Goal: Contribute content: Contribute content

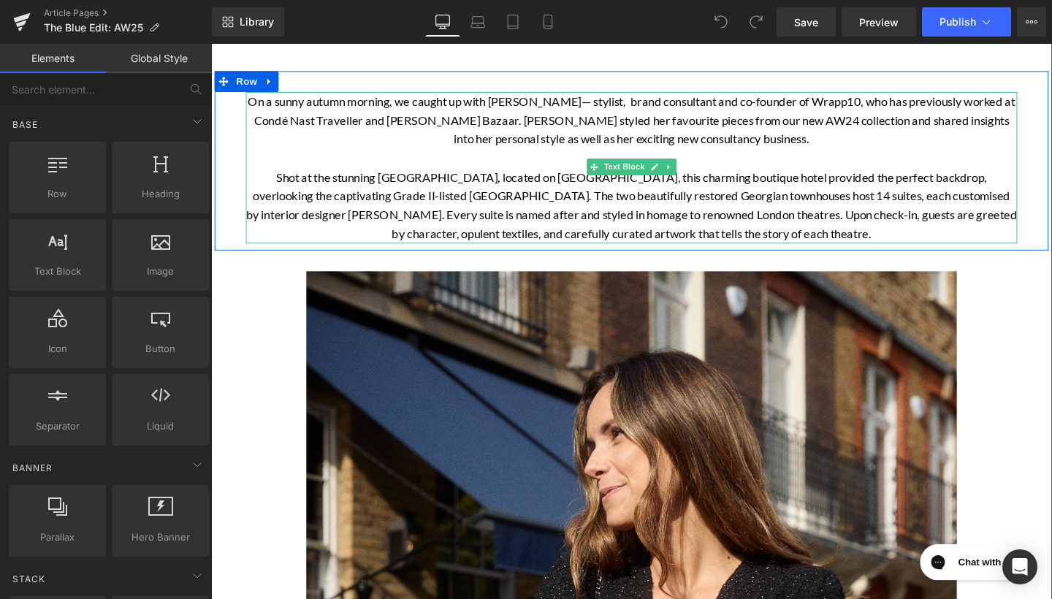
scroll to position [475, 0]
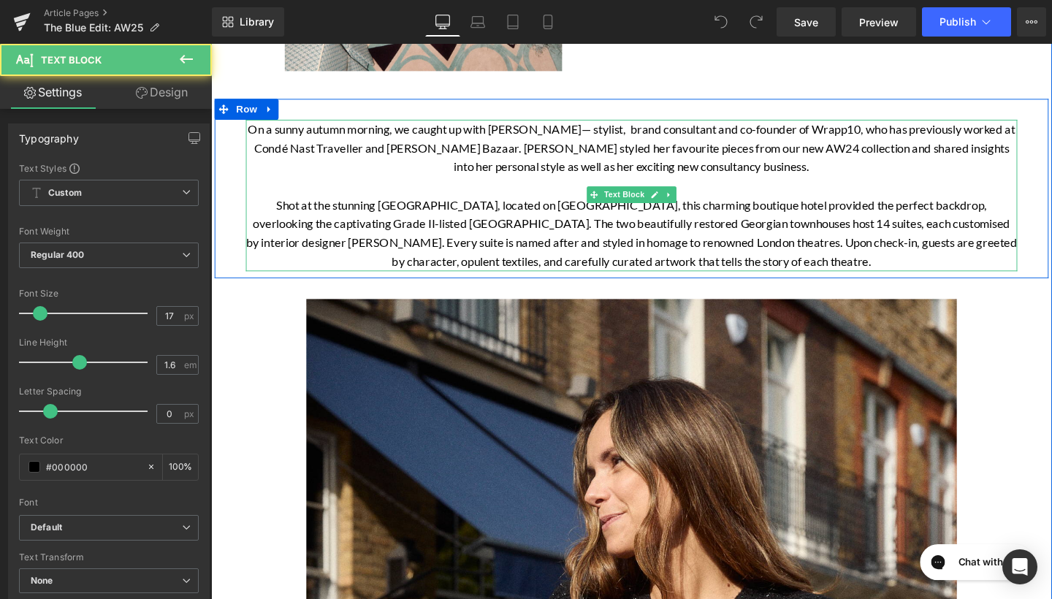
click at [565, 272] on p "Shot at the stunning [GEOGRAPHIC_DATA], located on [GEOGRAPHIC_DATA], this char…" at bounding box center [653, 243] width 811 height 80
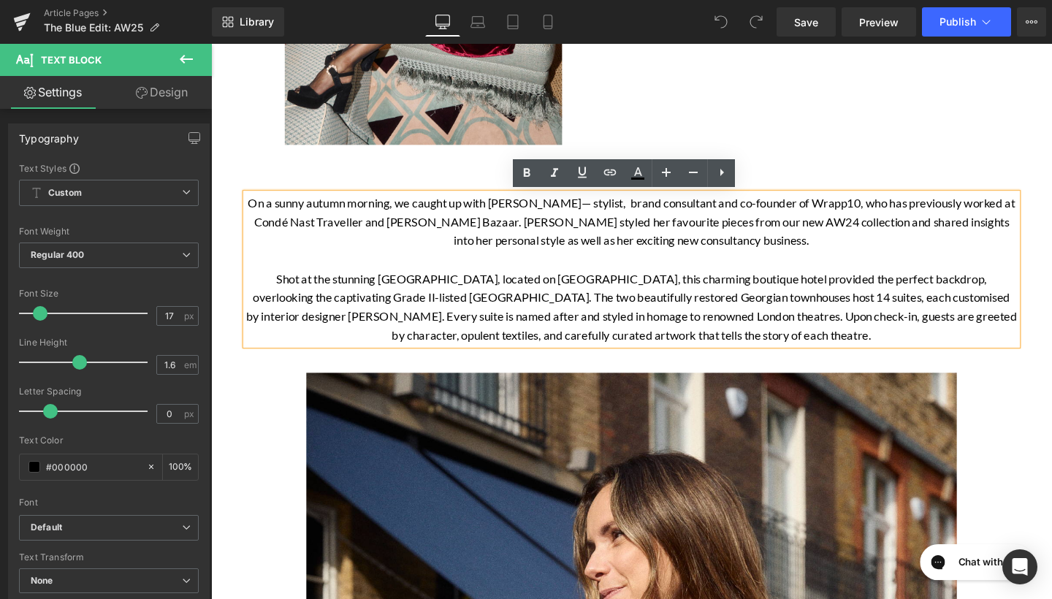
scroll to position [395, 0]
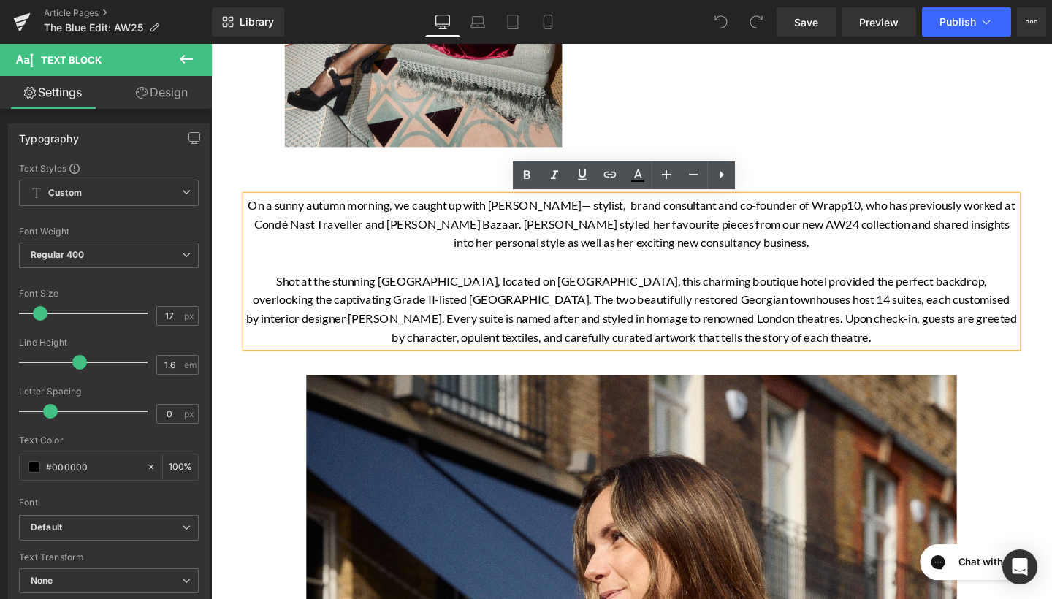
drag, startPoint x: 942, startPoint y: 274, endPoint x: 427, endPoint y: 205, distance: 520.3
click at [427, 205] on div "On a sunny autumn morning, we caught up with [PERSON_NAME]— stylist, brand cons…" at bounding box center [653, 283] width 811 height 159
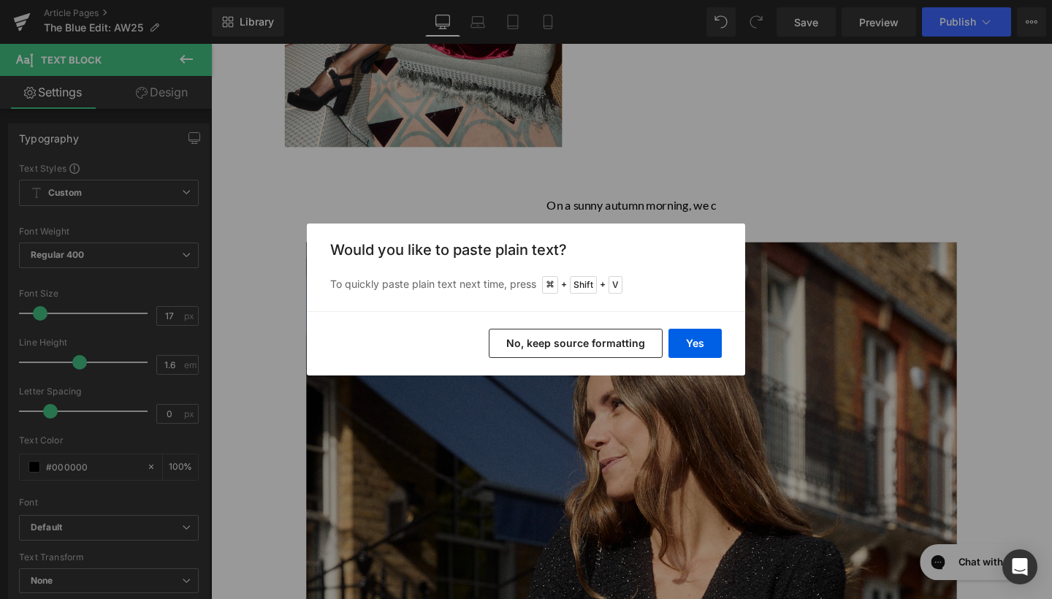
click at [643, 340] on button "No, keep source formatting" at bounding box center [576, 343] width 174 height 29
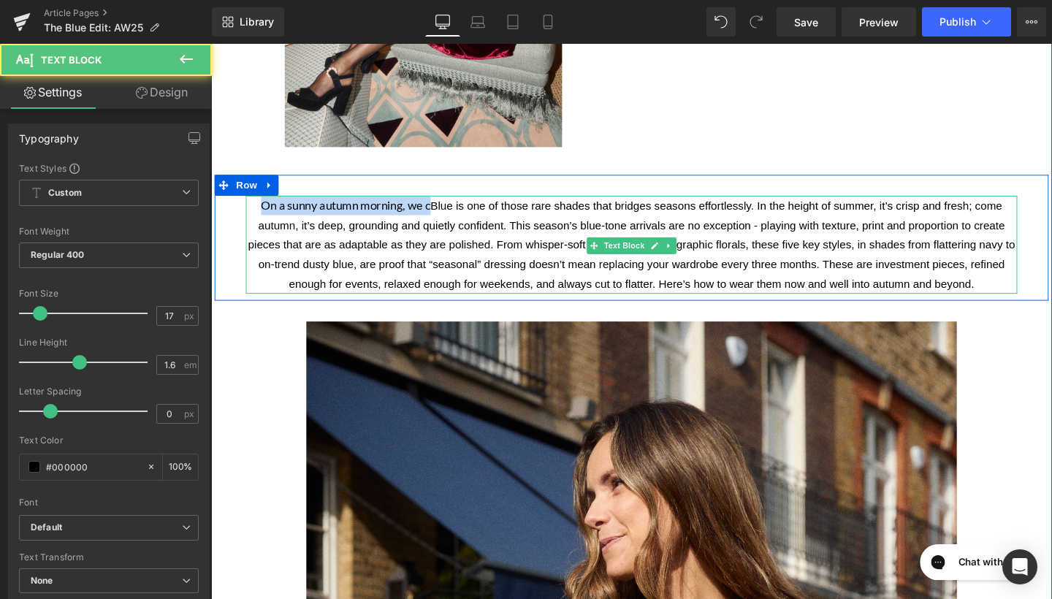
drag, startPoint x: 437, startPoint y: 214, endPoint x: 257, endPoint y: 214, distance: 180.4
click at [257, 214] on p "On a sunny autumn morning, we c Blue is one of those rare shades that bridges s…" at bounding box center [653, 255] width 811 height 103
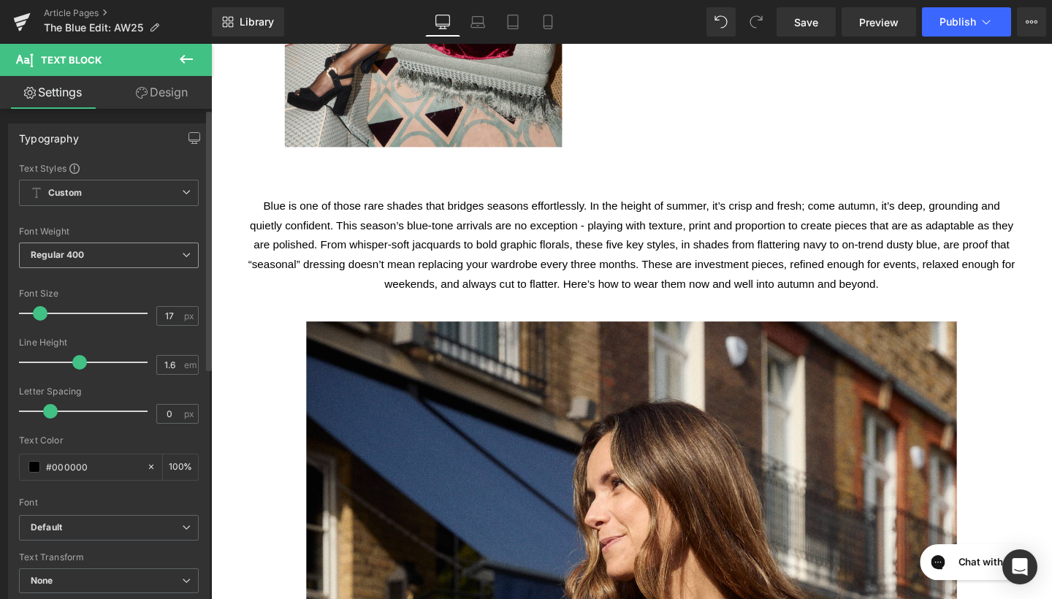
click at [152, 255] on span "Regular 400" at bounding box center [109, 255] width 180 height 26
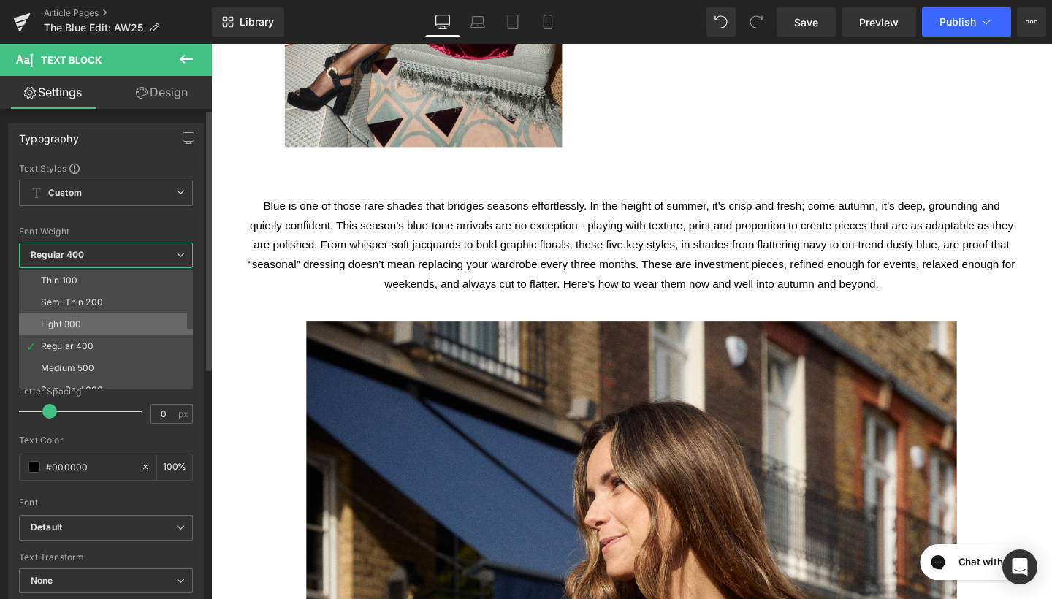
click at [142, 318] on li "Light 300" at bounding box center [109, 324] width 180 height 22
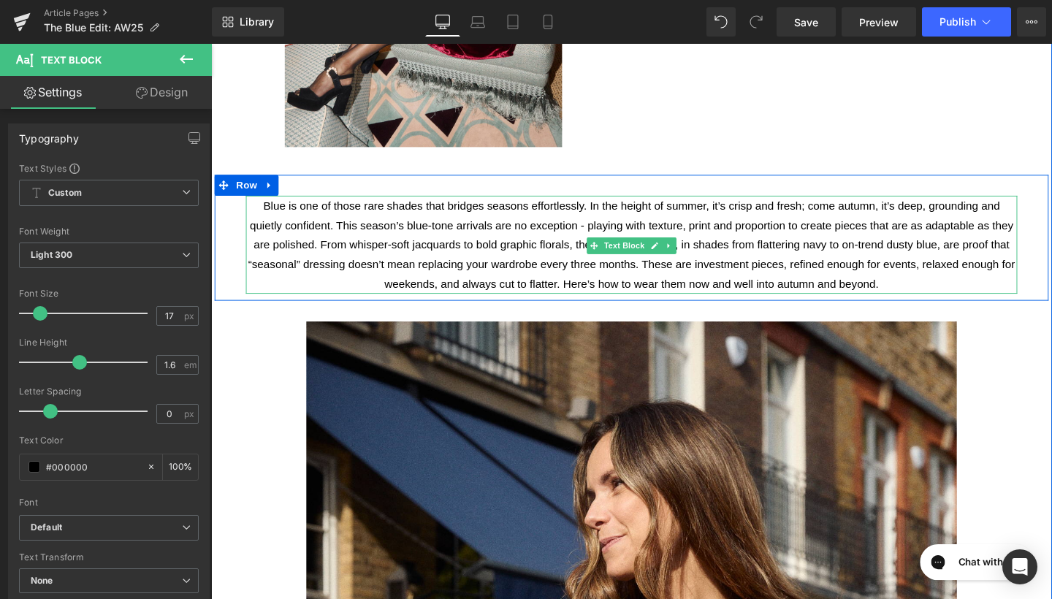
click at [299, 294] on p "Blue is one of those rare shades that bridges seasons effortlessly. In the heig…" at bounding box center [653, 255] width 811 height 103
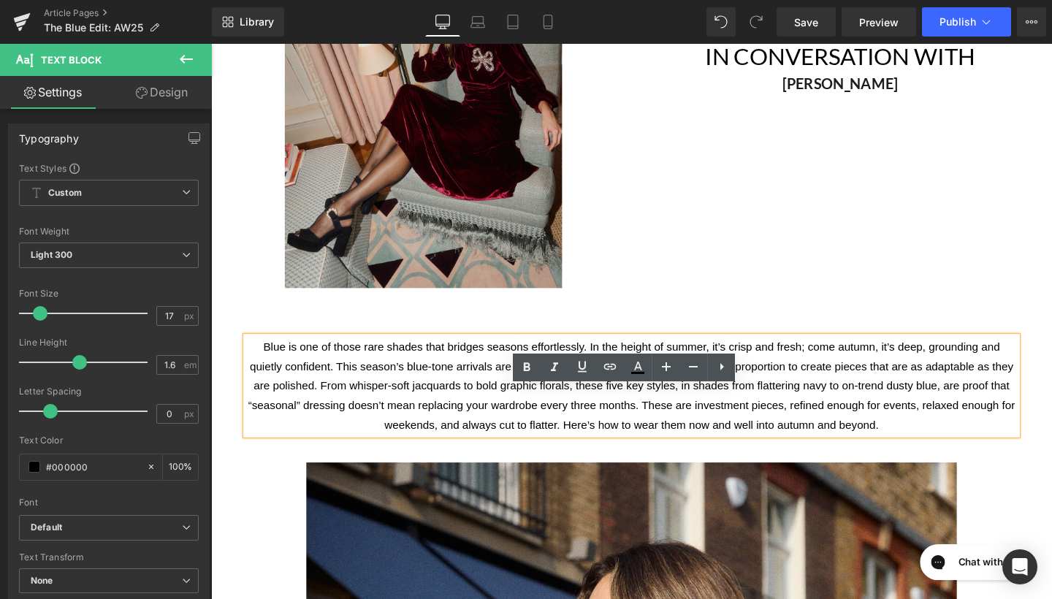
scroll to position [26, 0]
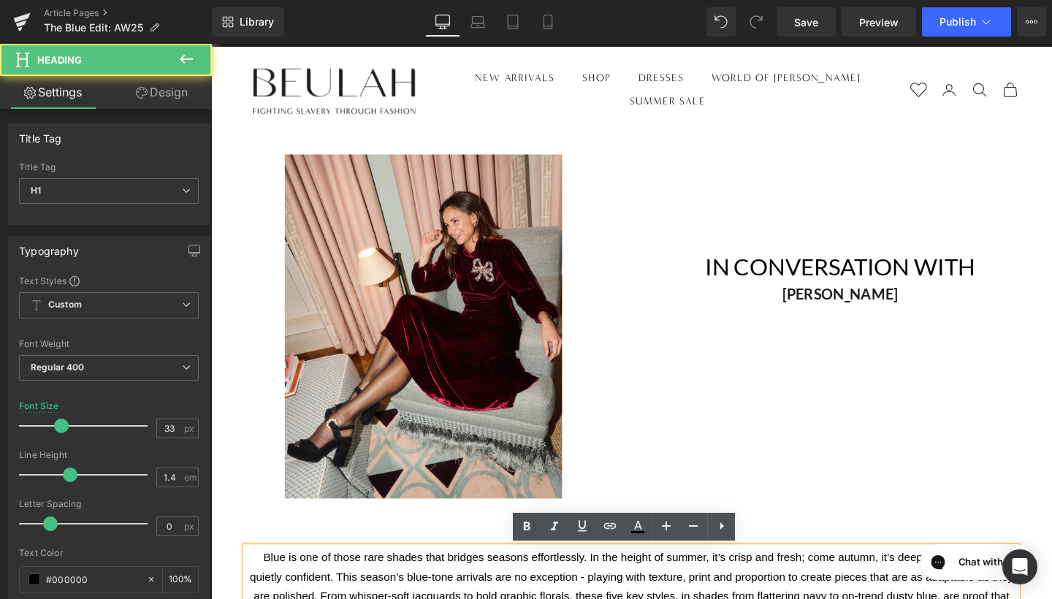
click at [995, 283] on h1 "IN CONVERSATION WITH" at bounding box center [872, 278] width 416 height 34
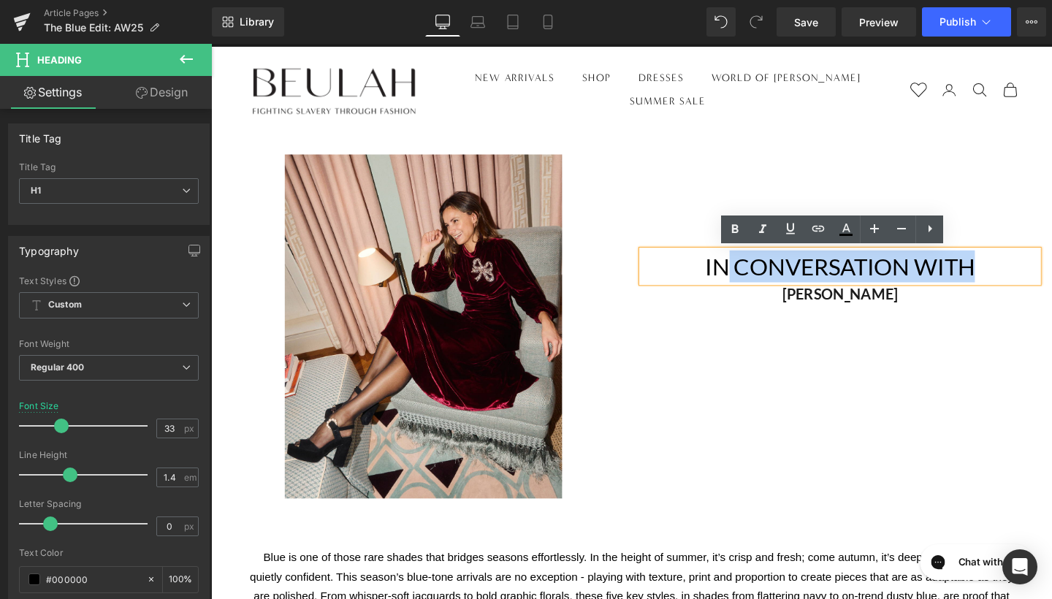
drag, startPoint x: 1012, startPoint y: 278, endPoint x: 746, endPoint y: 273, distance: 265.2
click at [746, 273] on h1 "IN CONVERSATION WITH" at bounding box center [872, 278] width 416 height 34
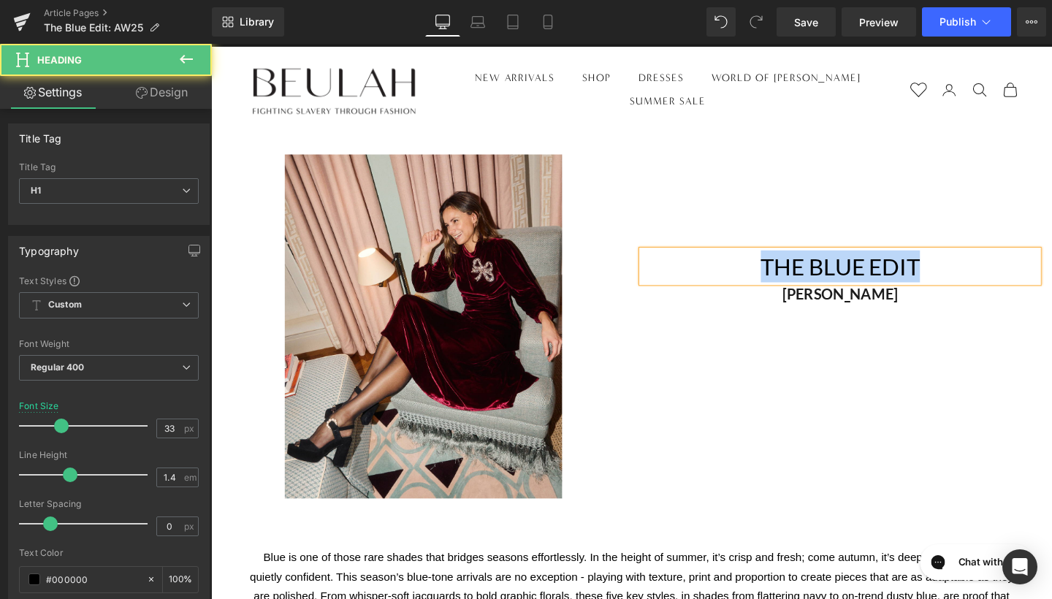
drag, startPoint x: 960, startPoint y: 278, endPoint x: 732, endPoint y: 248, distance: 229.7
click at [732, 248] on div "Text Block The blue edit Heading [PERSON_NAME] Heading" at bounding box center [872, 240] width 438 height 160
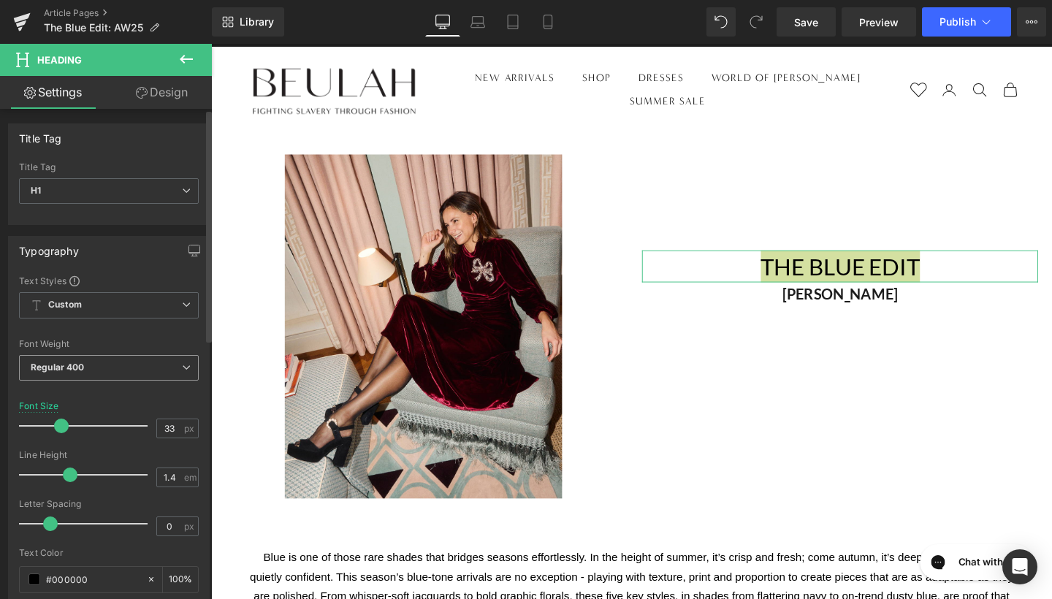
click at [150, 361] on span "Regular 400" at bounding box center [109, 368] width 180 height 26
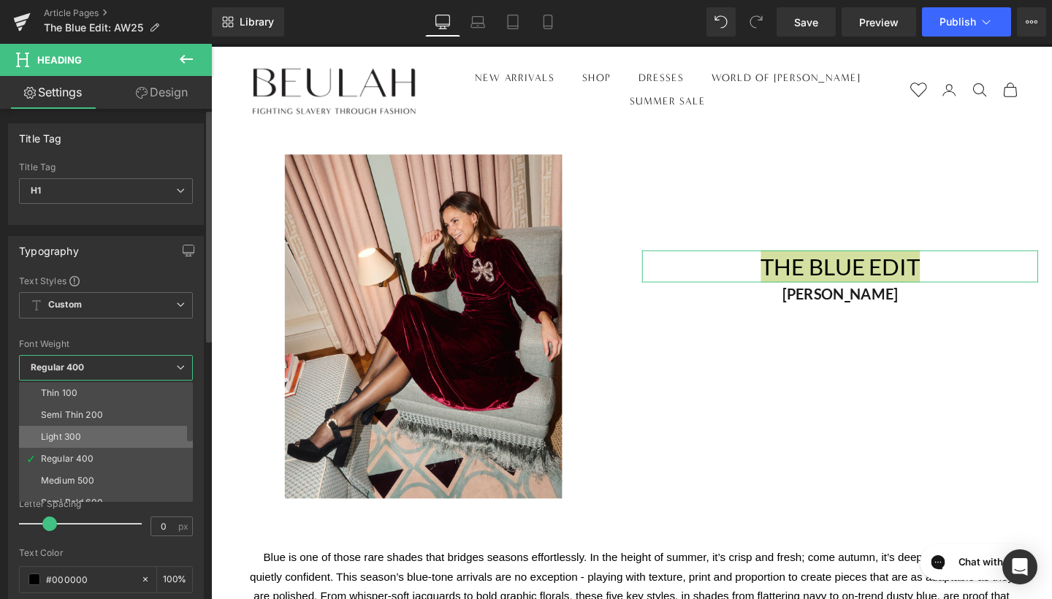
click at [121, 437] on li "Light 300" at bounding box center [109, 437] width 180 height 22
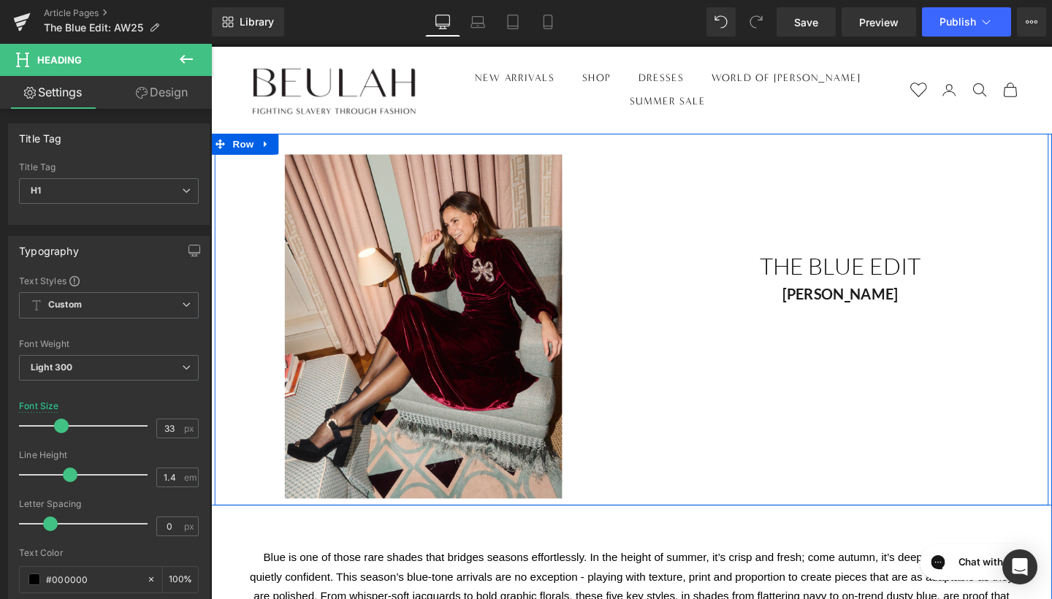
click at [931, 347] on div "Image Text Block The blue edit Heading [PERSON_NAME] Heading Row" at bounding box center [653, 333] width 876 height 391
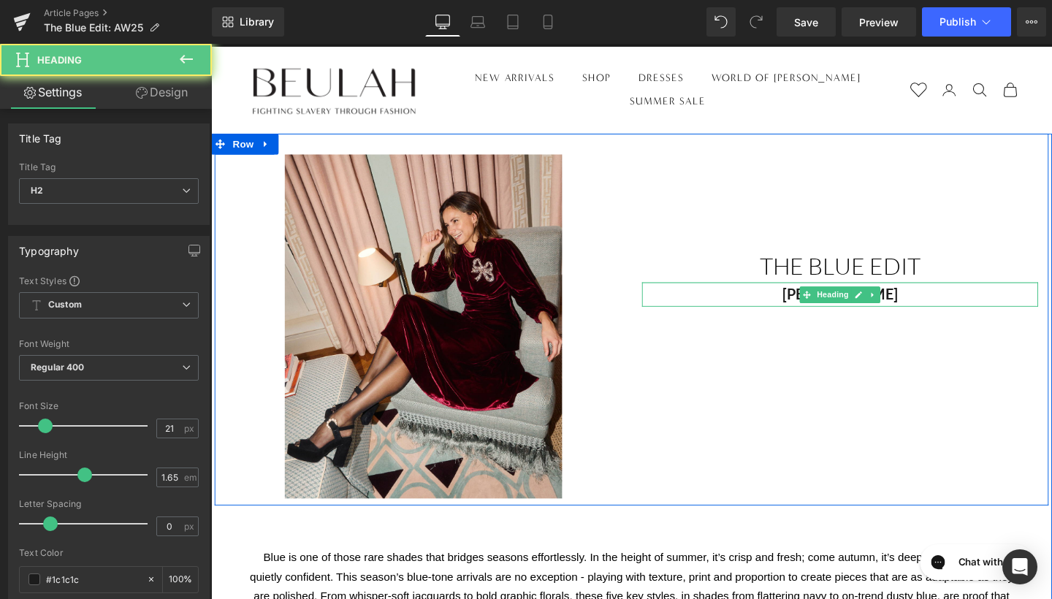
click at [939, 297] on div "[PERSON_NAME]" at bounding box center [872, 307] width 416 height 26
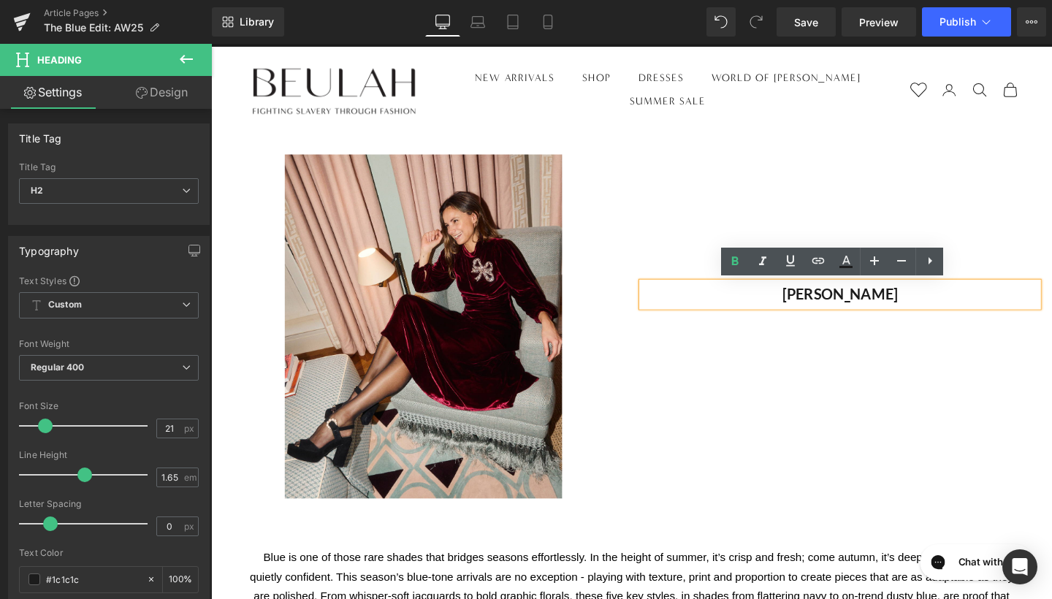
click at [941, 307] on h2 "[PERSON_NAME]" at bounding box center [872, 307] width 416 height 26
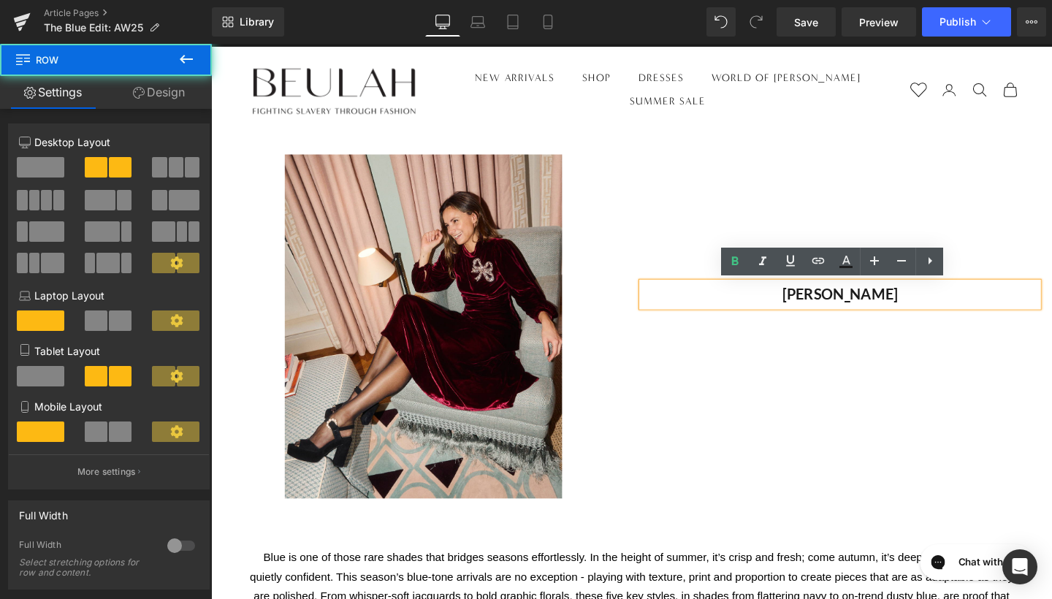
click at [895, 381] on div "Image Text Block The blue edit Heading [PERSON_NAME] Heading Row" at bounding box center [653, 333] width 876 height 391
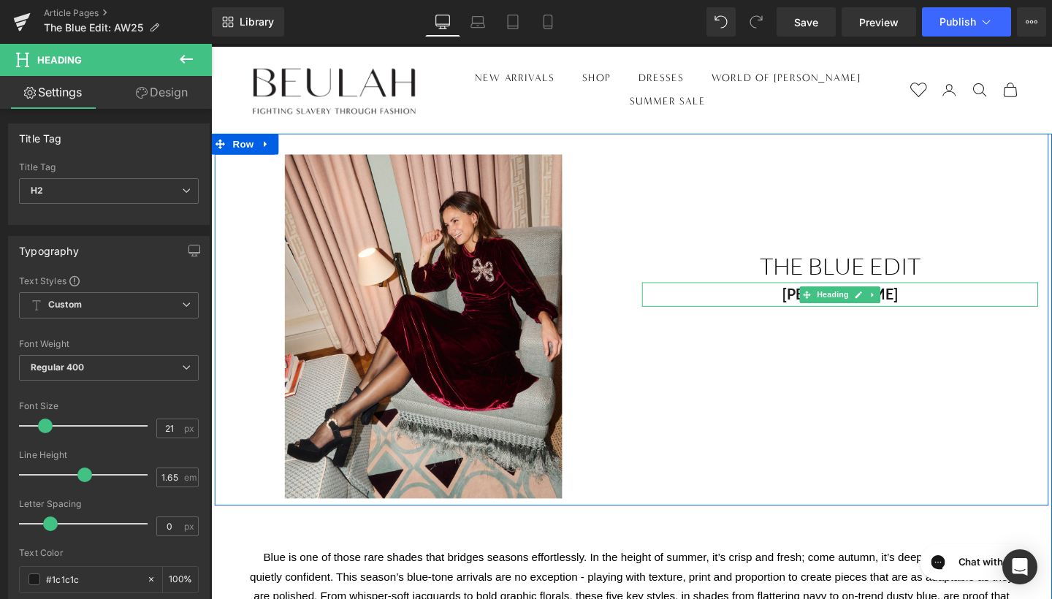
drag, startPoint x: 935, startPoint y: 305, endPoint x: 777, endPoint y: 307, distance: 157.8
click at [777, 307] on h2 "[PERSON_NAME]" at bounding box center [872, 307] width 416 height 26
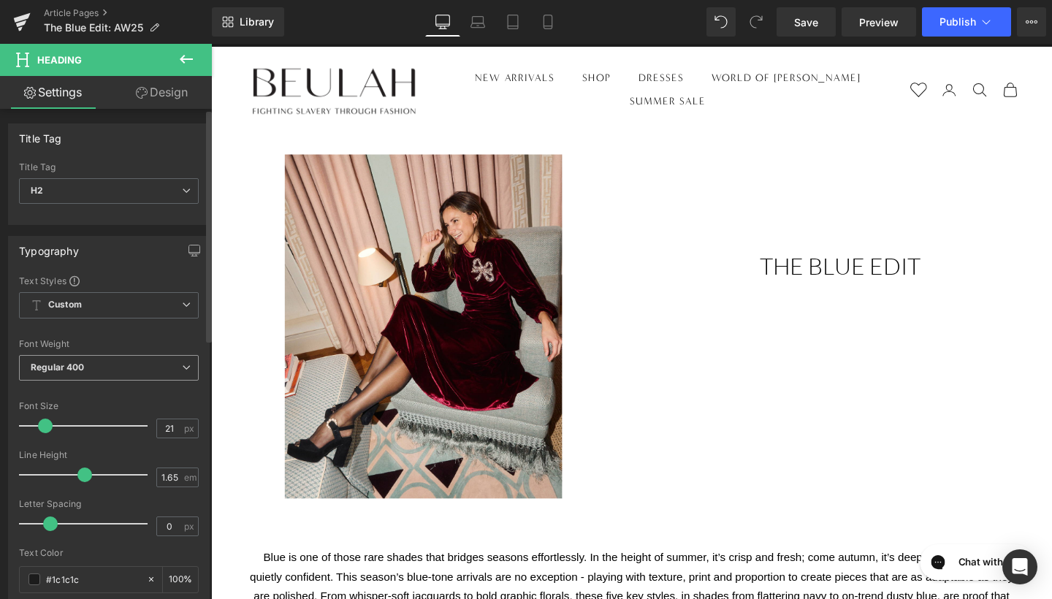
click at [148, 364] on span "Regular 400" at bounding box center [109, 368] width 180 height 26
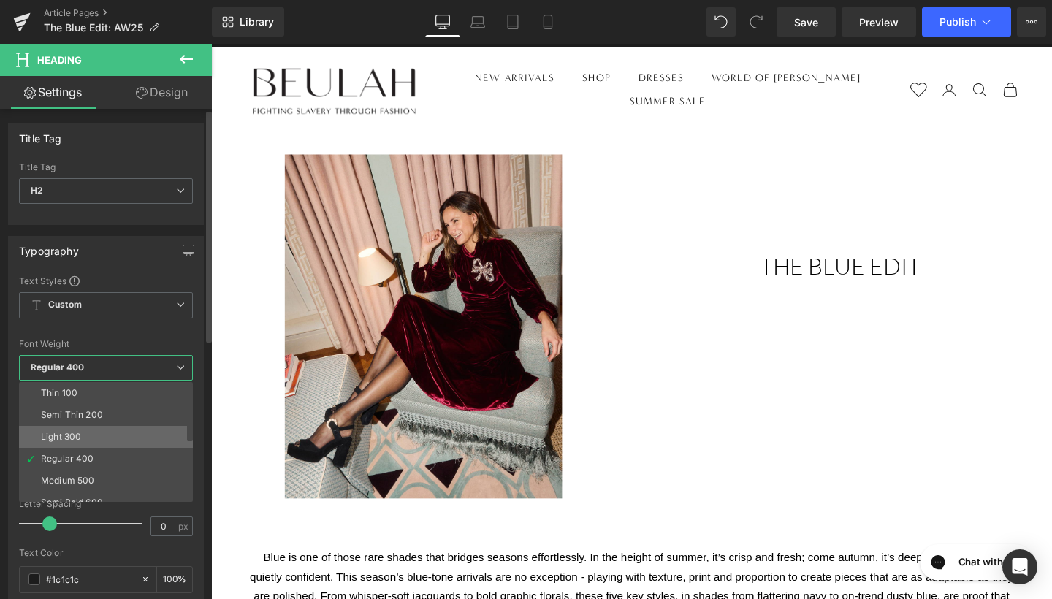
click at [134, 434] on li "Light 300" at bounding box center [109, 437] width 180 height 22
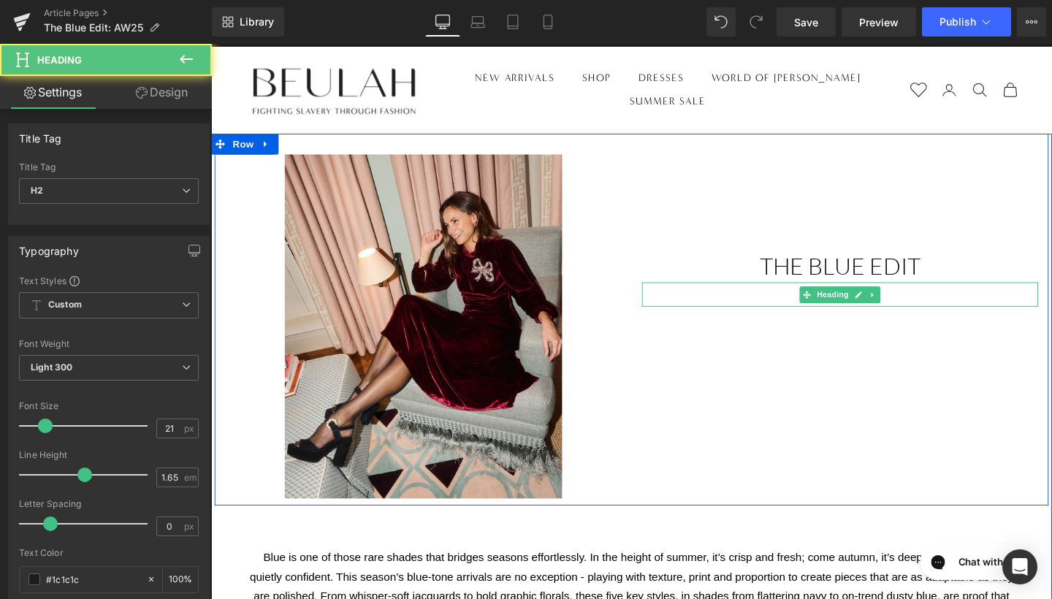
click at [853, 318] on div "Heading" at bounding box center [872, 307] width 416 height 26
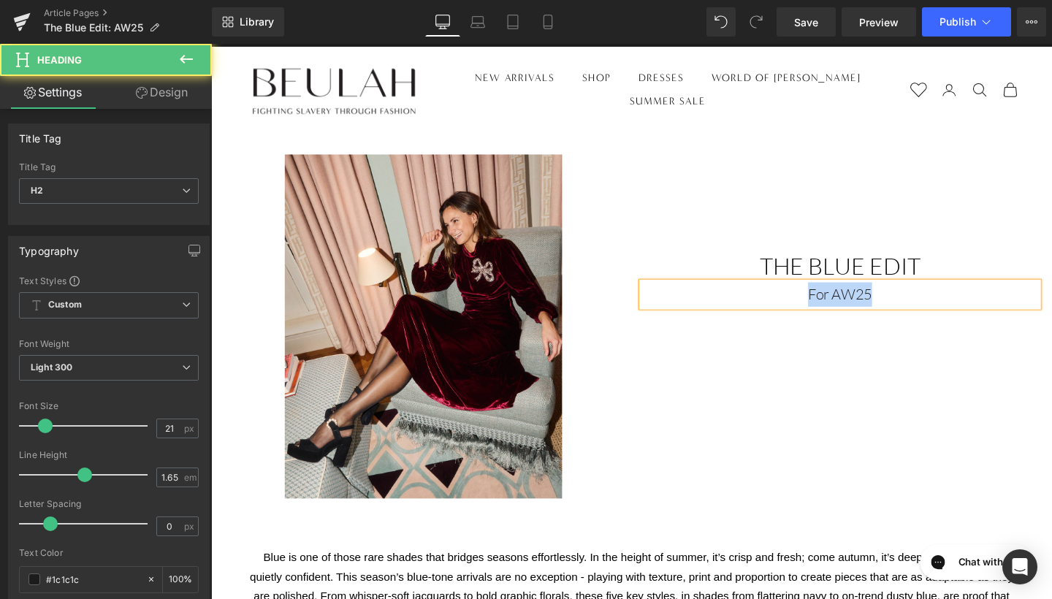
drag, startPoint x: 940, startPoint y: 302, endPoint x: 764, endPoint y: 294, distance: 176.2
click at [764, 294] on h2 "For AW25" at bounding box center [872, 307] width 416 height 26
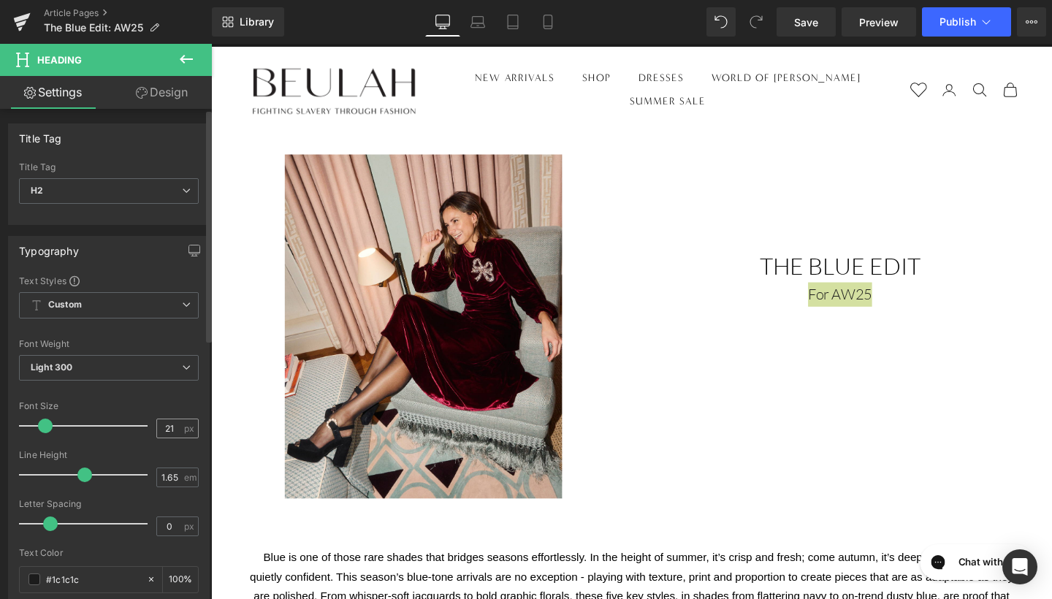
click at [177, 424] on div "21 px" at bounding box center [177, 428] width 42 height 20
click at [161, 431] on input "21" at bounding box center [170, 428] width 26 height 18
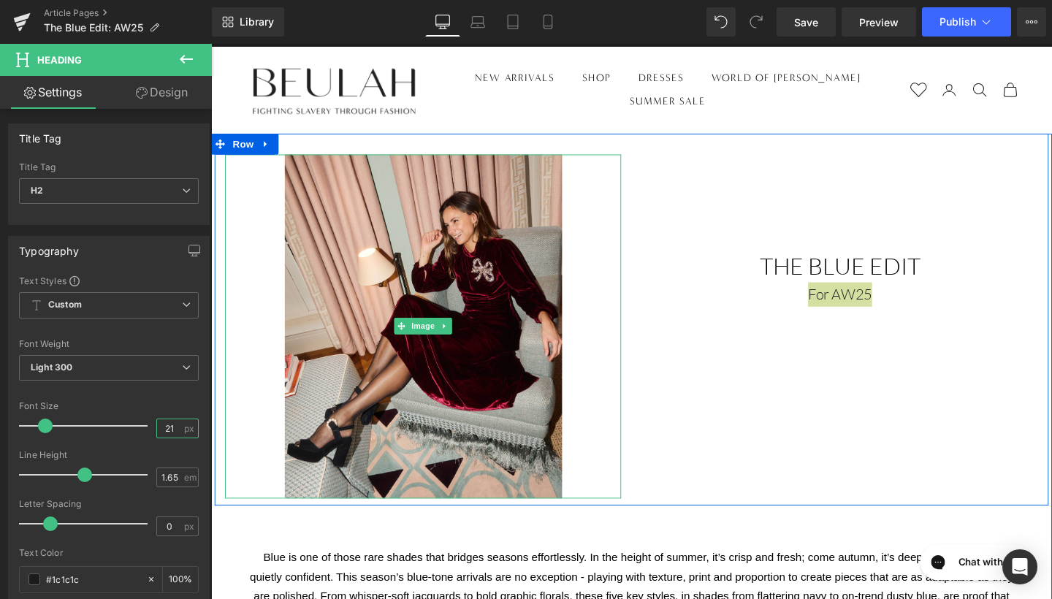
type input "2"
type input "30"
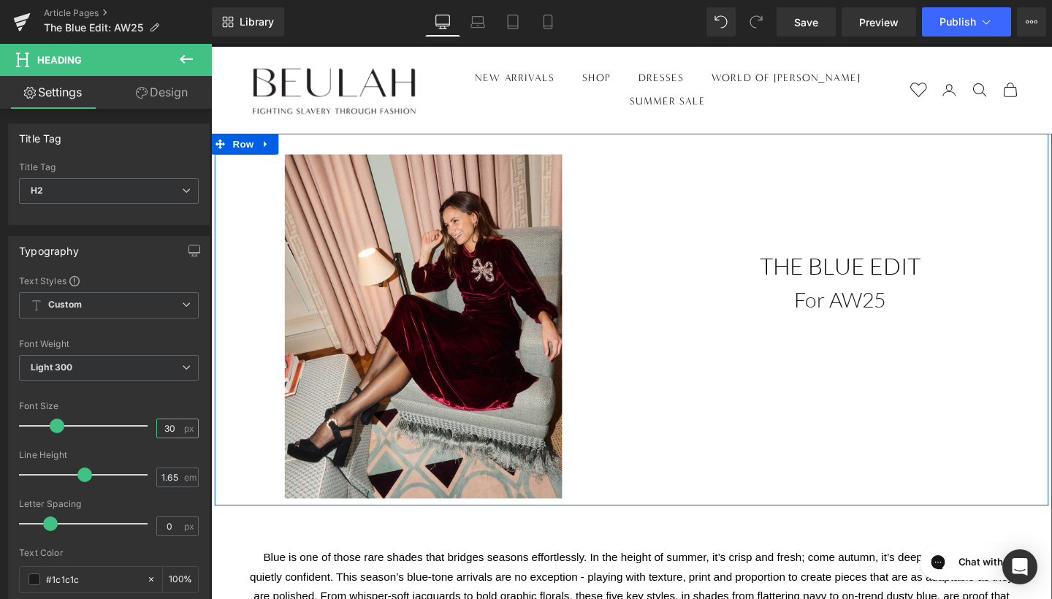
click at [706, 430] on div "Image Text Block The blue edit Heading For AW25 Heading Row" at bounding box center [653, 333] width 876 height 391
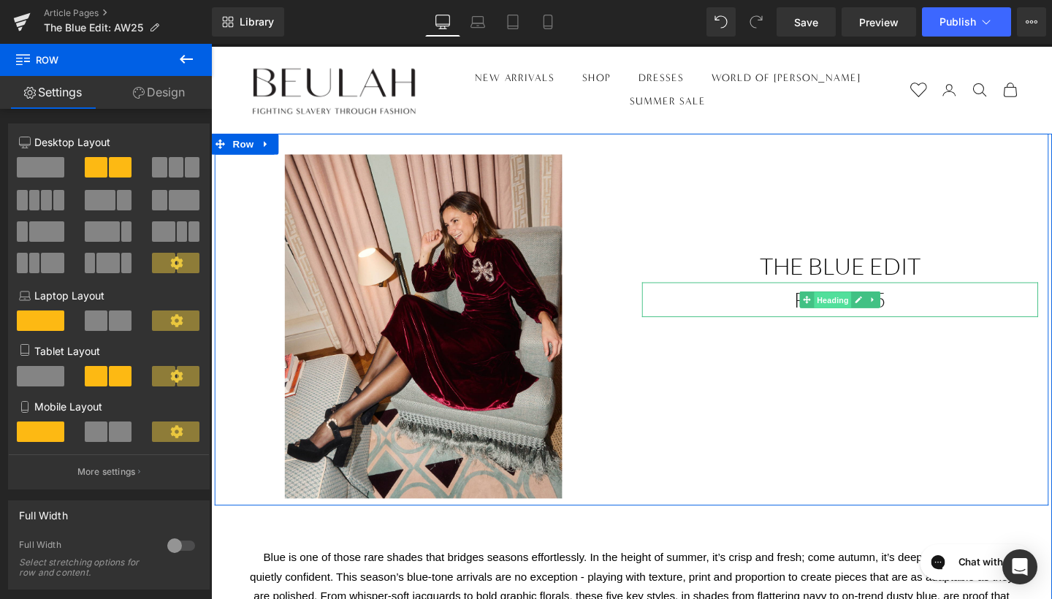
click at [863, 316] on span "Heading" at bounding box center [864, 314] width 39 height 18
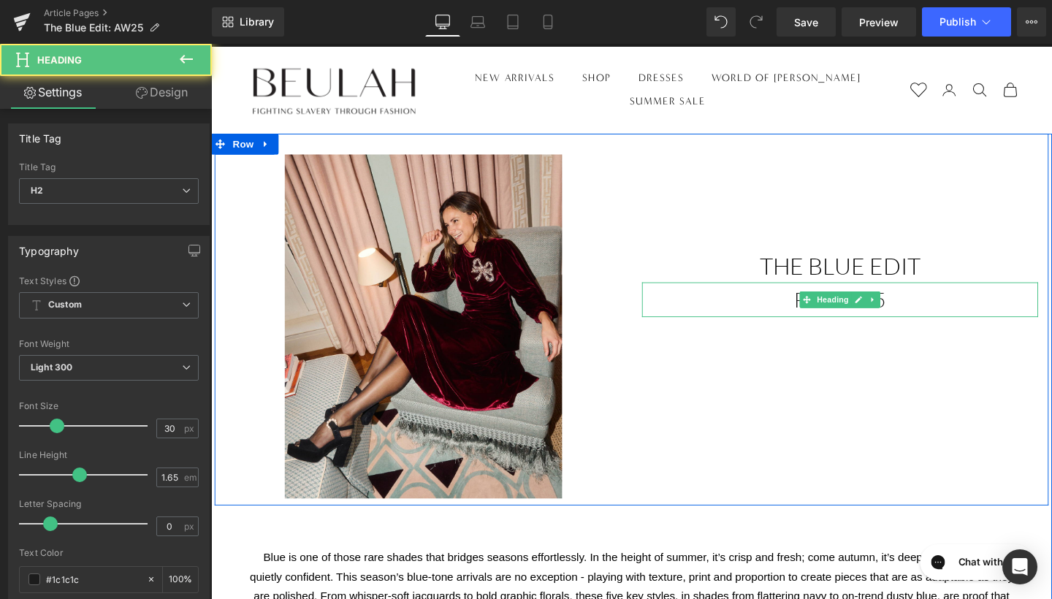
click at [946, 310] on h2 "For AW25" at bounding box center [872, 312] width 416 height 37
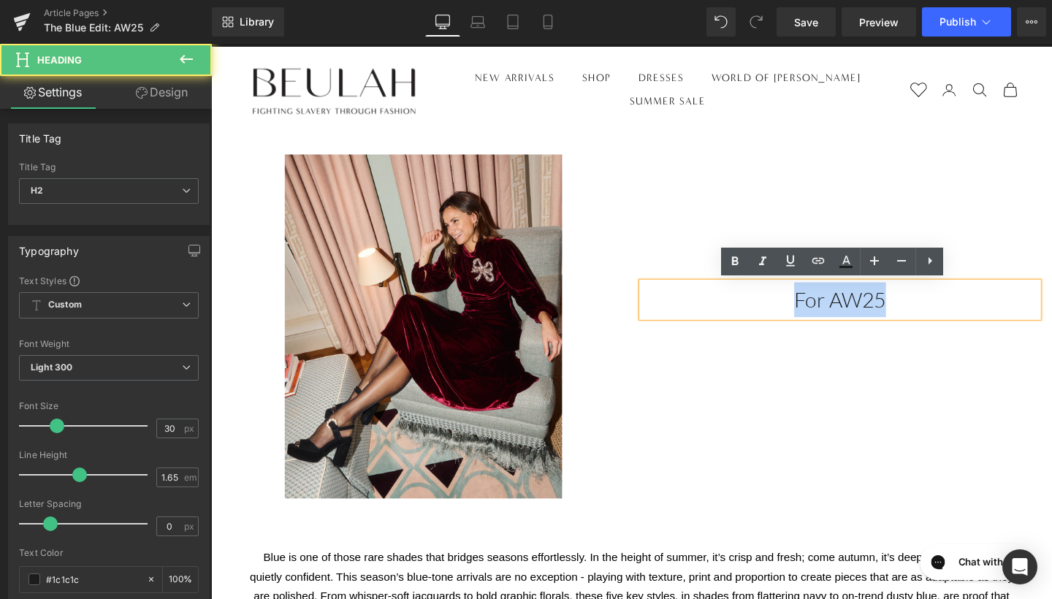
drag, startPoint x: 944, startPoint y: 310, endPoint x: 741, endPoint y: 313, distance: 203.1
click at [741, 313] on h2 "For AW25" at bounding box center [872, 312] width 416 height 37
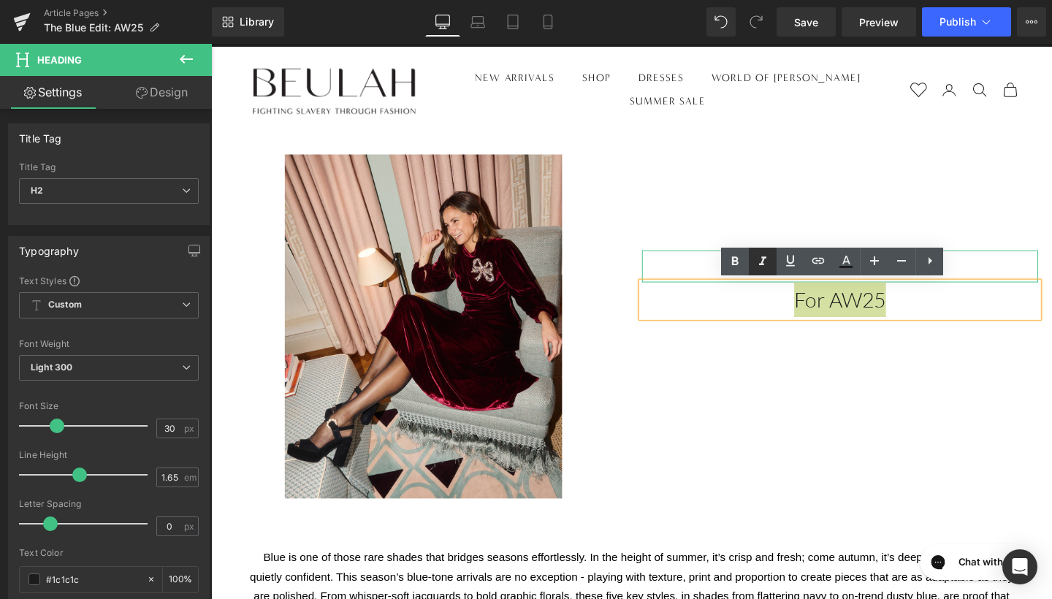
click at [765, 268] on icon at bounding box center [763, 262] width 18 height 18
click at [804, 388] on div "Image Text Block The blue edit Heading For AW25 Heading Row" at bounding box center [653, 333] width 876 height 391
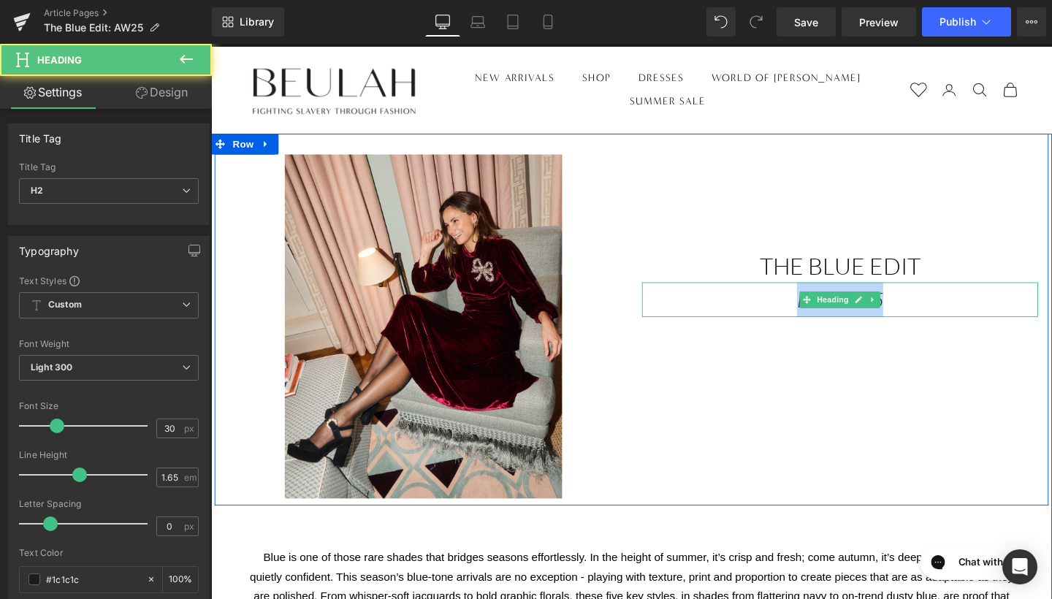
drag, startPoint x: 937, startPoint y: 307, endPoint x: 755, endPoint y: 310, distance: 181.9
click at [755, 310] on h2 "For AW25" at bounding box center [872, 312] width 416 height 37
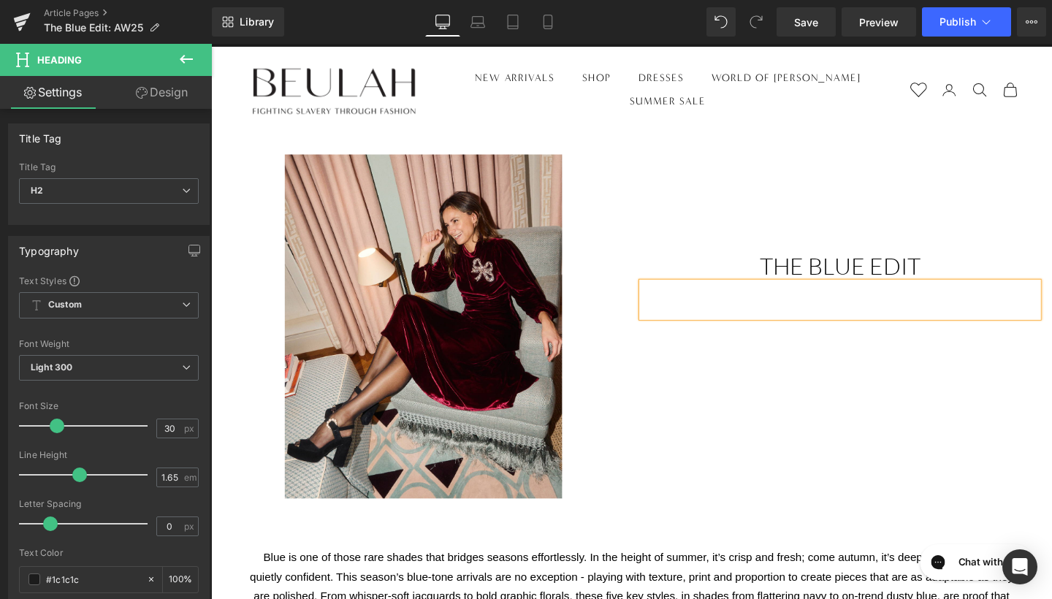
click at [770, 437] on div "Image Text Block The blue edit Heading Heading Row" at bounding box center [653, 333] width 876 height 391
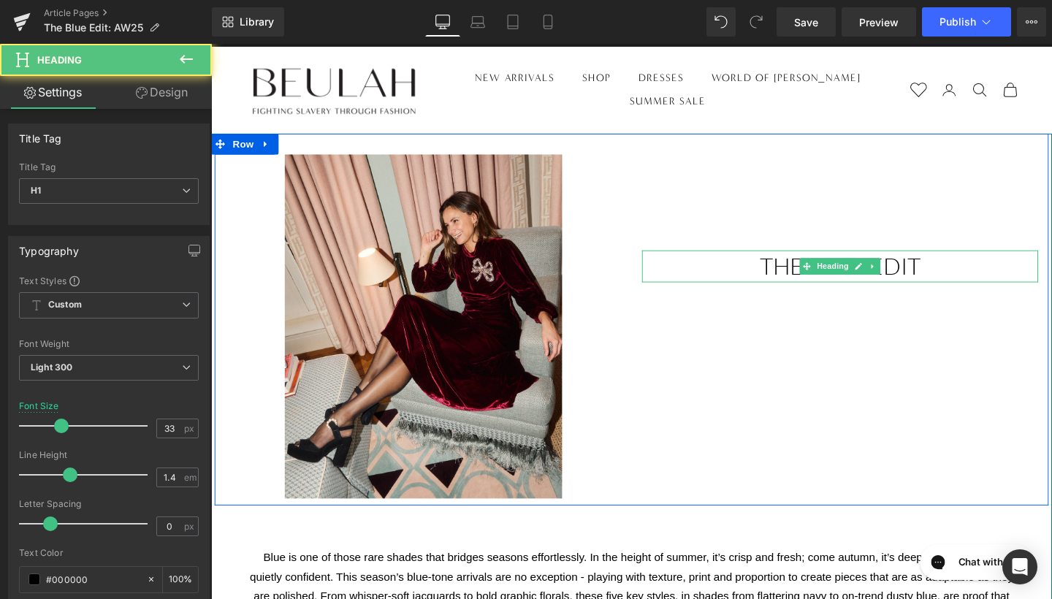
click at [957, 283] on h1 "The blue edit" at bounding box center [872, 278] width 416 height 34
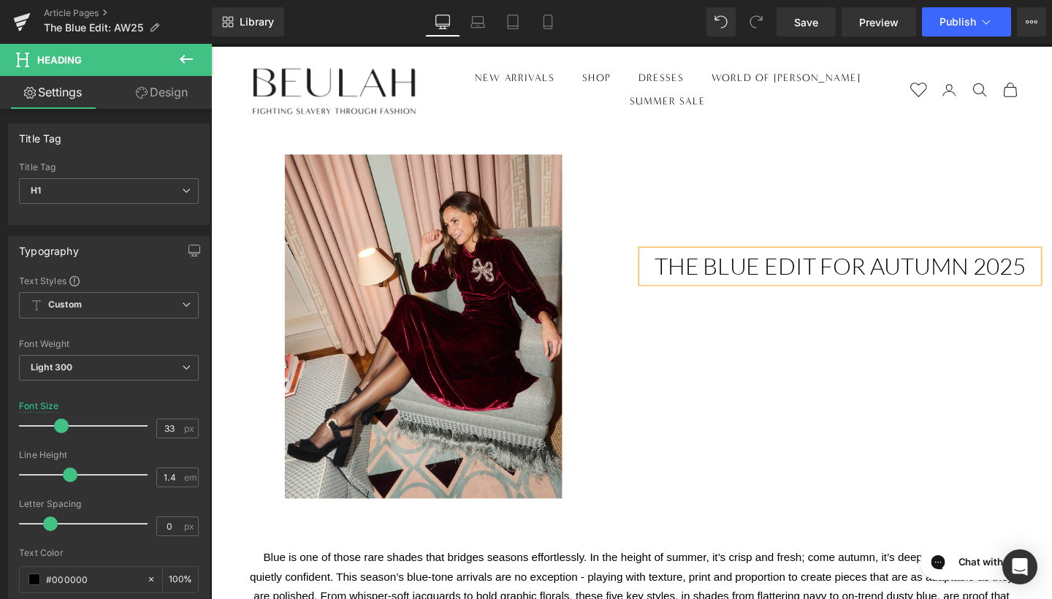
click at [1005, 279] on h1 "The blue edit For autumn 2025" at bounding box center [872, 278] width 416 height 34
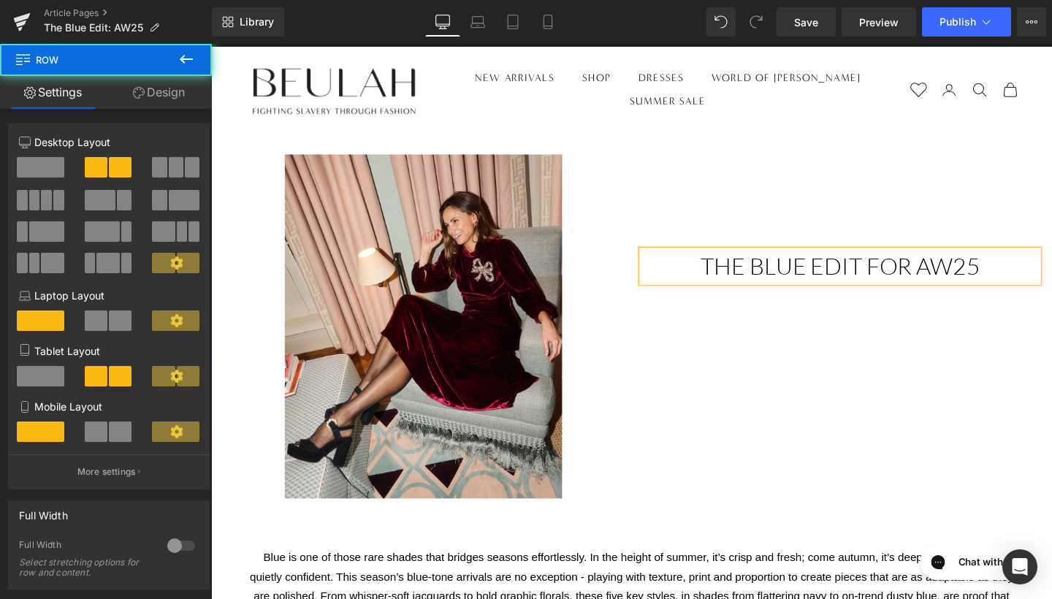
click at [933, 342] on div "Image Text Block The blue edit For aw25 Heading Heading Row" at bounding box center [653, 333] width 876 height 391
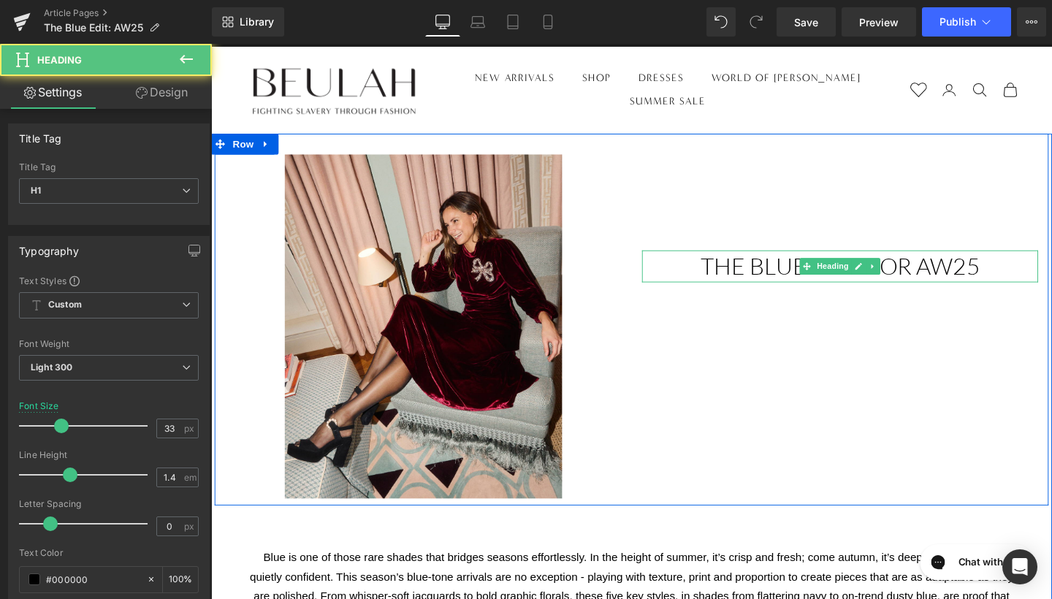
click at [945, 278] on h1 "The blue edit For aw25" at bounding box center [872, 278] width 416 height 34
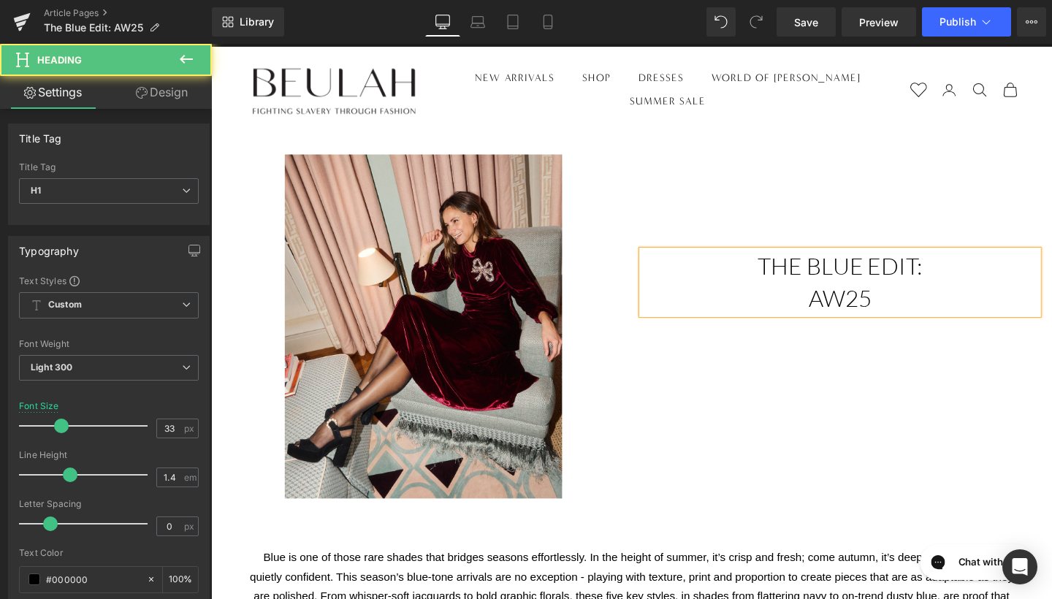
drag, startPoint x: 925, startPoint y: 316, endPoint x: 827, endPoint y: 311, distance: 98.0
click at [827, 311] on h1 "aw25" at bounding box center [872, 311] width 416 height 34
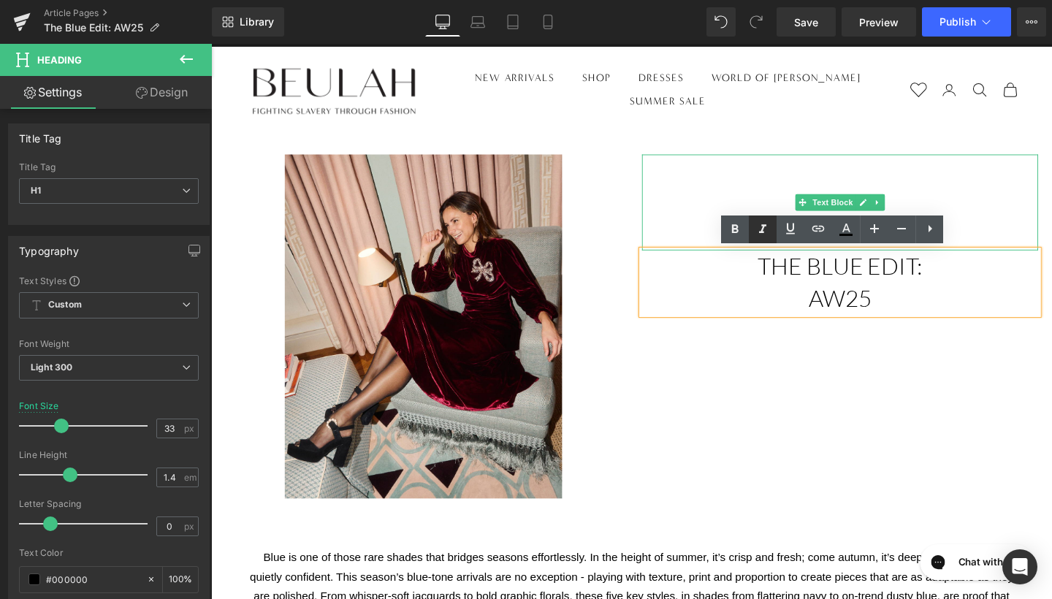
click at [767, 234] on icon at bounding box center [763, 230] width 18 height 18
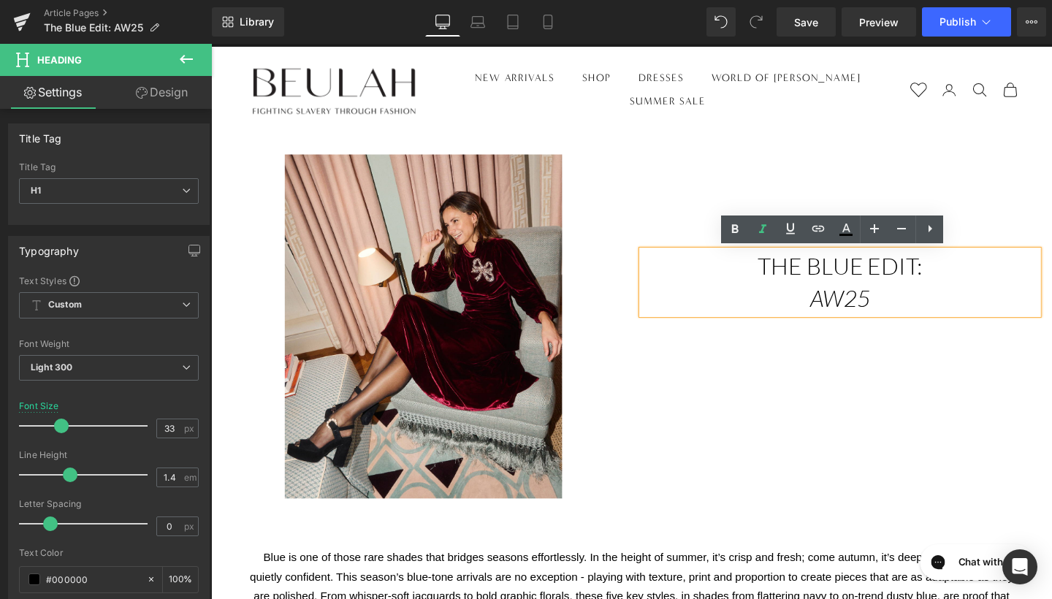
click at [811, 428] on div "Image Text Block The blue edit: aw25 Heading Heading Row" at bounding box center [653, 333] width 876 height 391
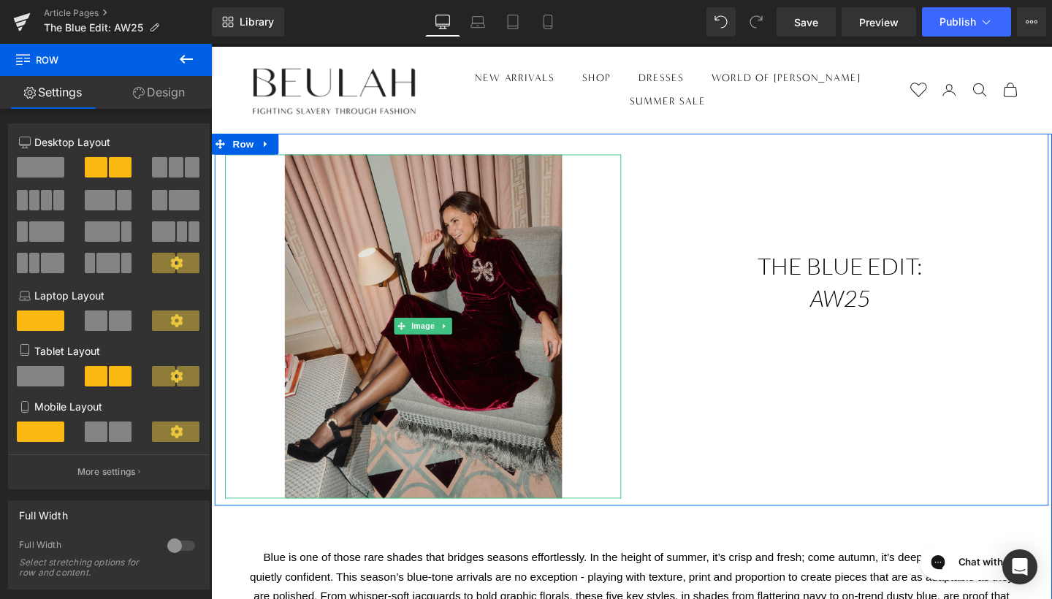
click at [534, 352] on img at bounding box center [433, 341] width 291 height 362
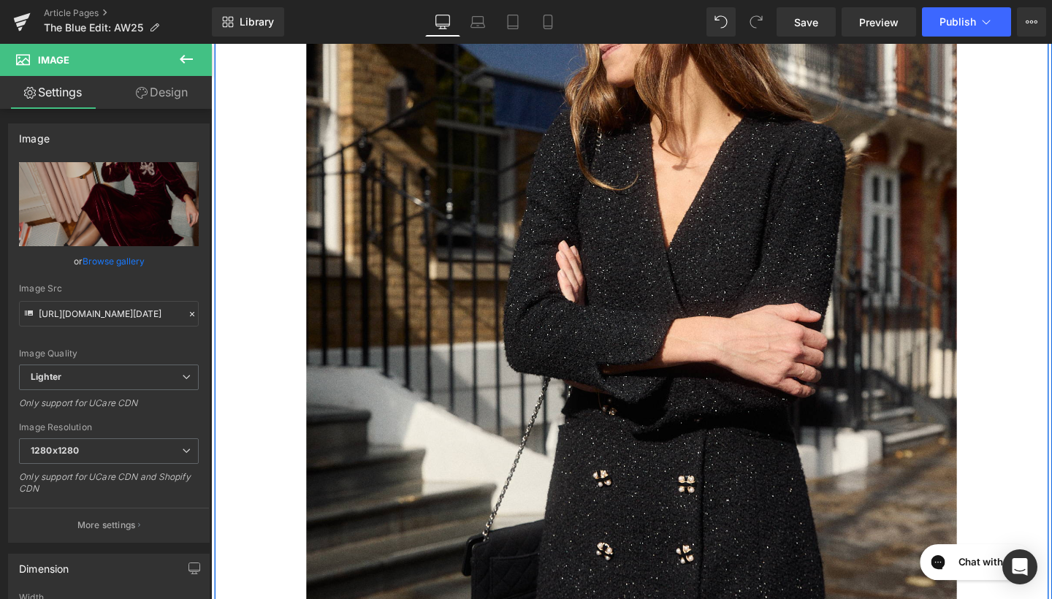
scroll to position [929, 0]
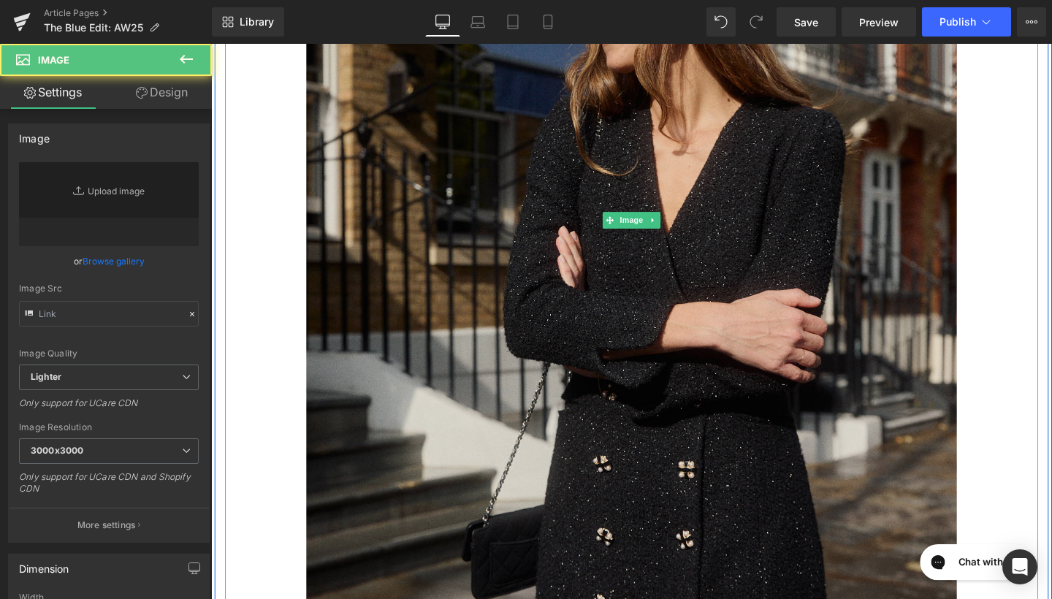
type input "[URL][DOMAIN_NAME][DATE]"
click at [687, 352] on img at bounding box center [653, 229] width 684 height 855
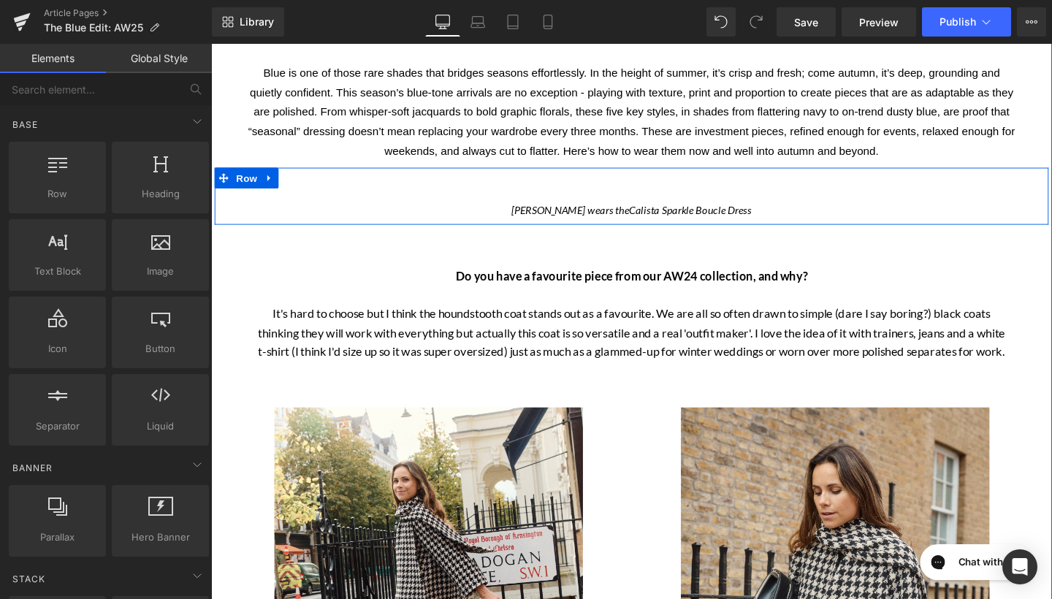
scroll to position [544, 0]
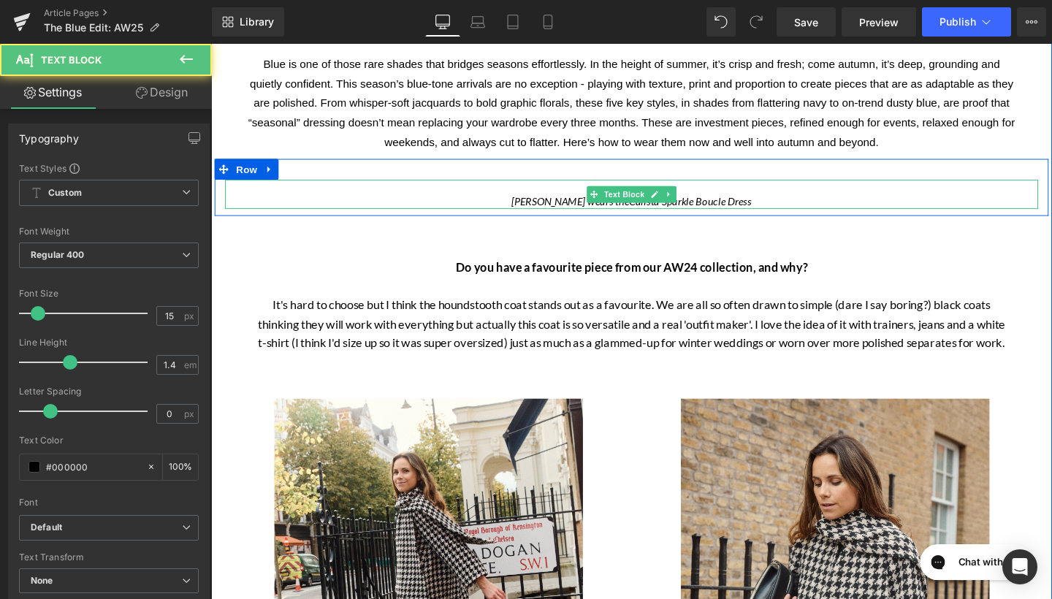
click at [543, 208] on p "[PERSON_NAME] wears the Calista Sparkle Boucle Dress" at bounding box center [653, 209] width 855 height 15
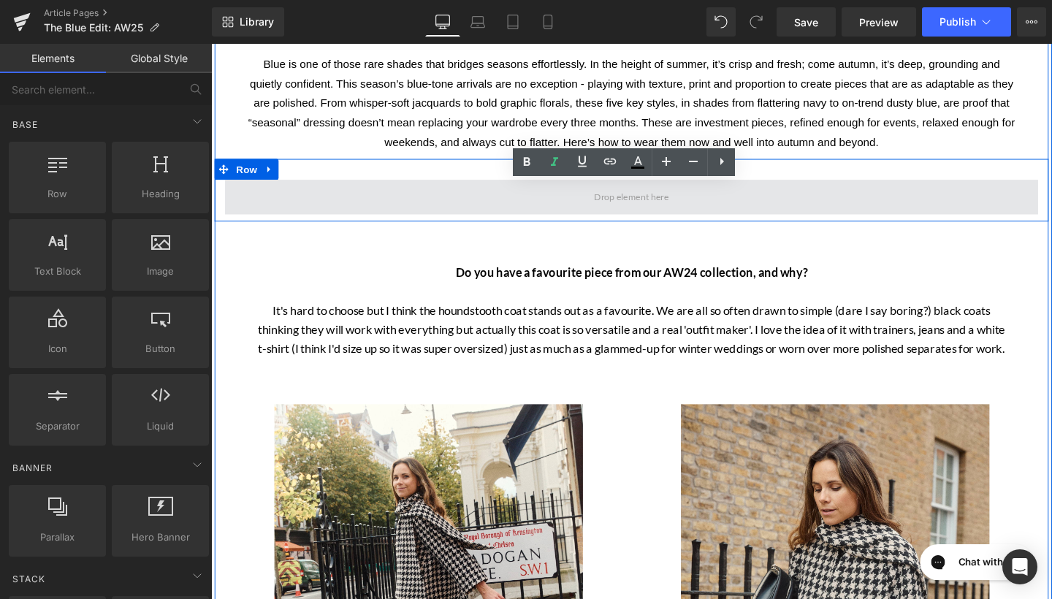
click at [639, 207] on span at bounding box center [652, 205] width 89 height 23
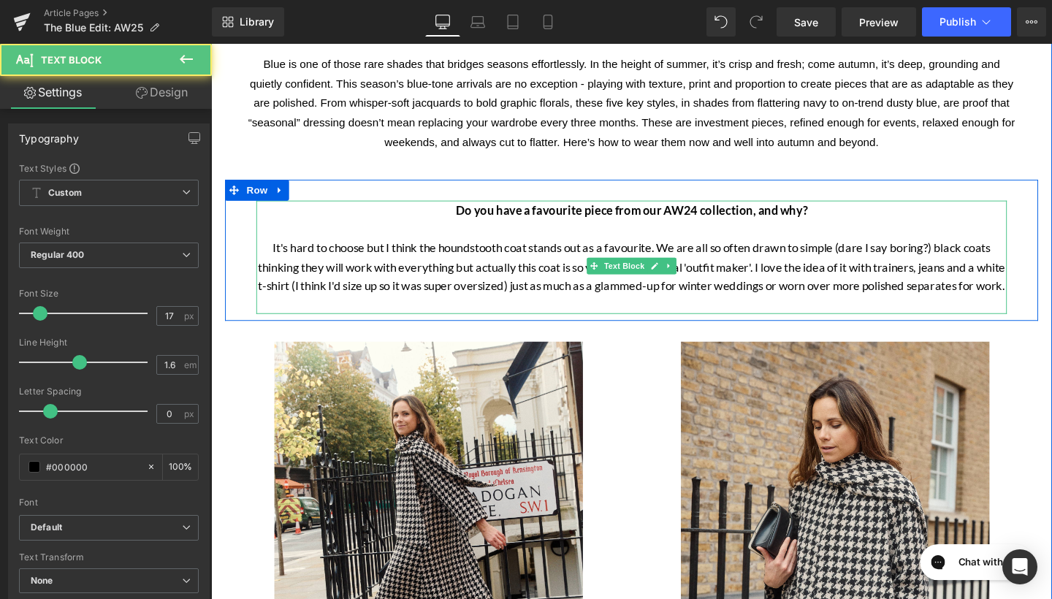
click at [621, 232] on p at bounding box center [653, 239] width 789 height 20
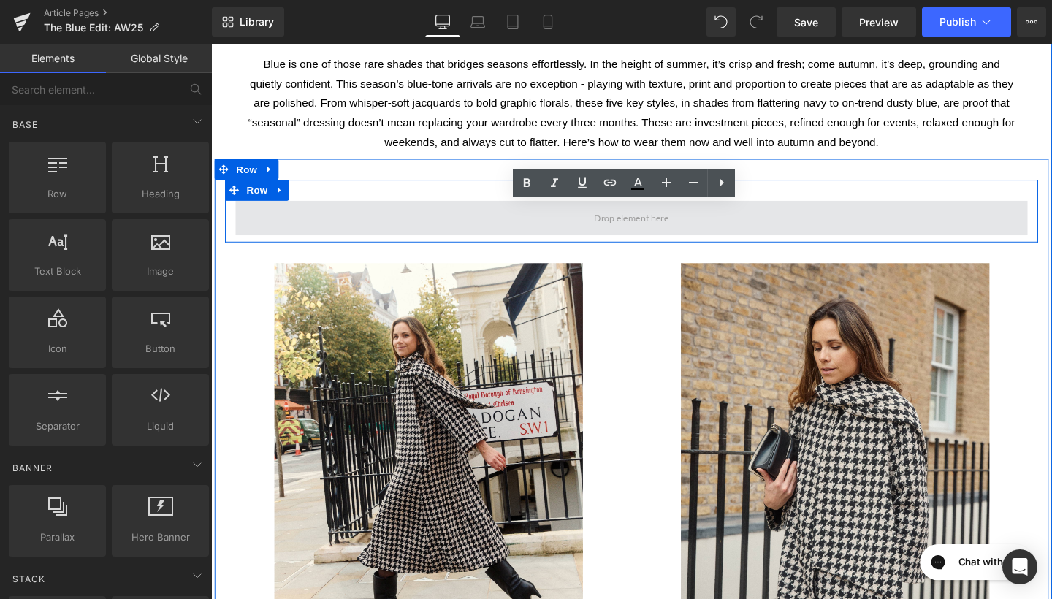
click at [628, 227] on span at bounding box center [652, 226] width 89 height 23
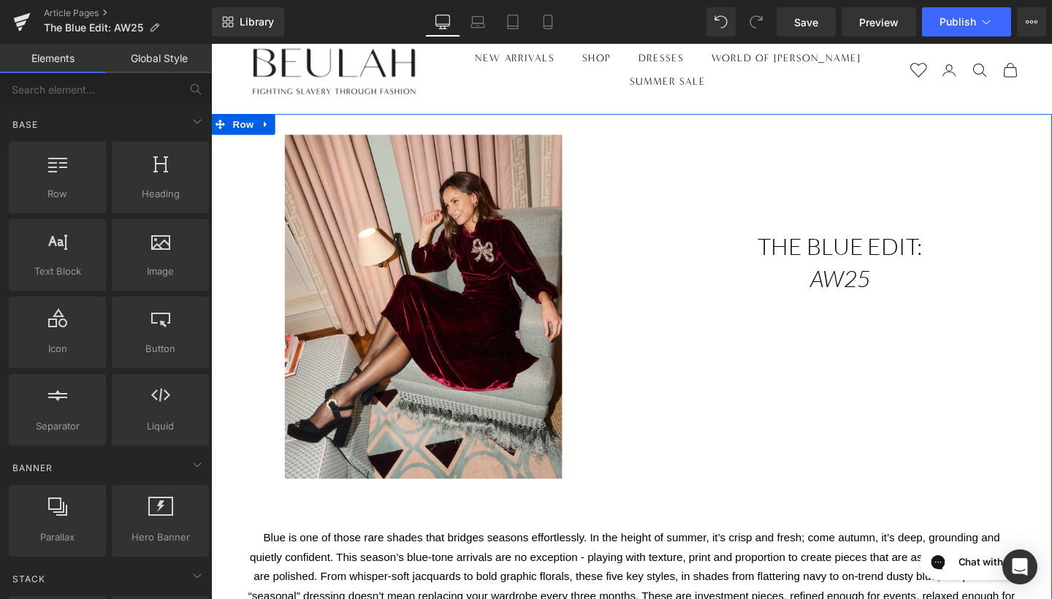
scroll to position [1, 0]
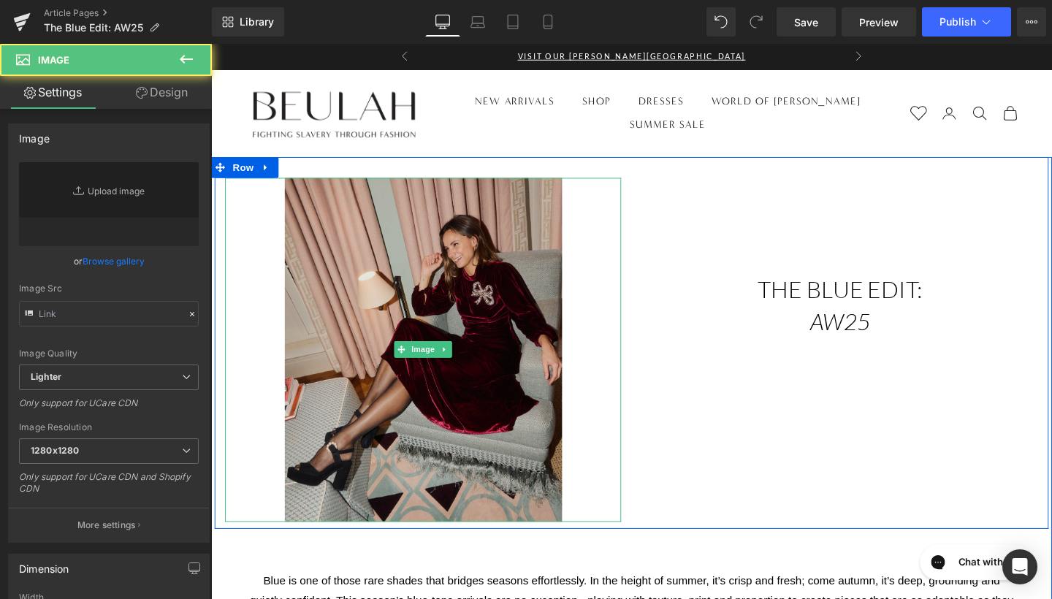
type input "[URL][DOMAIN_NAME][DATE]"
click at [530, 383] on img at bounding box center [433, 366] width 291 height 362
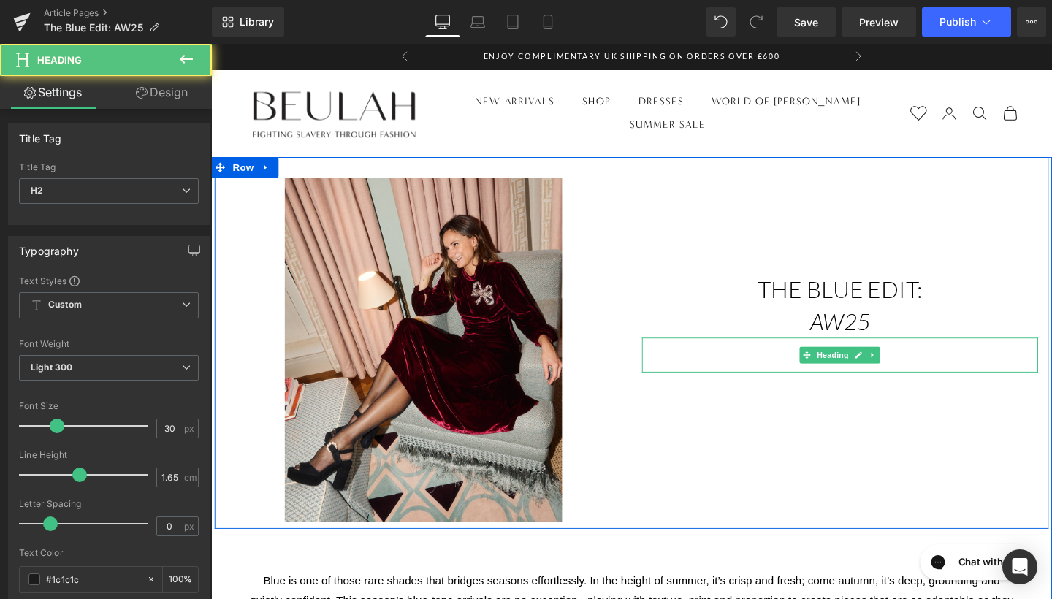
click at [669, 381] on h2 at bounding box center [872, 371] width 416 height 37
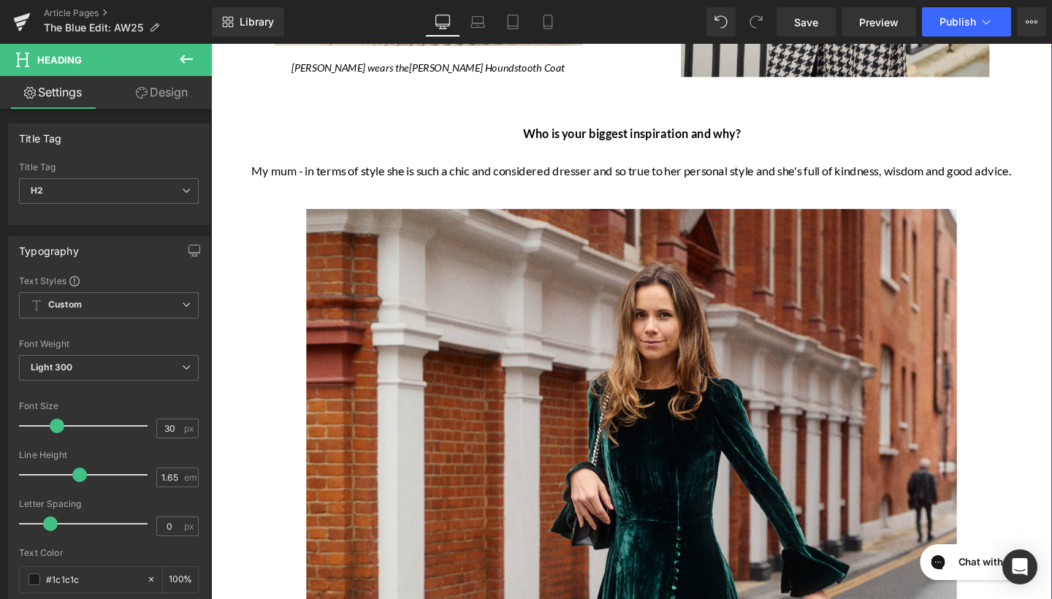
scroll to position [1062, 0]
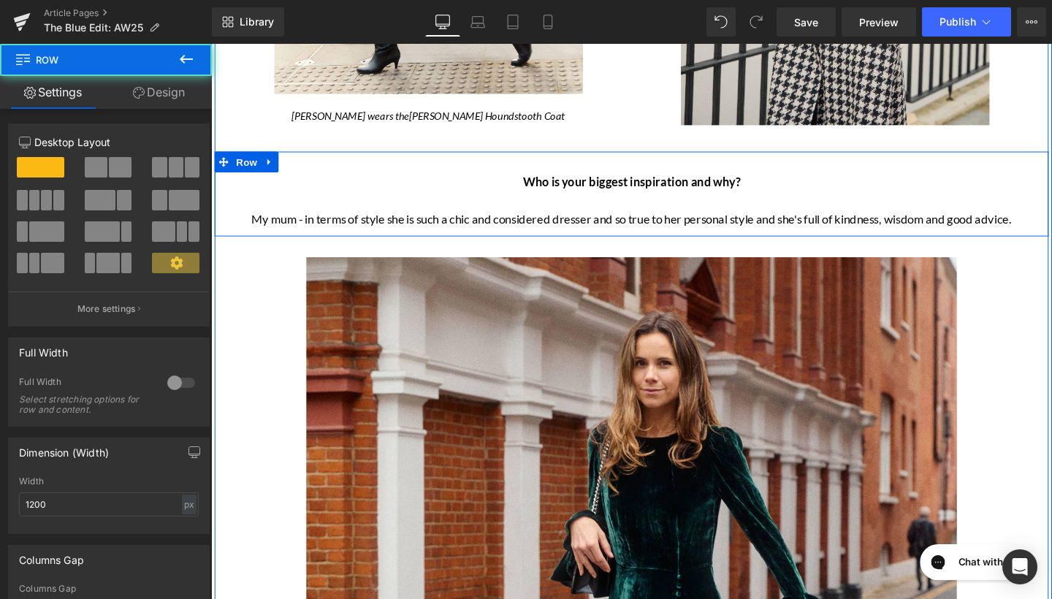
click at [689, 178] on div "Who is your biggest inspiration and why? My mum - in terms of style she is such…" at bounding box center [653, 201] width 876 height 89
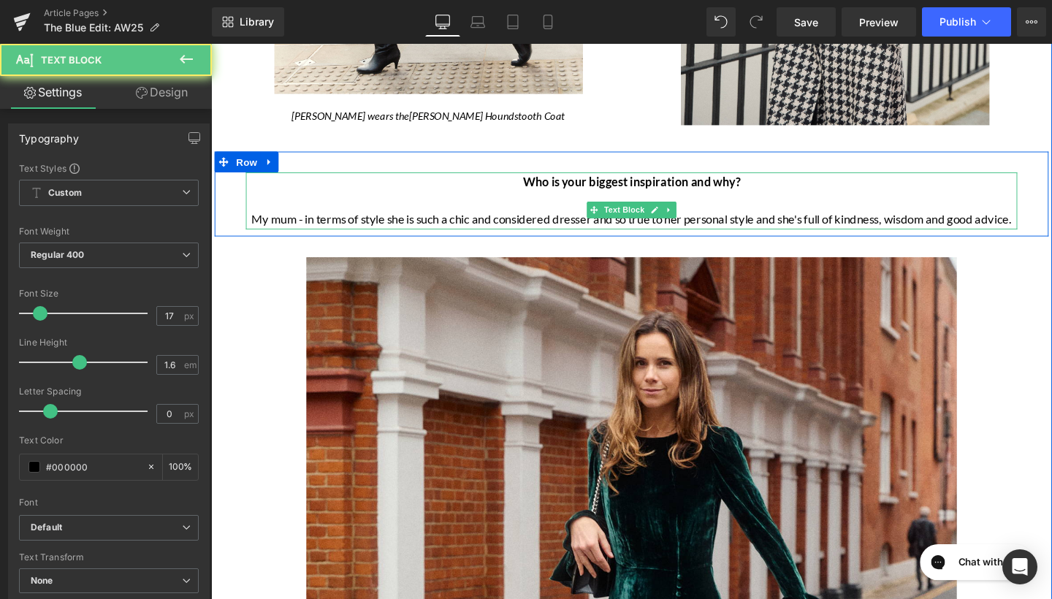
drag, startPoint x: 695, startPoint y: 190, endPoint x: 777, endPoint y: 190, distance: 81.8
click at [696, 190] on strong "Who is your biggest inspiration and why?" at bounding box center [653, 188] width 229 height 15
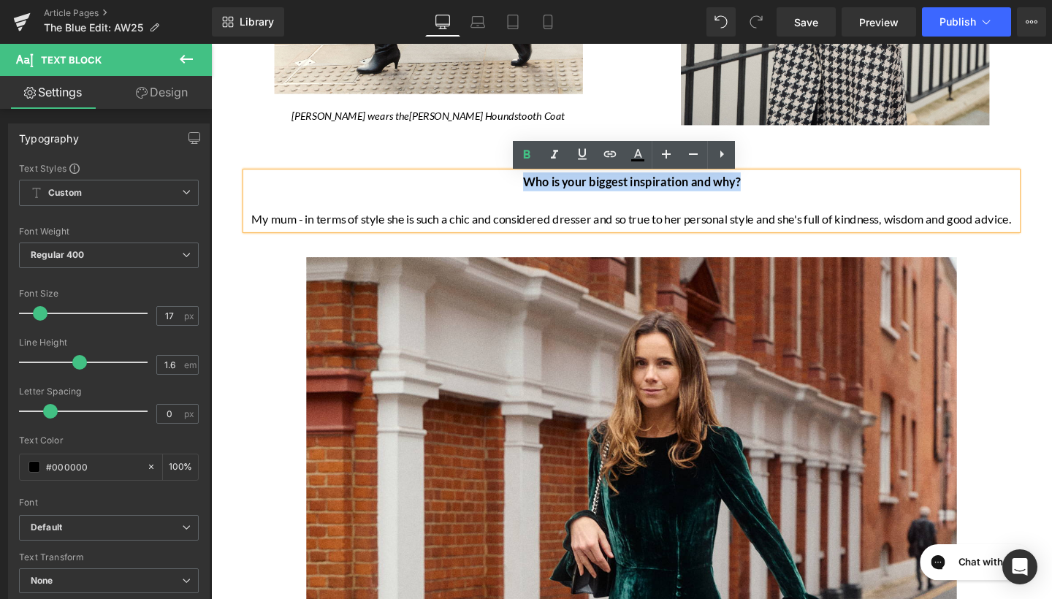
drag, startPoint x: 806, startPoint y: 188, endPoint x: 532, endPoint y: 194, distance: 274.0
click at [532, 194] on p "Who is your biggest inspiration and why?" at bounding box center [653, 189] width 811 height 20
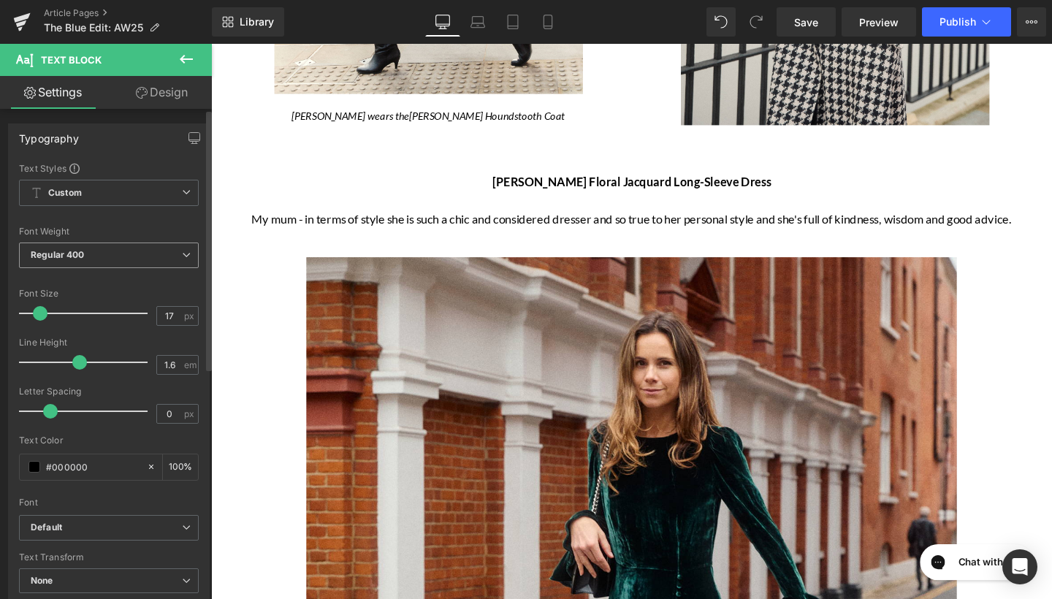
click at [153, 263] on span "Regular 400" at bounding box center [109, 255] width 180 height 26
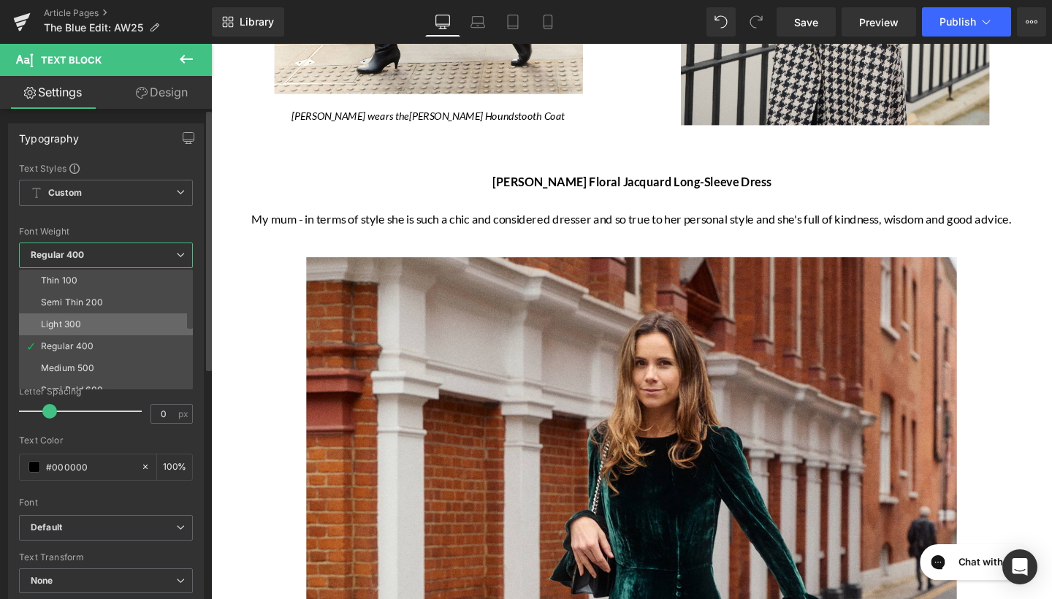
click at [134, 324] on li "Light 300" at bounding box center [109, 324] width 180 height 22
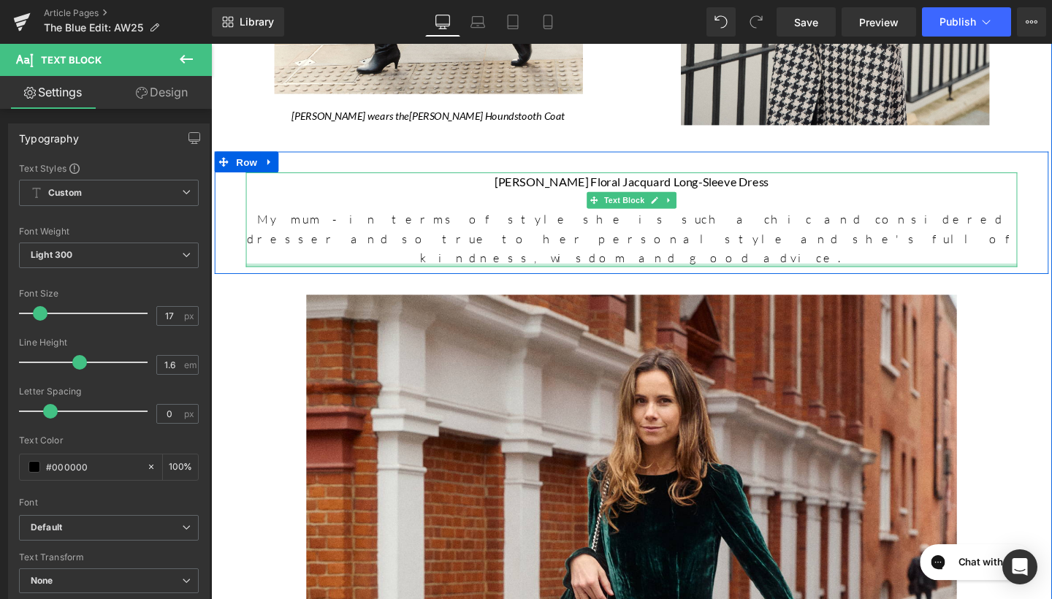
click at [565, 275] on div at bounding box center [653, 277] width 811 height 4
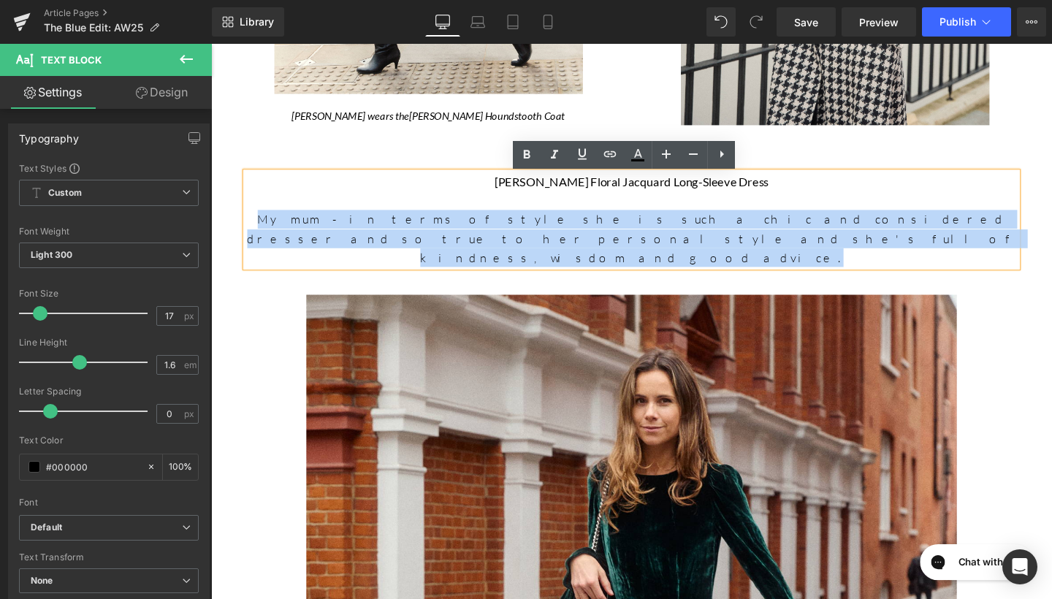
drag, startPoint x: 251, startPoint y: 227, endPoint x: 1053, endPoint y: 233, distance: 802.7
click at [1051, 233] on p "My mum - in terms of style she is such a chic and considered dresser and so tru…" at bounding box center [653, 248] width 811 height 60
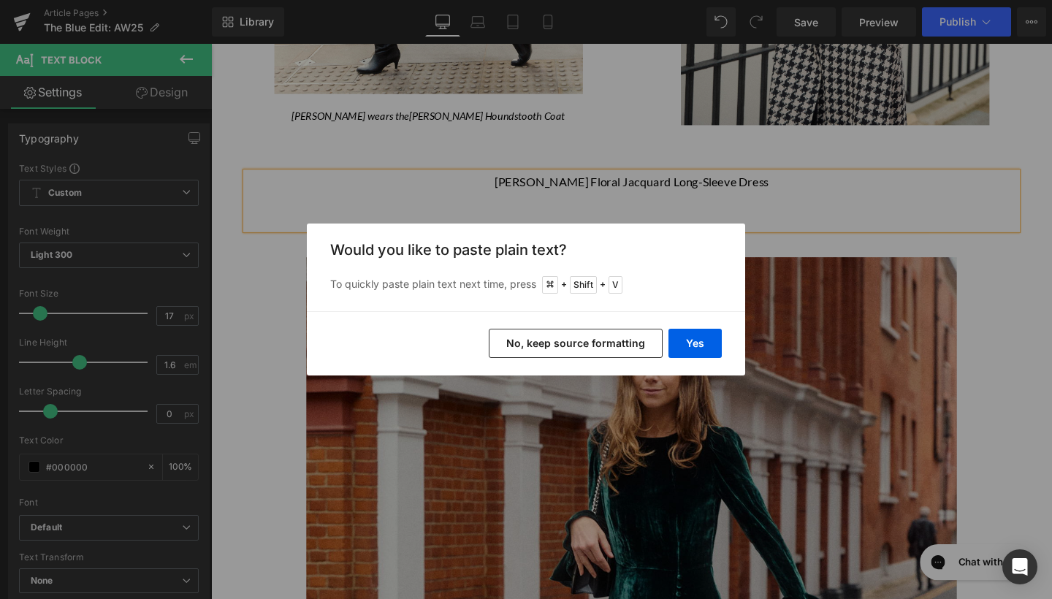
click at [603, 347] on button "No, keep source formatting" at bounding box center [576, 343] width 174 height 29
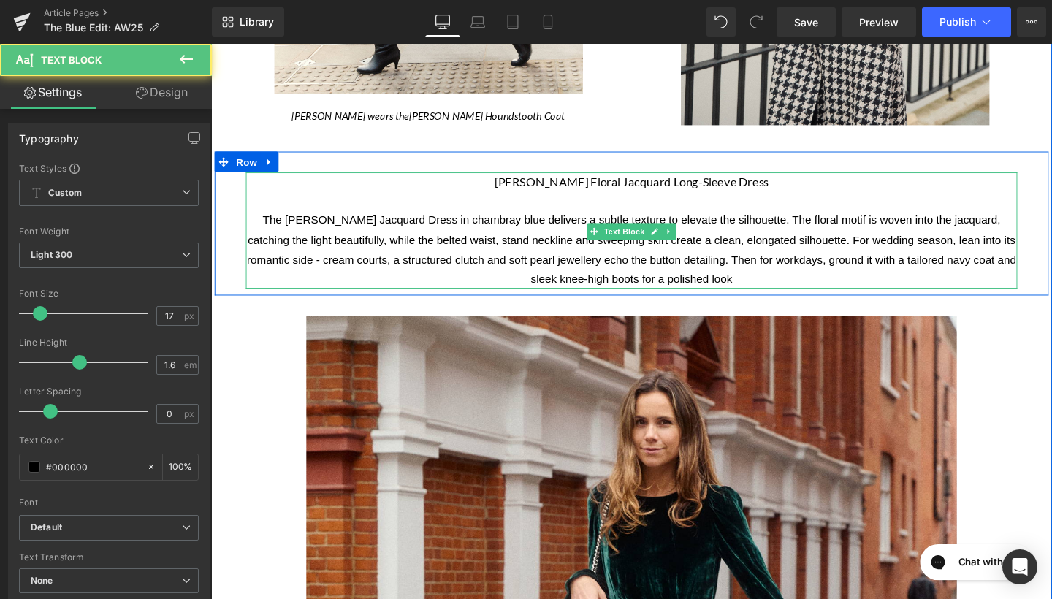
click at [605, 207] on p at bounding box center [653, 209] width 811 height 20
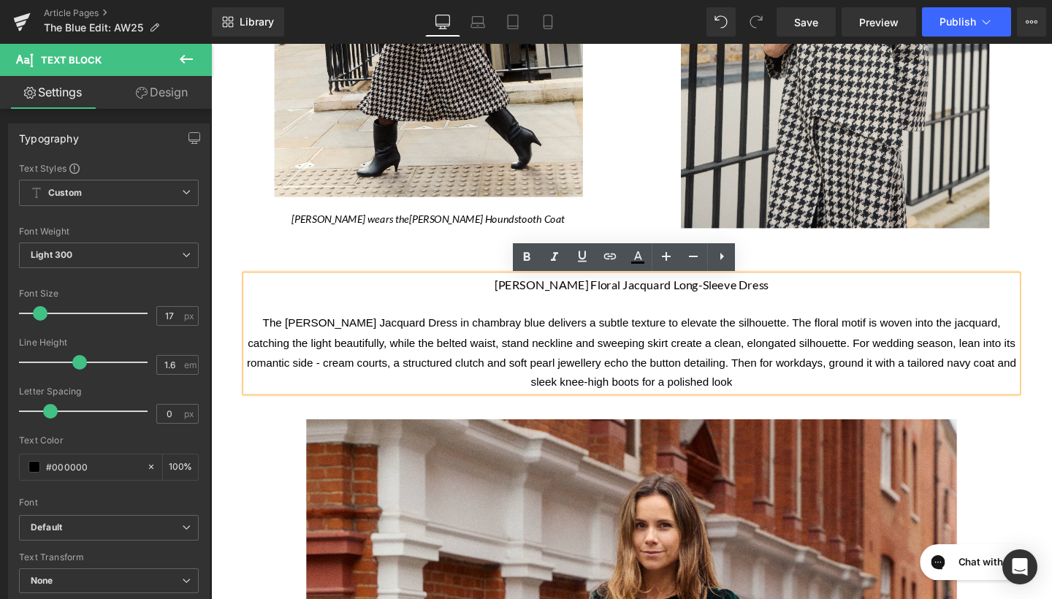
scroll to position [953, 0]
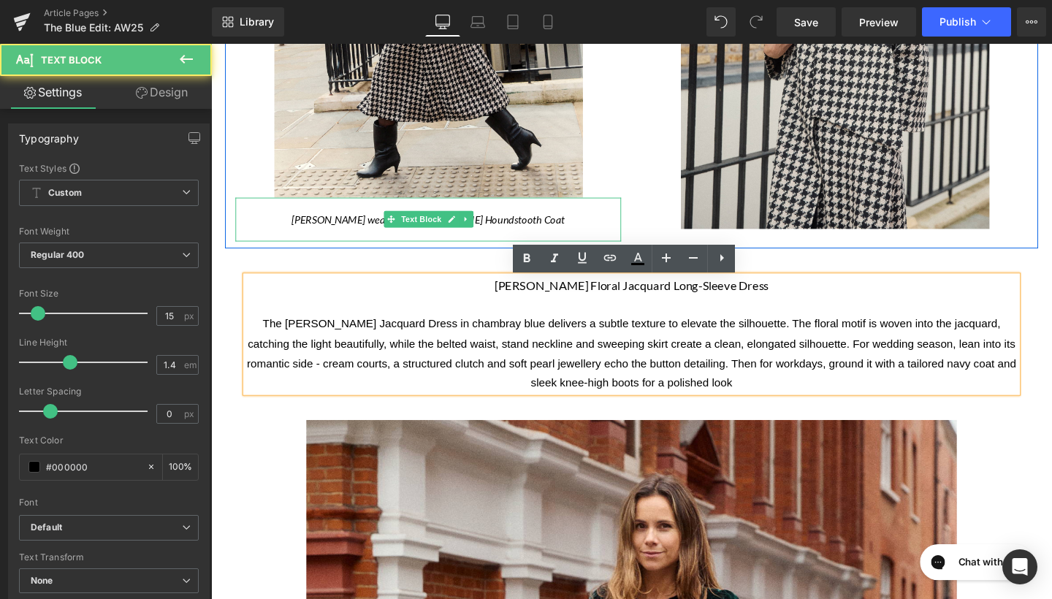
click at [527, 221] on p at bounding box center [439, 212] width 405 height 15
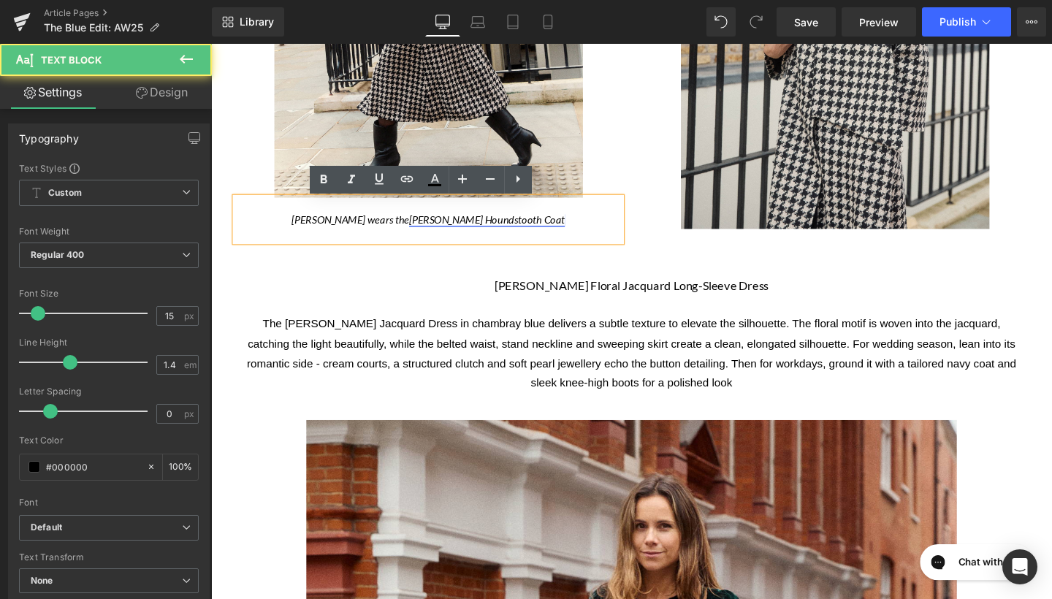
click at [513, 229] on link "[PERSON_NAME] Houndstooth Coat" at bounding box center [501, 227] width 164 height 13
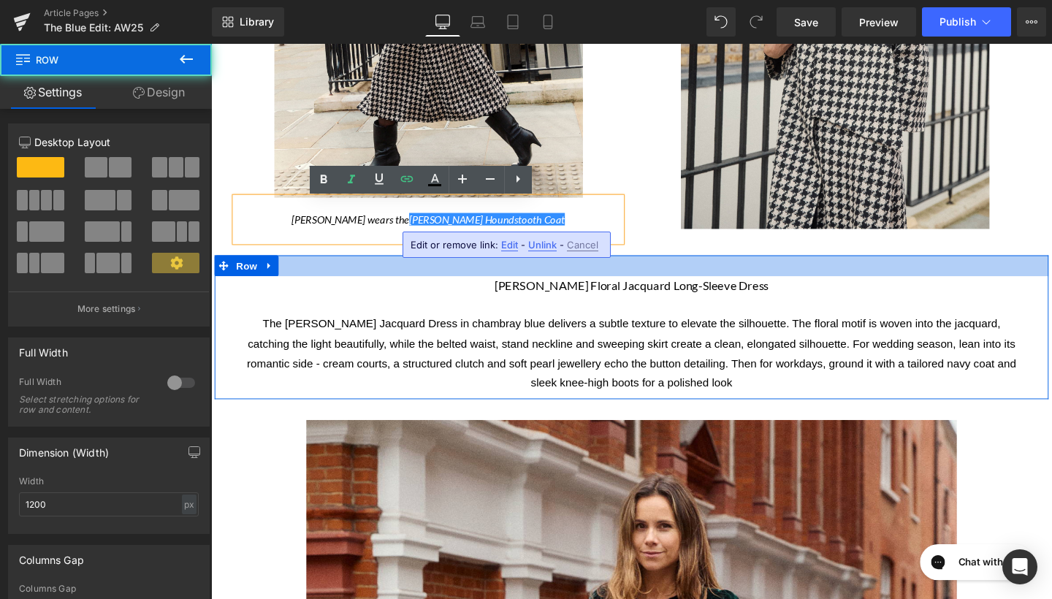
click at [676, 270] on div at bounding box center [653, 277] width 876 height 22
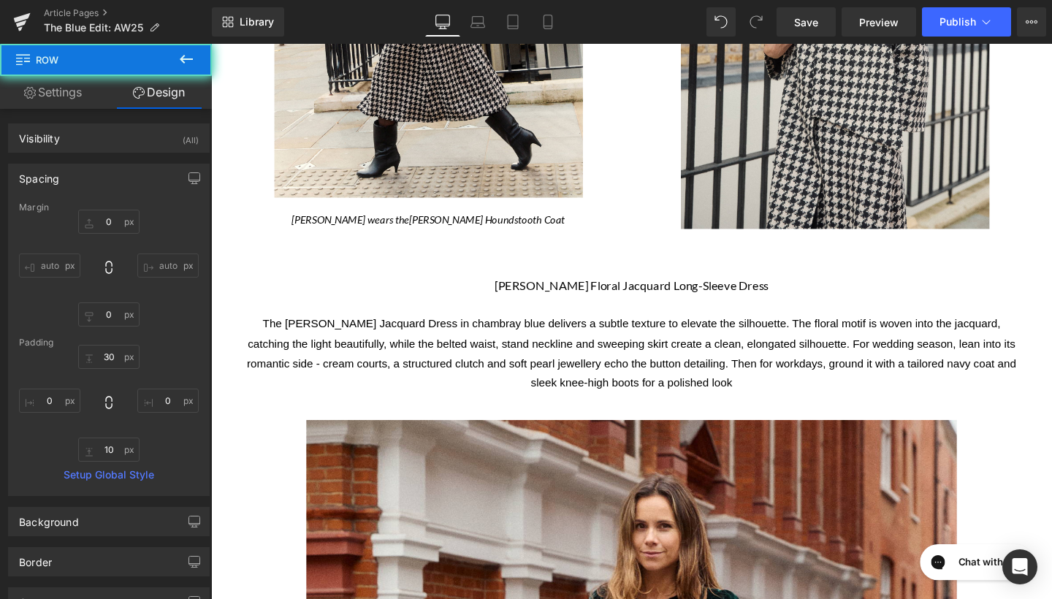
click at [643, 237] on div "Image [PERSON_NAME] wears the [PERSON_NAME] Houndstooth Coat Text Block" at bounding box center [439, 25] width 427 height 451
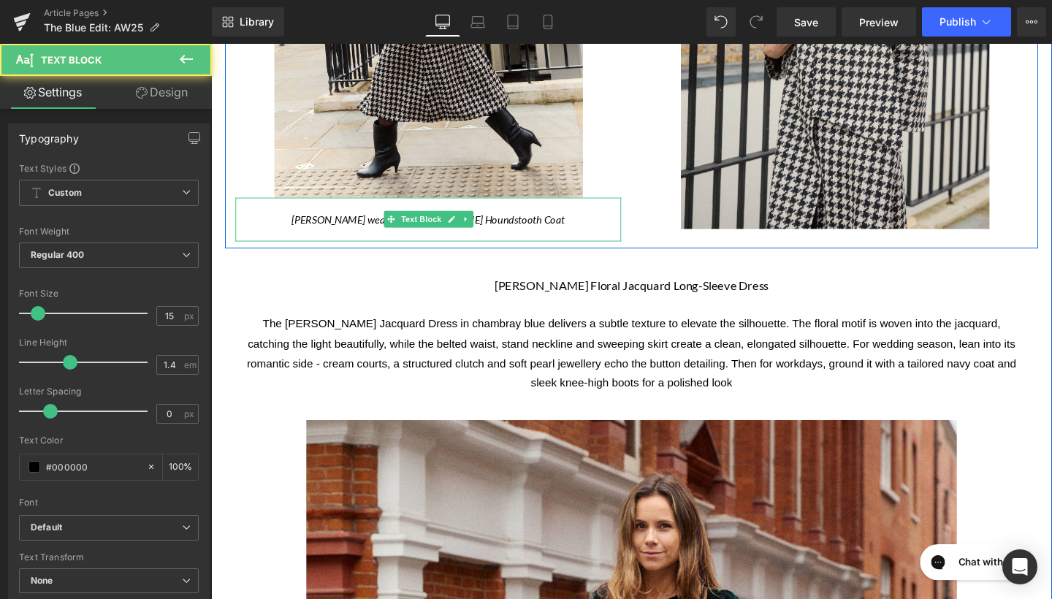
click at [603, 245] on p at bounding box center [439, 243] width 405 height 15
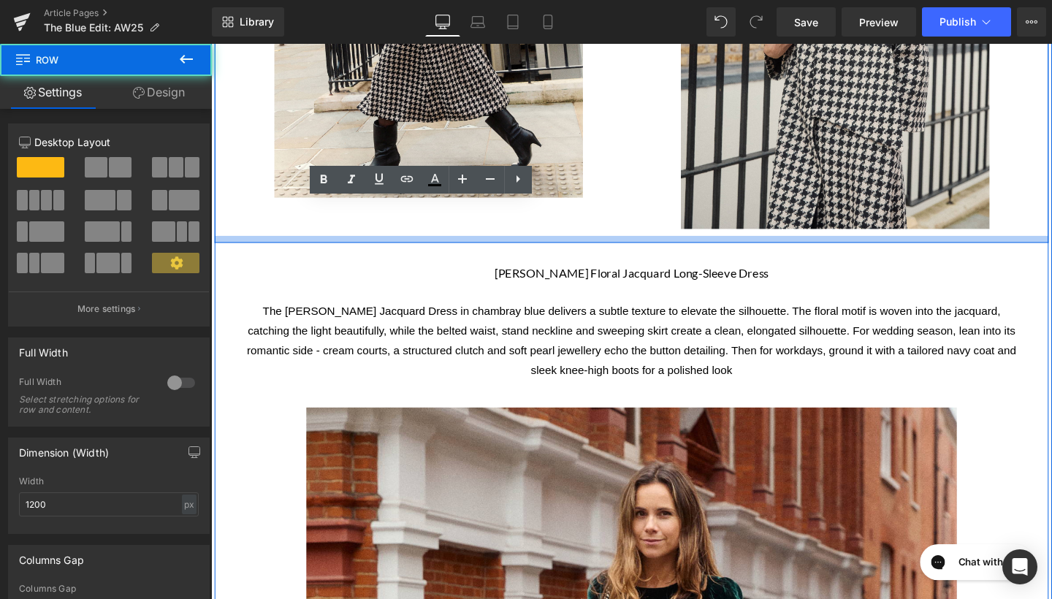
click at [643, 248] on div at bounding box center [653, 248] width 876 height 7
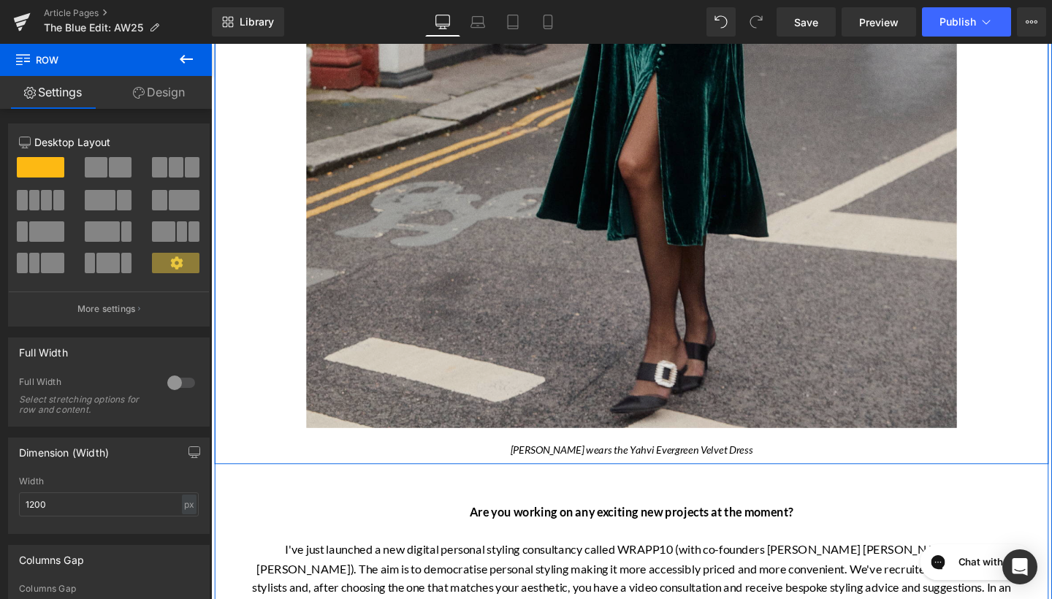
scroll to position [1789, 0]
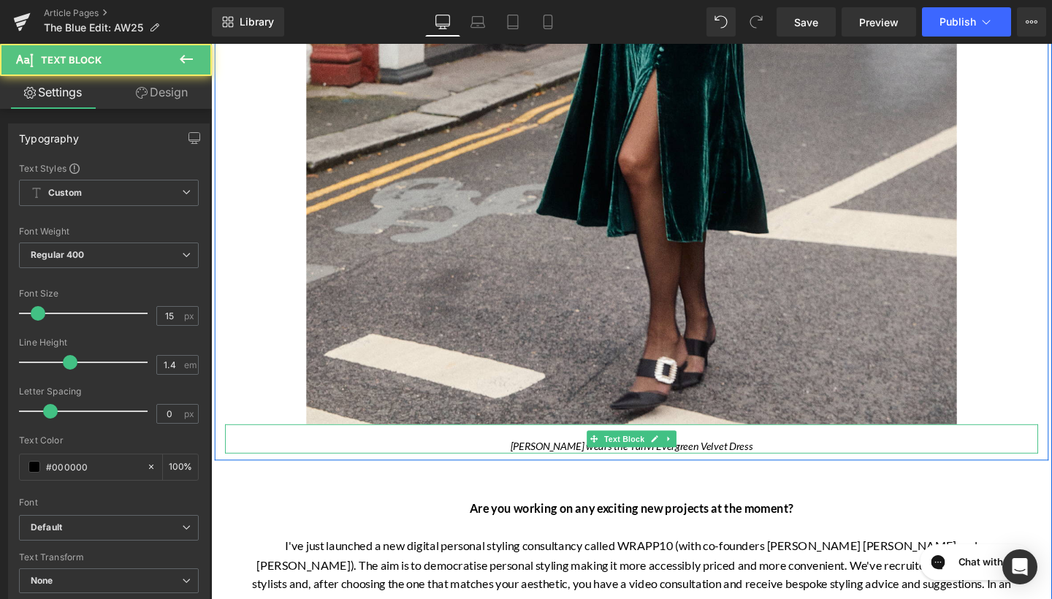
click at [703, 459] on p at bounding box center [653, 451] width 855 height 15
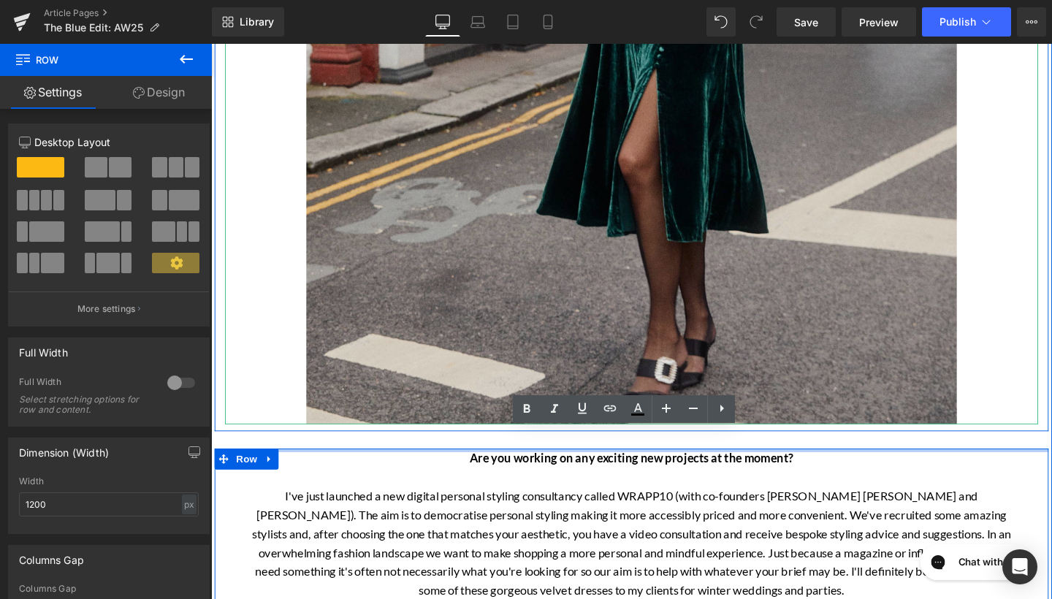
drag, startPoint x: 579, startPoint y: 476, endPoint x: 590, endPoint y: 443, distance: 35.3
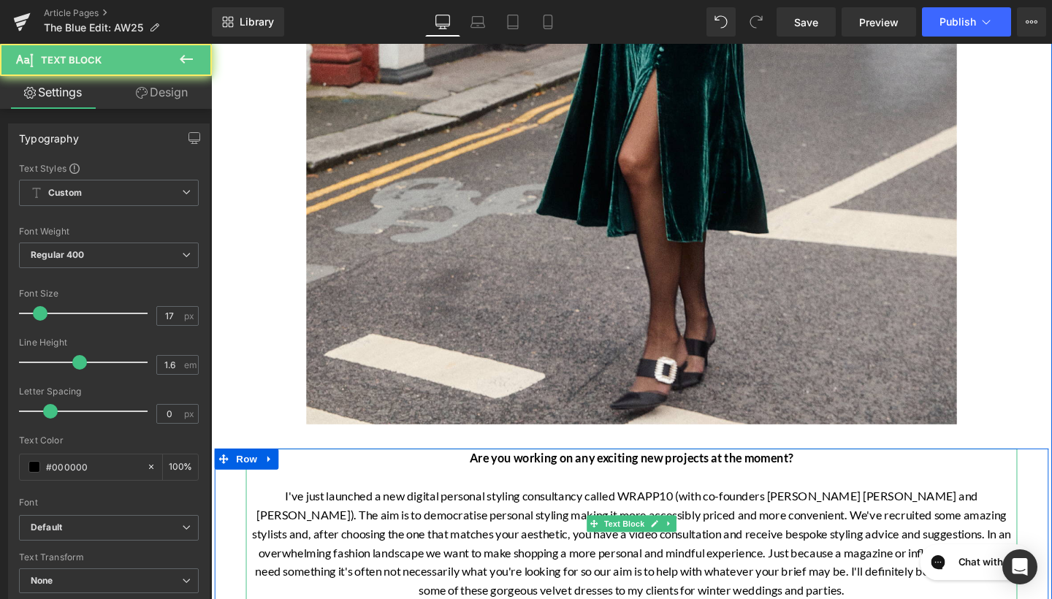
click at [442, 480] on p "Are you working on any exciting new projects at the moment?" at bounding box center [653, 480] width 811 height 20
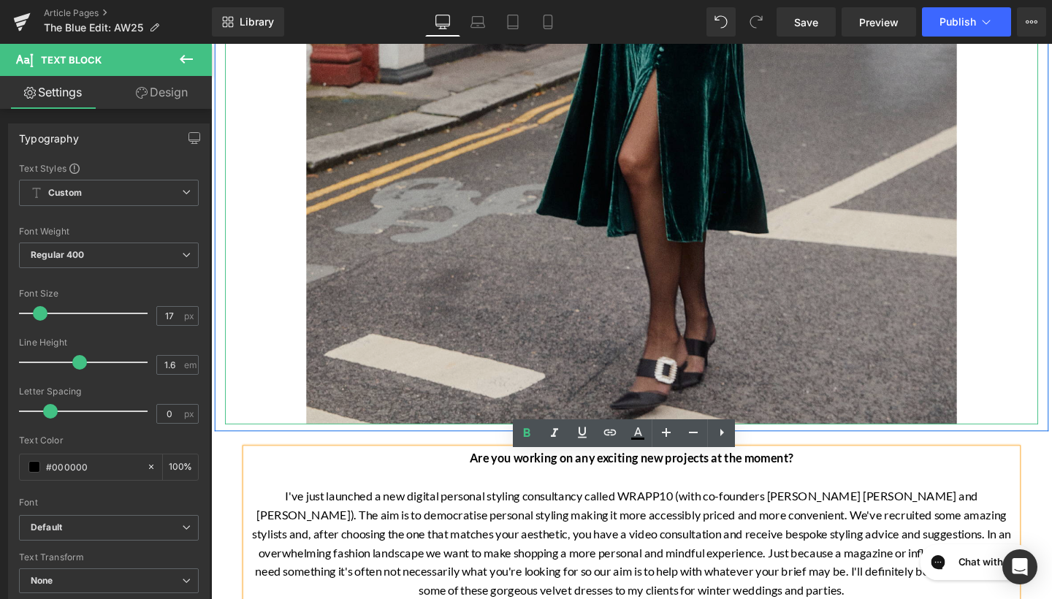
click at [502, 367] on img at bounding box center [653, 17] width 684 height 855
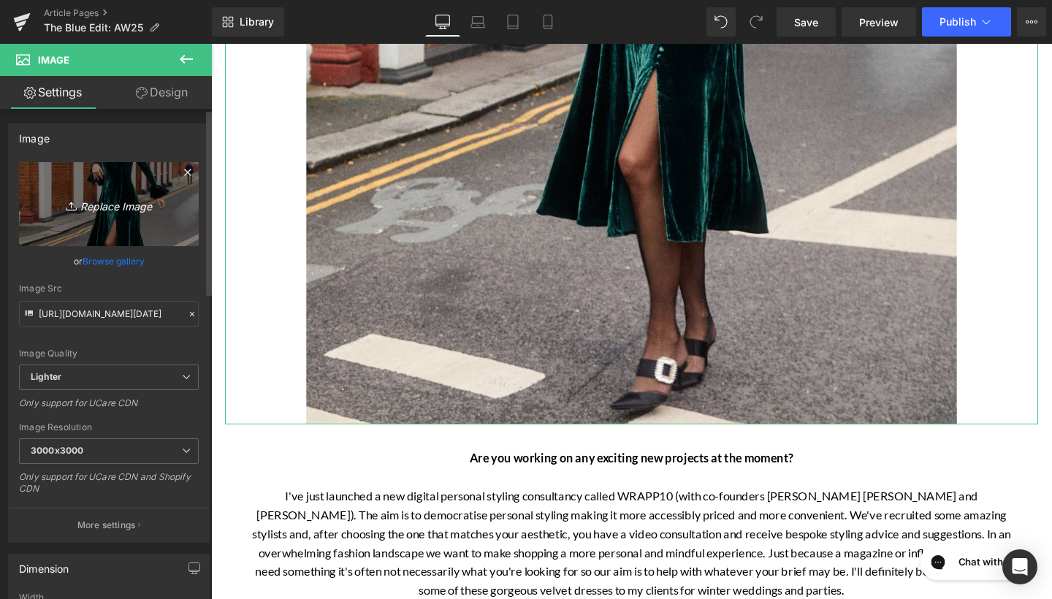
click at [120, 221] on link "Replace Image" at bounding box center [109, 204] width 180 height 84
type input "C:\fakepath\[PERSON_NAME] Jaquard 32417 copy 3.jpg"
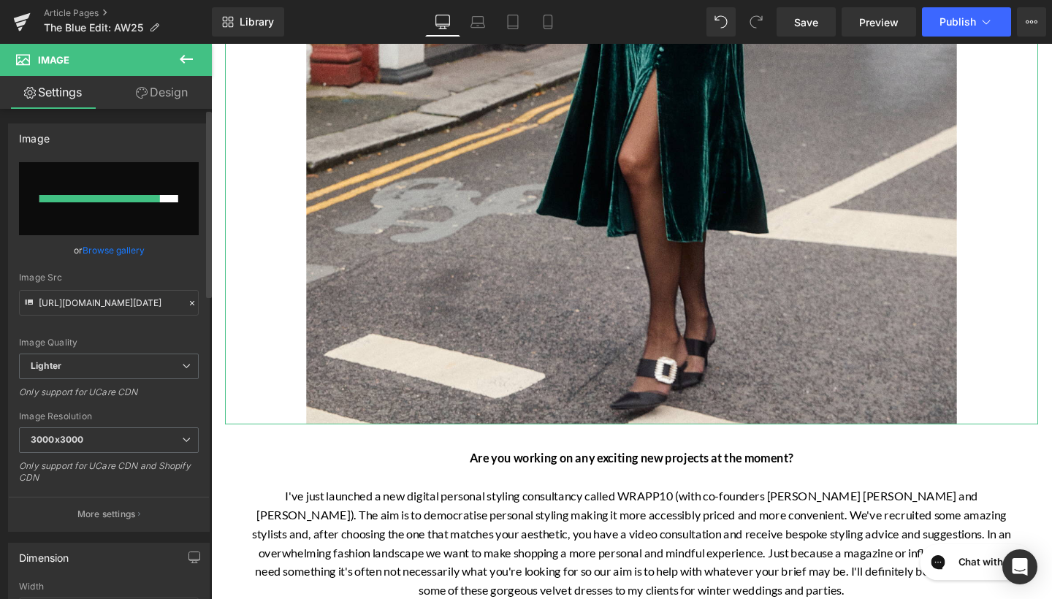
click at [162, 210] on input "file" at bounding box center [109, 198] width 180 height 73
type input "C:\fakepath\[PERSON_NAME] Jaquard 32417 copy 3.jpg"
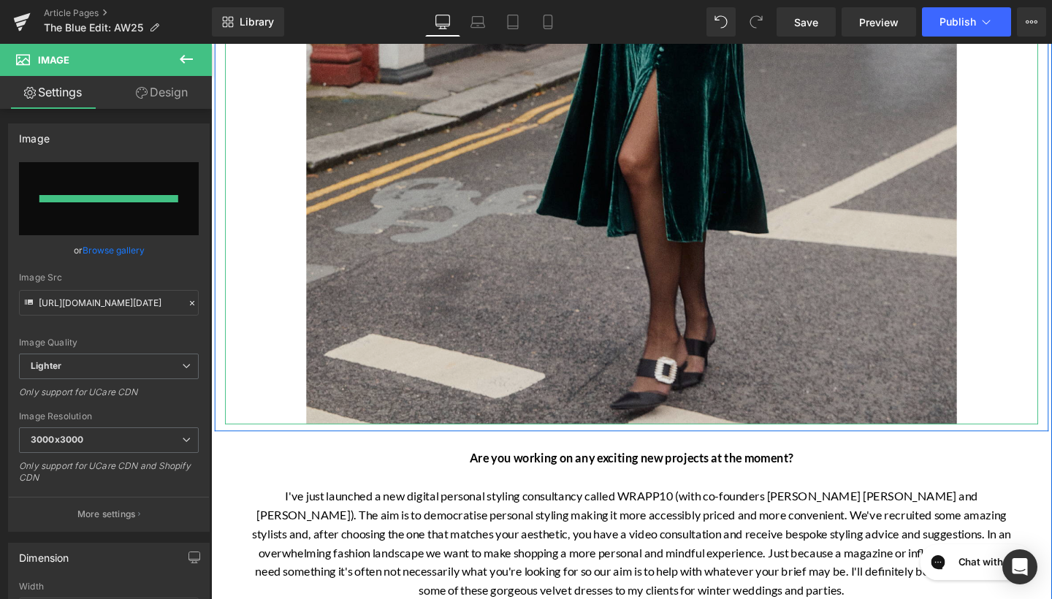
type input "[URL][DOMAIN_NAME]"
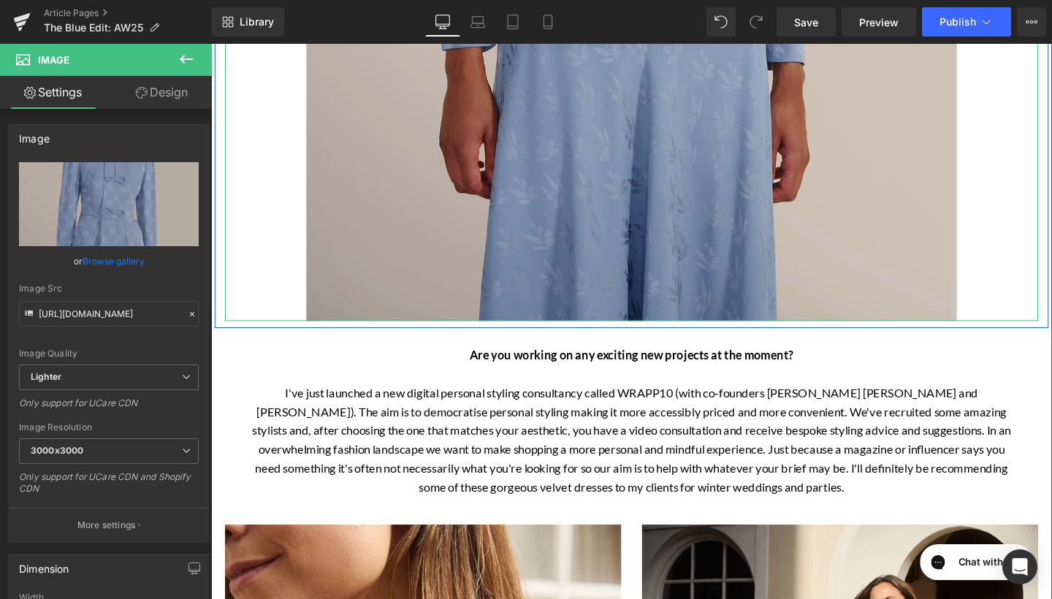
scroll to position [2109, 0]
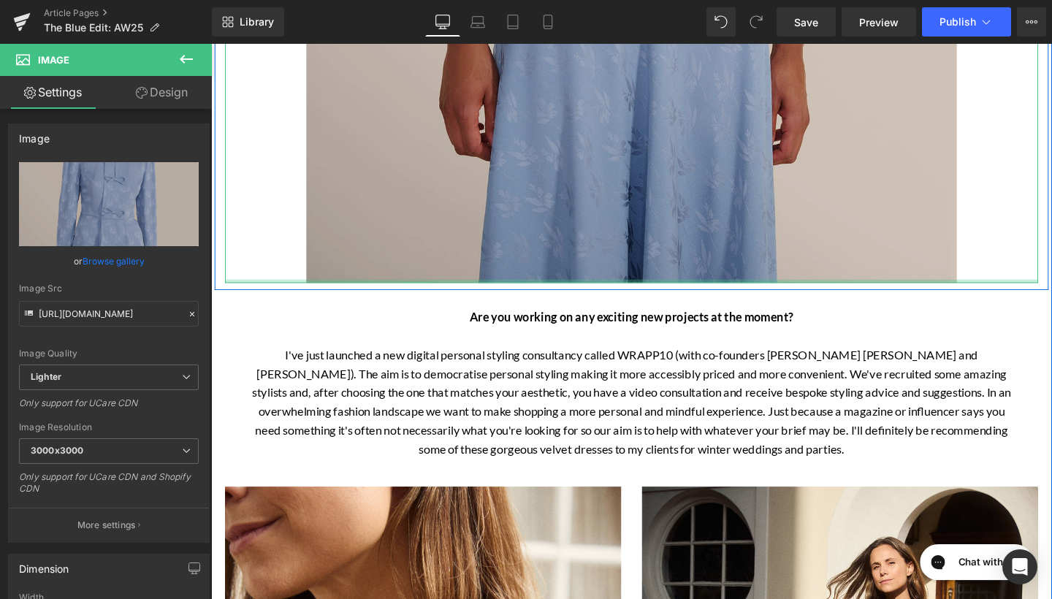
drag, startPoint x: 833, startPoint y: 299, endPoint x: 845, endPoint y: 230, distance: 69.6
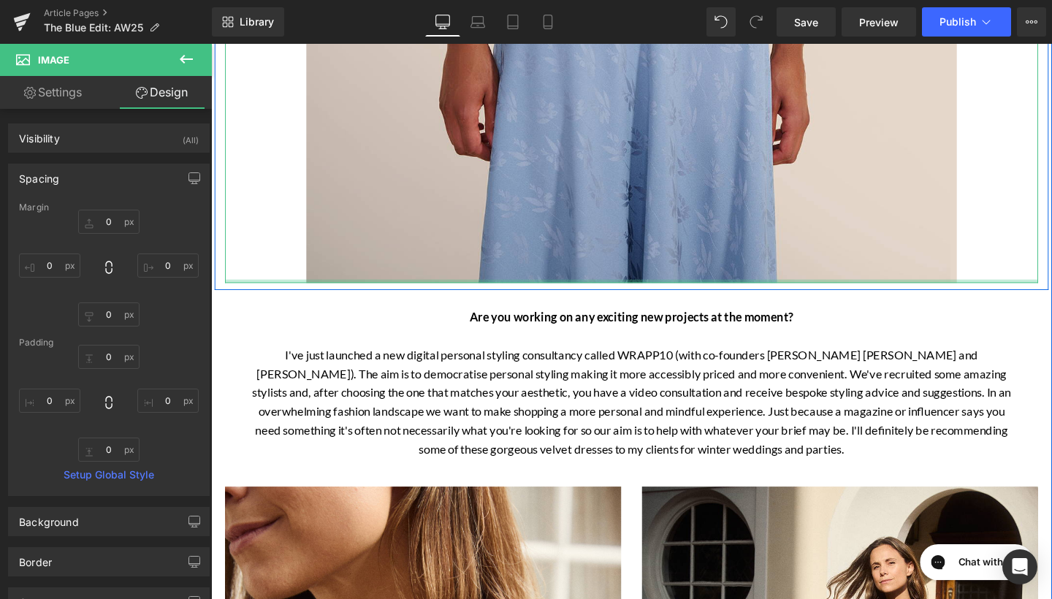
type input "0px"
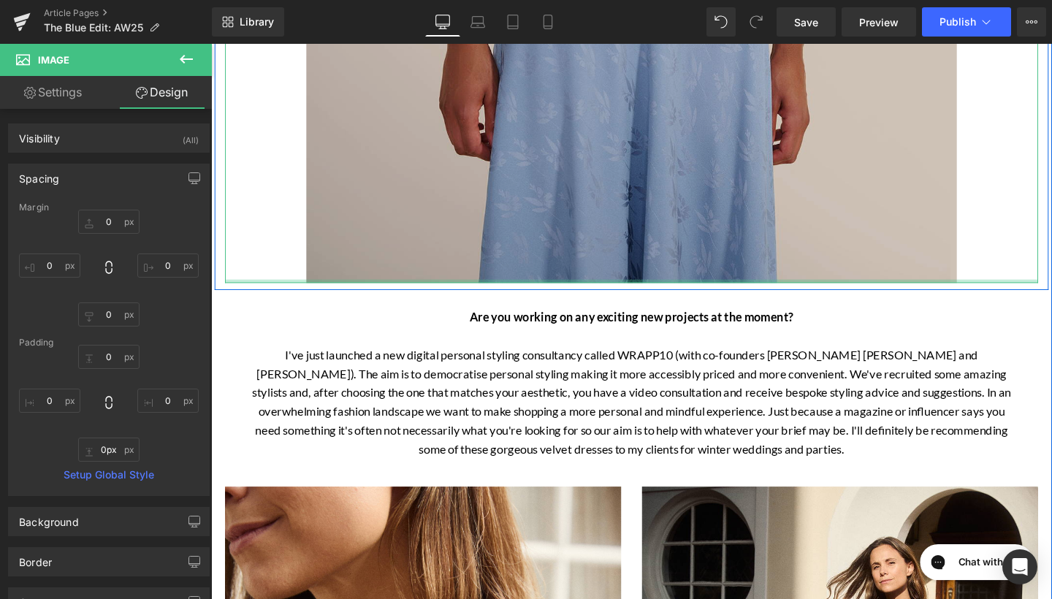
drag, startPoint x: 844, startPoint y: 297, endPoint x: 844, endPoint y: 268, distance: 28.5
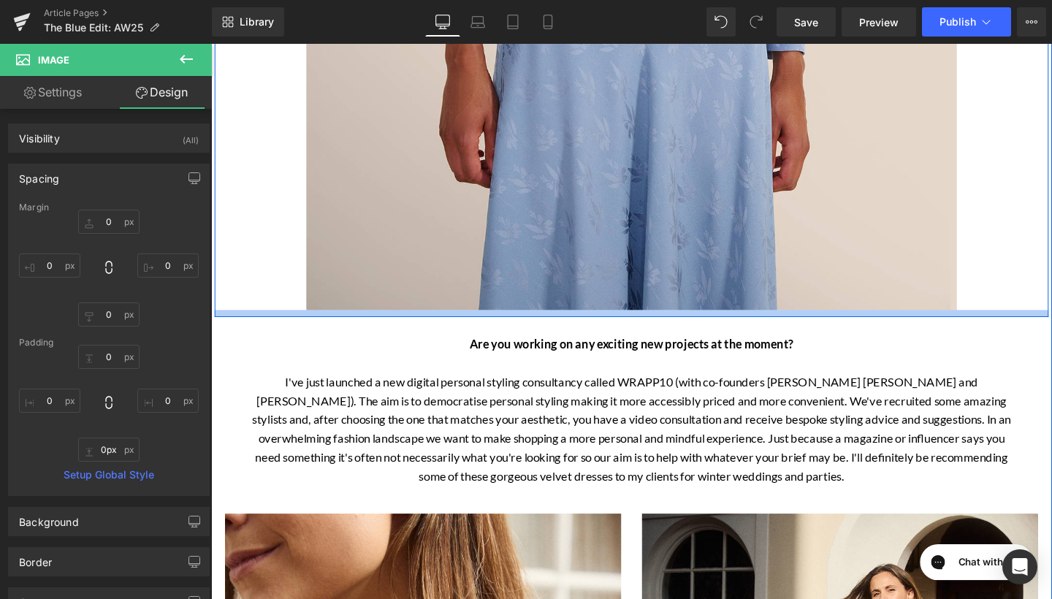
scroll to position [1829, 0]
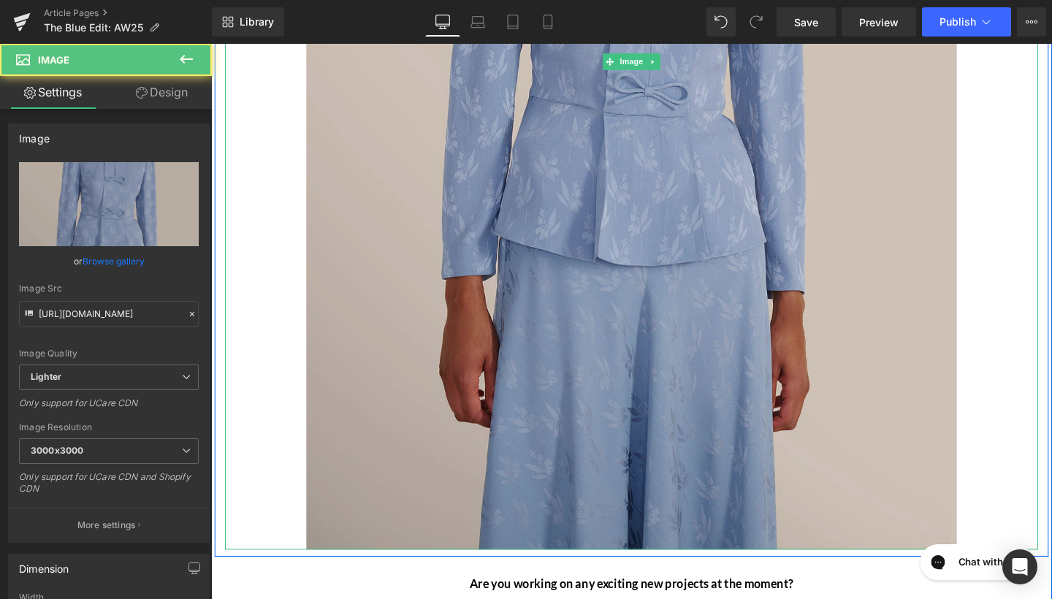
click at [393, 153] on img at bounding box center [653, 62] width 684 height 1025
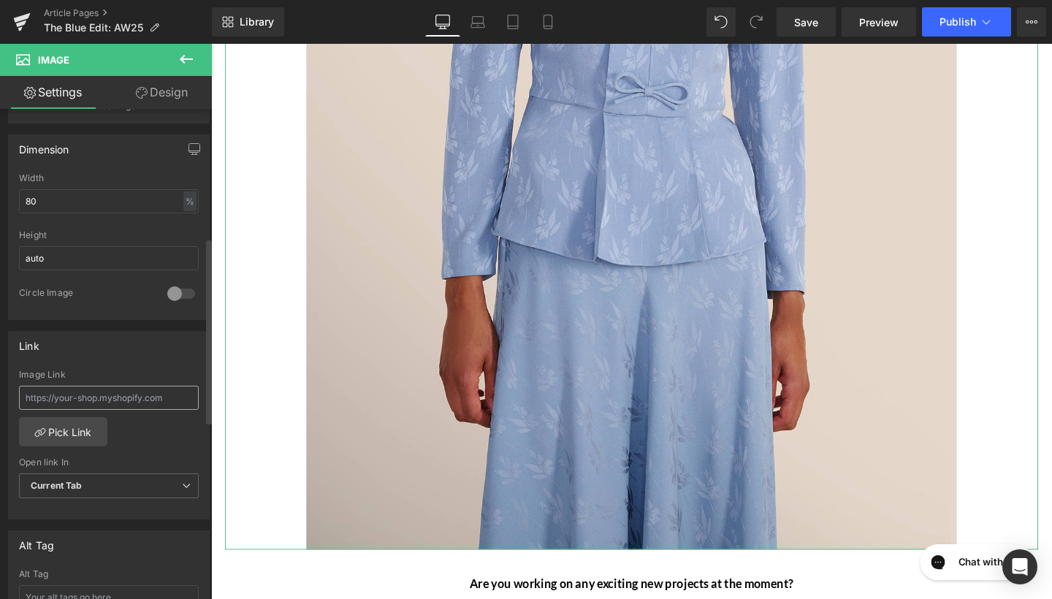
scroll to position [464, 0]
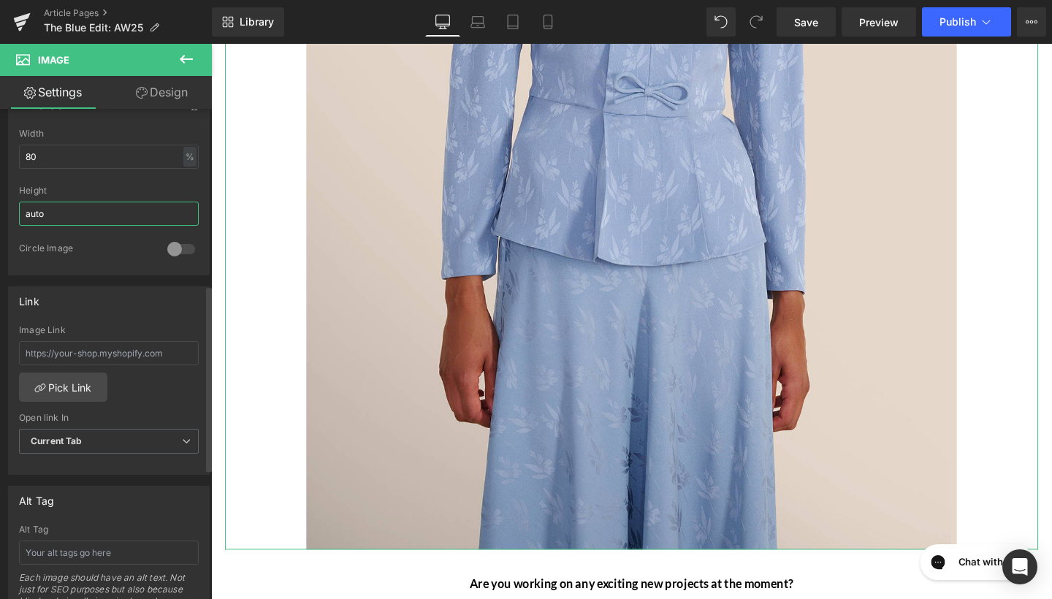
click at [118, 215] on input "auto" at bounding box center [109, 214] width 180 height 24
type input "a"
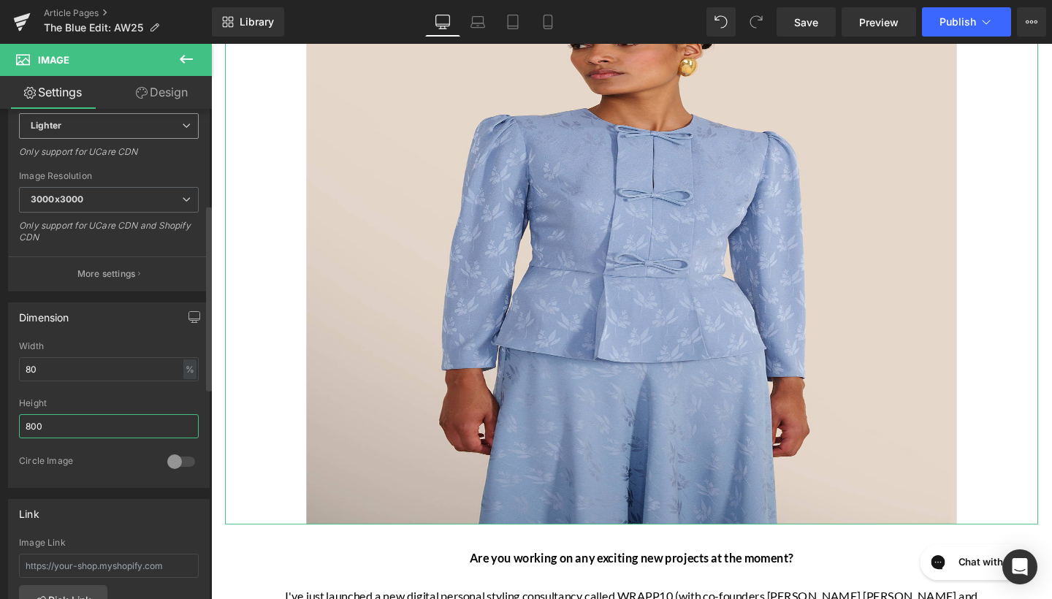
scroll to position [281, 0]
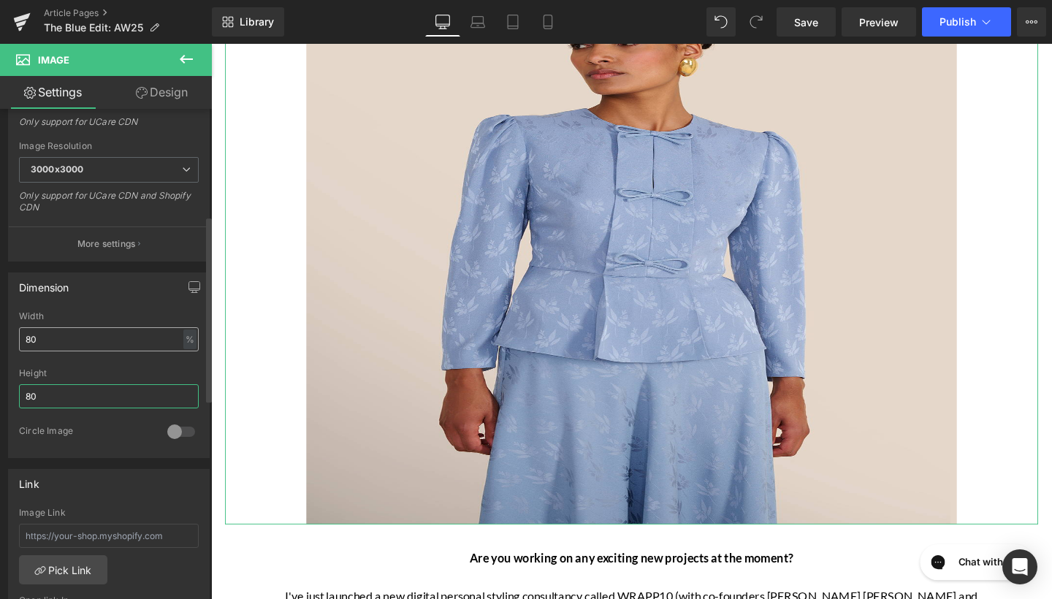
type input "8"
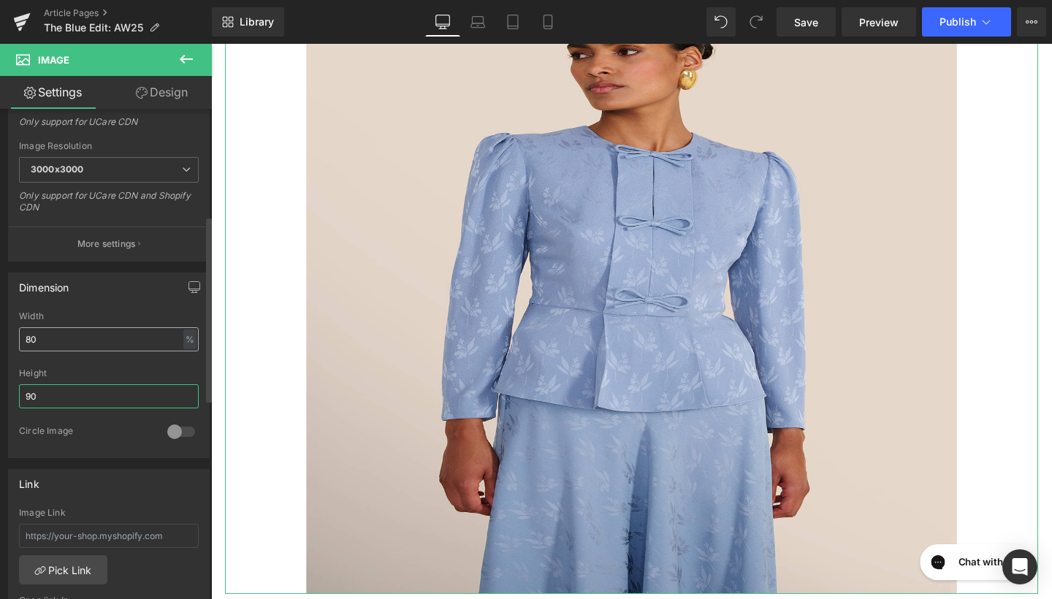
type input "9"
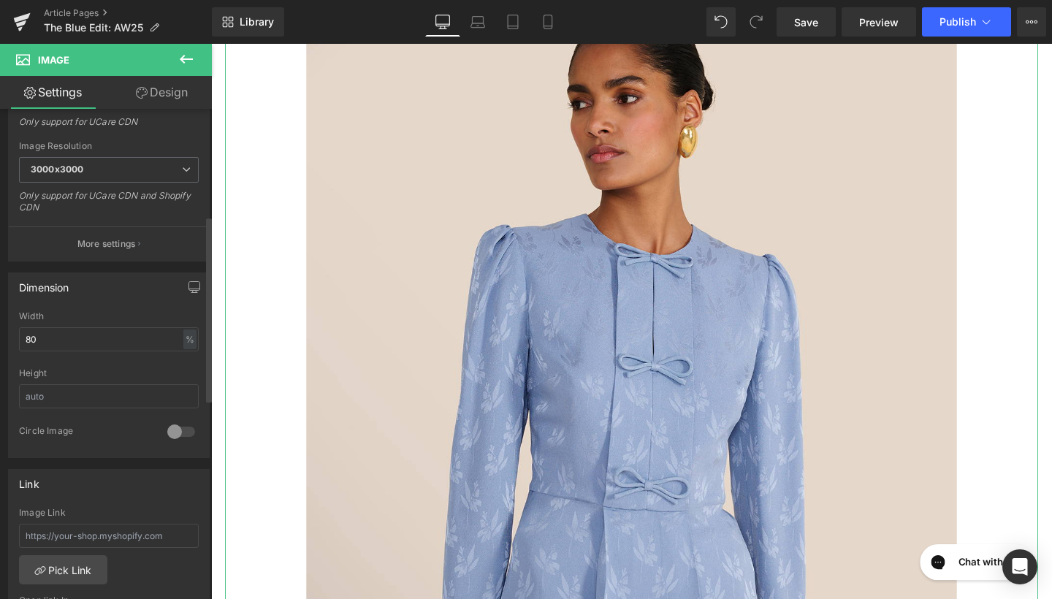
click at [106, 441] on div "Circle Image" at bounding box center [109, 441] width 180 height 32
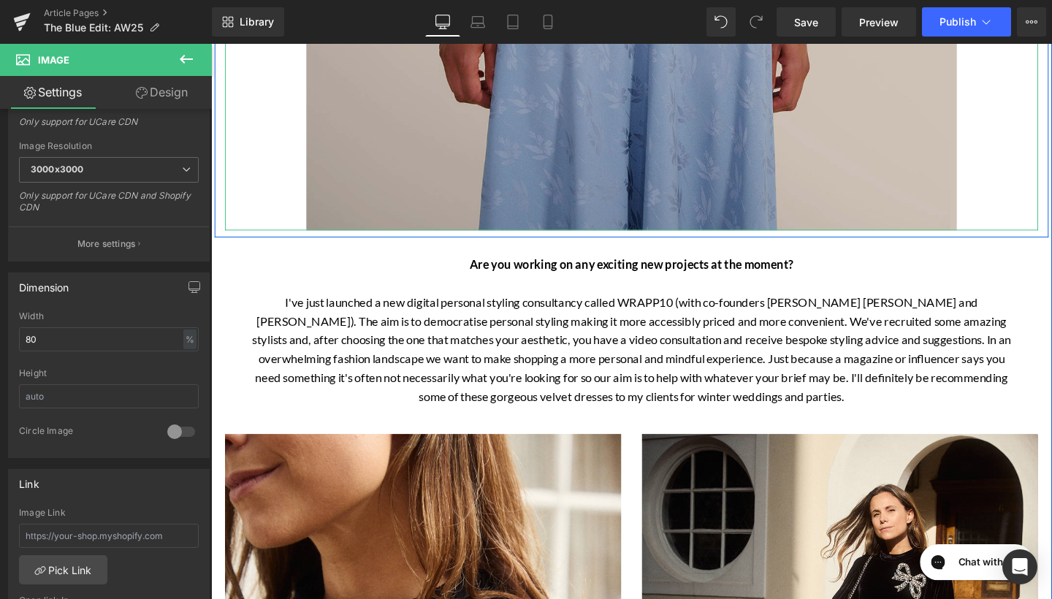
scroll to position [2219, 0]
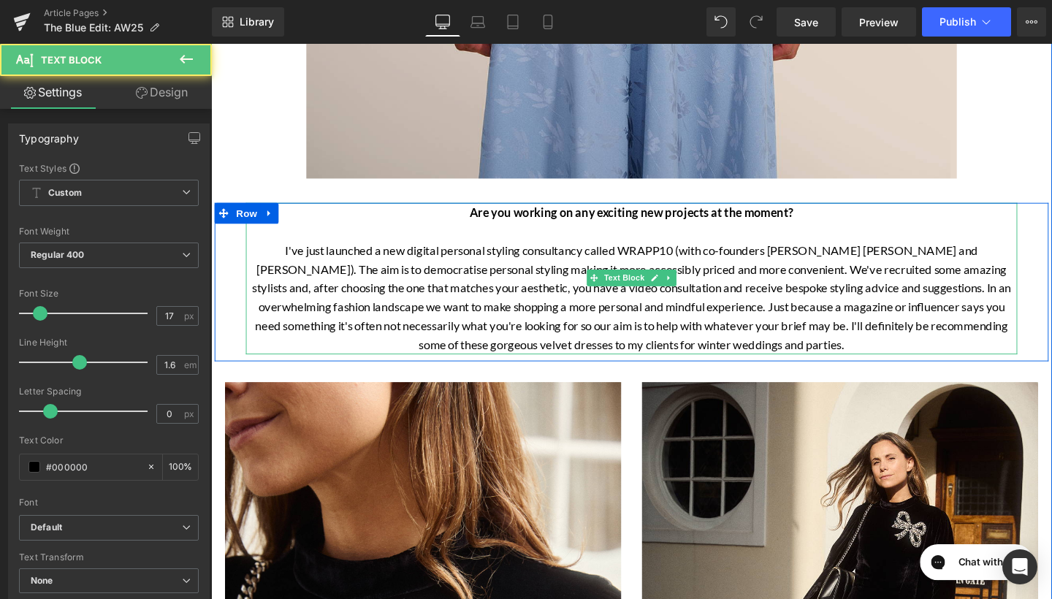
click at [490, 244] on p at bounding box center [653, 241] width 811 height 20
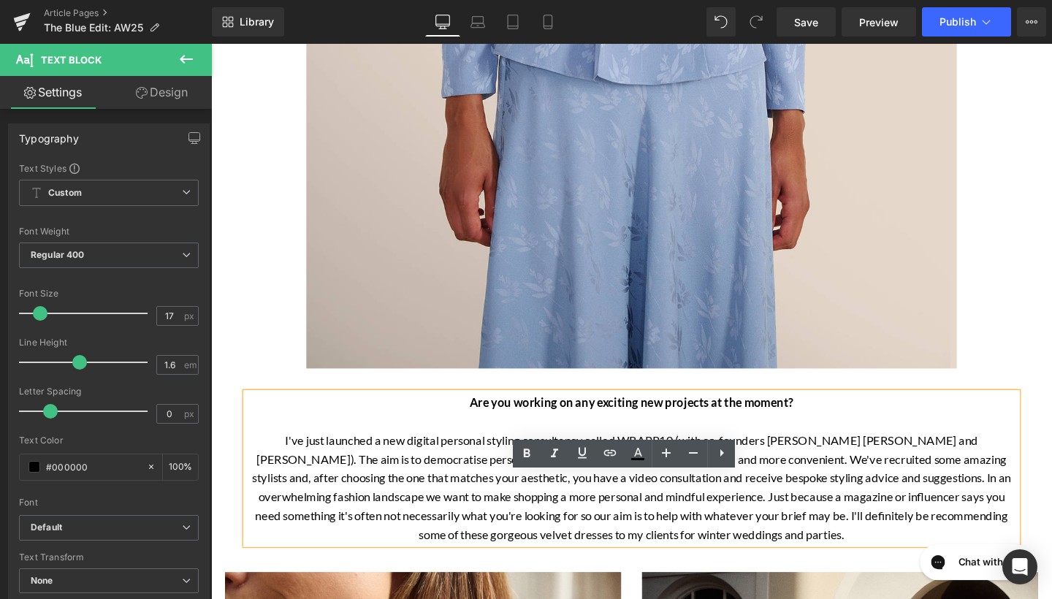
scroll to position [1784, 0]
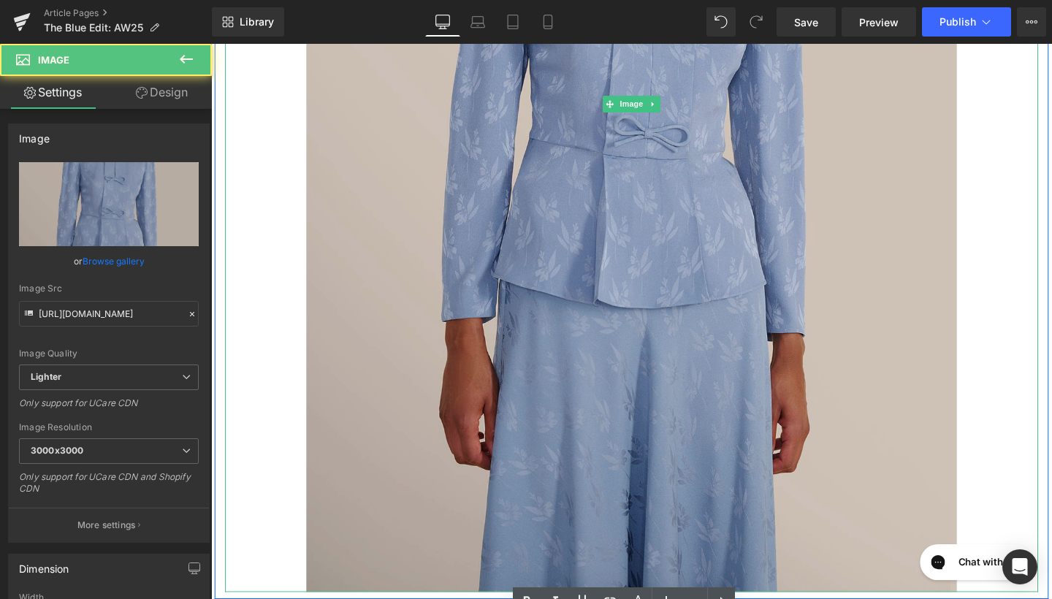
click at [481, 223] on img at bounding box center [653, 107] width 684 height 1025
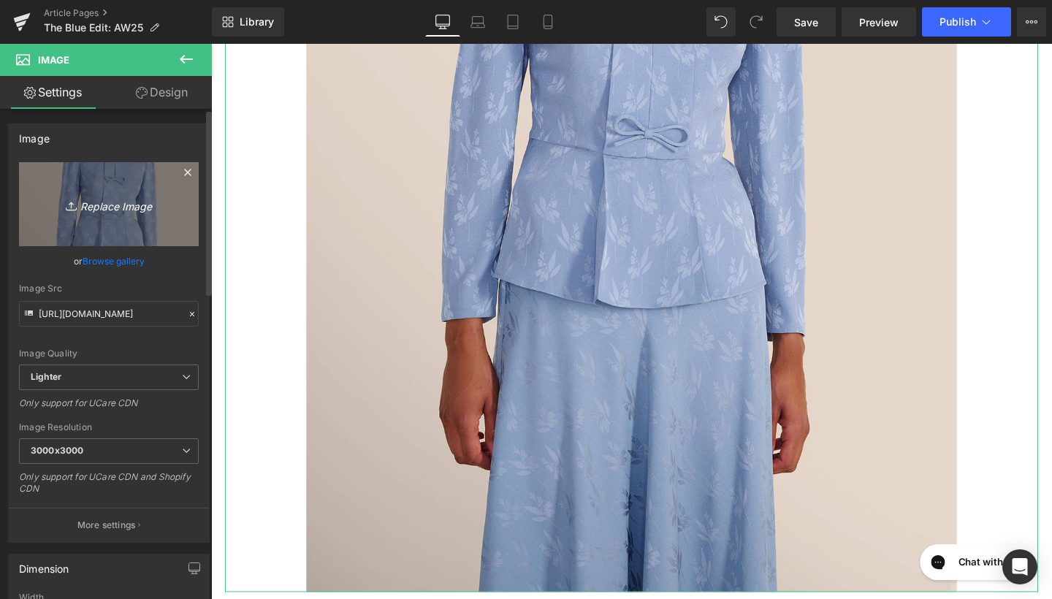
click at [107, 228] on link "Replace Image" at bounding box center [109, 204] width 180 height 84
click at [153, 205] on icon "Replace Image" at bounding box center [108, 204] width 117 height 18
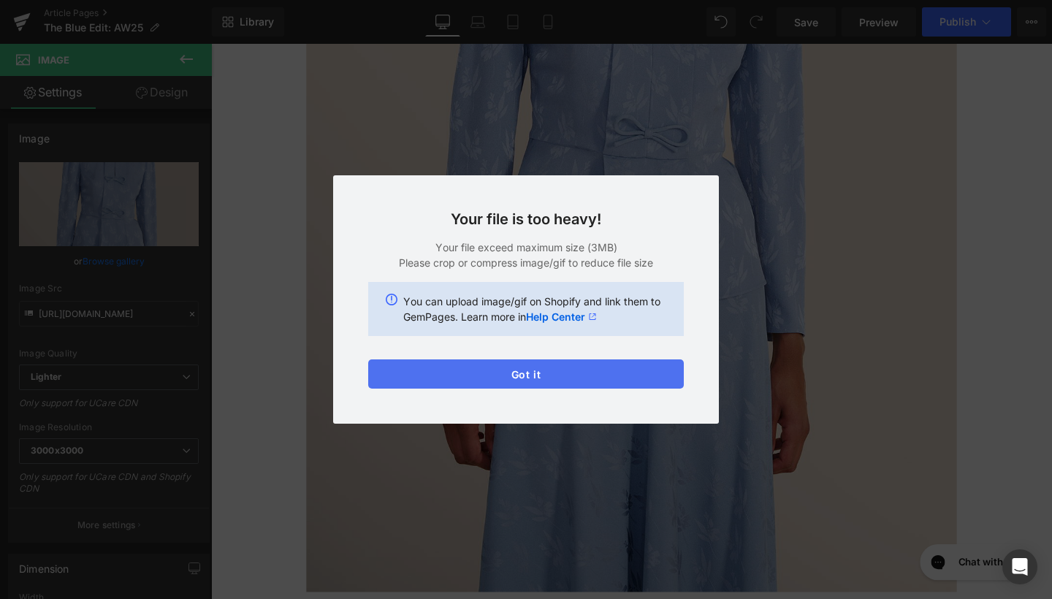
click at [608, 378] on button "Got it" at bounding box center [526, 373] width 316 height 29
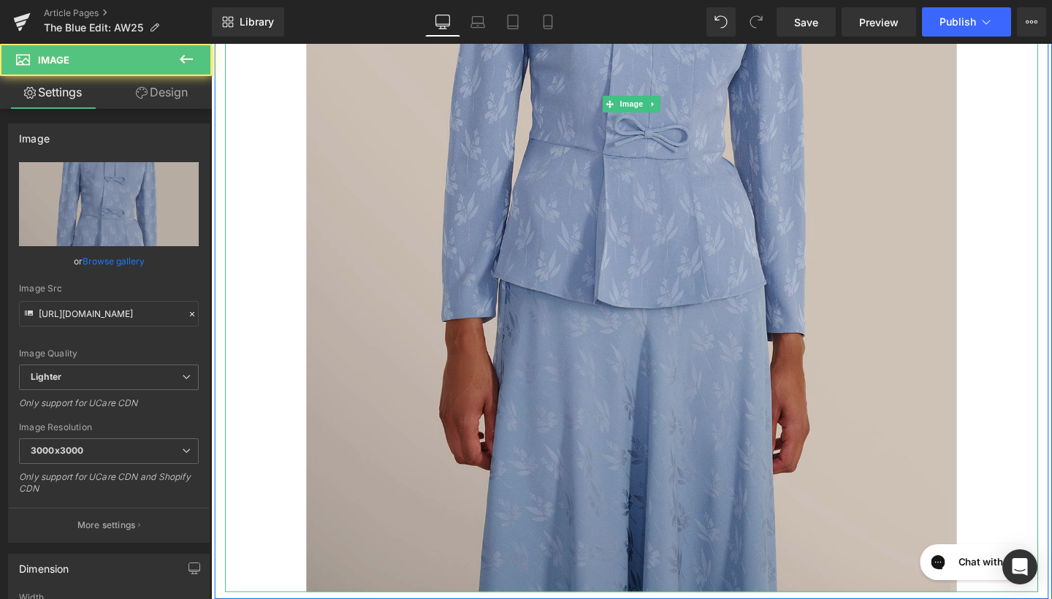
click at [529, 175] on img at bounding box center [653, 107] width 684 height 1025
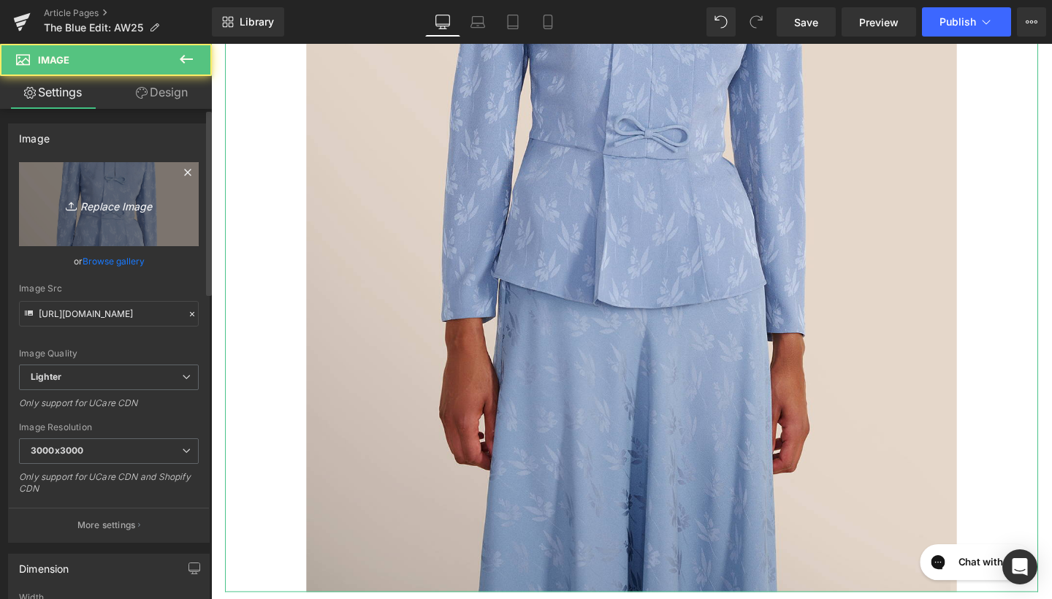
click at [158, 197] on icon "Replace Image" at bounding box center [108, 204] width 117 height 18
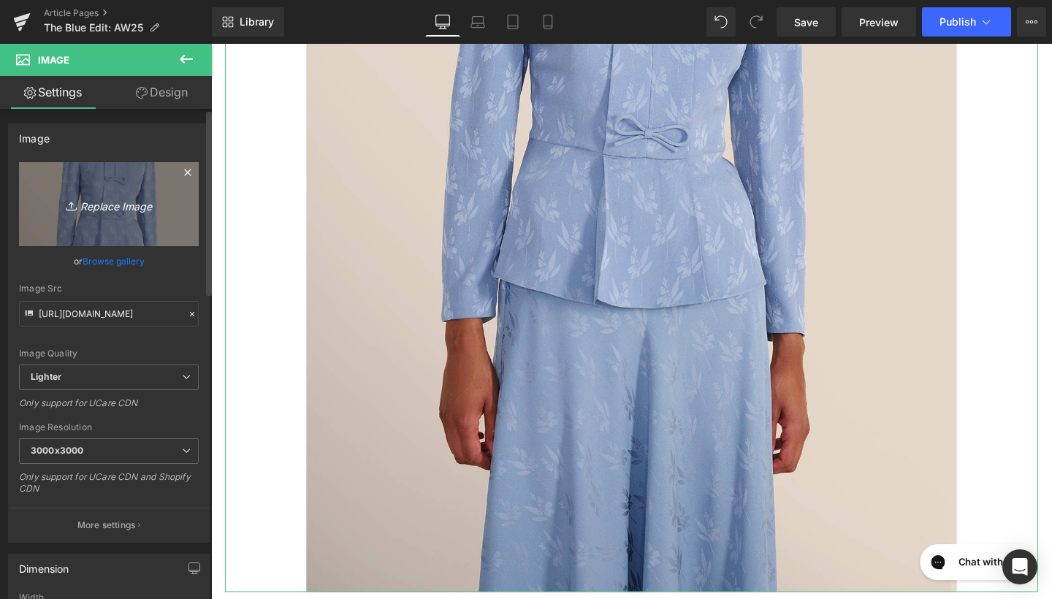
click at [157, 223] on link "Replace Image" at bounding box center [109, 204] width 180 height 84
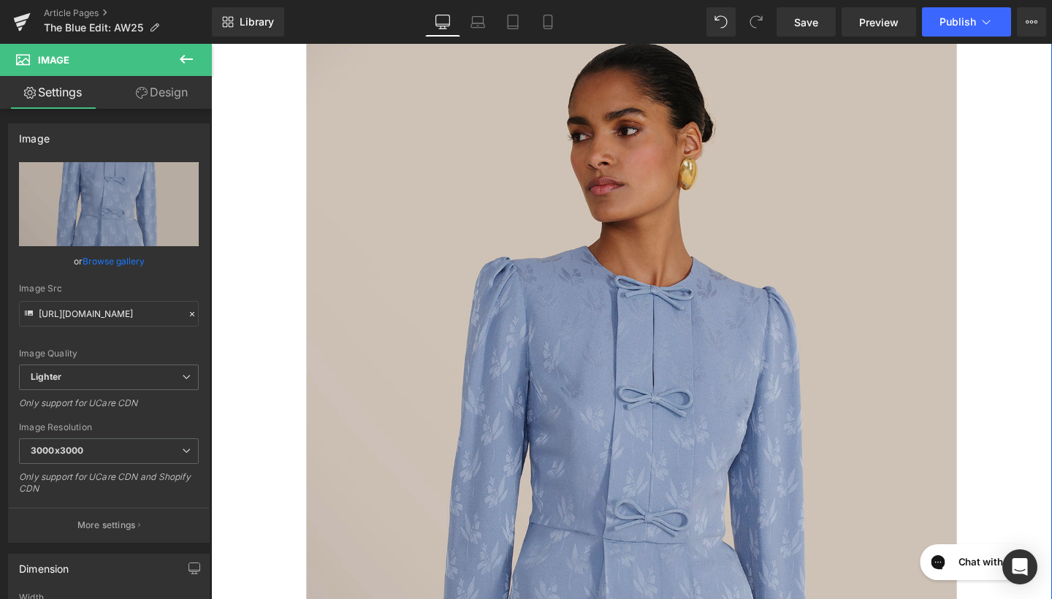
scroll to position [1380, 0]
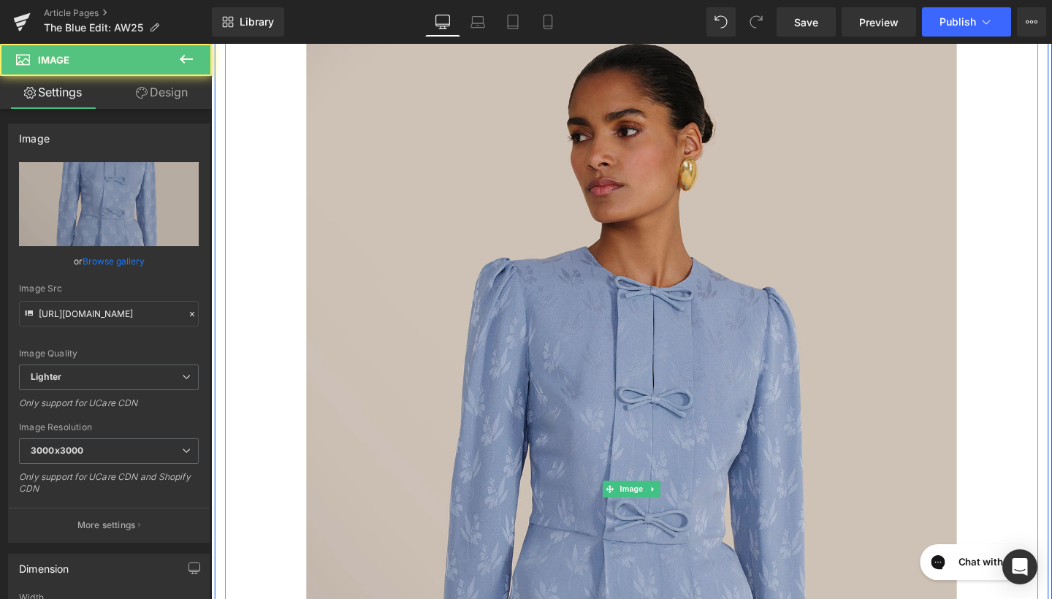
click at [542, 332] on img at bounding box center [653, 511] width 684 height 1025
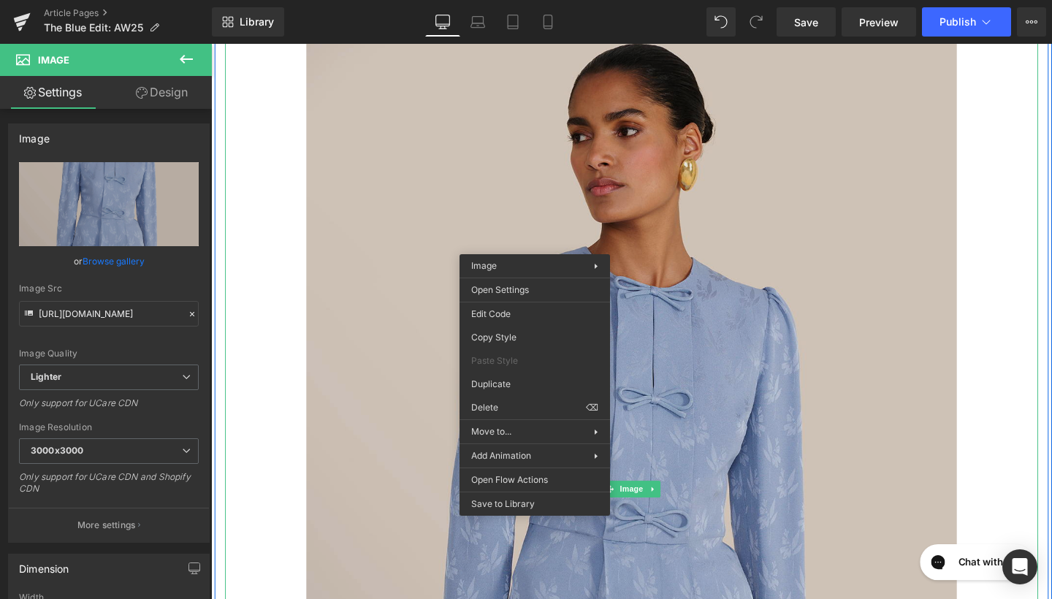
click at [395, 409] on img at bounding box center [653, 511] width 684 height 1025
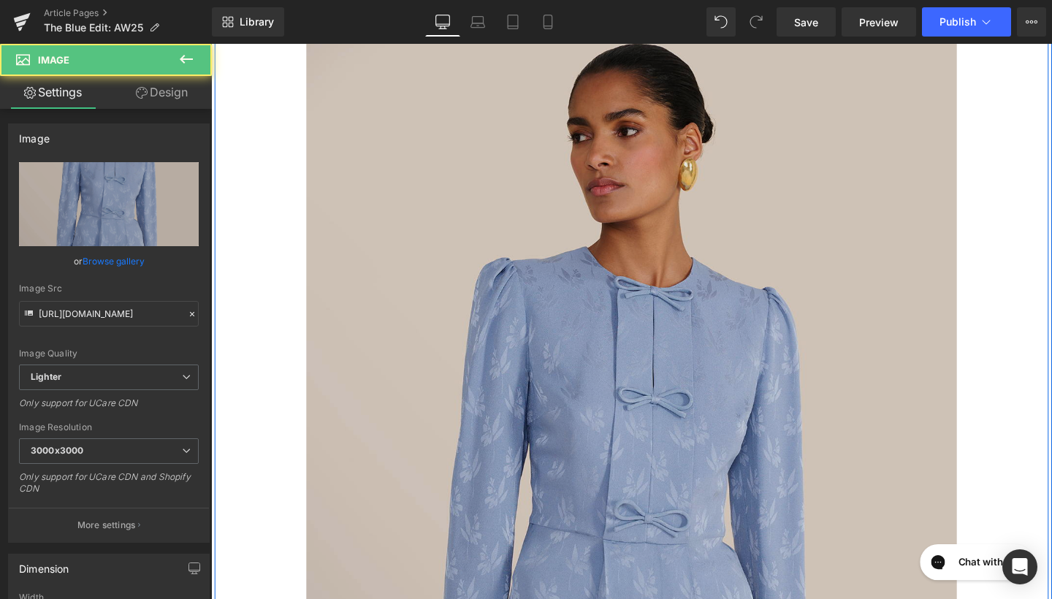
click at [499, 320] on img at bounding box center [653, 511] width 684 height 1025
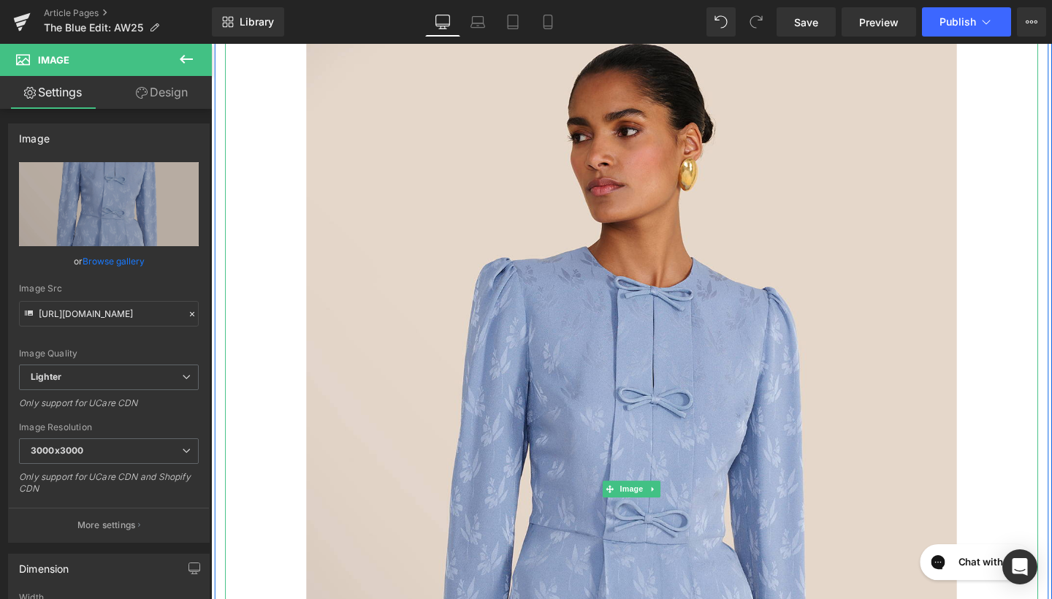
click at [275, 373] on div at bounding box center [653, 511] width 855 height 1025
click at [1003, 263] on div at bounding box center [653, 511] width 855 height 1025
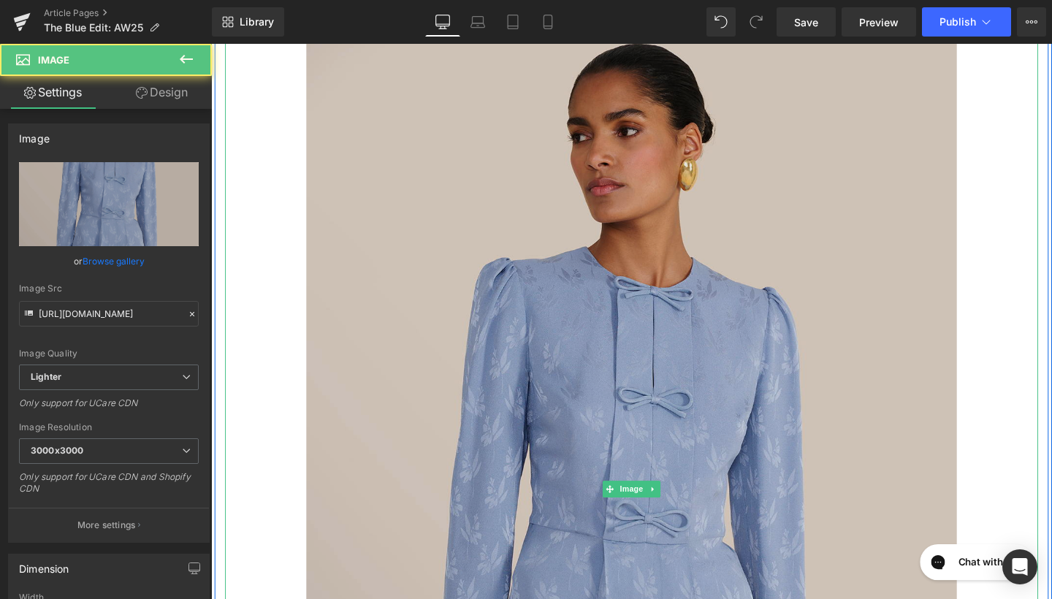
click at [689, 340] on img at bounding box center [653, 511] width 684 height 1025
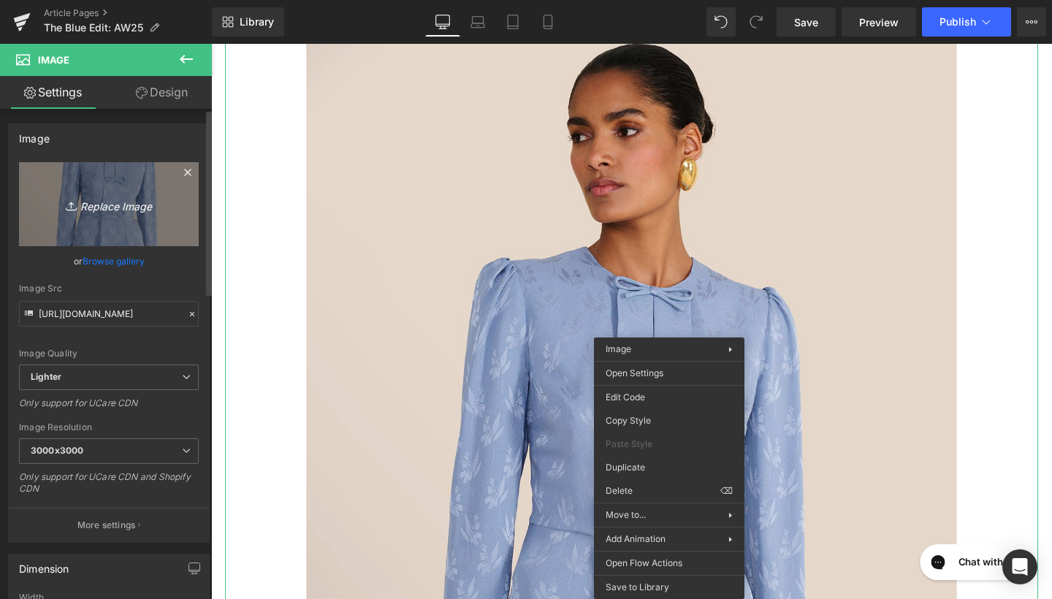
click at [129, 231] on link "Replace Image" at bounding box center [109, 204] width 180 height 84
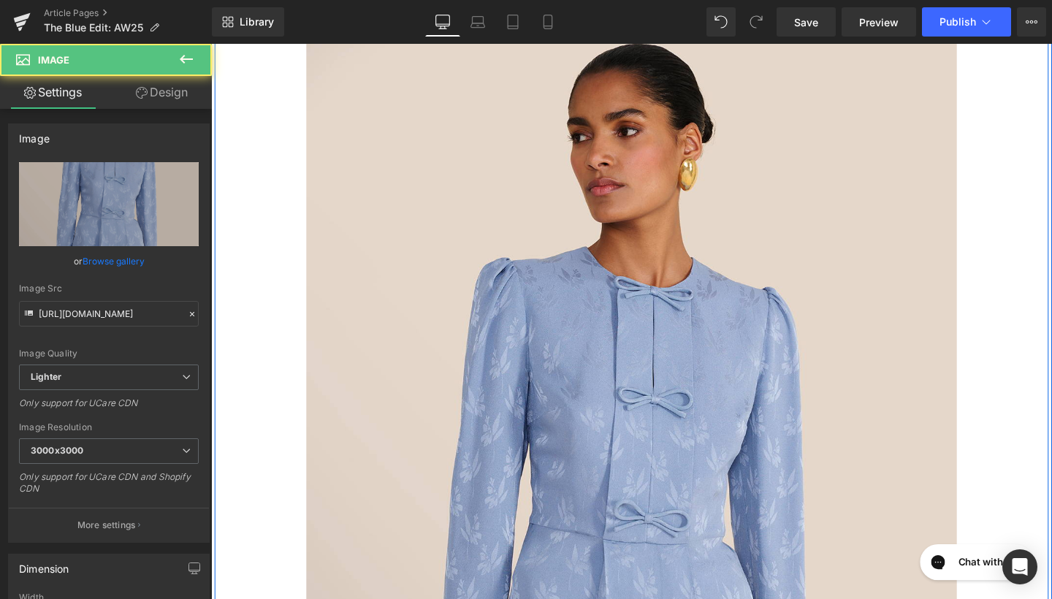
click at [1051, 118] on div at bounding box center [653, 511] width 855 height 1025
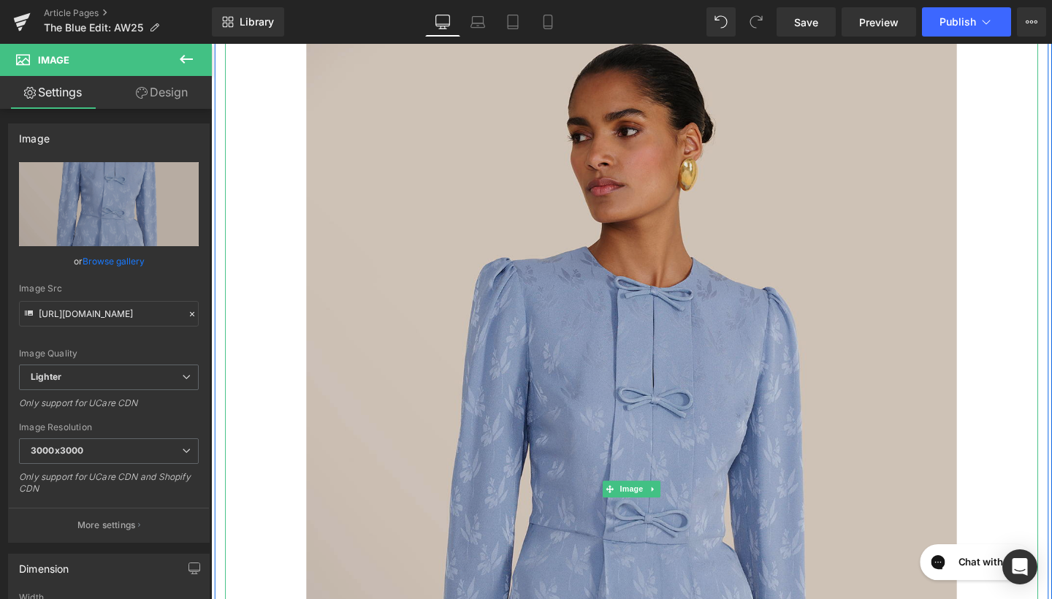
click at [478, 188] on img at bounding box center [653, 511] width 684 height 1025
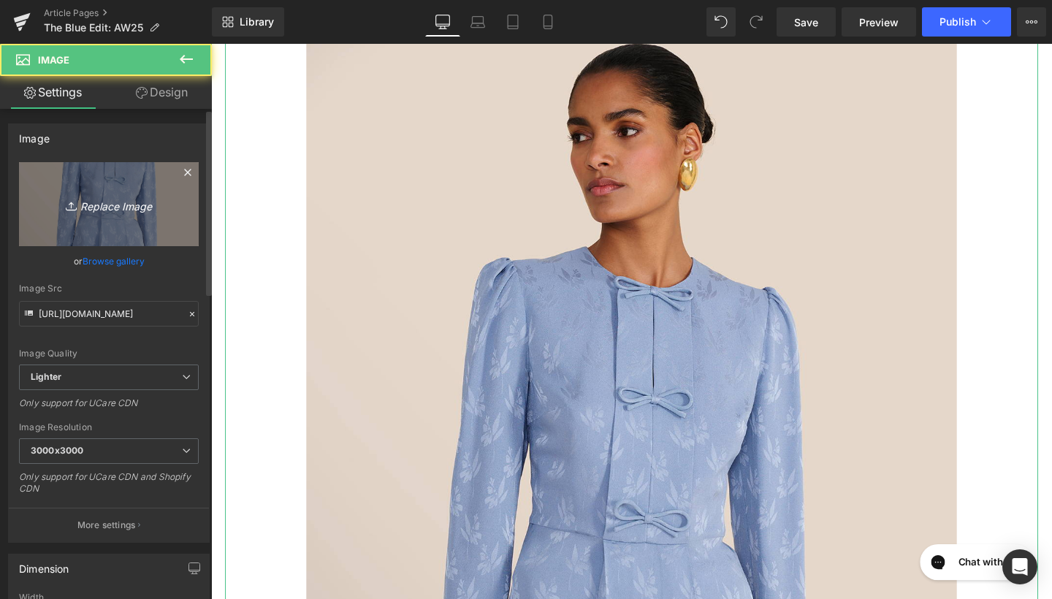
click at [88, 188] on link "Replace Image" at bounding box center [109, 204] width 180 height 84
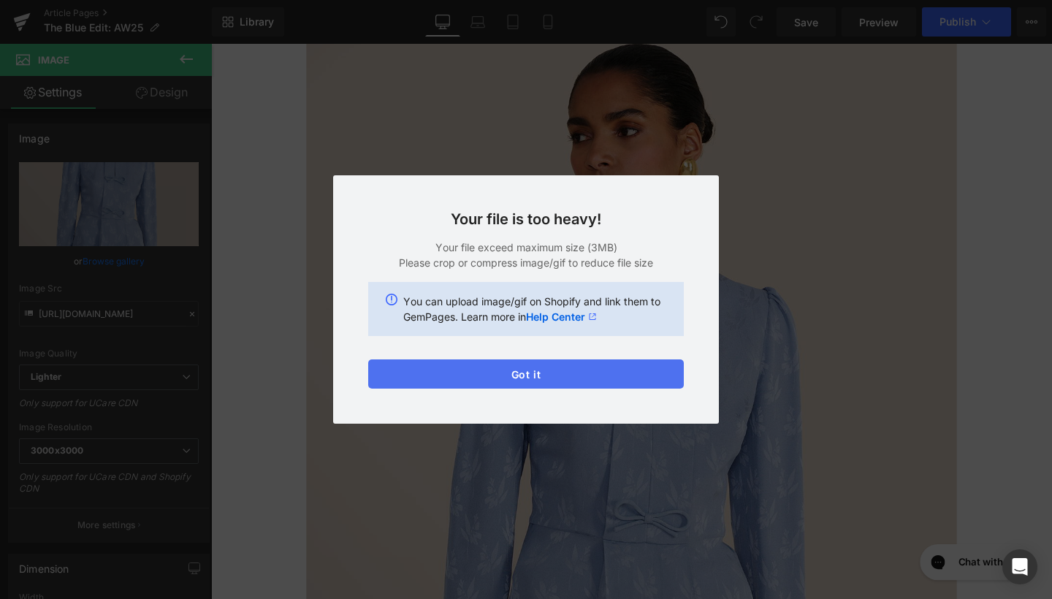
click at [519, 372] on button "Got it" at bounding box center [526, 373] width 316 height 29
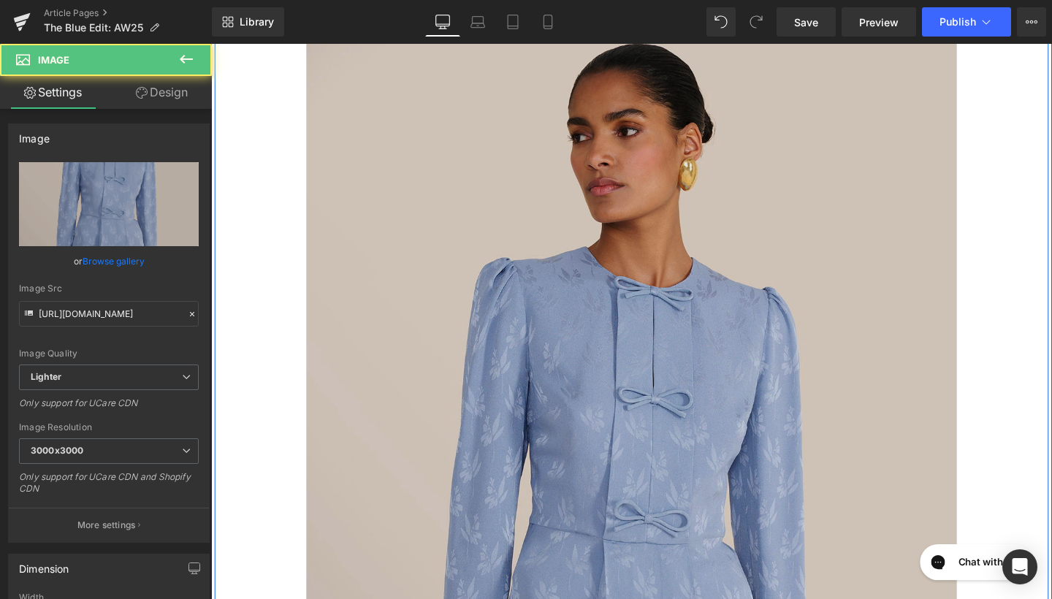
click at [535, 328] on img at bounding box center [653, 511] width 684 height 1025
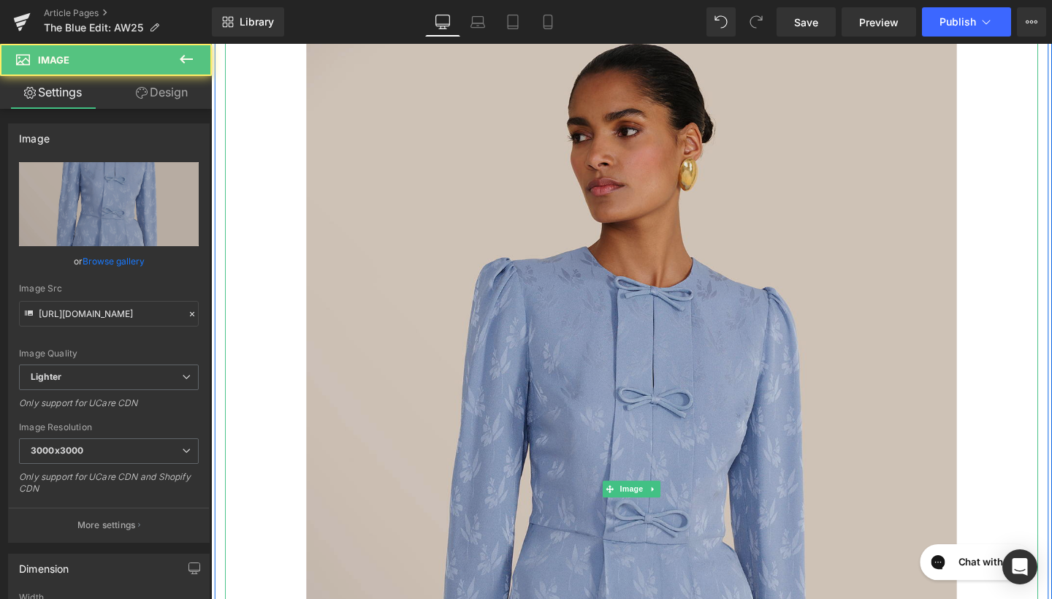
click at [600, 198] on img at bounding box center [653, 511] width 684 height 1025
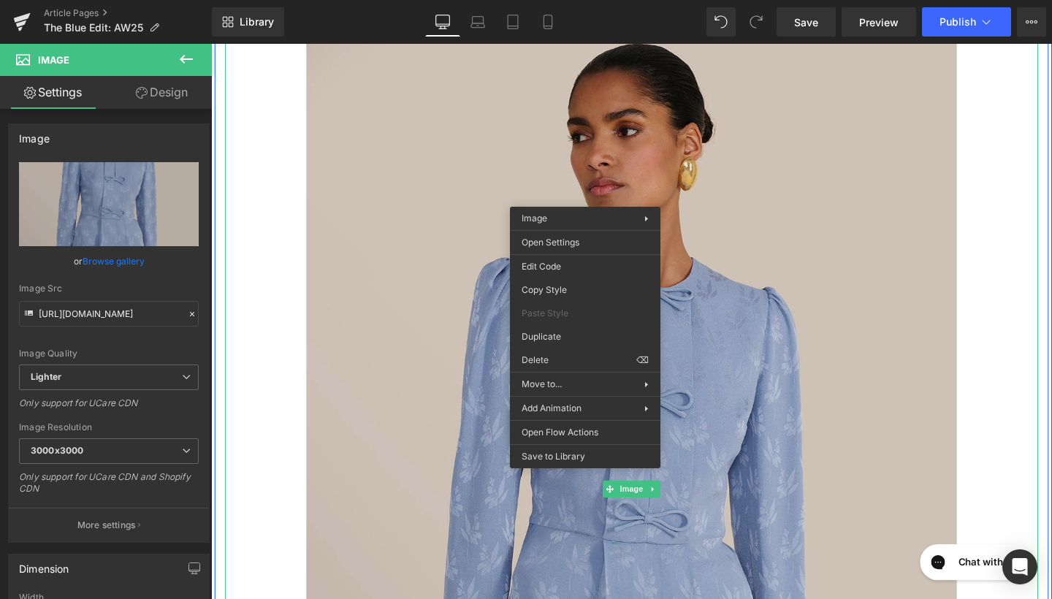
scroll to position [1378, 0]
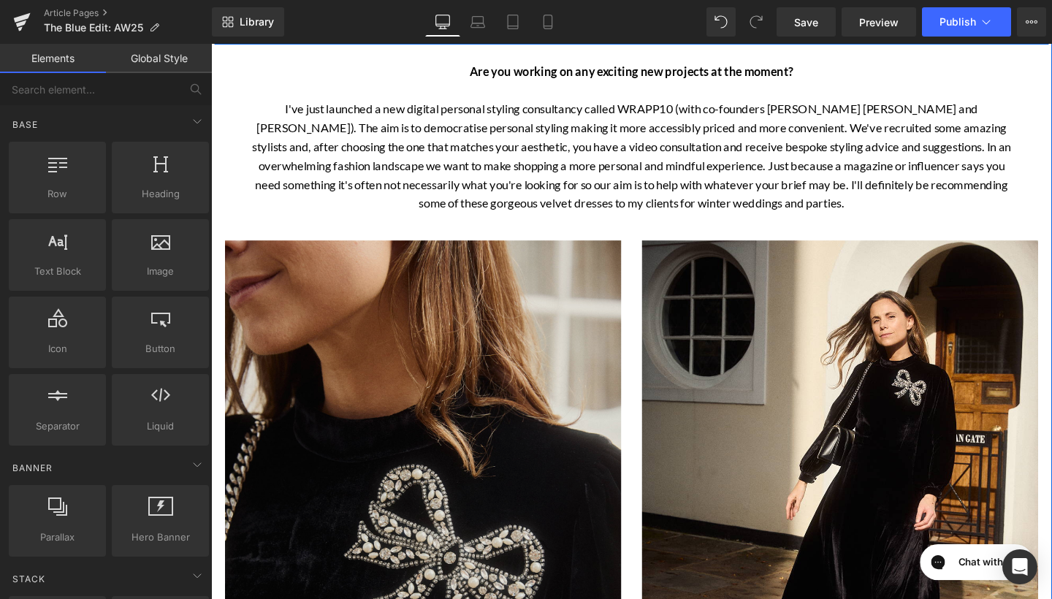
drag, startPoint x: 761, startPoint y: 406, endPoint x: 567, endPoint y: 378, distance: 195.5
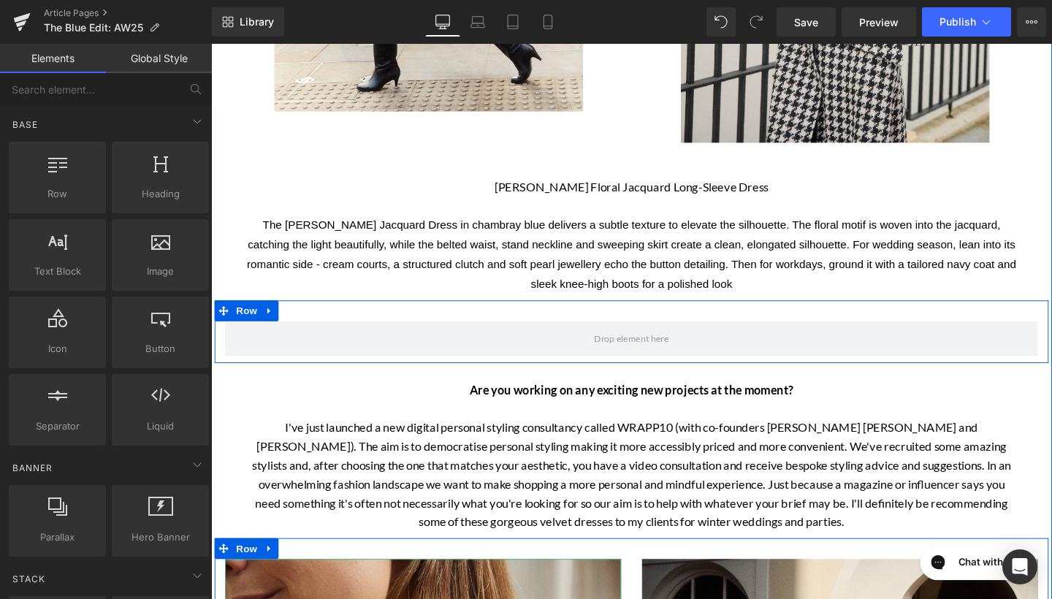
scroll to position [918, 0]
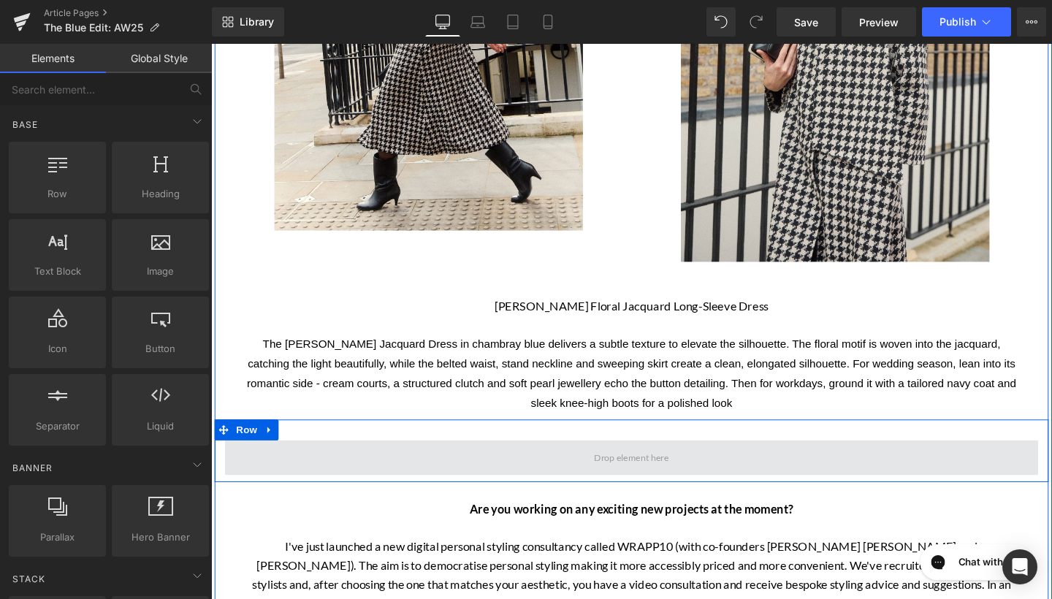
click at [631, 478] on span at bounding box center [652, 478] width 89 height 23
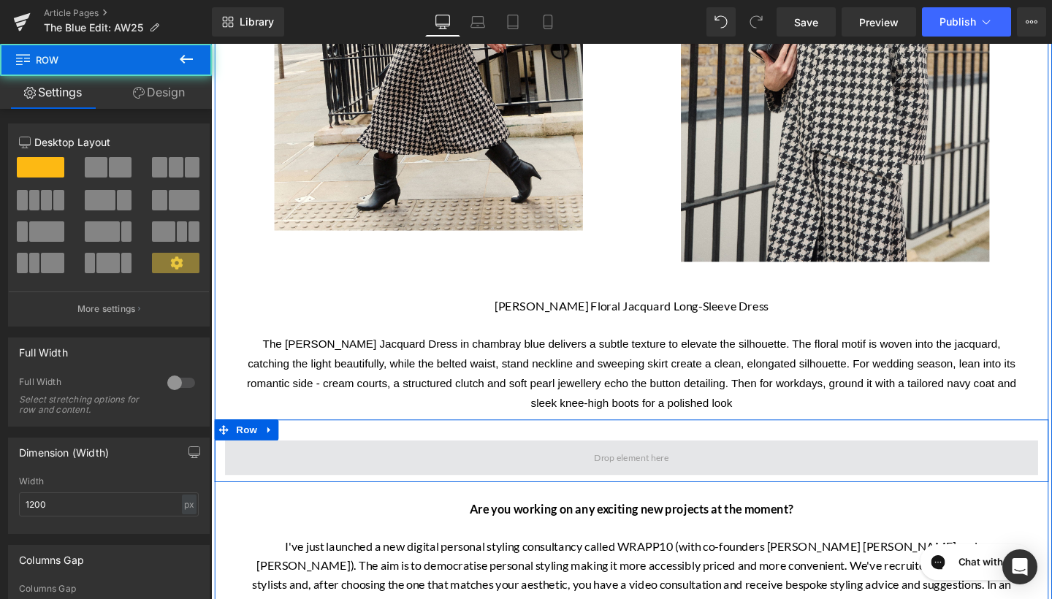
click at [506, 494] on span at bounding box center [653, 479] width 855 height 37
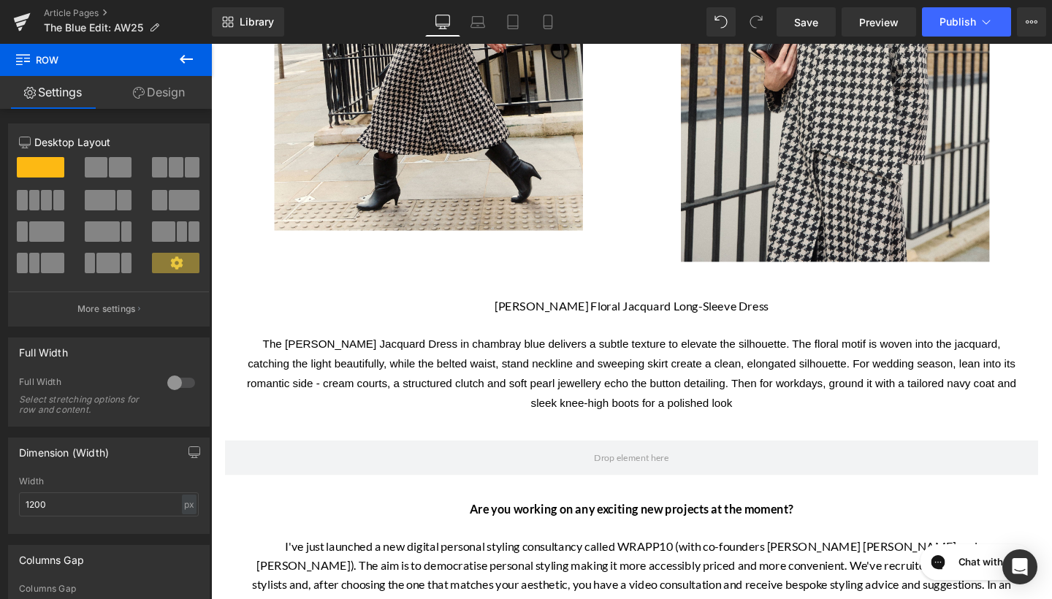
click at [183, 61] on icon at bounding box center [186, 59] width 13 height 9
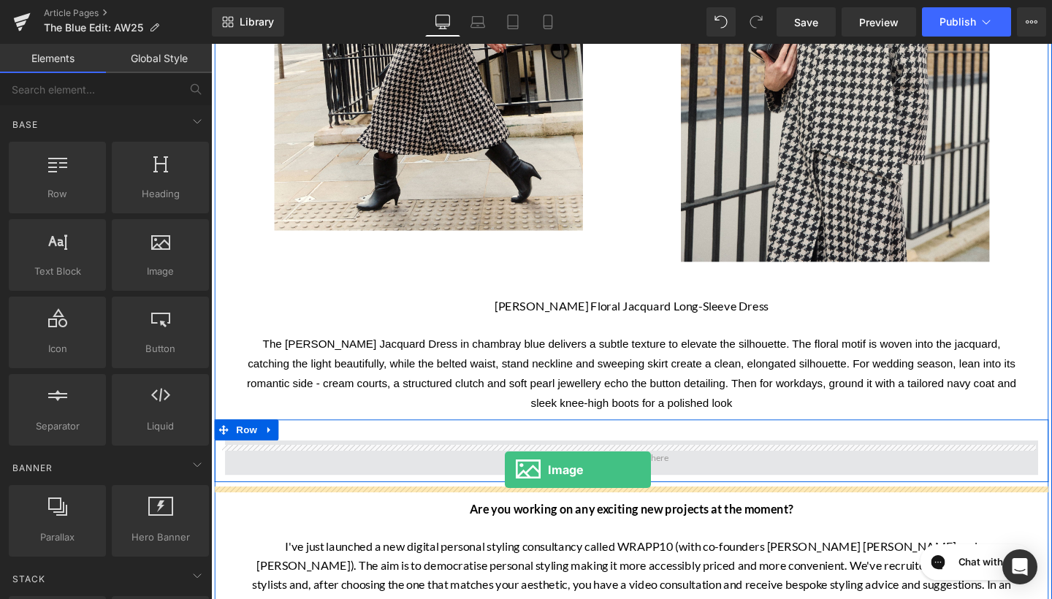
drag, startPoint x: 353, startPoint y: 298, endPoint x: 520, endPoint y: 492, distance: 255.3
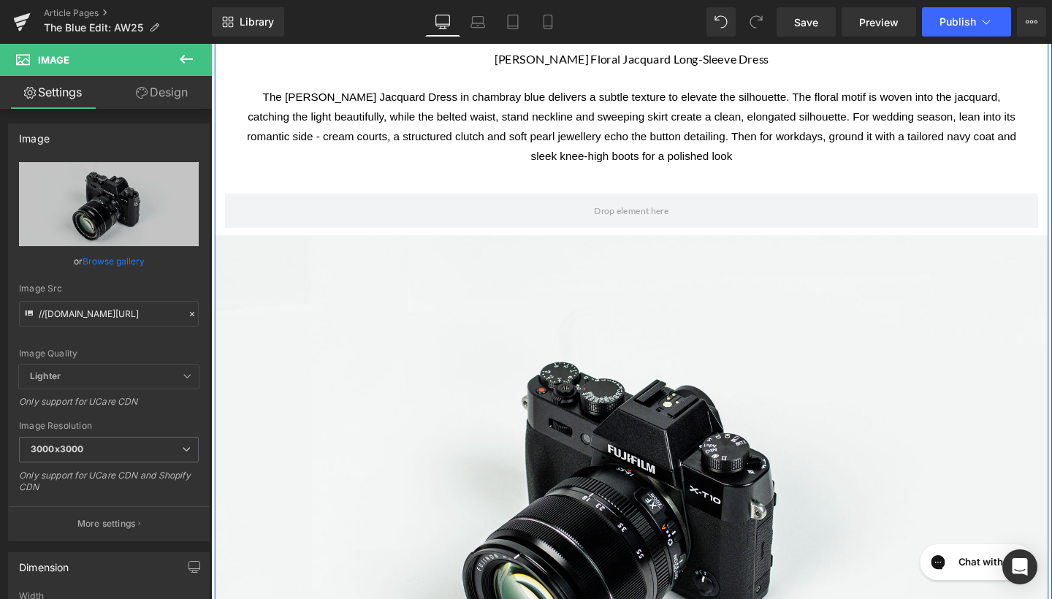
scroll to position [1187, 0]
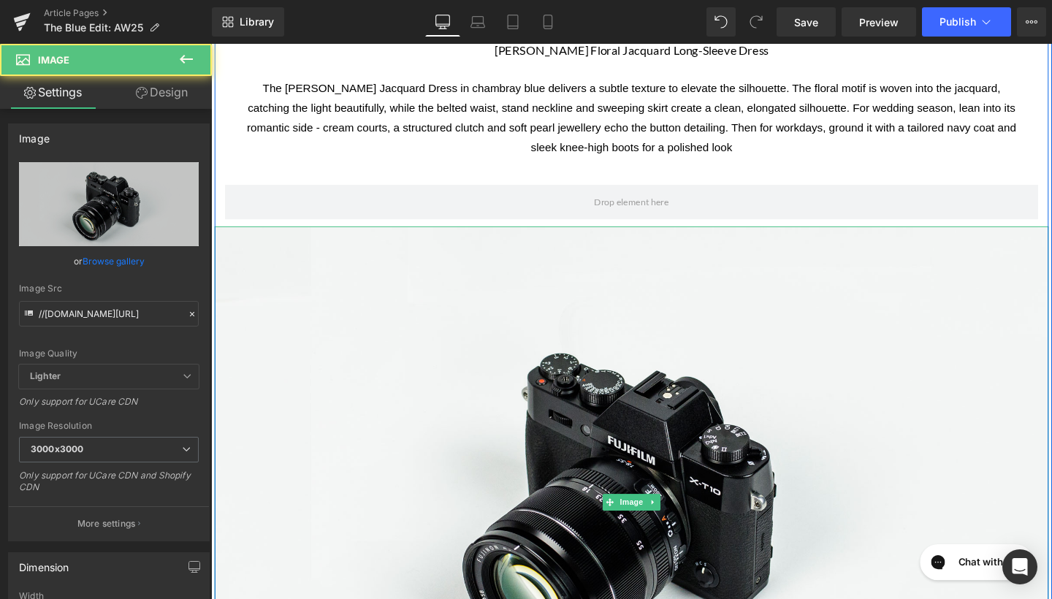
click at [500, 443] on img at bounding box center [653, 526] width 876 height 581
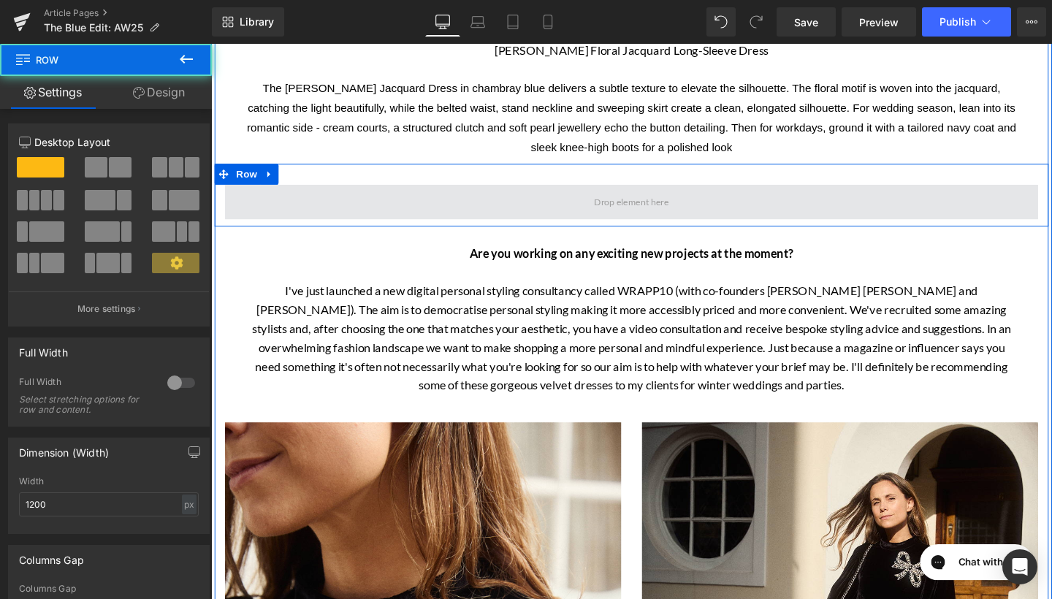
drag, startPoint x: 627, startPoint y: 199, endPoint x: 598, endPoint y: 225, distance: 39.3
click at [627, 199] on span at bounding box center [653, 210] width 855 height 37
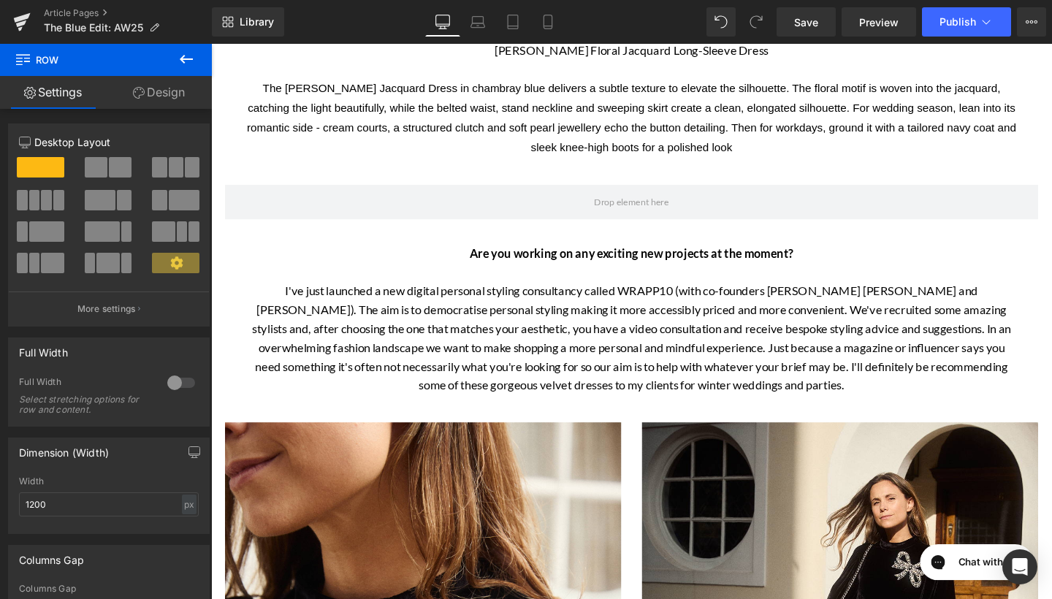
click at [187, 52] on icon at bounding box center [186, 59] width 18 height 18
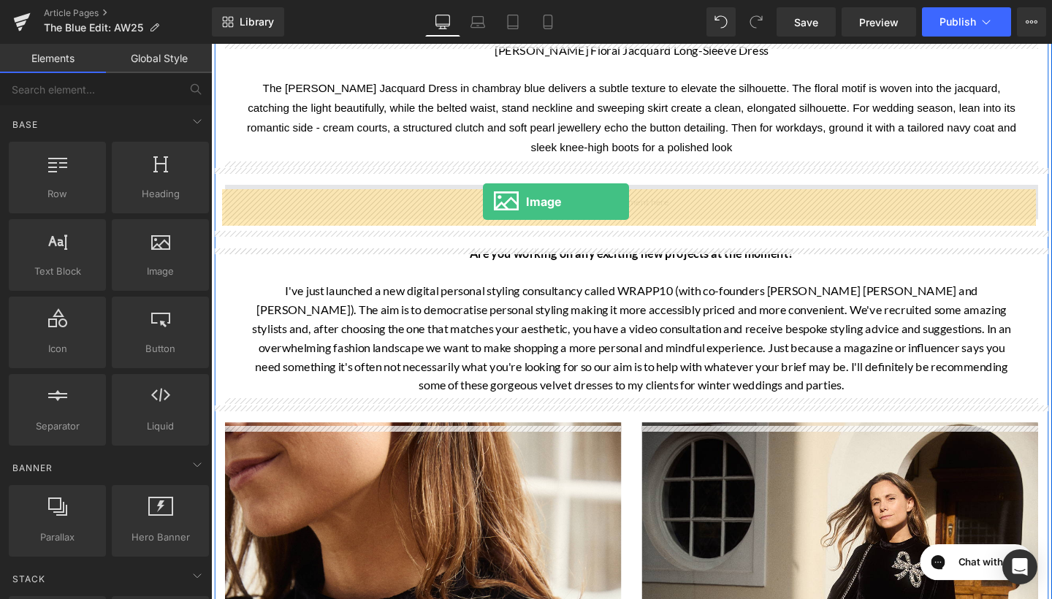
drag, startPoint x: 367, startPoint y: 313, endPoint x: 497, endPoint y: 210, distance: 166.3
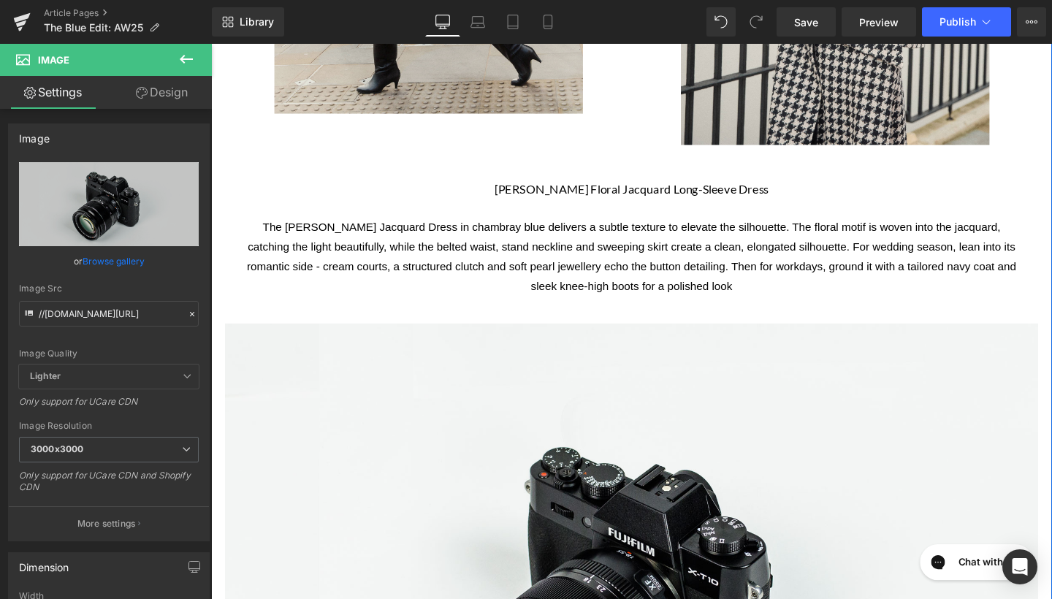
scroll to position [1117, 0]
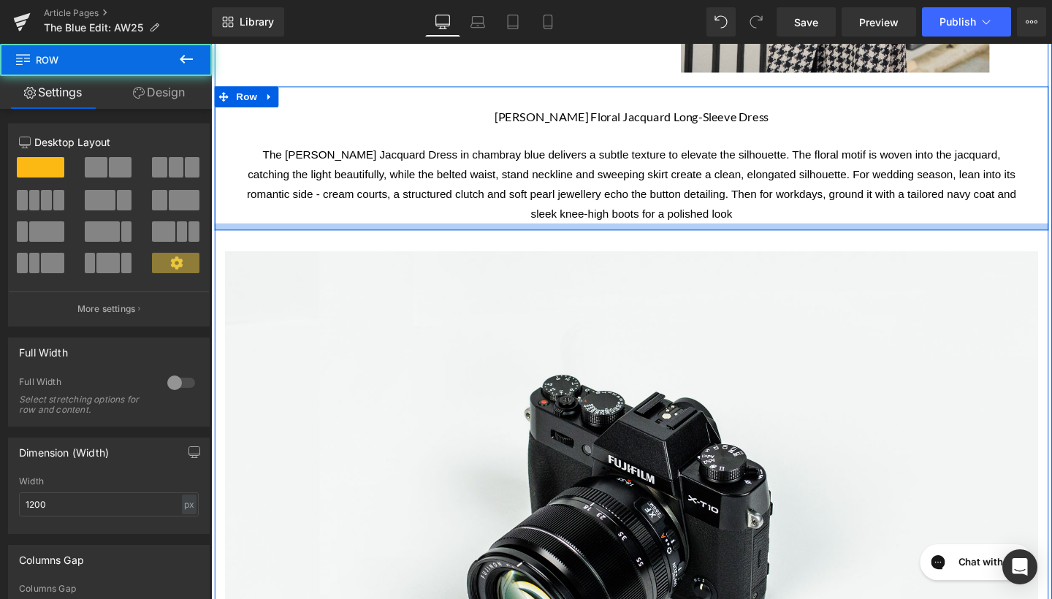
click at [612, 240] on div at bounding box center [653, 235] width 876 height 7
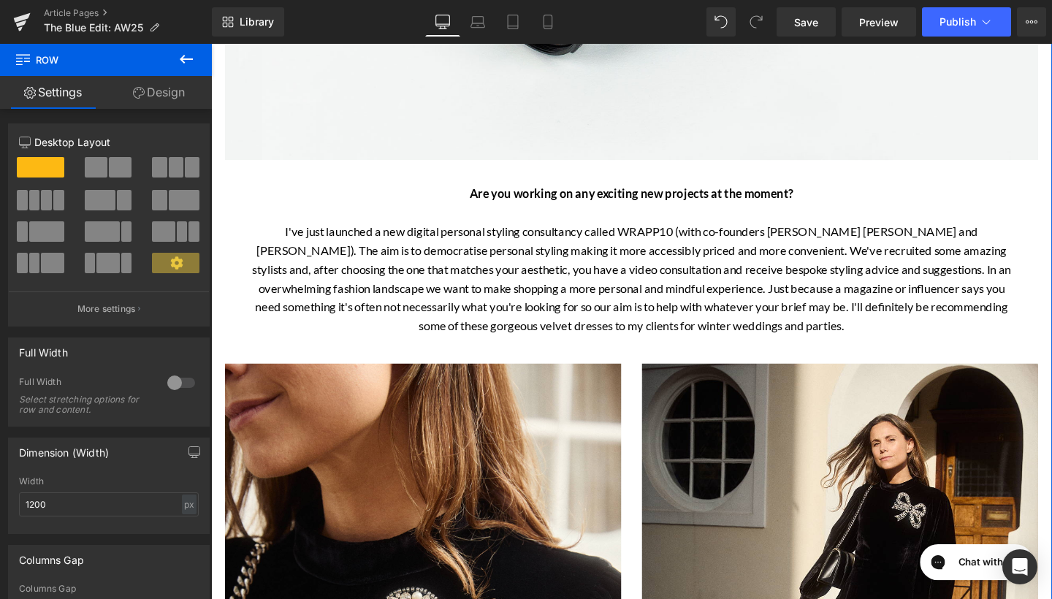
scroll to position [1811, 0]
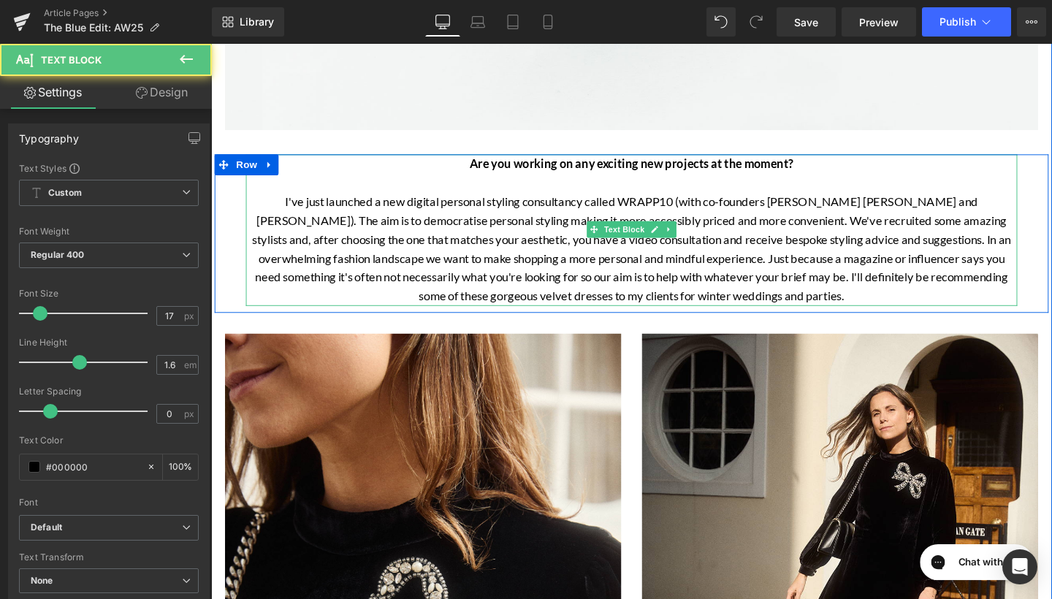
click at [734, 177] on strong "Are you working on any exciting new projects at the moment?" at bounding box center [653, 169] width 340 height 15
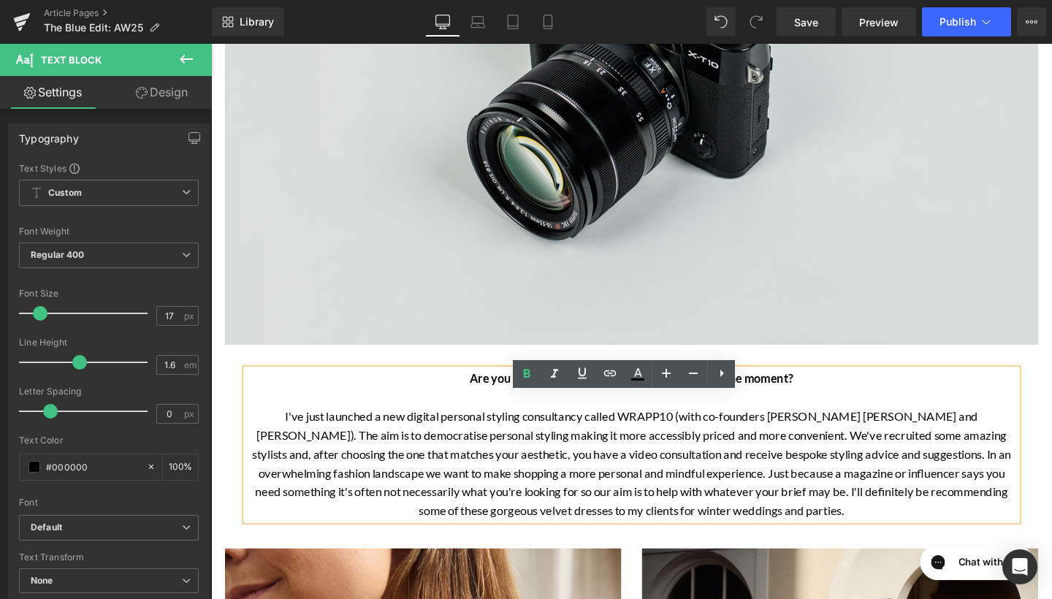
scroll to position [1637, 0]
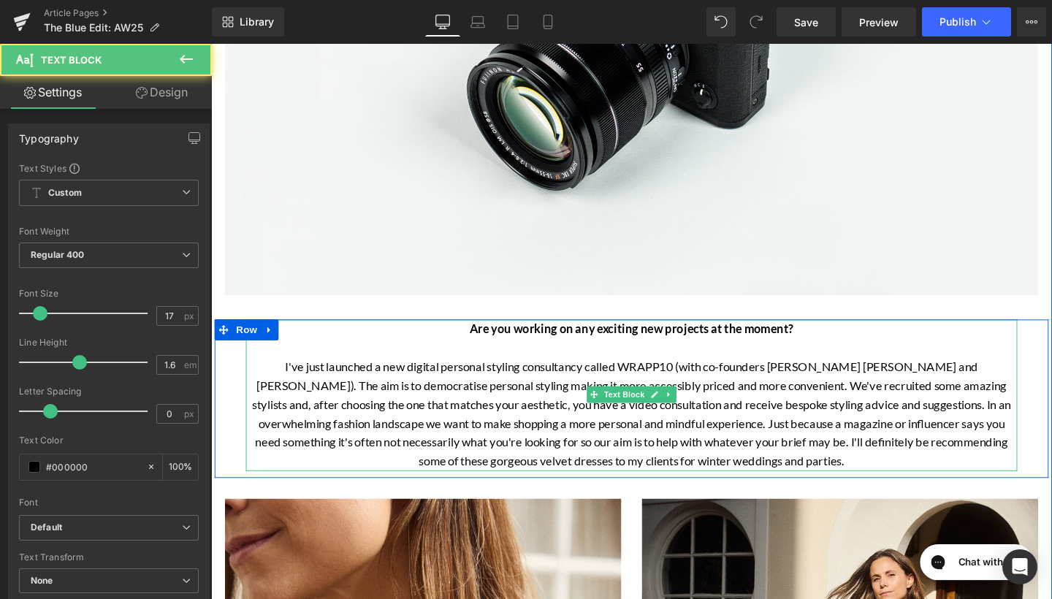
click at [630, 348] on strong "Are you working on any exciting new projects at the moment?" at bounding box center [653, 343] width 340 height 15
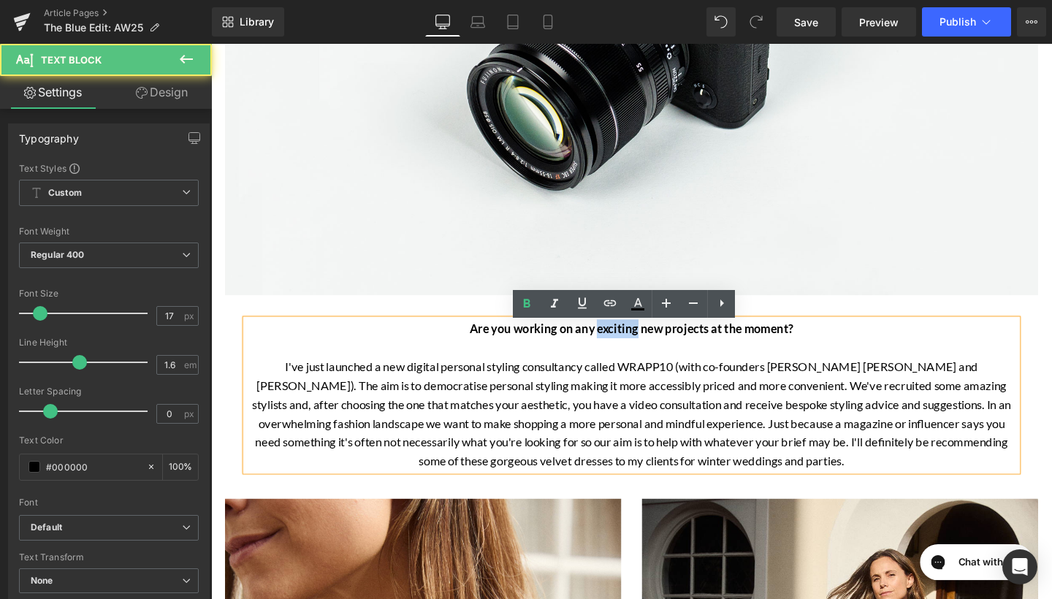
click at [630, 348] on strong "Are you working on any exciting new projects at the moment?" at bounding box center [653, 343] width 340 height 15
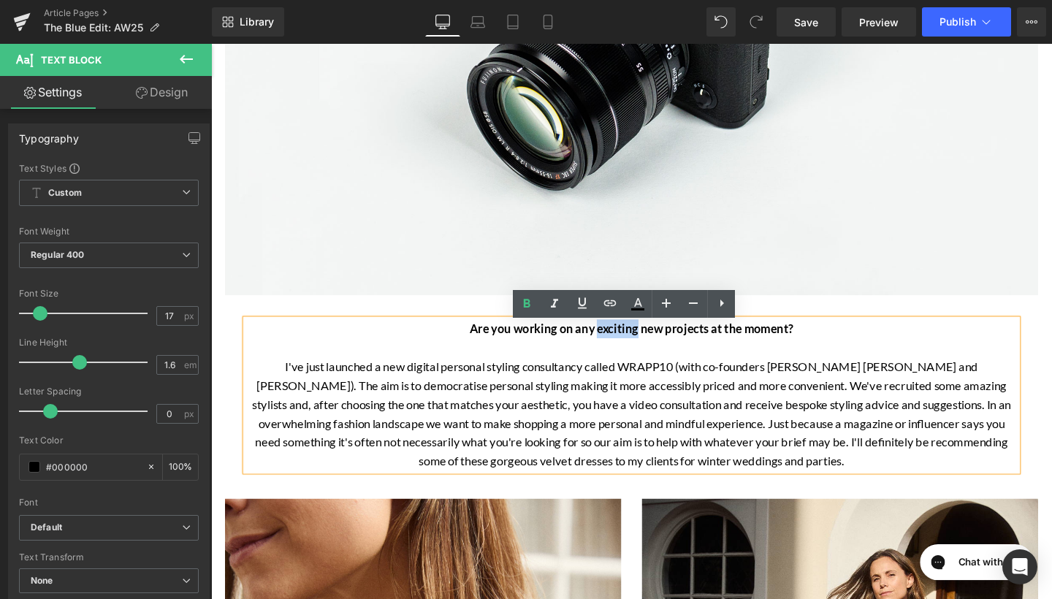
drag, startPoint x: 856, startPoint y: 352, endPoint x: 573, endPoint y: 359, distance: 283.5
click at [573, 359] on div "Are you working on any exciting new projects at the moment? I've just launched …" at bounding box center [653, 413] width 811 height 159
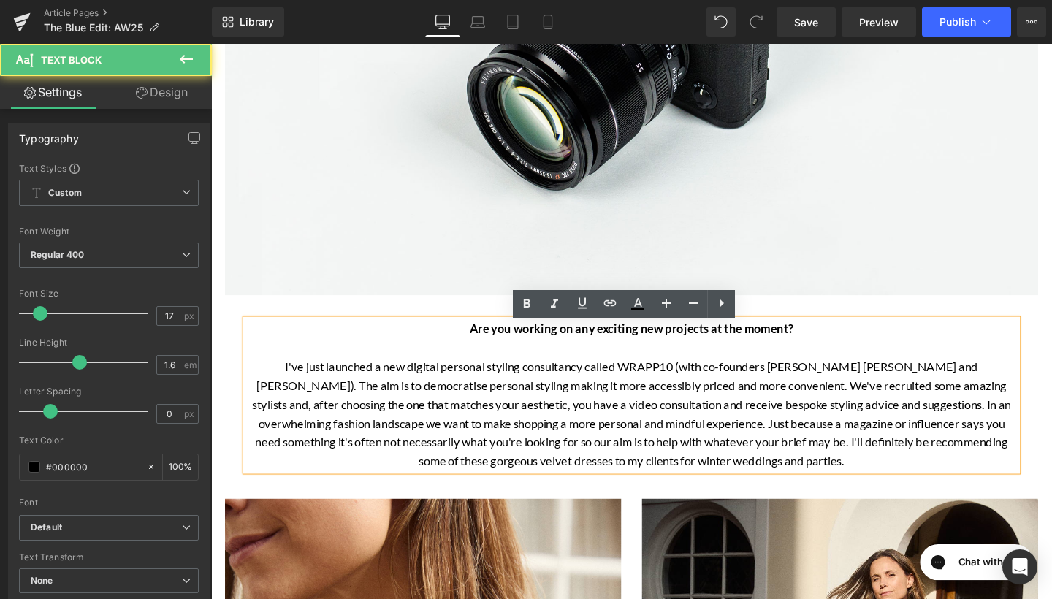
click at [829, 350] on p "Are you working on any exciting new projects at the moment?" at bounding box center [653, 344] width 811 height 20
paste div
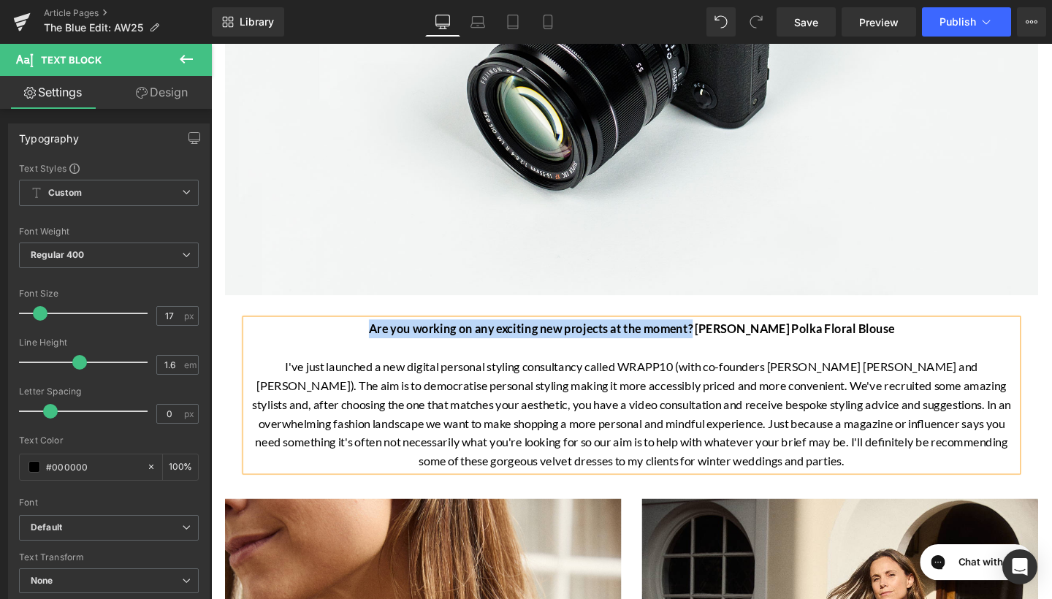
drag, startPoint x: 747, startPoint y: 350, endPoint x: 410, endPoint y: 352, distance: 337.4
click at [410, 351] on strong "Are you working on any exciting new projects at the moment? [PERSON_NAME] Polka…" at bounding box center [653, 343] width 552 height 15
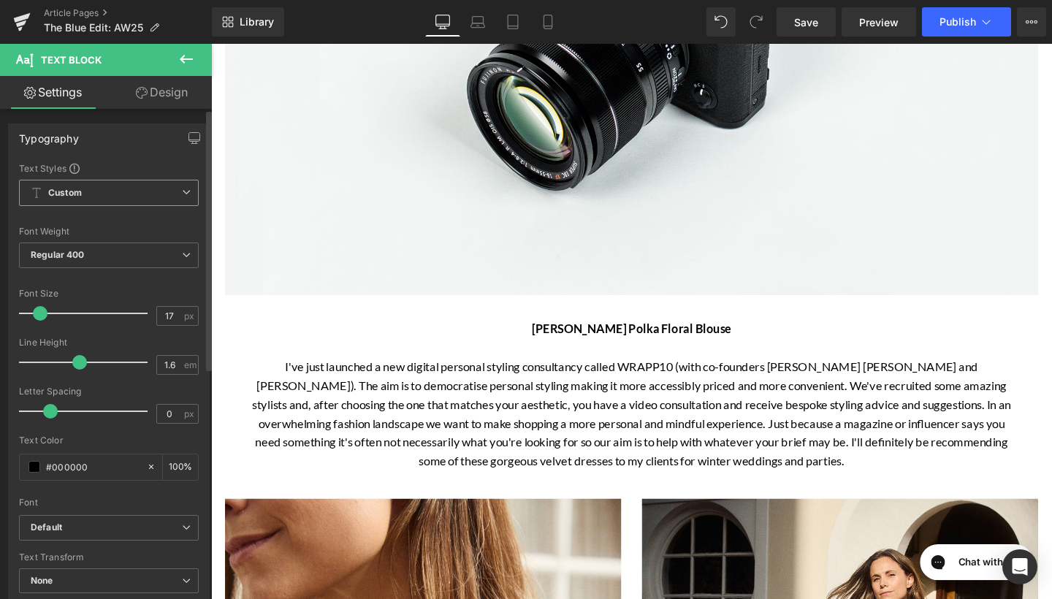
click at [181, 198] on span "Custom Setup Global Style" at bounding box center [109, 193] width 180 height 26
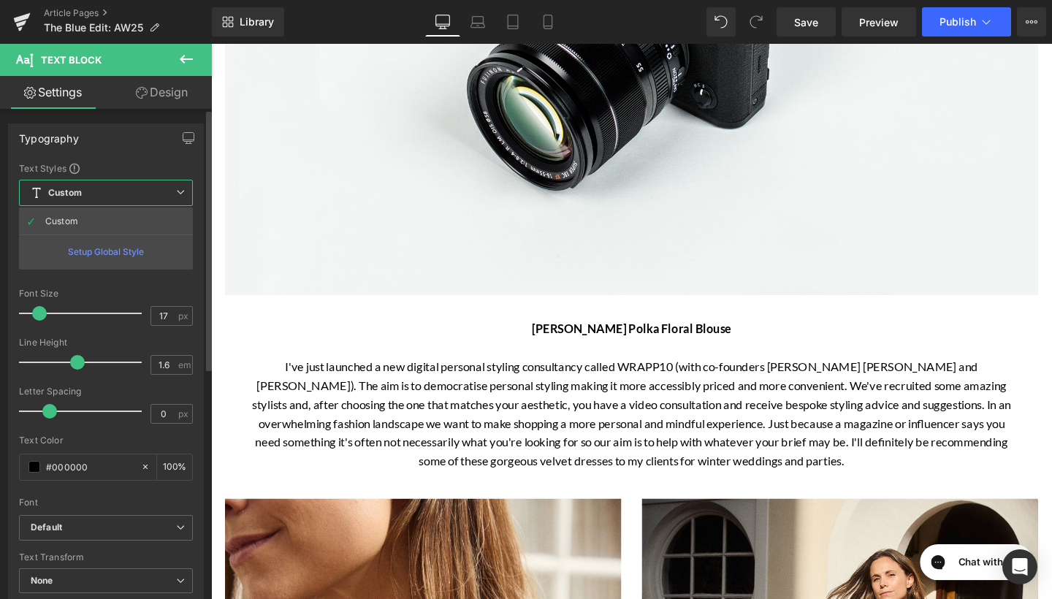
click at [170, 285] on div "Font Default Lato Playfair Display [PERSON_NAME] [PERSON_NAME] League Script Mo…" at bounding box center [106, 338] width 174 height 353
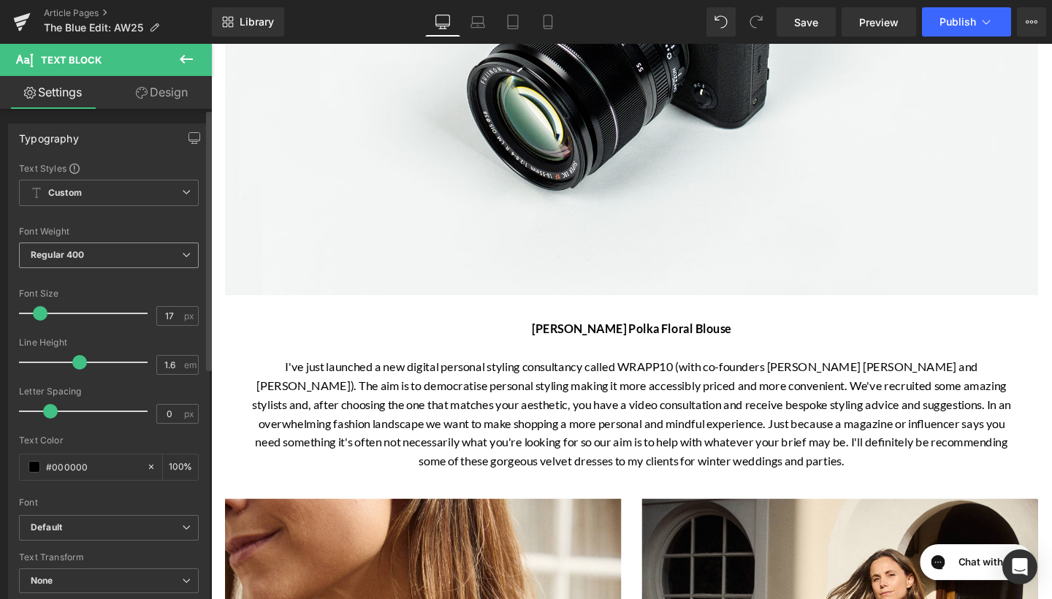
click at [146, 258] on span "Regular 400" at bounding box center [109, 255] width 180 height 26
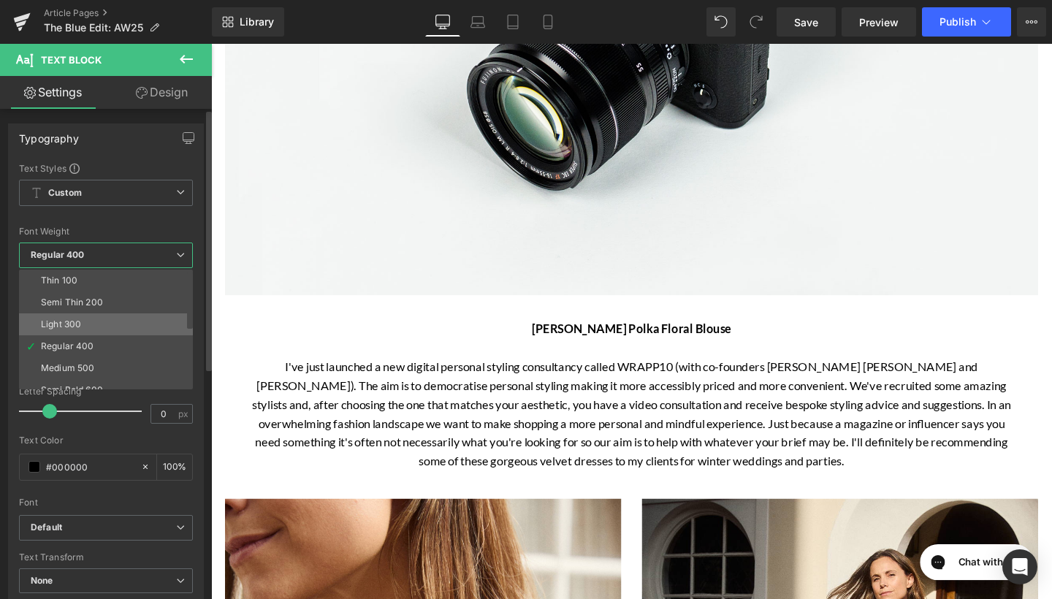
click at [126, 332] on li "Light 300" at bounding box center [109, 324] width 180 height 22
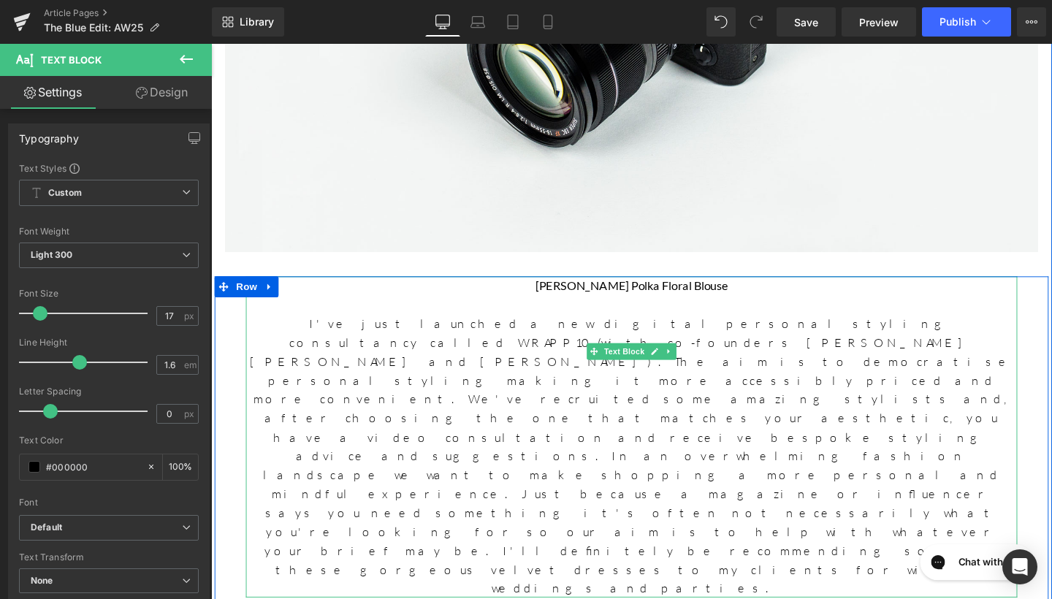
scroll to position [1702, 0]
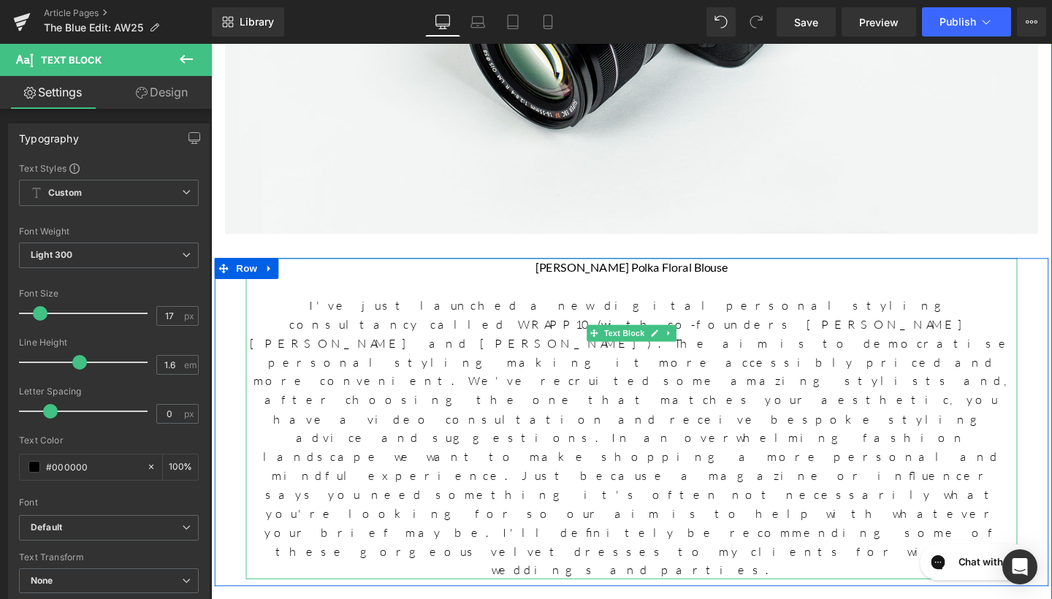
click at [524, 368] on p "I've just launched a new digital personal styling consultancy called WRAPP10 (w…" at bounding box center [653, 457] width 811 height 298
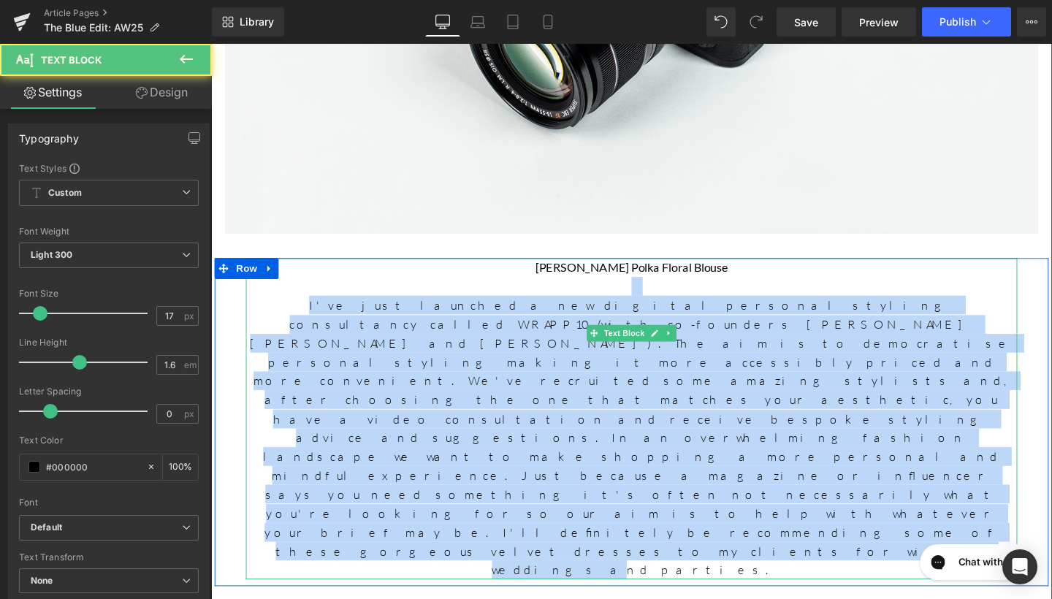
drag, startPoint x: 754, startPoint y: 422, endPoint x: 479, endPoint y: 303, distance: 300.0
click at [479, 303] on div "[PERSON_NAME] Floral Blouse I've just launched a new digital personal styling c…" at bounding box center [653, 437] width 811 height 337
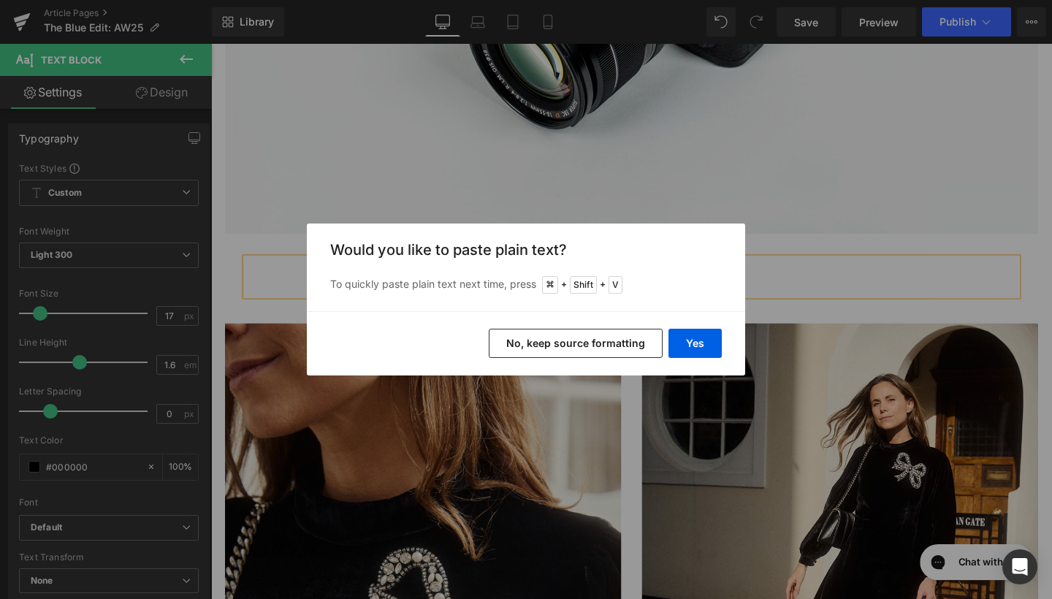
click at [578, 340] on button "No, keep source formatting" at bounding box center [576, 343] width 174 height 29
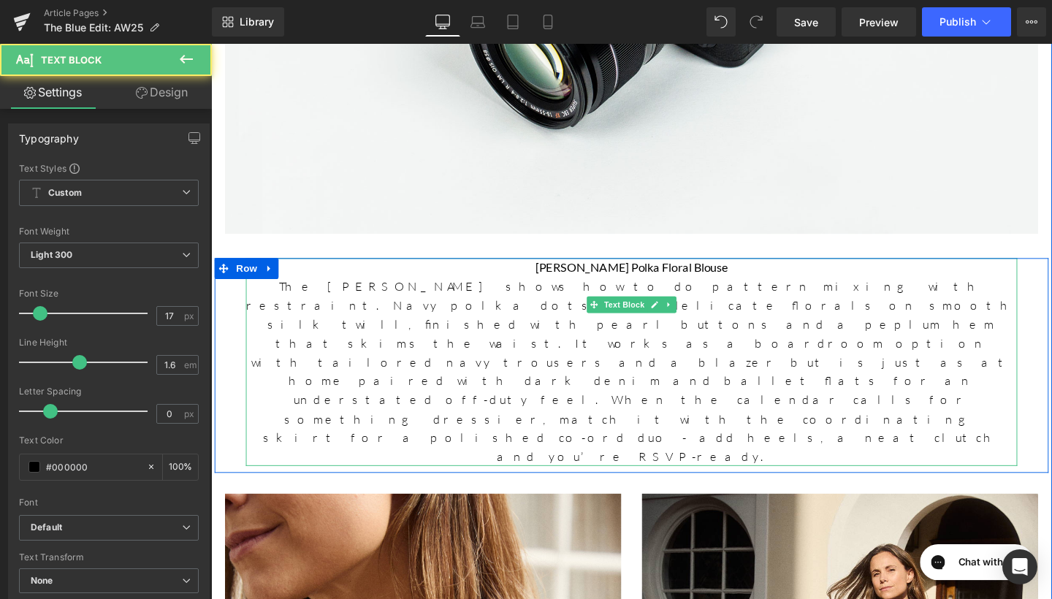
click at [744, 281] on p "[PERSON_NAME] Polka Floral Blouse" at bounding box center [653, 279] width 811 height 20
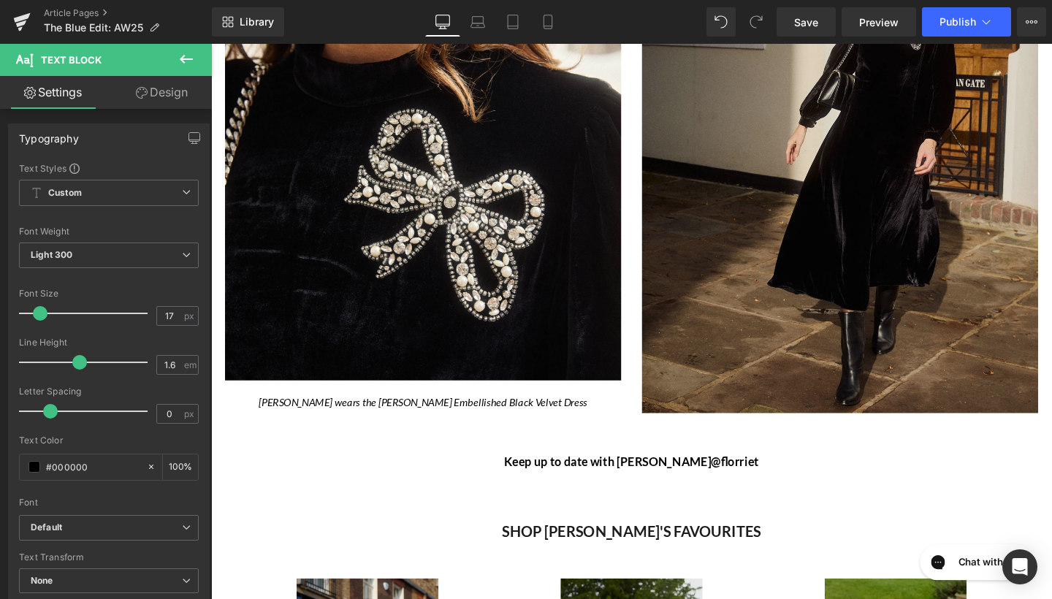
scroll to position [2389, 0]
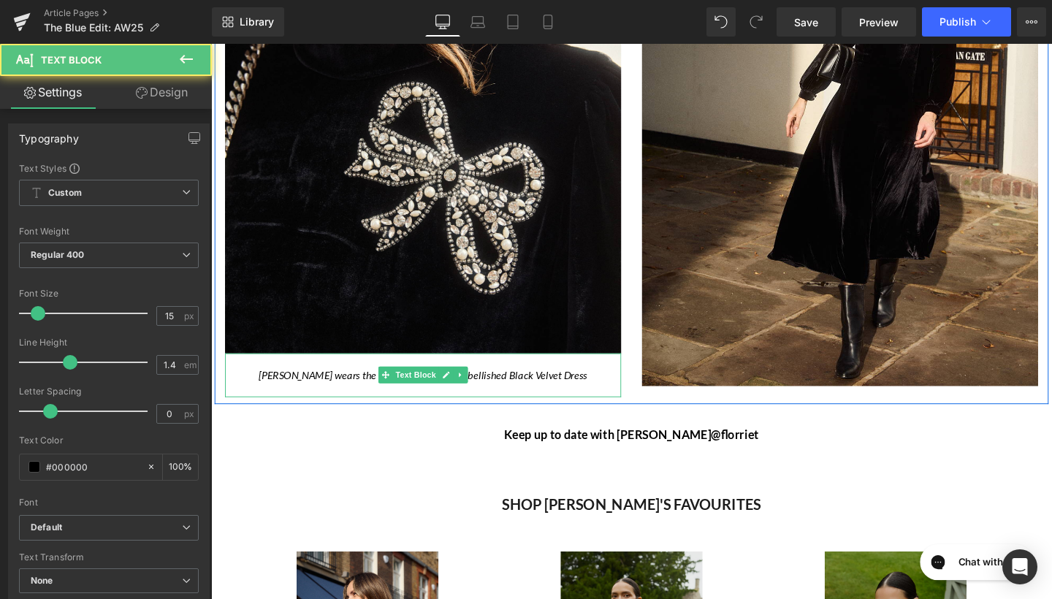
click at [594, 385] on p "[PERSON_NAME] wears the [PERSON_NAME] Embellished Black Velvet Dress" at bounding box center [434, 392] width 416 height 15
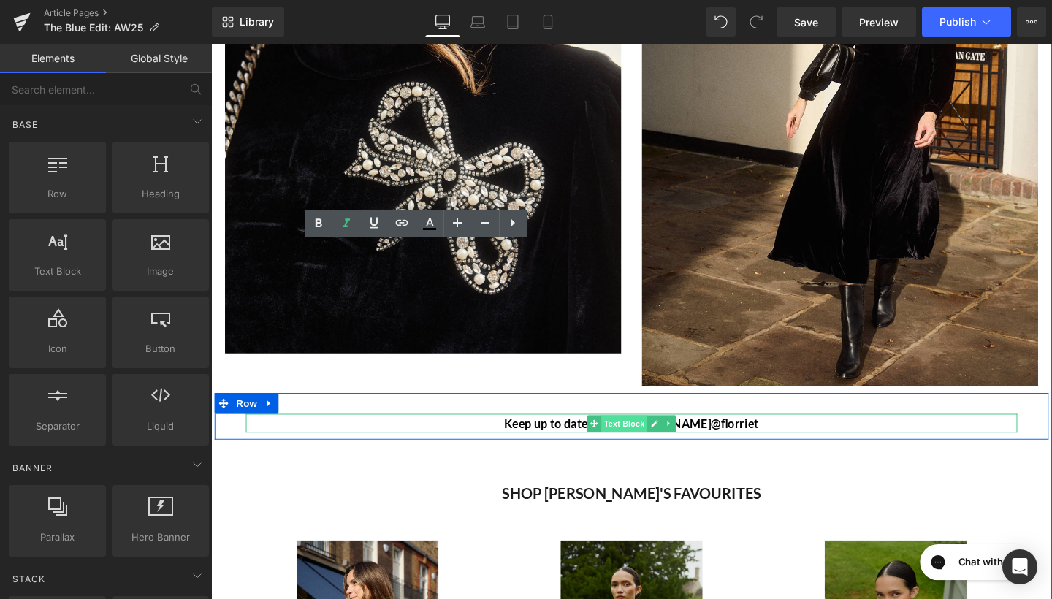
click at [659, 435] on span "Text Block" at bounding box center [645, 444] width 48 height 18
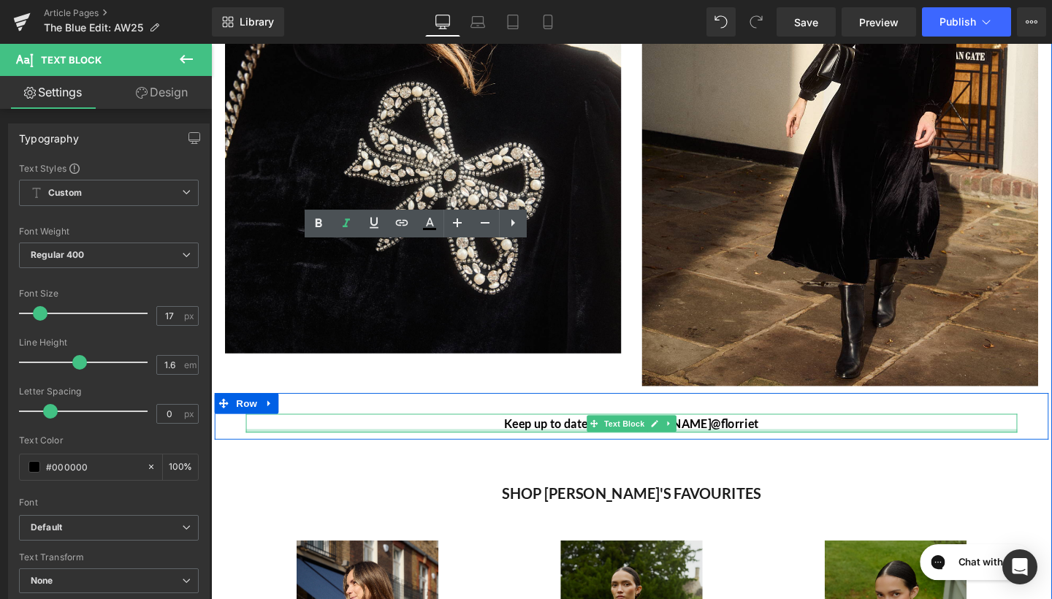
click at [795, 449] on div at bounding box center [653, 451] width 811 height 4
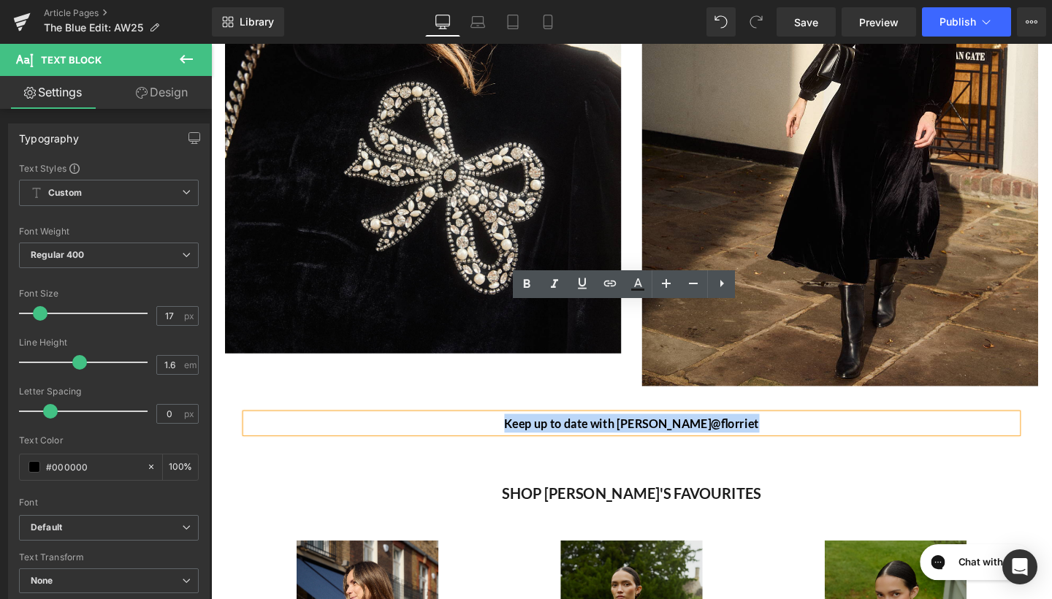
drag, startPoint x: 792, startPoint y: 327, endPoint x: 505, endPoint y: 326, distance: 287.0
click at [505, 433] on p "Keep up to date with [PERSON_NAME] @florriet" at bounding box center [653, 443] width 811 height 20
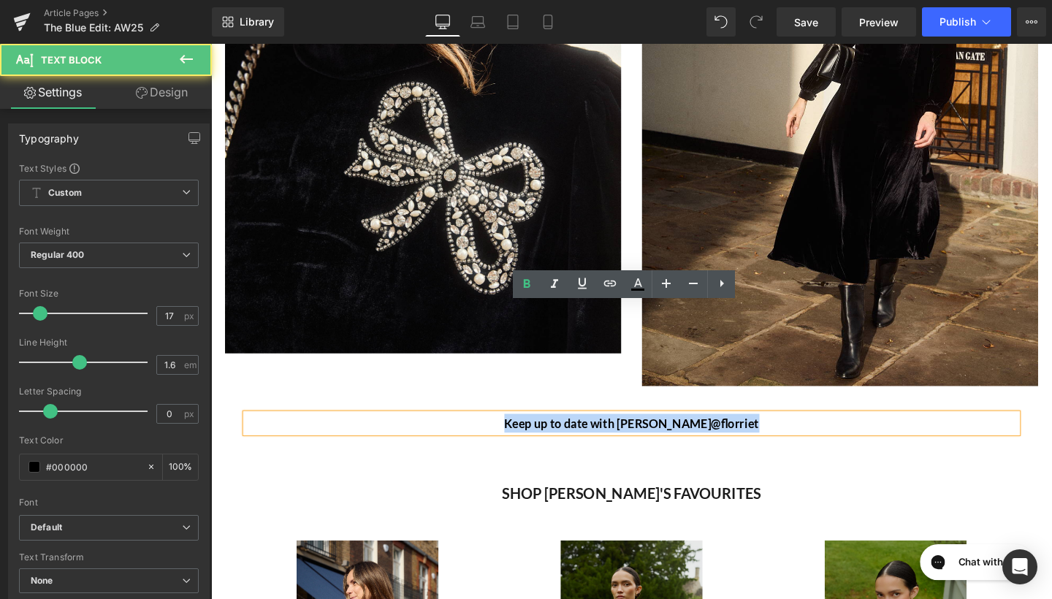
click at [586, 435] on b "Keep up to date with [PERSON_NAME] @florriet" at bounding box center [653, 442] width 268 height 15
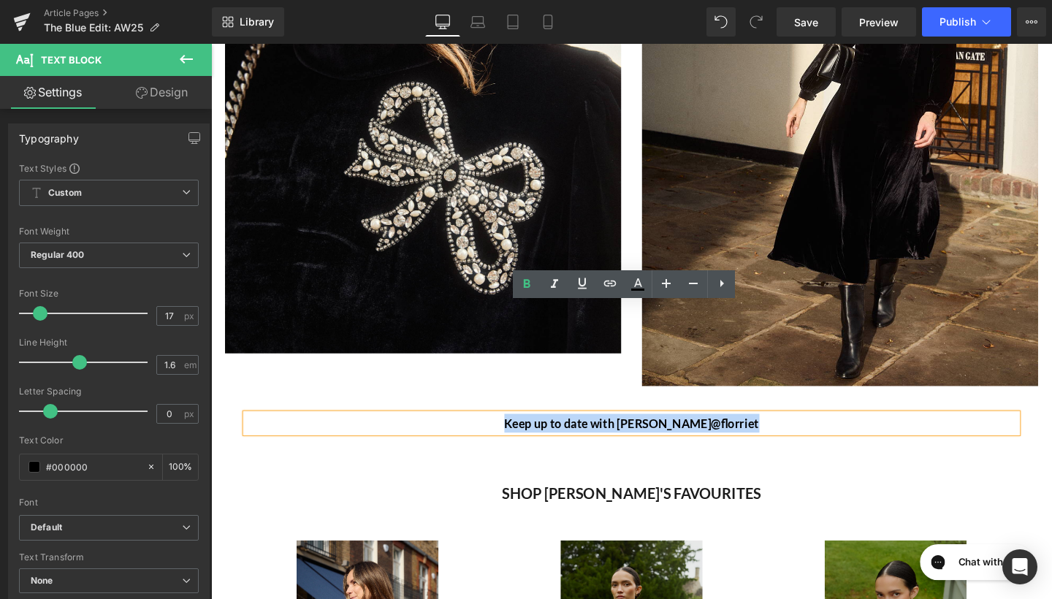
drag, startPoint x: 783, startPoint y: 317, endPoint x: 523, endPoint y: 330, distance: 260.3
click at [523, 433] on div "Keep up to date with [PERSON_NAME] @florriet" at bounding box center [653, 443] width 811 height 20
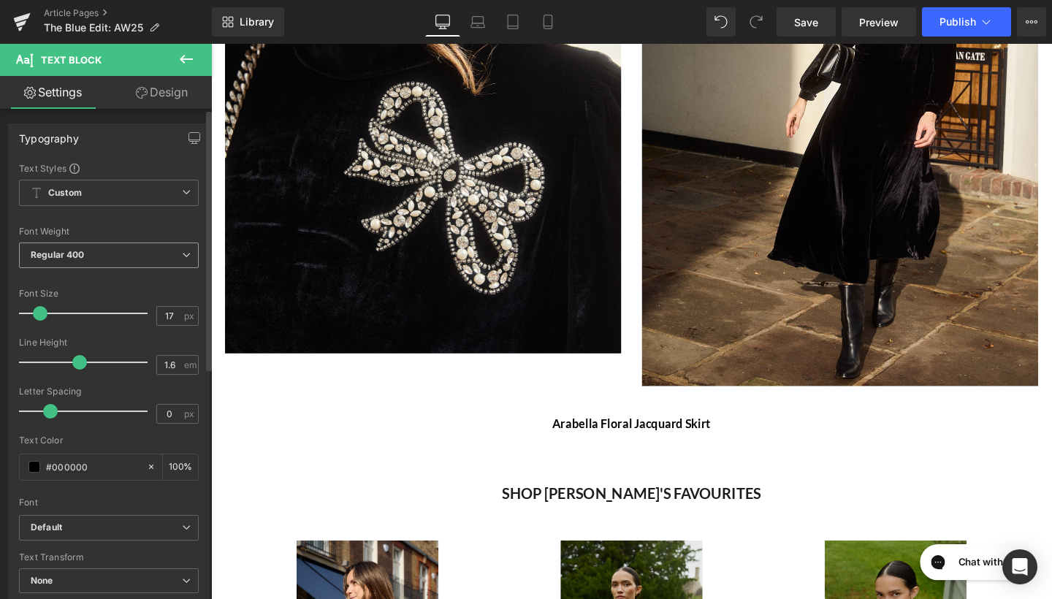
click at [160, 257] on span "Regular 400" at bounding box center [109, 255] width 180 height 26
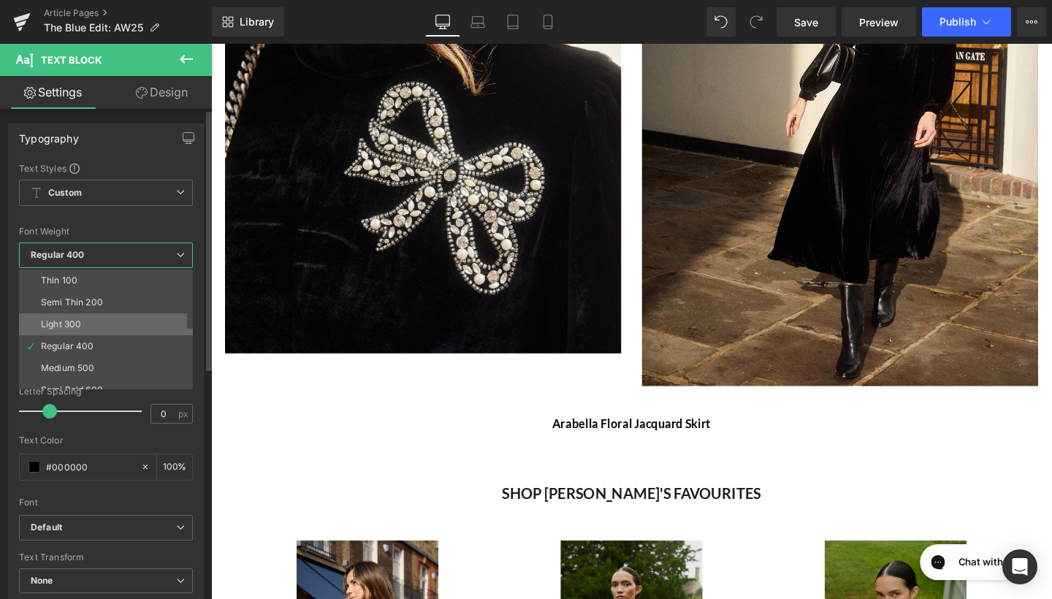
click at [126, 321] on li "Light 300" at bounding box center [109, 324] width 180 height 22
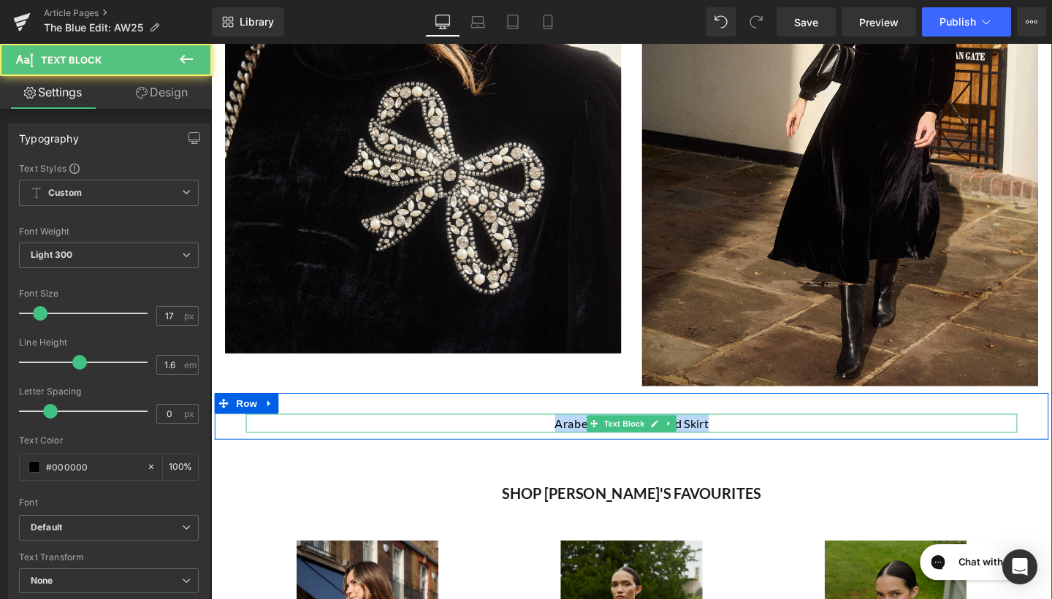
drag, startPoint x: 750, startPoint y: 328, endPoint x: 549, endPoint y: 323, distance: 200.9
click at [549, 433] on p "Arabella Floral Jacquard Skirt" at bounding box center [653, 443] width 811 height 20
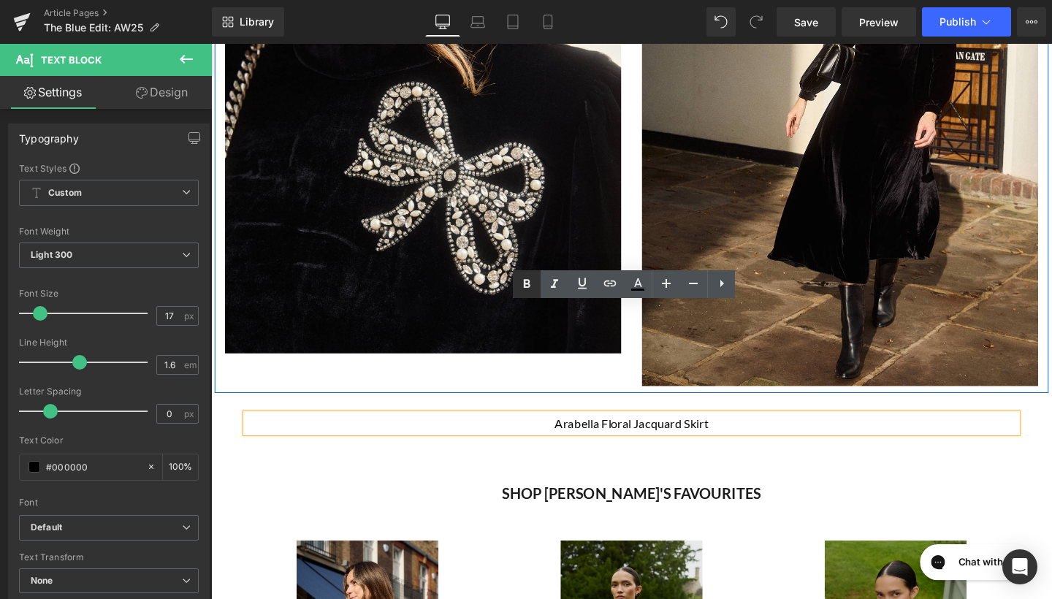
click at [530, 283] on icon at bounding box center [527, 284] width 18 height 18
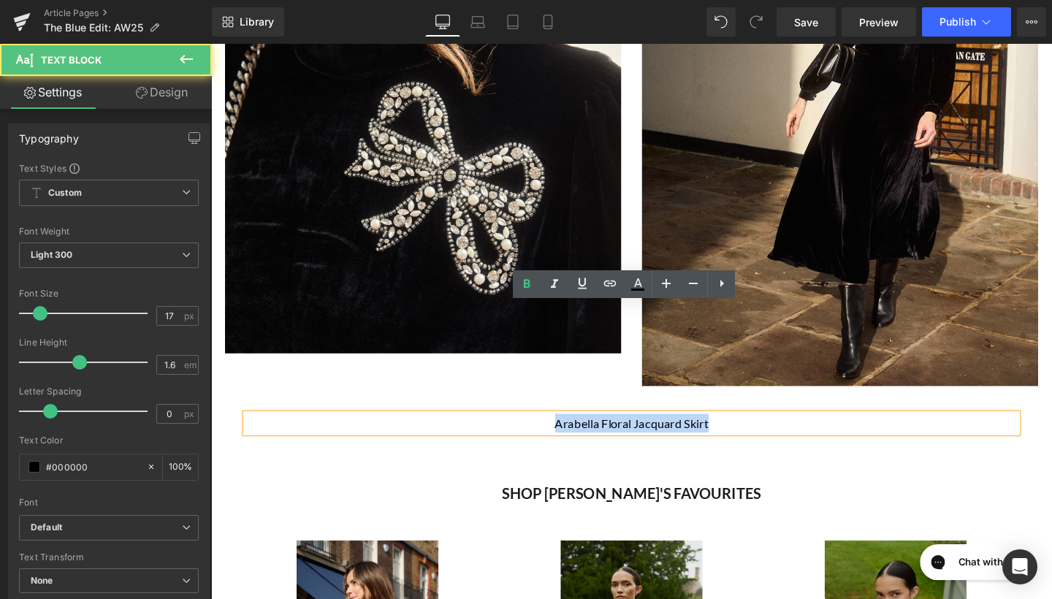
drag, startPoint x: 564, startPoint y: 325, endPoint x: 768, endPoint y: 328, distance: 204.5
click at [768, 433] on p "Arabella Floral Jacquard Skirt" at bounding box center [653, 443] width 811 height 20
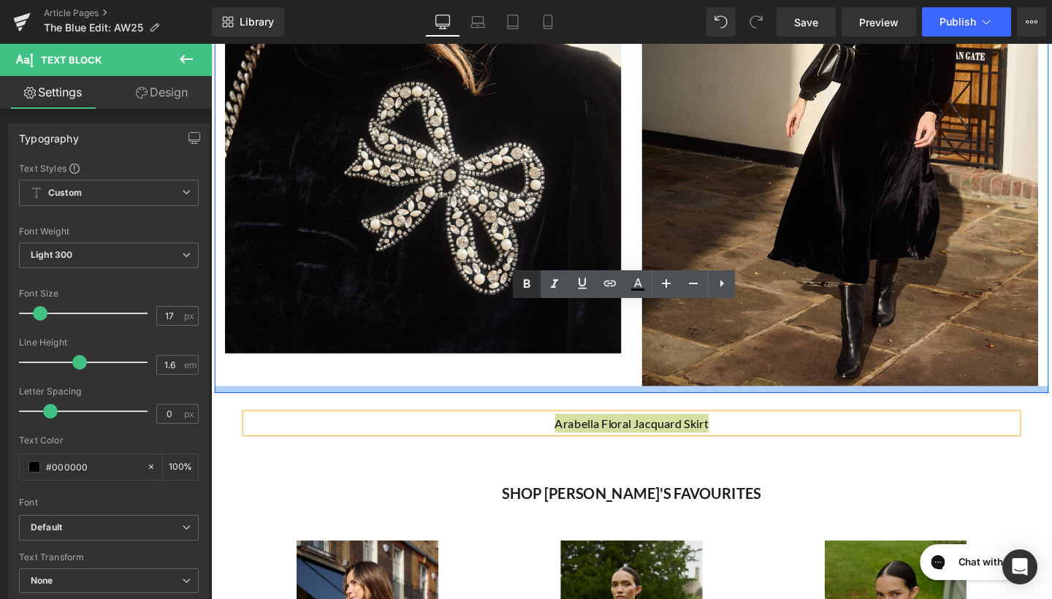
click at [529, 285] on icon at bounding box center [527, 284] width 7 height 9
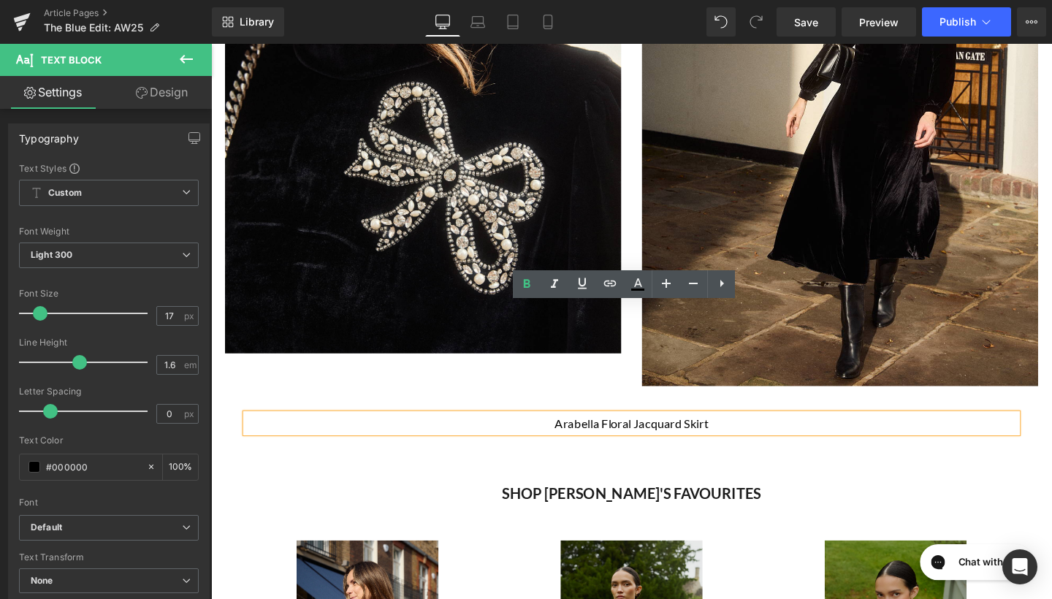
click at [752, 433] on p "Arabella Floral Jacquard Skirt" at bounding box center [653, 443] width 811 height 20
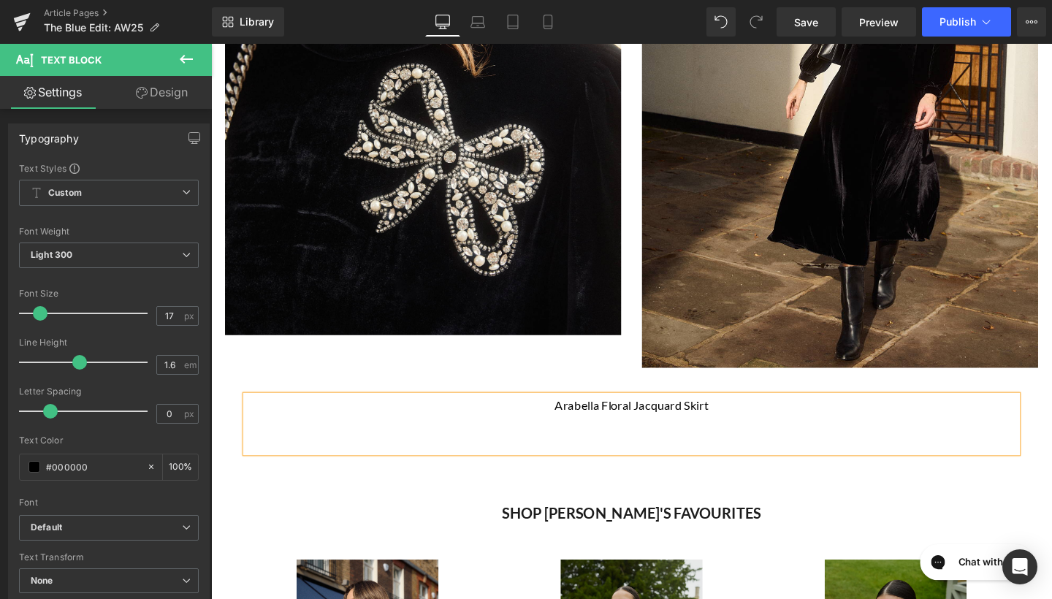
scroll to position [2421, 0]
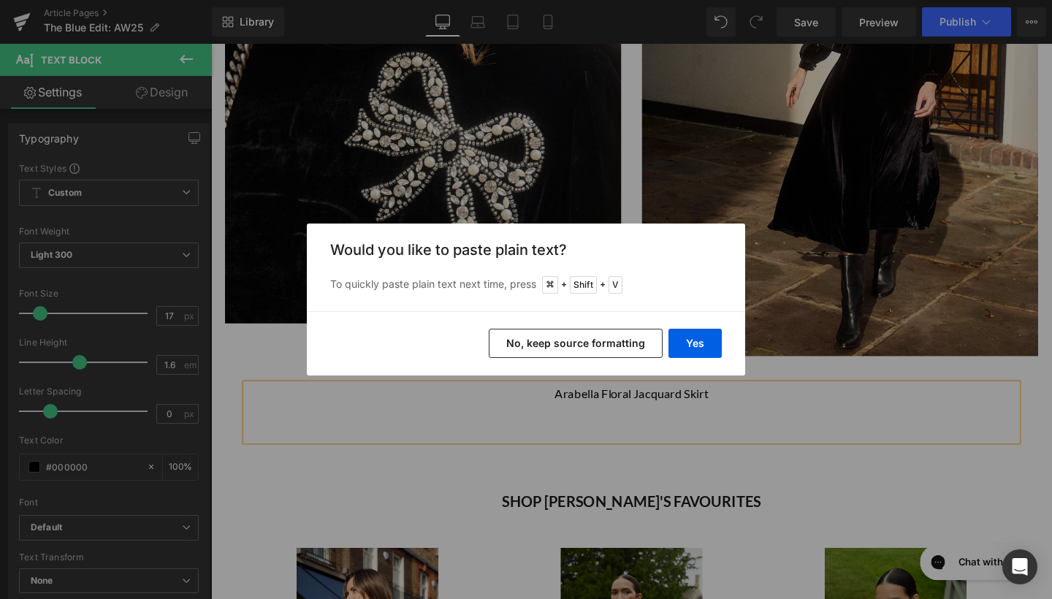
click at [565, 343] on button "No, keep source formatting" at bounding box center [576, 343] width 174 height 29
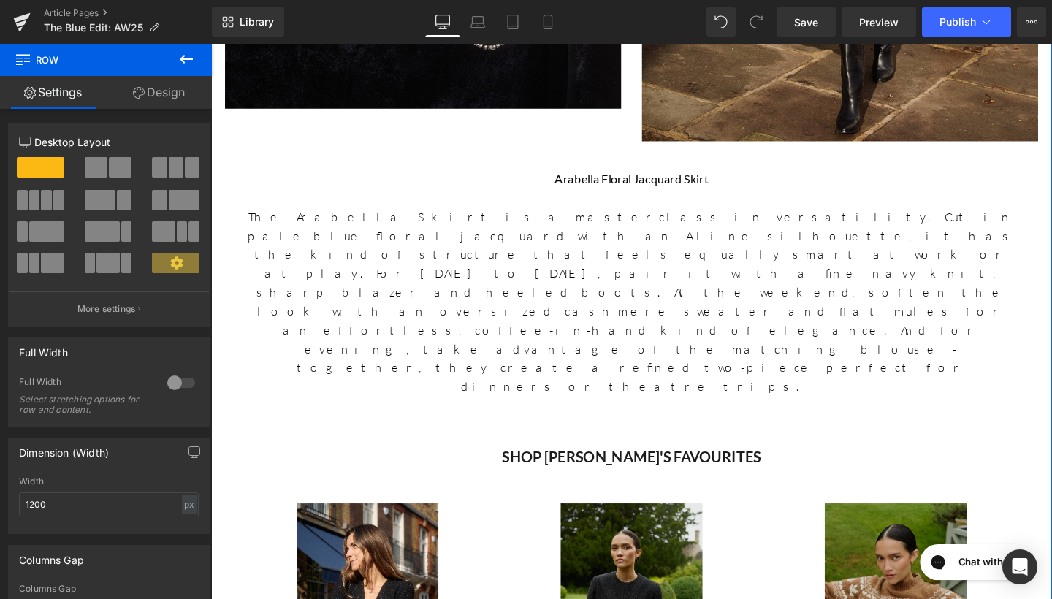
scroll to position [2466, 0]
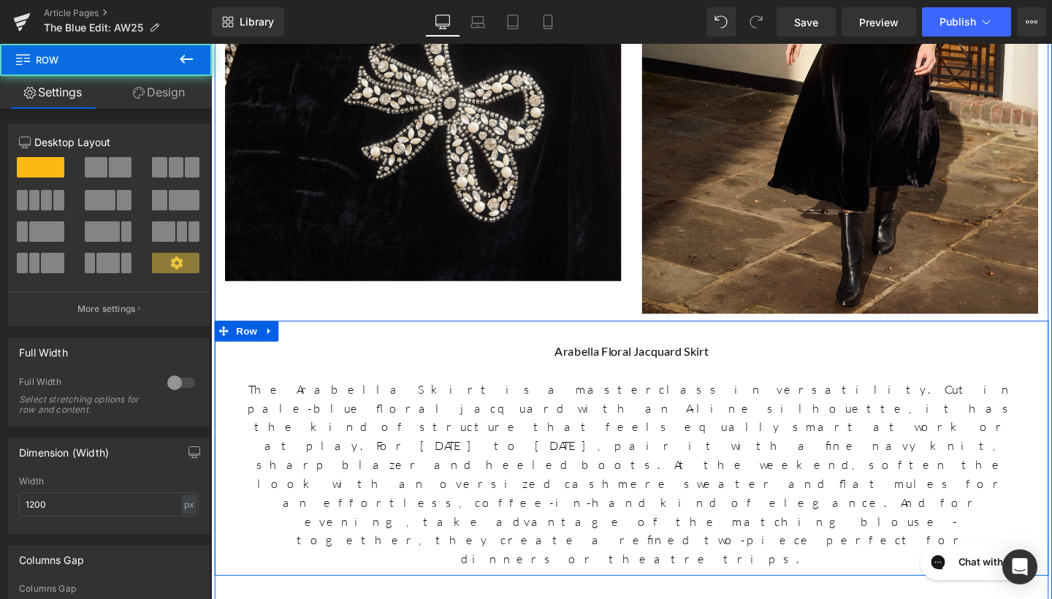
click at [819, 364] on div "Arabella Floral Jacquard Skirt The Arabella Skirt is a masterclass in versatili…" at bounding box center [653, 468] width 876 height 267
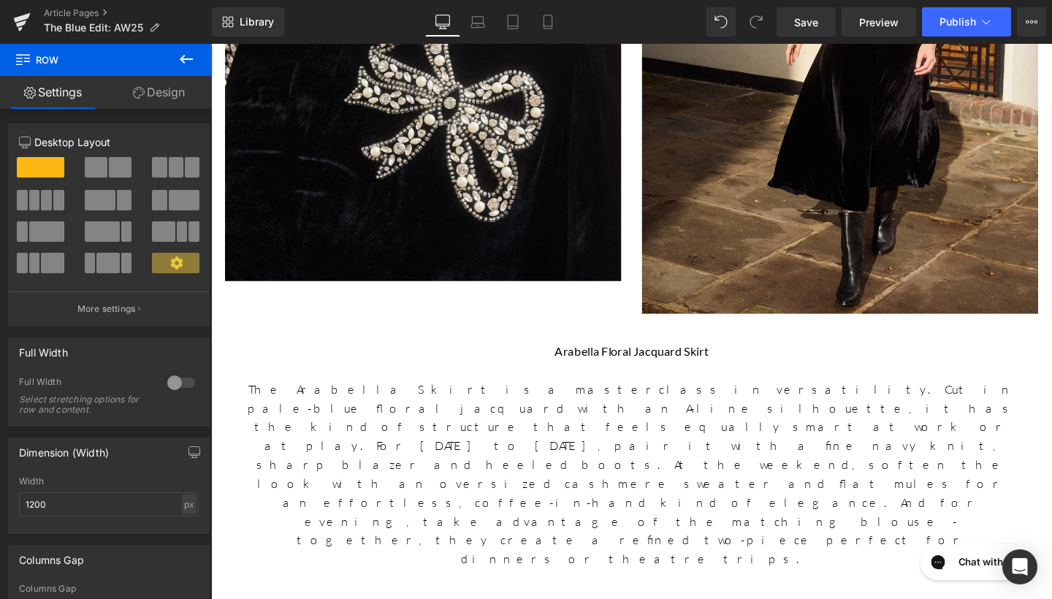
click at [195, 66] on button at bounding box center [186, 60] width 51 height 32
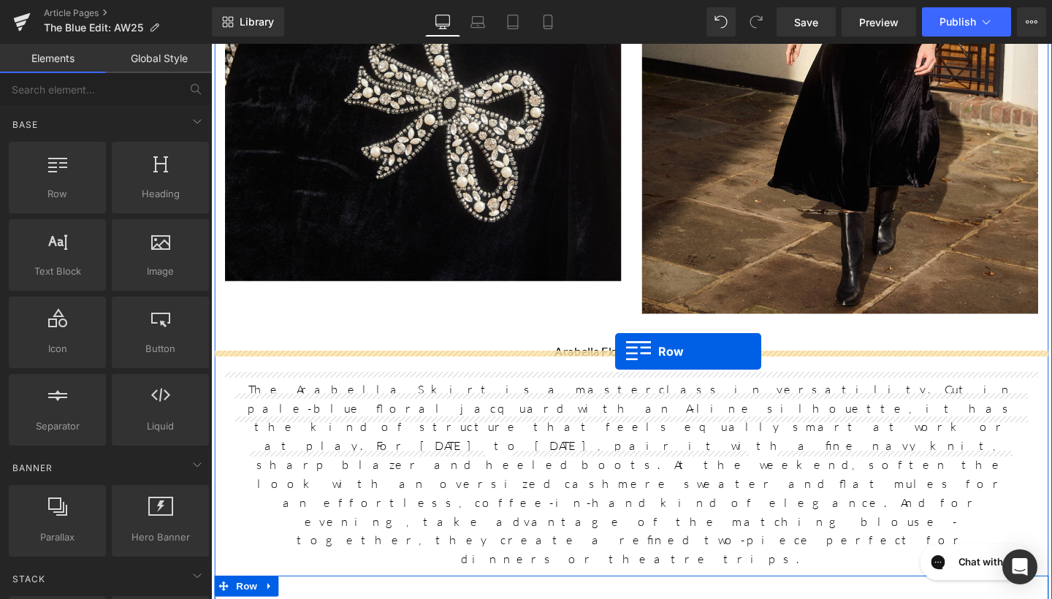
drag, startPoint x: 272, startPoint y: 238, endPoint x: 635, endPoint y: 367, distance: 385.3
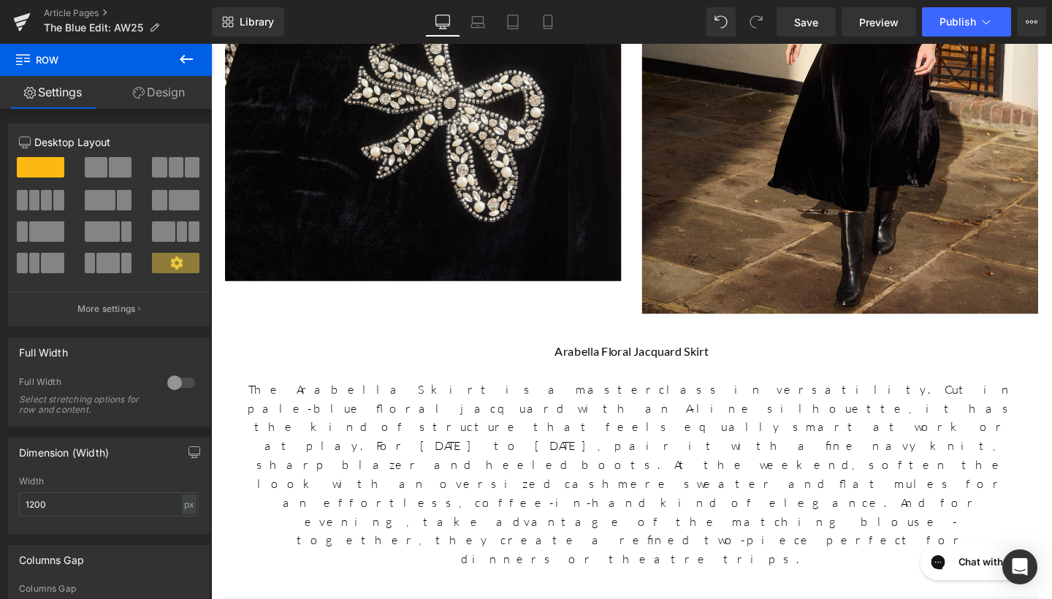
click at [180, 63] on icon at bounding box center [186, 59] width 18 height 18
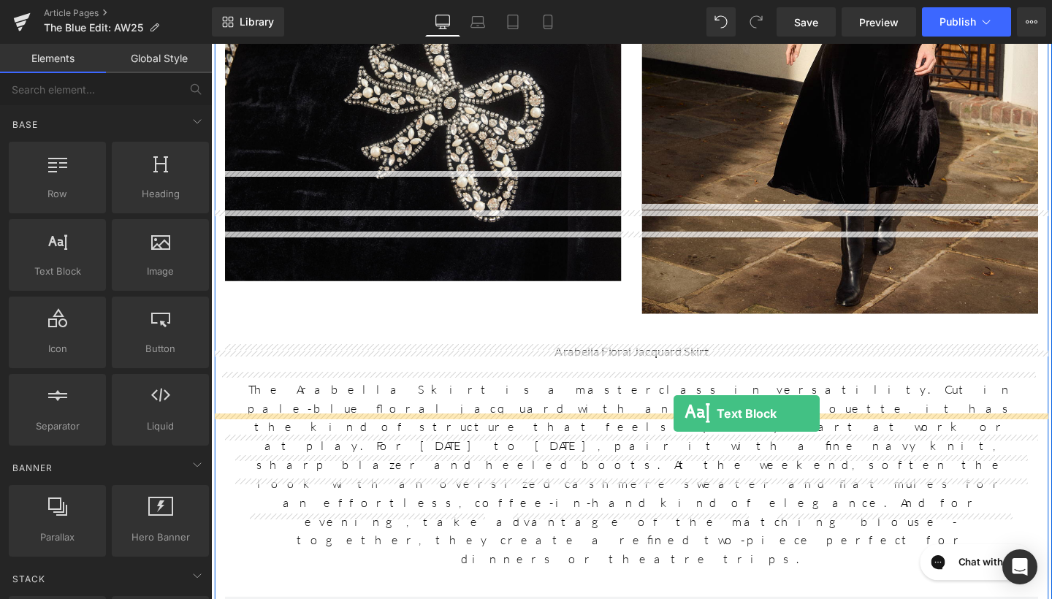
drag, startPoint x: 284, startPoint y: 310, endPoint x: 697, endPoint y: 432, distance: 430.5
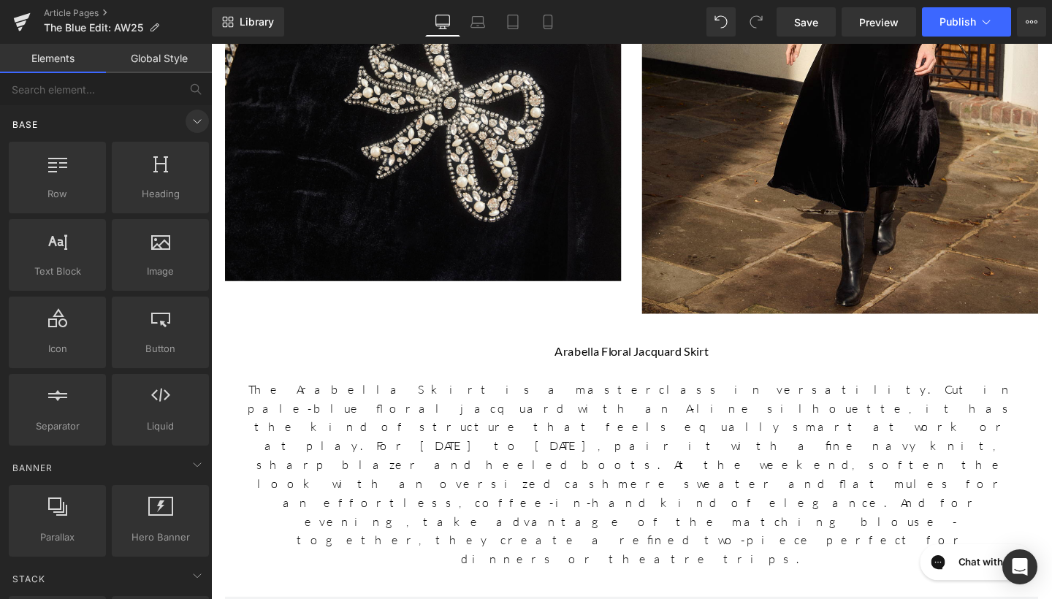
click at [188, 121] on icon at bounding box center [197, 121] width 18 height 18
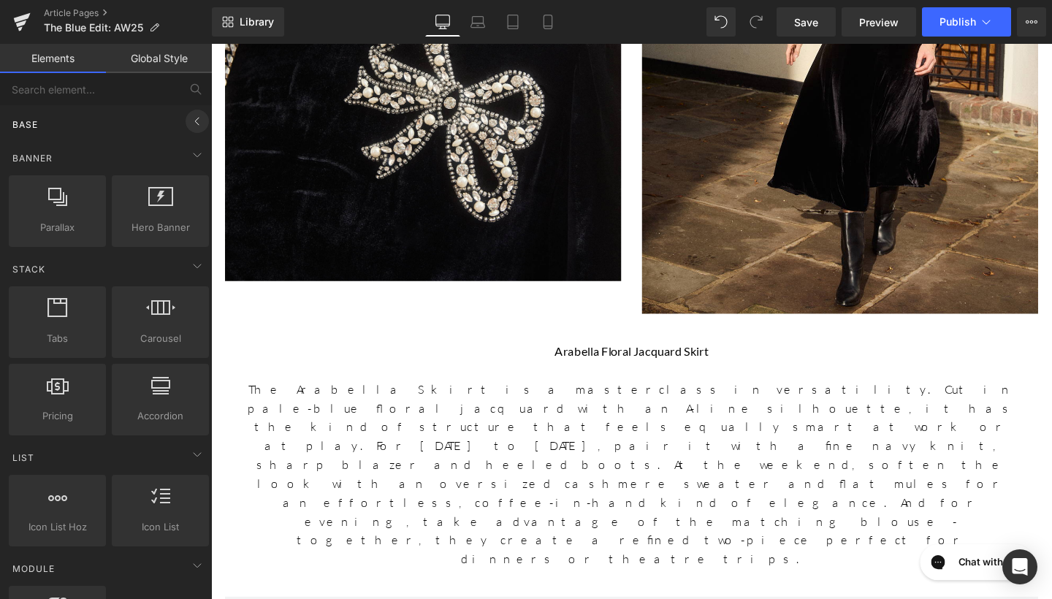
click at [190, 127] on icon at bounding box center [197, 121] width 18 height 18
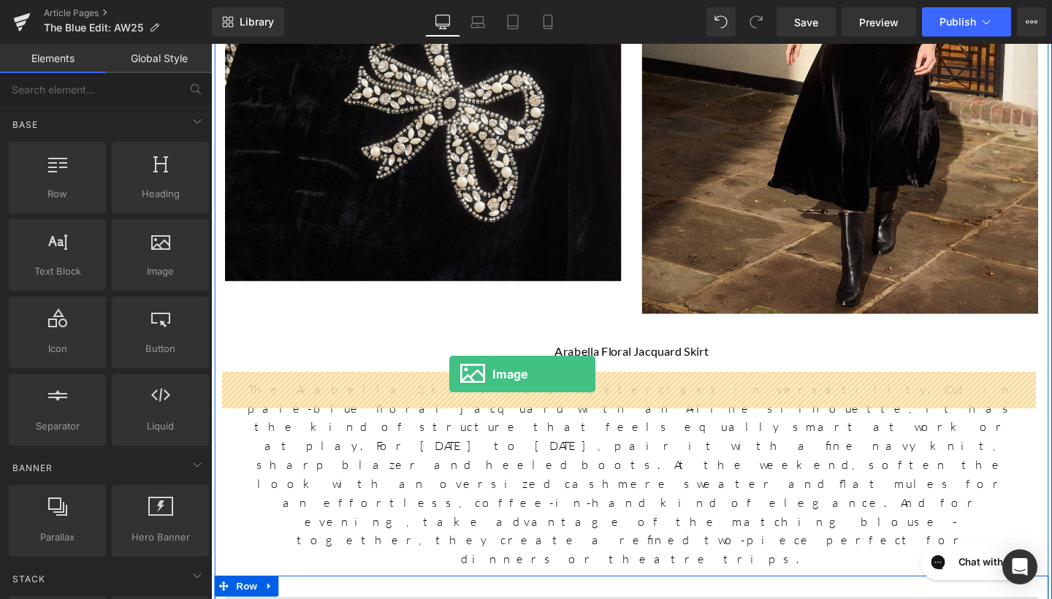
drag, startPoint x: 375, startPoint y: 298, endPoint x: 462, endPoint y: 391, distance: 126.6
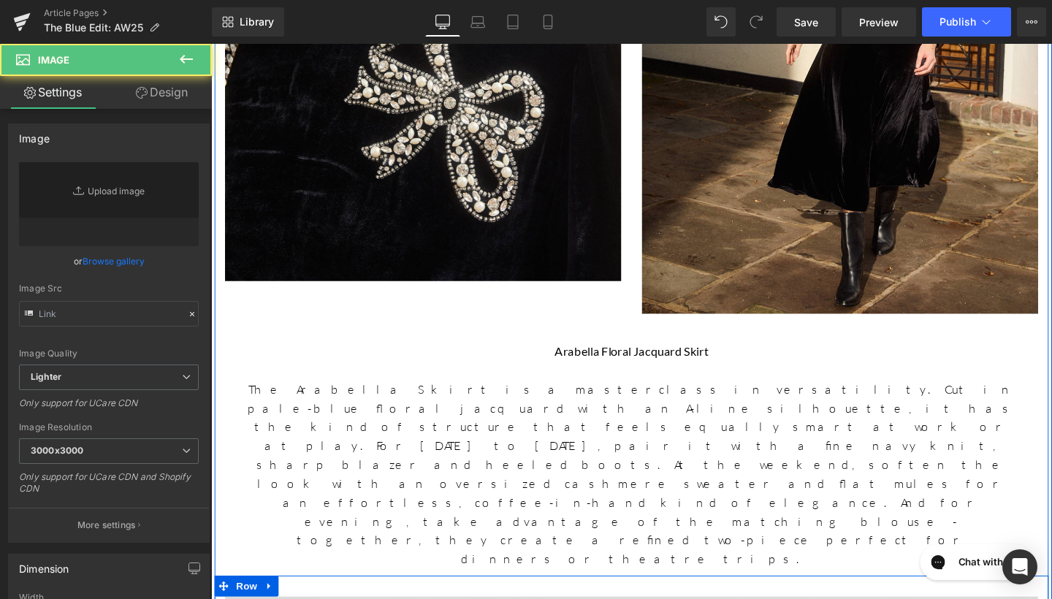
type input "//[DOMAIN_NAME][URL]"
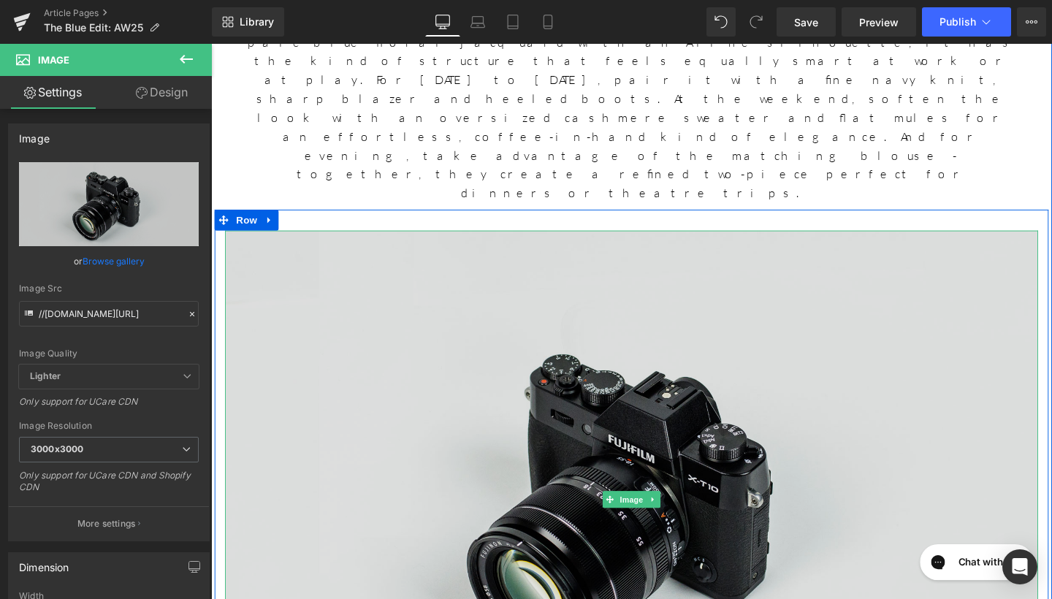
scroll to position [2858, 0]
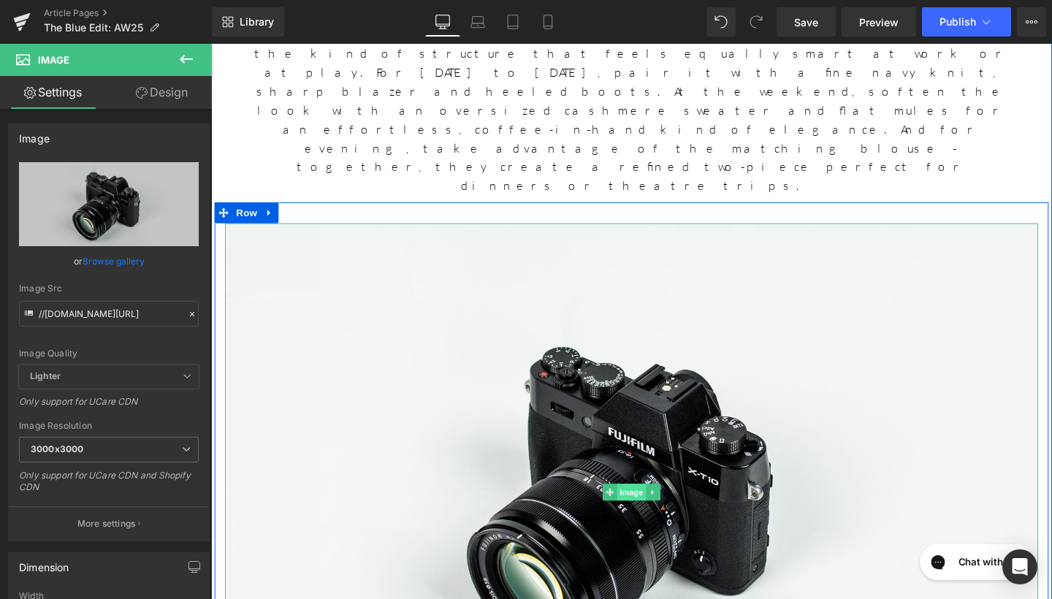
click at [650, 506] on span "Image" at bounding box center [653, 515] width 31 height 18
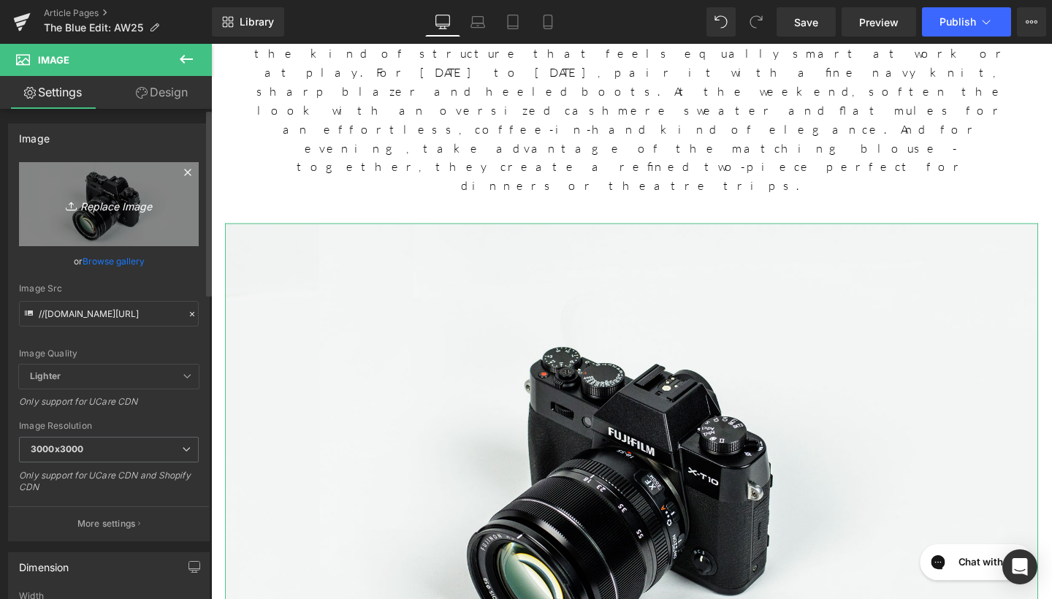
click at [176, 237] on link "Replace Image" at bounding box center [109, 204] width 180 height 84
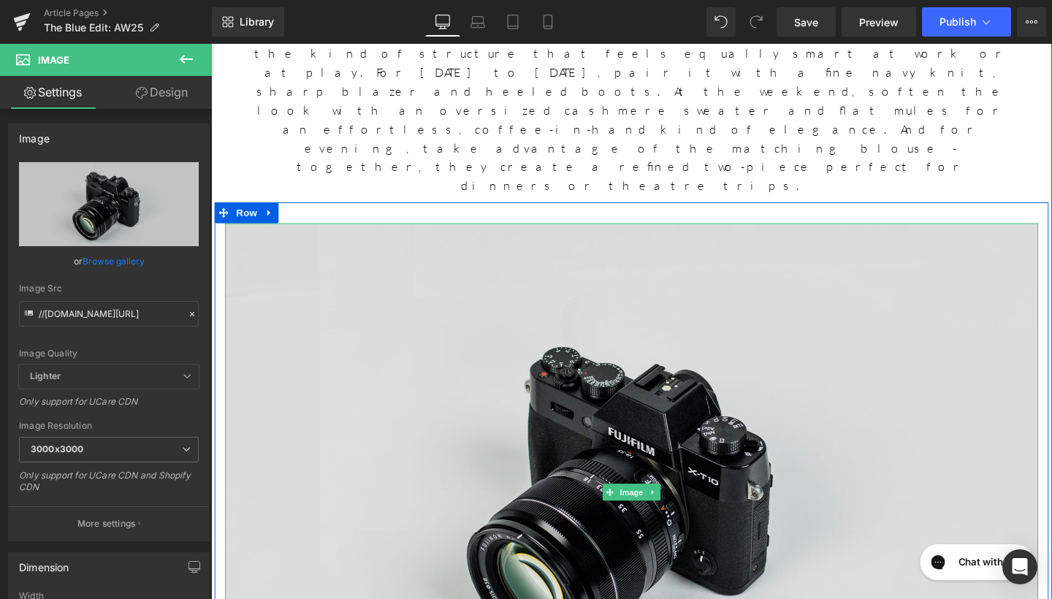
scroll to position [2562, 0]
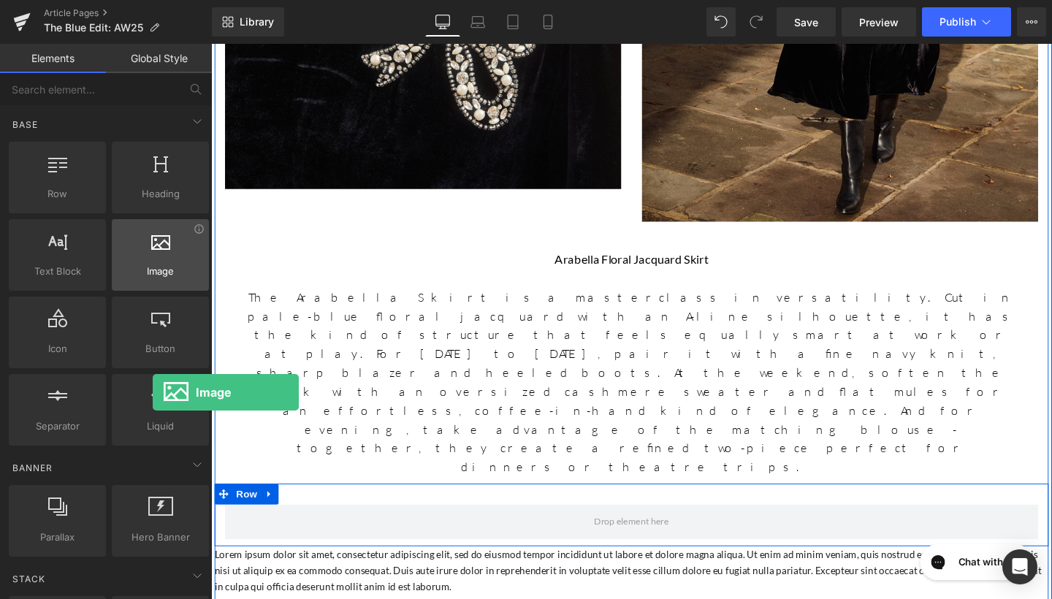
drag, startPoint x: 164, startPoint y: 274, endPoint x: 153, endPoint y: 267, distance: 12.8
click at [153, 267] on span "Image" at bounding box center [160, 271] width 88 height 15
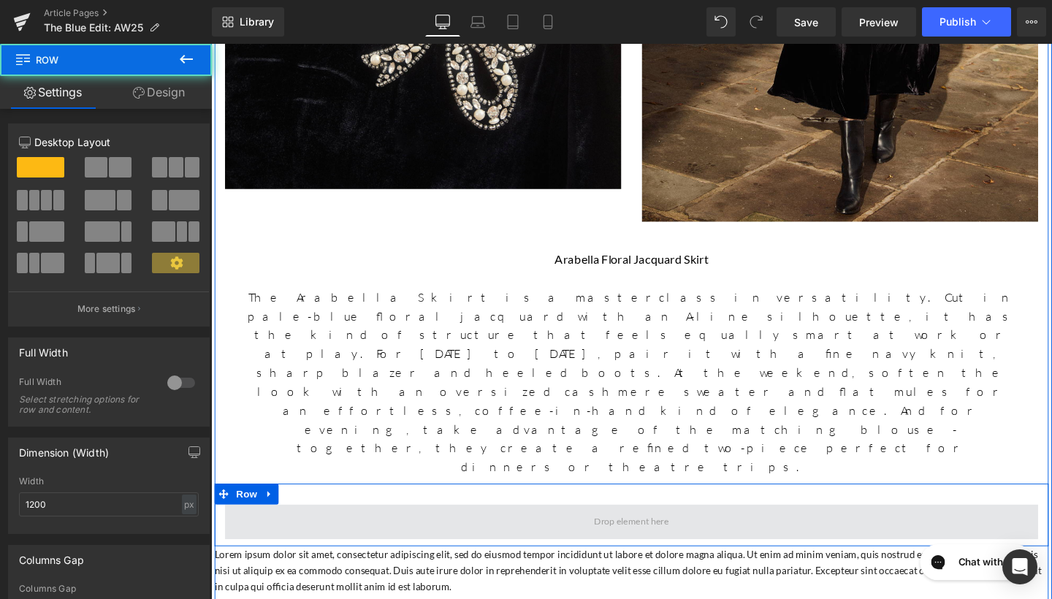
click at [291, 528] on span at bounding box center [653, 546] width 855 height 37
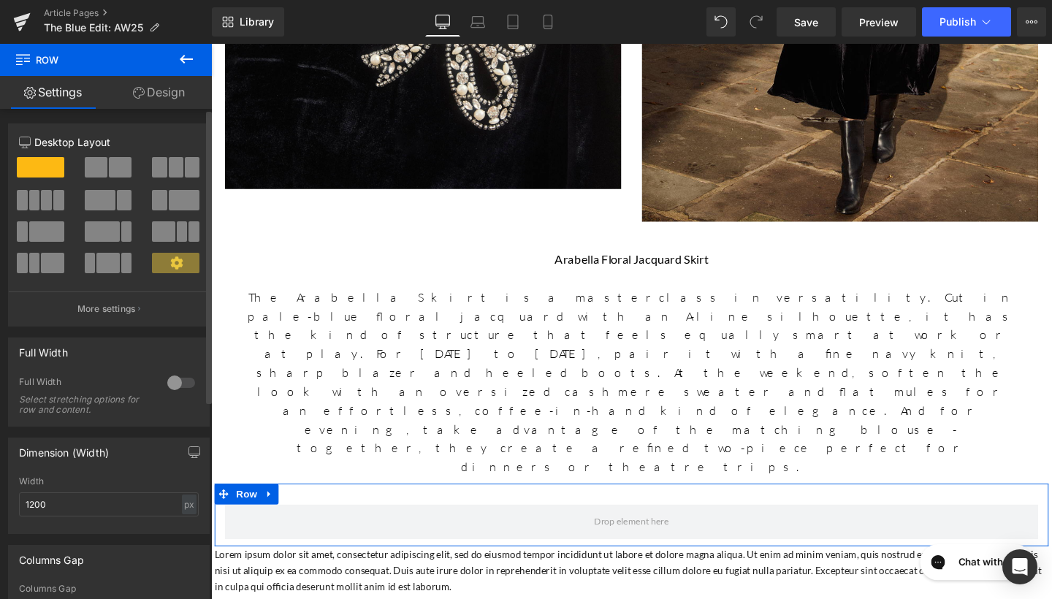
click at [109, 165] on span at bounding box center [120, 167] width 23 height 20
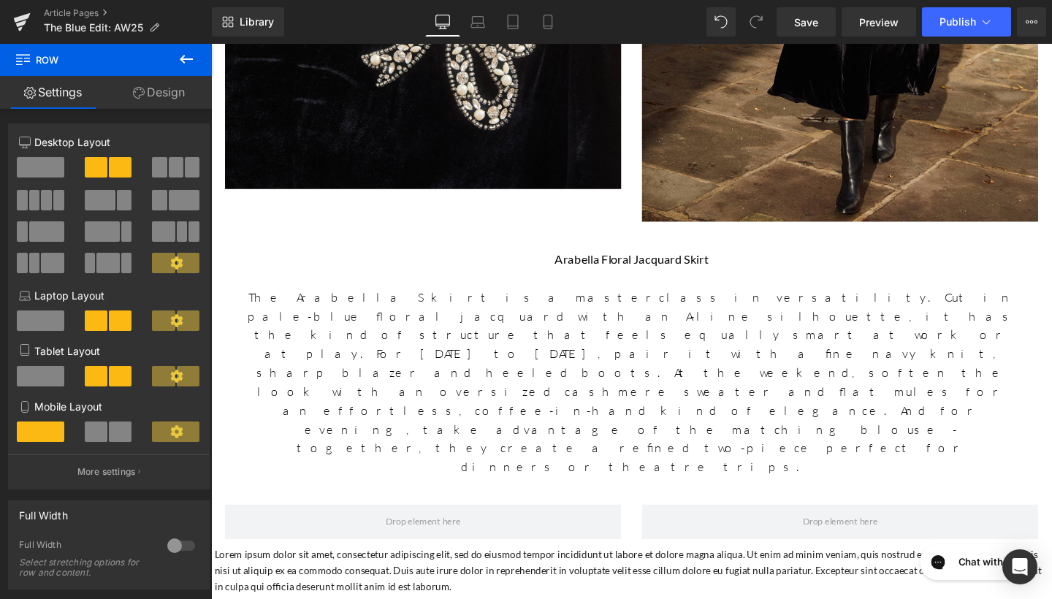
click at [183, 64] on icon at bounding box center [186, 59] width 18 height 18
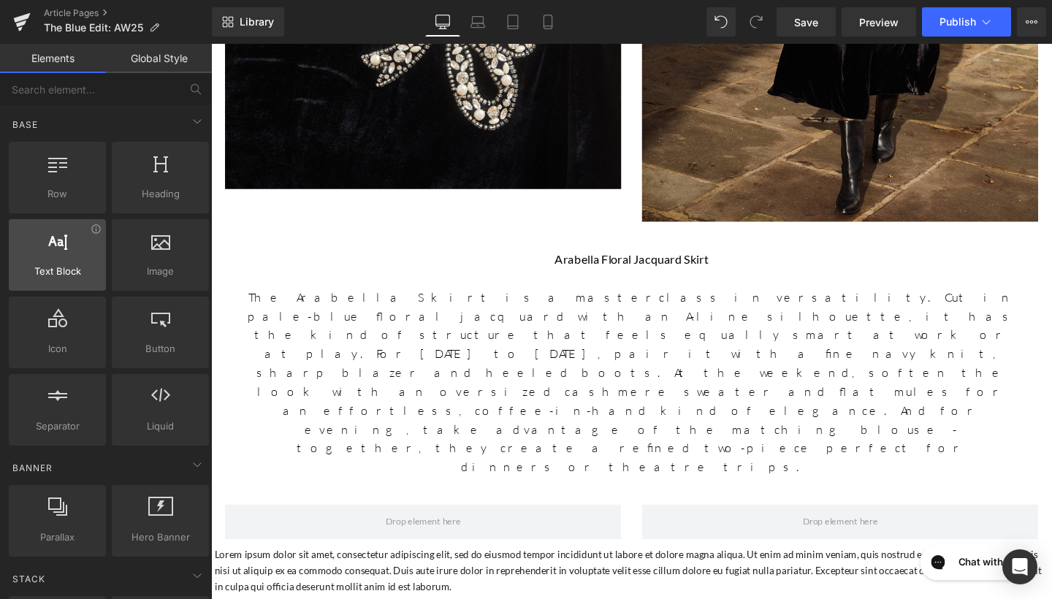
scroll to position [0, 0]
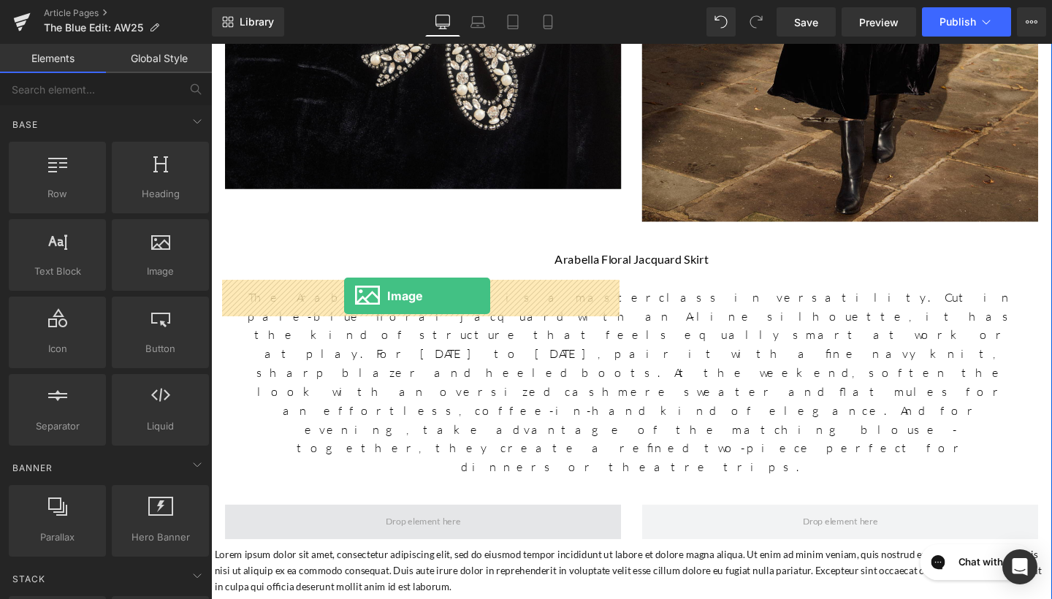
drag, startPoint x: 363, startPoint y: 294, endPoint x: 351, endPoint y: 308, distance: 18.6
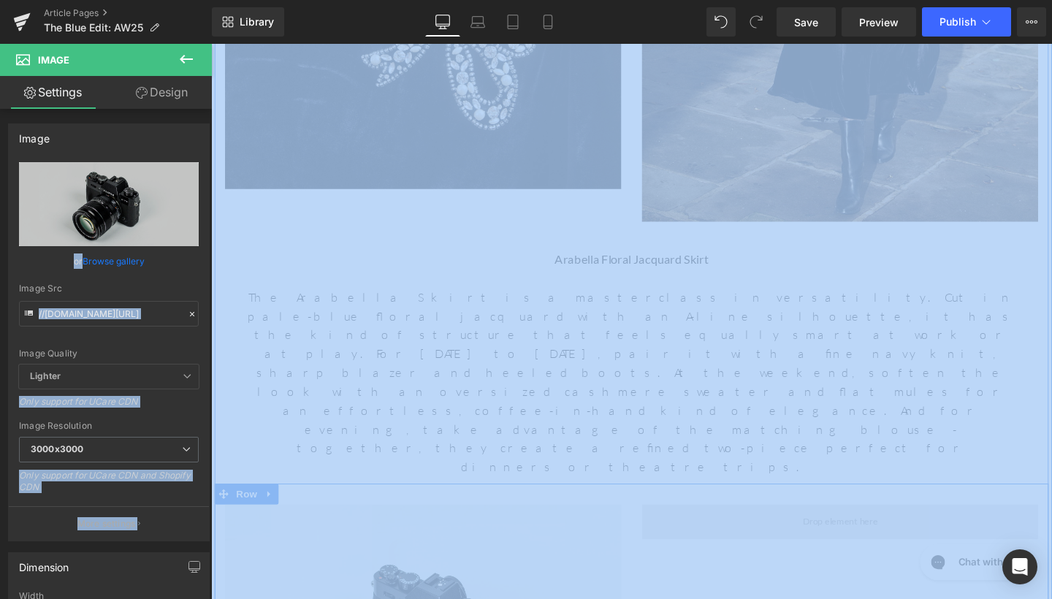
drag, startPoint x: 297, startPoint y: 299, endPoint x: 778, endPoint y: 312, distance: 480.7
click at [190, 61] on icon at bounding box center [186, 59] width 18 height 18
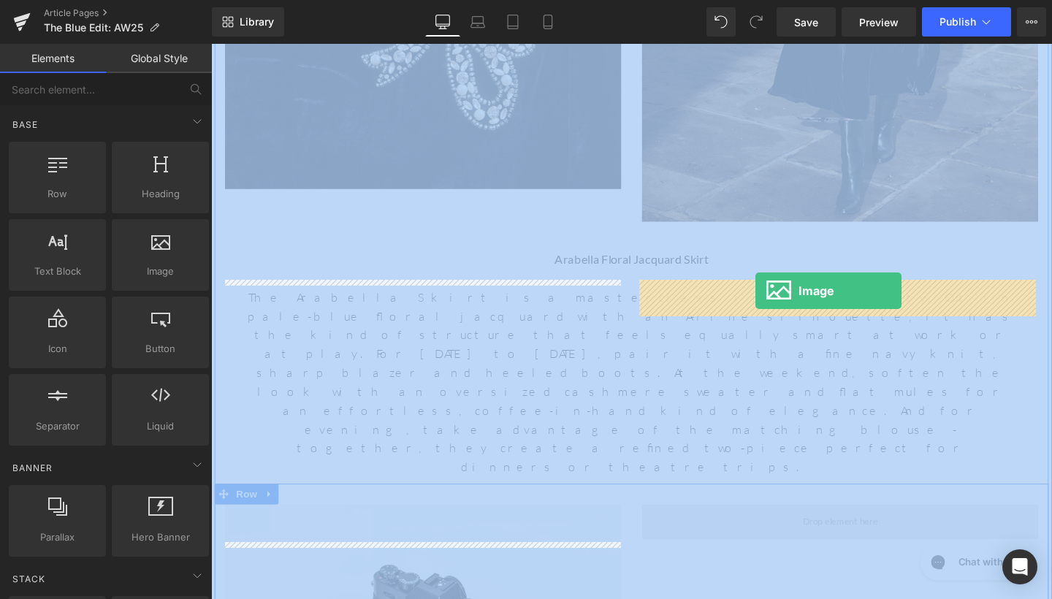
drag, startPoint x: 368, startPoint y: 297, endPoint x: 782, endPoint y: 303, distance: 414.2
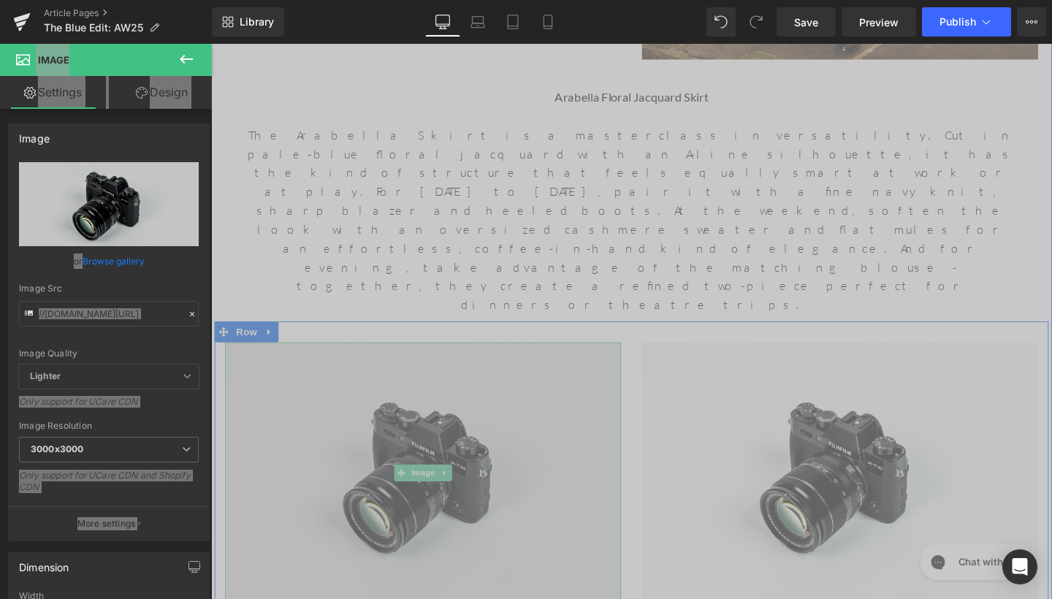
scroll to position [2737, 0]
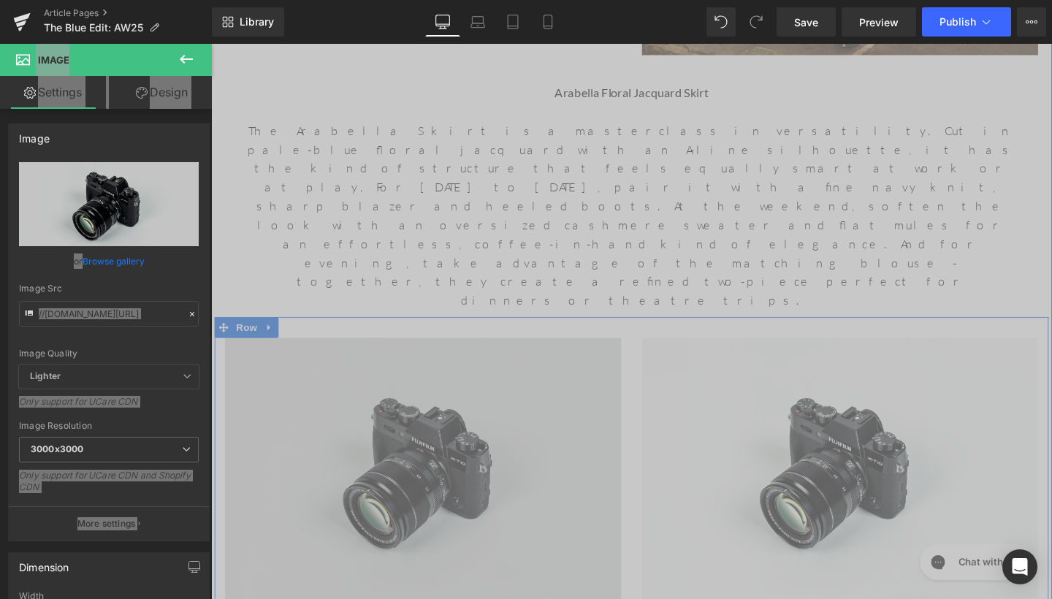
click at [427, 353] on div "Image" at bounding box center [434, 491] width 416 height 276
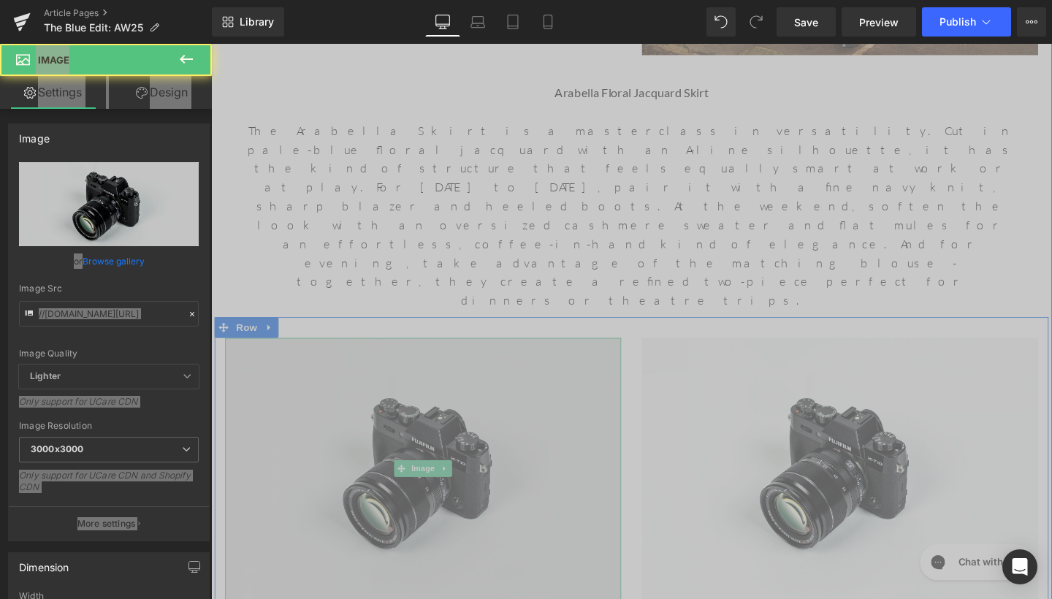
click at [427, 481] on span "Image" at bounding box center [433, 490] width 31 height 18
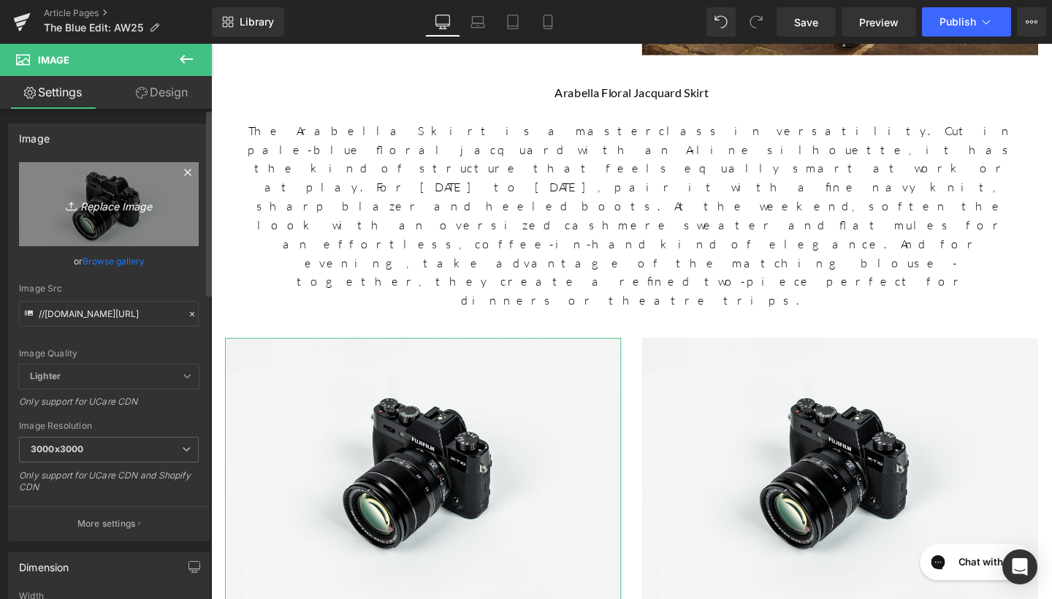
click at [134, 185] on link "Replace Image" at bounding box center [109, 204] width 180 height 84
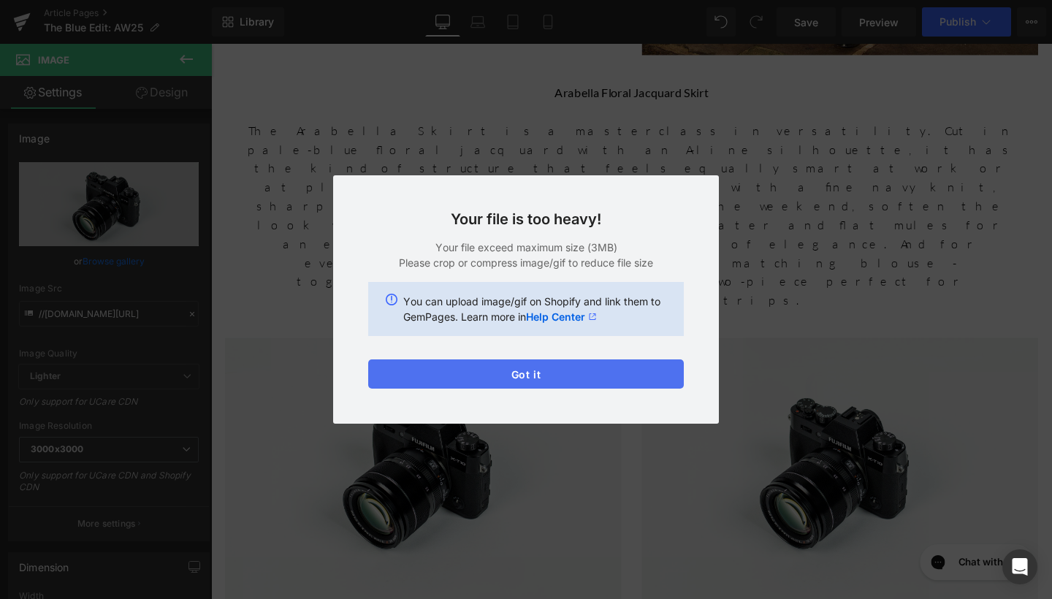
click at [585, 364] on button "Got it" at bounding box center [526, 373] width 316 height 29
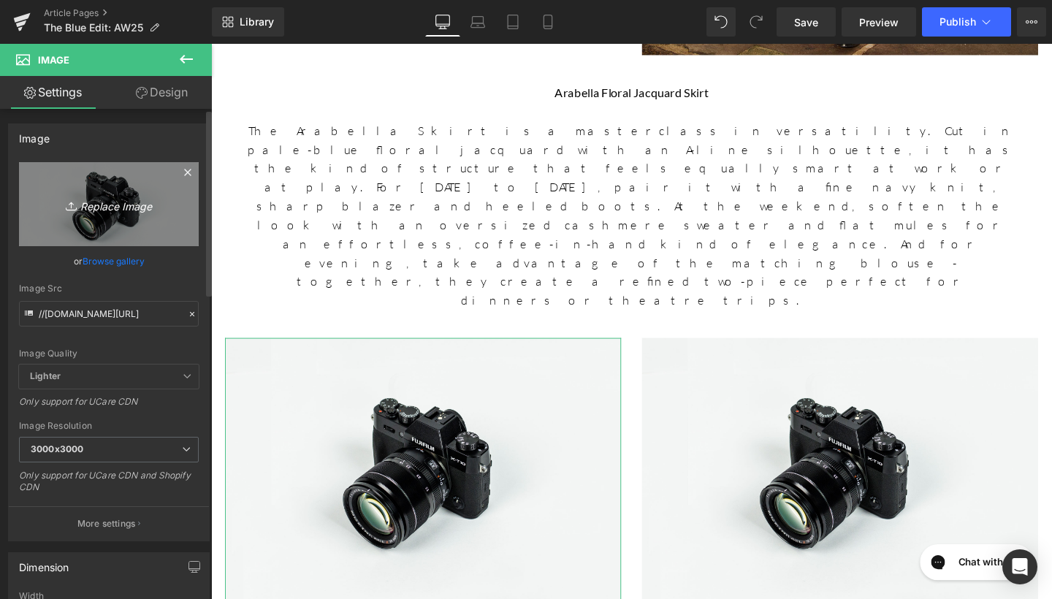
click at [102, 192] on link "Replace Image" at bounding box center [109, 204] width 180 height 84
type input "C:\fakepath\Aster Navy Floral Dress 32628 copy 3.jpg"
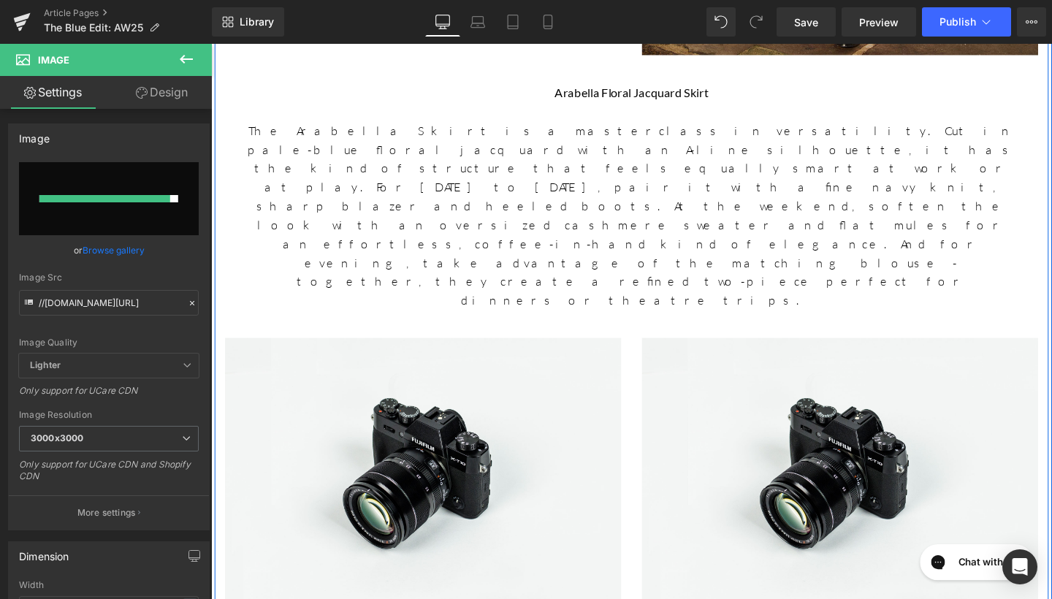
type input "[URL][DOMAIN_NAME]"
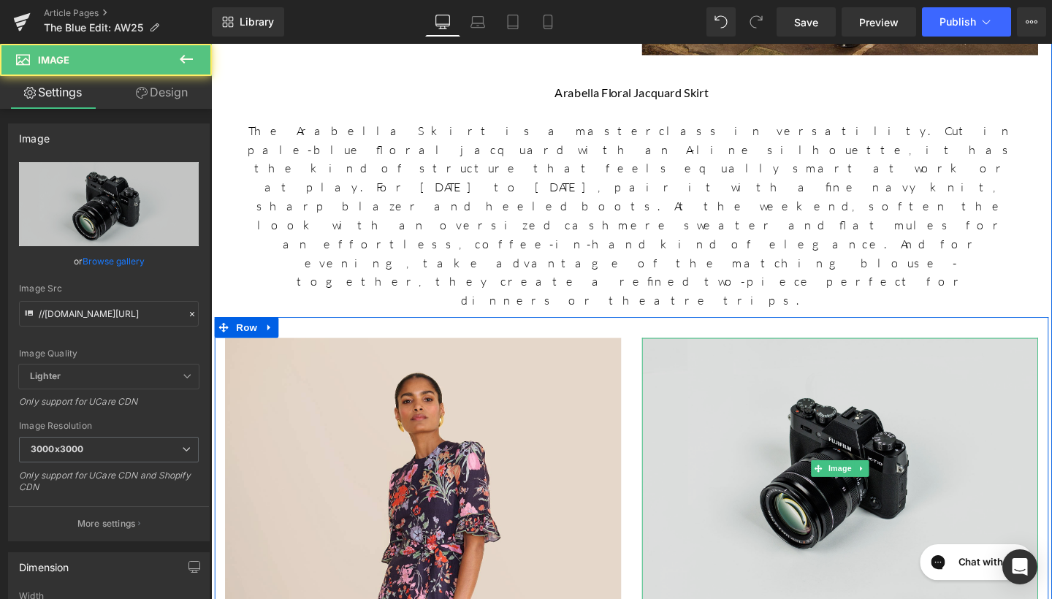
click at [865, 353] on img at bounding box center [872, 491] width 416 height 276
click at [849, 353] on img at bounding box center [872, 491] width 416 height 276
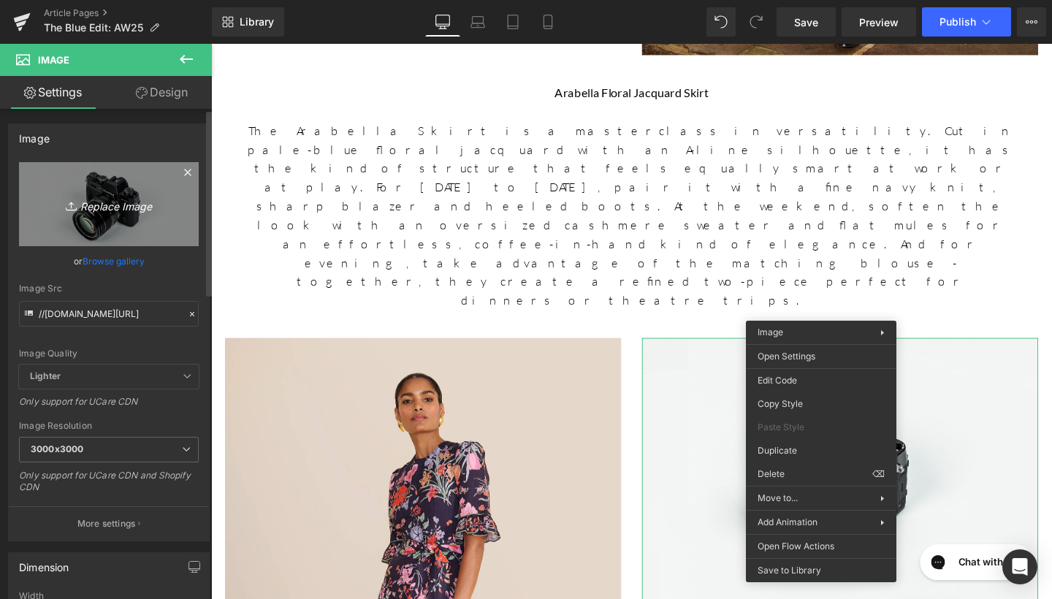
click at [129, 191] on link "Replace Image" at bounding box center [109, 204] width 180 height 84
type input "C:\fakepath\Aster Navy Floral Dress 32643 copy 3.jpg"
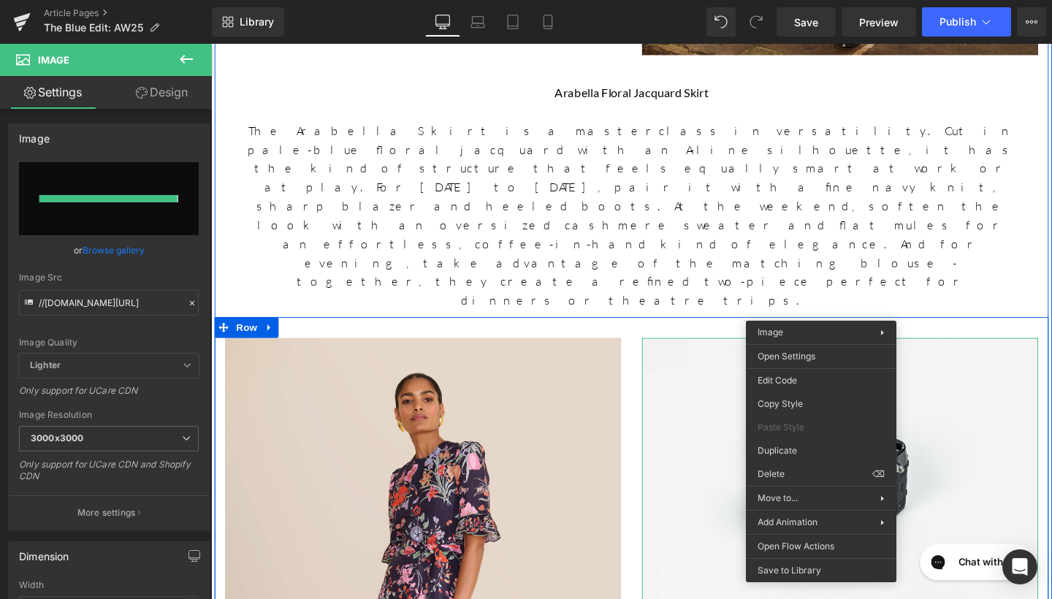
type input "[URL][DOMAIN_NAME]"
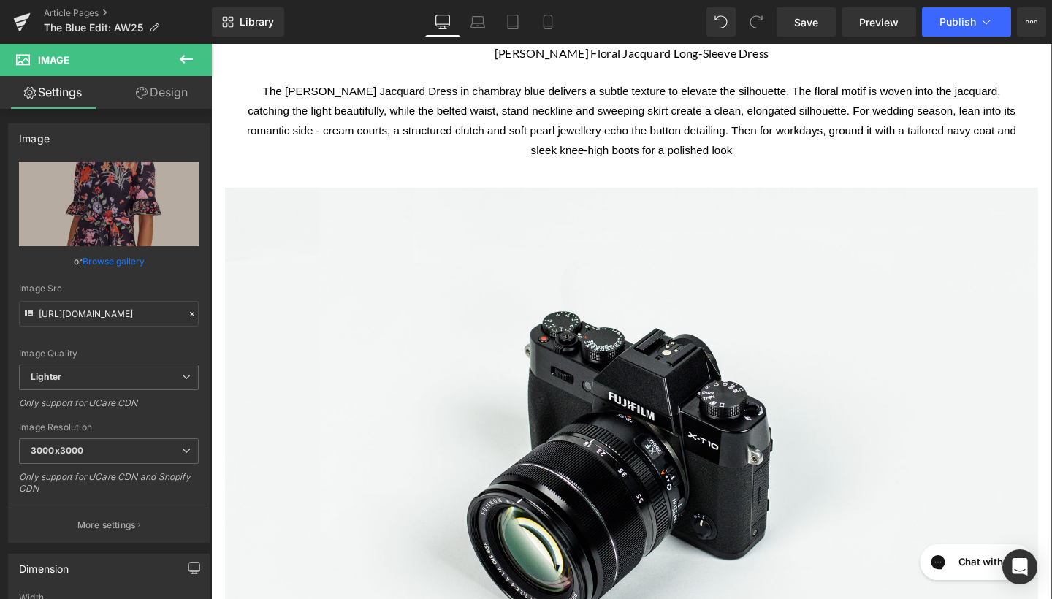
scroll to position [1302, 0]
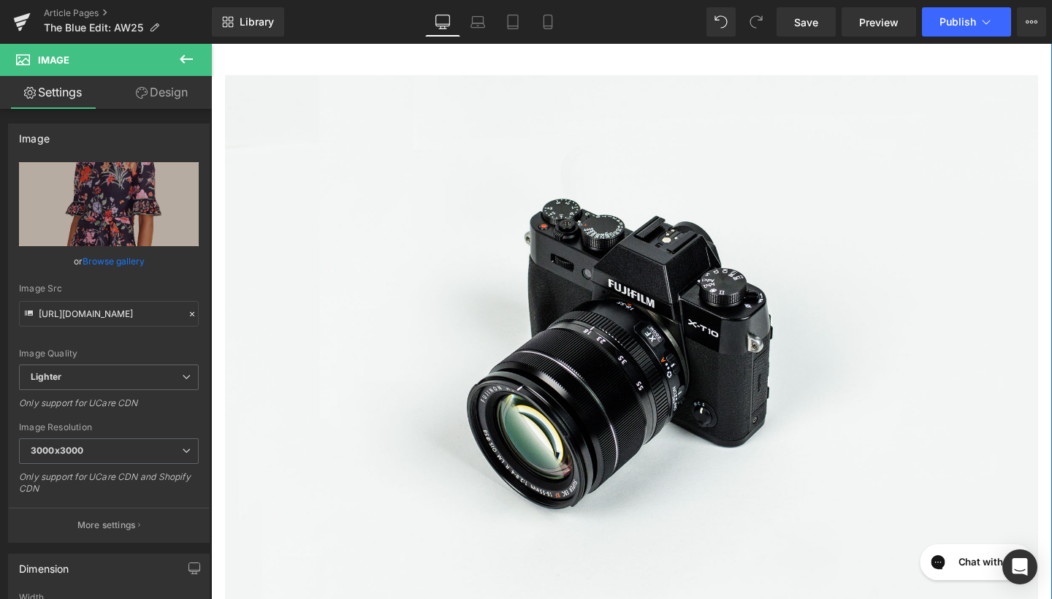
click at [732, 328] on img at bounding box center [653, 360] width 855 height 566
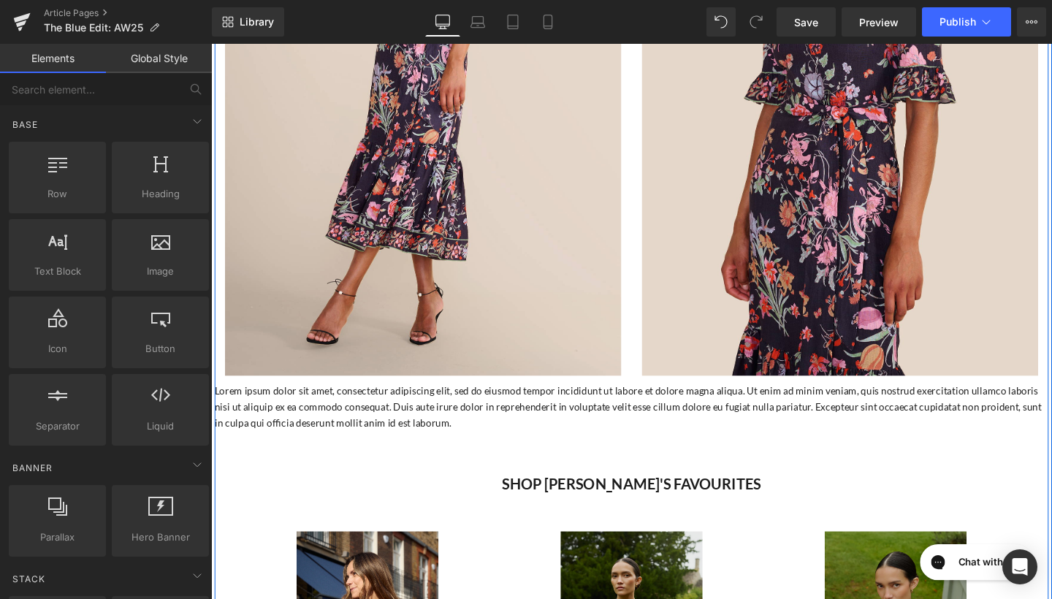
scroll to position [2773, 0]
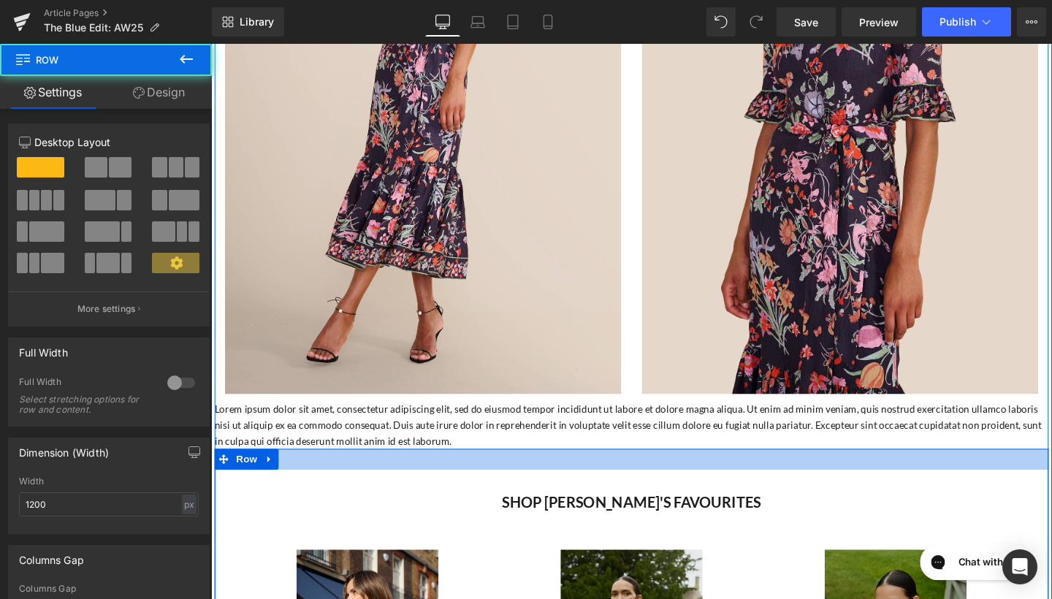
click at [663, 470] on div at bounding box center [653, 481] width 876 height 22
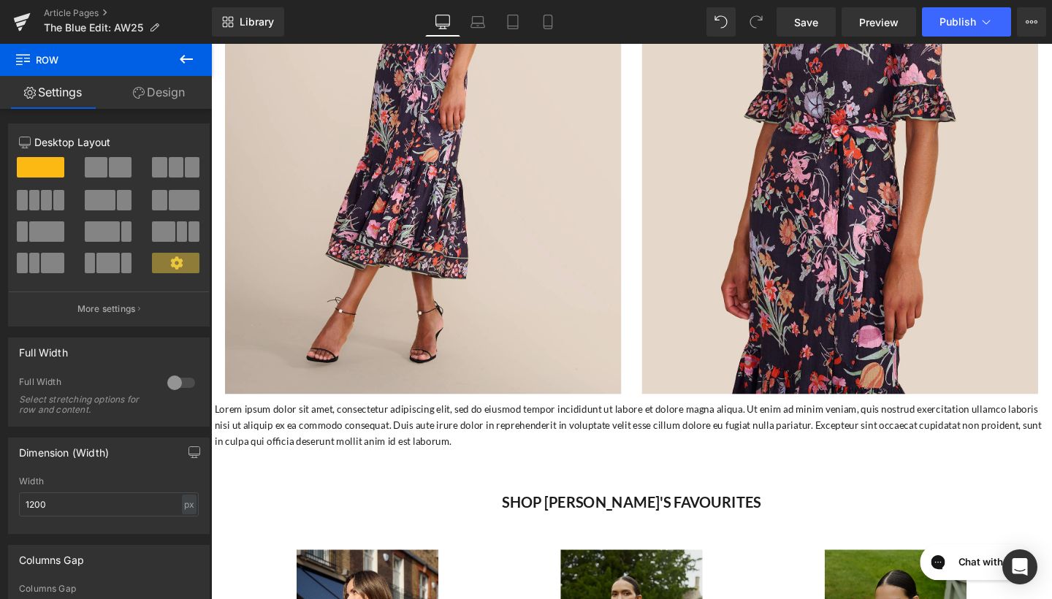
click at [182, 59] on icon at bounding box center [186, 59] width 13 height 9
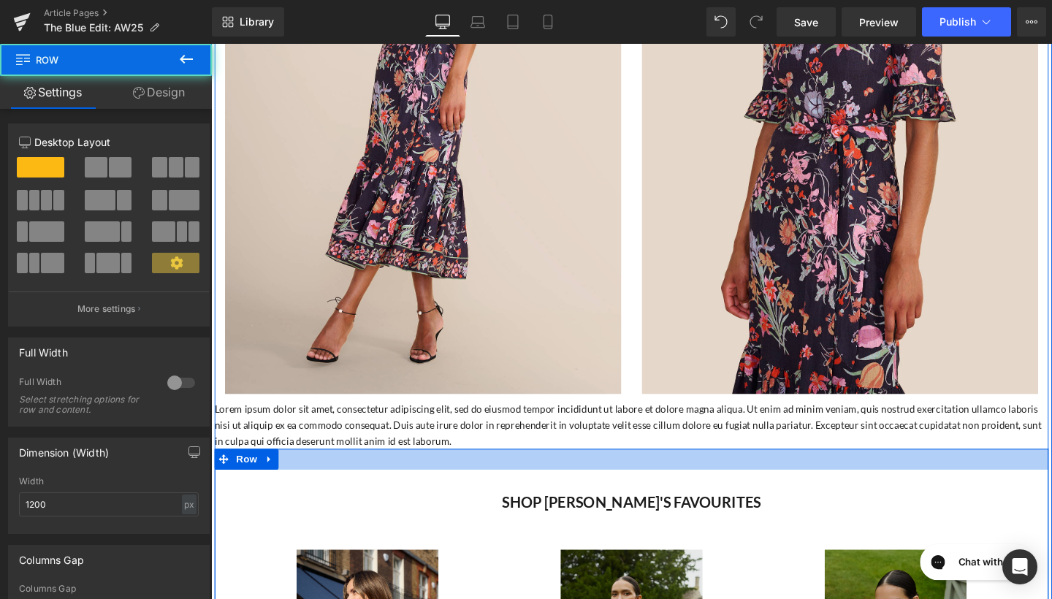
click at [554, 470] on div at bounding box center [653, 481] width 876 height 22
click at [596, 470] on div at bounding box center [653, 481] width 876 height 22
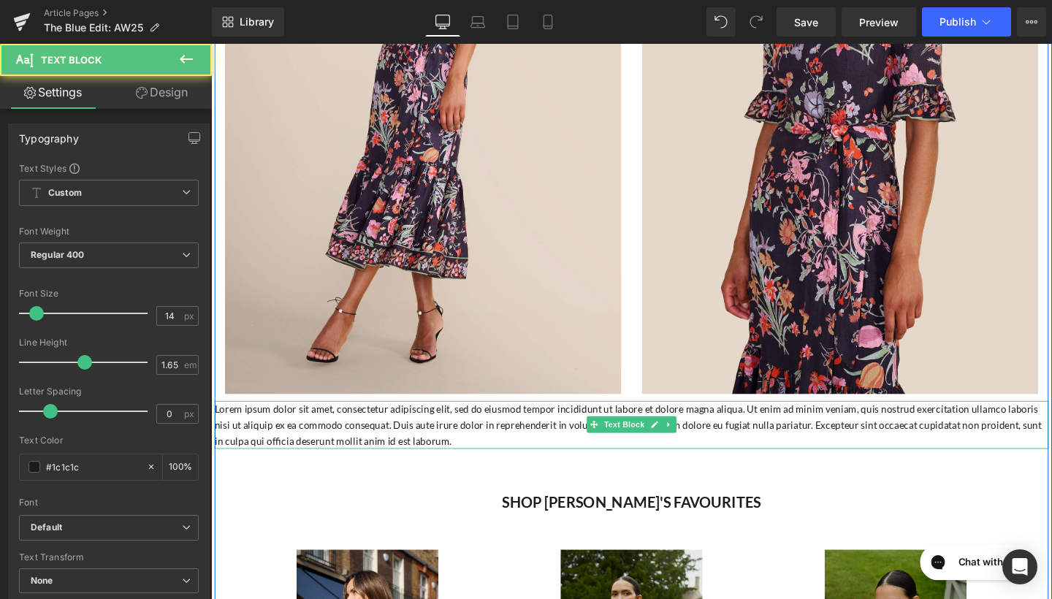
click at [595, 419] on p "Lorem ipsum dolor sit amet, consectetur adipiscing elit, sed do eiusmod tempor …" at bounding box center [653, 444] width 876 height 50
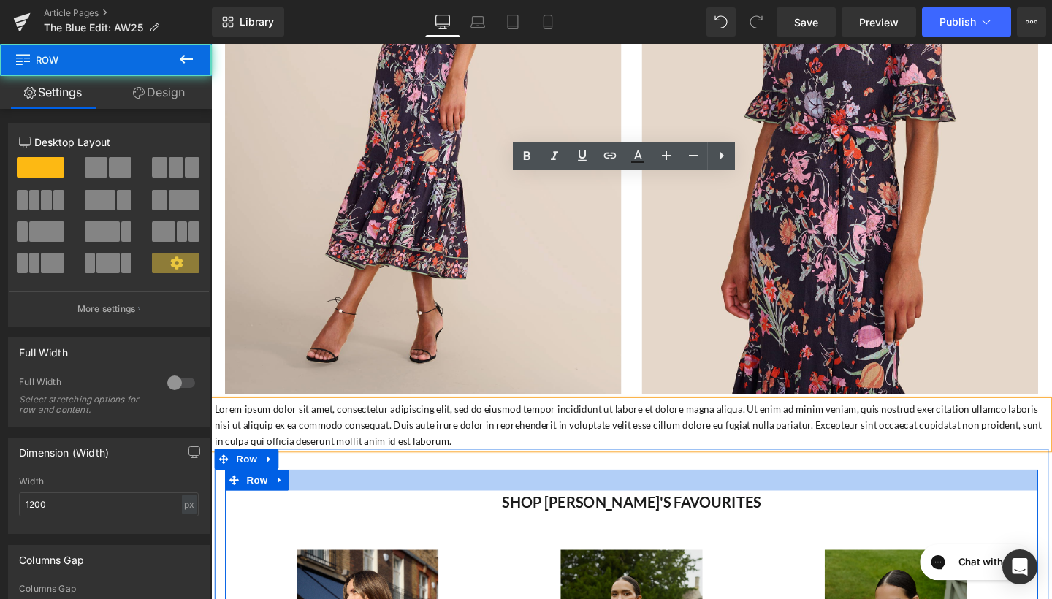
click at [592, 492] on div at bounding box center [653, 503] width 855 height 22
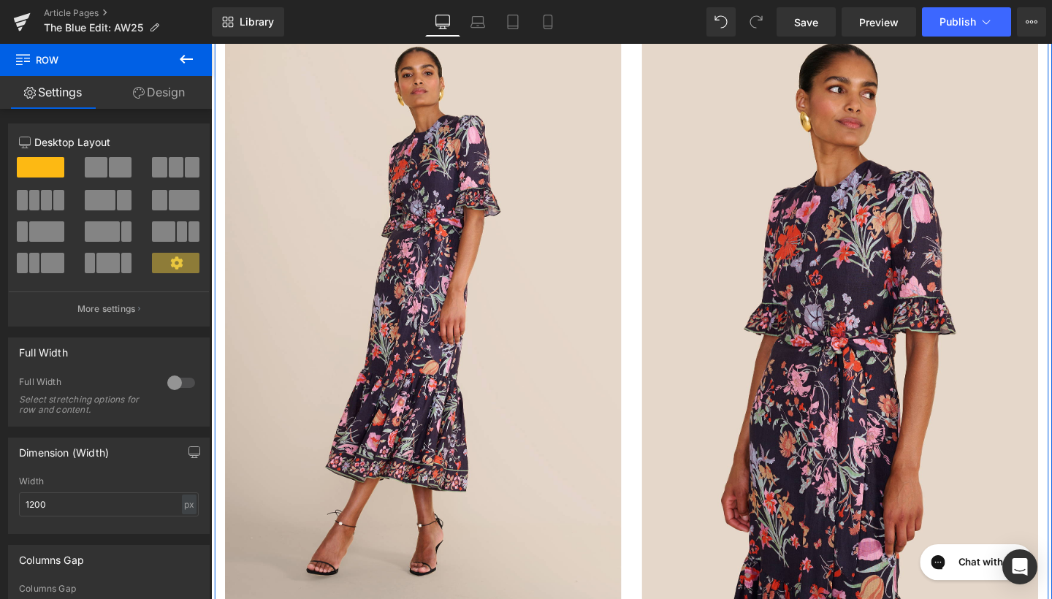
scroll to position [2565, 0]
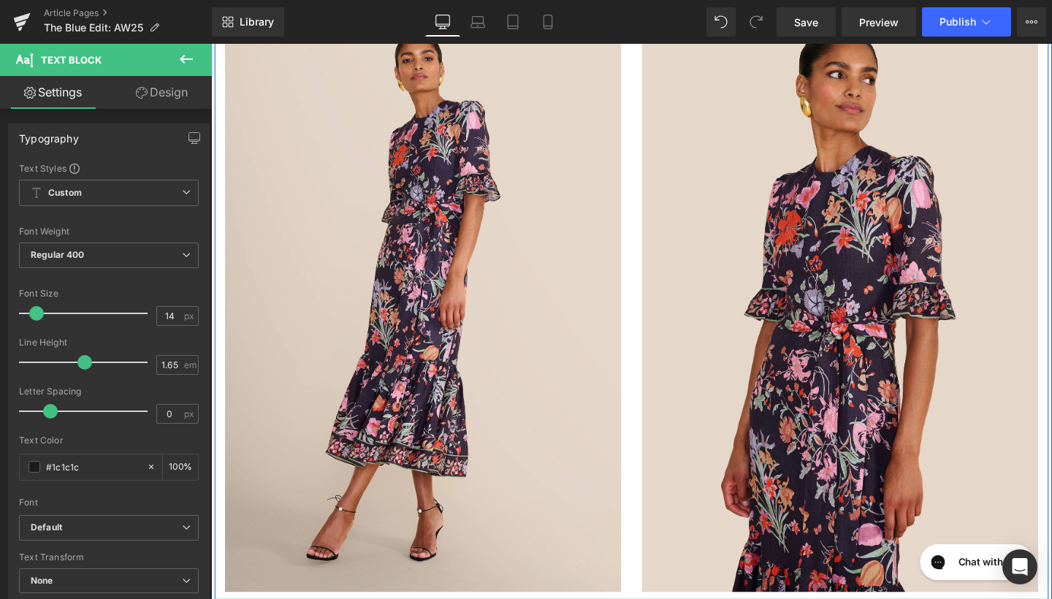
drag, startPoint x: 492, startPoint y: 430, endPoint x: 214, endPoint y: 400, distance: 279.2
click at [215, 400] on div "Blue is one of those rare shades that bridges seasons effortlessly. In the heig…" at bounding box center [653, 16] width 876 height 4052
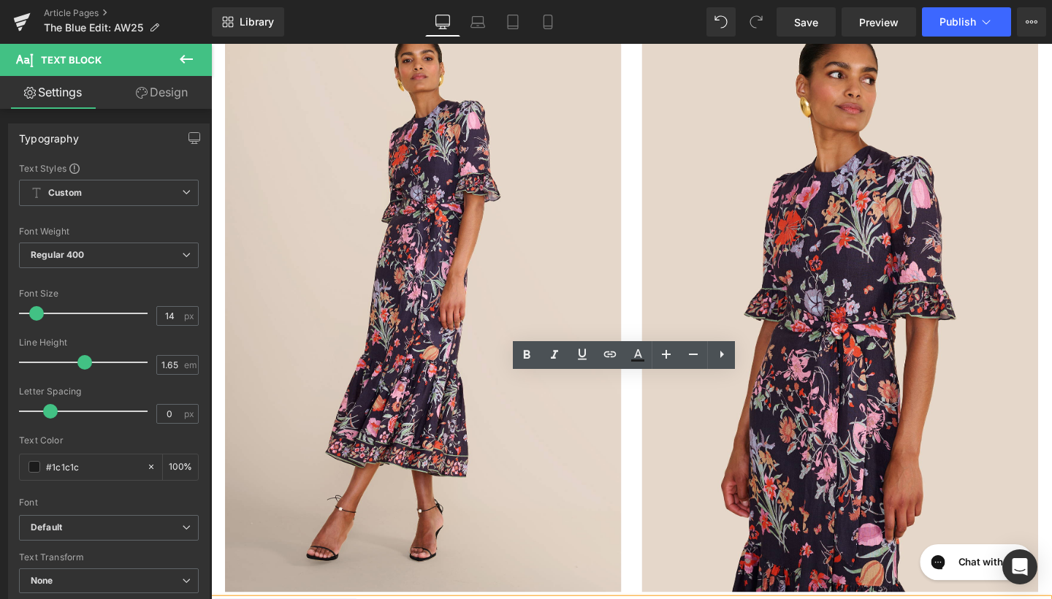
drag, startPoint x: 374, startPoint y: 405, endPoint x: 206, endPoint y: 386, distance: 169.0
click at [211, 386] on html "Skip to content Previous Enjoy complimentary UK shipping on orders over £600 Vi…" at bounding box center [653, 103] width 884 height 5248
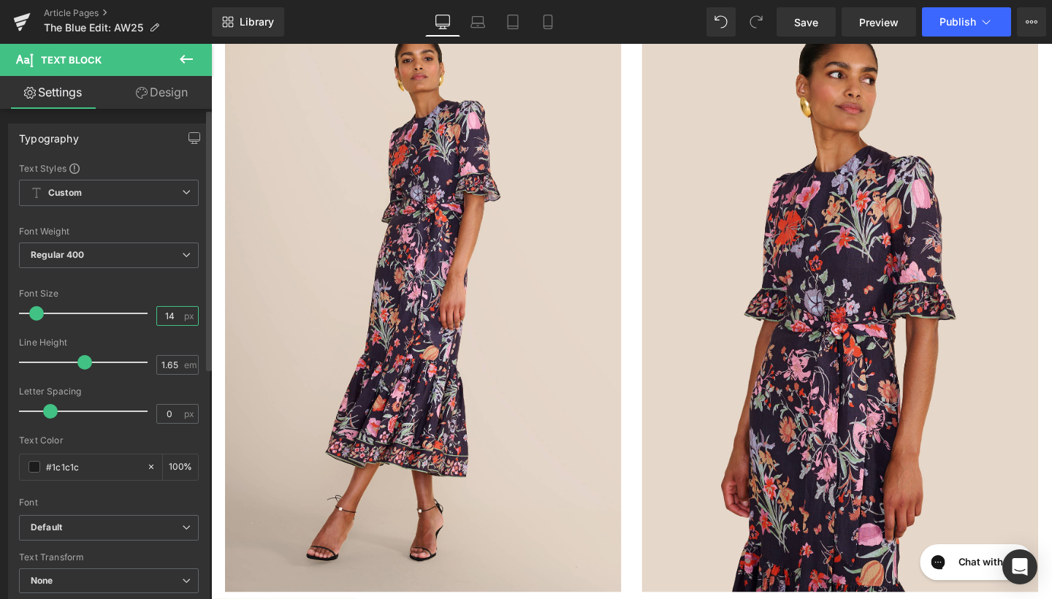
click at [171, 310] on input "14" at bounding box center [170, 316] width 26 height 18
type input "17"
click at [171, 367] on input "1.65" at bounding box center [170, 365] width 26 height 18
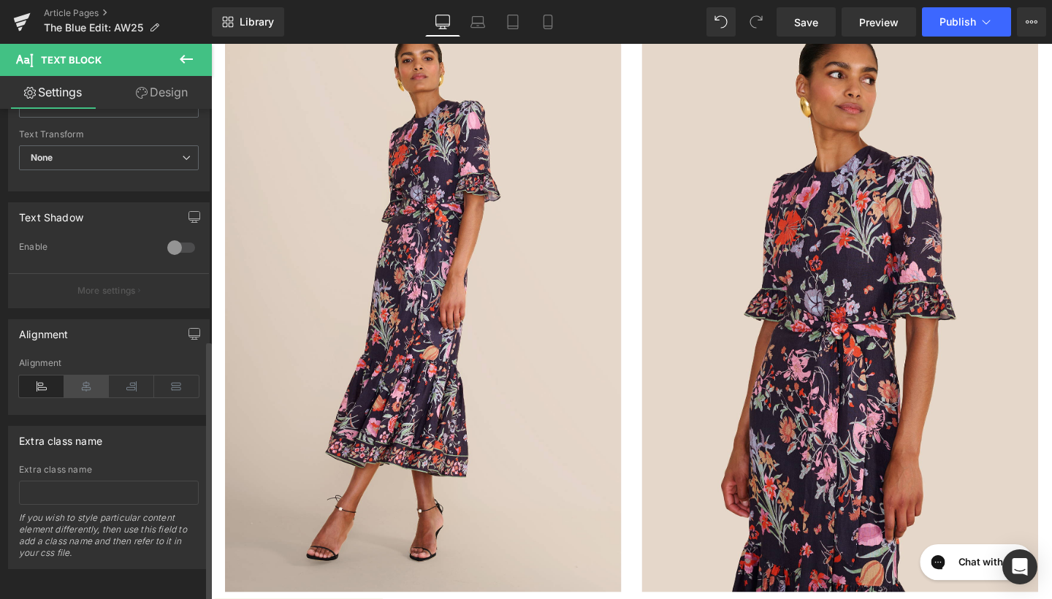
scroll to position [433, 0]
type input "1.6"
click at [83, 375] on icon at bounding box center [86, 386] width 45 height 22
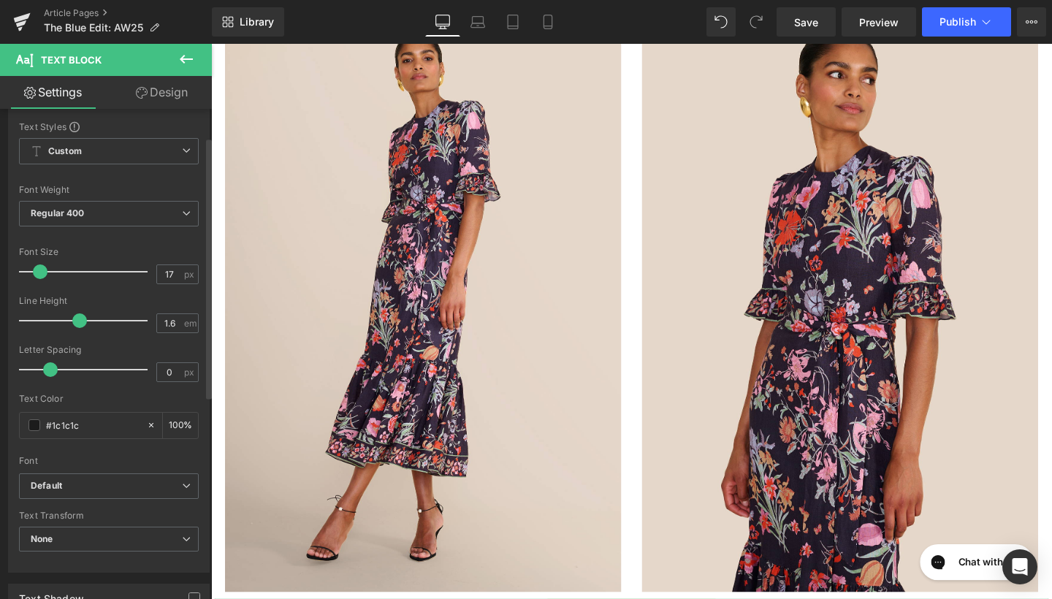
scroll to position [31, 0]
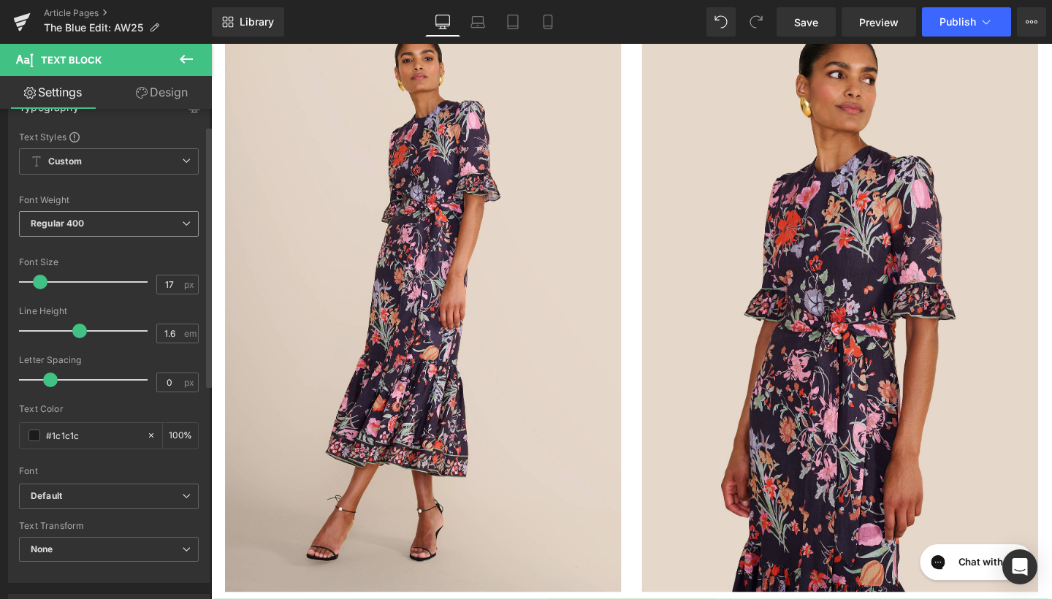
click at [143, 226] on span "Regular 400" at bounding box center [109, 224] width 180 height 26
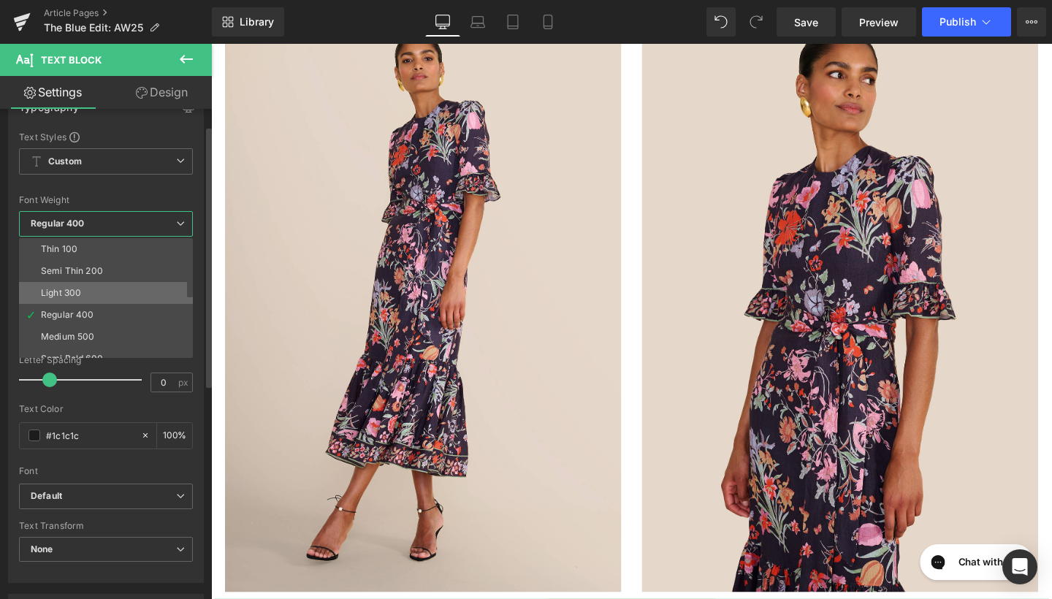
click at [116, 288] on li "Light 300" at bounding box center [109, 293] width 180 height 22
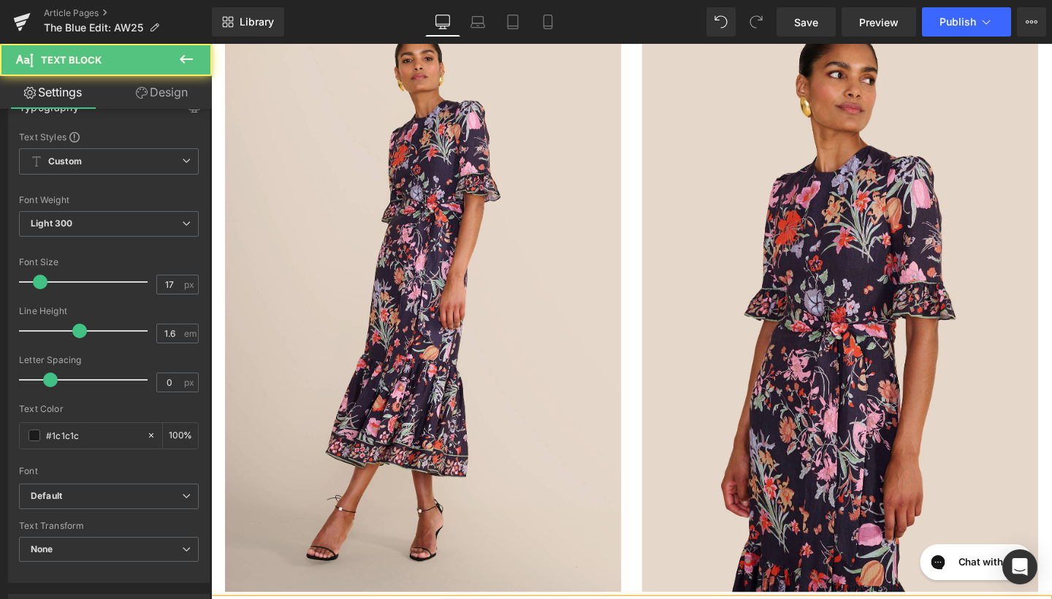
drag, startPoint x: 771, startPoint y: 392, endPoint x: 505, endPoint y: 398, distance: 265.2
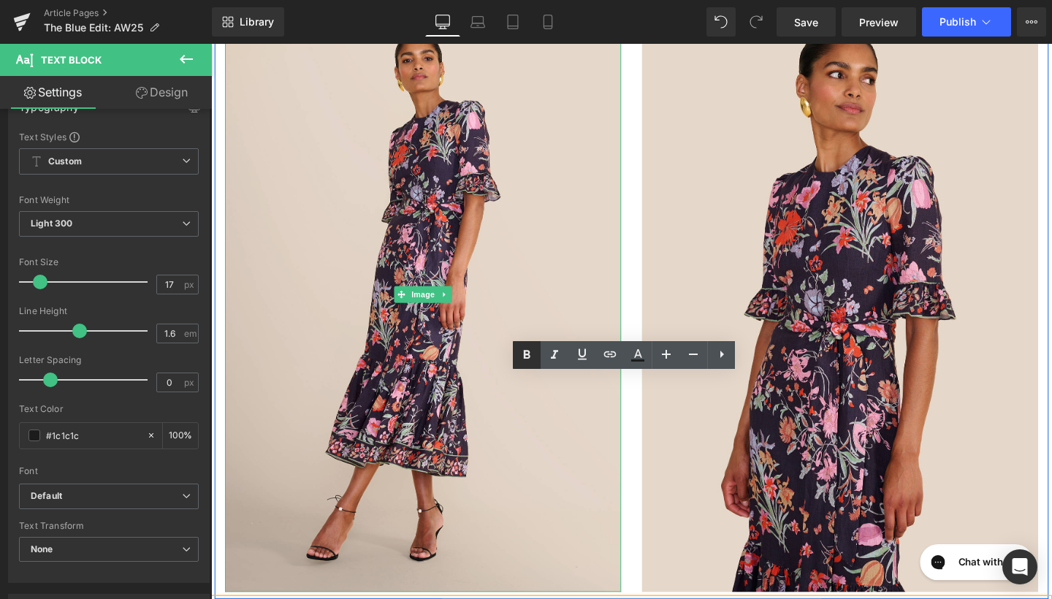
click at [524, 343] on link at bounding box center [527, 355] width 28 height 28
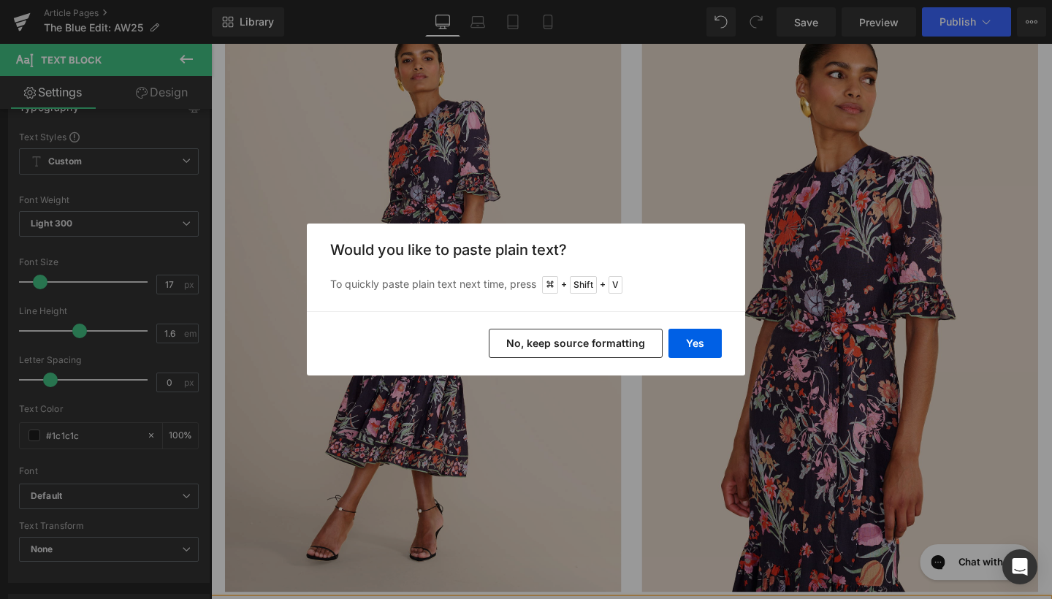
click at [631, 351] on button "No, keep source formatting" at bounding box center [576, 343] width 174 height 29
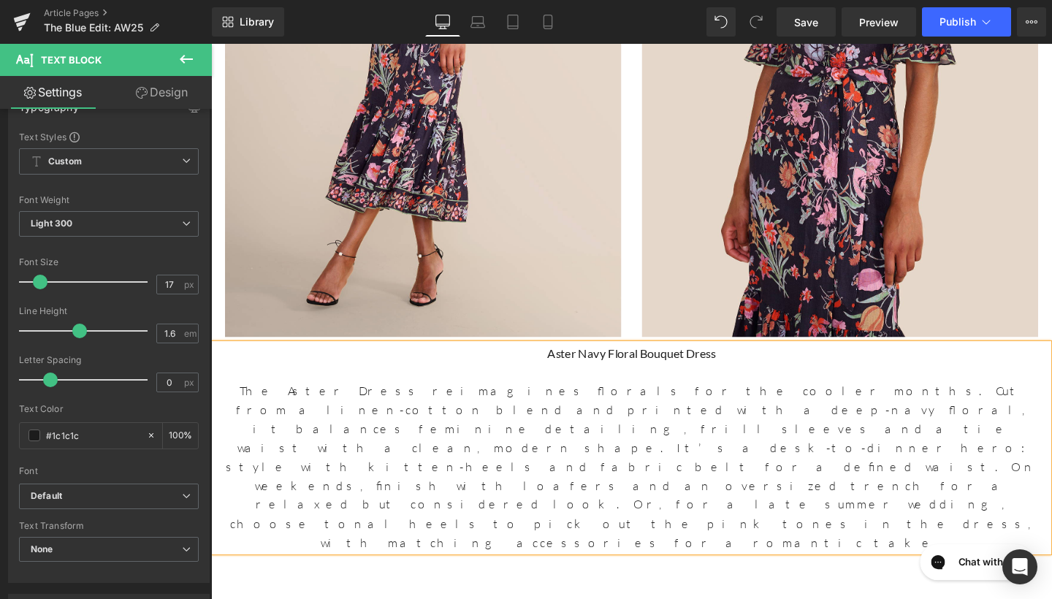
scroll to position [2764, 0]
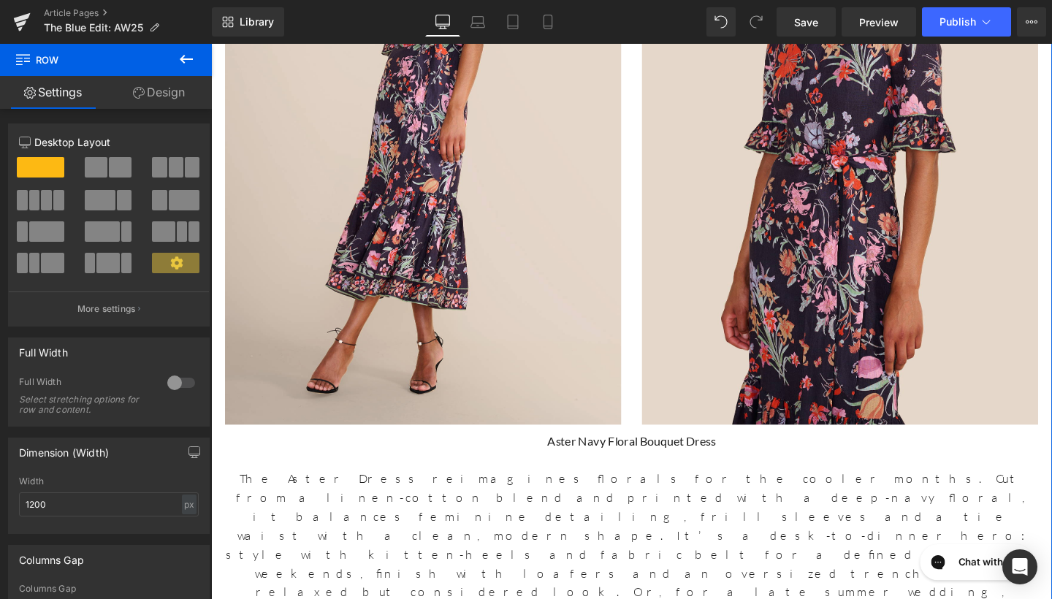
scroll to position [2737, 0]
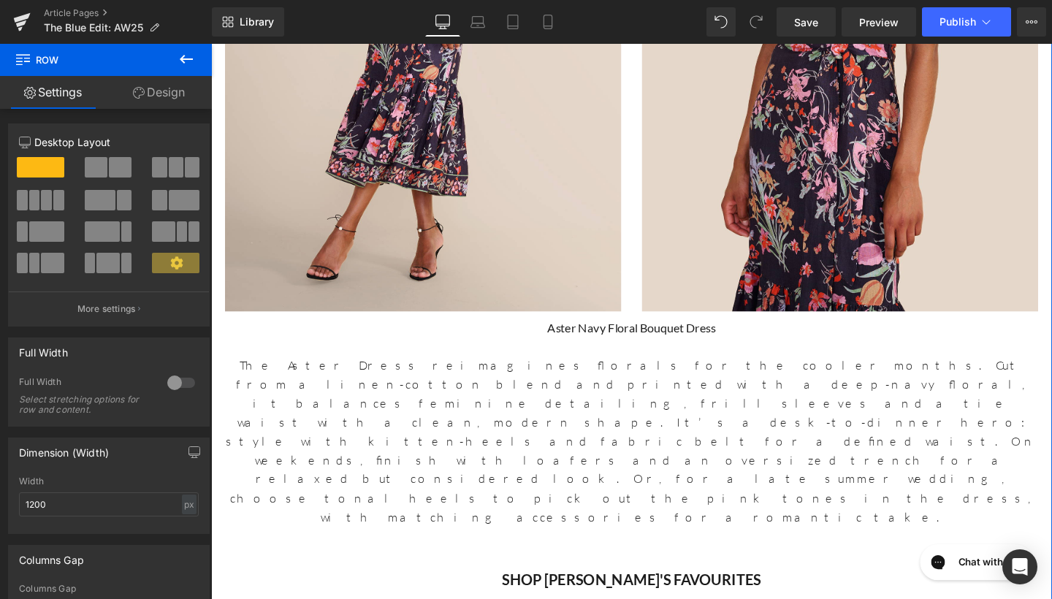
scroll to position [2829, 0]
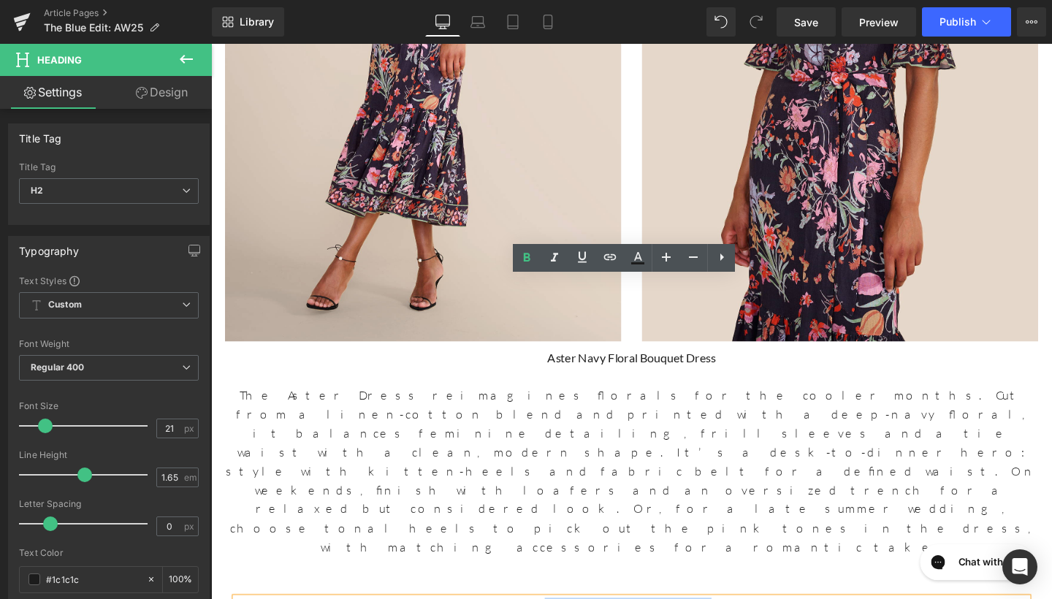
drag, startPoint x: 776, startPoint y: 302, endPoint x: 590, endPoint y: 305, distance: 186.3
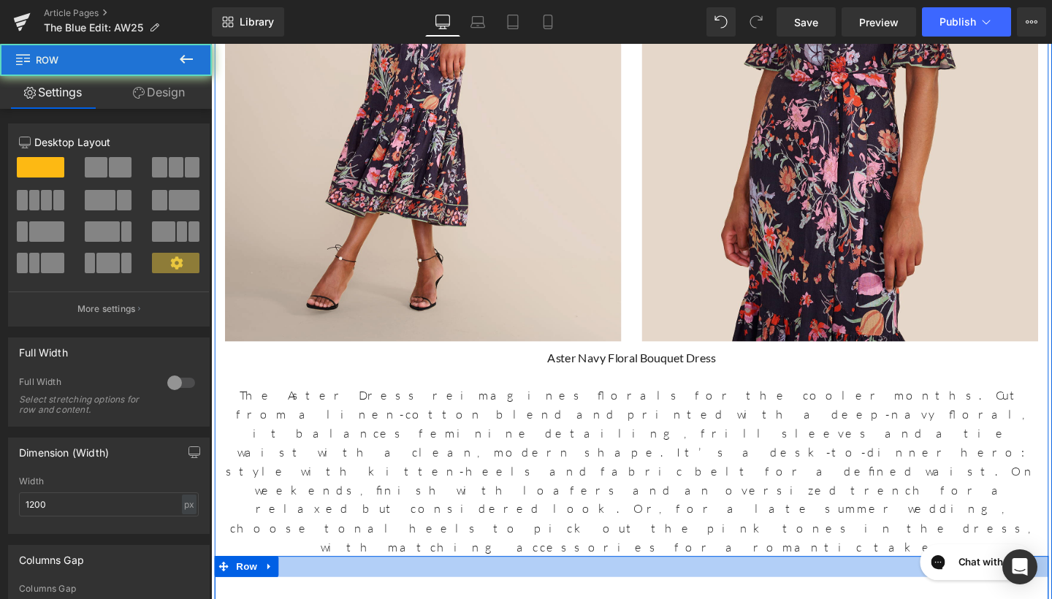
click at [723, 582] on div at bounding box center [653, 593] width 876 height 22
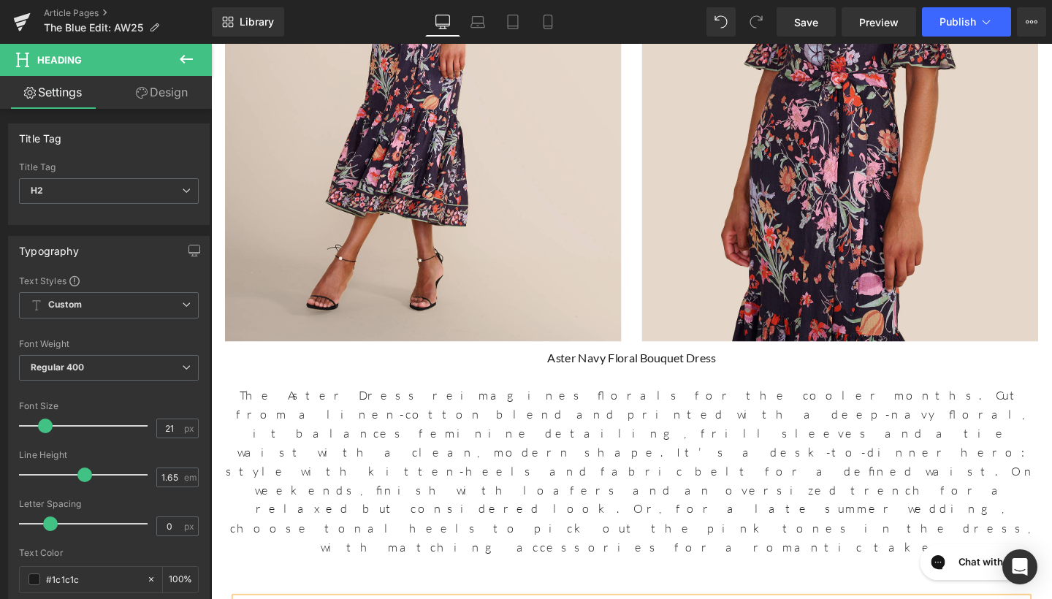
click at [191, 55] on icon at bounding box center [186, 59] width 18 height 18
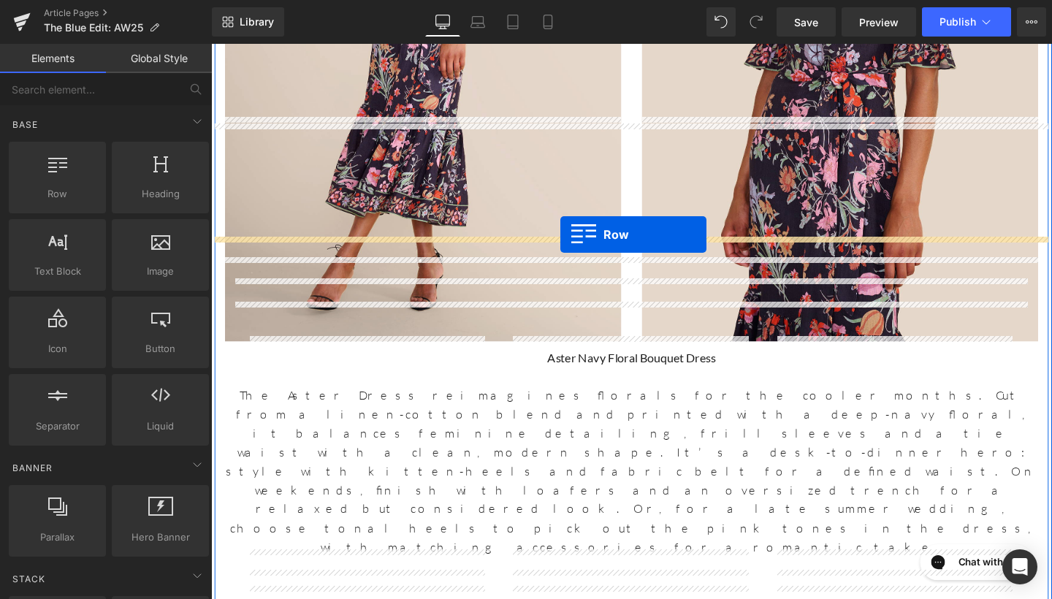
drag, startPoint x: 290, startPoint y: 233, endPoint x: 578, endPoint y: 244, distance: 288.7
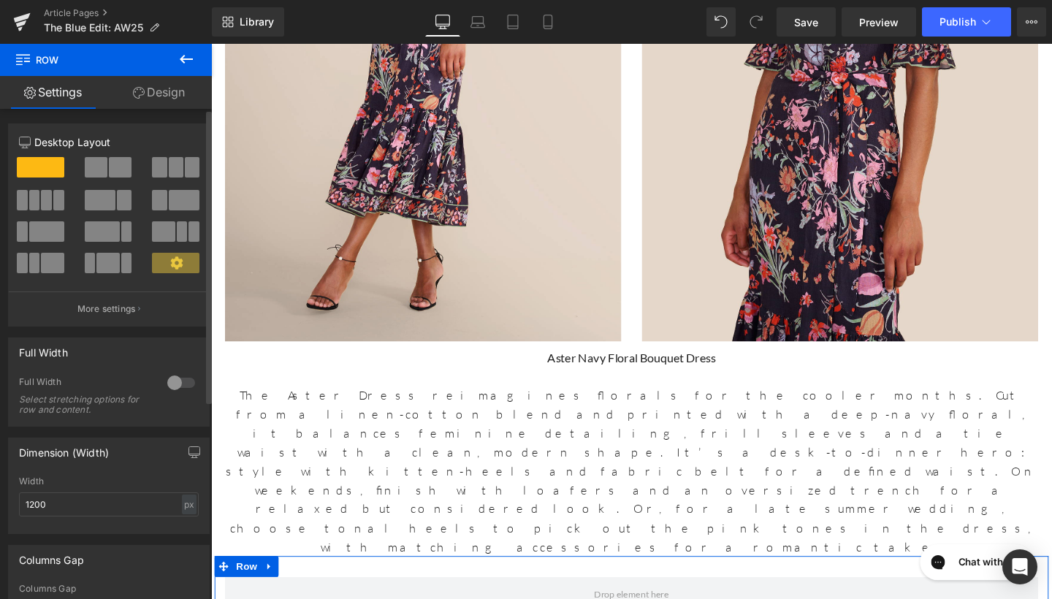
click at [101, 167] on span at bounding box center [96, 167] width 23 height 20
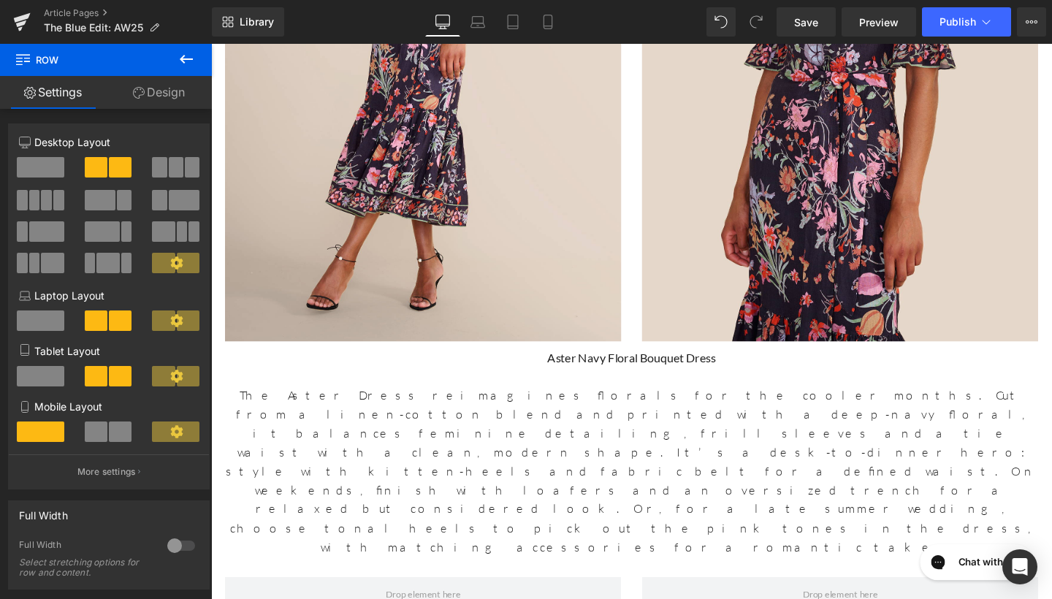
click at [188, 61] on icon at bounding box center [186, 59] width 18 height 18
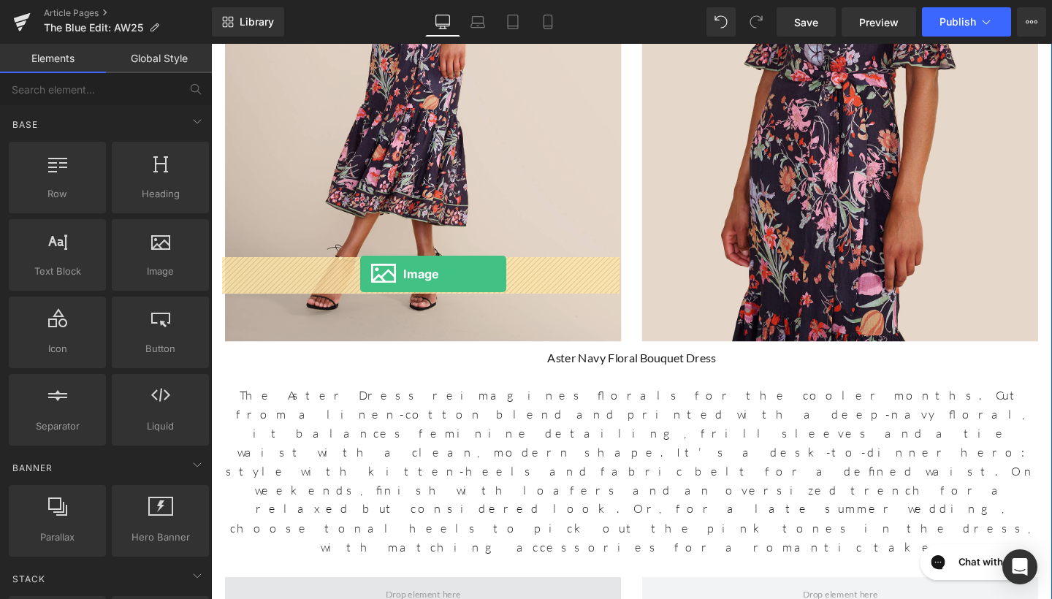
drag, startPoint x: 359, startPoint y: 311, endPoint x: 367, endPoint y: 286, distance: 26.8
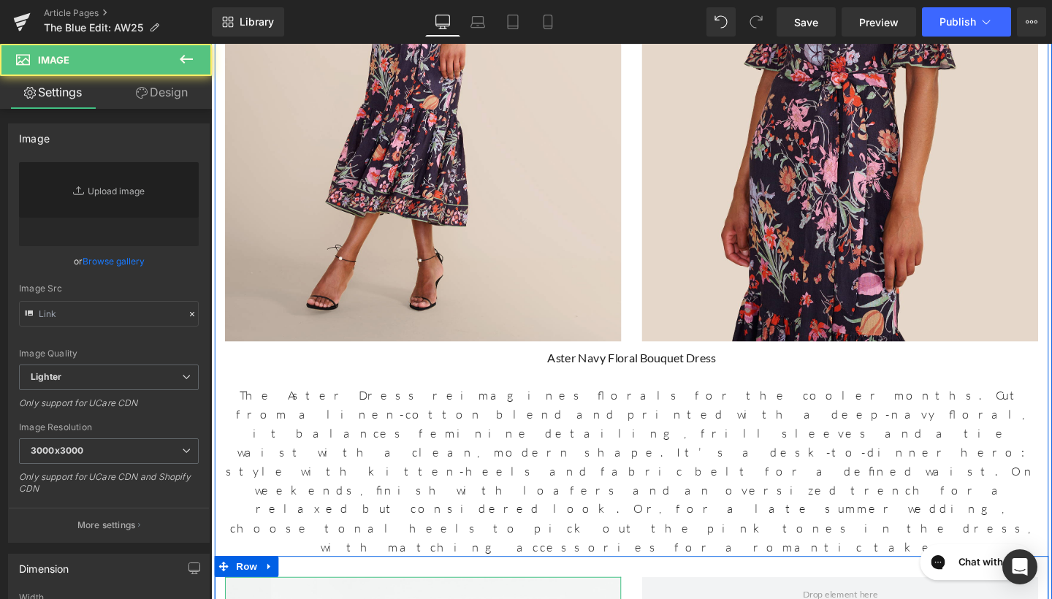
type input "//[DOMAIN_NAME][URL]"
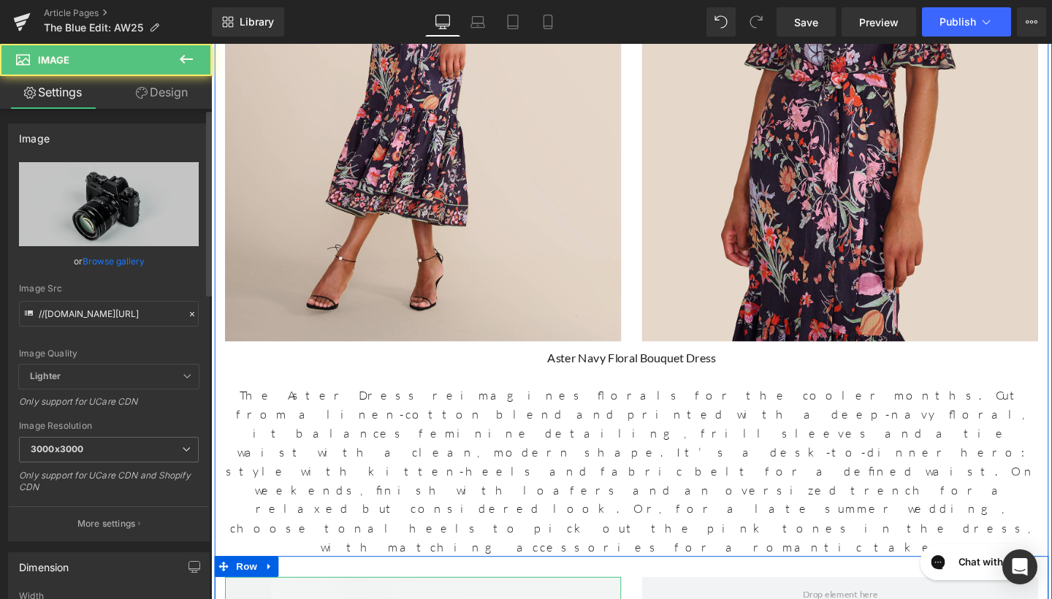
click at [144, 250] on div "Image Quality Lighter Lightest Lighter Lighter Lightest Only support for UCare …" at bounding box center [109, 263] width 180 height 202
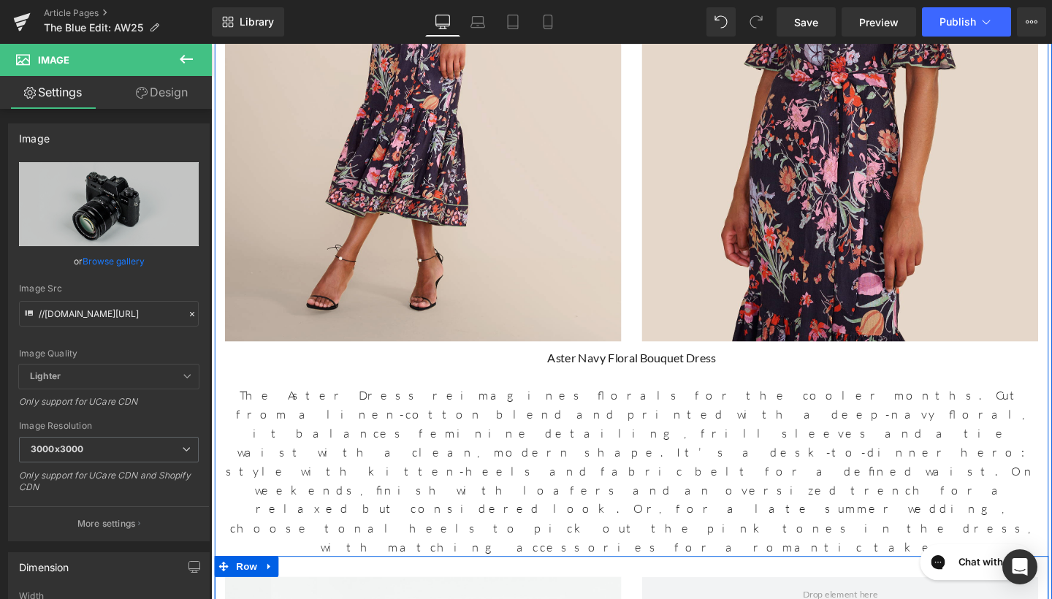
click at [187, 56] on icon at bounding box center [186, 59] width 18 height 18
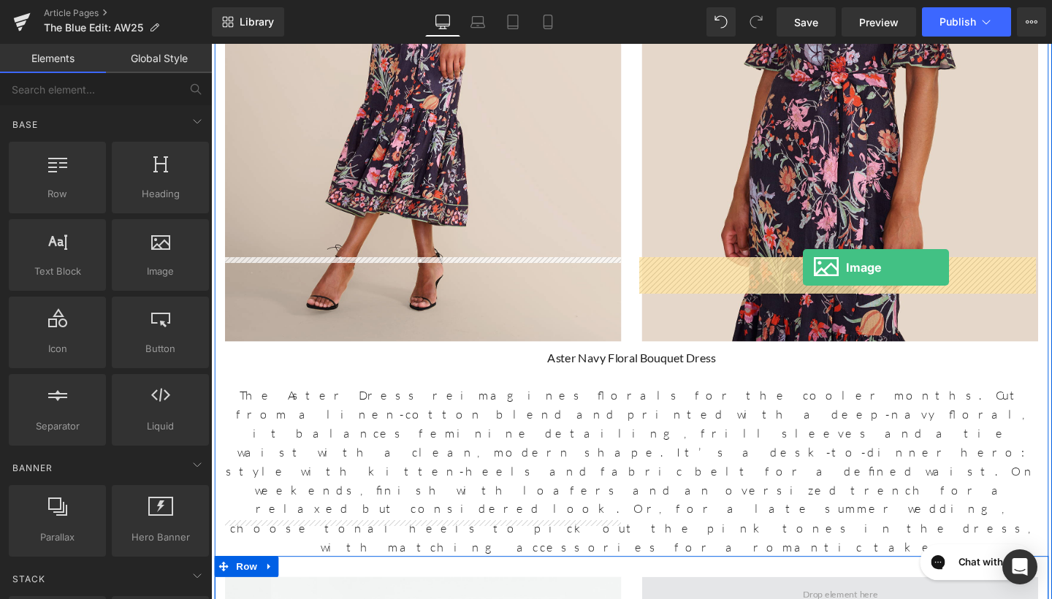
drag, startPoint x: 375, startPoint y: 296, endPoint x: 833, endPoint y: 283, distance: 458.1
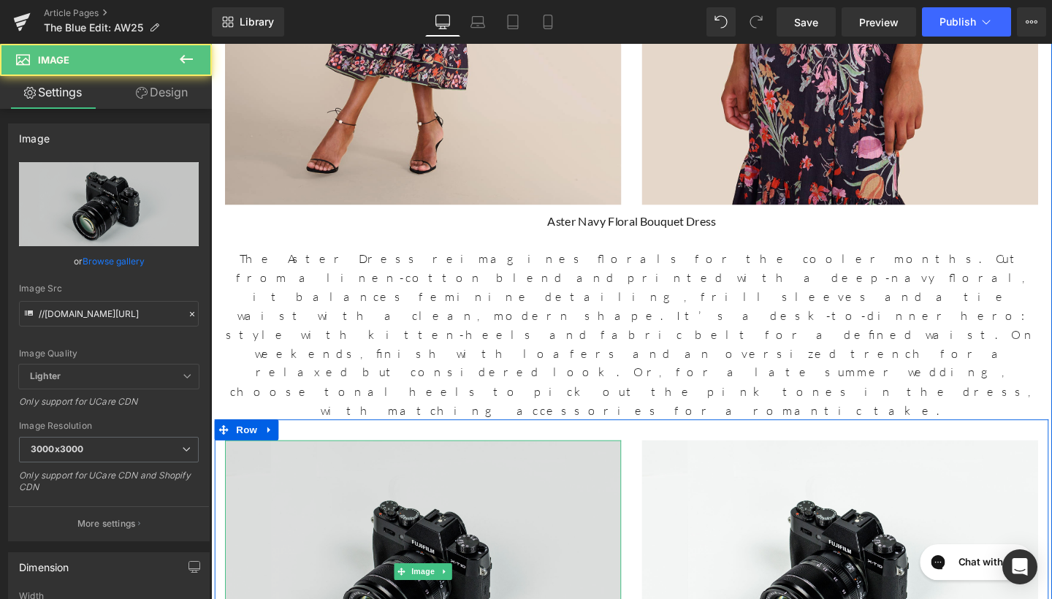
scroll to position [2996, 0]
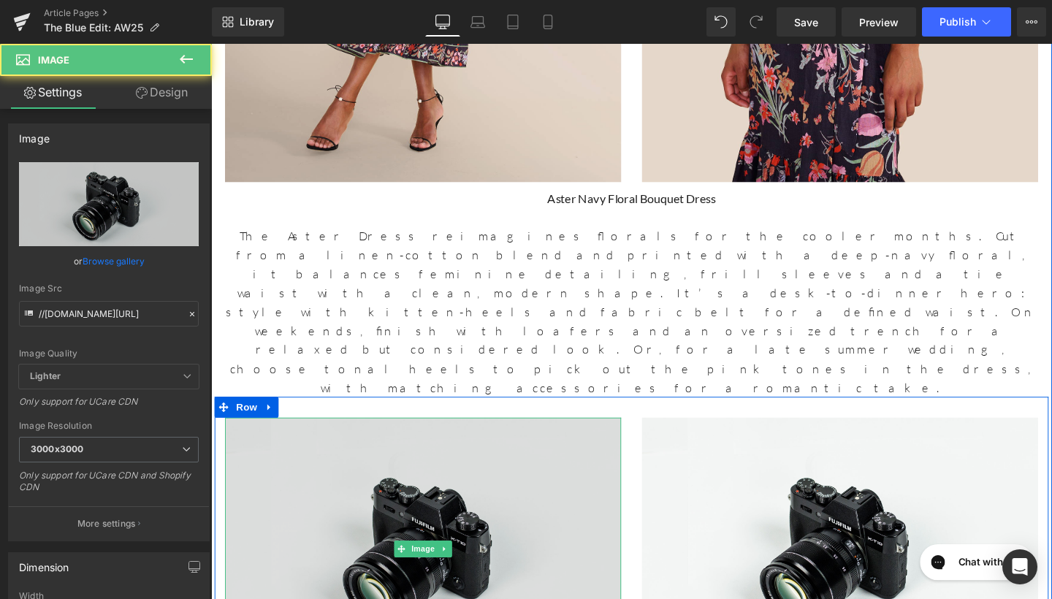
click at [447, 437] on img at bounding box center [434, 575] width 416 height 276
click at [436, 437] on img at bounding box center [434, 575] width 416 height 276
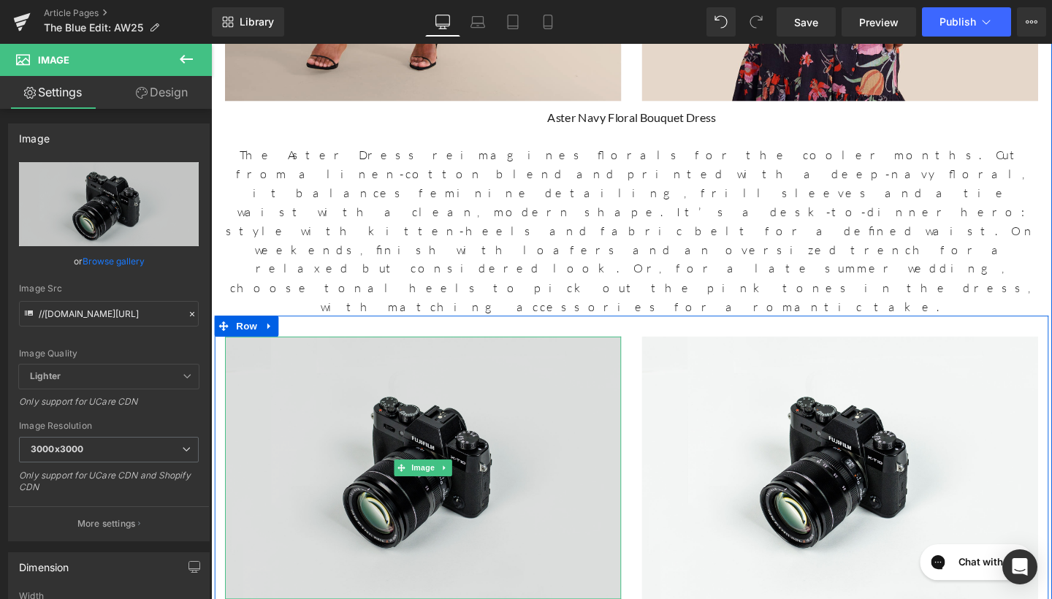
scroll to position [3106, 0]
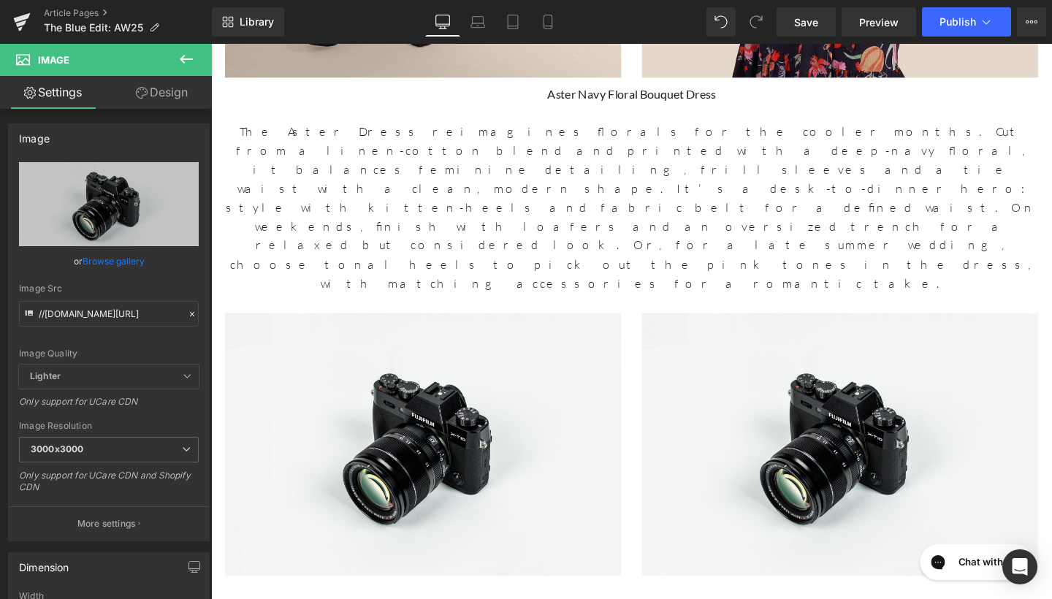
click at [184, 60] on icon at bounding box center [186, 59] width 13 height 9
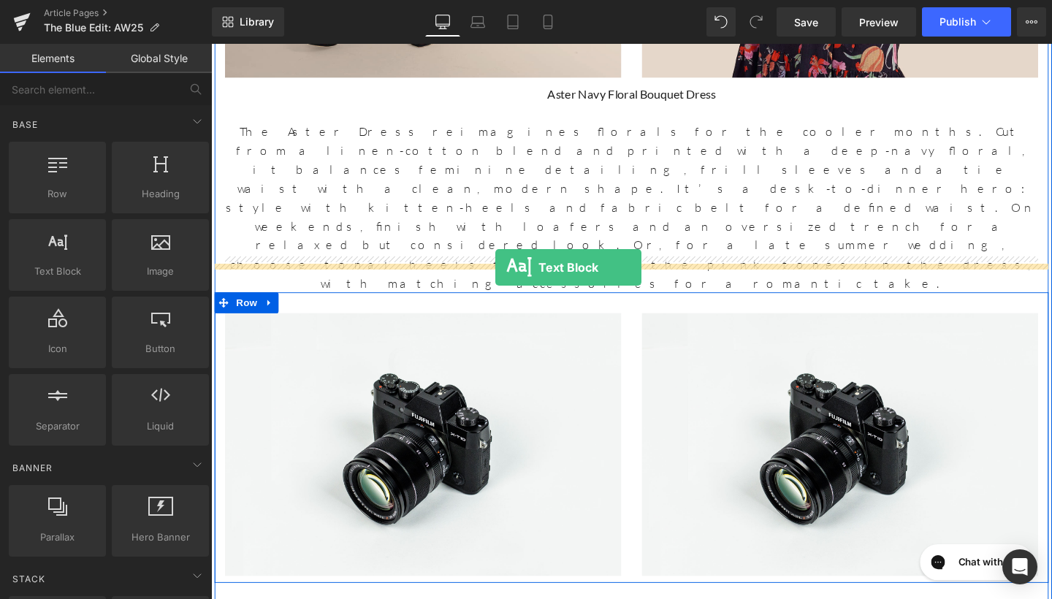
drag, startPoint x: 283, startPoint y: 302, endPoint x: 510, endPoint y: 279, distance: 227.6
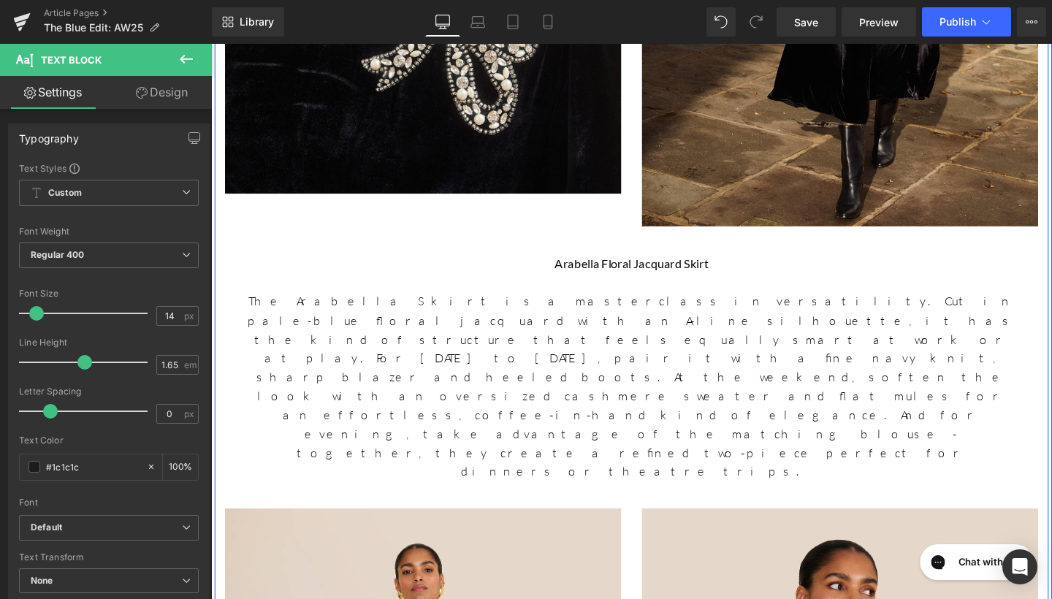
scroll to position [2025, 0]
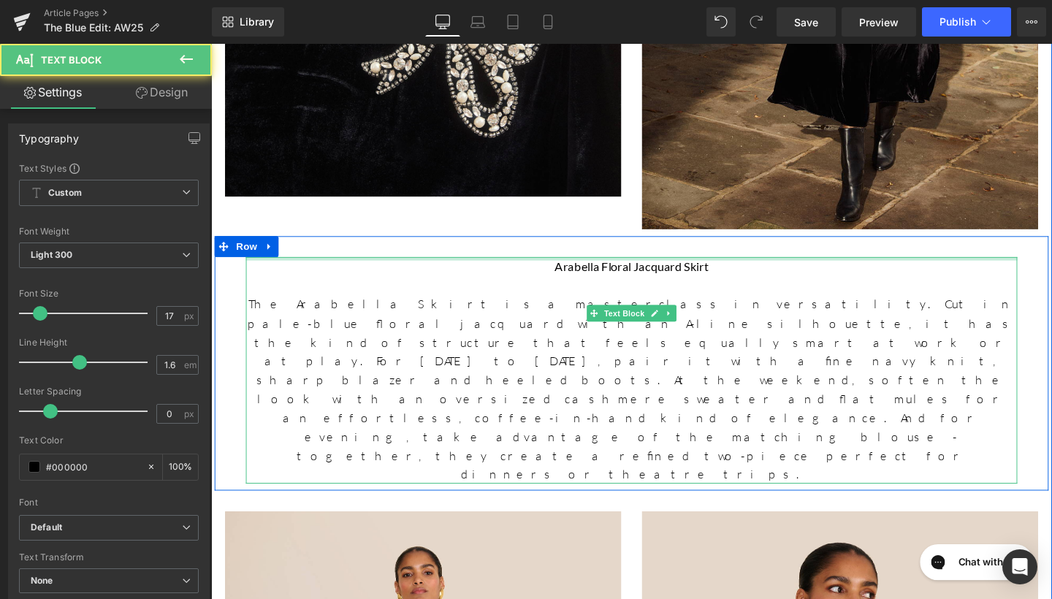
drag, startPoint x: 705, startPoint y: 155, endPoint x: 895, endPoint y: 175, distance: 191.6
click at [705, 268] on div "Arabella Floral Jacquard Skirt The Arabella Skirt is a masterclass in versatili…" at bounding box center [653, 387] width 811 height 238
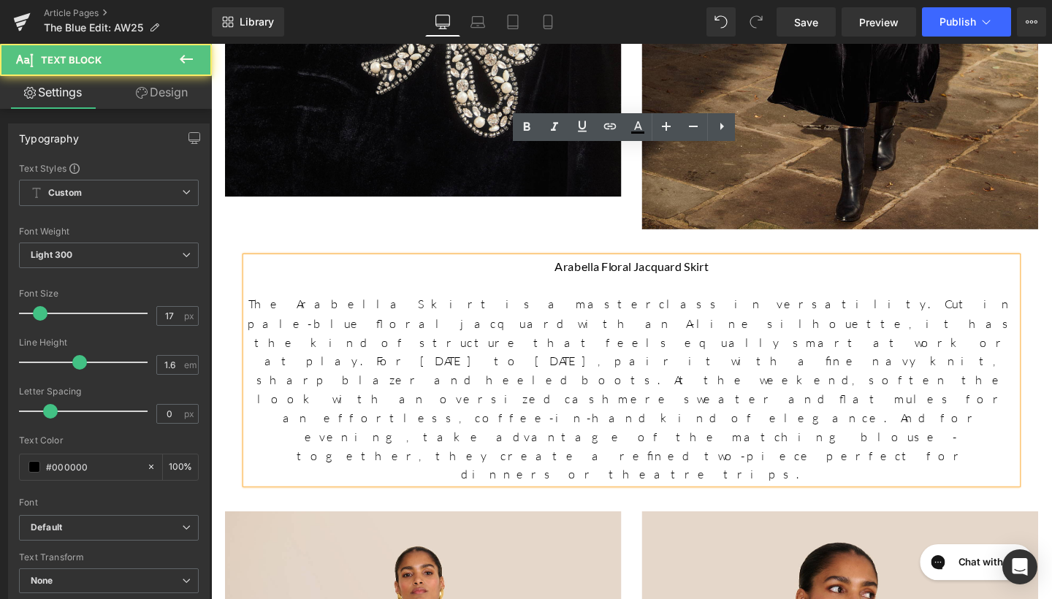
click at [538, 288] on p at bounding box center [653, 298] width 811 height 20
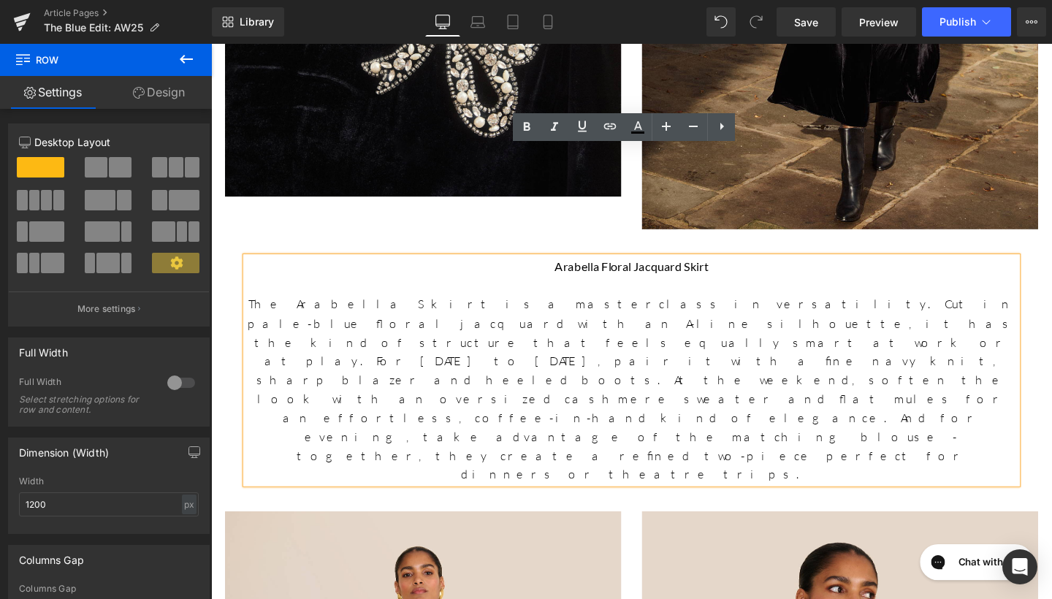
click at [487, 246] on div "Arabella Floral Jacquard Skirt The Arabella Skirt is a masterclass in versatili…" at bounding box center [653, 379] width 876 height 267
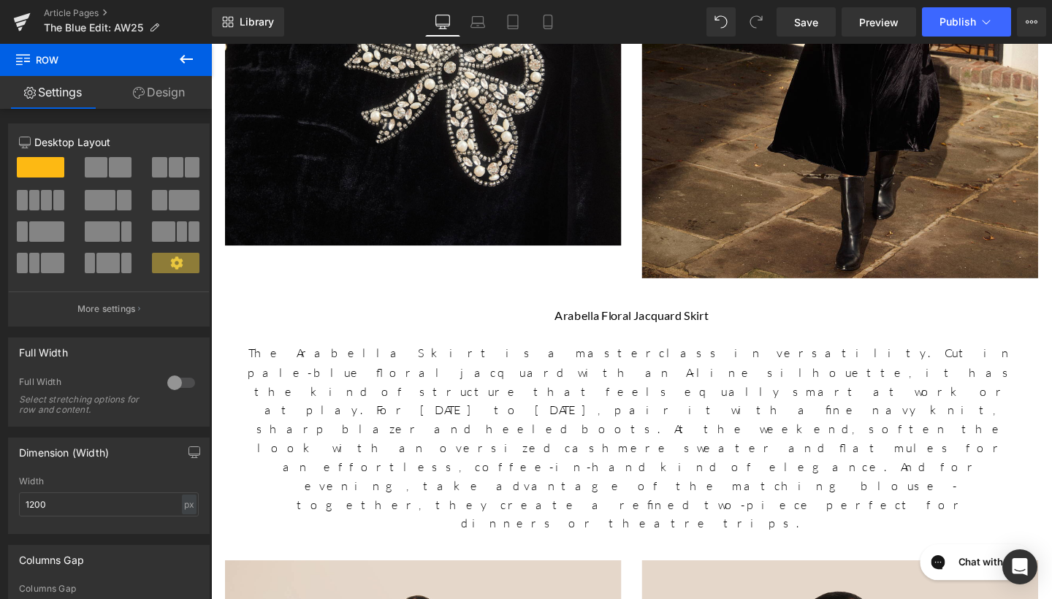
scroll to position [1930, 0]
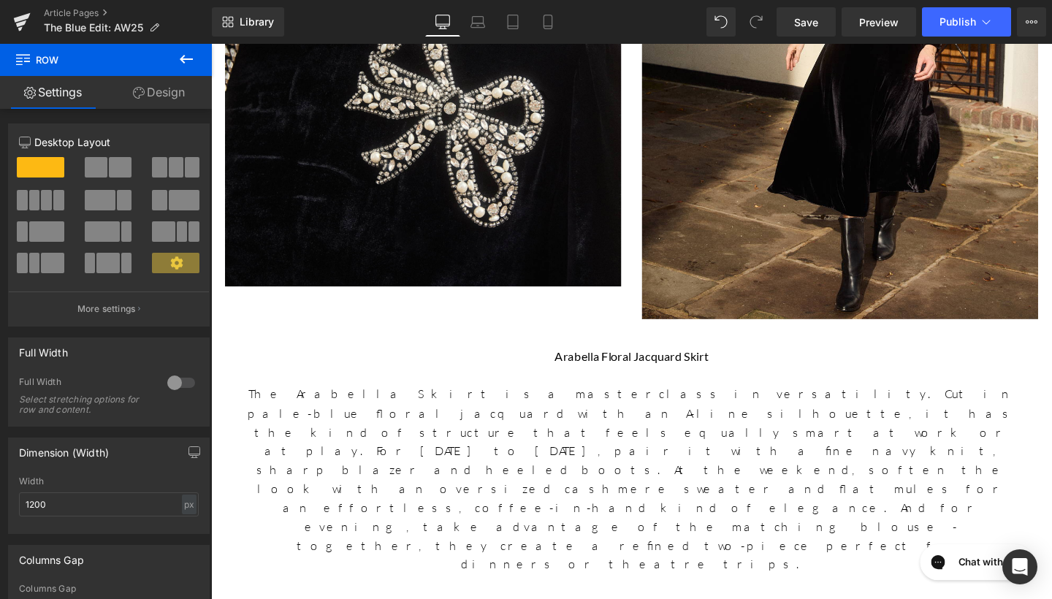
click at [657, 340] on div "Arabella Floral Jacquard Skirt The Arabella Skirt is a masterclass in versatili…" at bounding box center [653, 473] width 876 height 267
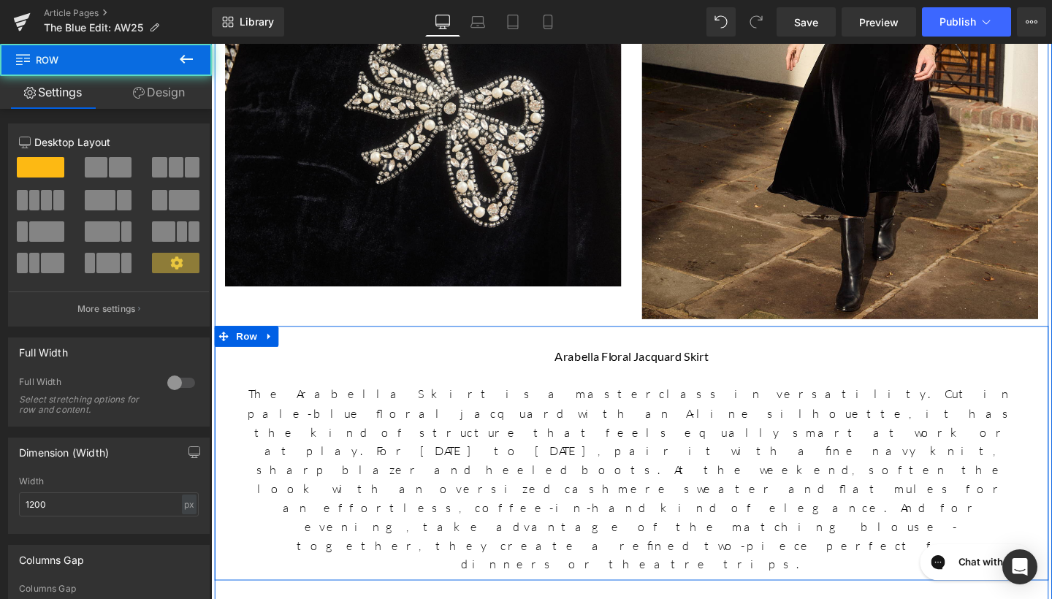
click at [634, 340] on div "Arabella Floral Jacquard Skirt The Arabella Skirt is a masterclass in versatili…" at bounding box center [653, 473] width 876 height 267
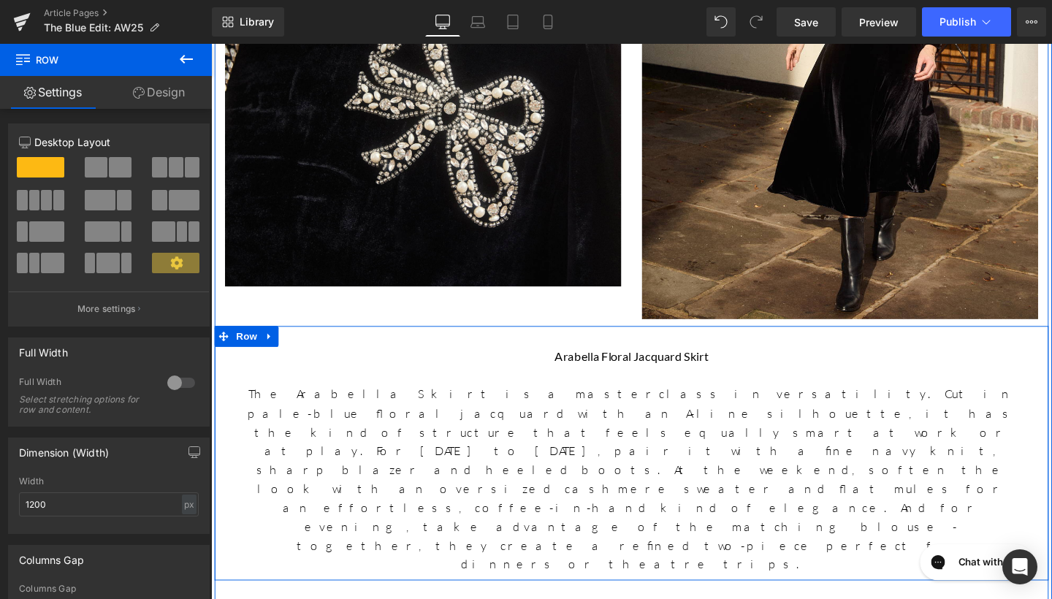
click at [592, 340] on div "Arabella Floral Jacquard Skirt The Arabella Skirt is a masterclass in versatili…" at bounding box center [653, 473] width 876 height 267
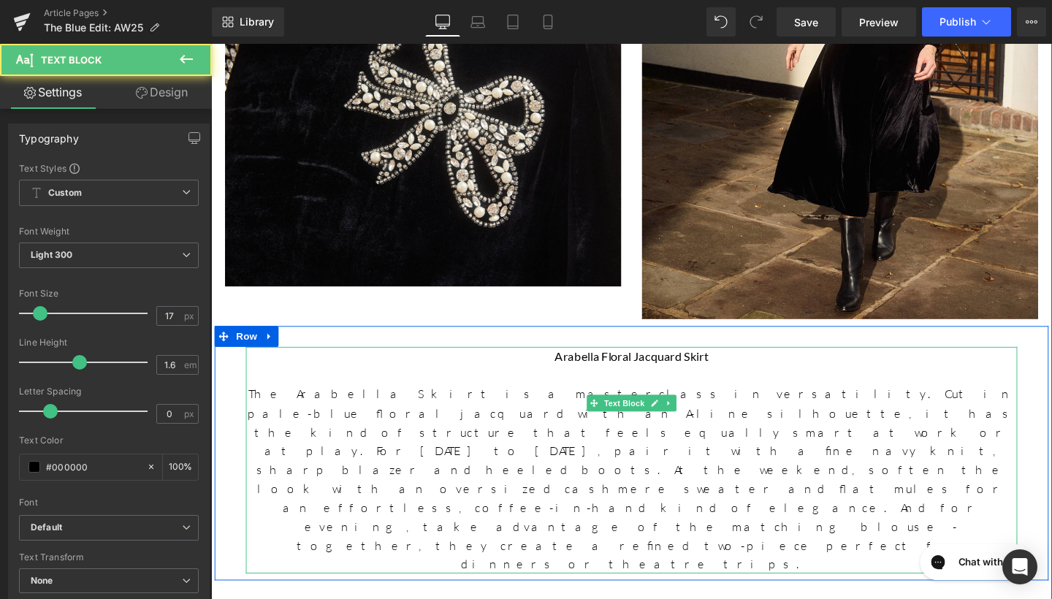
click at [565, 362] on p "Arabella Floral Jacquard Skirt" at bounding box center [653, 372] width 811 height 20
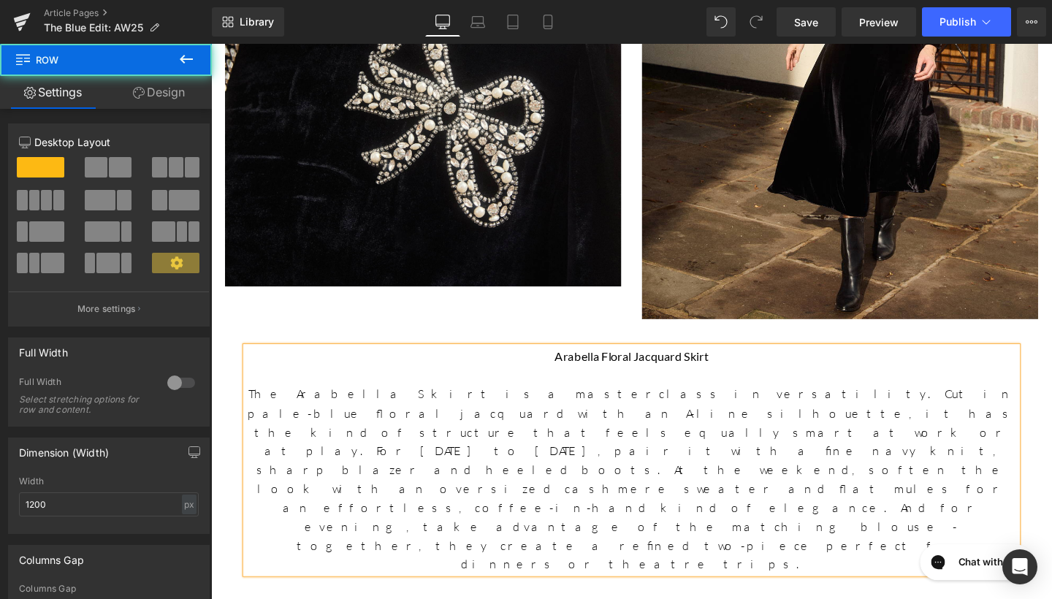
click at [616, 340] on div "Arabella Floral Jacquard Skirt The Arabella Skirt is a masterclass in versatili…" at bounding box center [653, 473] width 876 height 267
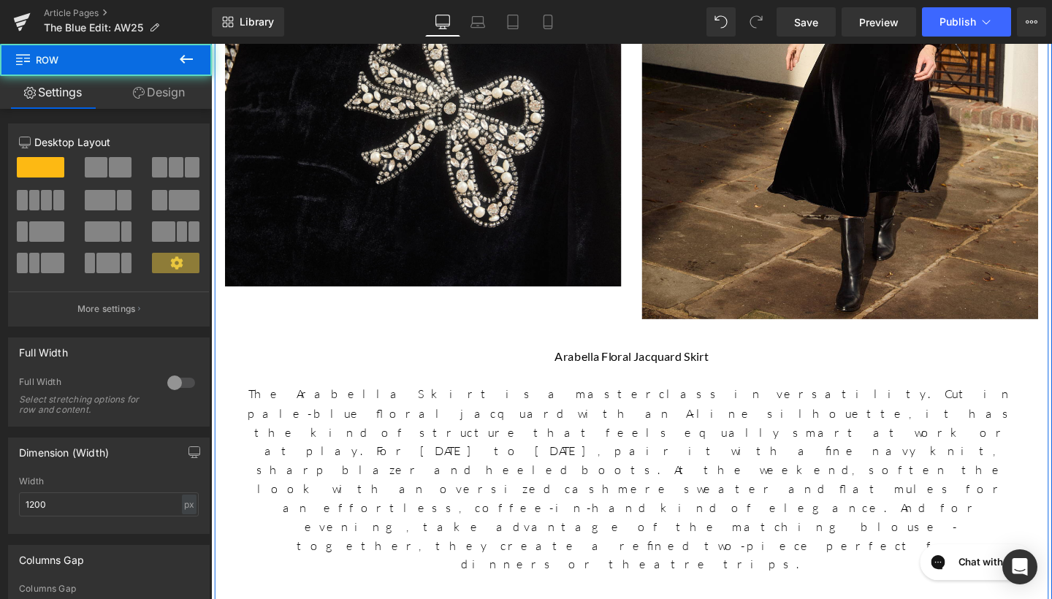
click at [616, 340] on div "Arabella Floral Jacquard Skirt The Arabella Skirt is a masterclass in versatili…" at bounding box center [653, 473] width 876 height 267
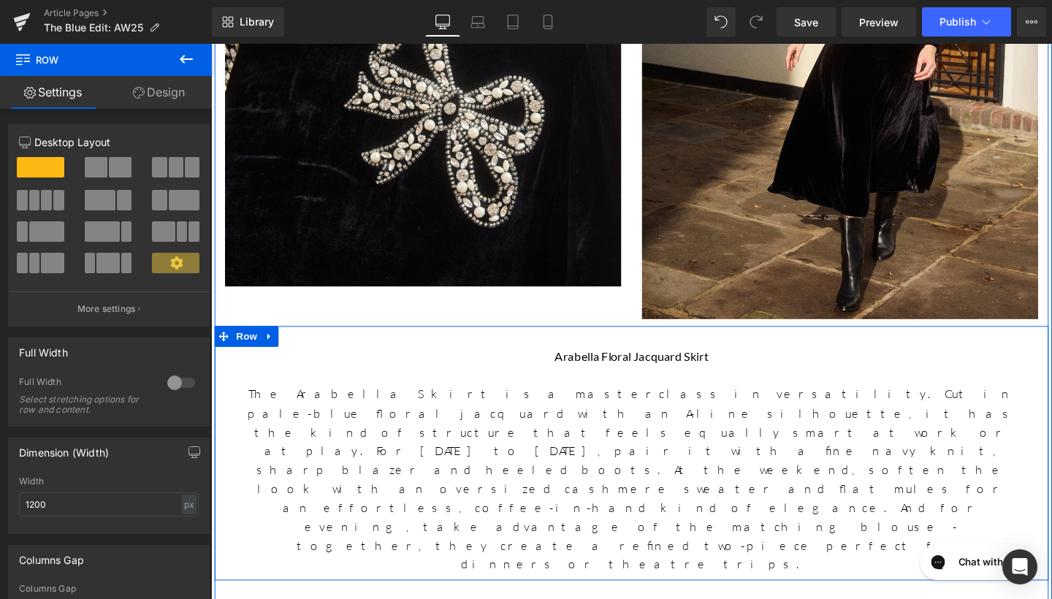
click at [616, 340] on div at bounding box center [653, 342] width 876 height 4
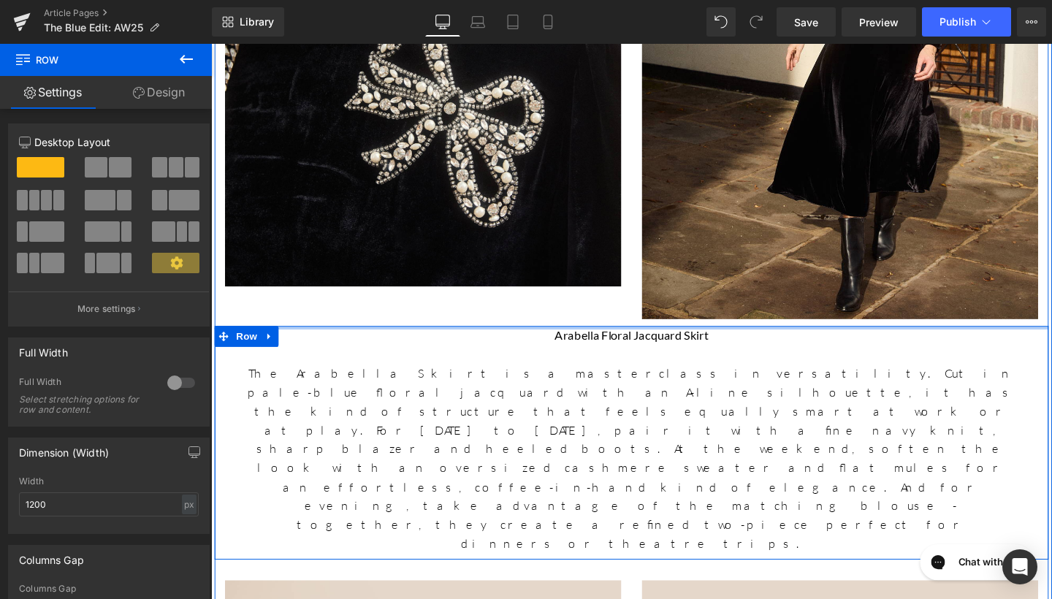
drag, startPoint x: 584, startPoint y: 232, endPoint x: 590, endPoint y: 190, distance: 42.8
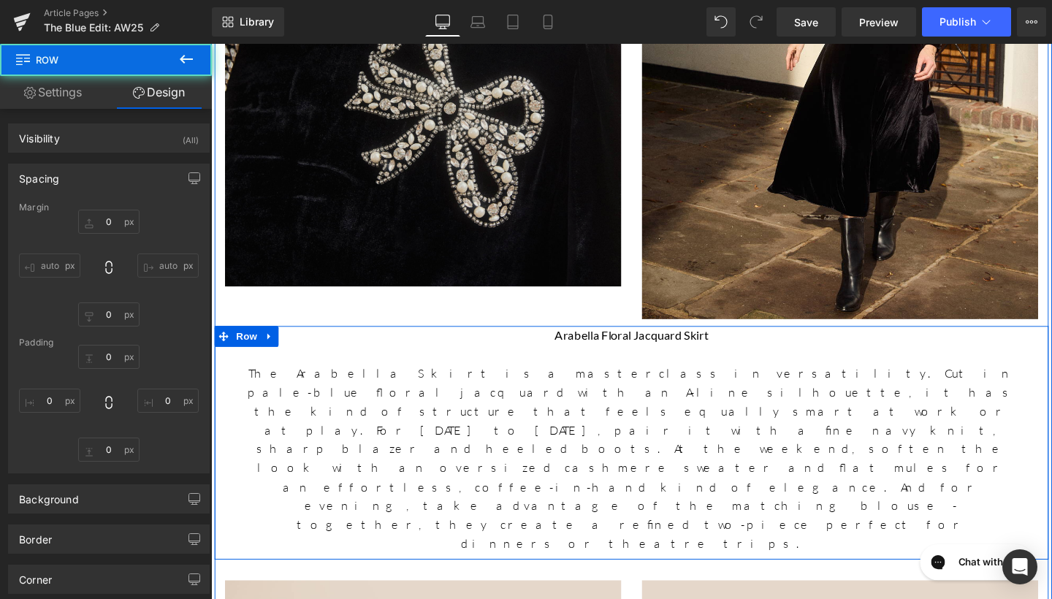
type input "0"
type input "10"
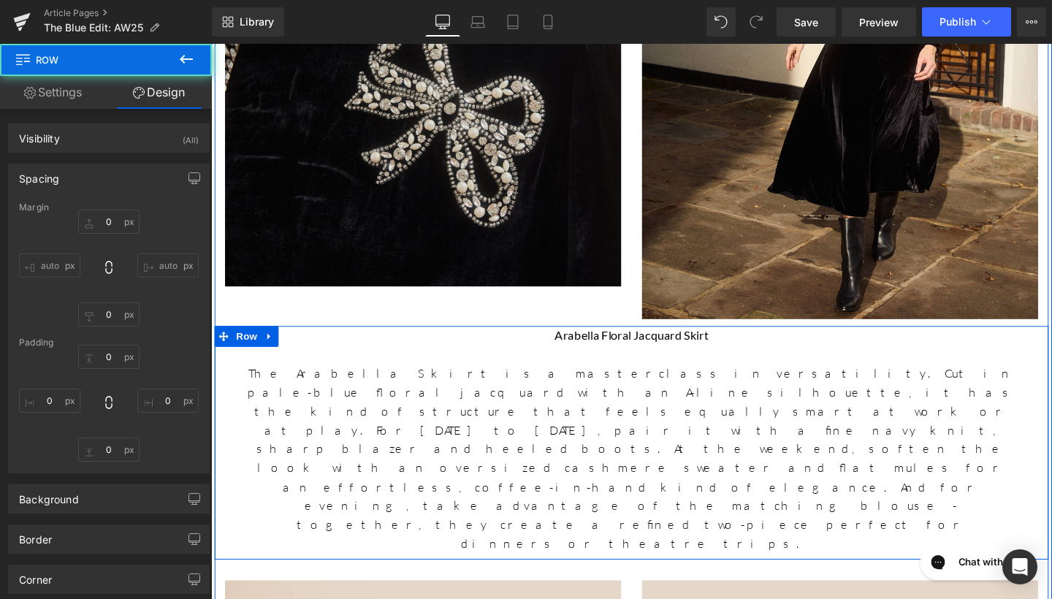
type input "0"
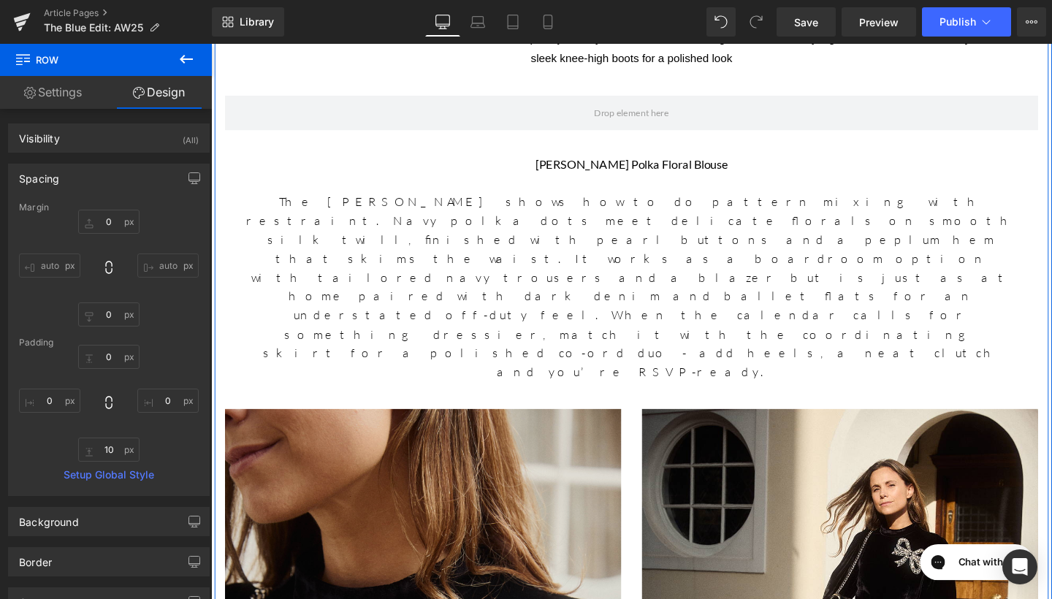
scroll to position [1225, 0]
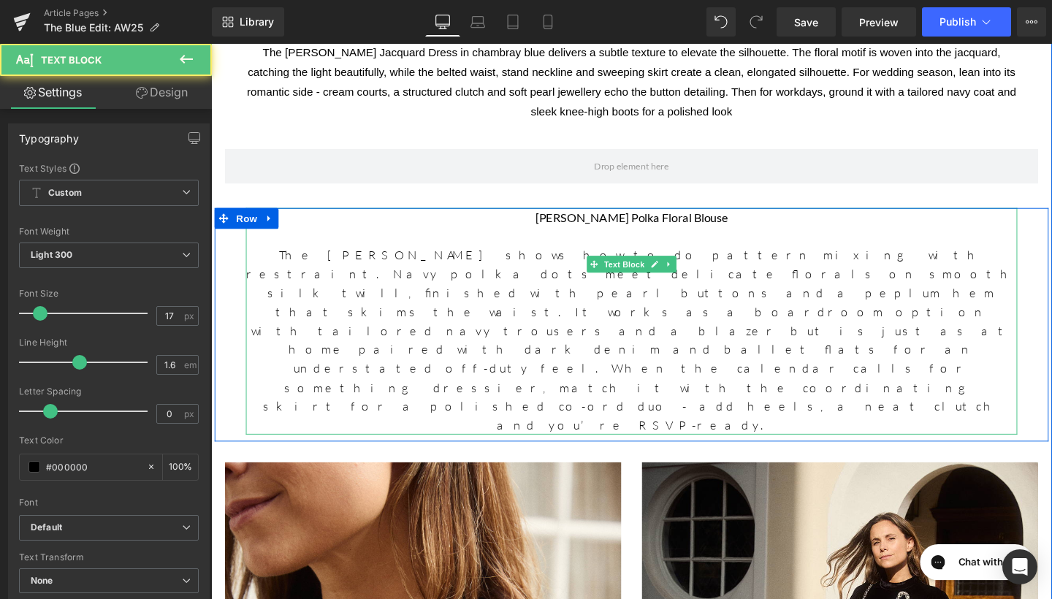
drag, startPoint x: 616, startPoint y: 250, endPoint x: 813, endPoint y: 242, distance: 196.6
click at [616, 250] on p at bounding box center [653, 246] width 811 height 20
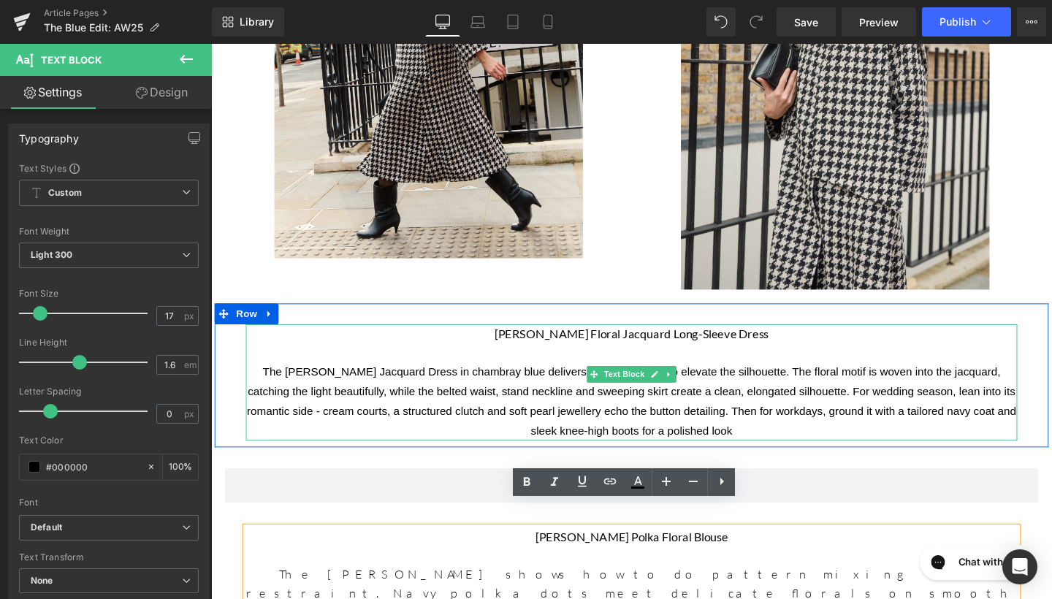
scroll to position [869, 0]
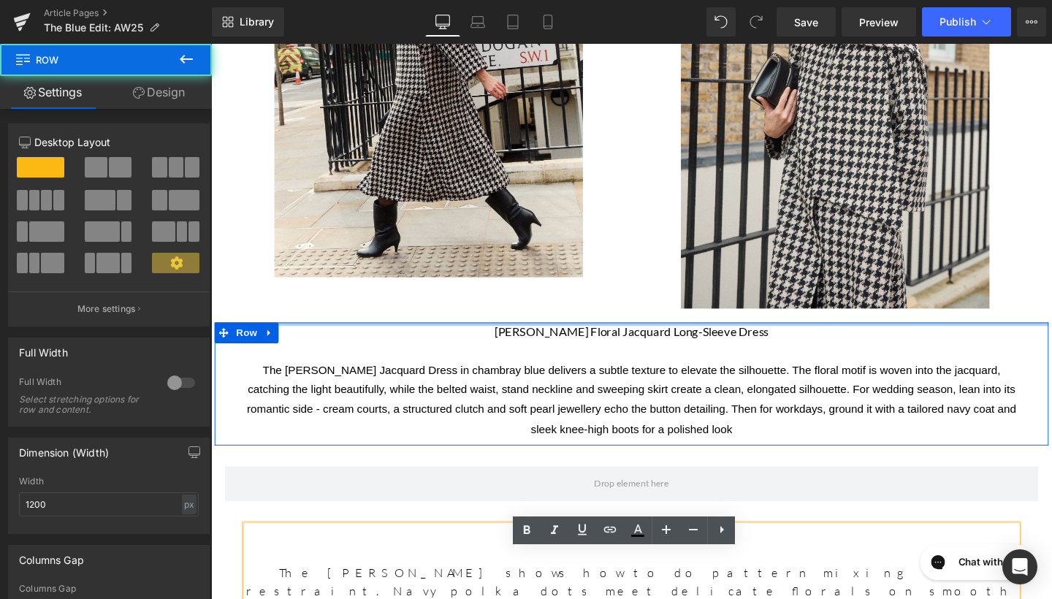
drag, startPoint x: 649, startPoint y: 360, endPoint x: 649, endPoint y: 293, distance: 67.2
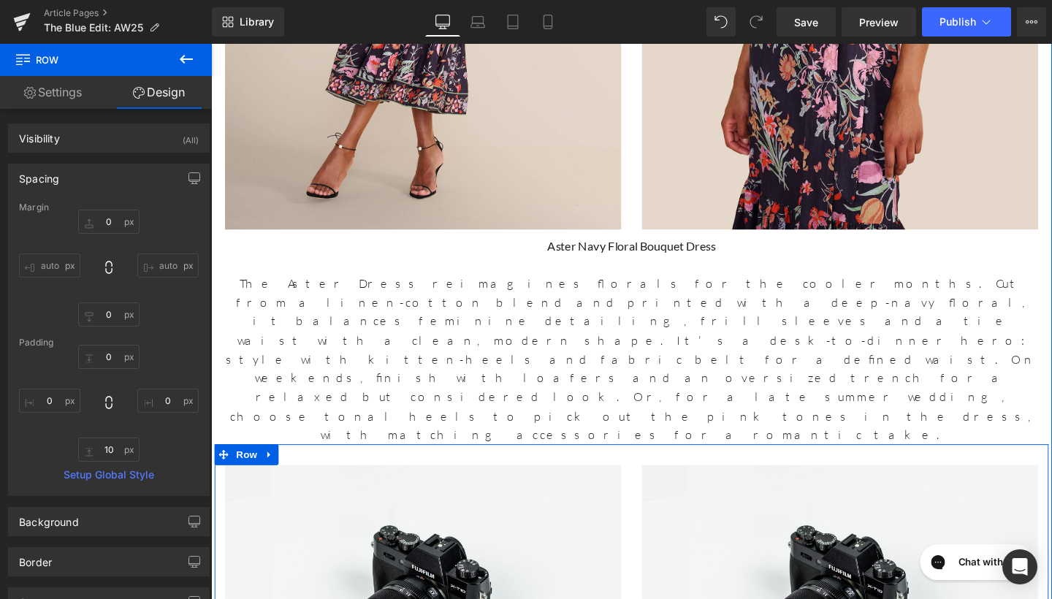
scroll to position [2895, 0]
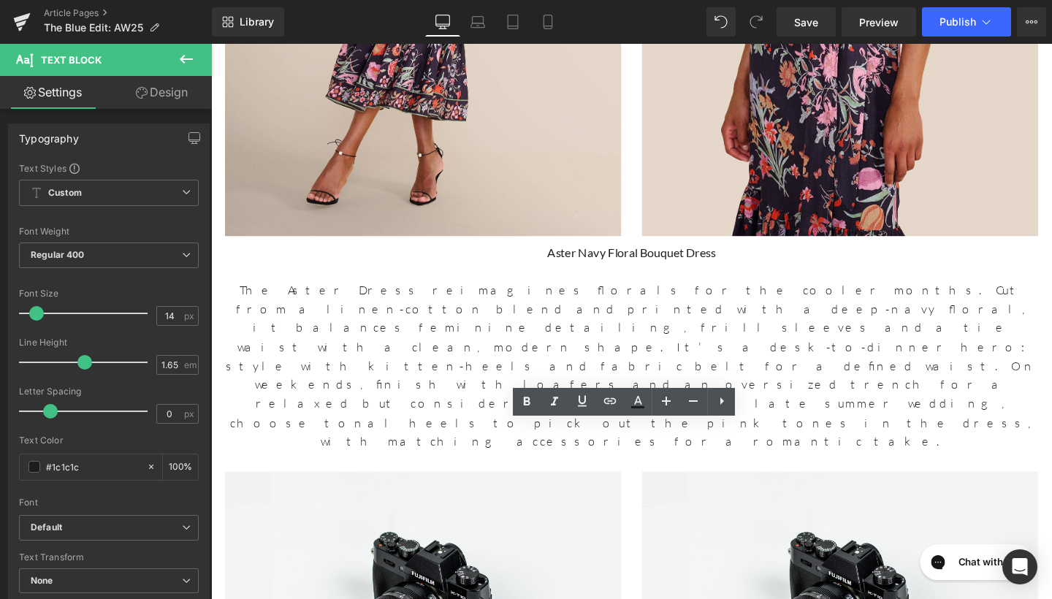
drag, startPoint x: 649, startPoint y: 475, endPoint x: 293, endPoint y: 445, distance: 357.7
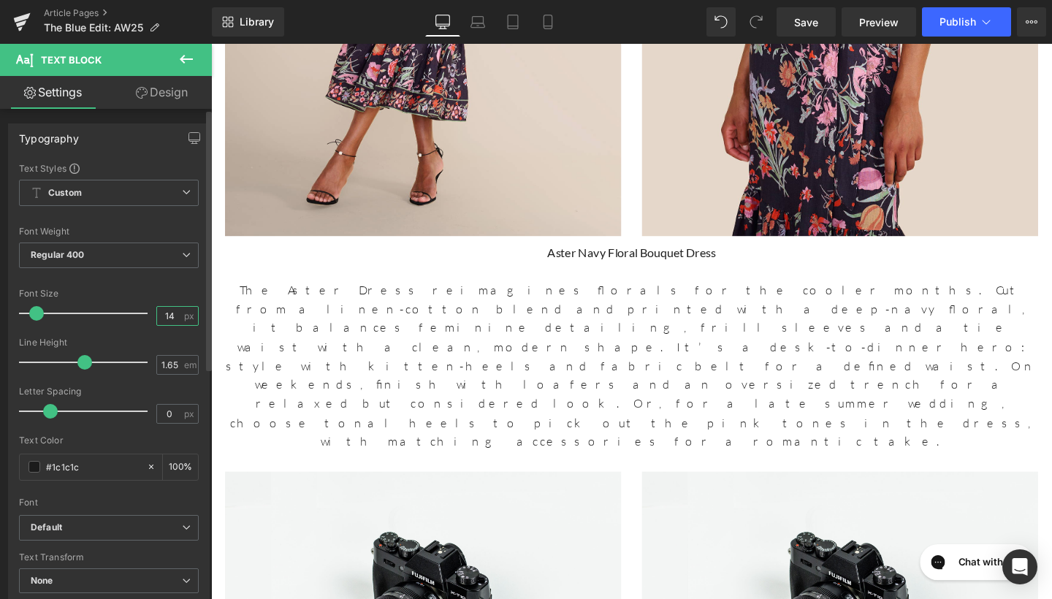
click at [169, 318] on input "14" at bounding box center [170, 316] width 26 height 18
type input "17"
click at [177, 365] on div "1.65 em" at bounding box center [177, 365] width 42 height 20
click at [174, 365] on input "1.65" at bounding box center [170, 365] width 26 height 18
type input "1.6"
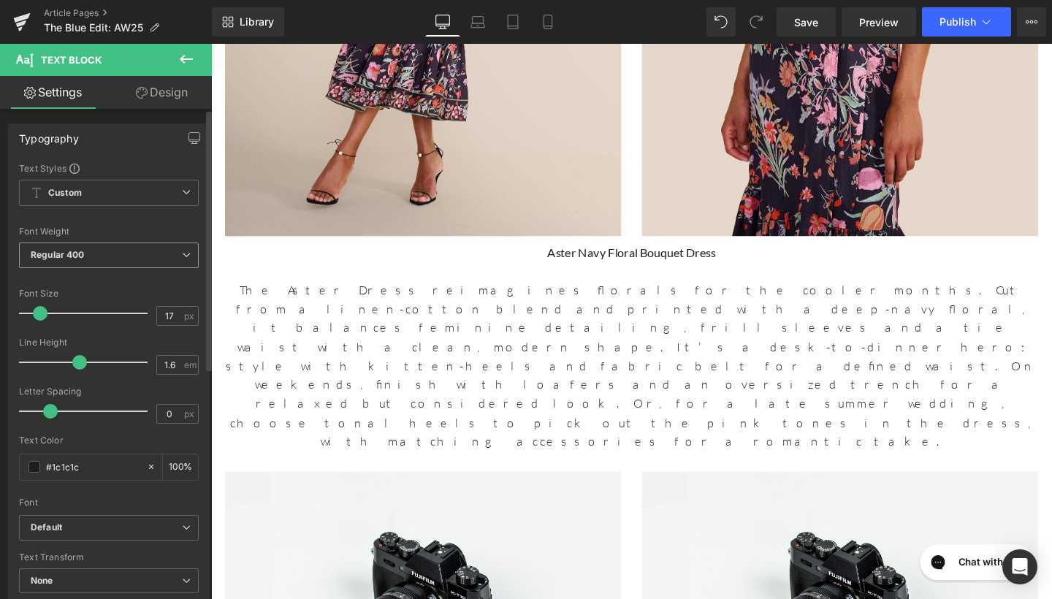
click at [129, 262] on span "Regular 400" at bounding box center [109, 255] width 180 height 26
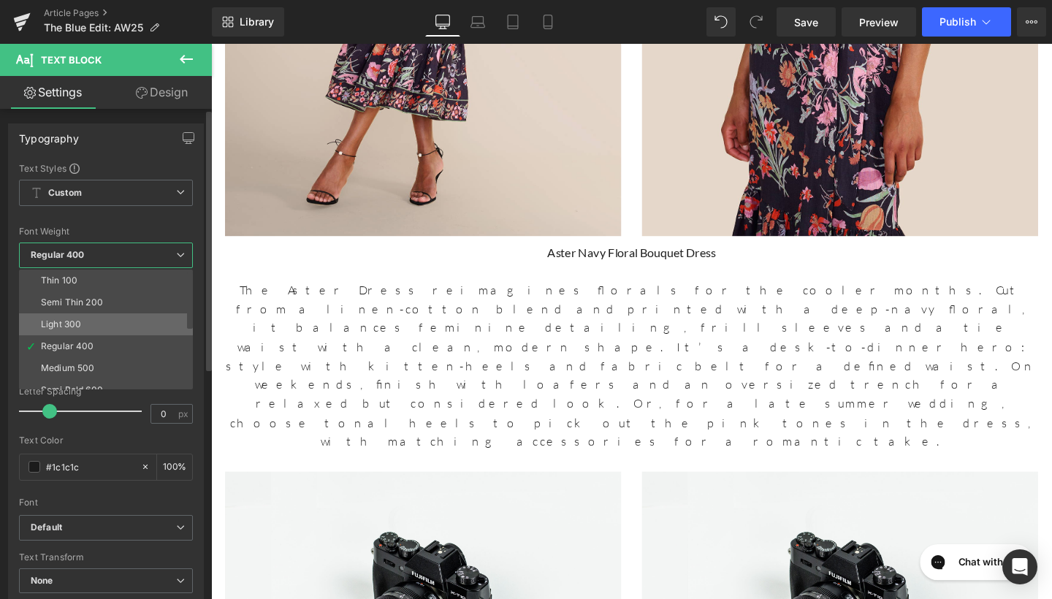
click at [117, 318] on li "Light 300" at bounding box center [109, 324] width 180 height 22
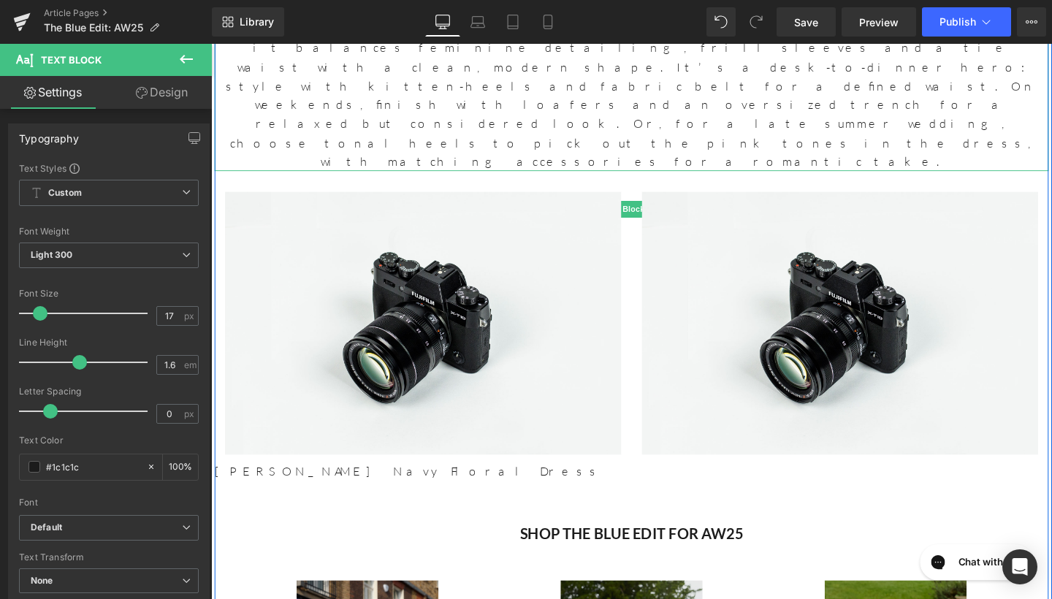
scroll to position [3199, 0]
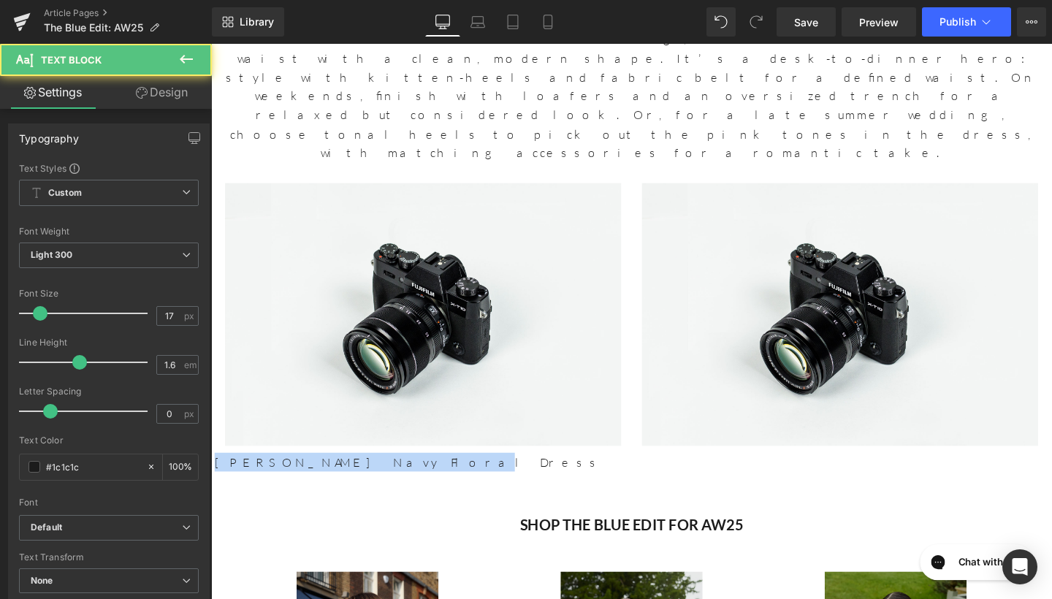
drag, startPoint x: 415, startPoint y: 146, endPoint x: 194, endPoint y: 154, distance: 220.7
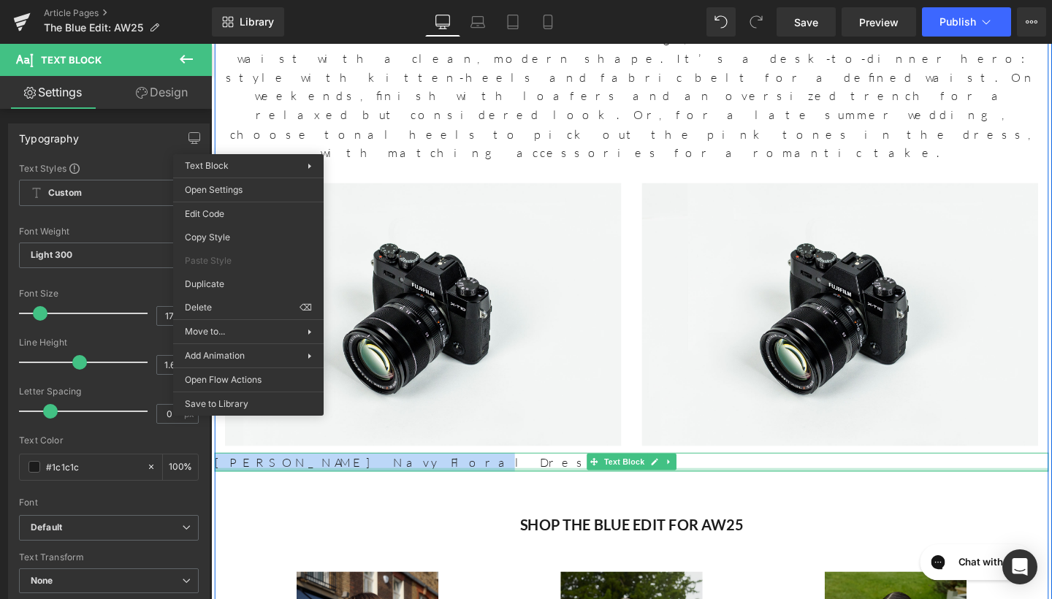
click at [280, 473] on div "[PERSON_NAME] Navy Floral Dress" at bounding box center [653, 483] width 876 height 20
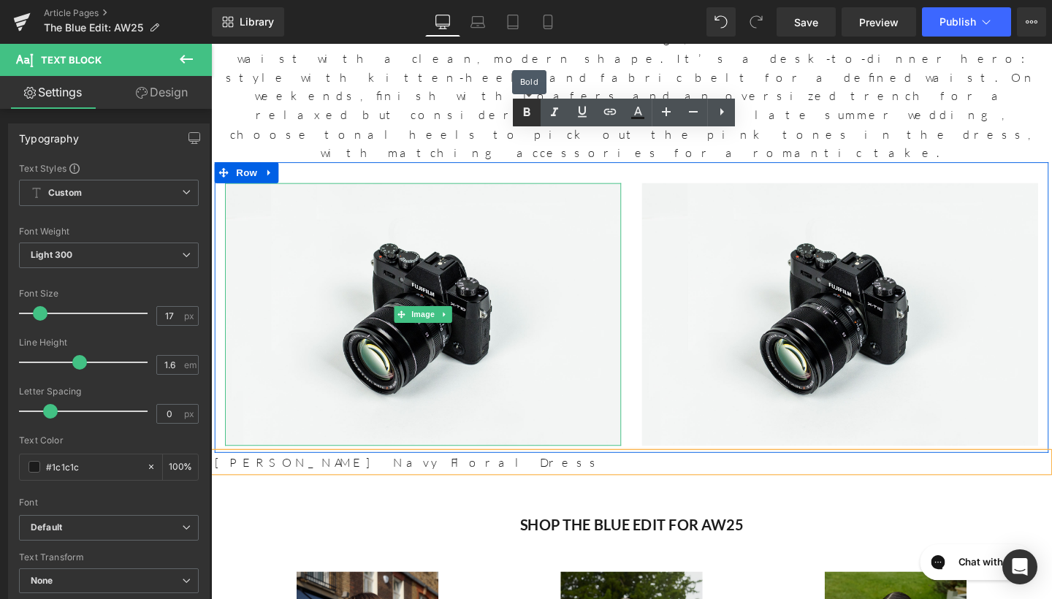
click at [527, 118] on icon at bounding box center [527, 113] width 18 height 18
click at [535, 110] on icon at bounding box center [527, 113] width 18 height 18
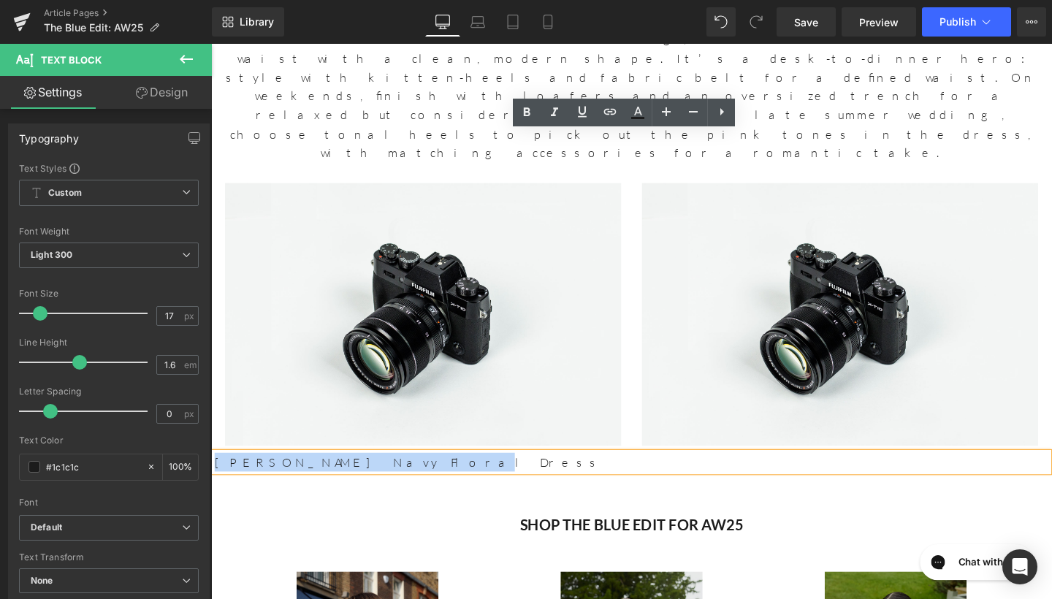
drag, startPoint x: 436, startPoint y: 143, endPoint x: 191, endPoint y: 142, distance: 245.4
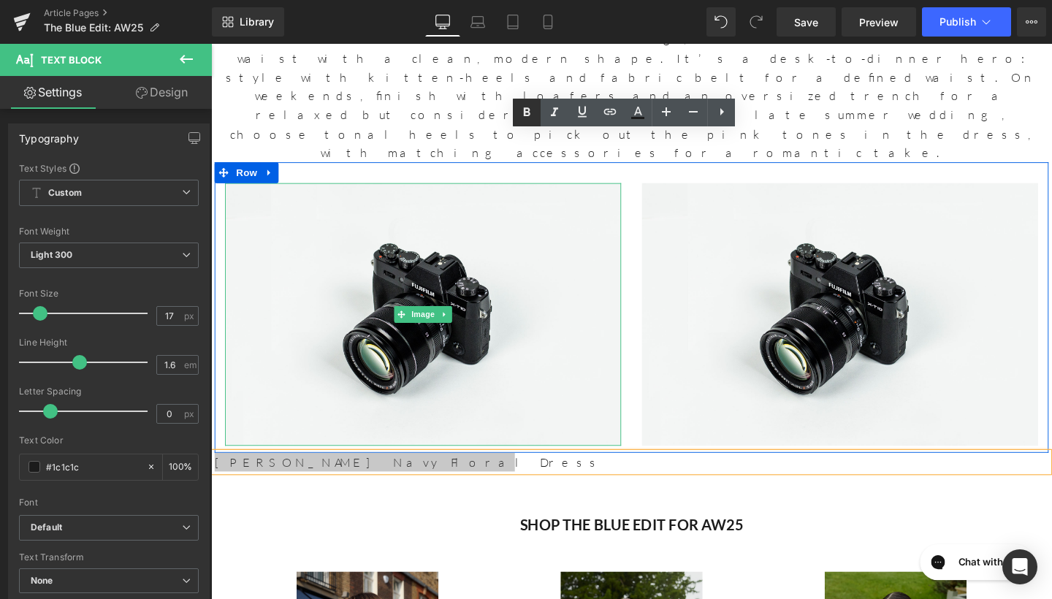
click at [527, 107] on icon at bounding box center [527, 113] width 18 height 18
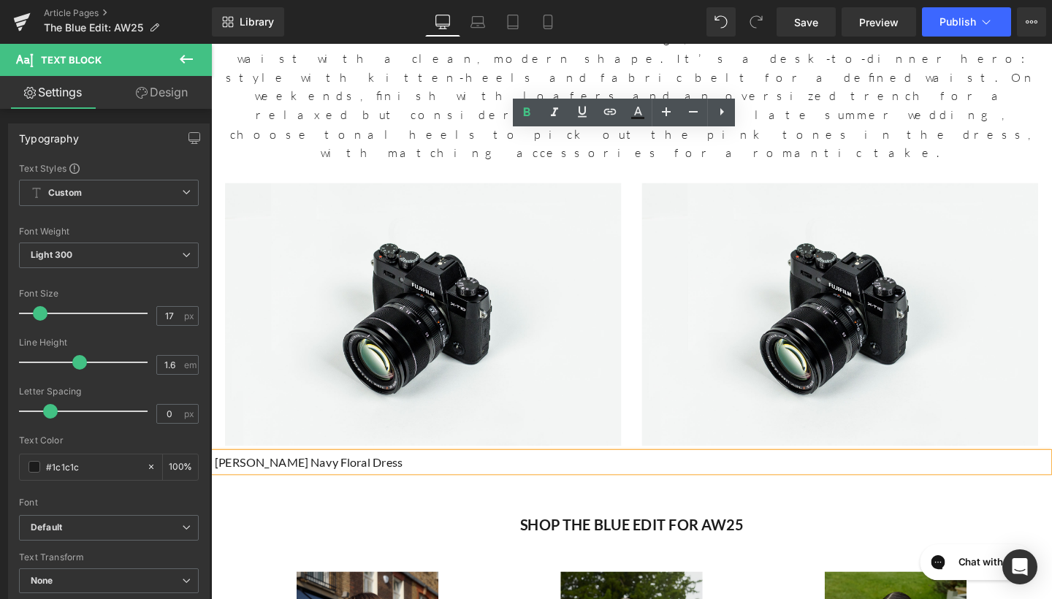
click at [449, 473] on div "[PERSON_NAME] Navy Floral Dress" at bounding box center [653, 483] width 876 height 20
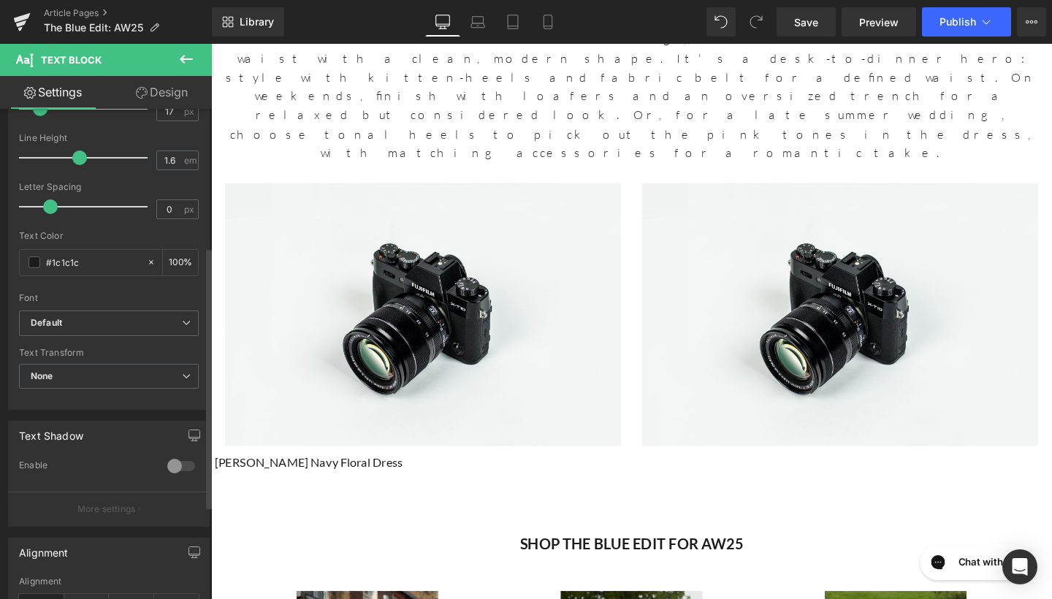
scroll to position [309, 0]
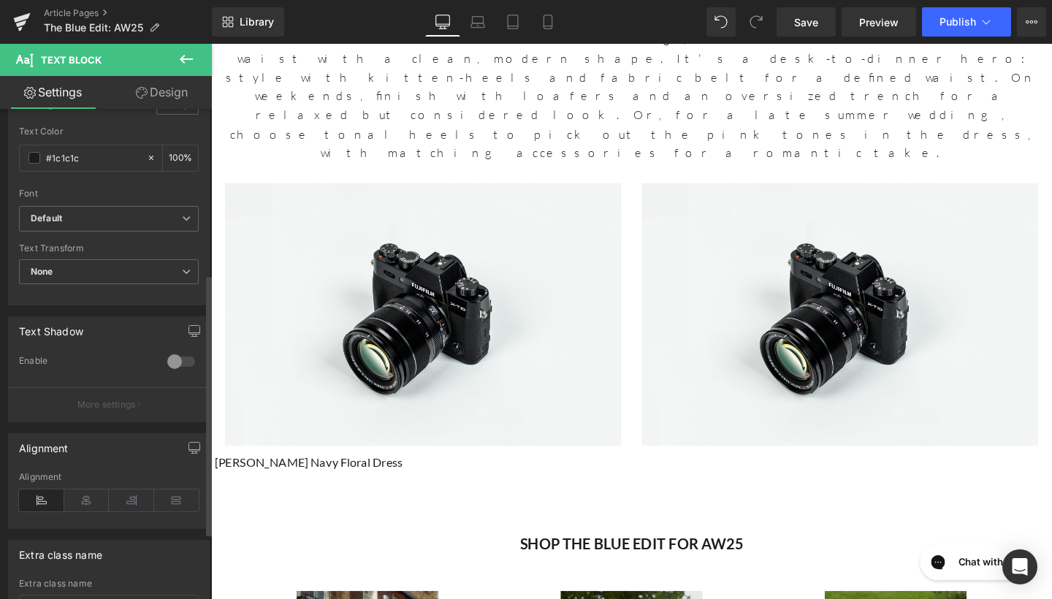
click at [77, 510] on div "Alignment" at bounding box center [109, 500] width 180 height 56
click at [84, 499] on icon at bounding box center [86, 500] width 45 height 22
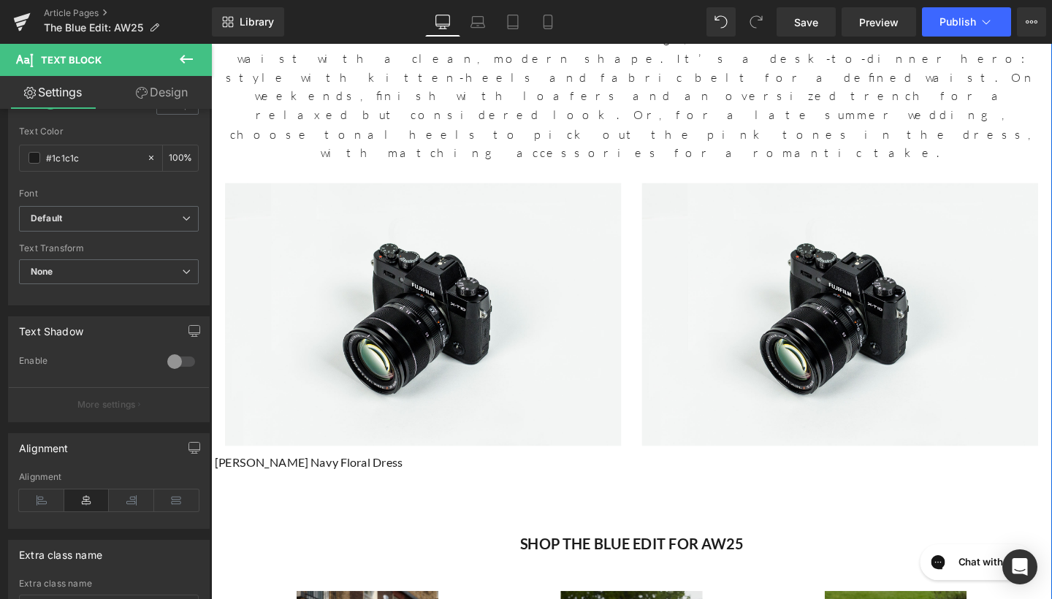
click at [367, 473] on div "[PERSON_NAME] Navy Floral Dress" at bounding box center [653, 492] width 876 height 39
click at [90, 492] on icon at bounding box center [86, 500] width 45 height 22
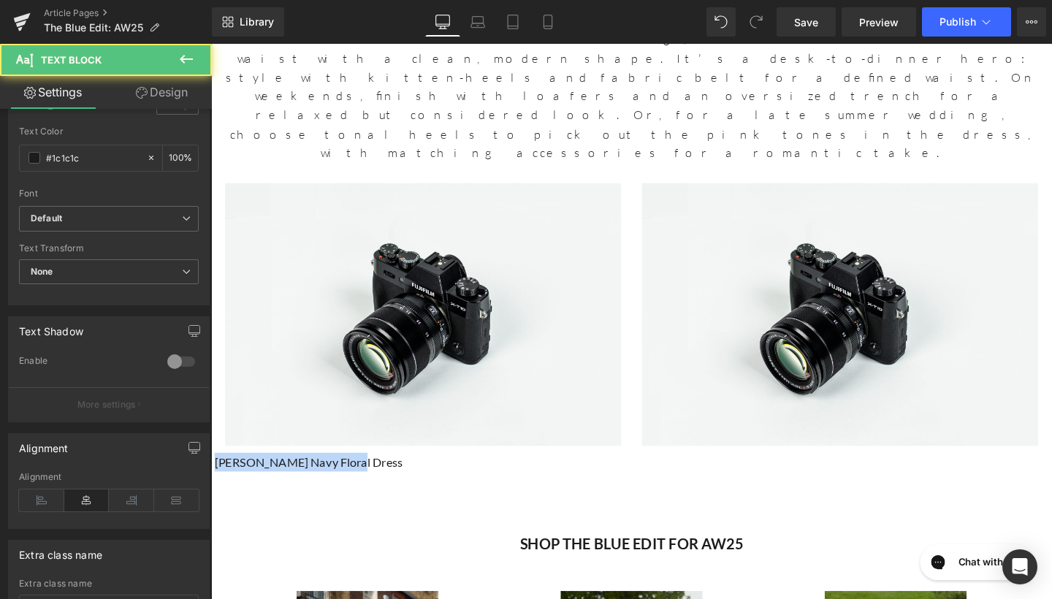
drag, startPoint x: 427, startPoint y: 147, endPoint x: 202, endPoint y: 145, distance: 225.0
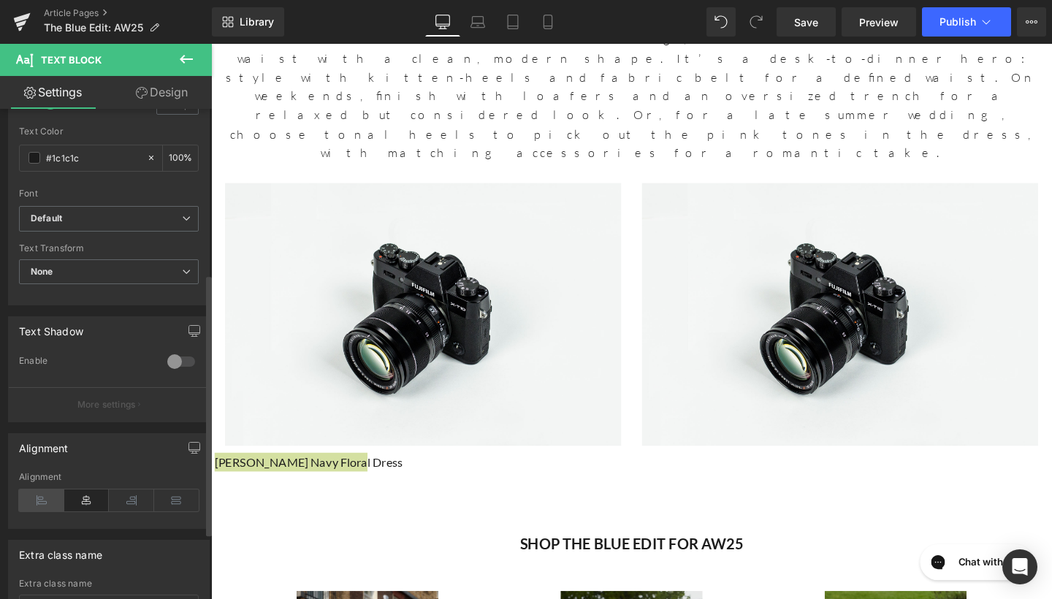
click at [50, 489] on icon at bounding box center [41, 500] width 45 height 22
click at [77, 494] on icon at bounding box center [86, 500] width 45 height 22
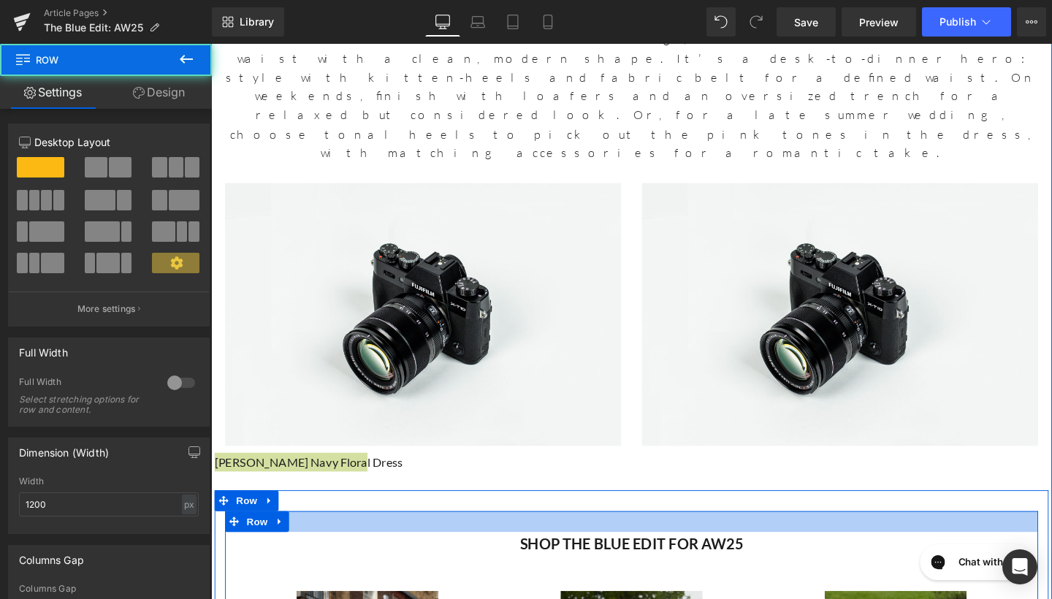
click at [326, 535] on div at bounding box center [653, 546] width 855 height 22
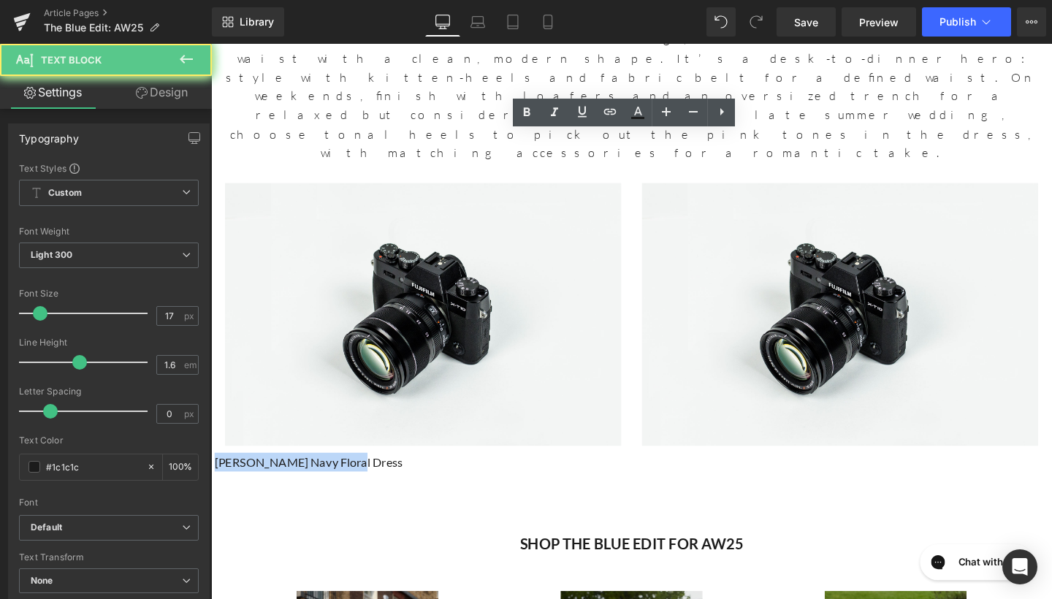
click at [353, 493] on div at bounding box center [653, 503] width 876 height 20
click at [384, 473] on div "[PERSON_NAME] Navy Floral Dress" at bounding box center [653, 492] width 876 height 39
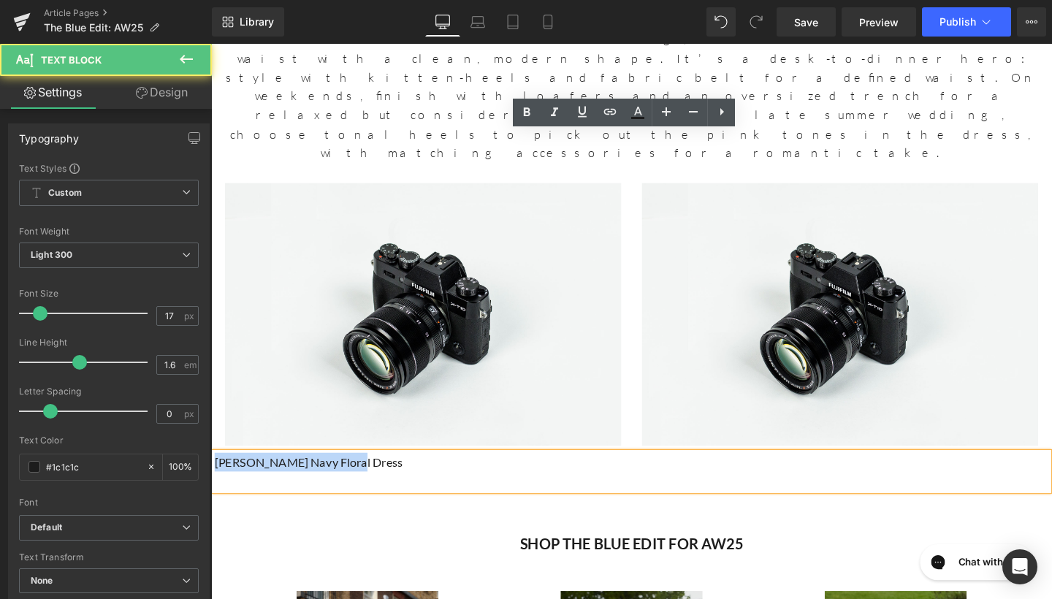
drag, startPoint x: 362, startPoint y: 146, endPoint x: 179, endPoint y: 137, distance: 182.8
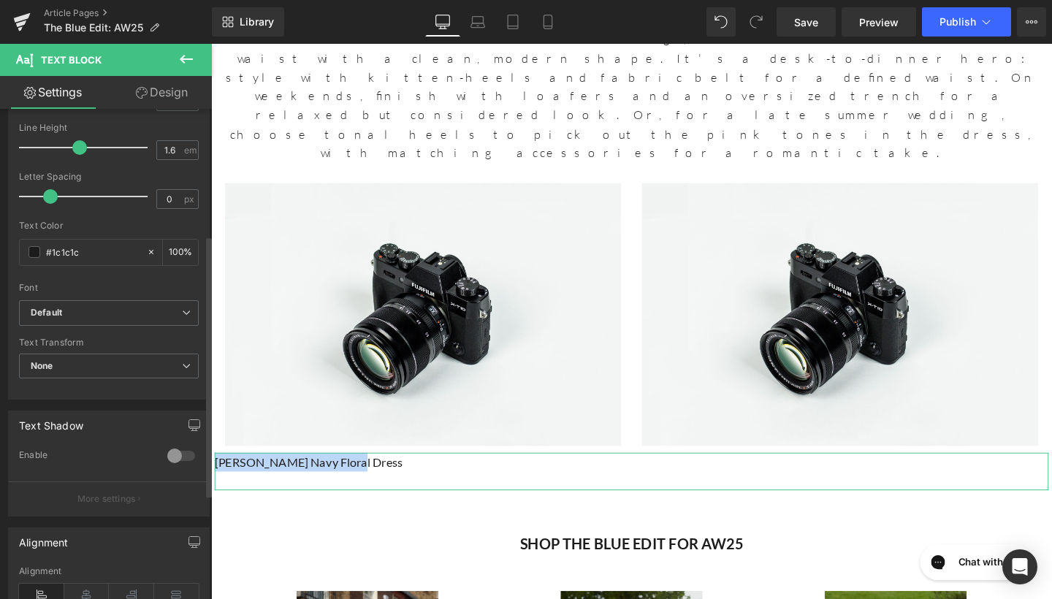
scroll to position [237, 0]
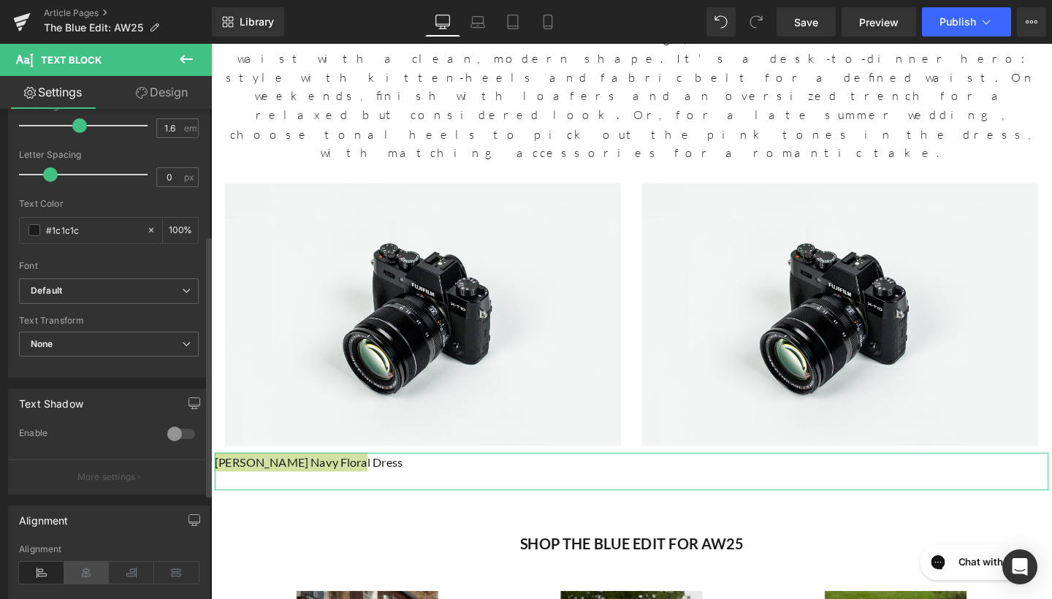
click at [91, 577] on icon at bounding box center [86, 573] width 45 height 22
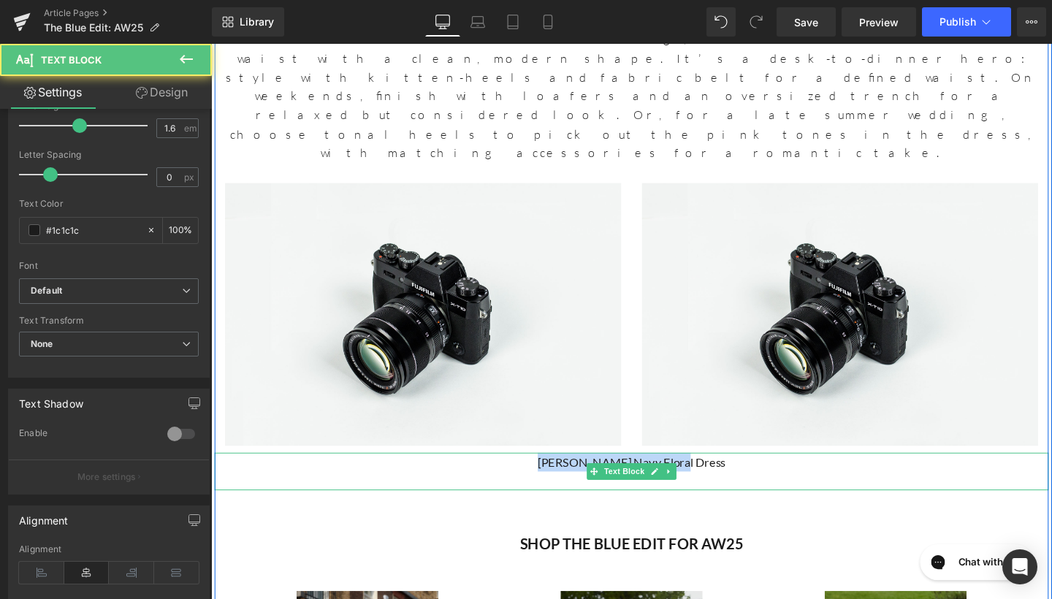
click at [551, 493] on div at bounding box center [653, 503] width 876 height 20
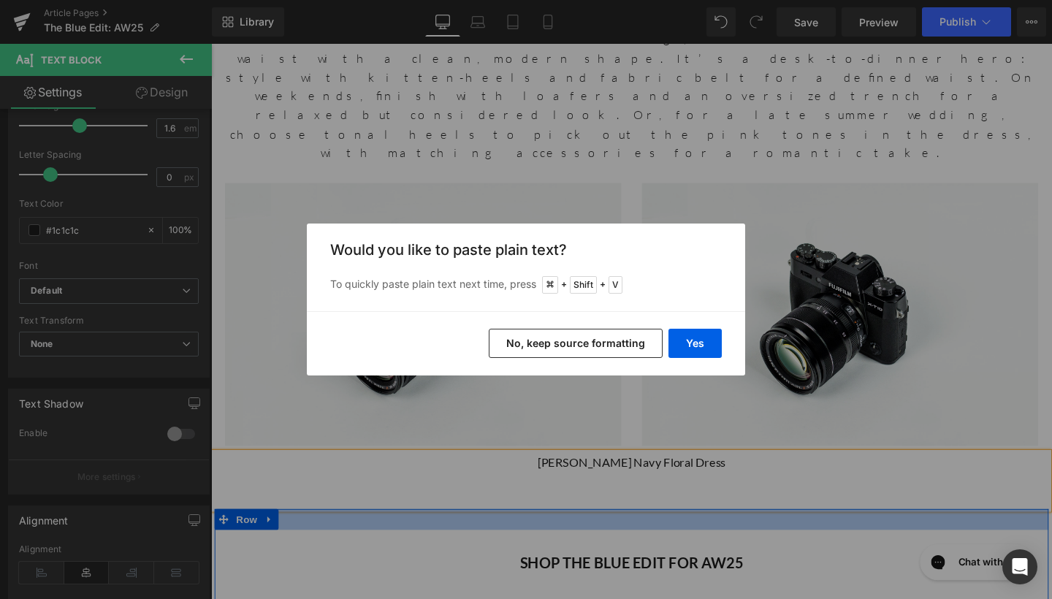
click at [624, 336] on button "No, keep source formatting" at bounding box center [576, 343] width 174 height 29
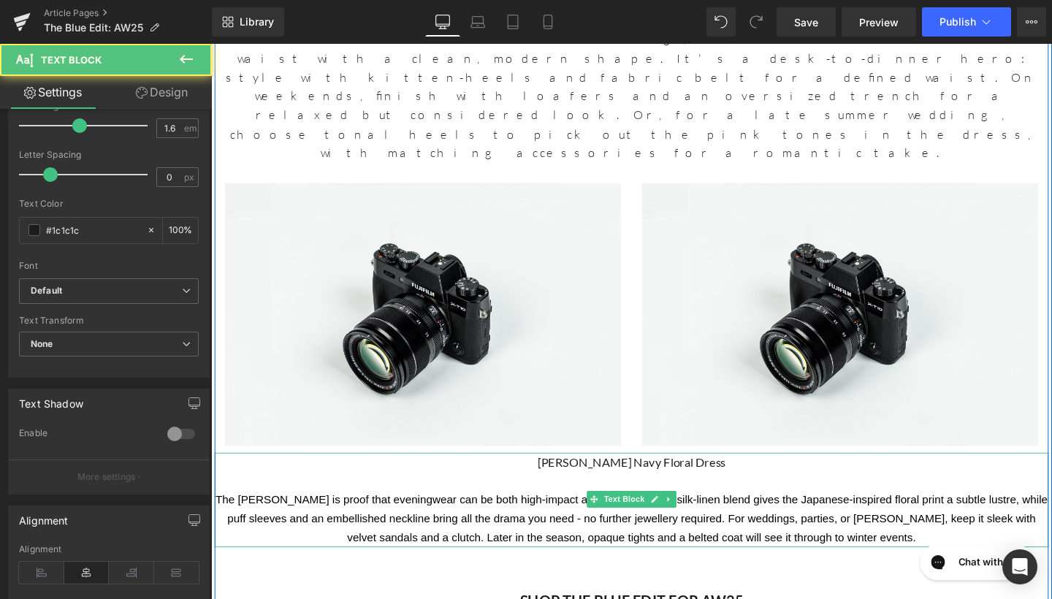
click at [691, 493] on div at bounding box center [653, 503] width 876 height 20
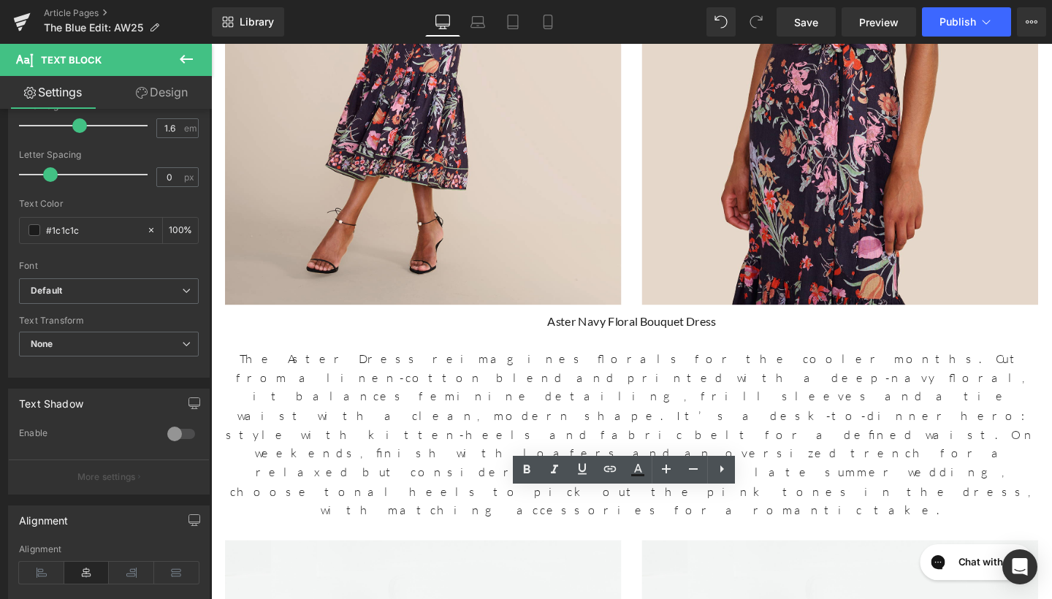
scroll to position [3091, 0]
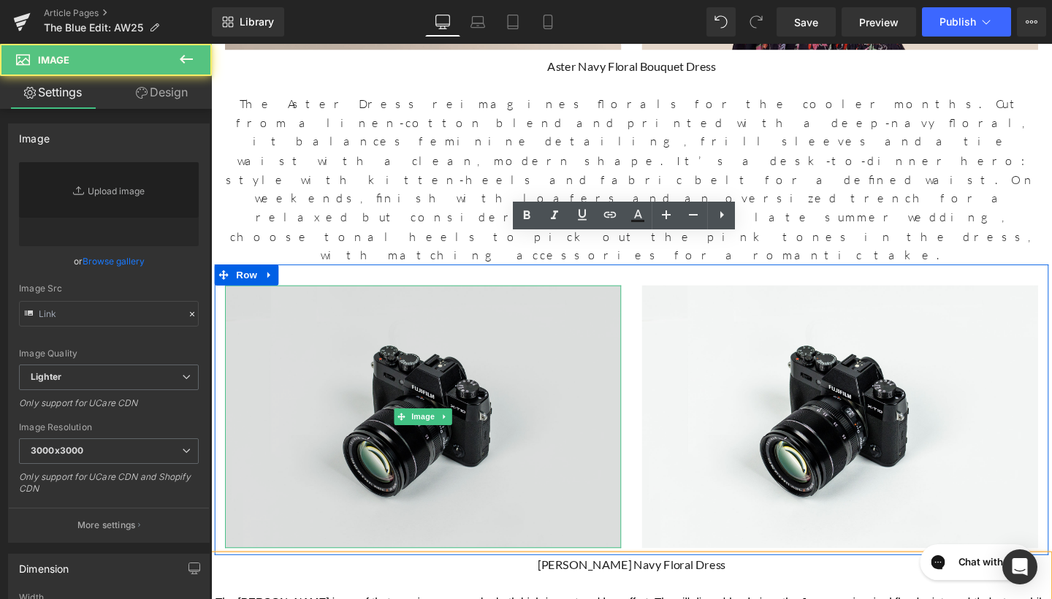
click at [517, 298] on img at bounding box center [434, 436] width 416 height 276
type input "//[DOMAIN_NAME][URL]"
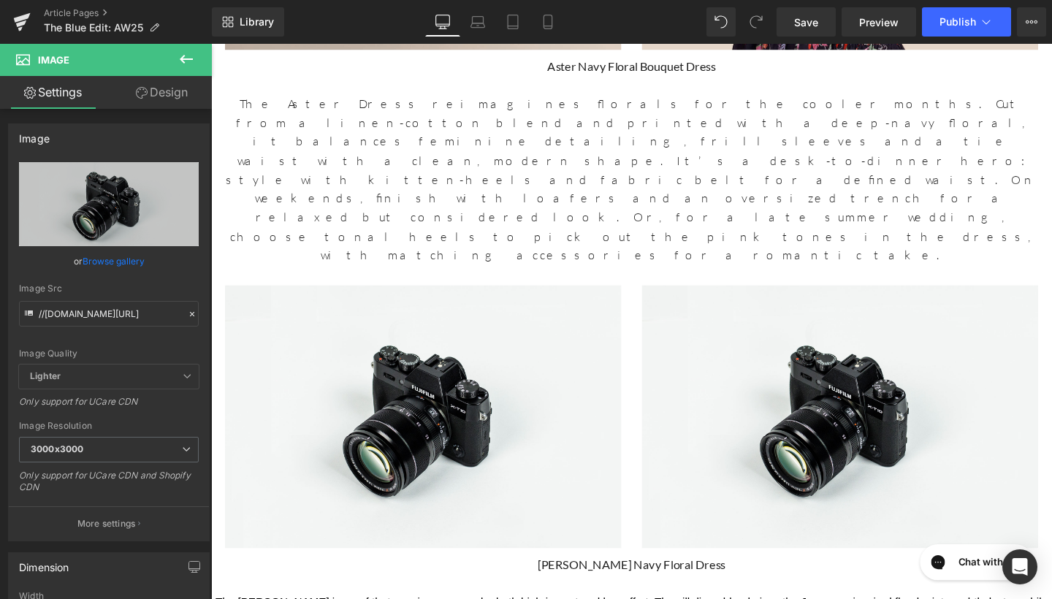
click at [180, 65] on icon at bounding box center [186, 59] width 18 height 18
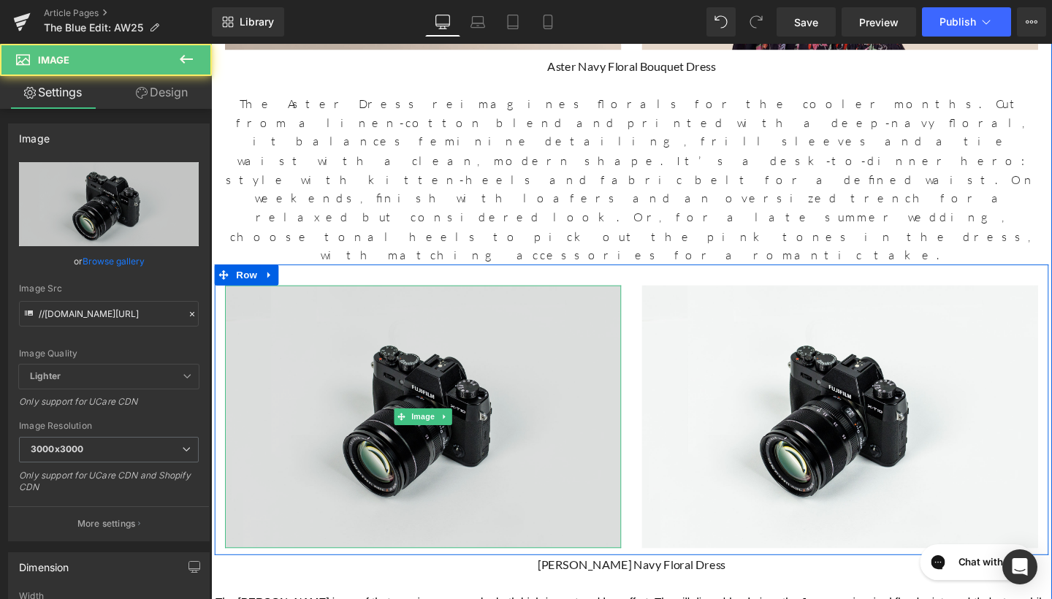
drag, startPoint x: 369, startPoint y: 192, endPoint x: 283, endPoint y: 180, distance: 87.0
click at [369, 298] on img at bounding box center [434, 436] width 416 height 276
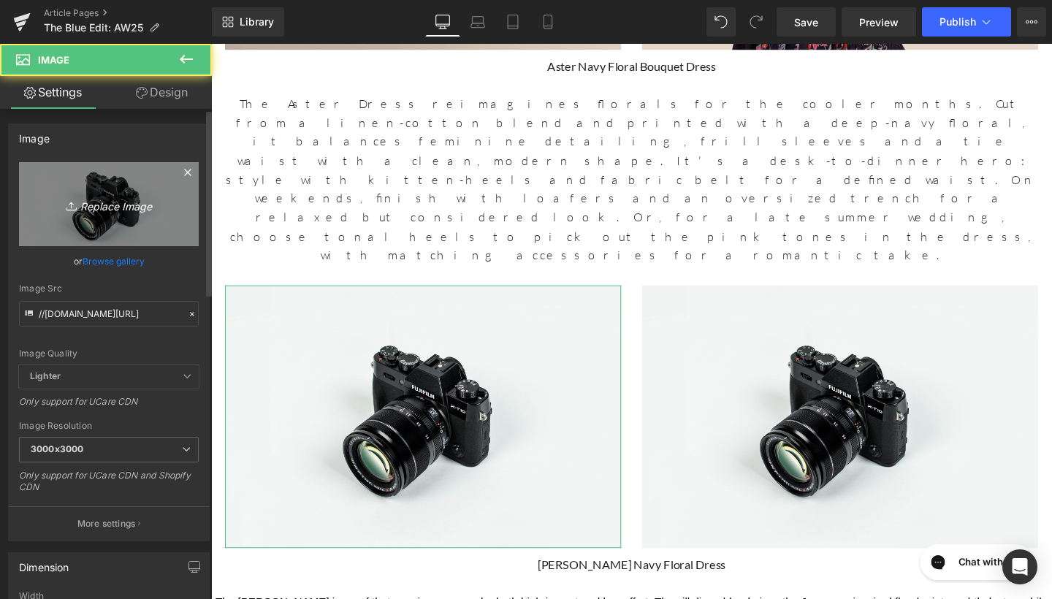
click at [142, 191] on link "Replace Image" at bounding box center [109, 204] width 180 height 84
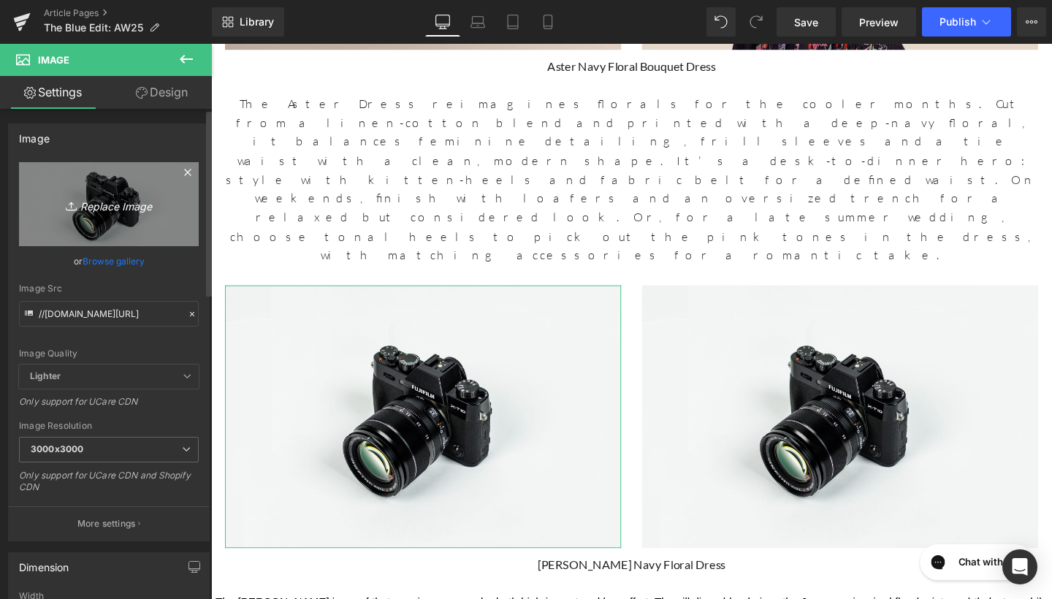
type input "C:\fakepath\Mikela Navy Japanese 32349 copy 3.jpg"
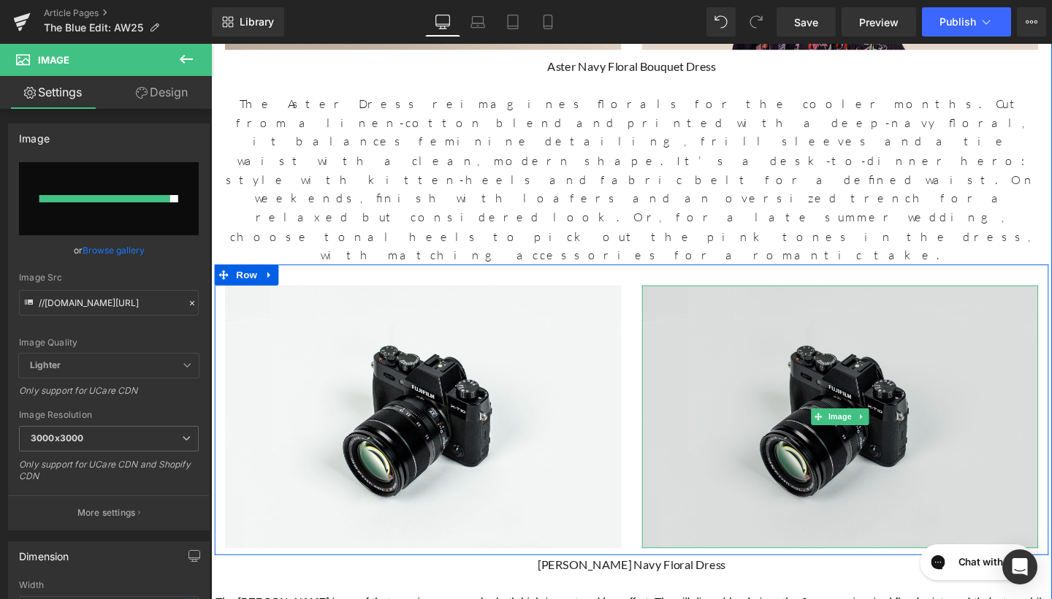
type input "[URL][DOMAIN_NAME]"
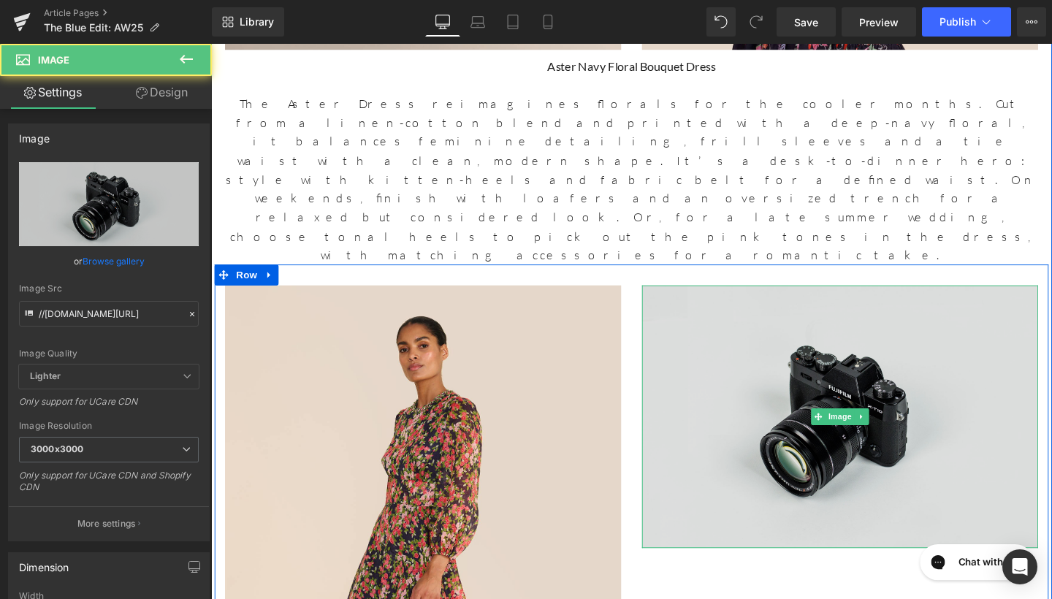
click at [756, 298] on img at bounding box center [872, 436] width 416 height 276
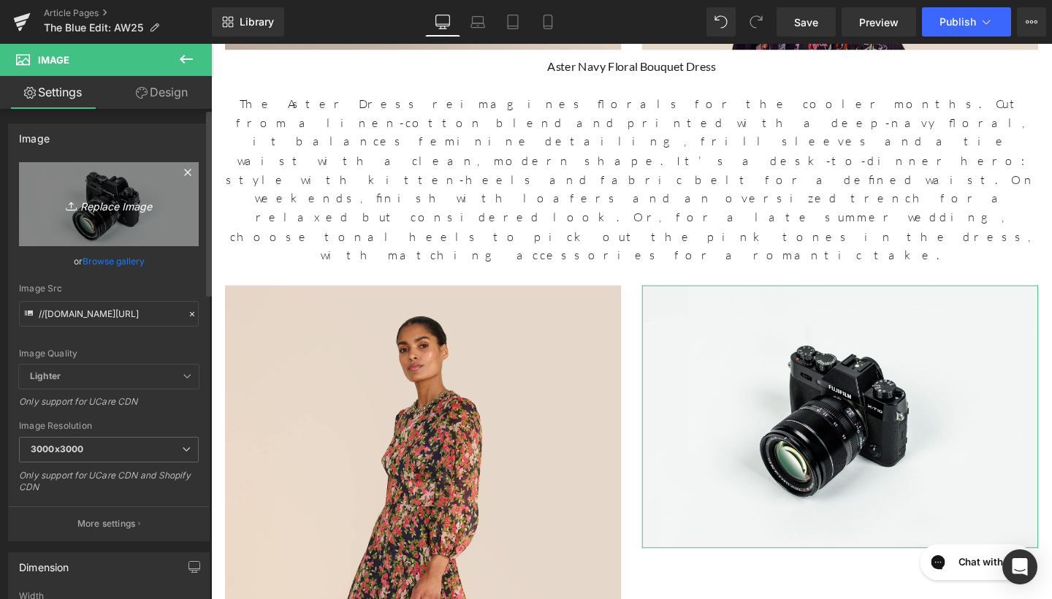
click at [141, 210] on icon "Replace Image" at bounding box center [108, 204] width 117 height 18
type input "C:\fakepath\Mikela Navy Japanese 32379 copy 3.jpg"
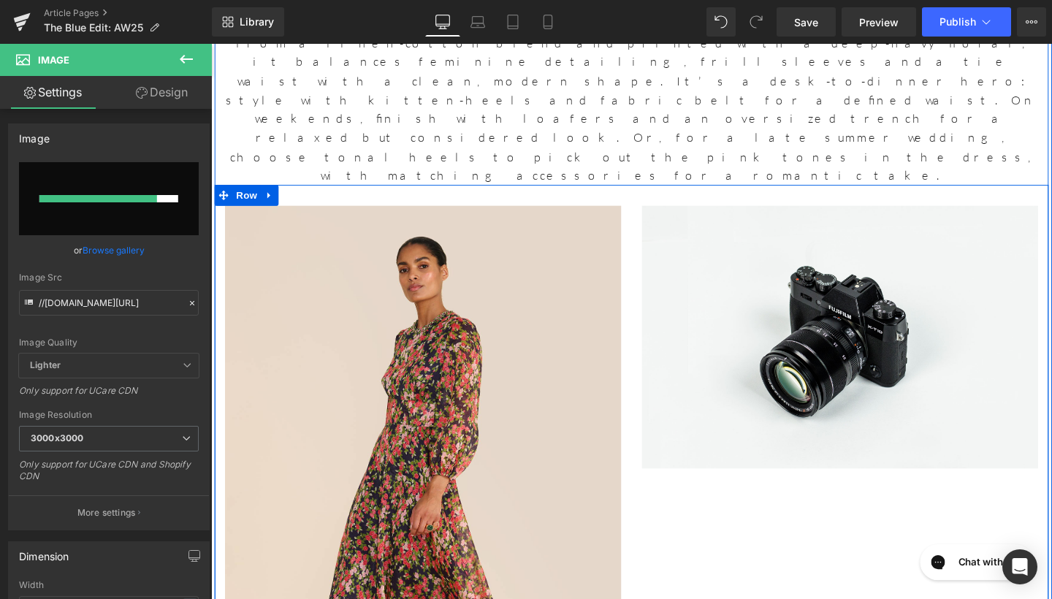
scroll to position [3178, 0]
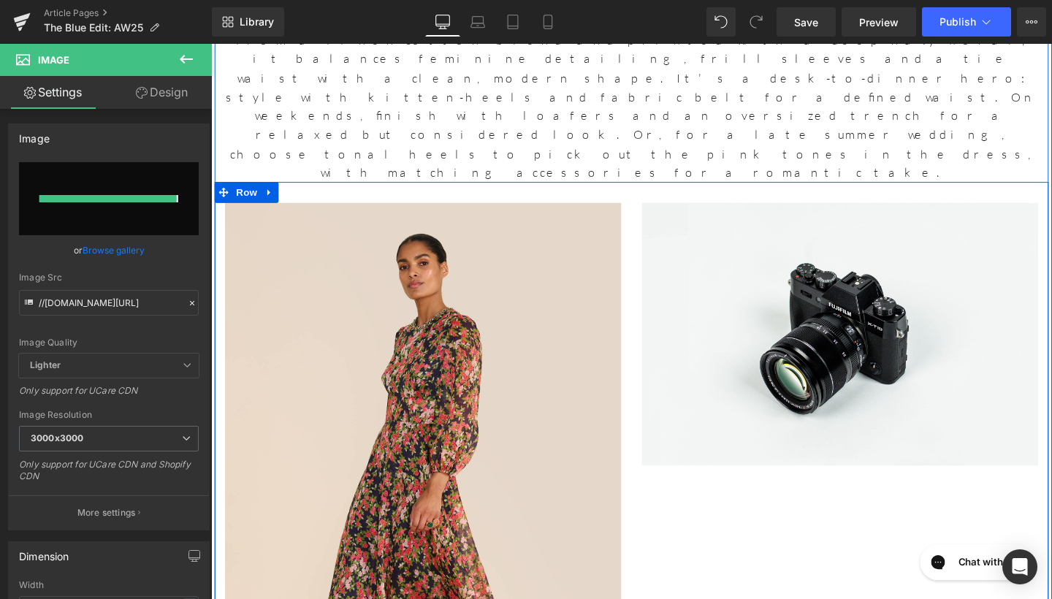
type input "[URL][DOMAIN_NAME]"
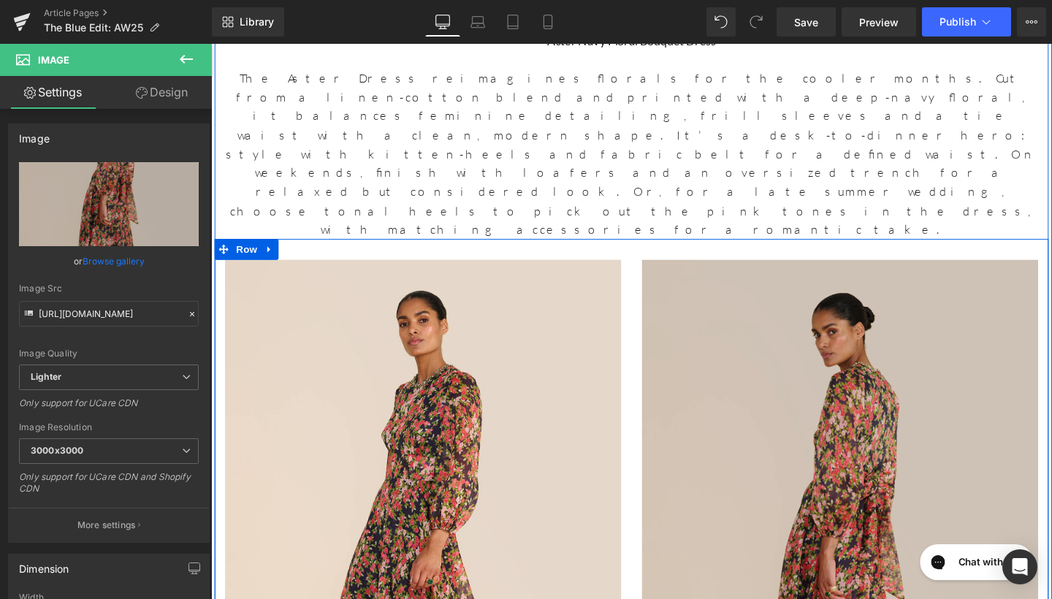
scroll to position [3119, 0]
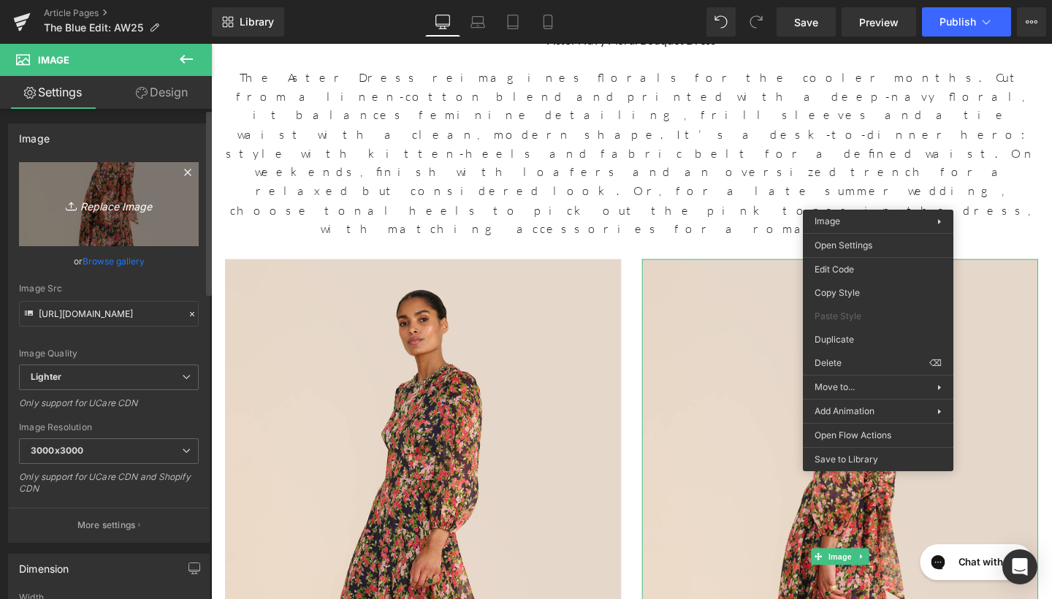
click at [142, 210] on icon "Replace Image" at bounding box center [108, 204] width 117 height 18
type input "C:\fakepath\[PERSON_NAME] Navy Japanese 32367 copy 3.jpg"
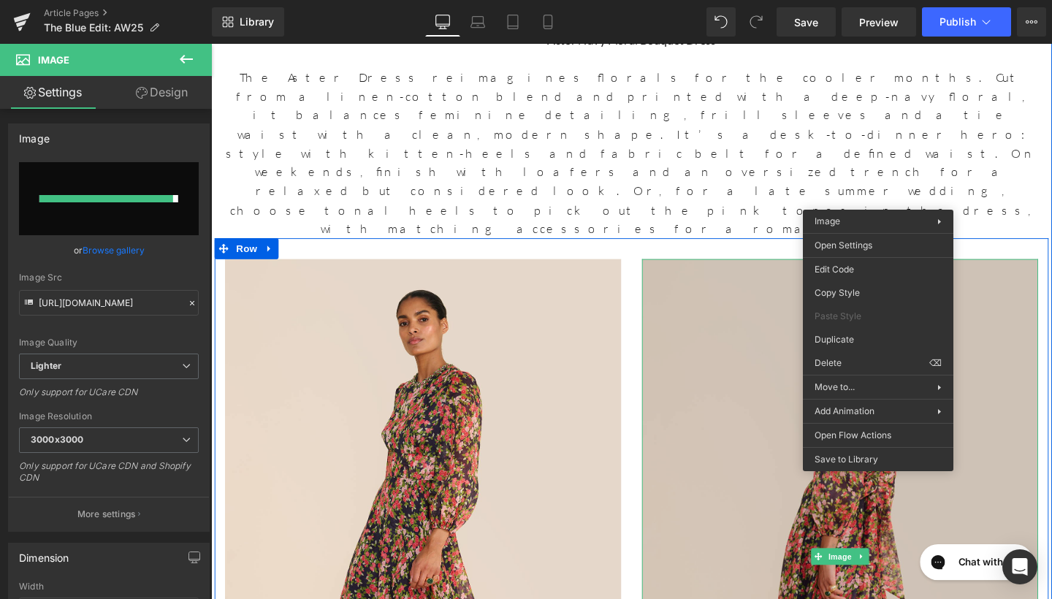
type input "[URL][DOMAIN_NAME]"
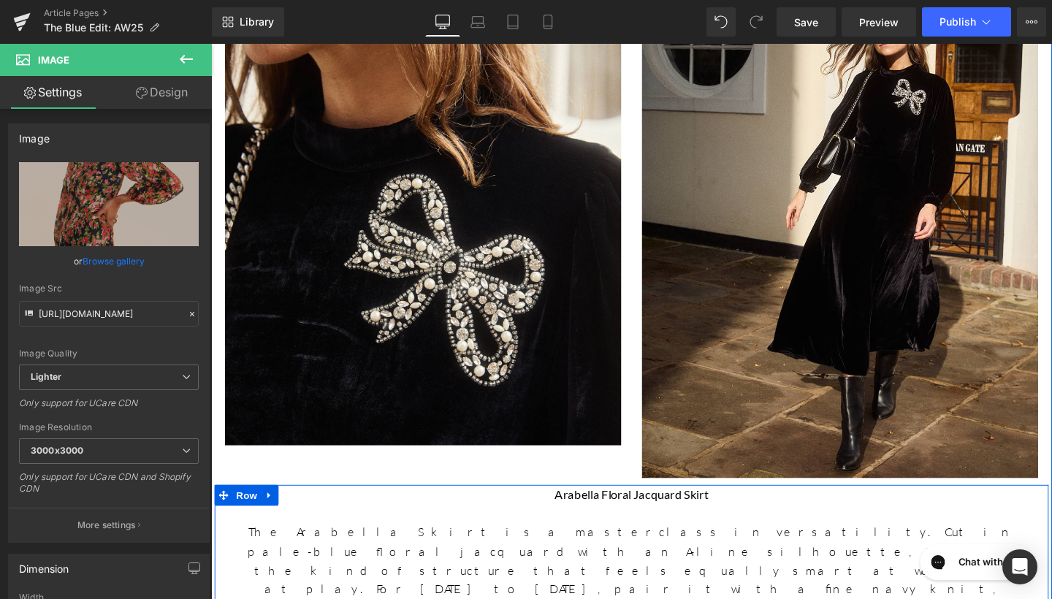
scroll to position [1752, 0]
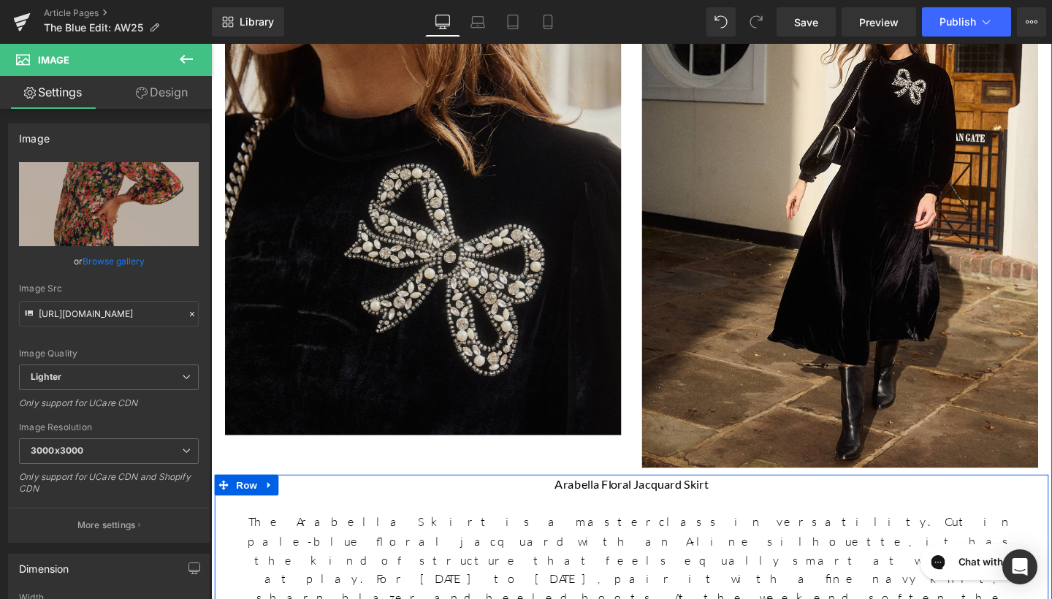
click at [576, 313] on img at bounding box center [434, 194] width 416 height 521
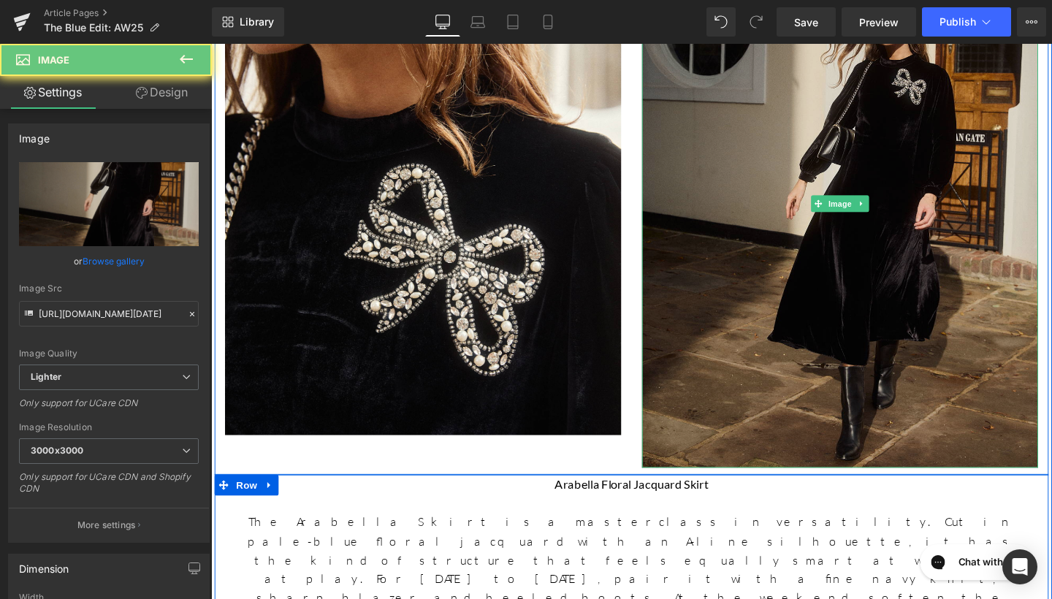
click at [716, 325] on img at bounding box center [872, 211] width 416 height 555
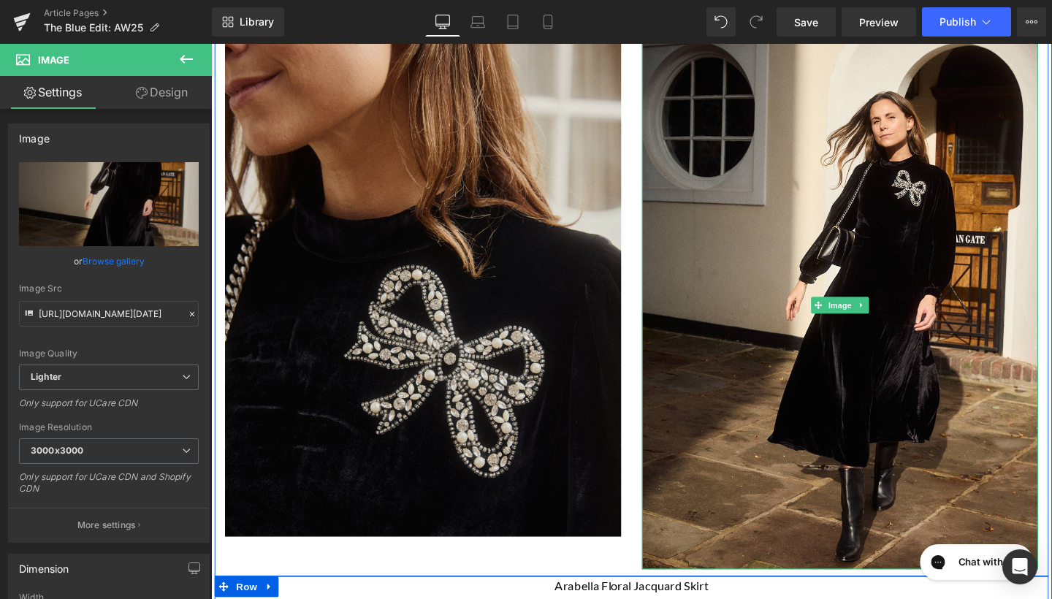
scroll to position [1630, 0]
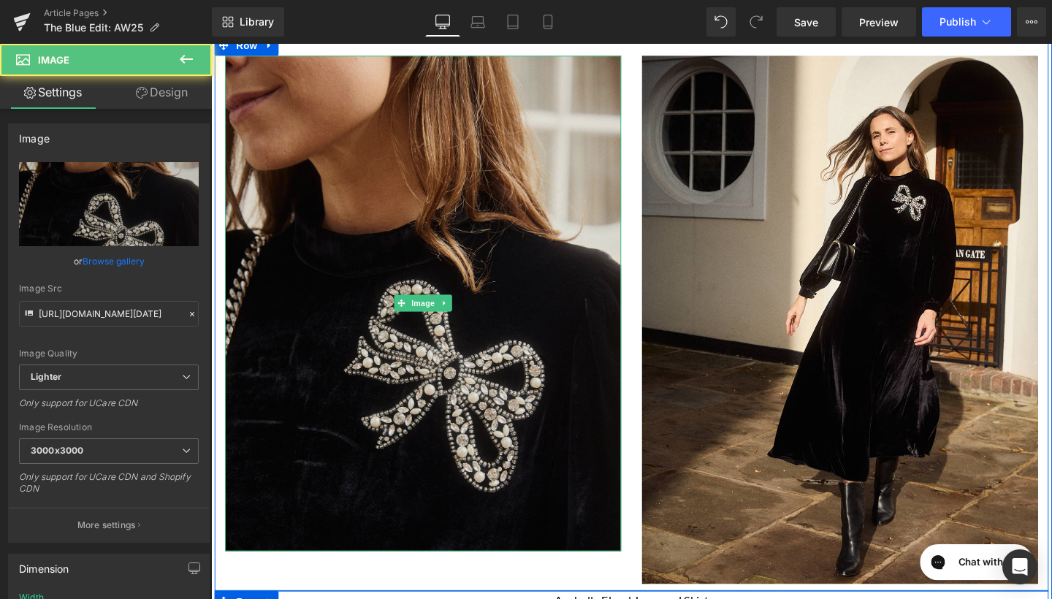
click at [555, 322] on img at bounding box center [434, 316] width 416 height 521
click at [425, 303] on img at bounding box center [434, 316] width 416 height 521
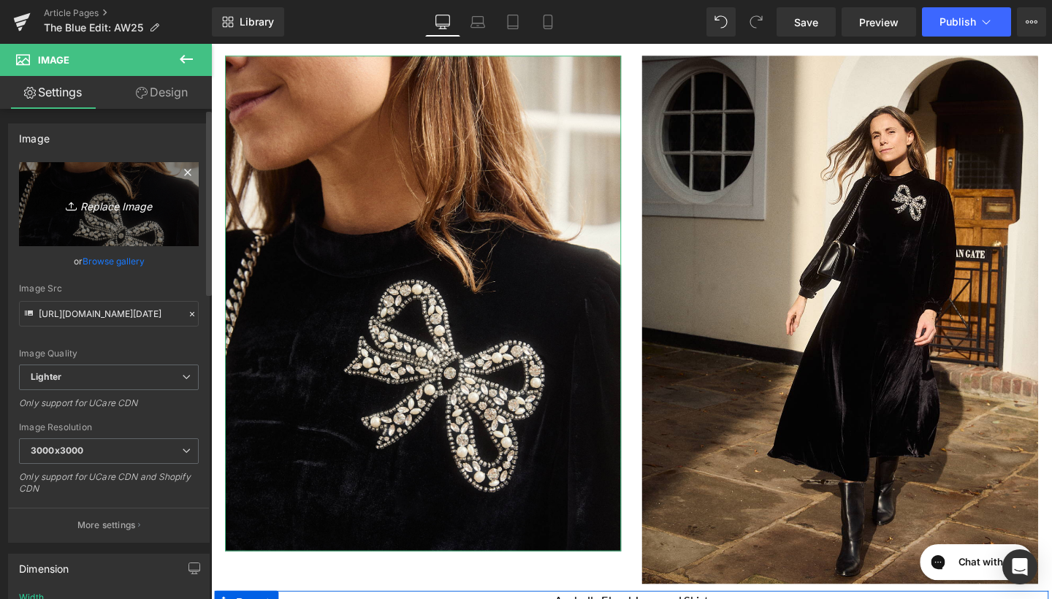
click at [134, 207] on icon "Replace Image" at bounding box center [108, 204] width 117 height 18
type input "C:\fakepath\[PERSON_NAME] Jaquard 32397 copy 3.jpg"
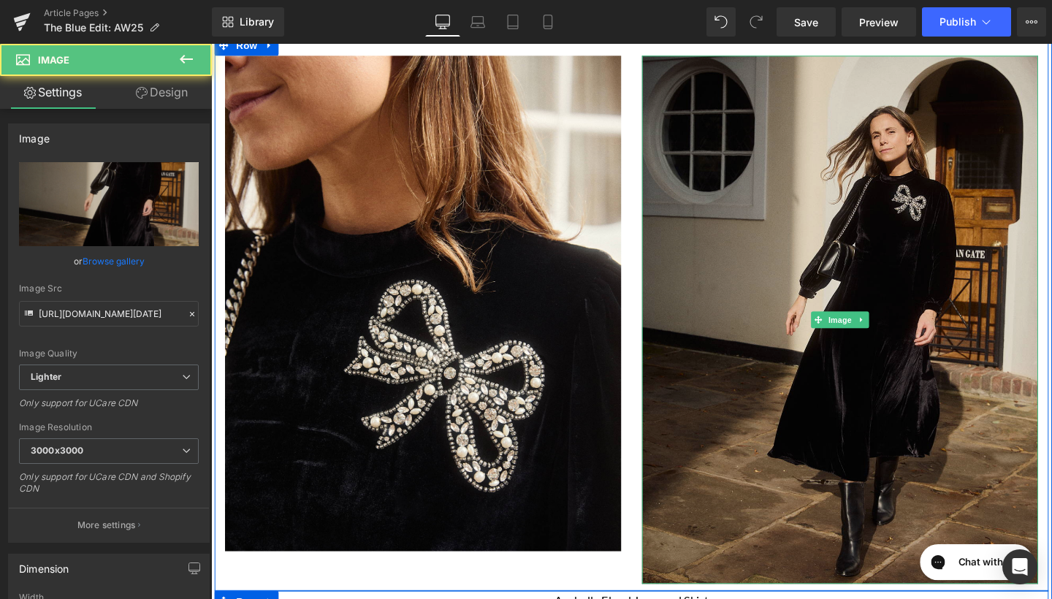
click at [803, 299] on img at bounding box center [872, 333] width 416 height 555
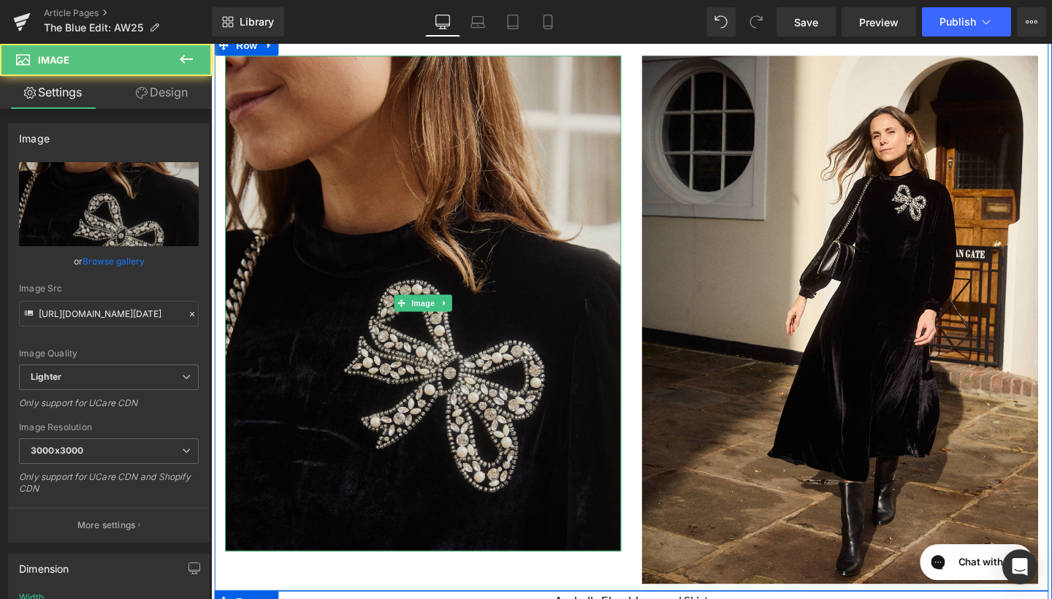
click at [521, 302] on img at bounding box center [434, 316] width 416 height 521
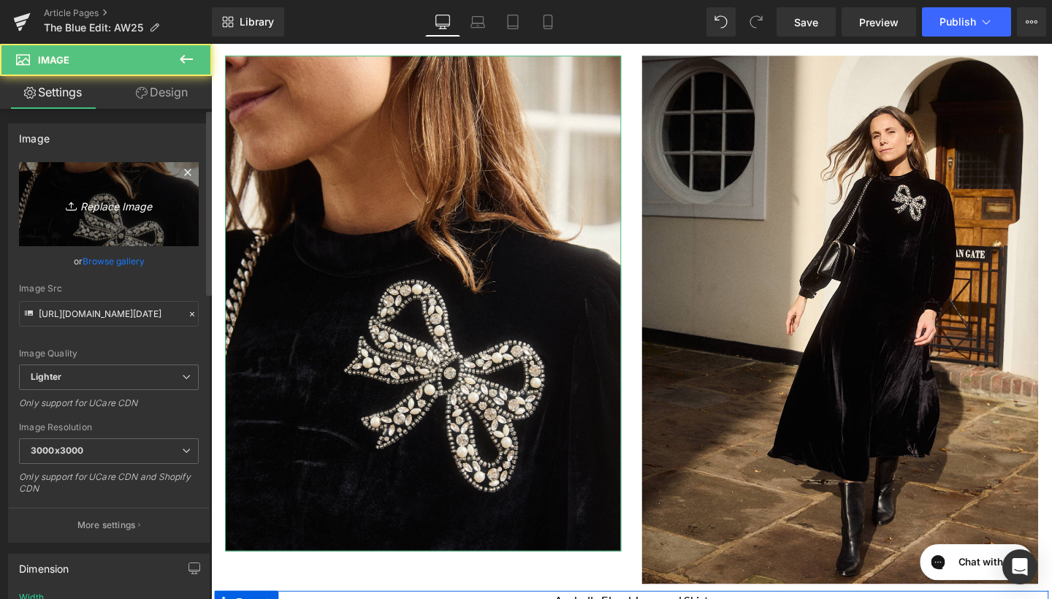
click at [150, 203] on icon "Replace Image" at bounding box center [108, 204] width 117 height 18
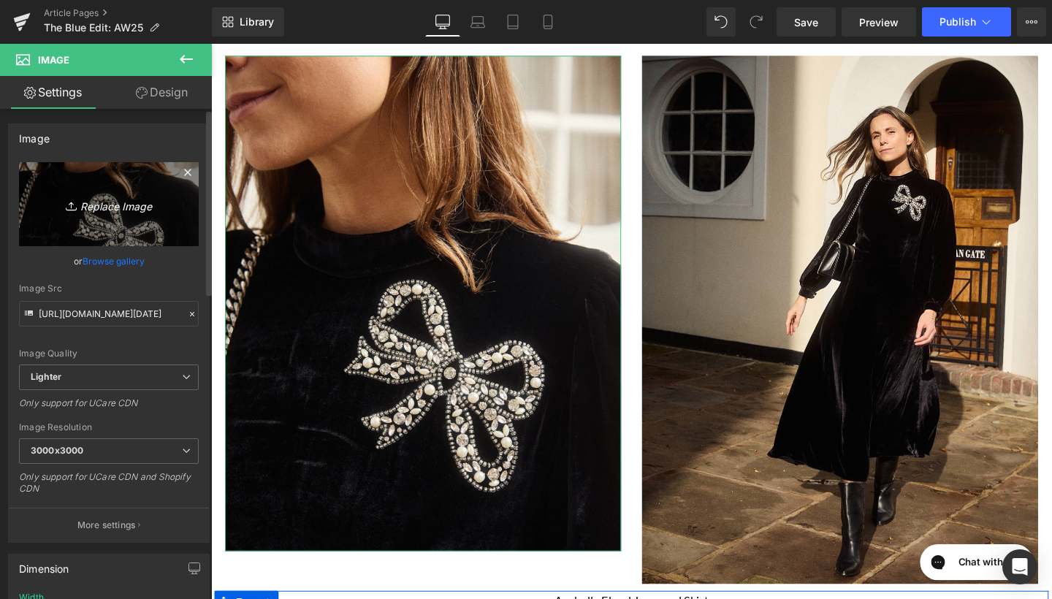
type input "C:\fakepath\[PERSON_NAME] Jaquard 32397 copy 3.jpg"
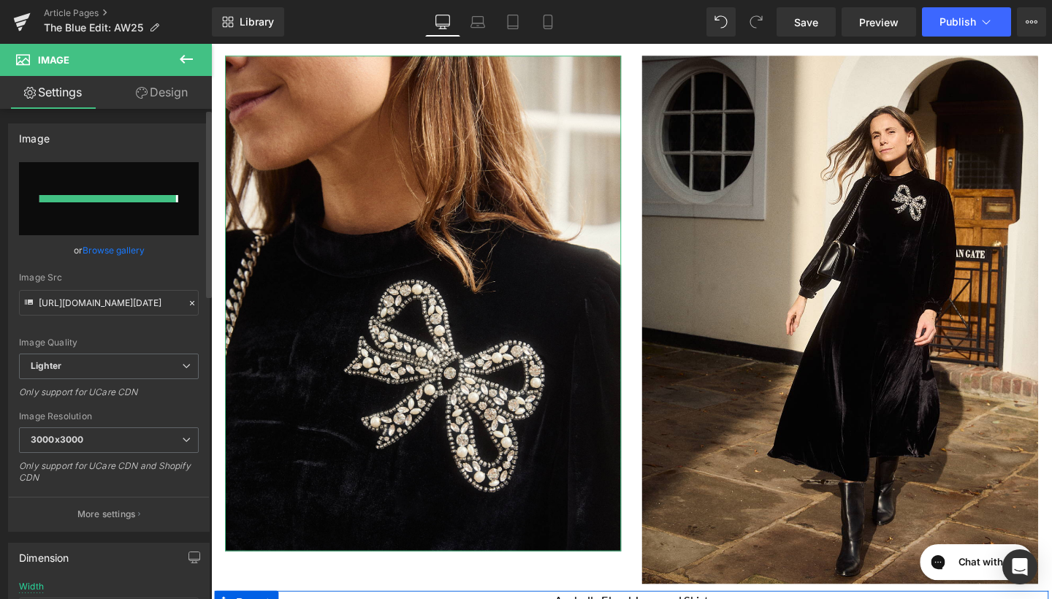
type input "[URL][DOMAIN_NAME]"
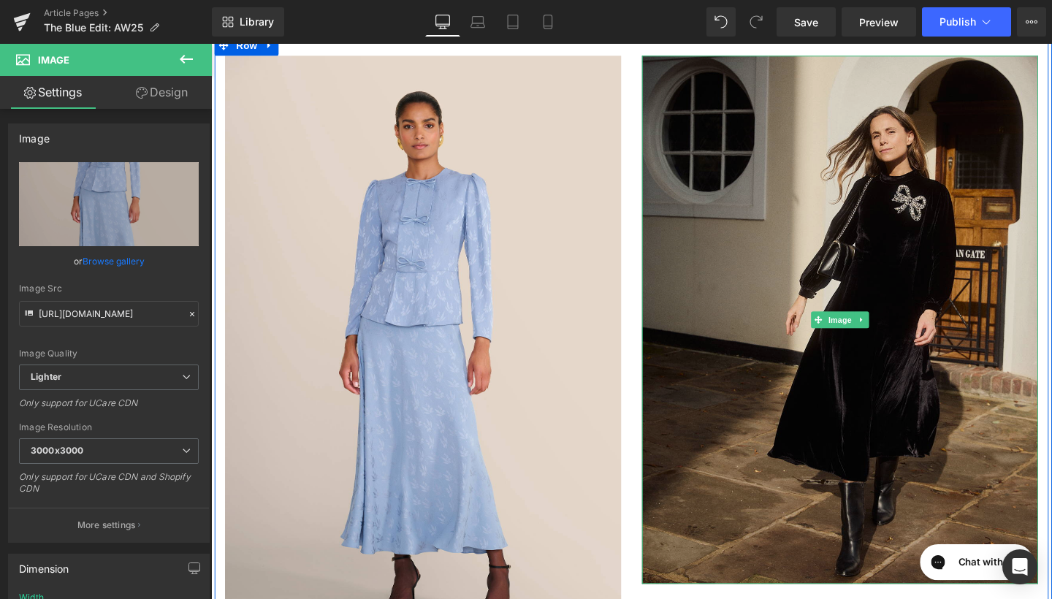
click at [771, 346] on img at bounding box center [872, 333] width 416 height 555
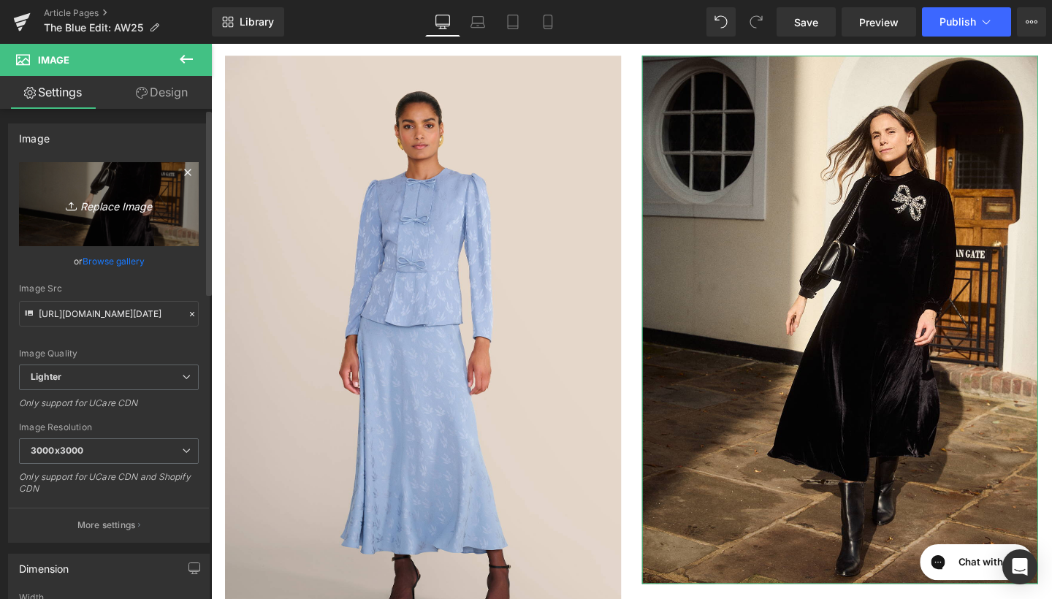
click at [107, 214] on link "Replace Image" at bounding box center [109, 204] width 180 height 84
type input "C:\fakepath\[PERSON_NAME] Jaquard 32432 copy 3.jpg"
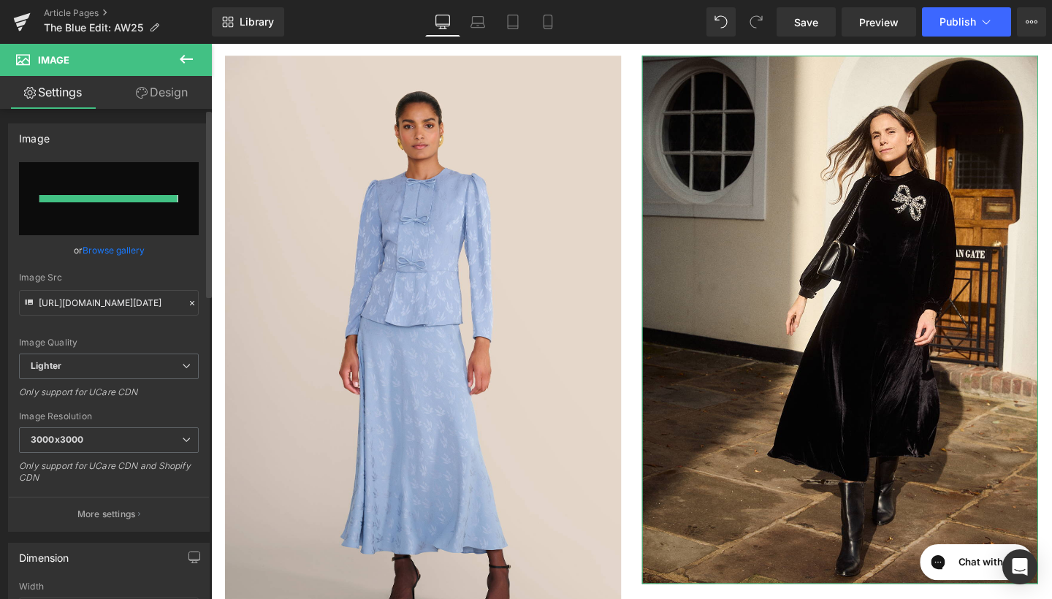
type input "[URL][DOMAIN_NAME]"
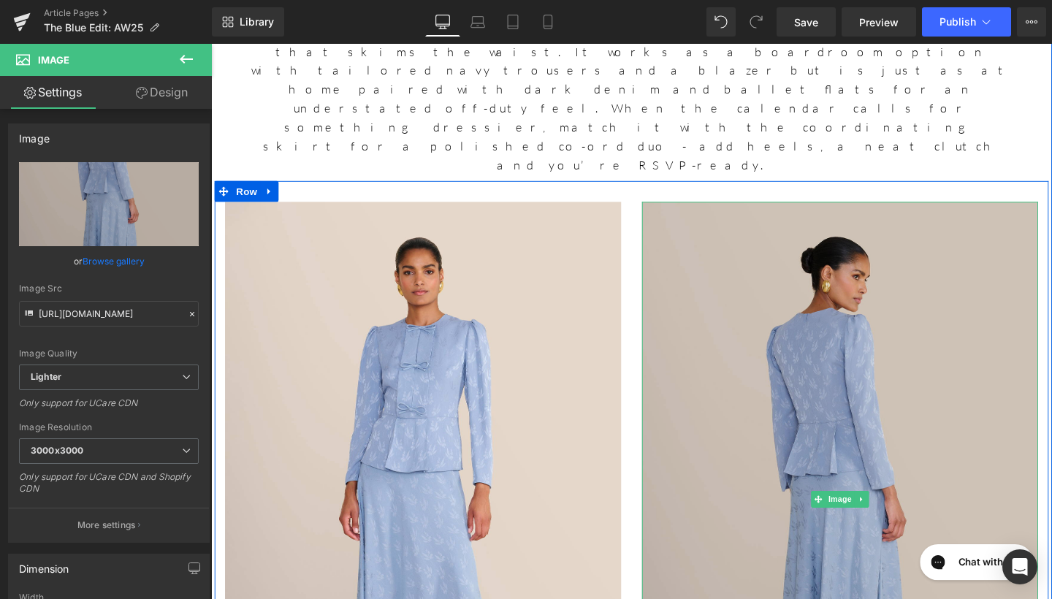
scroll to position [1476, 0]
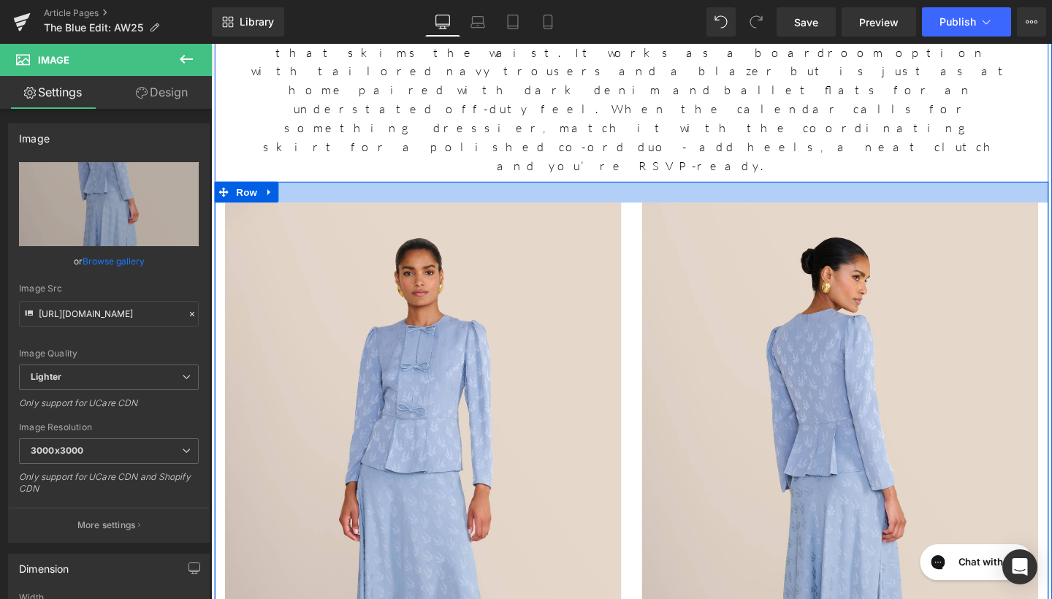
click at [951, 188] on div at bounding box center [653, 199] width 876 height 22
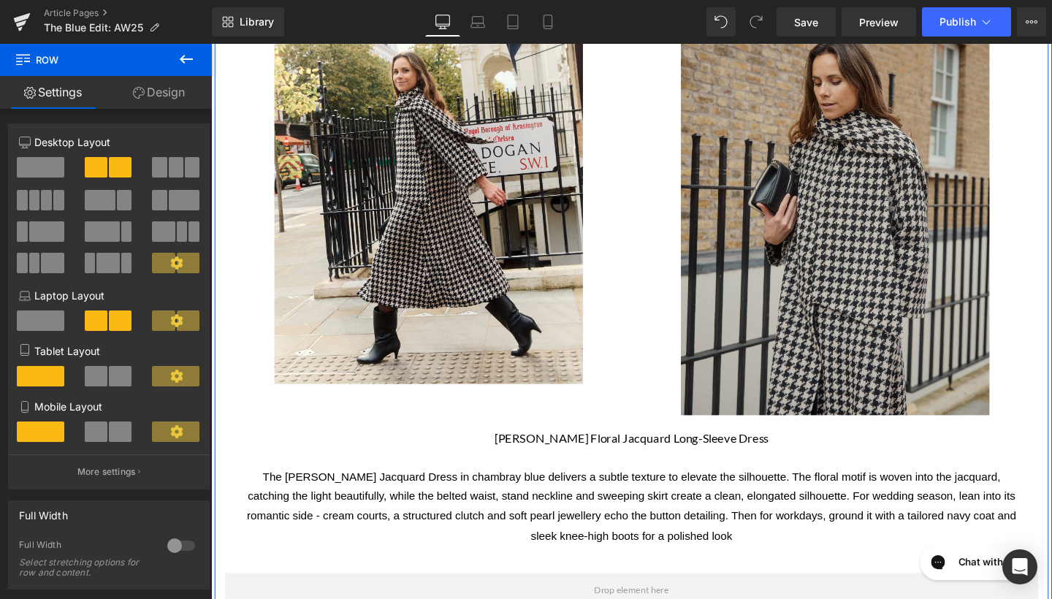
scroll to position [805, 0]
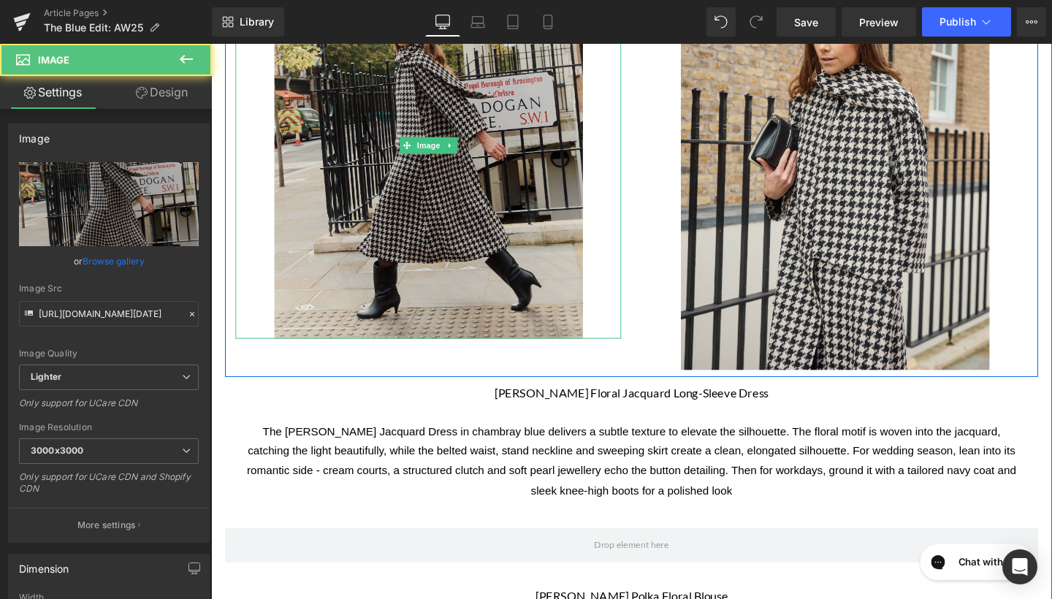
click at [546, 233] on img at bounding box center [440, 150] width 324 height 405
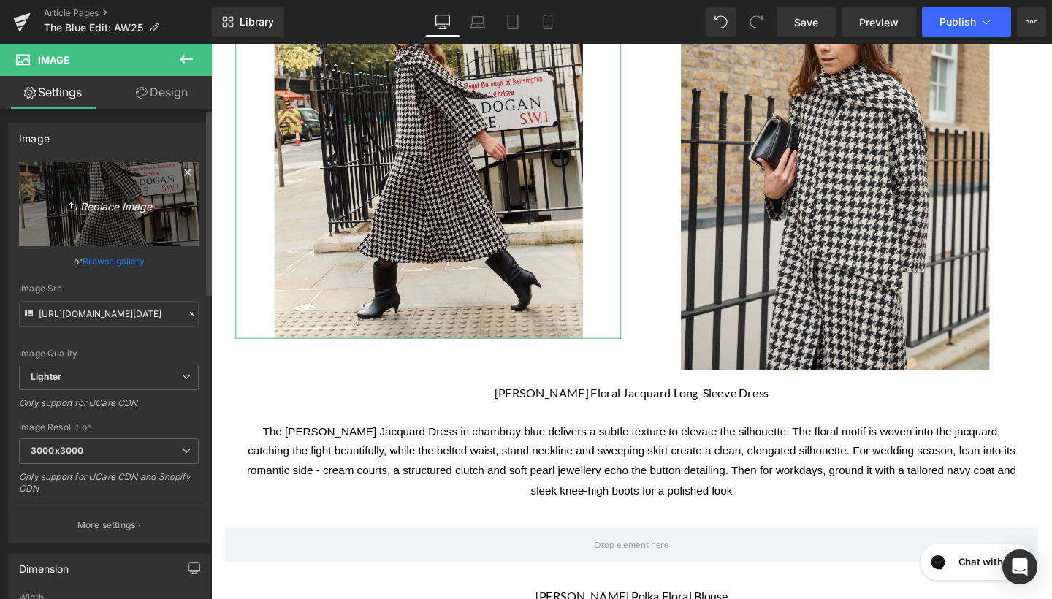
click at [83, 212] on icon "Replace Image" at bounding box center [108, 204] width 117 height 18
type input "C:\fakepath\[PERSON_NAME] Dress 30975 copy 3.jpg"
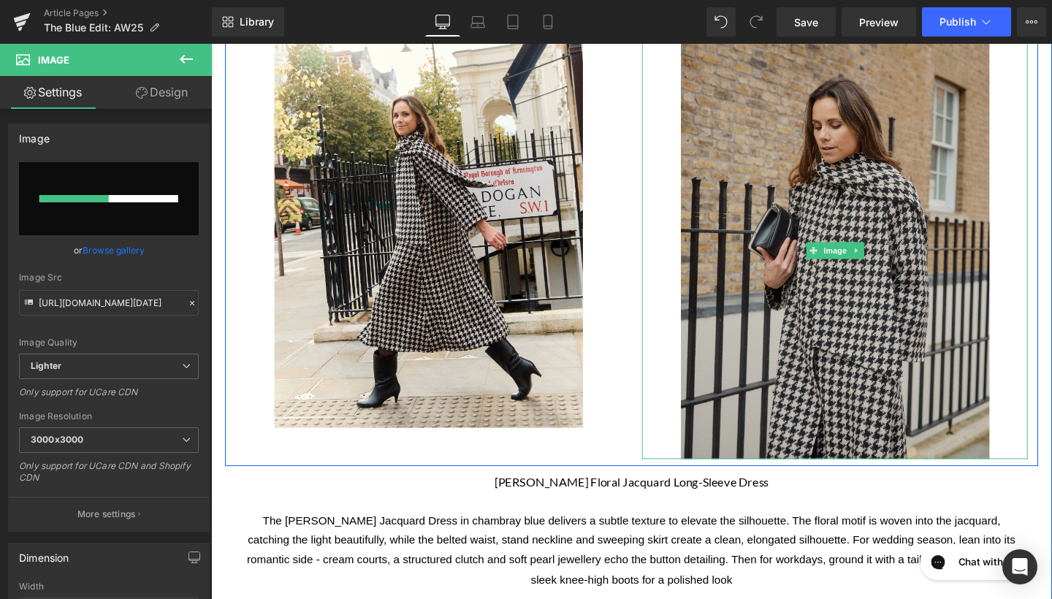
scroll to position [697, 0]
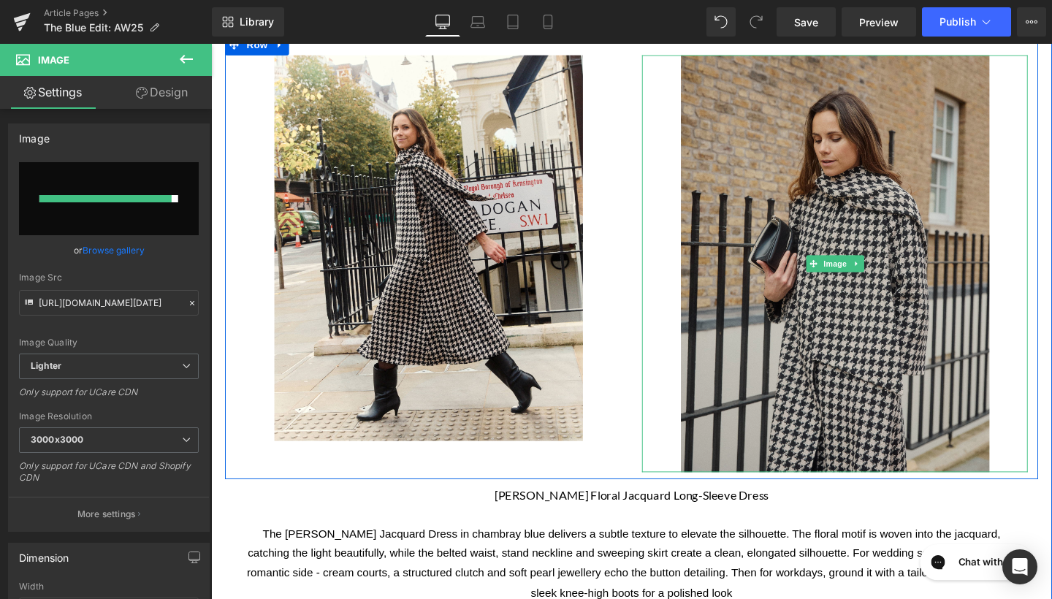
type input "[URL][DOMAIN_NAME][PERSON_NAME]"
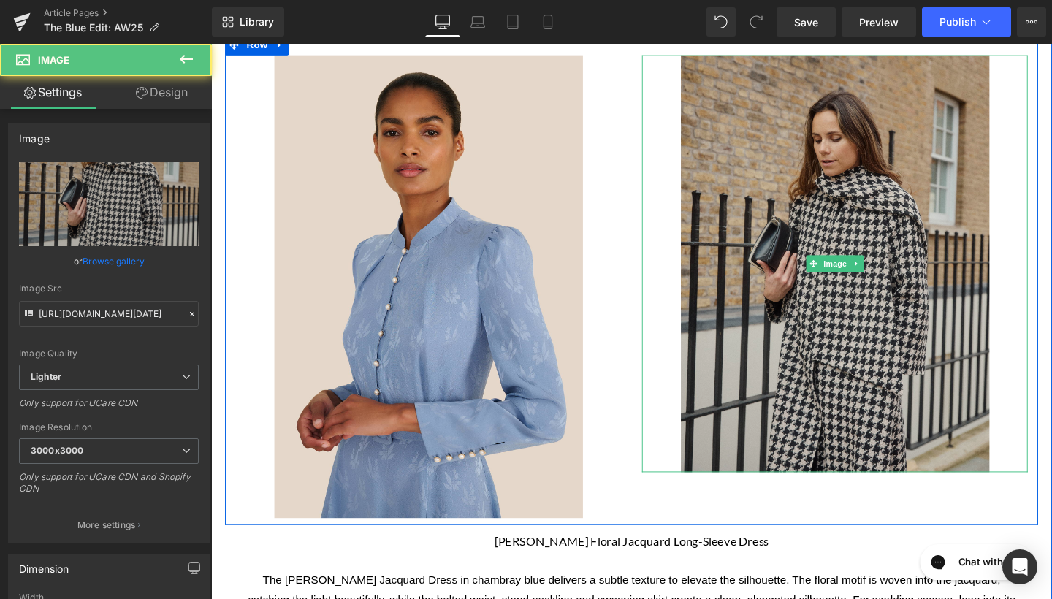
click at [850, 250] on img at bounding box center [867, 275] width 324 height 438
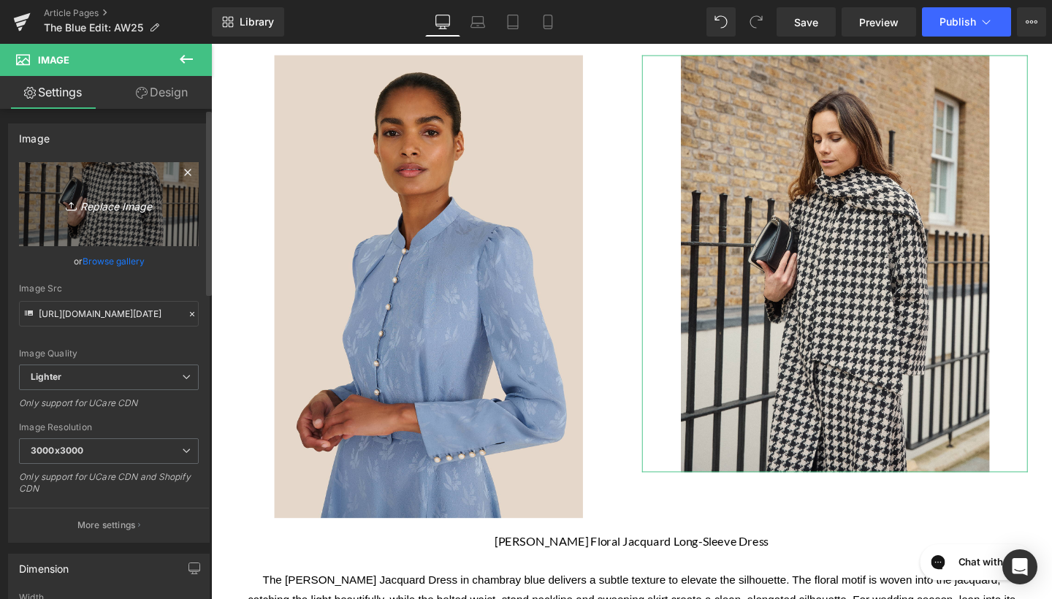
click at [139, 213] on link "Replace Image" at bounding box center [109, 204] width 180 height 84
type input "C:\fakepath\[PERSON_NAME] Dress 30924 copy 3.jpg"
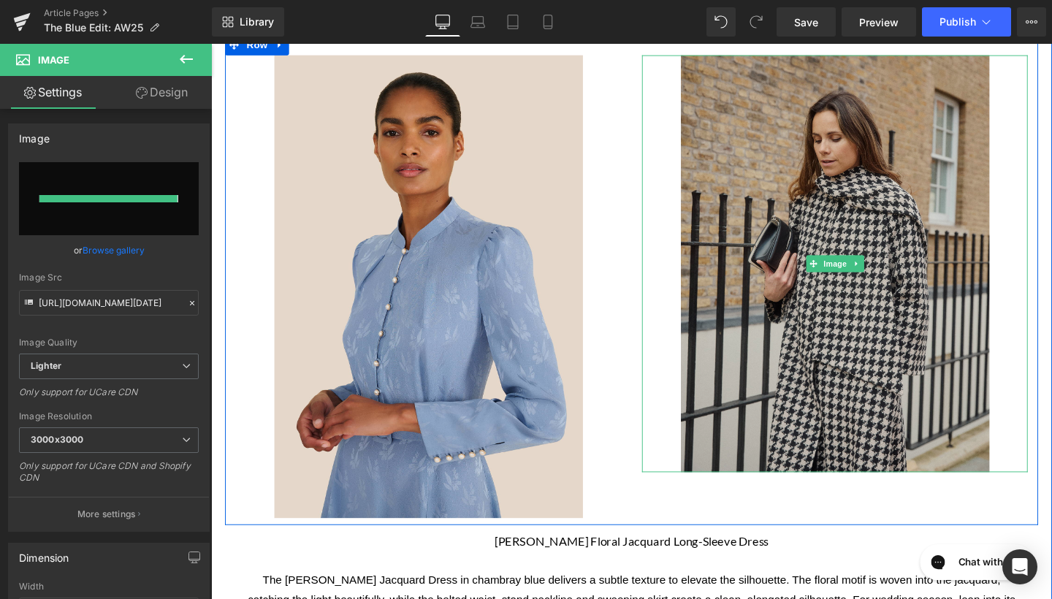
type input "[URL][DOMAIN_NAME][PERSON_NAME]"
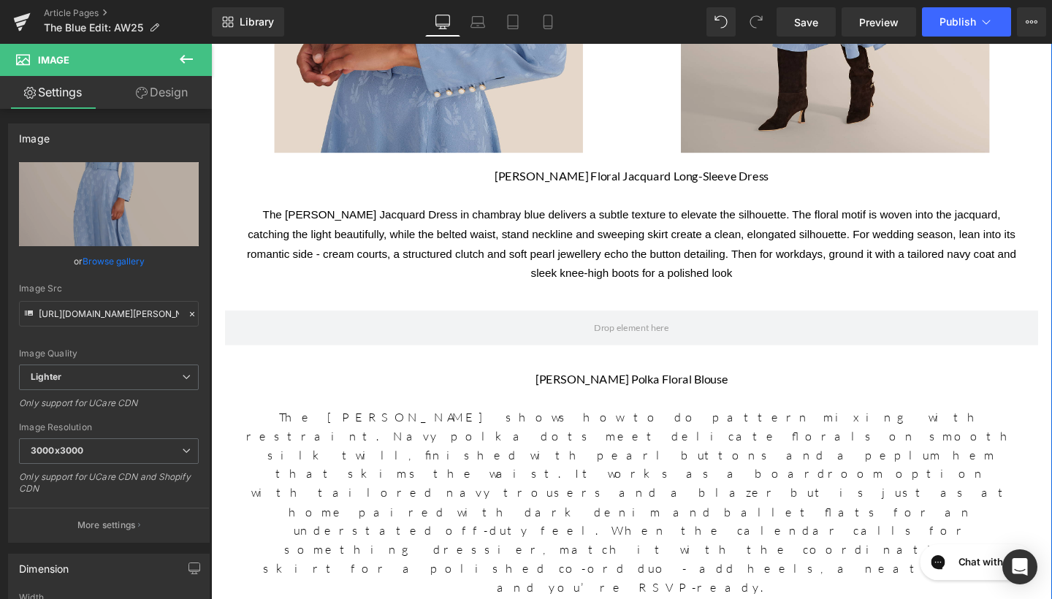
scroll to position [1080, 0]
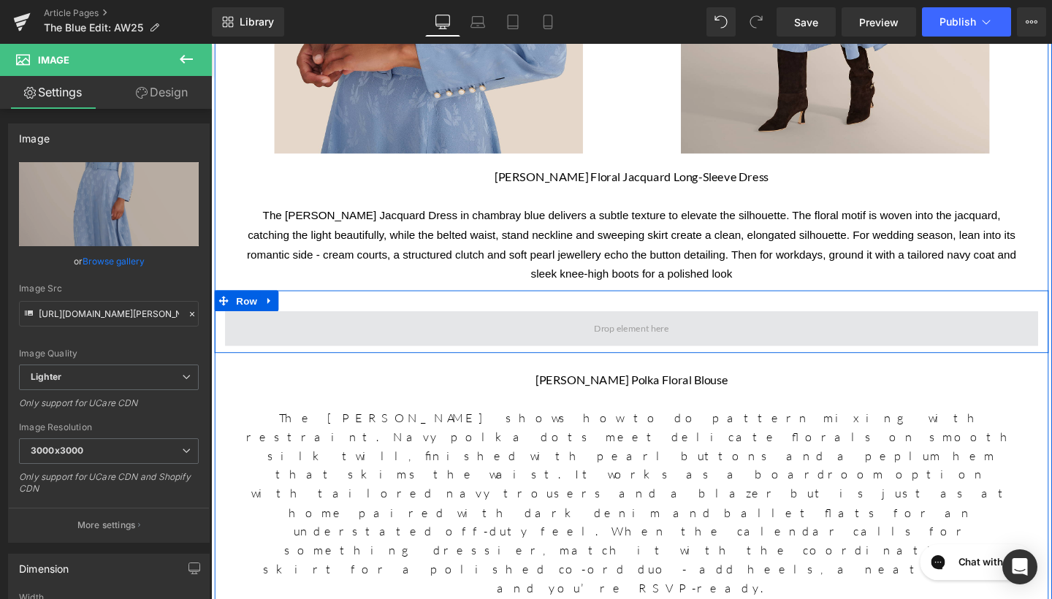
click at [722, 352] on span at bounding box center [653, 343] width 855 height 37
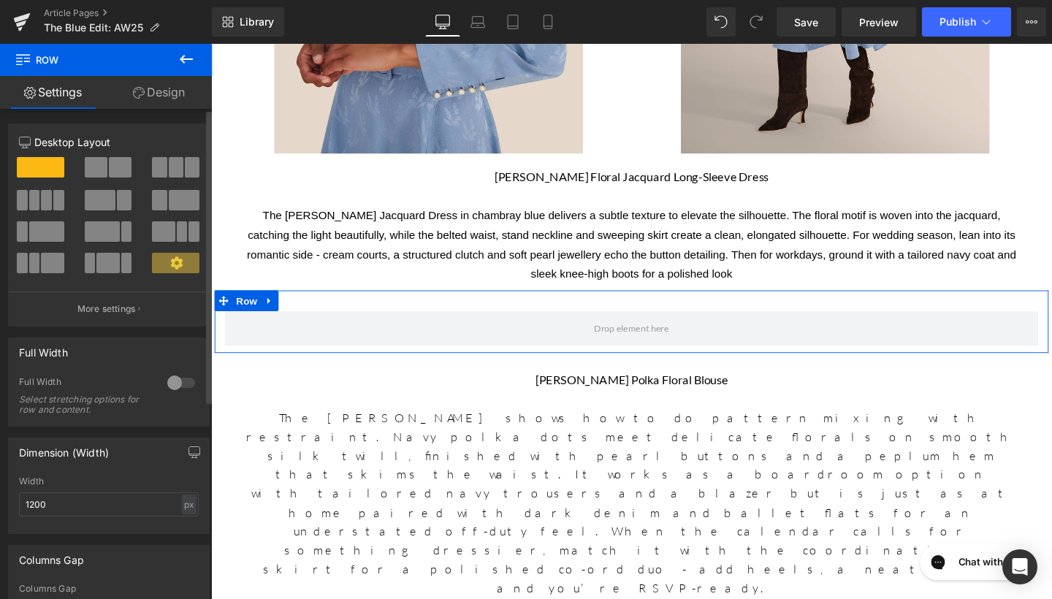
click at [109, 165] on span at bounding box center [120, 167] width 23 height 20
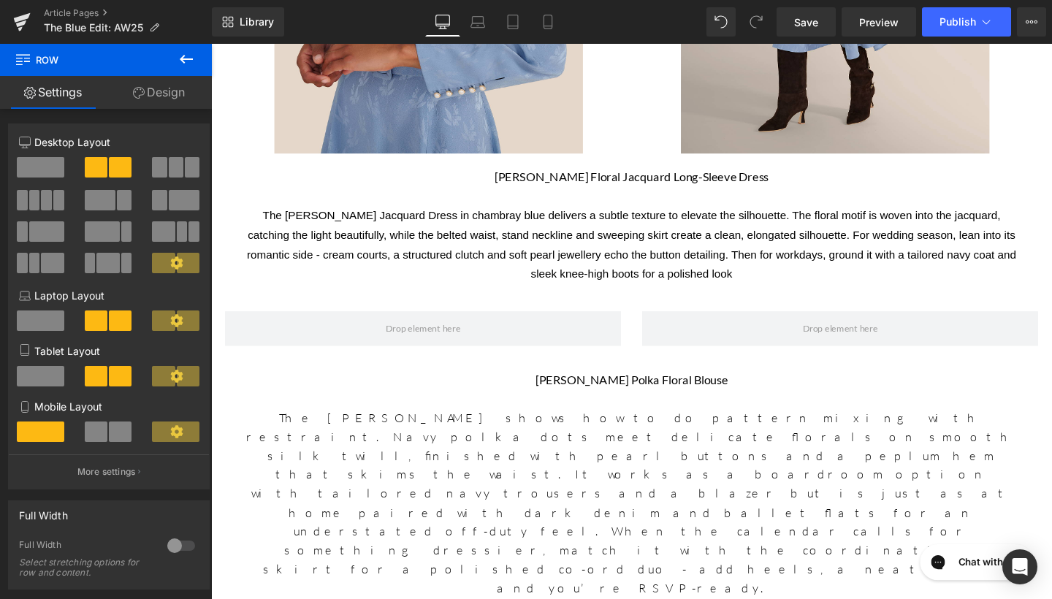
click at [188, 61] on icon at bounding box center [186, 59] width 18 height 18
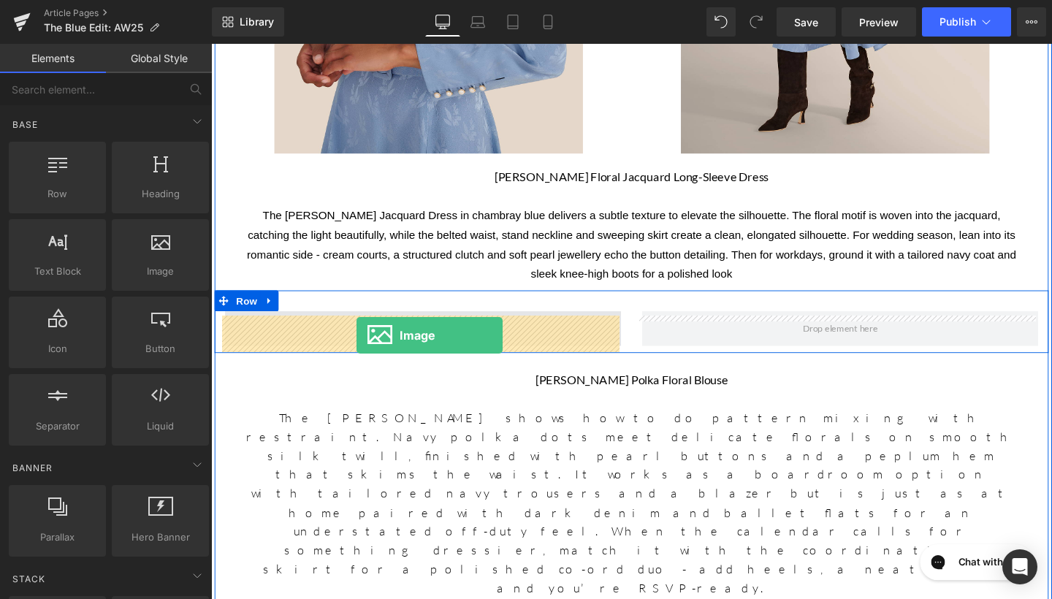
drag, startPoint x: 337, startPoint y: 307, endPoint x: 364, endPoint y: 350, distance: 50.2
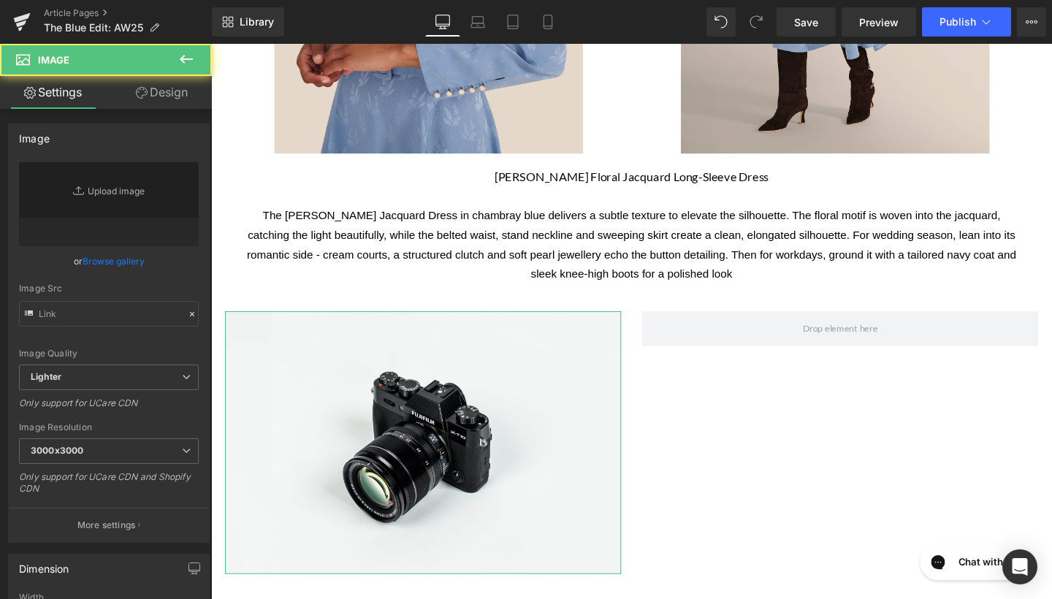
type input "//[DOMAIN_NAME][URL]"
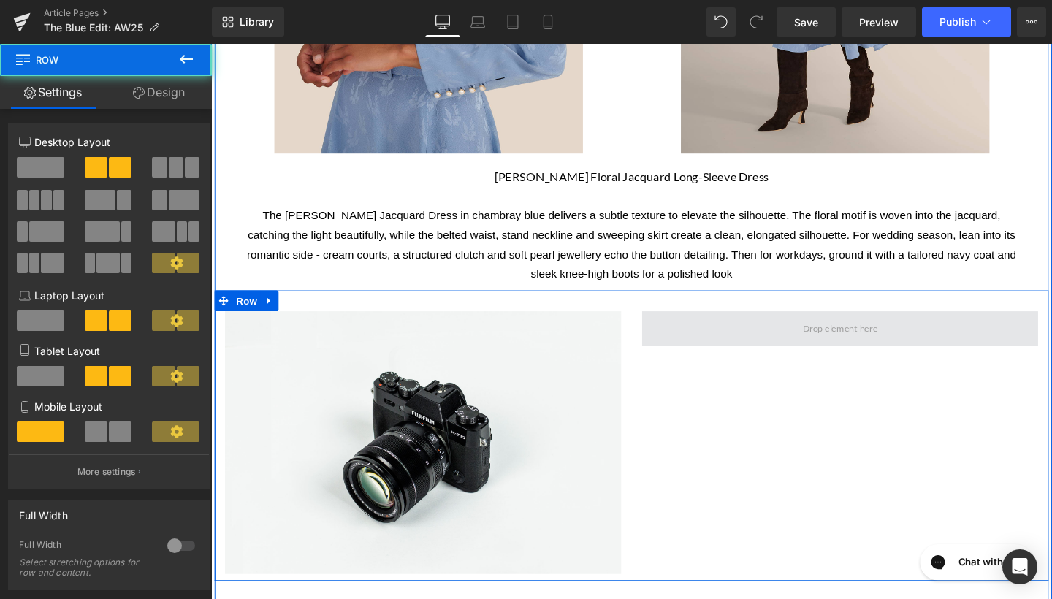
click at [764, 353] on span at bounding box center [872, 343] width 416 height 37
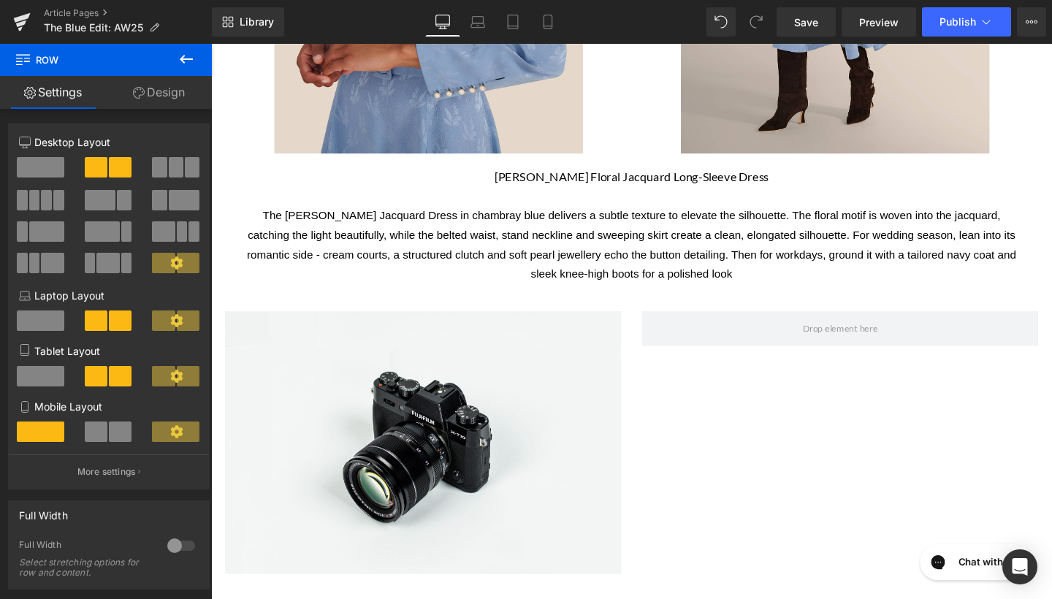
click at [180, 61] on icon at bounding box center [186, 59] width 18 height 18
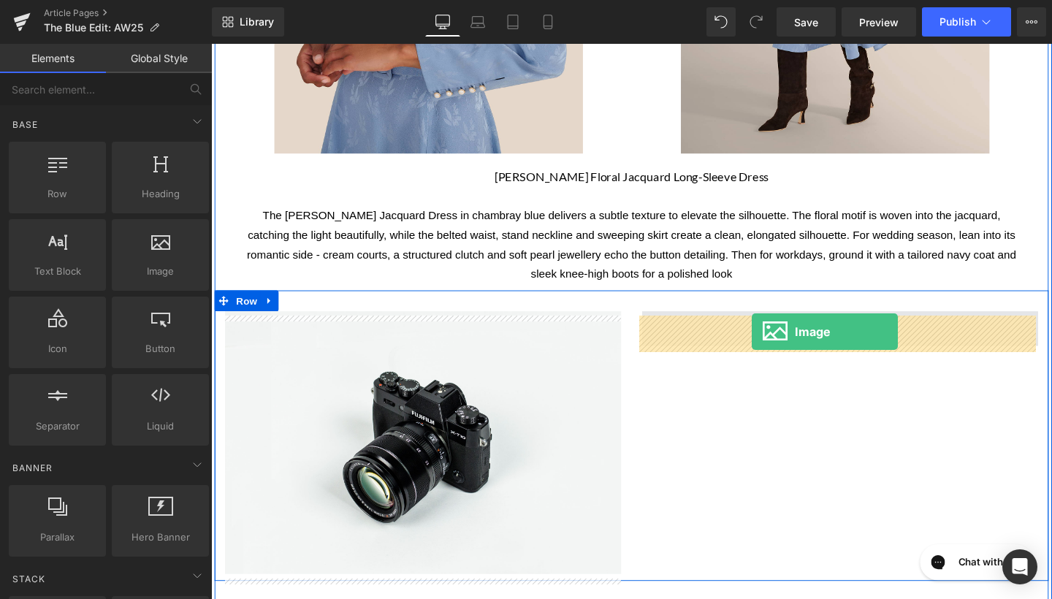
drag, startPoint x: 362, startPoint y: 305, endPoint x: 779, endPoint y: 346, distance: 419.8
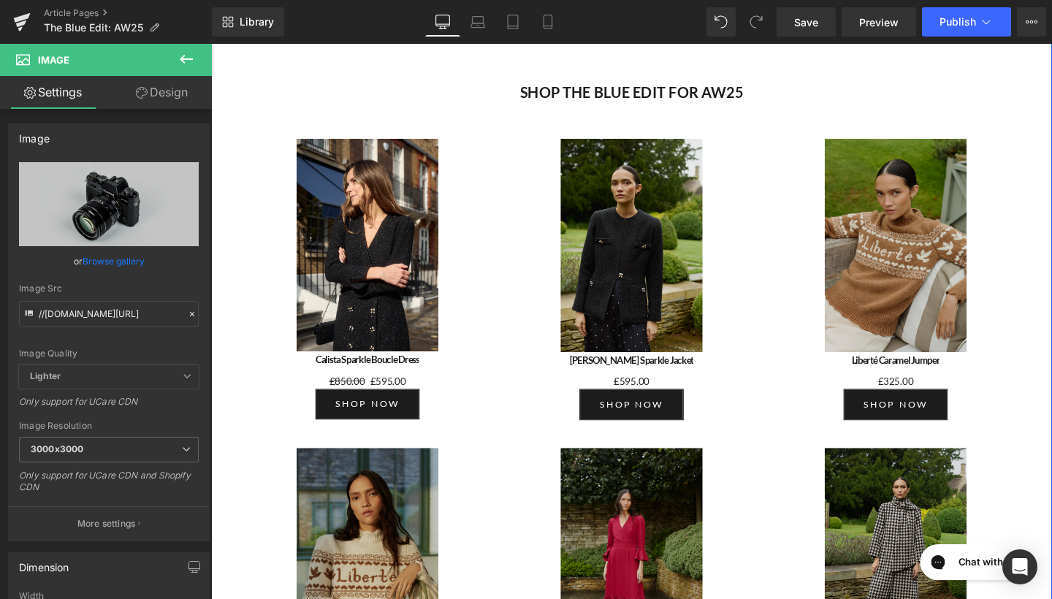
scroll to position [4489, 0]
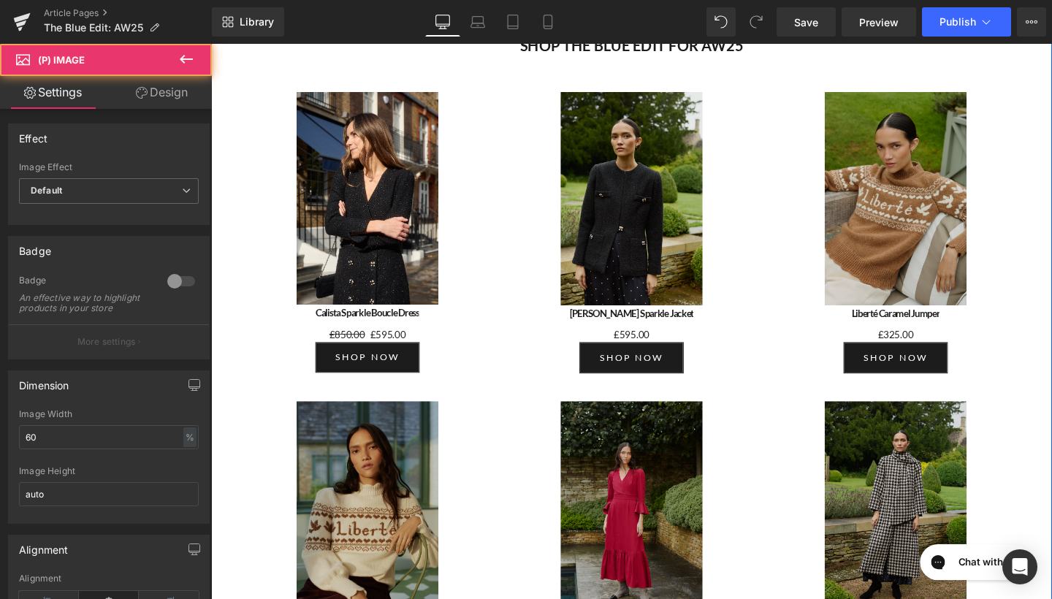
click at [531, 419] on div "Sale Off" at bounding box center [653, 530] width 248 height 223
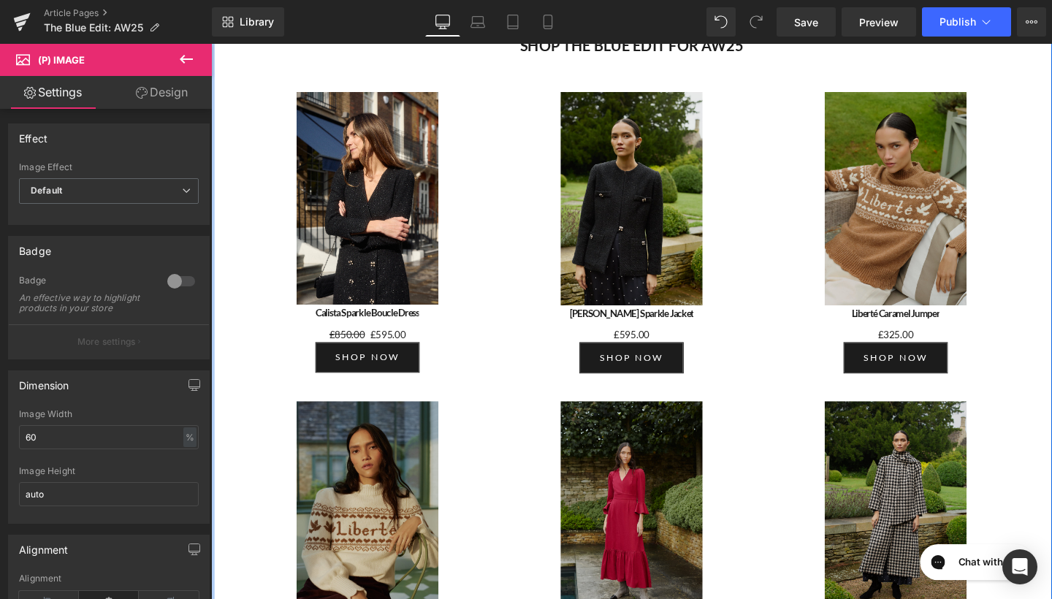
click at [177, 56] on icon at bounding box center [186, 59] width 18 height 18
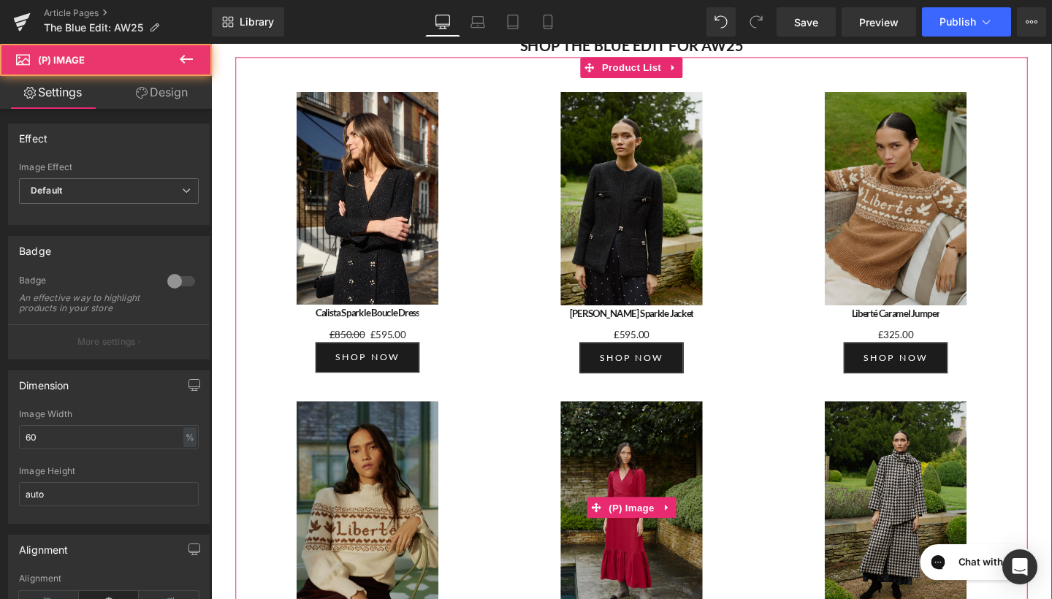
drag, startPoint x: 661, startPoint y: 262, endPoint x: 448, endPoint y: 232, distance: 214.6
click at [661, 419] on img at bounding box center [652, 530] width 149 height 223
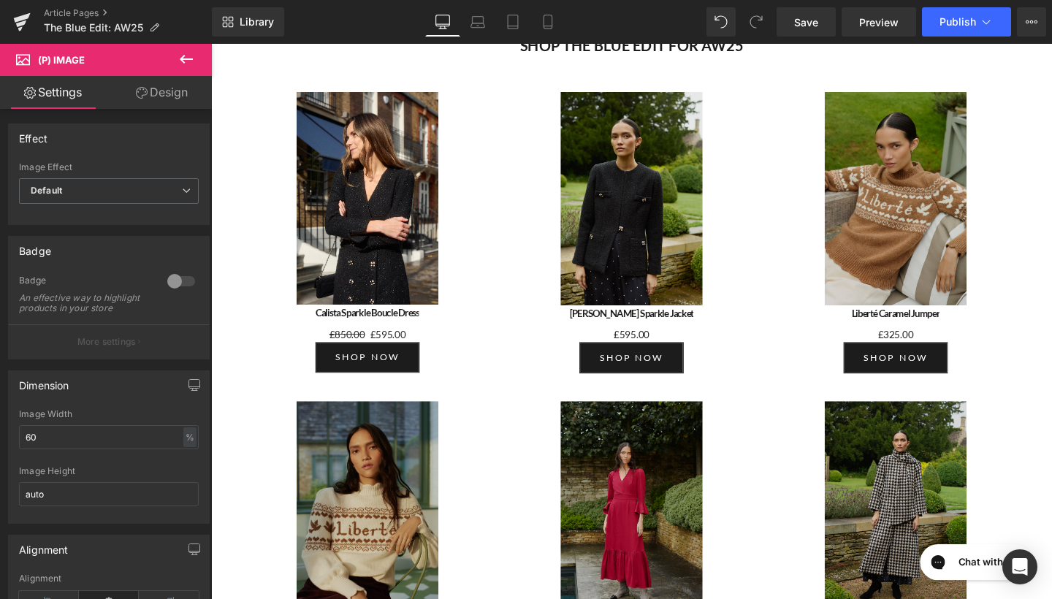
click at [183, 94] on link "Design" at bounding box center [162, 92] width 106 height 33
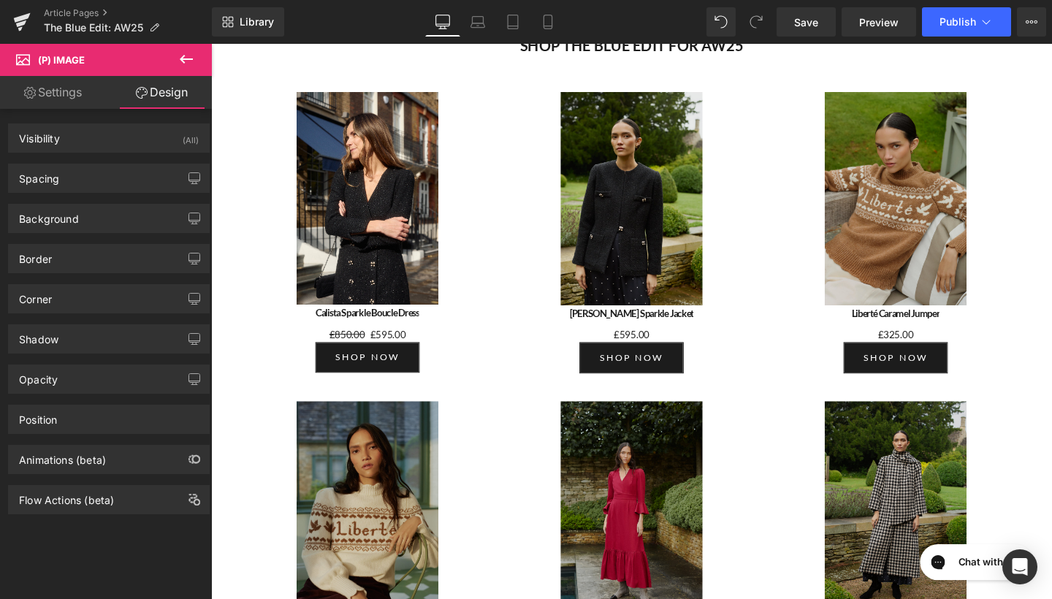
click at [94, 90] on link "Settings" at bounding box center [53, 92] width 106 height 33
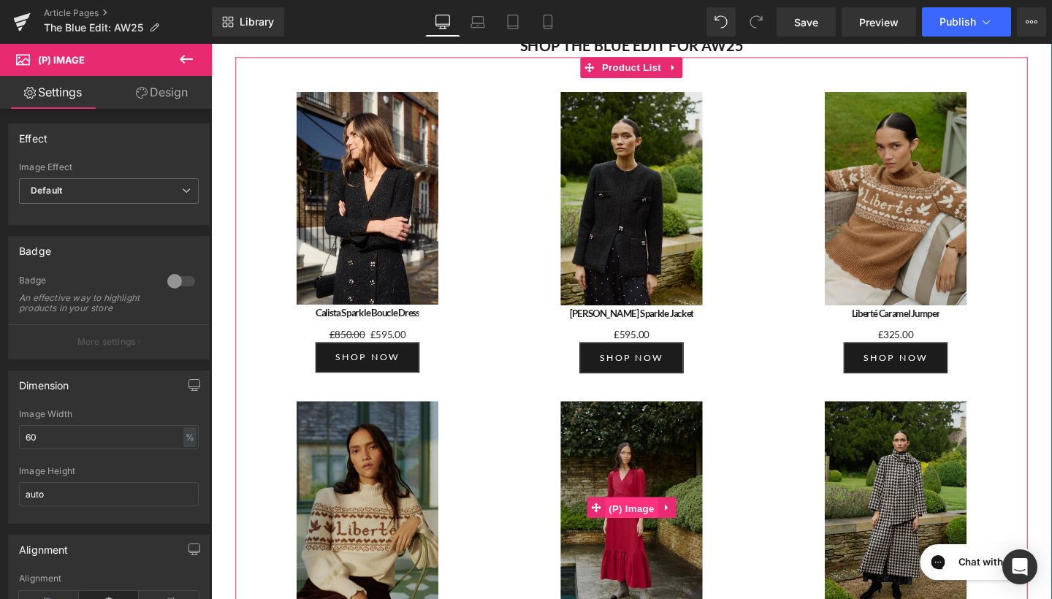
click at [627, 521] on span "(P) Image" at bounding box center [653, 532] width 56 height 22
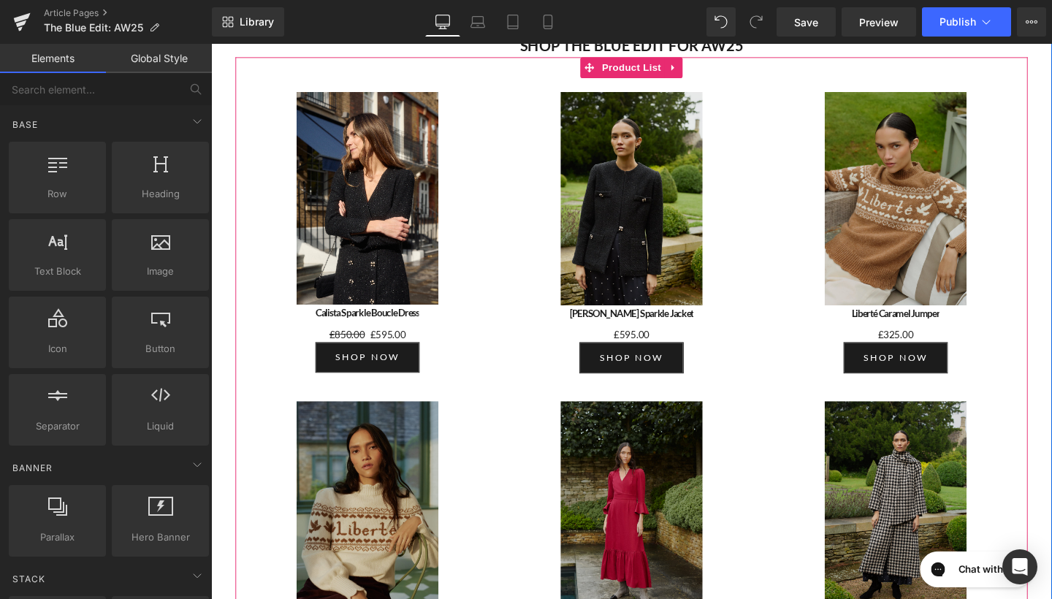
drag, startPoint x: 826, startPoint y: 459, endPoint x: 635, endPoint y: 435, distance: 192.2
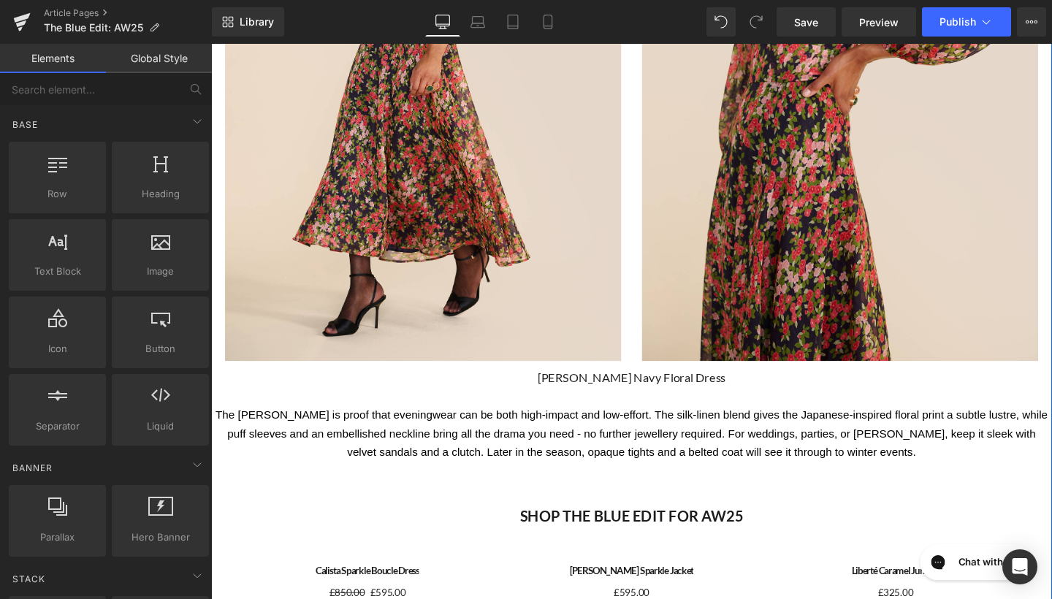
scroll to position [3996, 0]
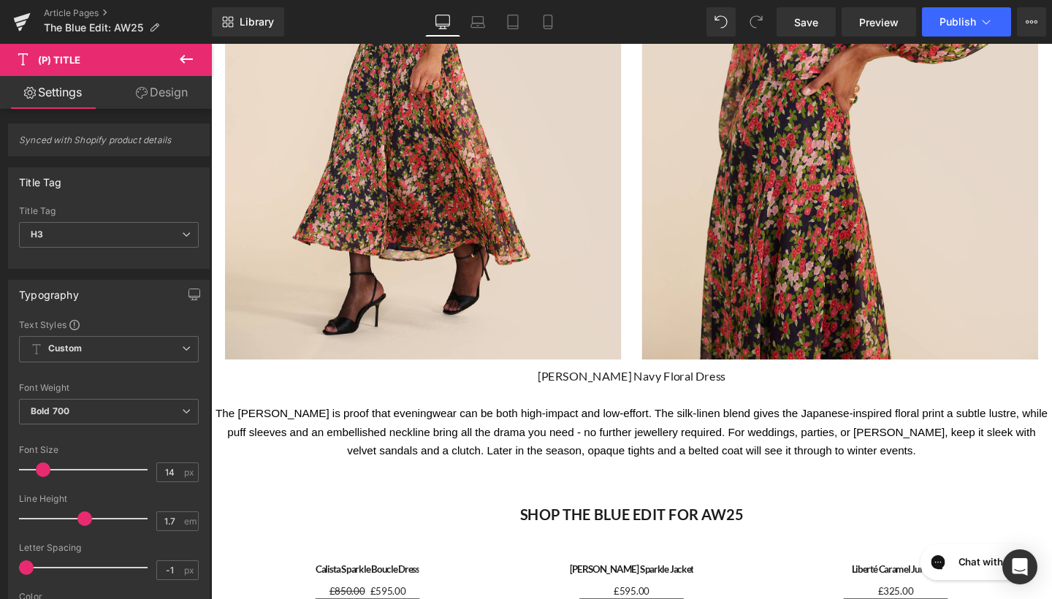
click at [153, 93] on link "Design" at bounding box center [162, 92] width 106 height 33
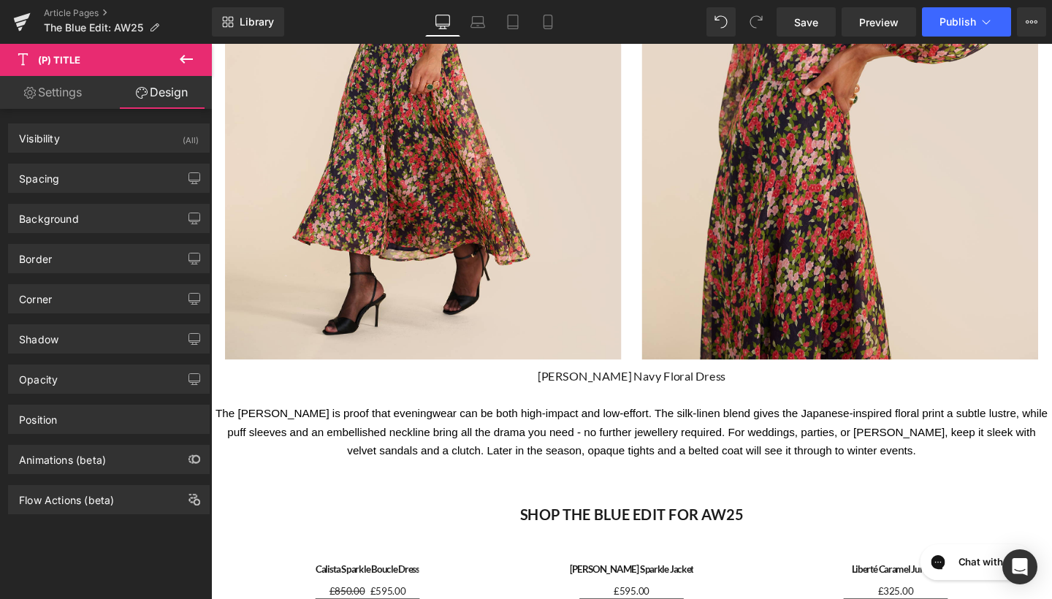
click at [59, 89] on link "Settings" at bounding box center [53, 92] width 106 height 33
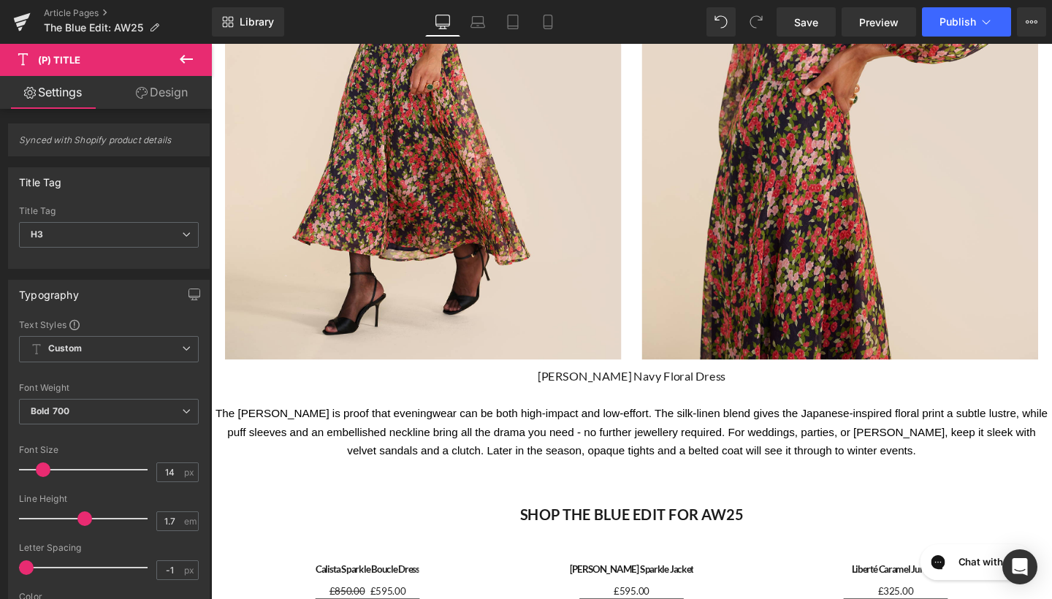
type input "100"
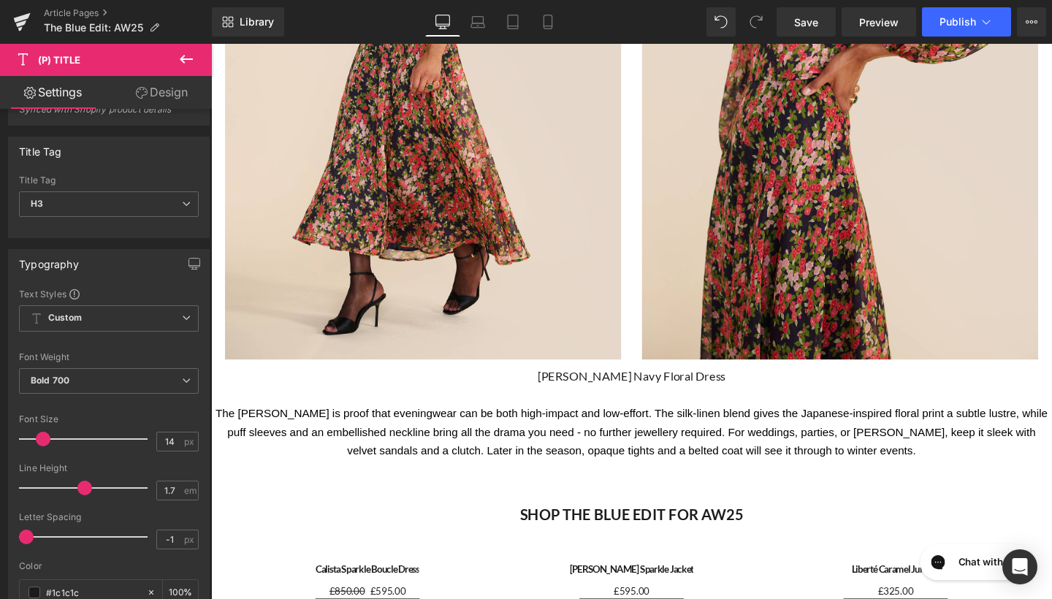
click at [188, 50] on icon at bounding box center [186, 59] width 18 height 18
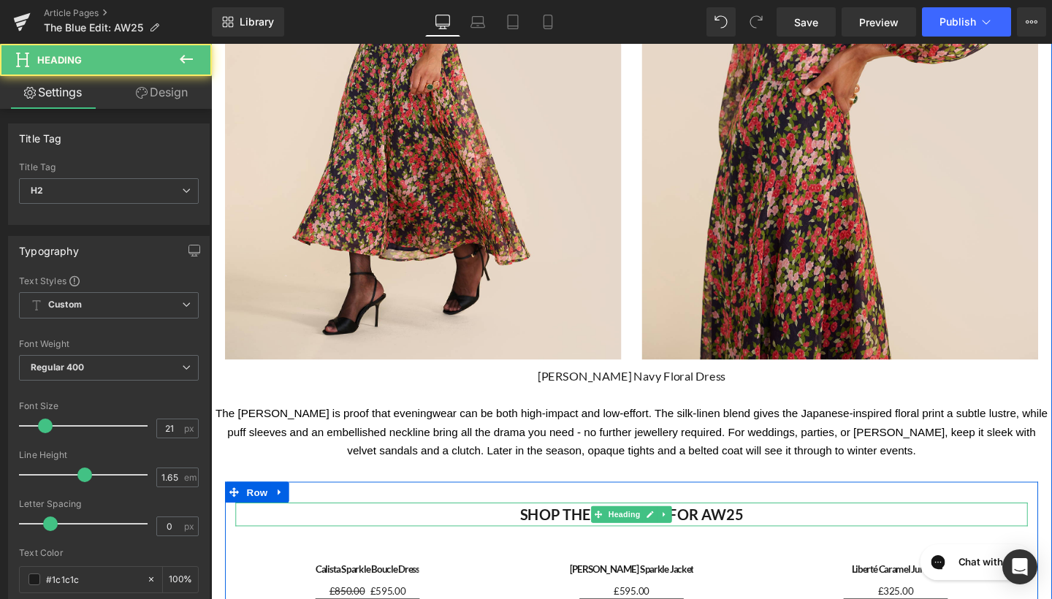
click at [396, 526] on h2 "SHOP THE BLUE EDIT FOR AW25" at bounding box center [653, 539] width 833 height 26
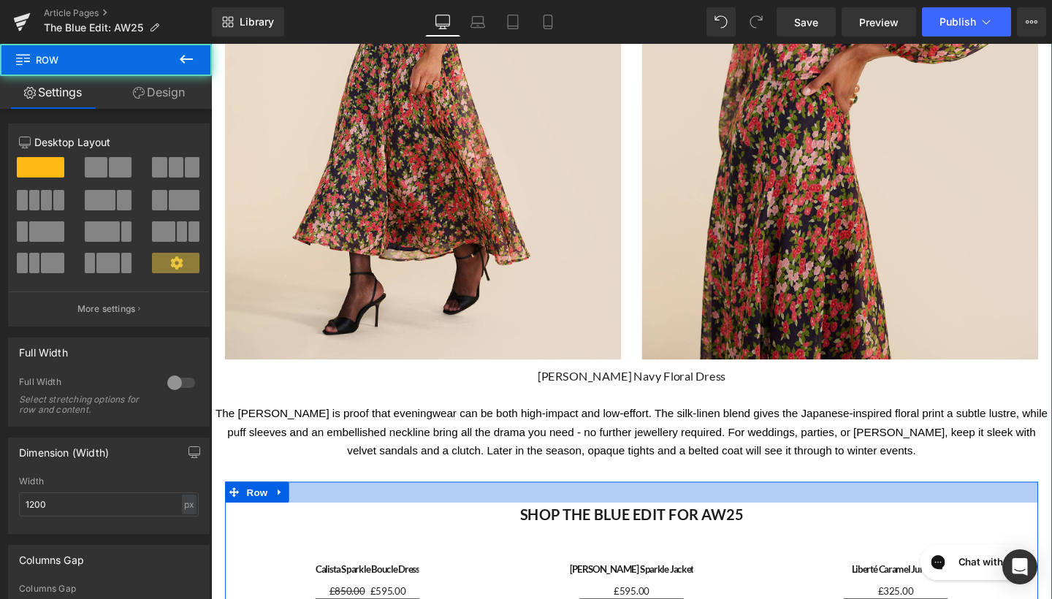
click at [386, 504] on div at bounding box center [653, 515] width 855 height 22
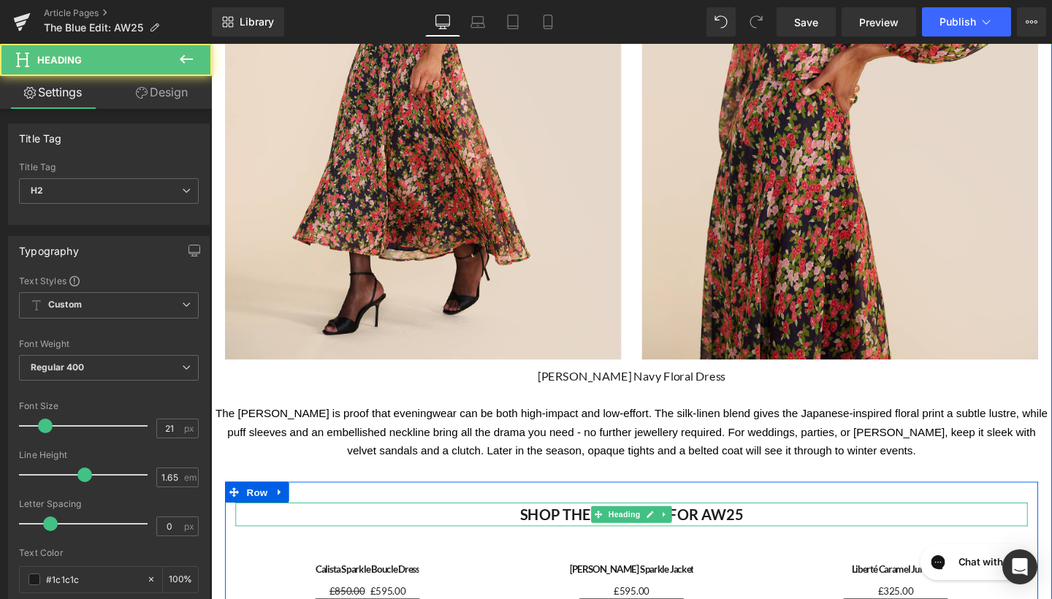
click at [392, 526] on h2 "SHOP THE BLUE EDIT FOR AW25" at bounding box center [653, 539] width 833 height 26
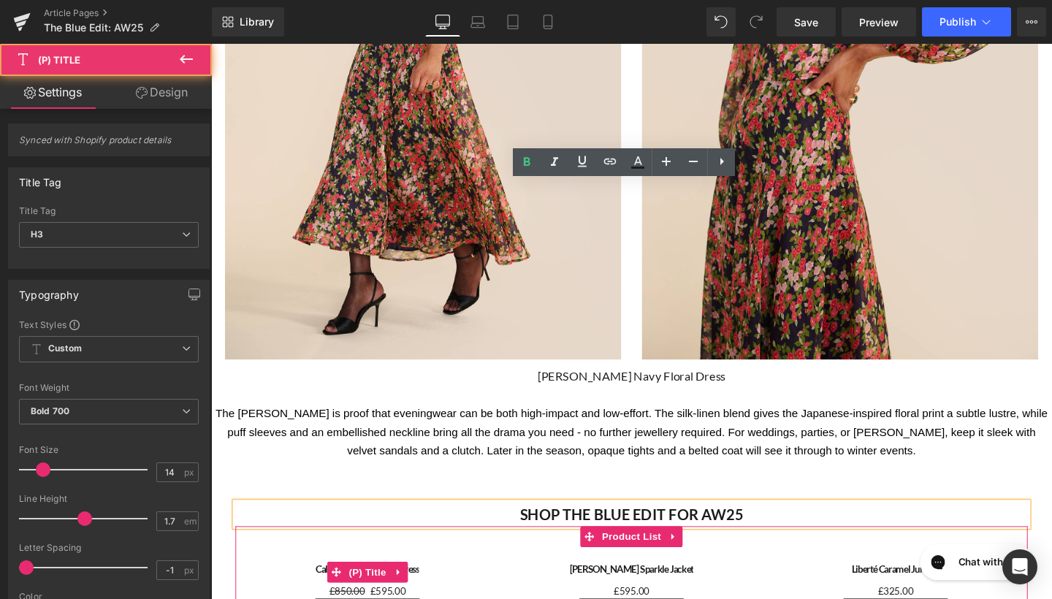
click at [452, 587] on h3 "Calista Sparkle Boucle Dress" at bounding box center [375, 598] width 248 height 23
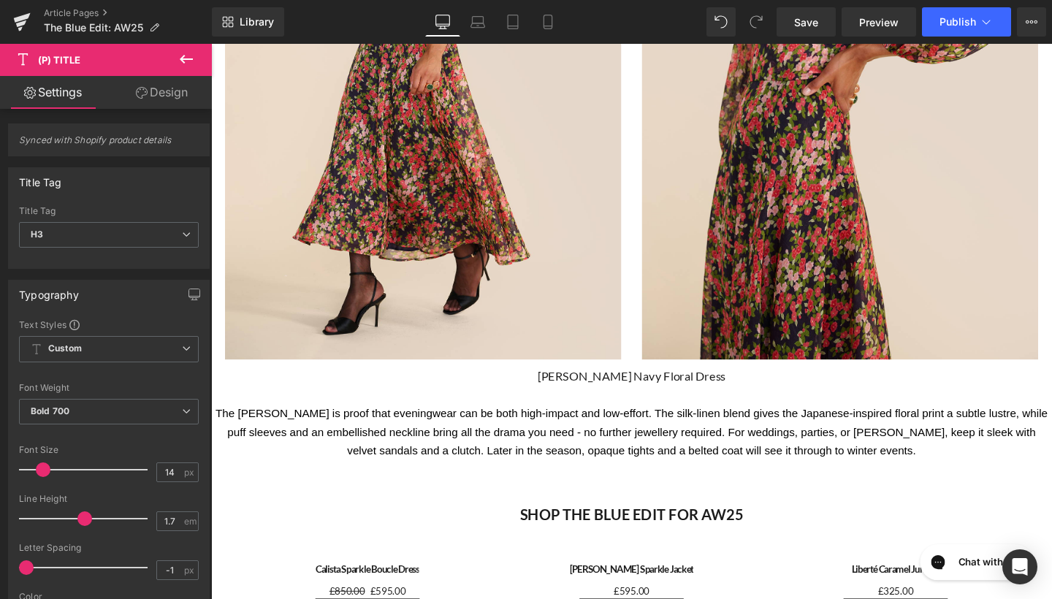
click at [183, 58] on icon at bounding box center [186, 59] width 13 height 9
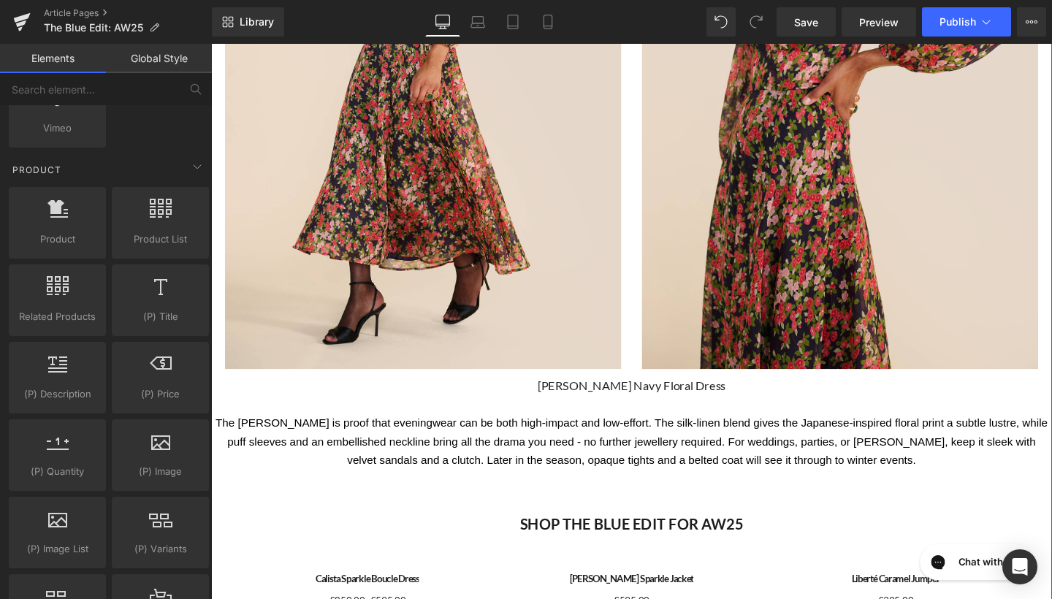
scroll to position [3913, 0]
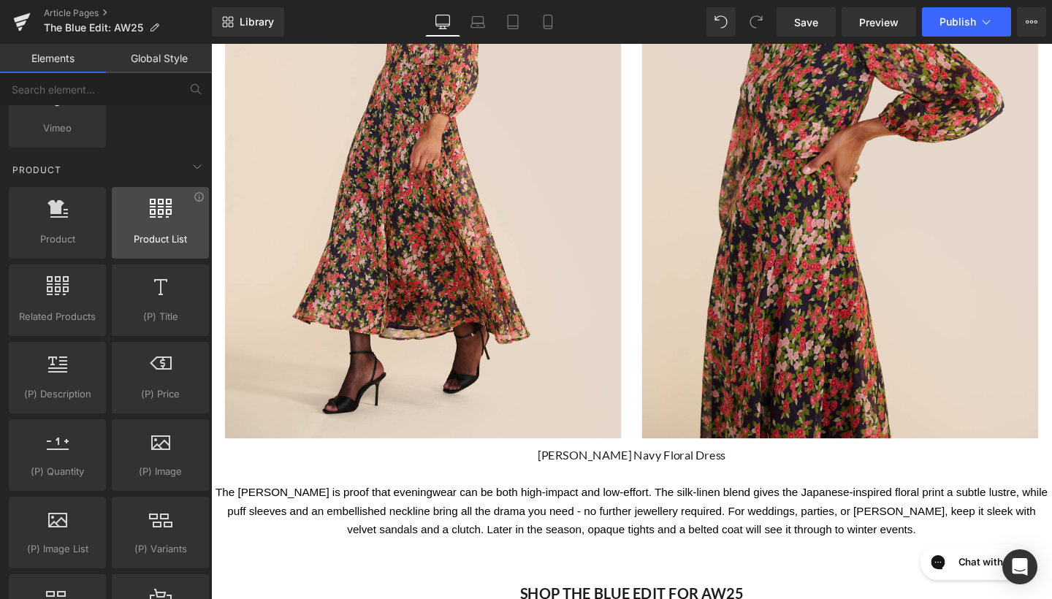
click at [144, 212] on div at bounding box center [160, 215] width 88 height 33
click at [165, 217] on icon at bounding box center [161, 208] width 22 height 19
click at [194, 201] on icon at bounding box center [198, 196] width 9 height 9
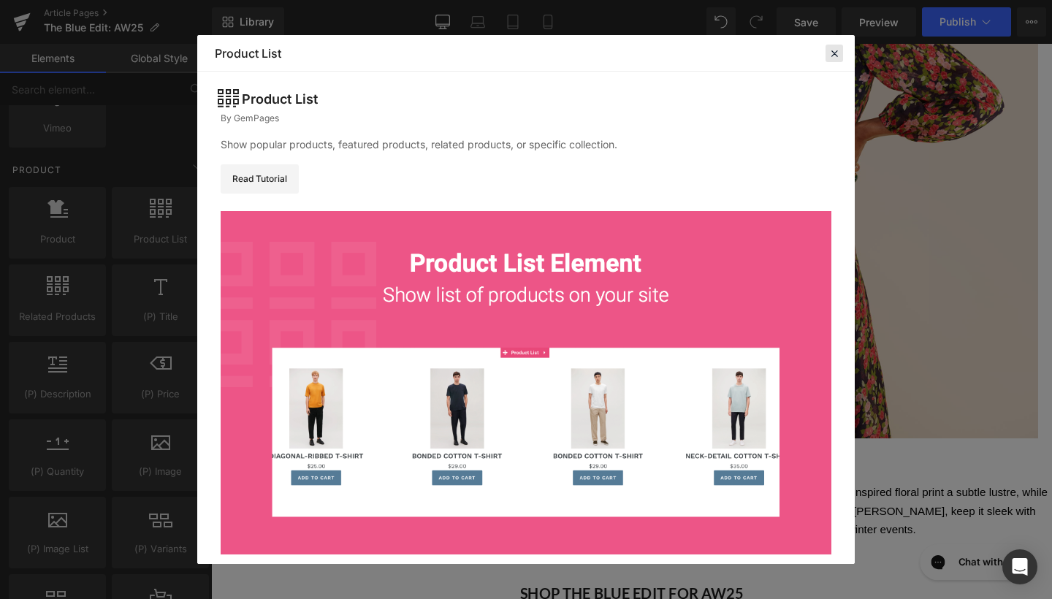
drag, startPoint x: 833, startPoint y: 53, endPoint x: 654, endPoint y: 10, distance: 184.6
click at [833, 53] on icon at bounding box center [834, 53] width 13 height 13
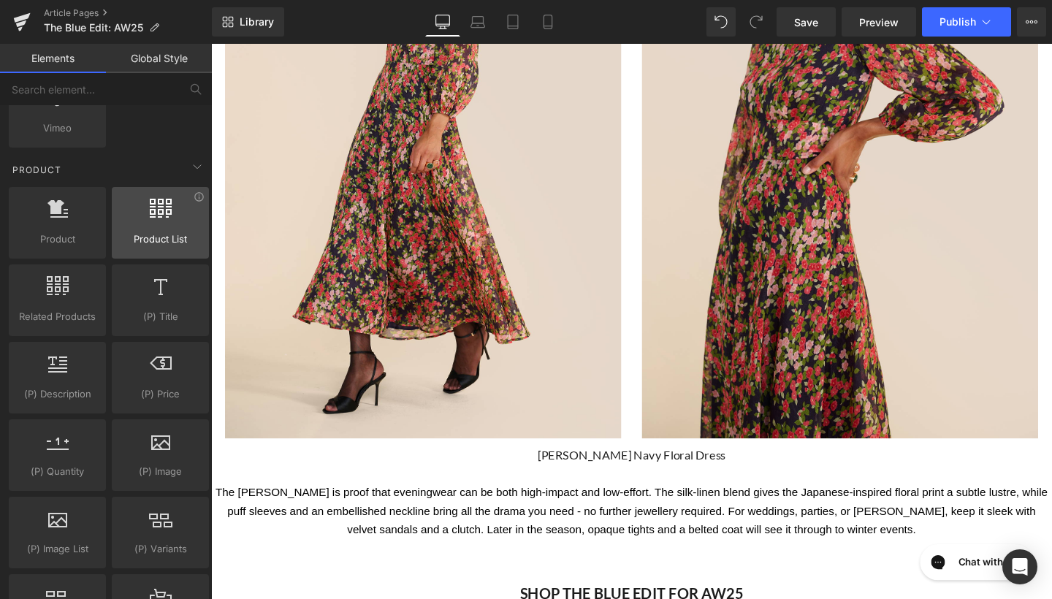
click at [176, 226] on div at bounding box center [160, 215] width 88 height 33
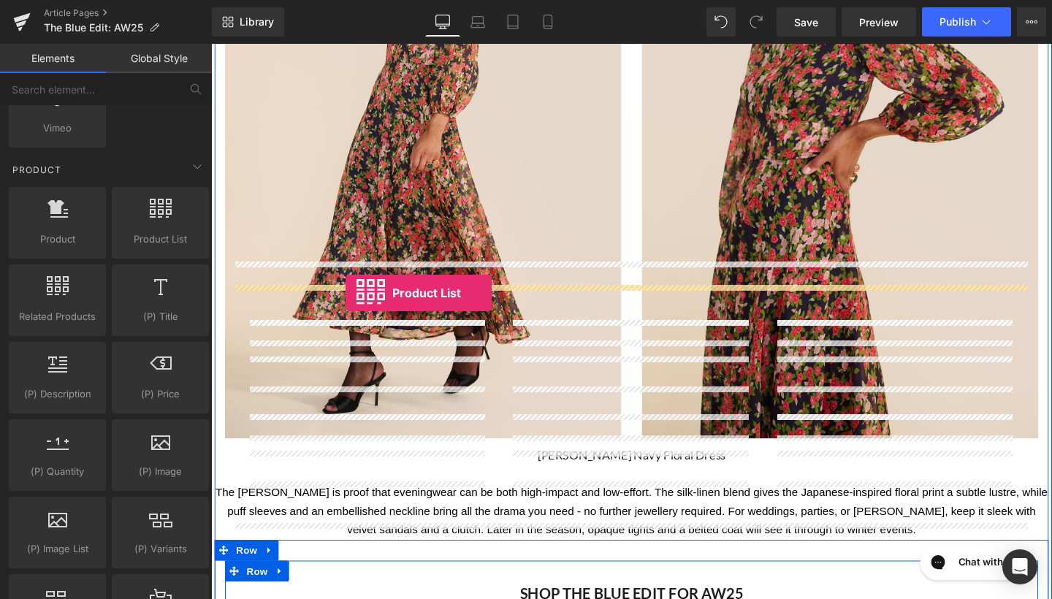
drag, startPoint x: 387, startPoint y: 270, endPoint x: 352, endPoint y: 305, distance: 50.1
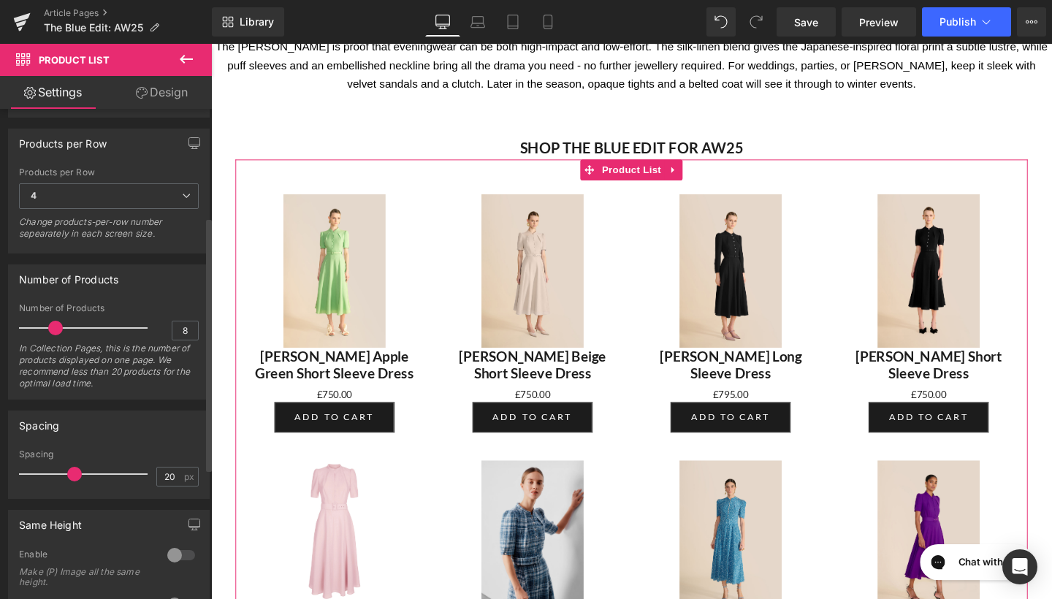
scroll to position [194, 0]
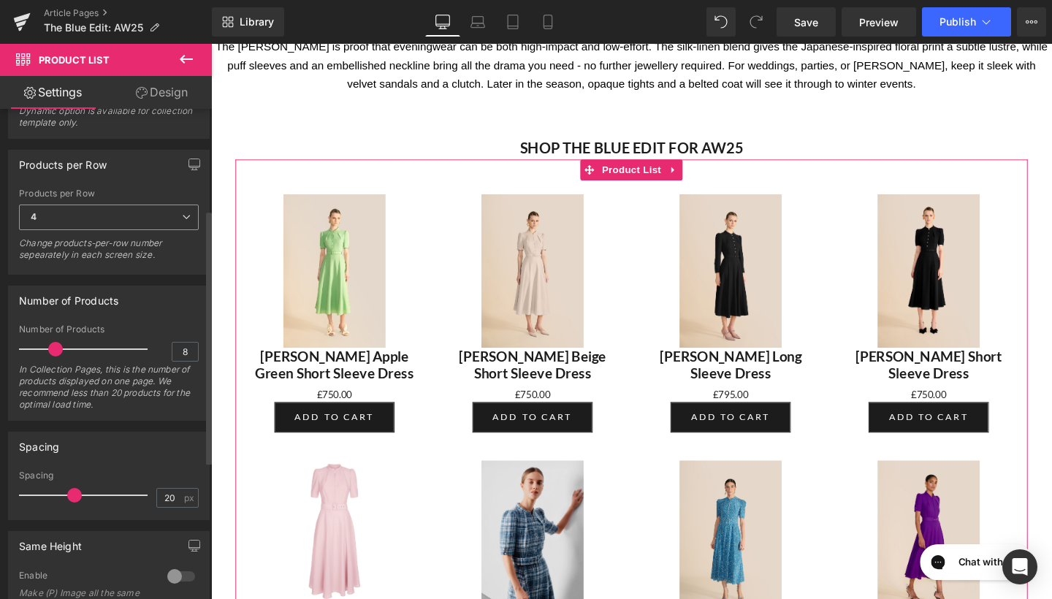
click at [126, 225] on span "4" at bounding box center [109, 218] width 180 height 26
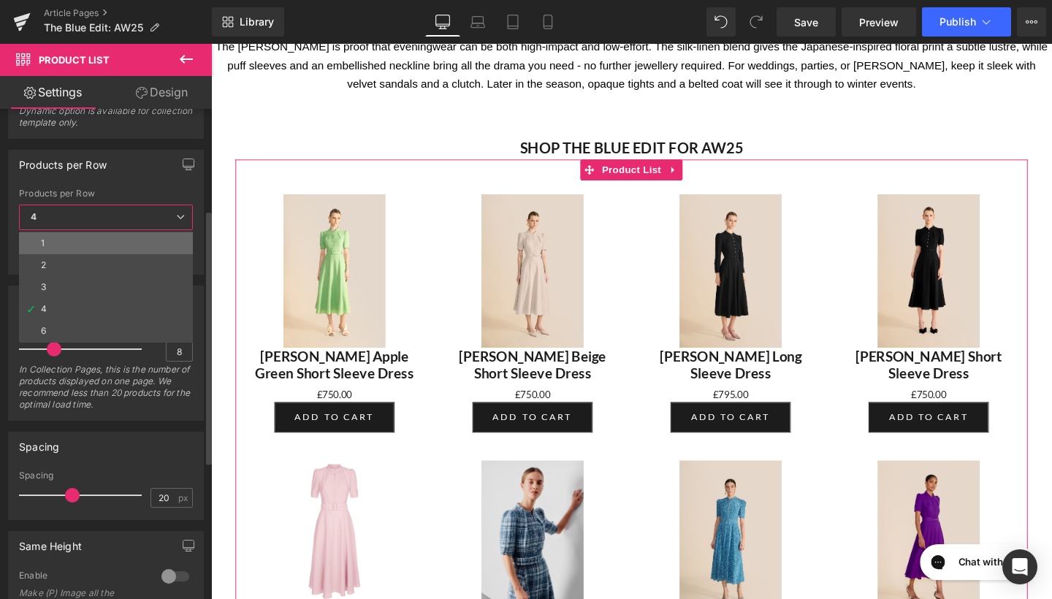
click at [99, 245] on li "1" at bounding box center [106, 243] width 174 height 22
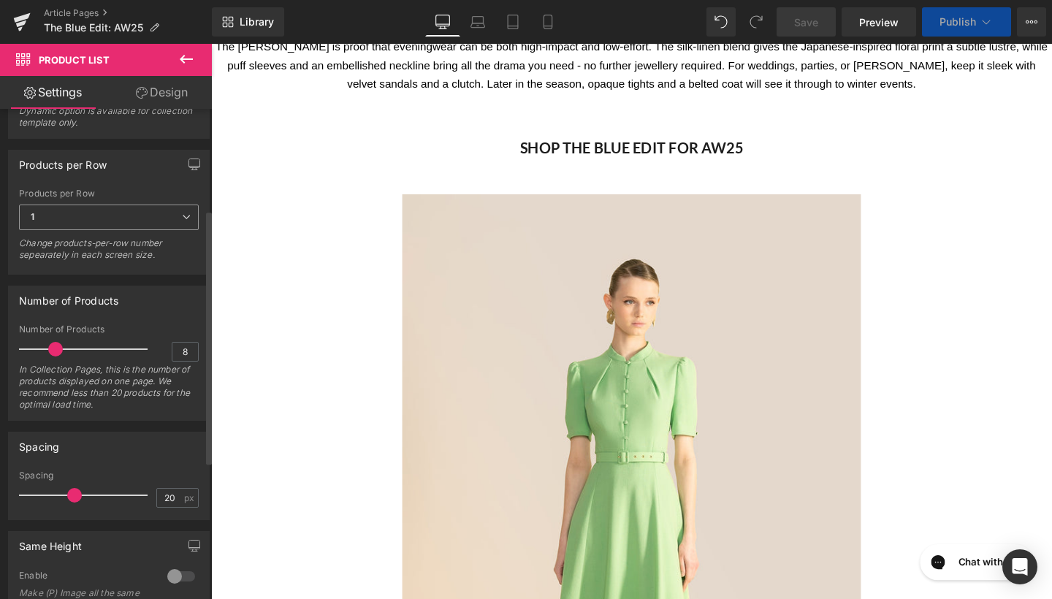
click at [93, 220] on span "1" at bounding box center [109, 218] width 180 height 26
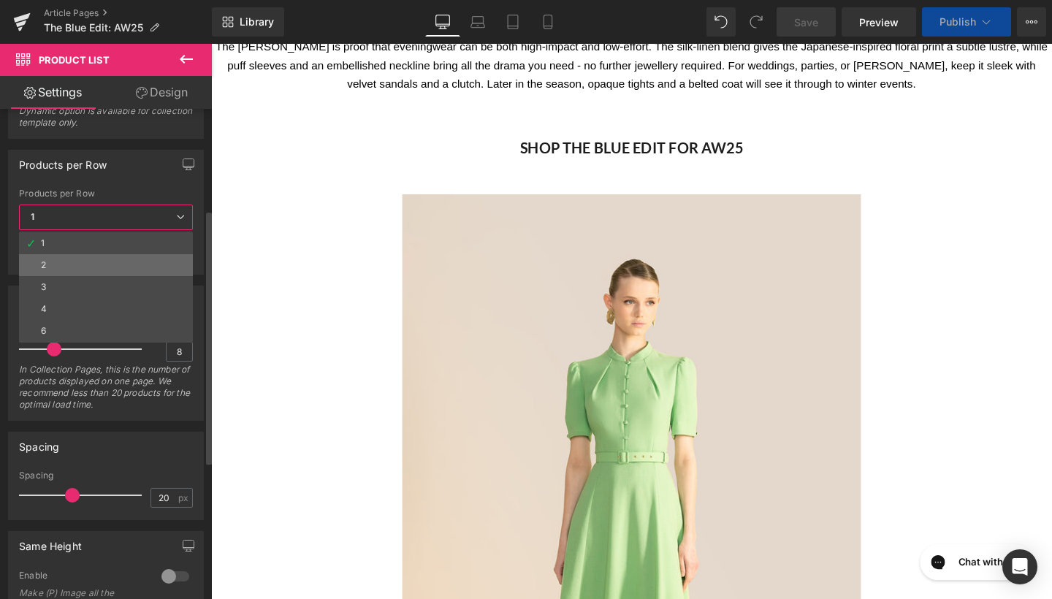
click at [93, 254] on li "2" at bounding box center [106, 265] width 174 height 22
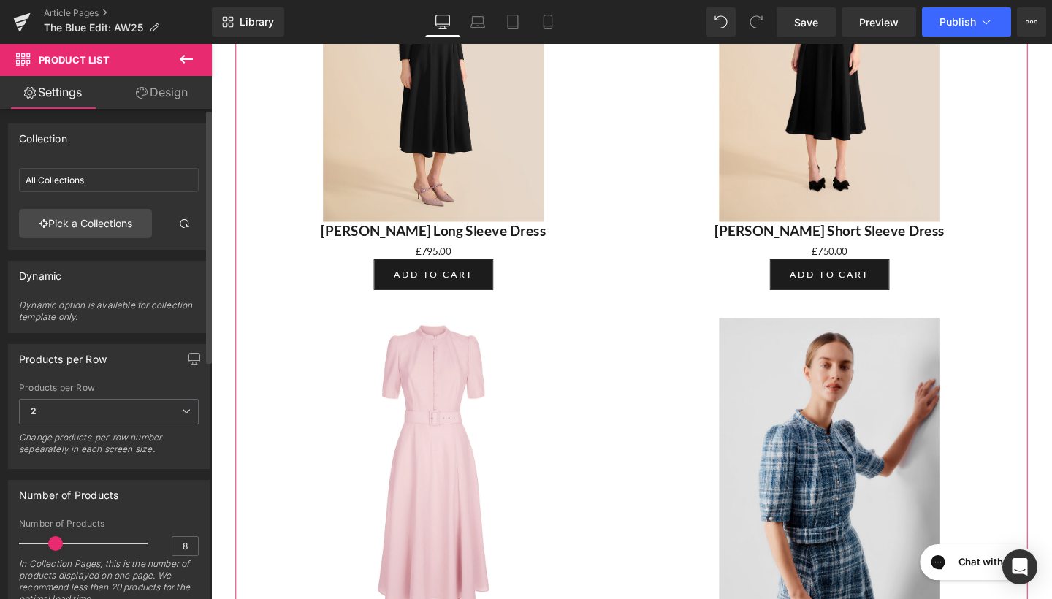
scroll to position [0, 0]
click at [55, 400] on span "2" at bounding box center [109, 412] width 180 height 26
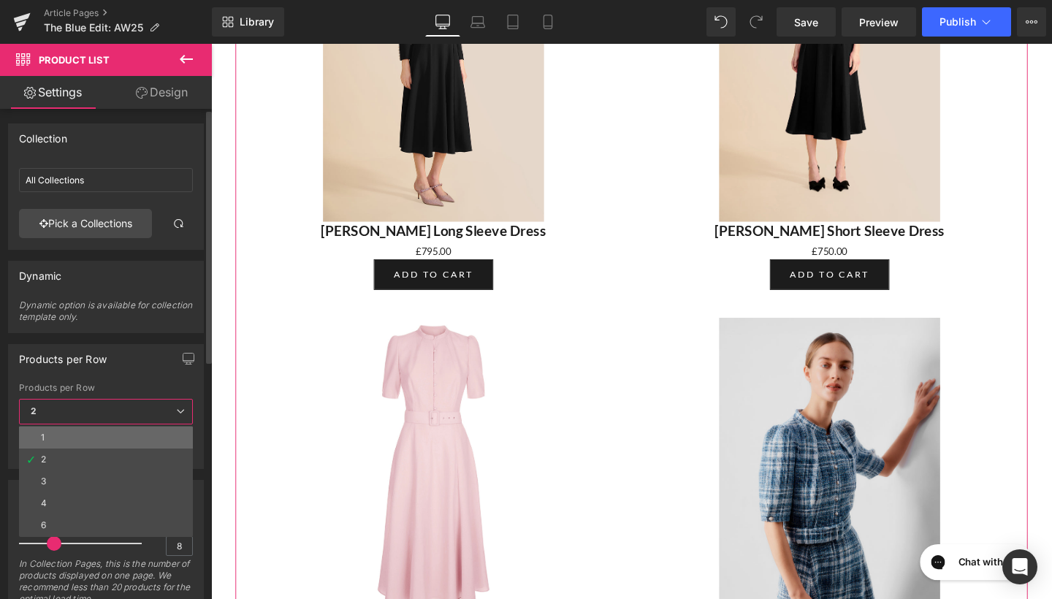
click at [69, 437] on li "1" at bounding box center [106, 438] width 174 height 22
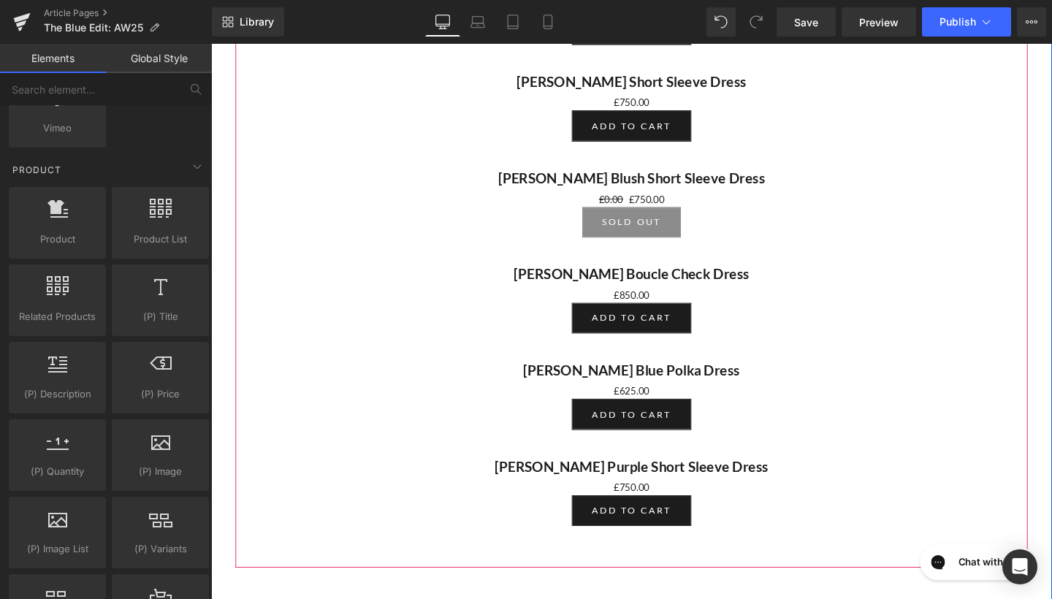
scroll to position [4798, 0]
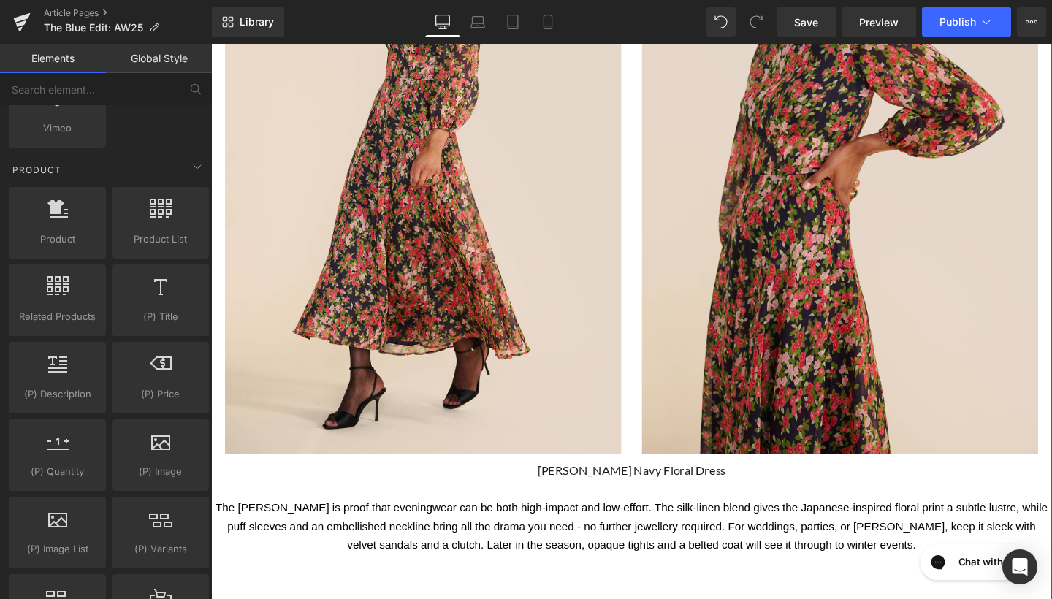
scroll to position [3856, 0]
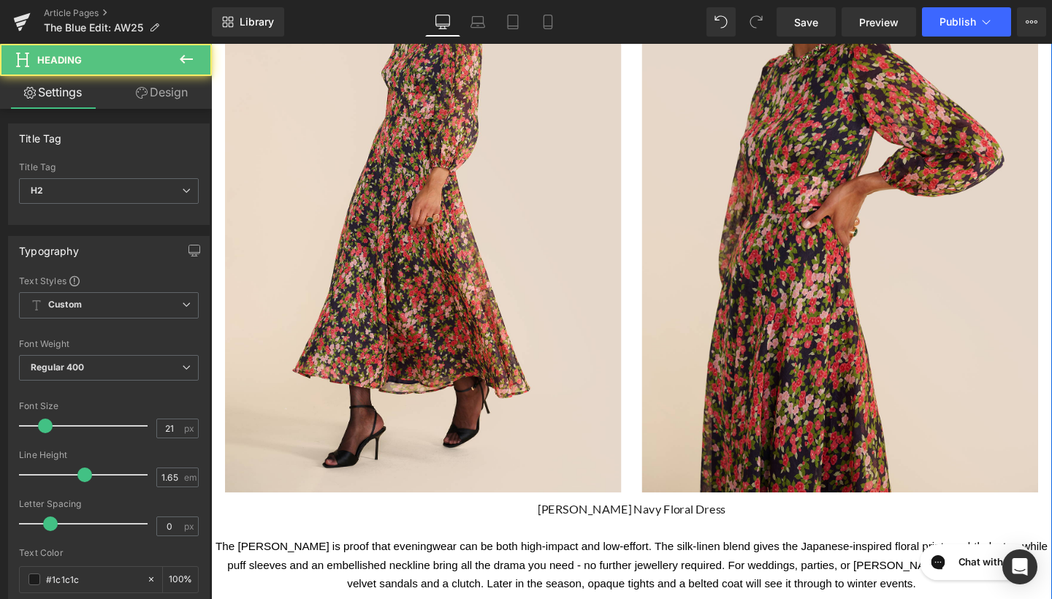
drag, startPoint x: 337, startPoint y: 347, endPoint x: 346, endPoint y: 318, distance: 30.0
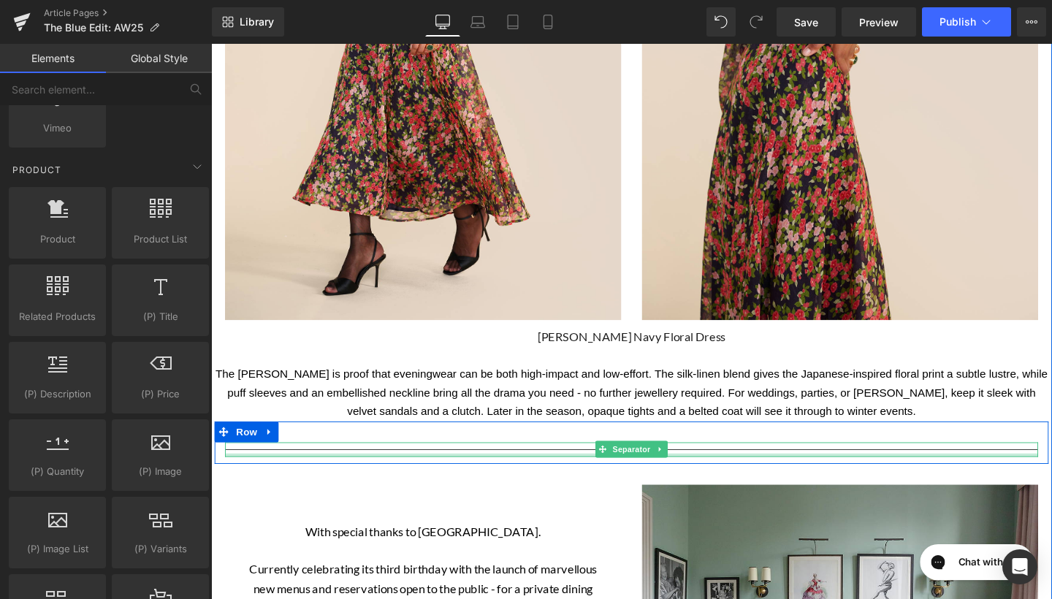
scroll to position [4082, 0]
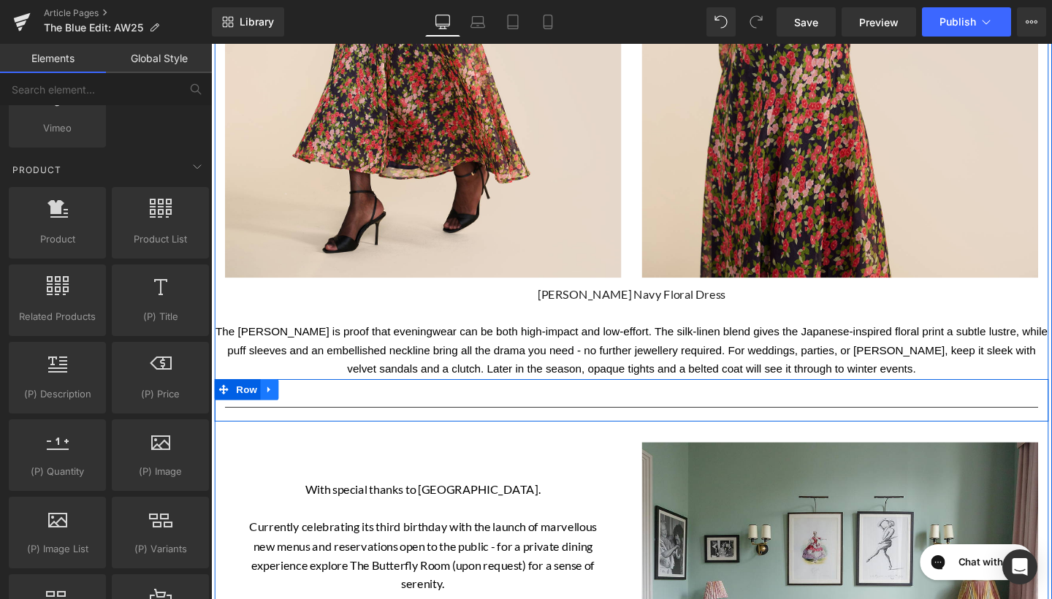
click at [267, 401] on icon at bounding box center [272, 406] width 10 height 11
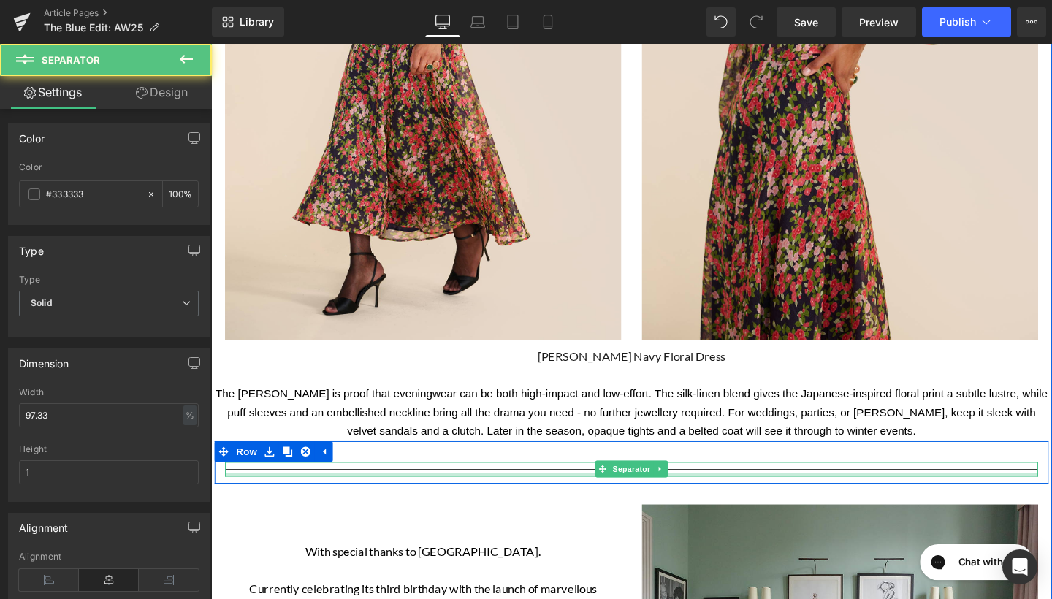
click at [310, 495] on div at bounding box center [653, 497] width 855 height 4
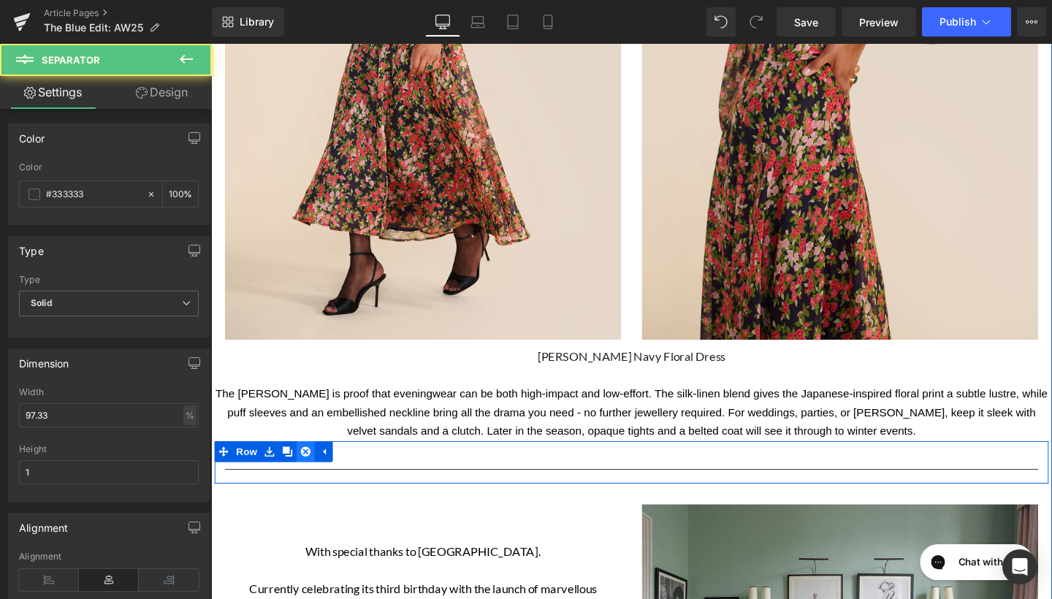
click at [307, 467] on icon at bounding box center [310, 472] width 10 height 10
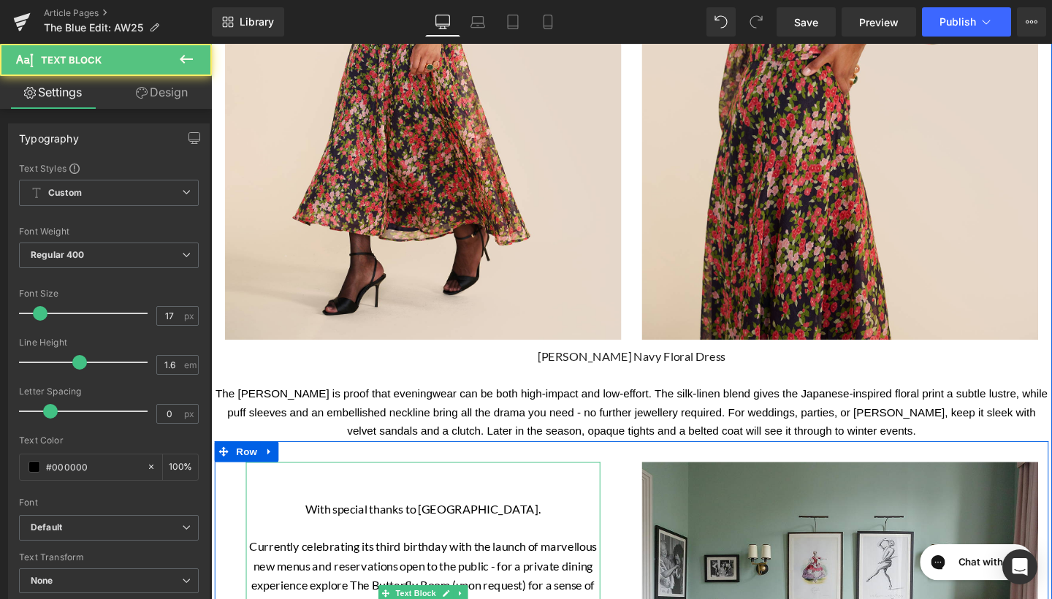
click at [321, 484] on p at bounding box center [434, 494] width 372 height 20
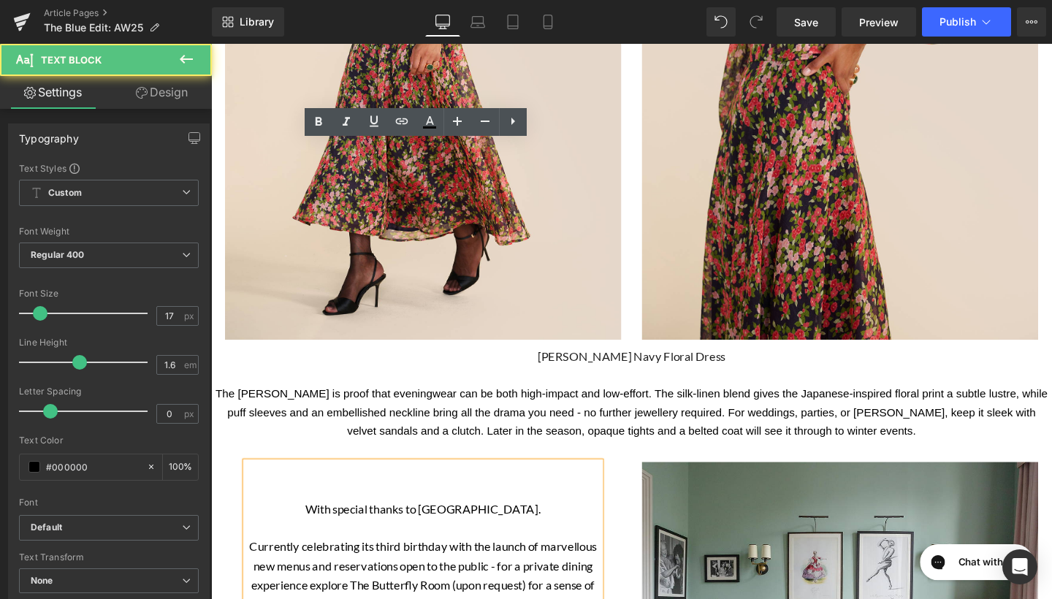
drag, startPoint x: 272, startPoint y: 129, endPoint x: 309, endPoint y: 138, distance: 38.4
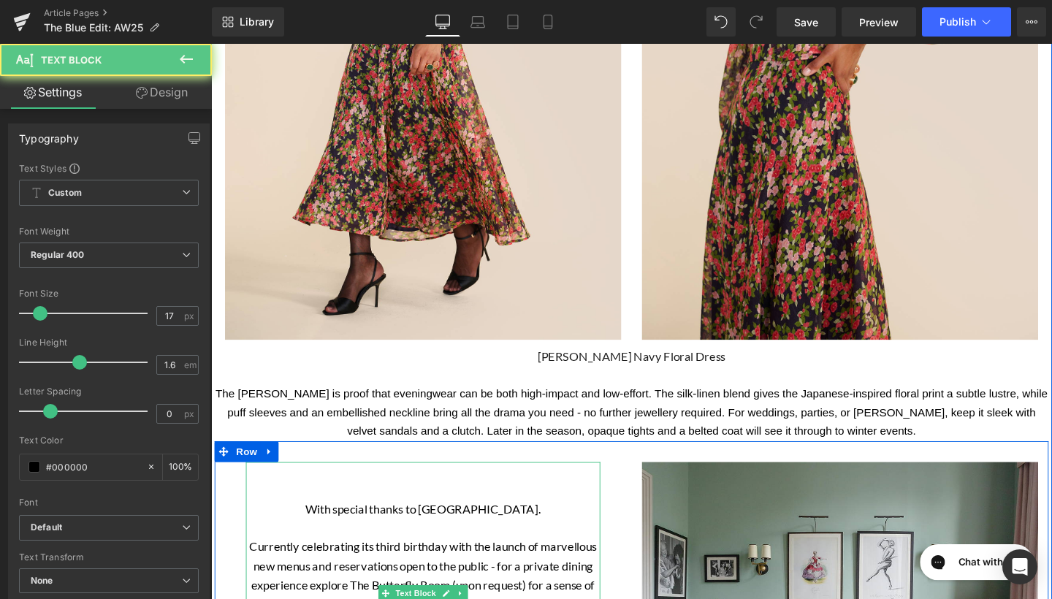
click at [561, 484] on p at bounding box center [434, 494] width 372 height 20
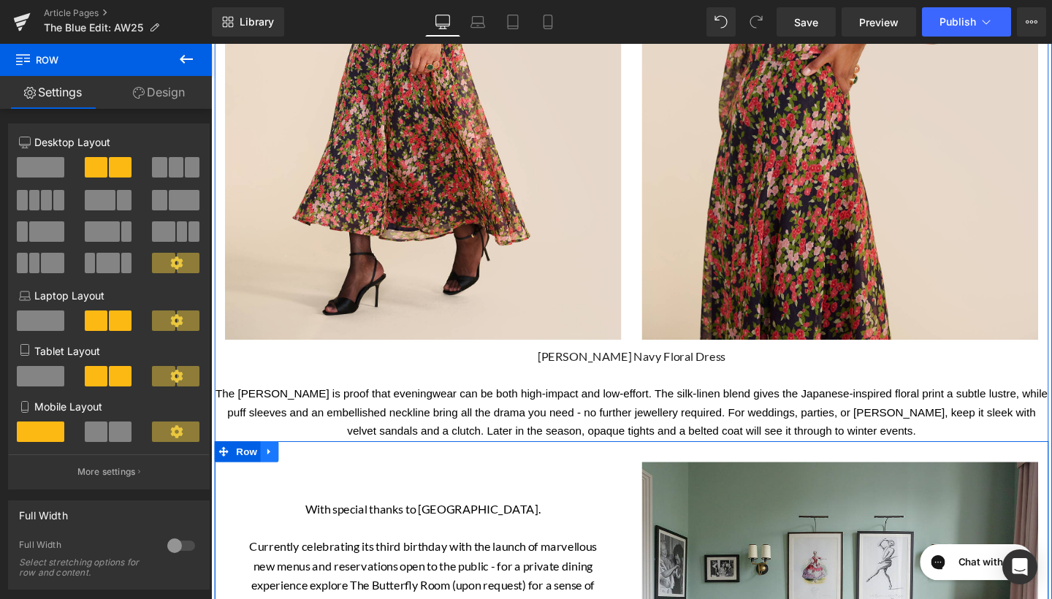
click at [270, 469] on icon at bounding box center [271, 472] width 3 height 7
click at [305, 467] on icon at bounding box center [310, 472] width 10 height 10
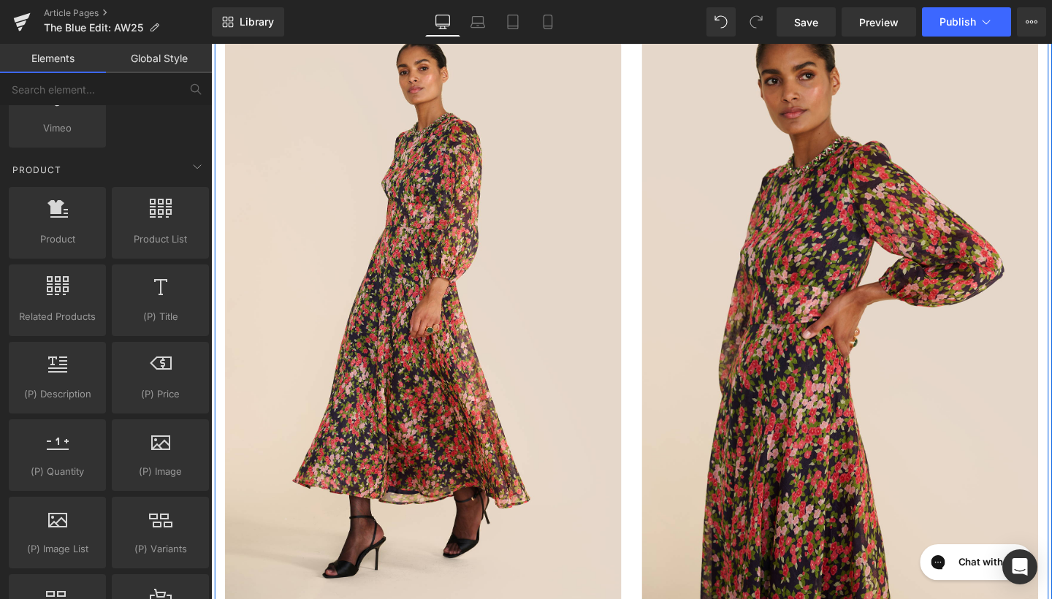
scroll to position [3876, 0]
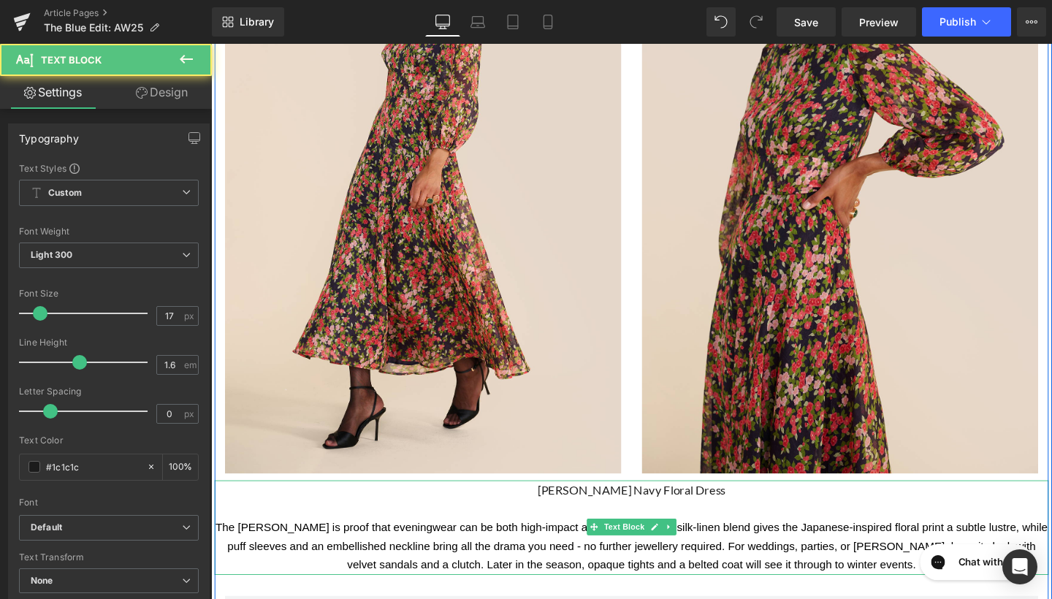
click at [265, 502] on div "[PERSON_NAME] Navy Floral Dress The Mikela Dress is proof that eveningwear can …" at bounding box center [653, 551] width 876 height 99
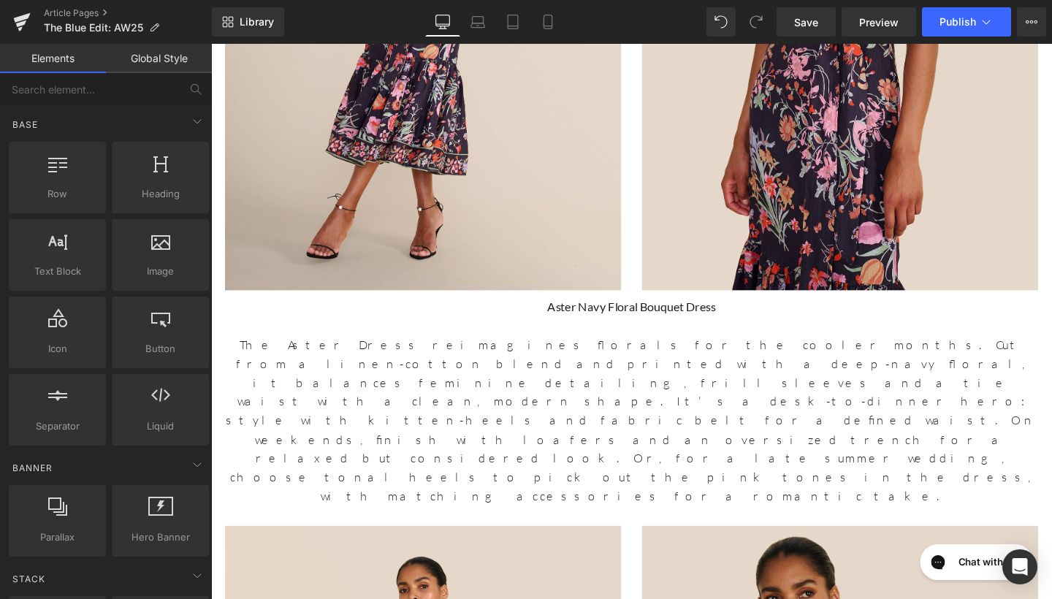
scroll to position [0, 0]
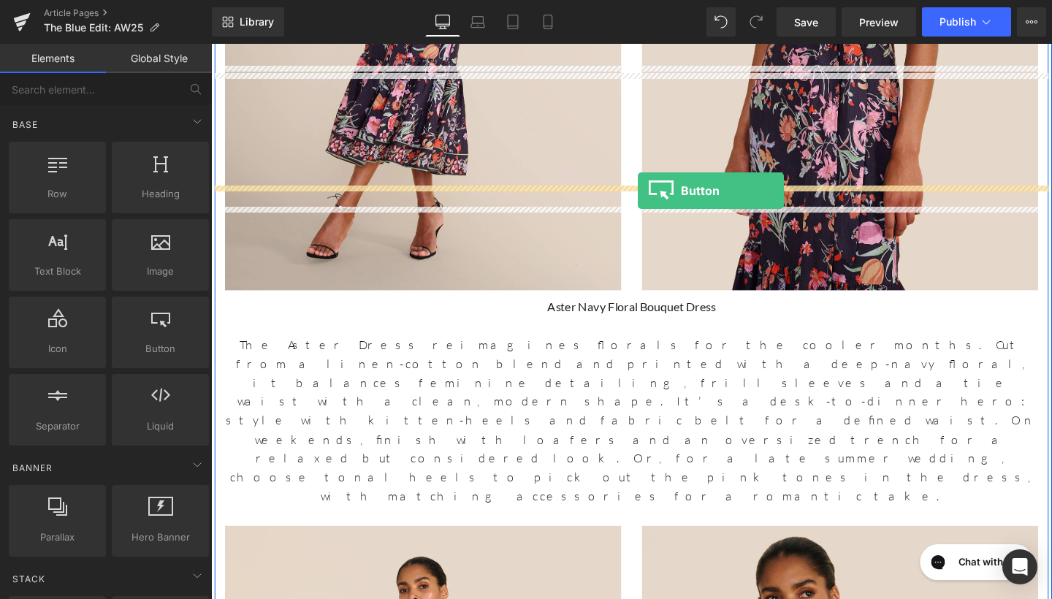
drag, startPoint x: 362, startPoint y: 395, endPoint x: 660, endPoint y: 198, distance: 357.3
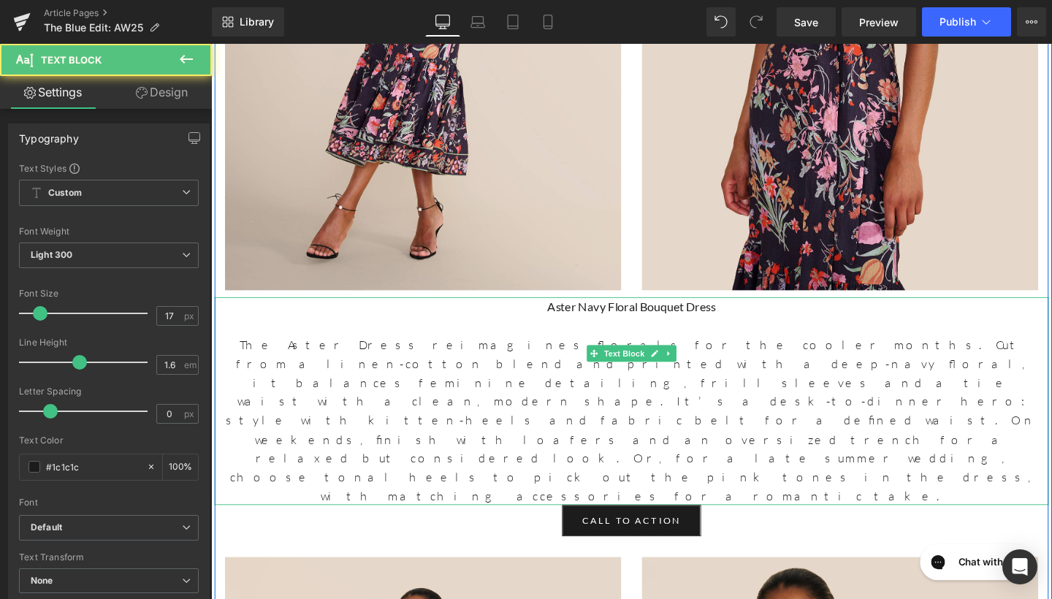
click at [734, 351] on p "The Aster Dress reimagines florals for the cooler months. Cut from a linen-cott…" at bounding box center [653, 440] width 876 height 179
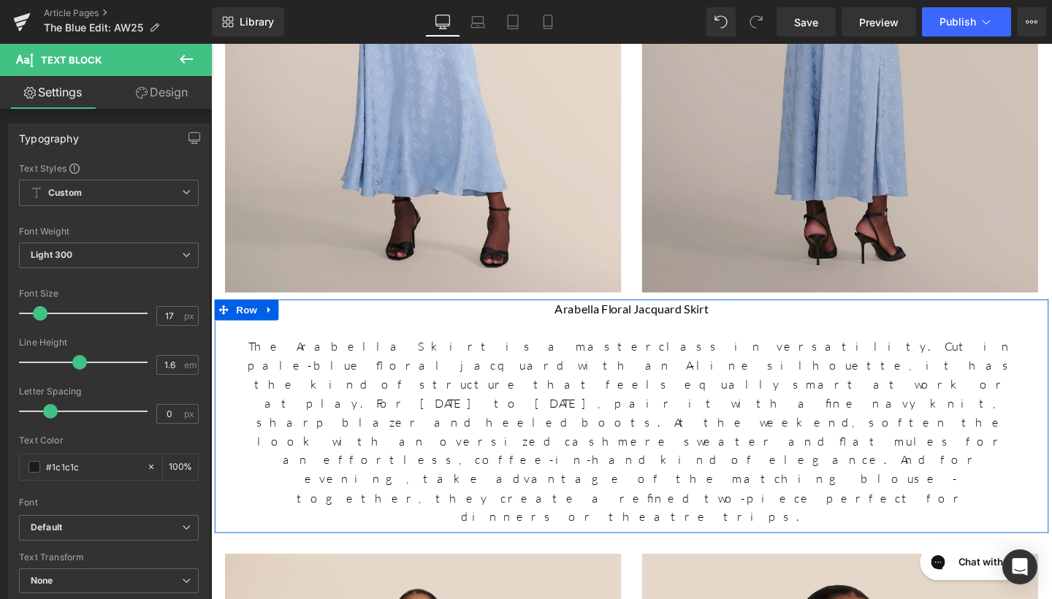
scroll to position [2277, 0]
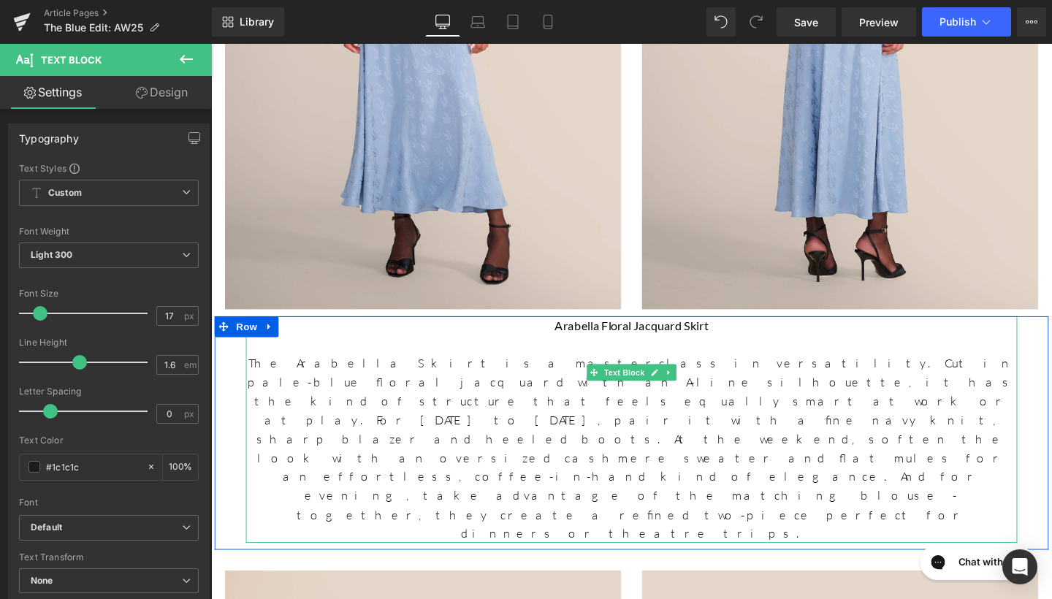
click at [832, 370] on p "The Arabella Skirt is a masterclass in versatility. Cut in pale-blue floral jac…" at bounding box center [653, 469] width 811 height 199
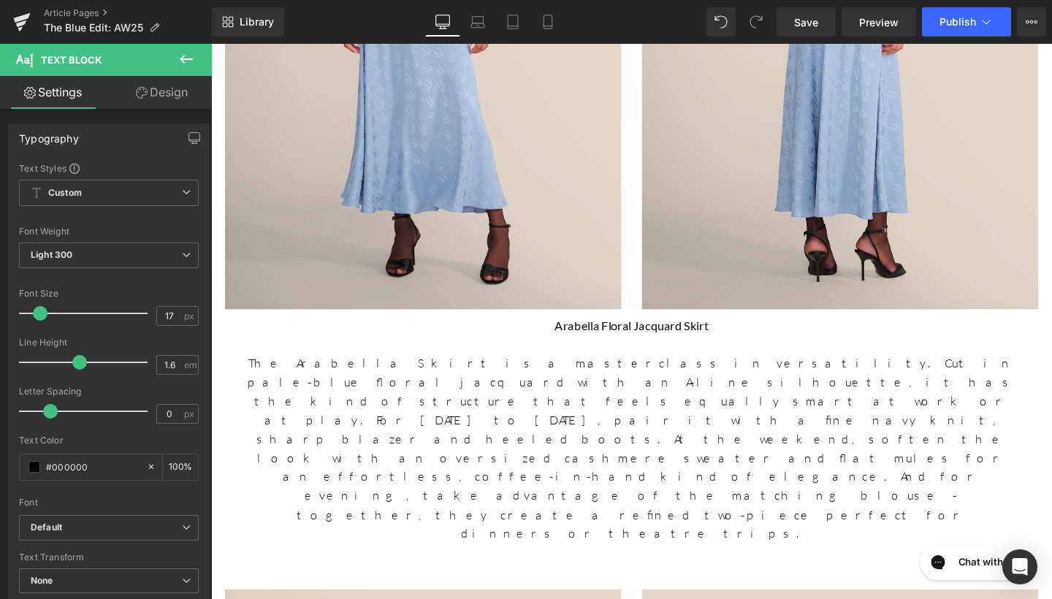
click at [189, 60] on icon at bounding box center [186, 59] width 13 height 9
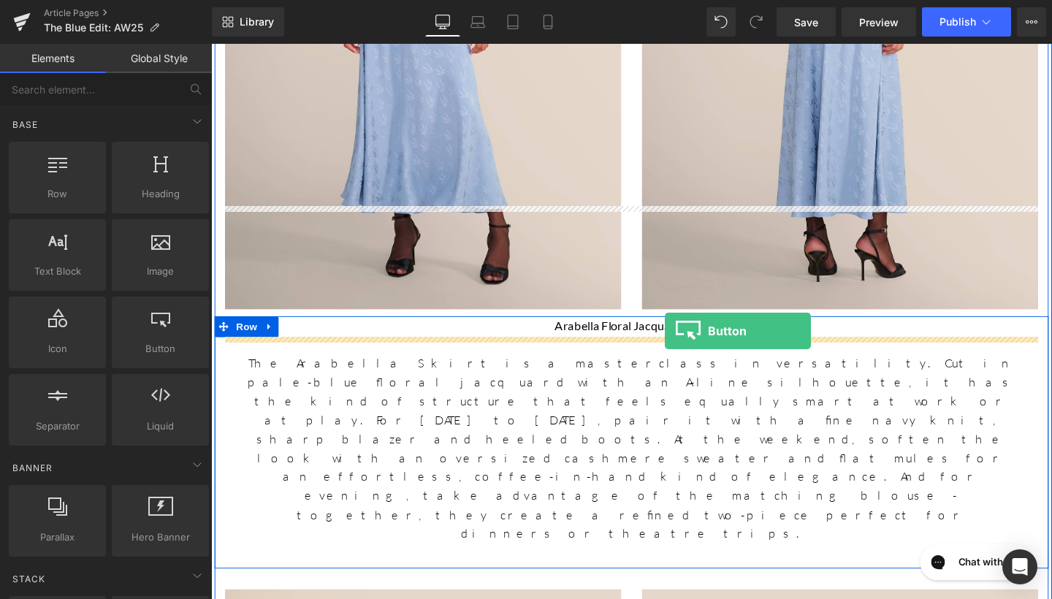
drag, startPoint x: 373, startPoint y: 385, endPoint x: 688, endPoint y: 345, distance: 317.2
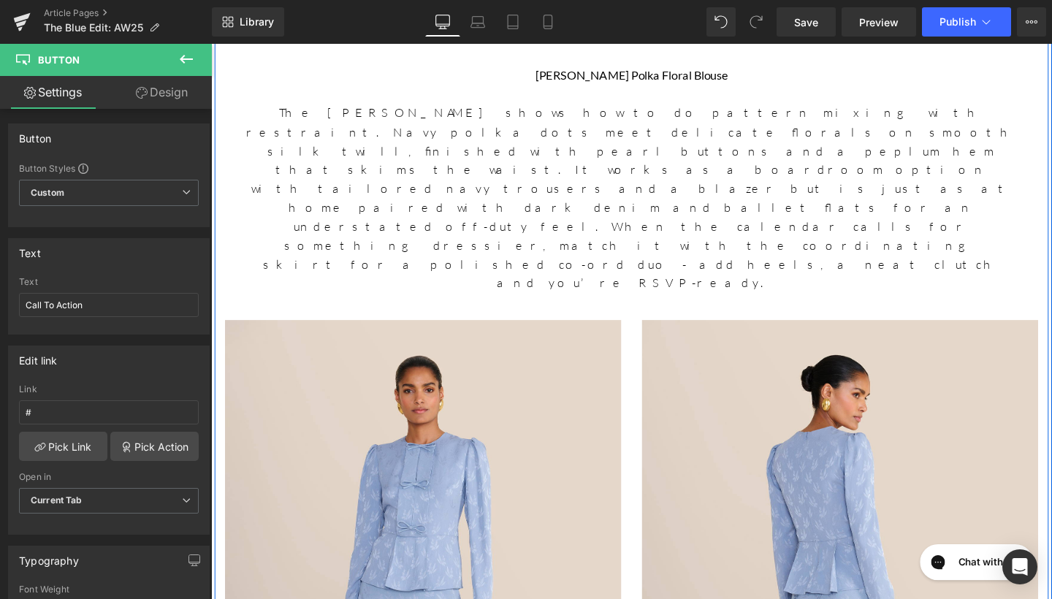
scroll to position [1496, 0]
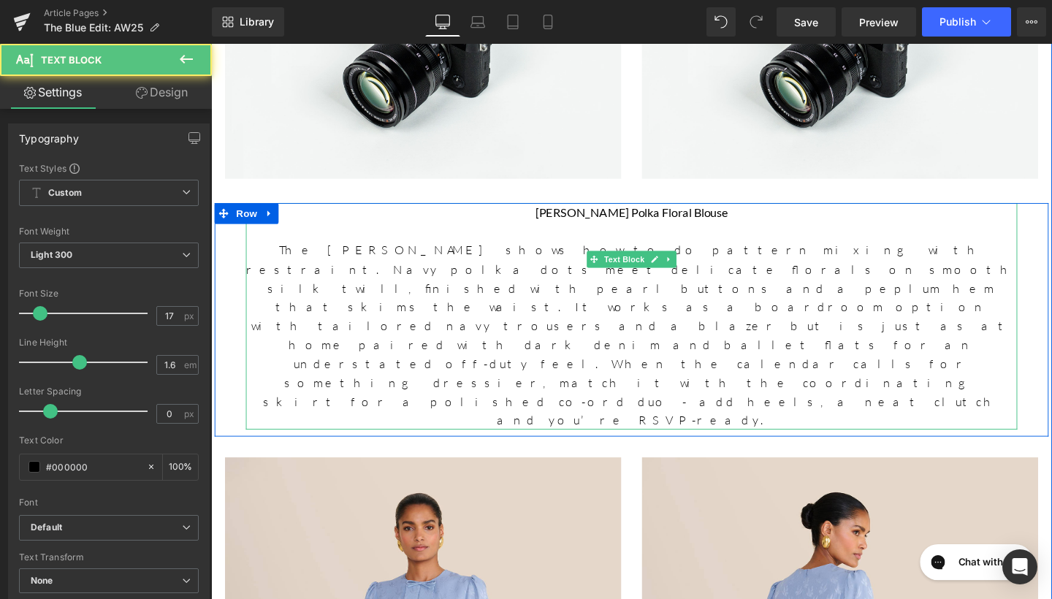
click at [806, 324] on p "The [PERSON_NAME] shows how to do pattern mixing with restraint. Navy polka dot…" at bounding box center [653, 350] width 811 height 199
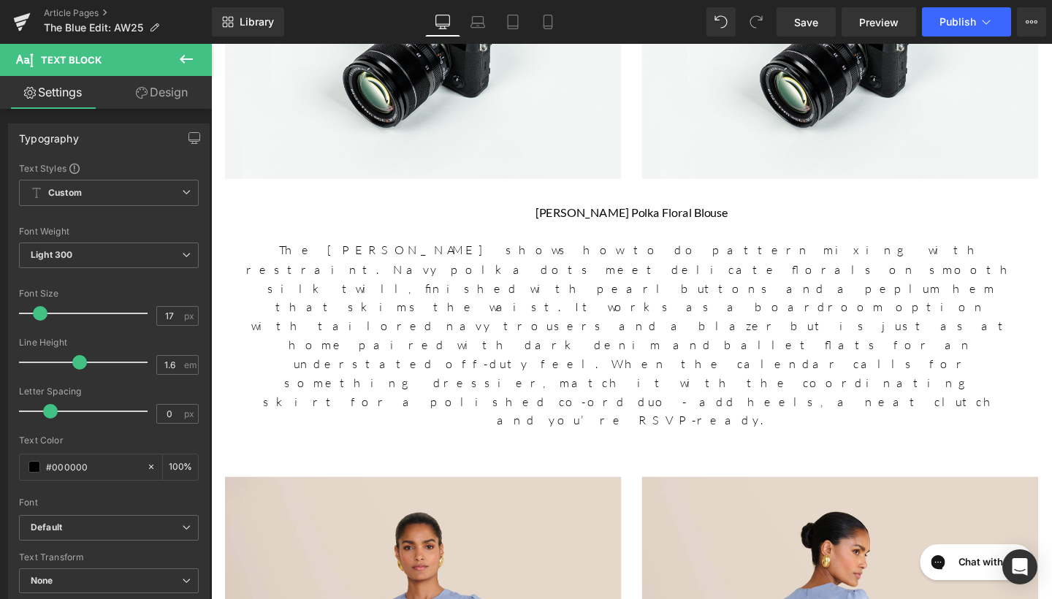
click at [184, 52] on icon at bounding box center [186, 59] width 18 height 18
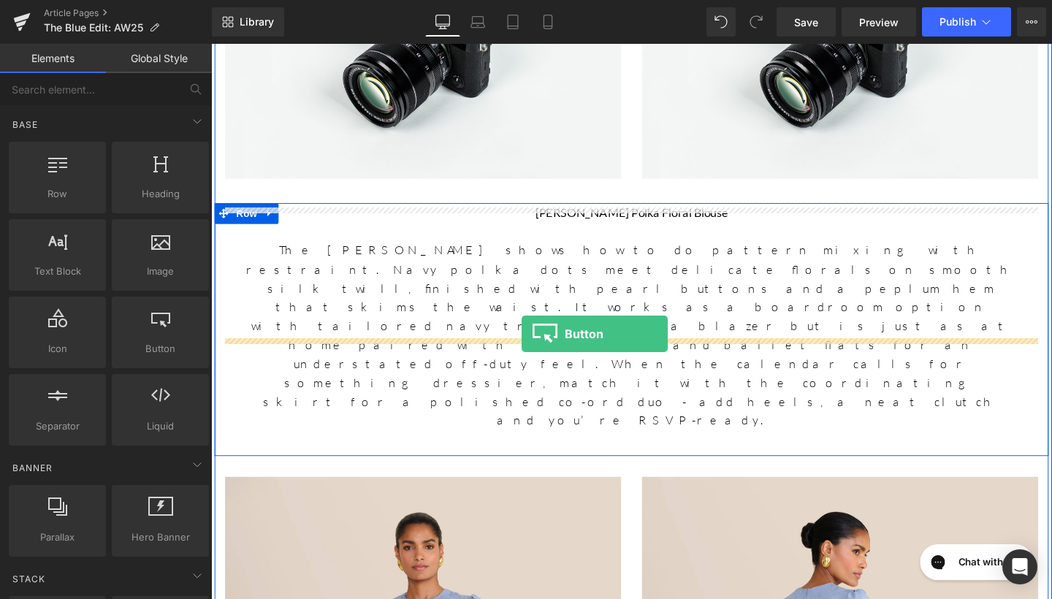
drag, startPoint x: 353, startPoint y: 384, endPoint x: 538, endPoint y: 348, distance: 188.2
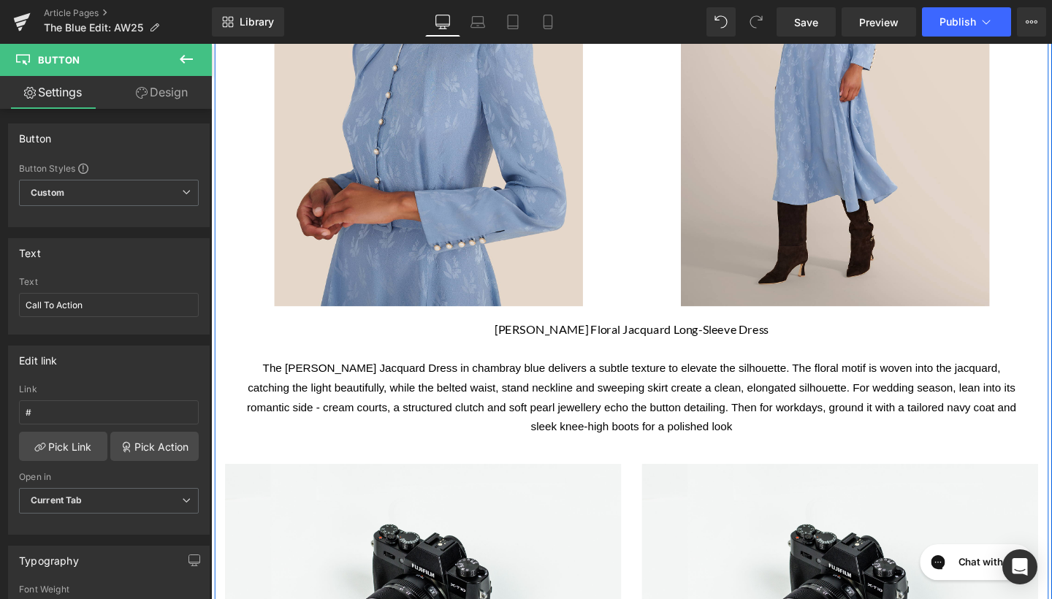
scroll to position [908, 0]
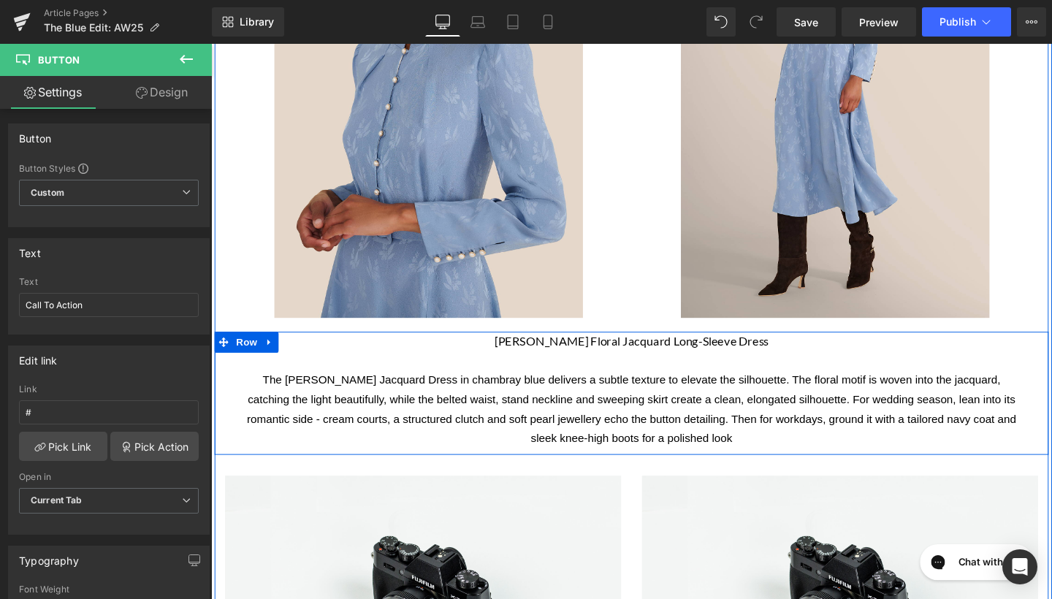
click at [767, 467] on p "The [PERSON_NAME] Jacquard Dress in chambray blue delivers a subtle texture to …" at bounding box center [653, 427] width 811 height 83
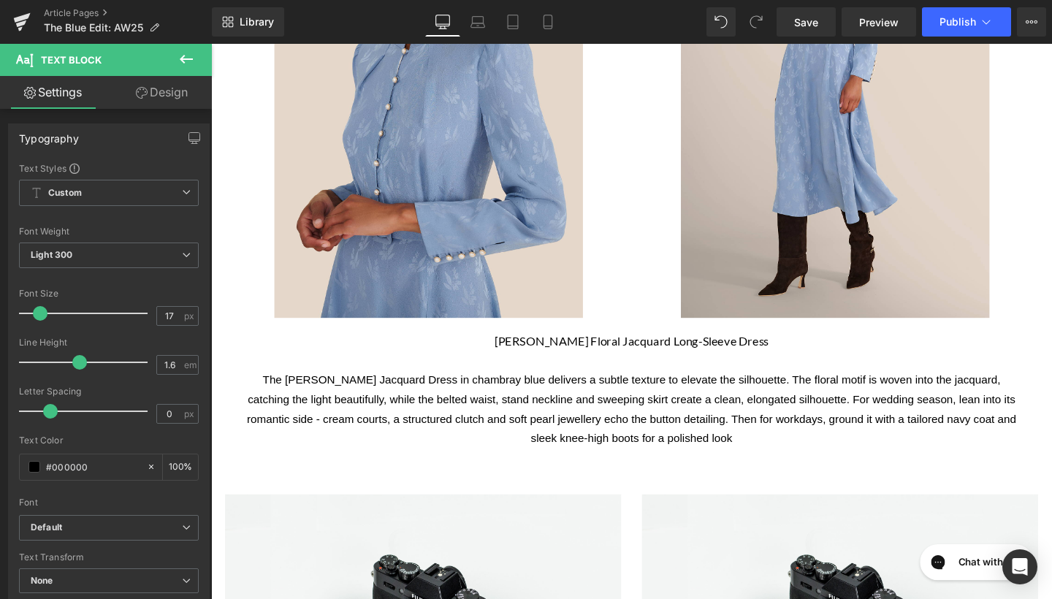
click at [176, 50] on button at bounding box center [186, 60] width 51 height 32
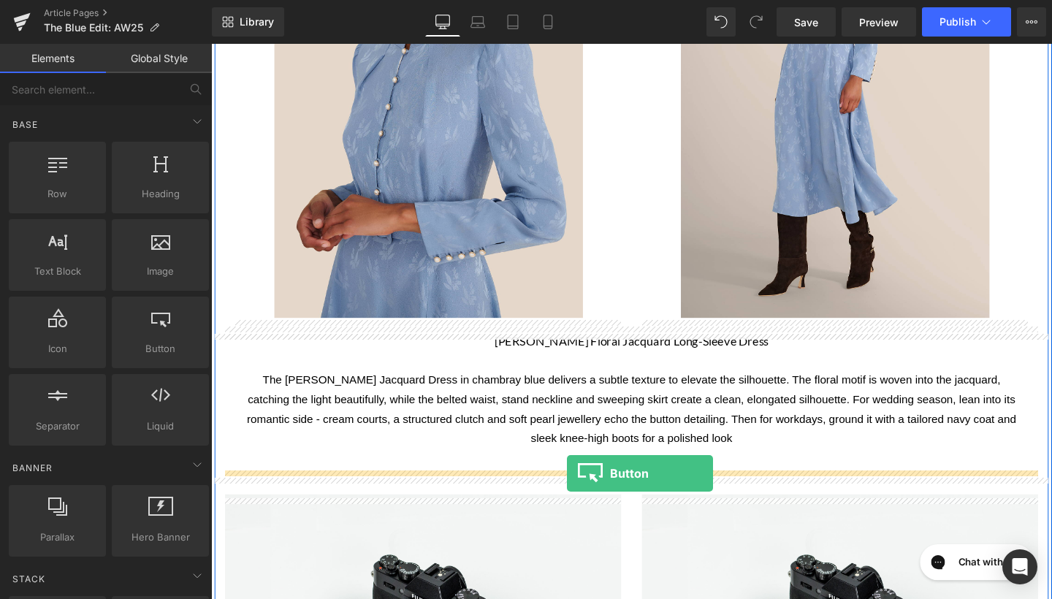
drag, startPoint x: 370, startPoint y: 353, endPoint x: 585, endPoint y: 495, distance: 257.9
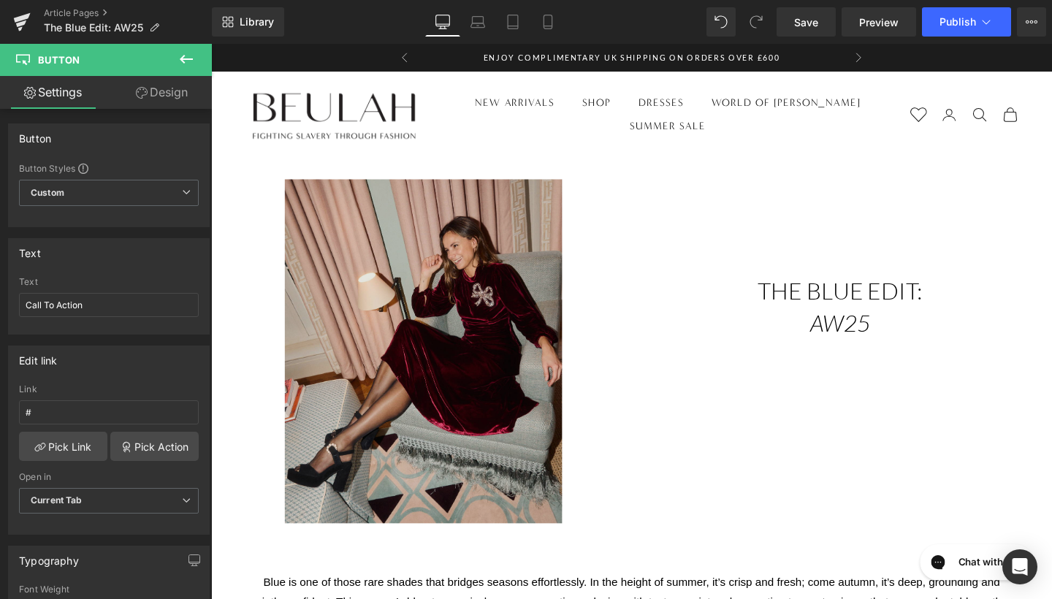
scroll to position [0, 0]
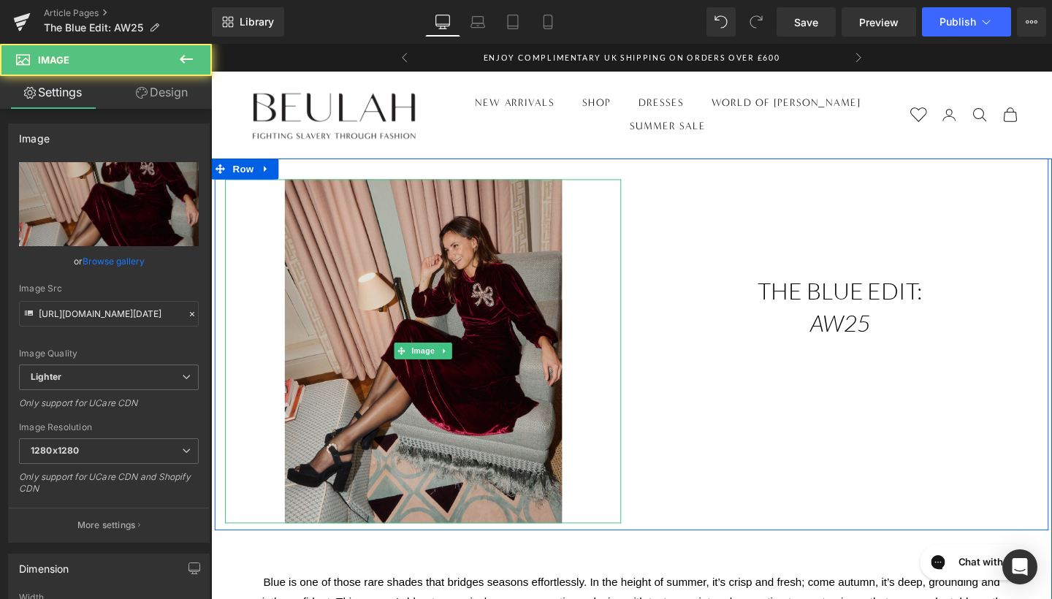
click at [481, 348] on img at bounding box center [433, 367] width 291 height 362
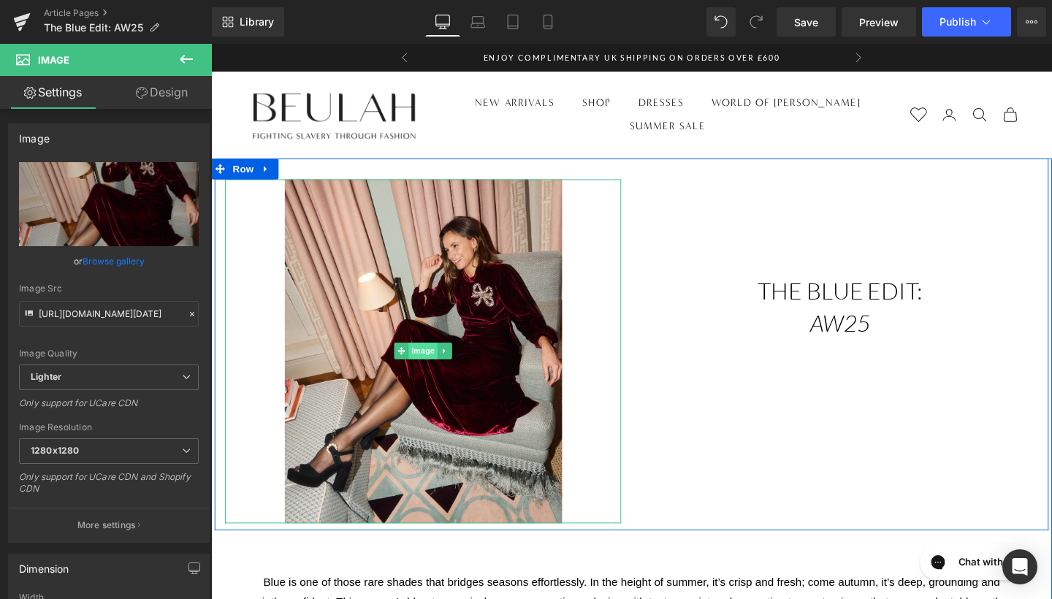
click at [429, 362] on span "Image" at bounding box center [433, 367] width 31 height 18
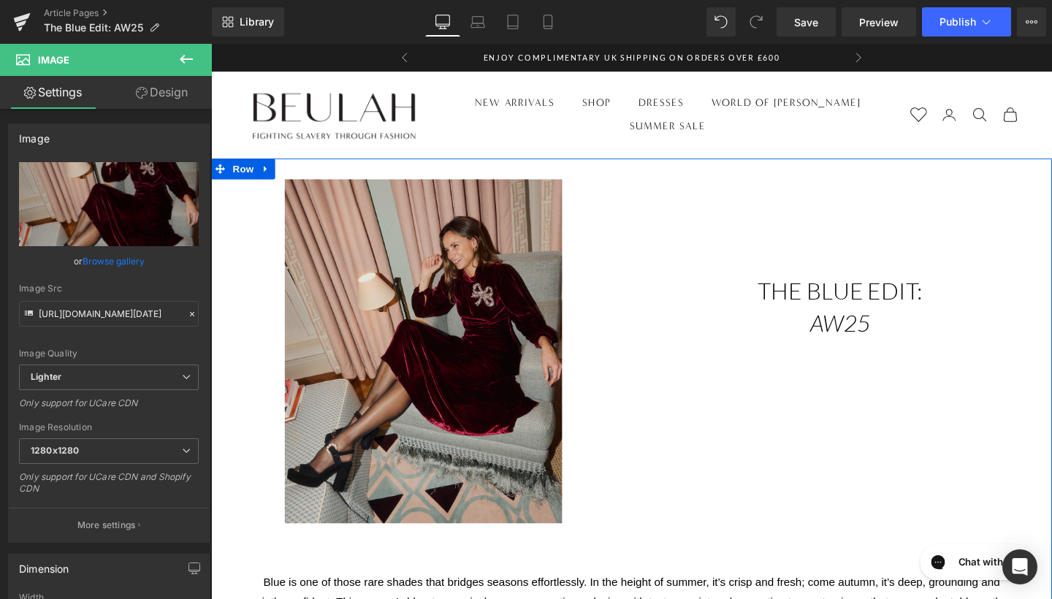
click at [497, 297] on img at bounding box center [433, 367] width 291 height 362
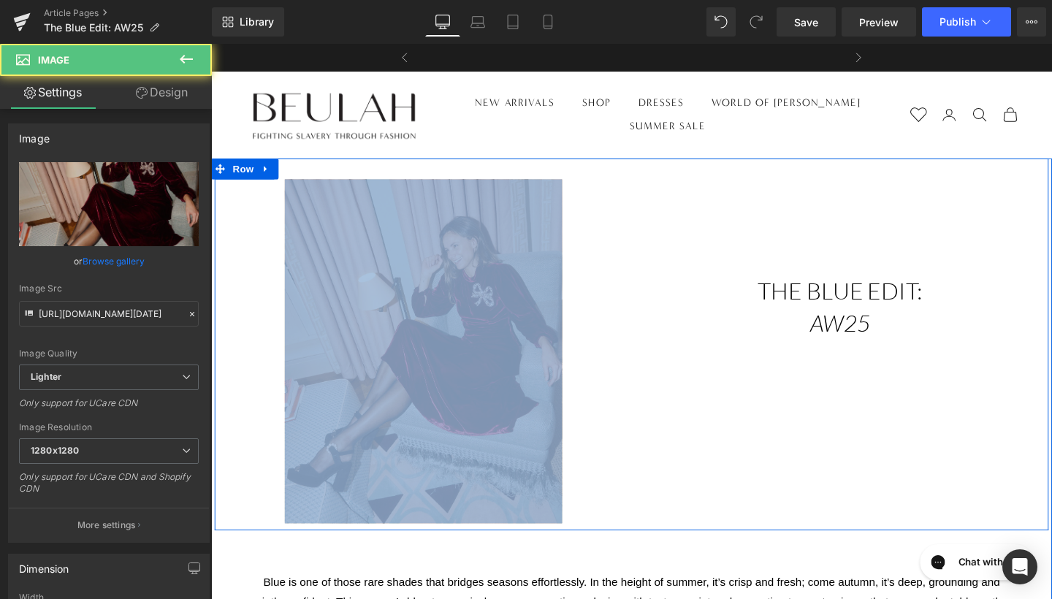
click at [448, 304] on img at bounding box center [433, 367] width 291 height 362
click at [432, 355] on img at bounding box center [433, 367] width 291 height 362
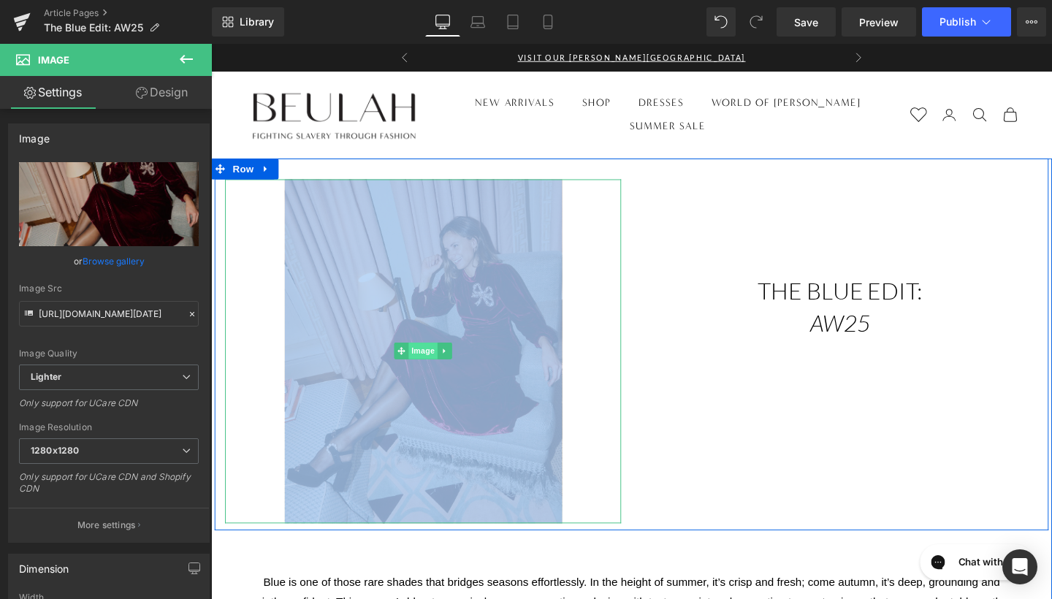
click at [426, 368] on span "Image" at bounding box center [433, 367] width 31 height 18
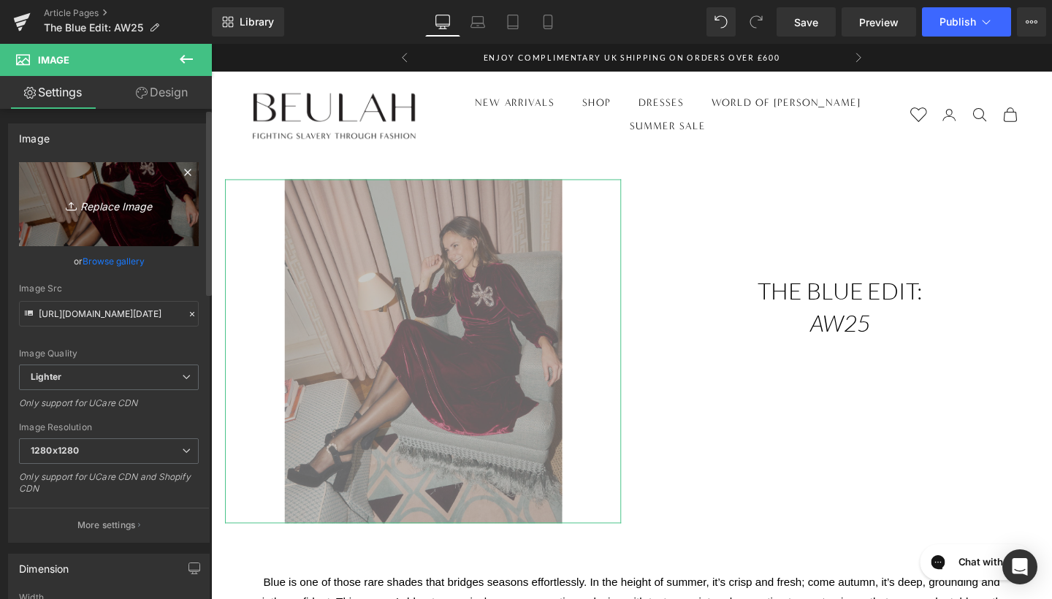
click at [151, 208] on icon "Replace Image" at bounding box center [108, 204] width 117 height 18
type input "C:\fakepath\Aster Navy Floral Dress 32643 copy 3.jpg"
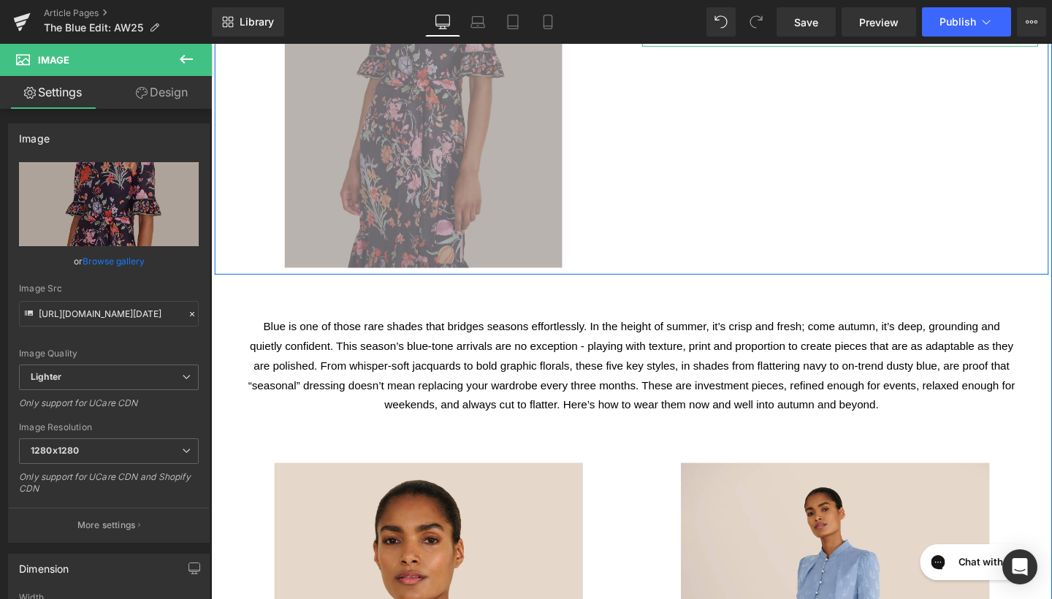
scroll to position [301, 0]
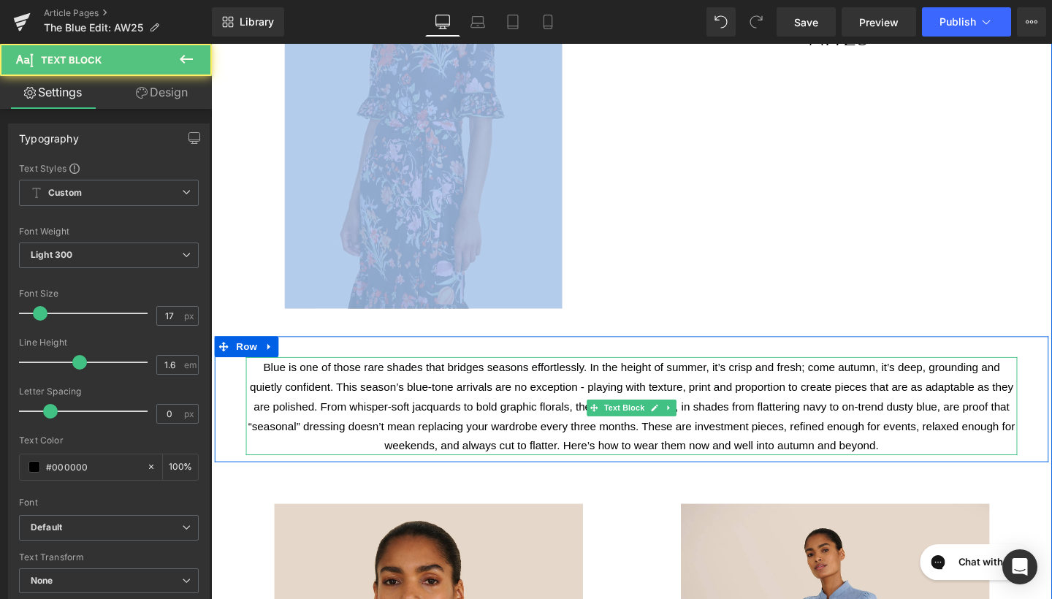
click at [699, 372] on div "Blue is one of those rare shades that bridges seasons effortlessly. In the heig…" at bounding box center [653, 417] width 876 height 132
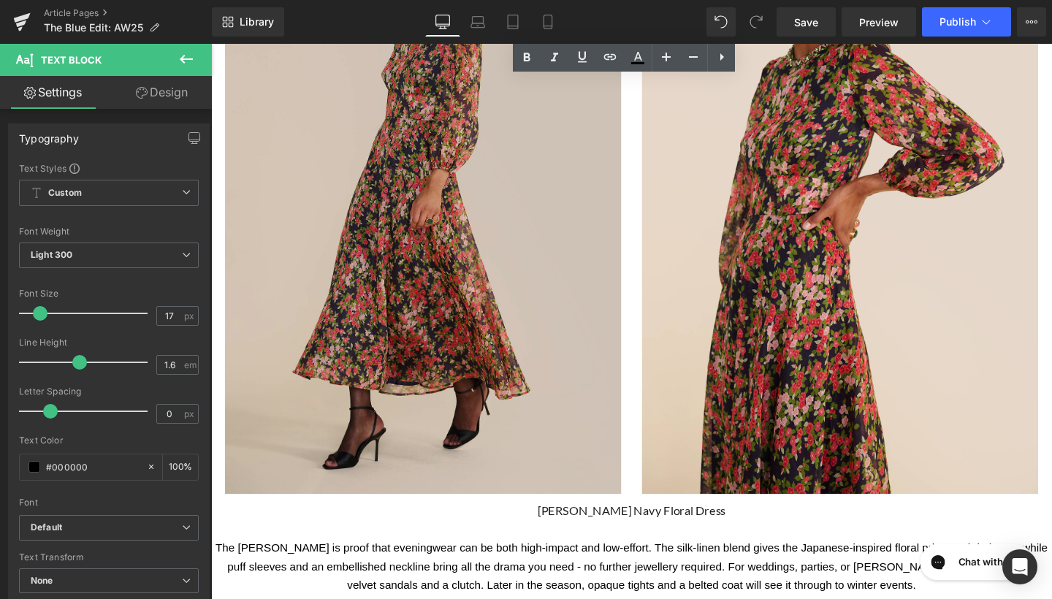
scroll to position [4142, 0]
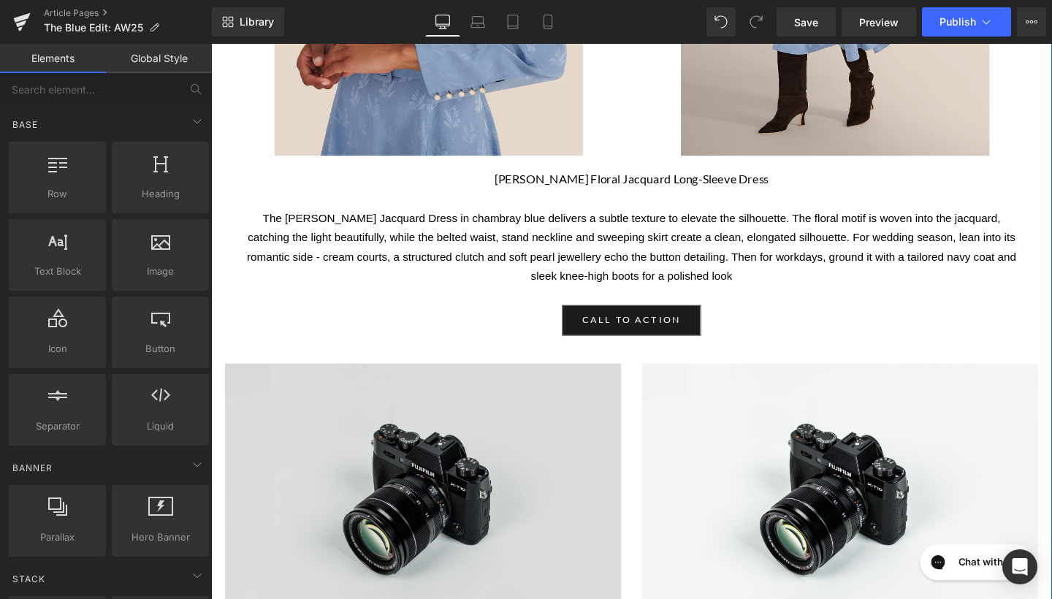
scroll to position [1230, 0]
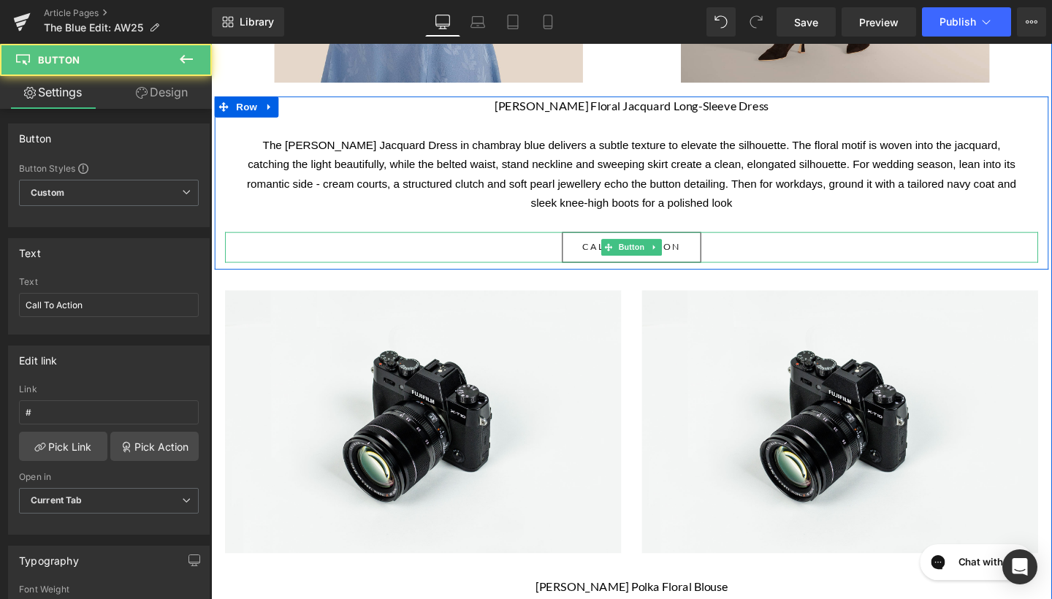
click at [682, 265] on span "Call To Action" at bounding box center [652, 257] width 103 height 15
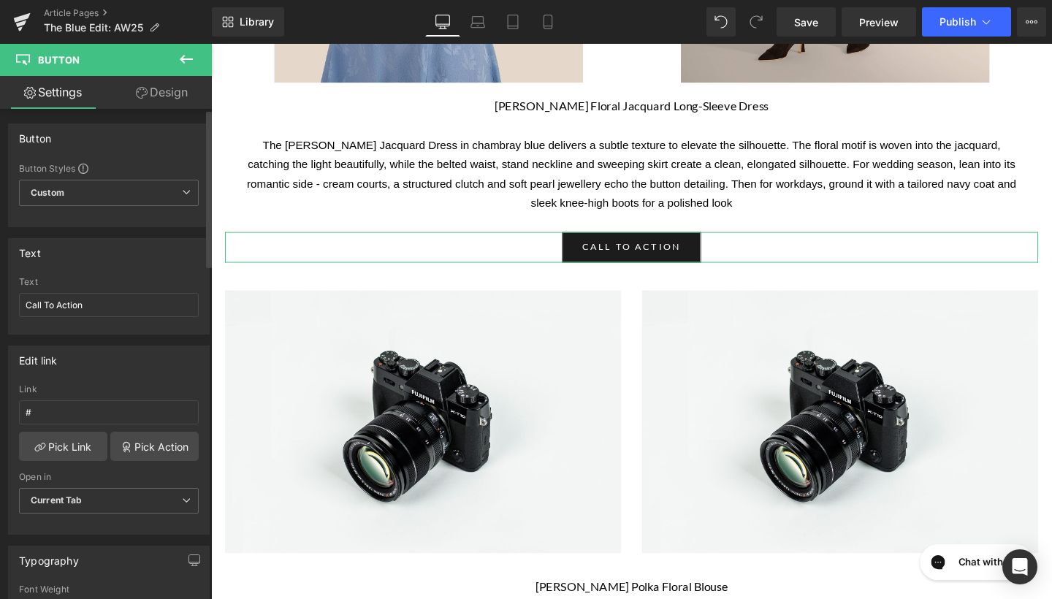
scroll to position [0, 0]
drag, startPoint x: 99, startPoint y: 303, endPoint x: 12, endPoint y: 302, distance: 87.6
click at [12, 302] on div "Call To Action Text Call To Action" at bounding box center [109, 305] width 200 height 57
type input "shop now"
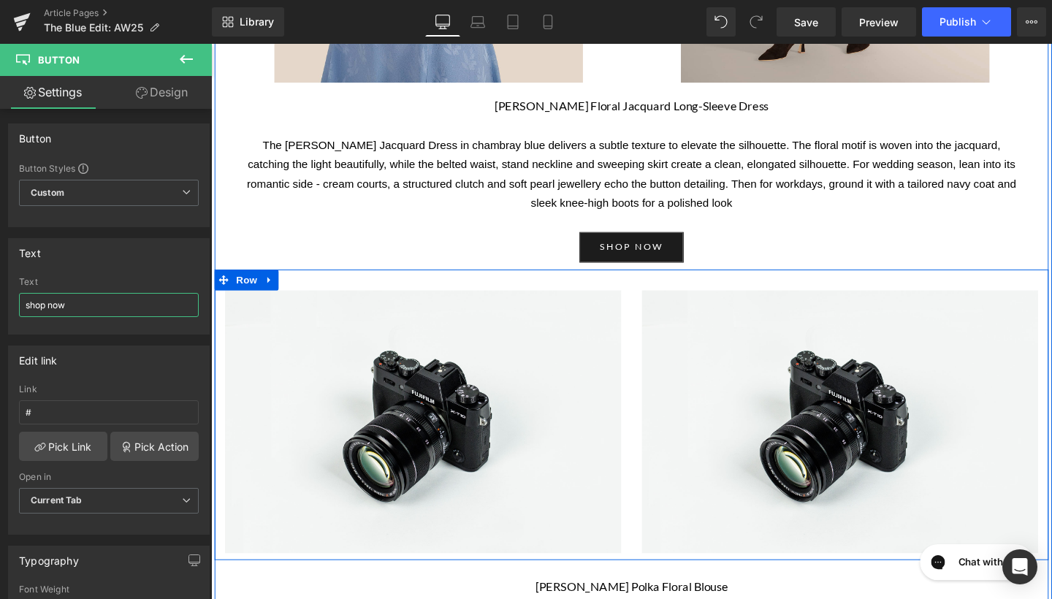
click at [223, 286] on div at bounding box center [653, 292] width 876 height 22
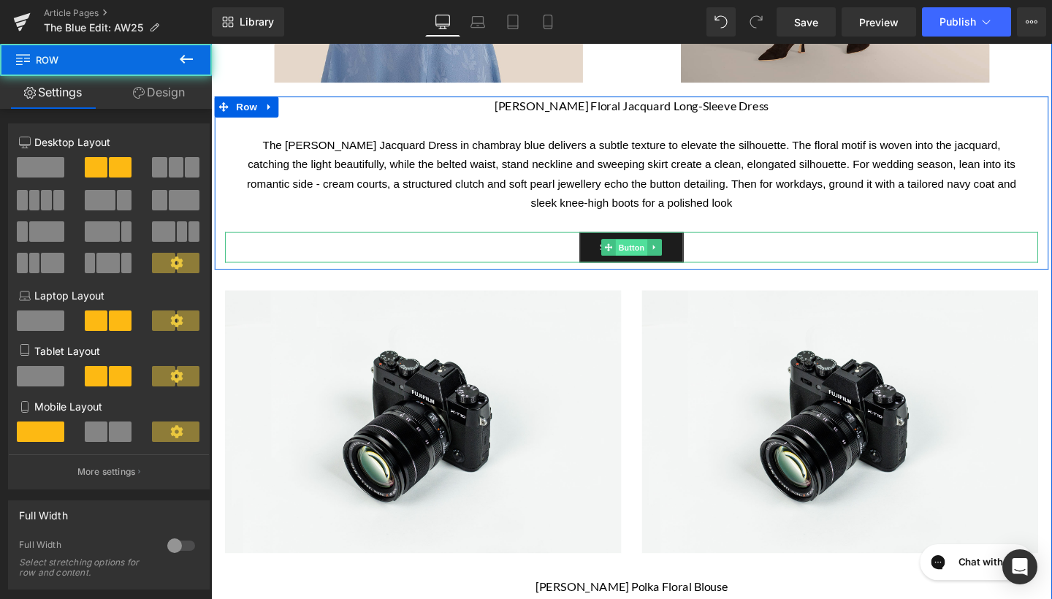
click at [638, 259] on span "Button" at bounding box center [653, 259] width 34 height 18
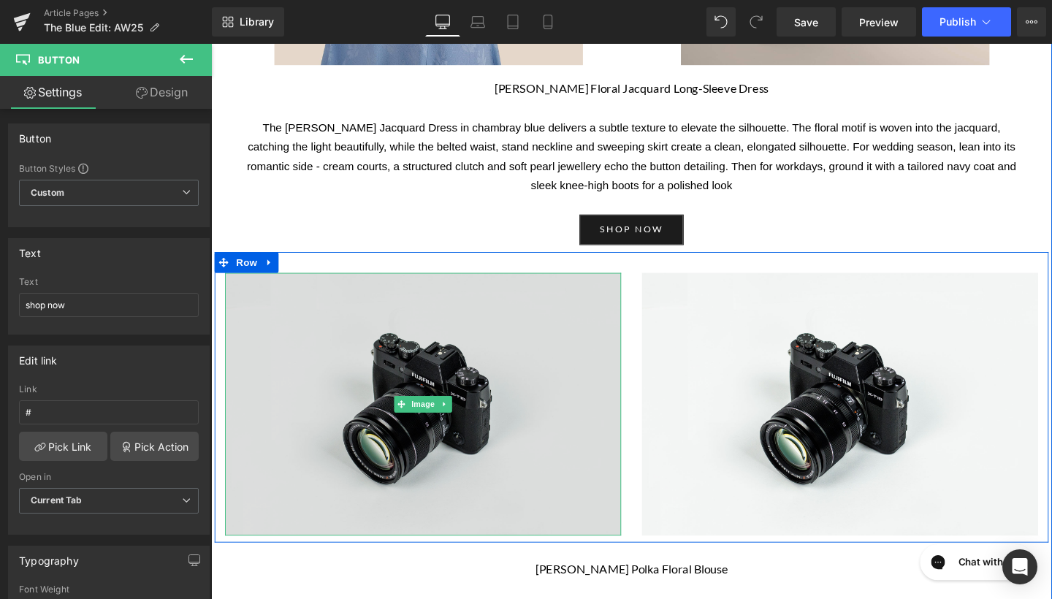
scroll to position [1253, 0]
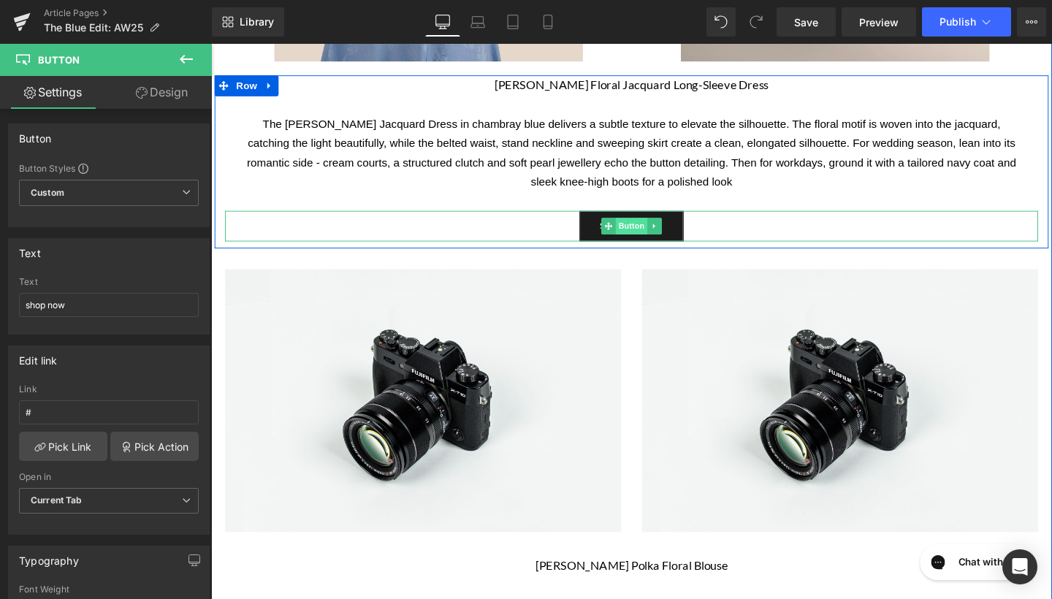
click at [656, 244] on span "Button" at bounding box center [653, 235] width 34 height 18
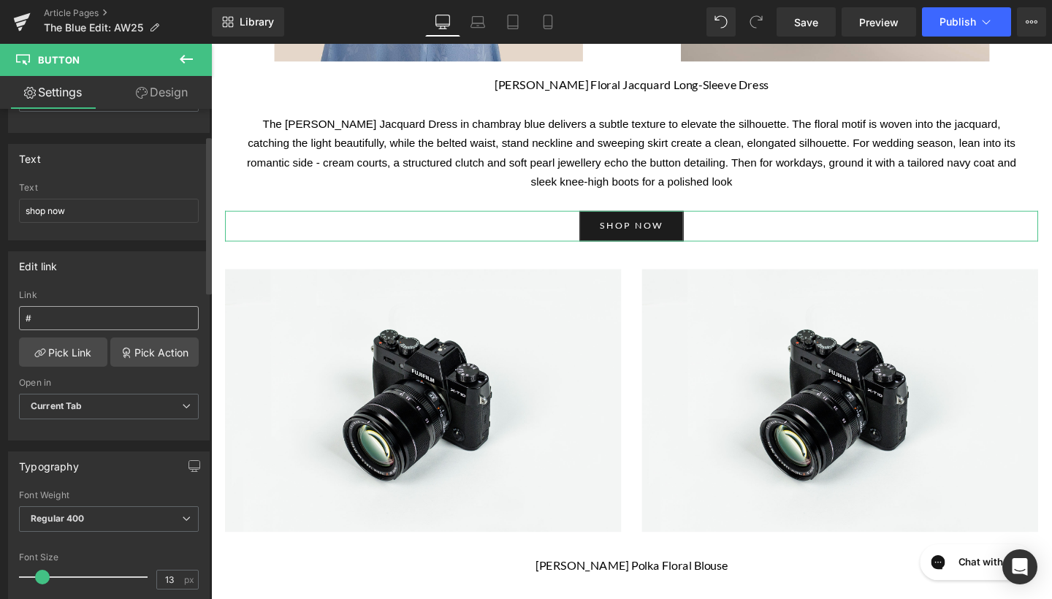
scroll to position [100, 0]
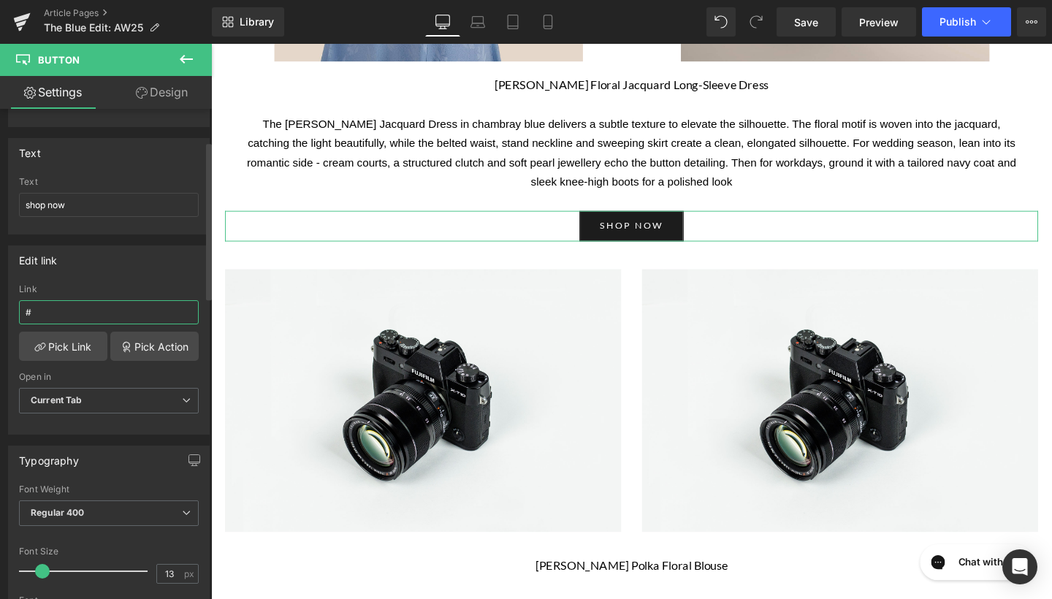
click at [158, 304] on input "#" at bounding box center [109, 312] width 180 height 24
paste input "[URL][DOMAIN_NAME][PERSON_NAME]"
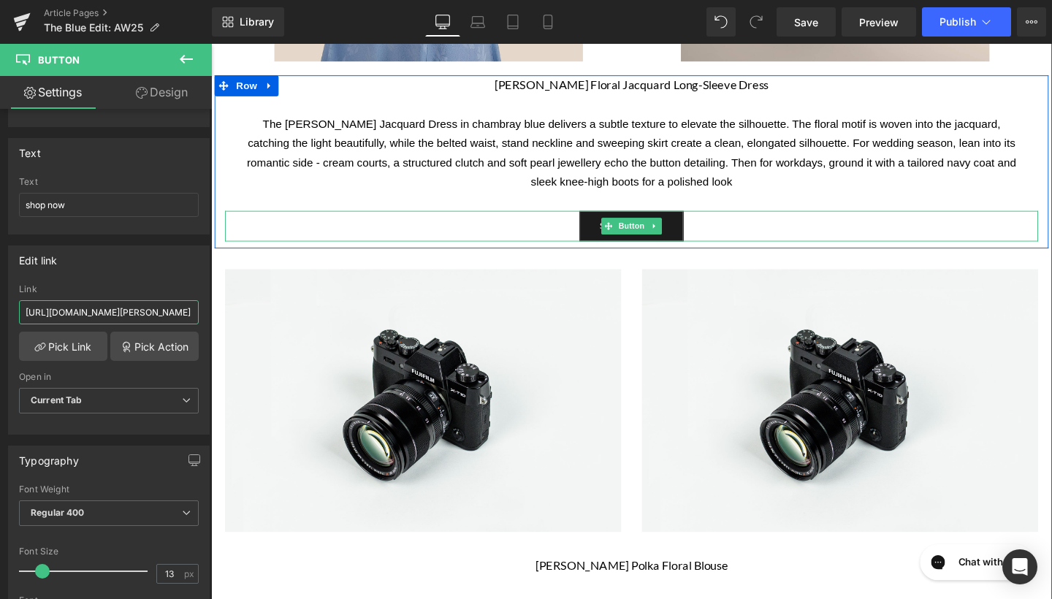
type input "[URL][DOMAIN_NAME][PERSON_NAME]"
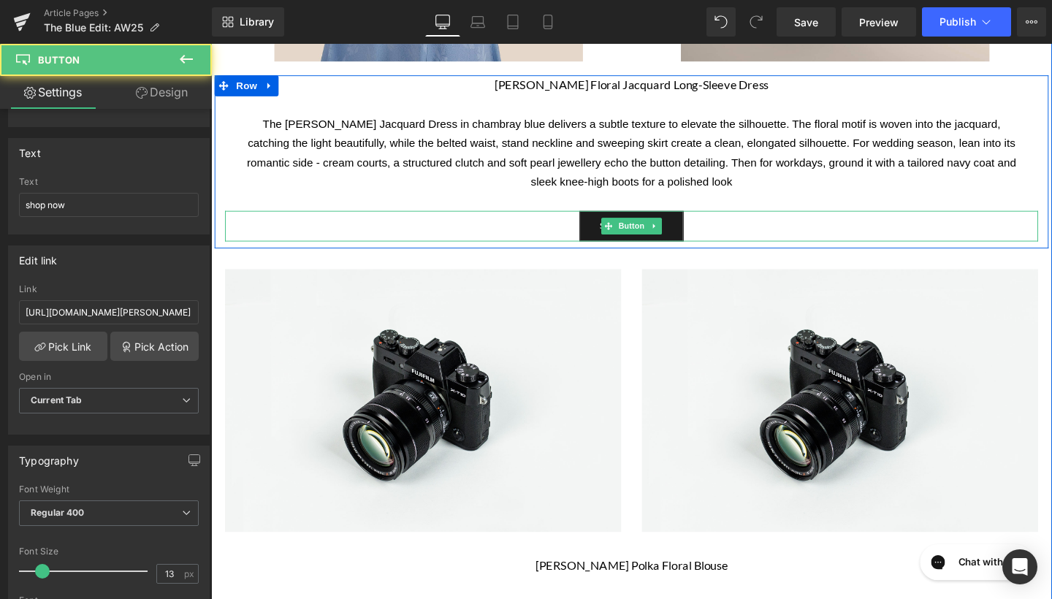
click at [455, 237] on div "shop now" at bounding box center [653, 235] width 855 height 32
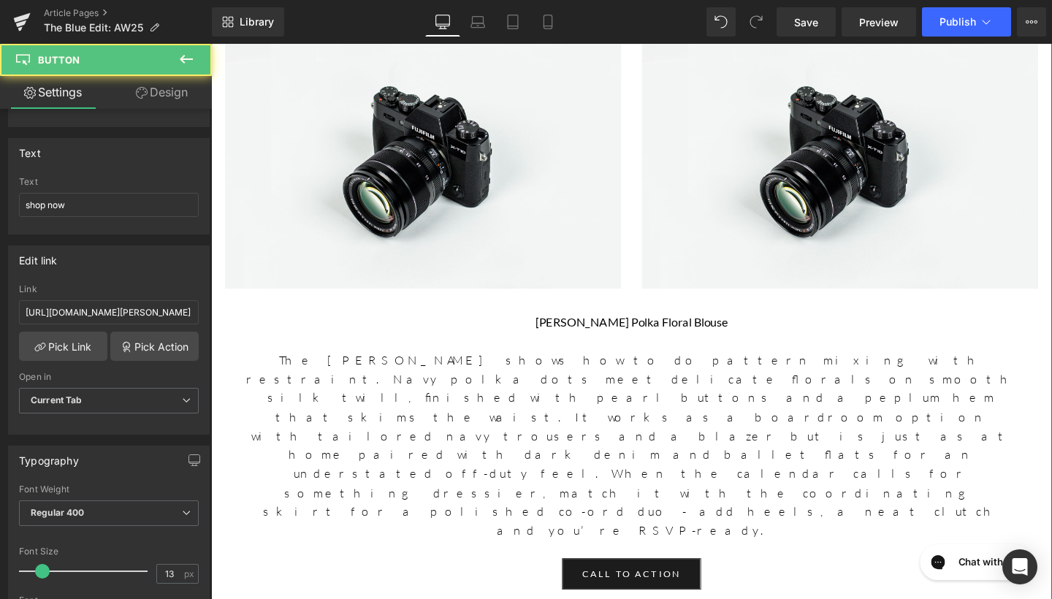
scroll to position [1565, 0]
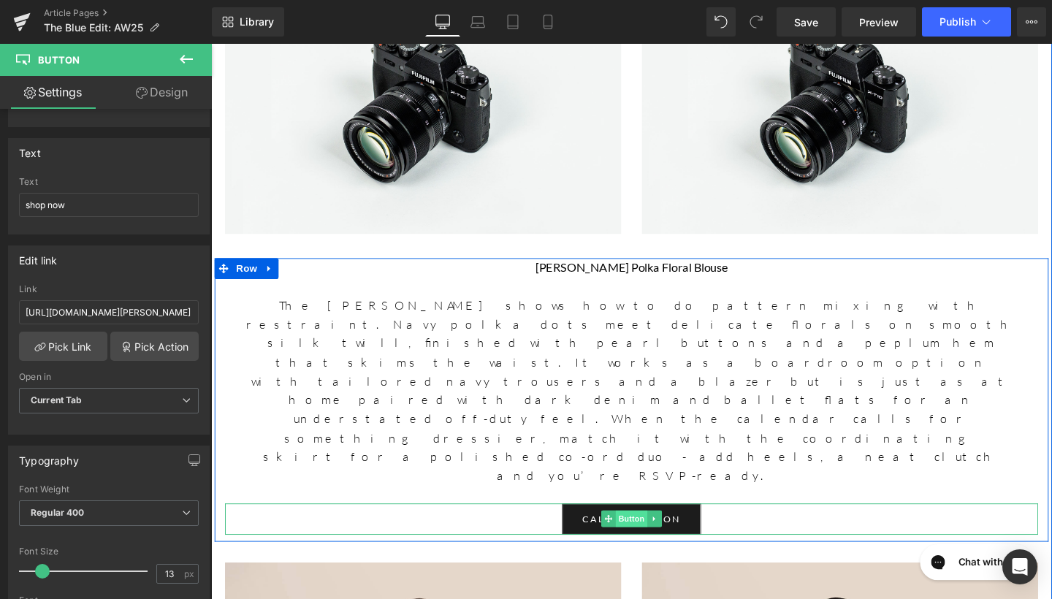
click at [651, 535] on span "Button" at bounding box center [653, 544] width 34 height 18
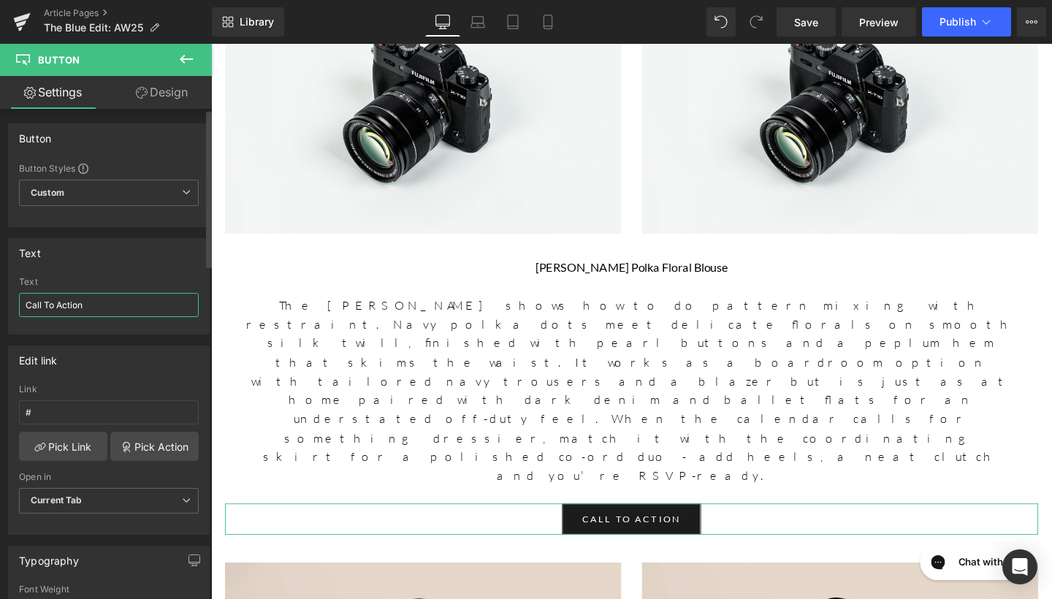
drag, startPoint x: 126, startPoint y: 305, endPoint x: 0, endPoint y: 300, distance: 126.4
click at [0, 300] on div "Text Call To Action Text Call To Action" at bounding box center [109, 280] width 218 height 107
type input "shop now"
click at [113, 414] on input "#" at bounding box center [109, 412] width 180 height 24
paste input "[URL][DOMAIN_NAME][PERSON_NAME]"
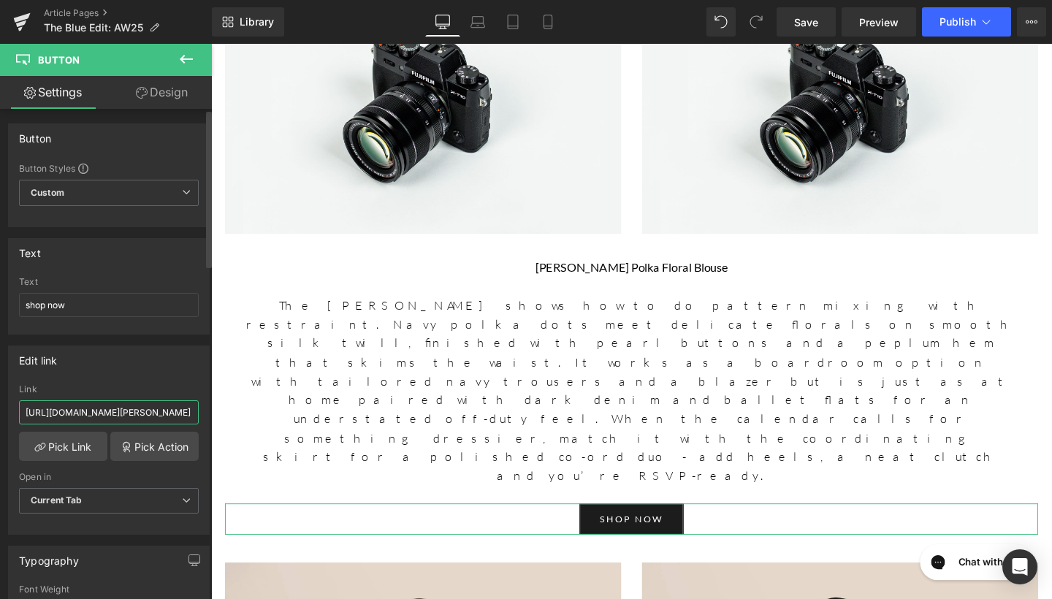
type input "[URL][DOMAIN_NAME][PERSON_NAME]"
click at [172, 371] on div "Edit link" at bounding box center [109, 360] width 200 height 28
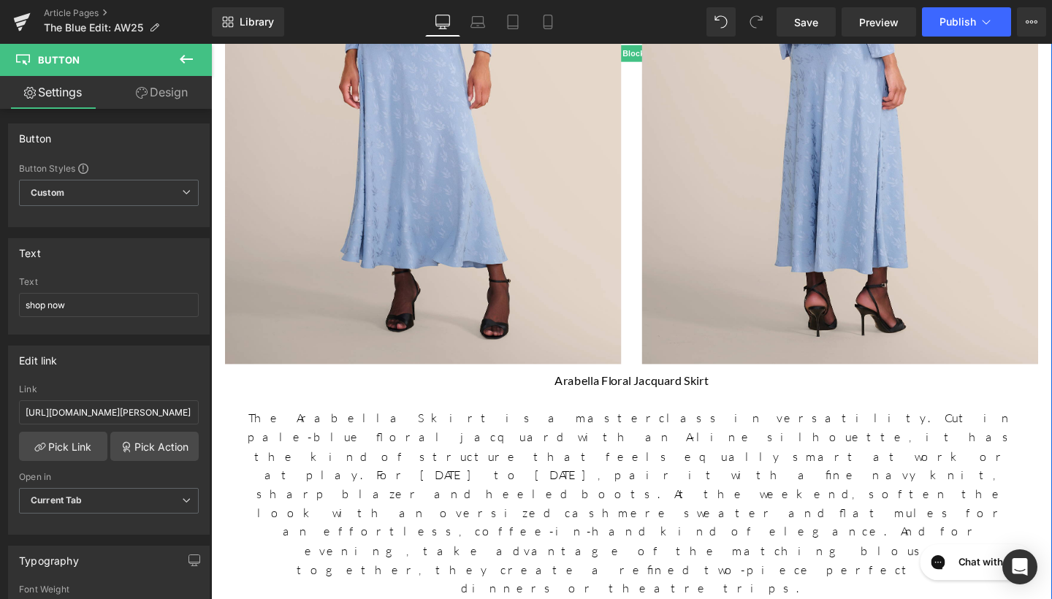
scroll to position [2447, 0]
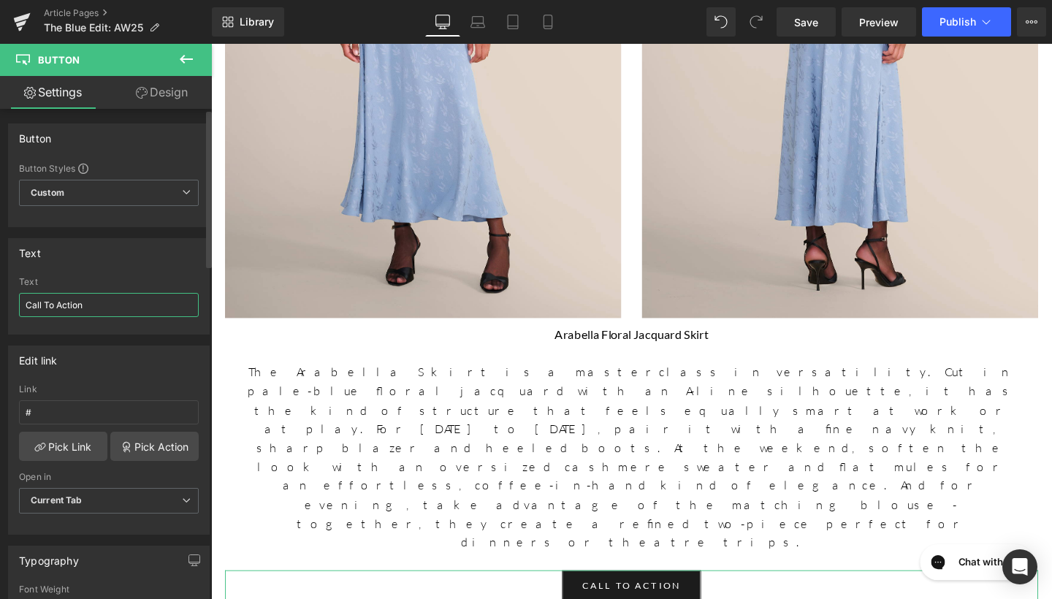
drag, startPoint x: 129, startPoint y: 310, endPoint x: 0, endPoint y: 307, distance: 128.6
click at [0, 307] on div "Text Call To Action Text Call To Action" at bounding box center [109, 280] width 218 height 107
type input "shop now"
click at [81, 425] on div "Link #" at bounding box center [109, 407] width 180 height 47
click at [81, 417] on input "#" at bounding box center [109, 412] width 180 height 24
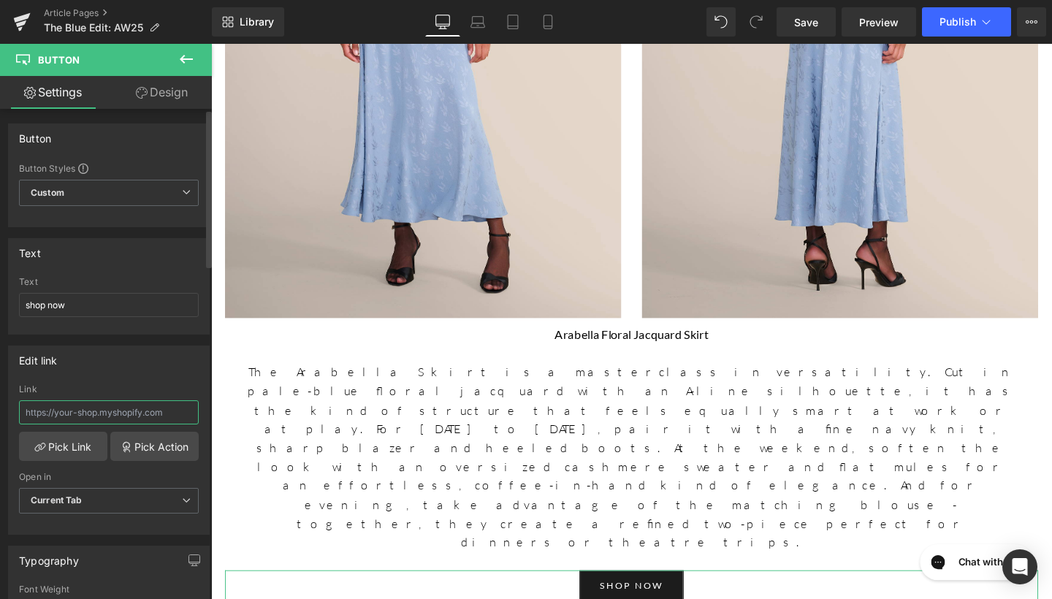
paste input "[URL][DOMAIN_NAME]"
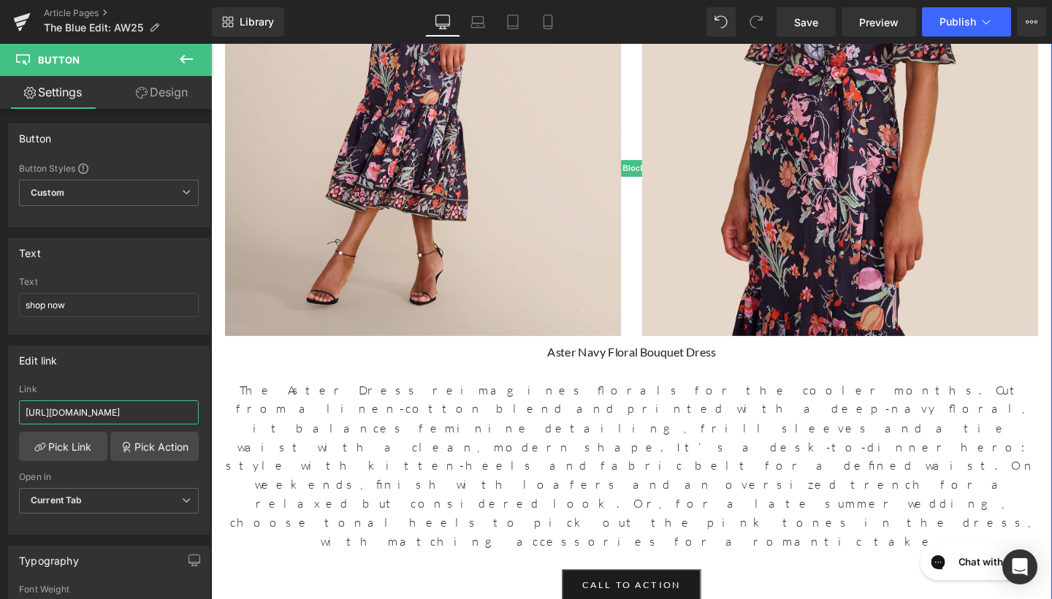
scroll to position [3458, 0]
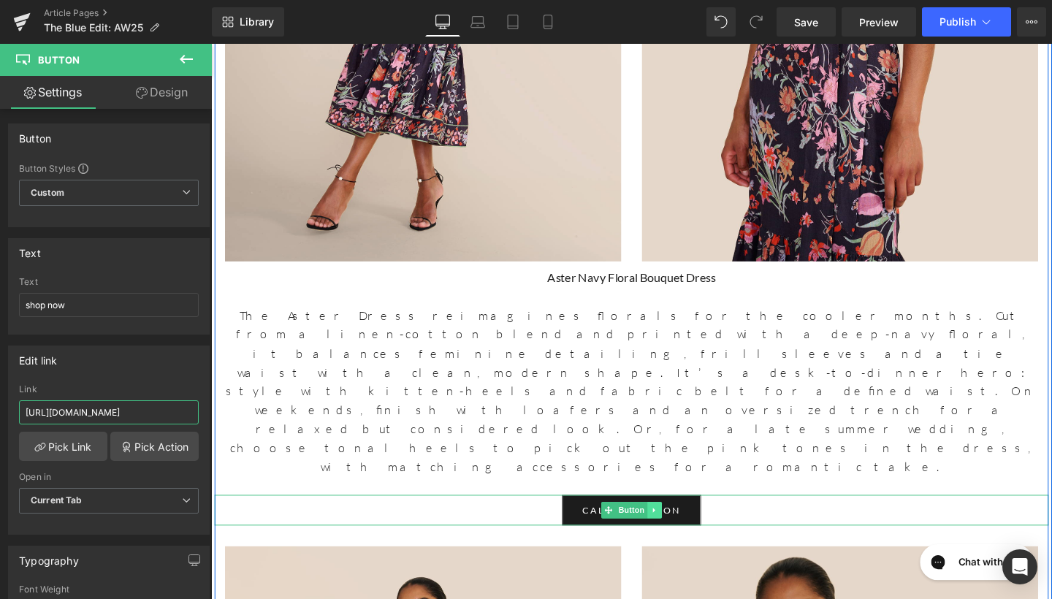
type input "[URL][DOMAIN_NAME]"
click at [670, 525] on link at bounding box center [677, 534] width 15 height 18
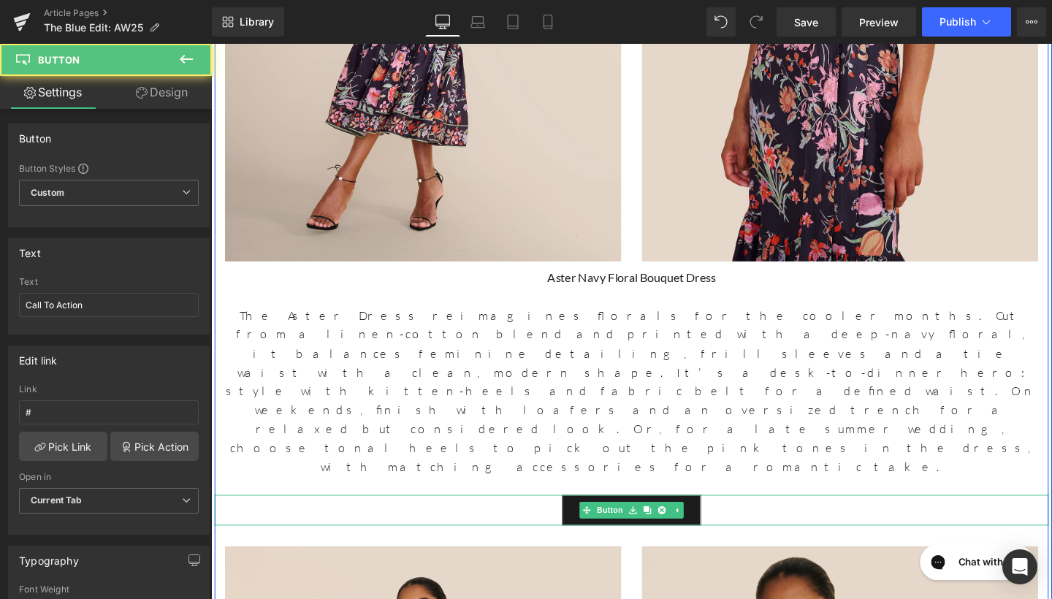
drag, startPoint x: 492, startPoint y: 193, endPoint x: 551, endPoint y: 193, distance: 59.2
click at [493, 518] on div "Call To Action" at bounding box center [653, 534] width 876 height 32
click at [586, 518] on link "Call To Action" at bounding box center [652, 534] width 145 height 32
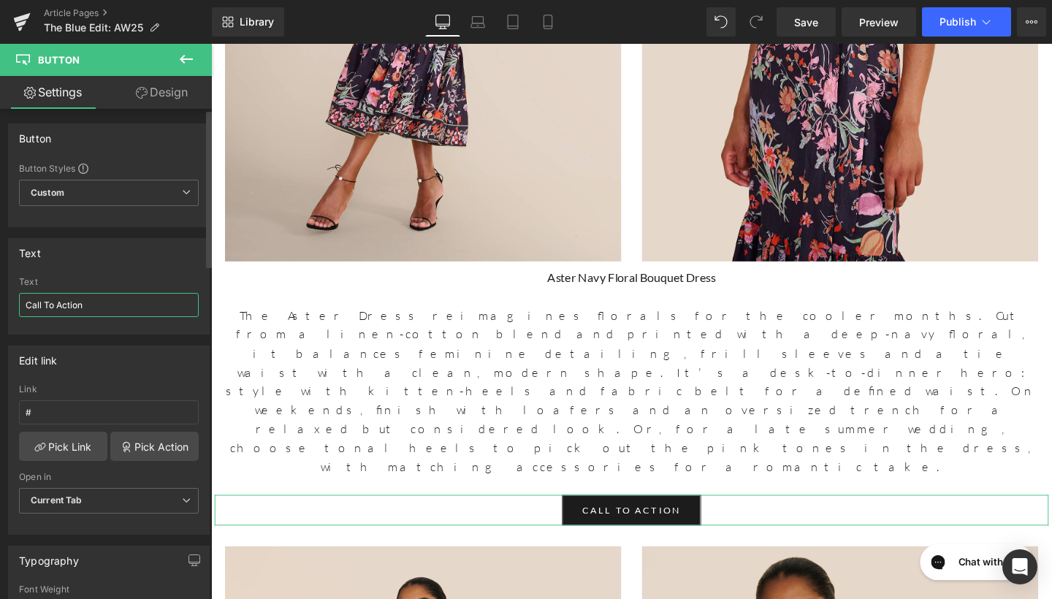
drag, startPoint x: 123, startPoint y: 294, endPoint x: 20, endPoint y: 294, distance: 103.0
click at [19, 294] on input "Call To Action" at bounding box center [109, 305] width 180 height 24
drag, startPoint x: 104, startPoint y: 310, endPoint x: 4, endPoint y: 304, distance: 99.5
click at [4, 305] on div "Text Call To Action Text Call To Action" at bounding box center [109, 280] width 218 height 107
type input "shop now"
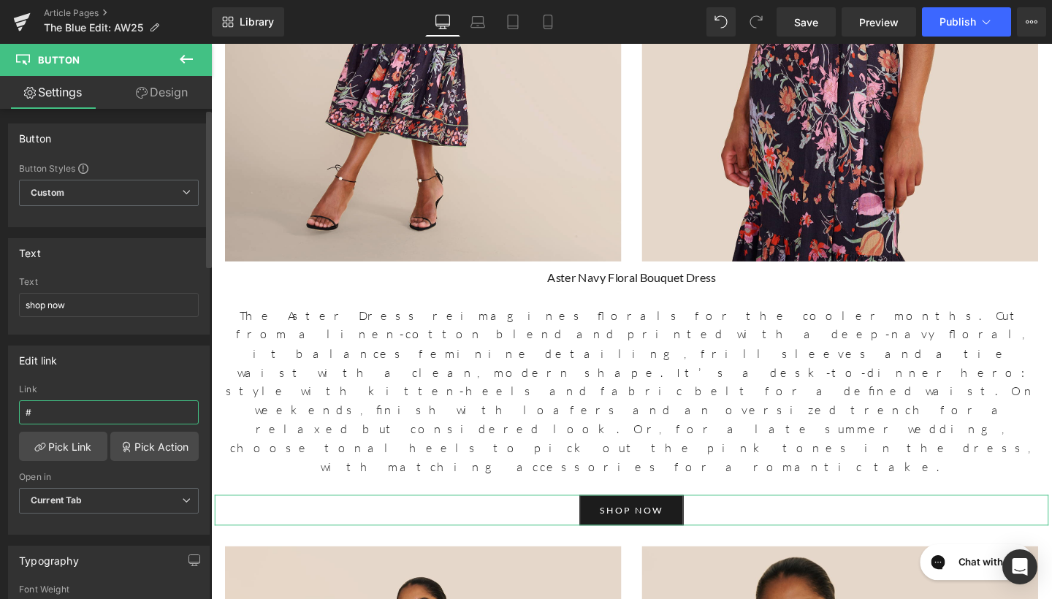
click at [56, 410] on input "#" at bounding box center [109, 412] width 180 height 24
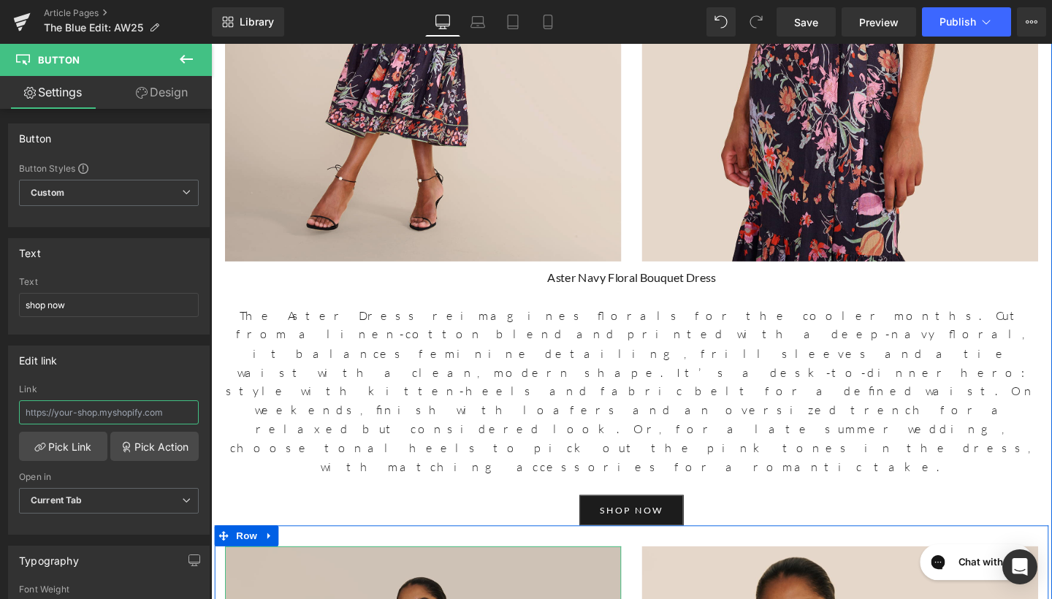
paste input "[URL][DOMAIN_NAME]"
type input "[URL][DOMAIN_NAME]"
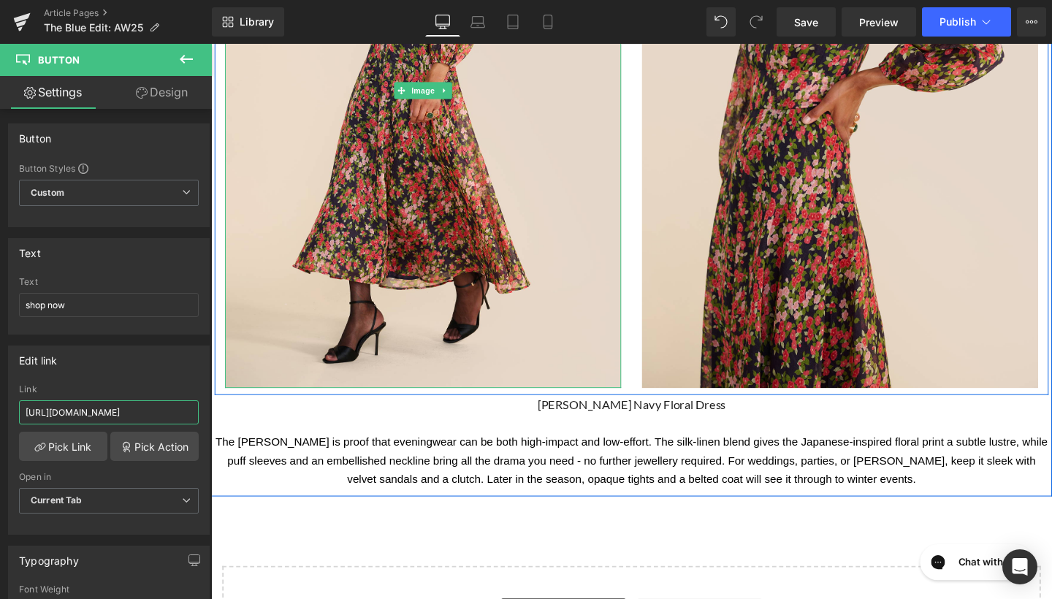
scroll to position [4258, 0]
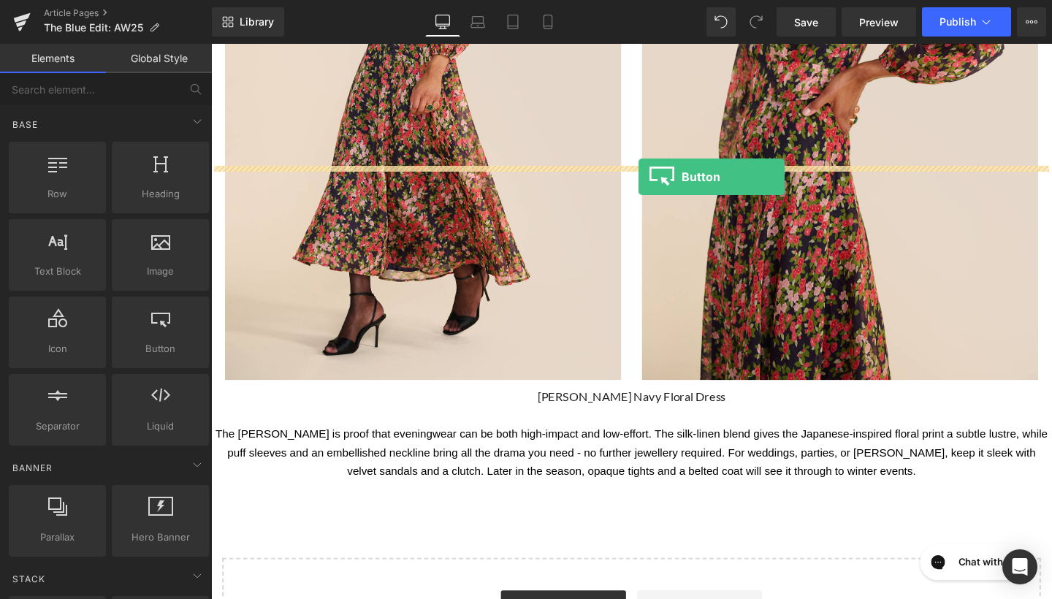
drag, startPoint x: 373, startPoint y: 364, endPoint x: 660, endPoint y: 183, distance: 338.4
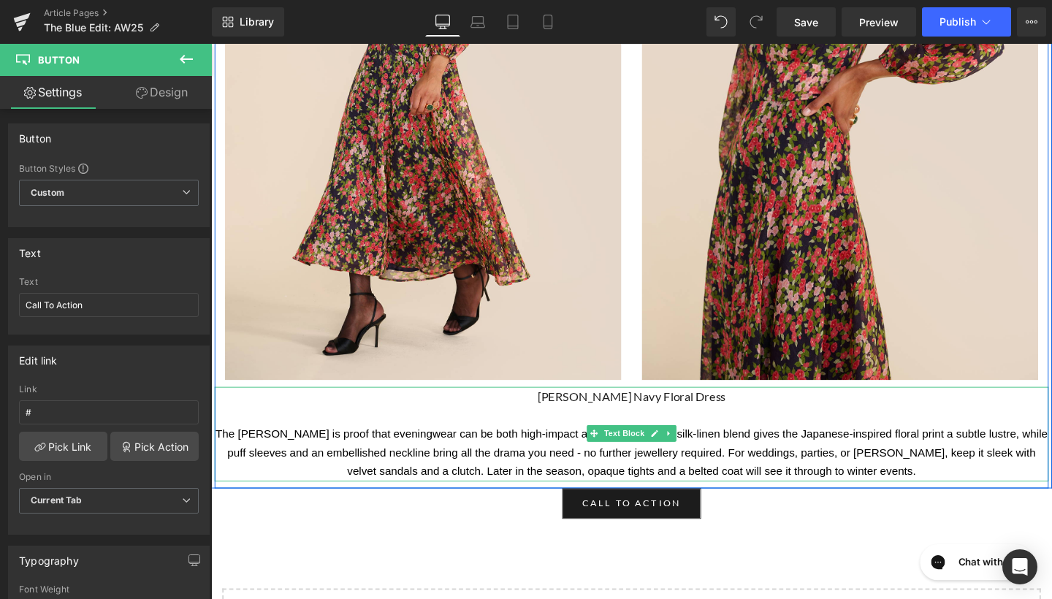
click at [795, 444] on p "The [PERSON_NAME] is proof that eveningwear can be both high-impact and low-eff…" at bounding box center [653, 474] width 876 height 60
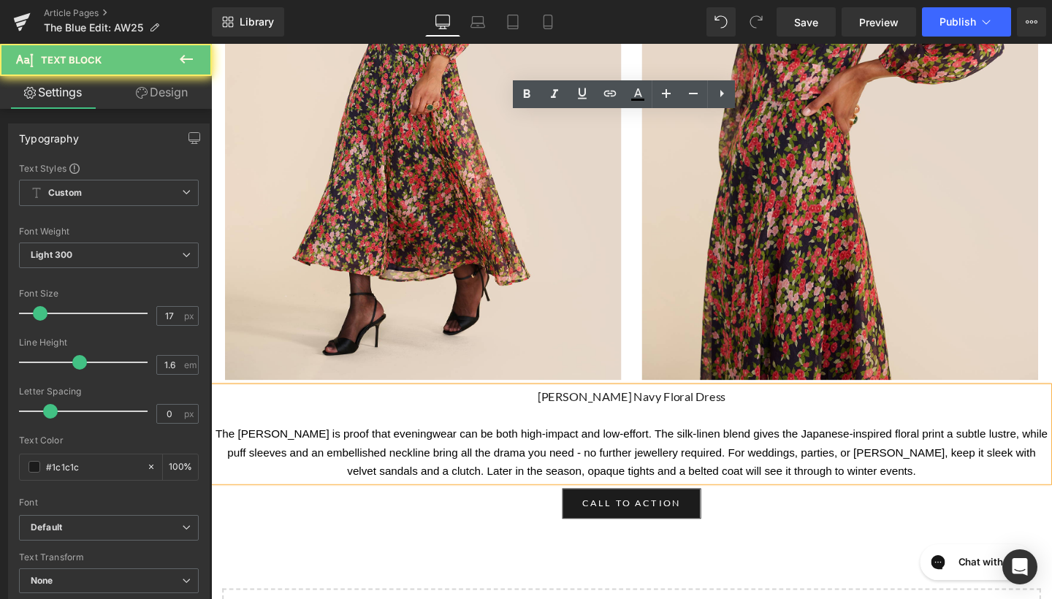
click at [948, 444] on p "The [PERSON_NAME] is proof that eveningwear can be both high-impact and low-eff…" at bounding box center [653, 474] width 876 height 60
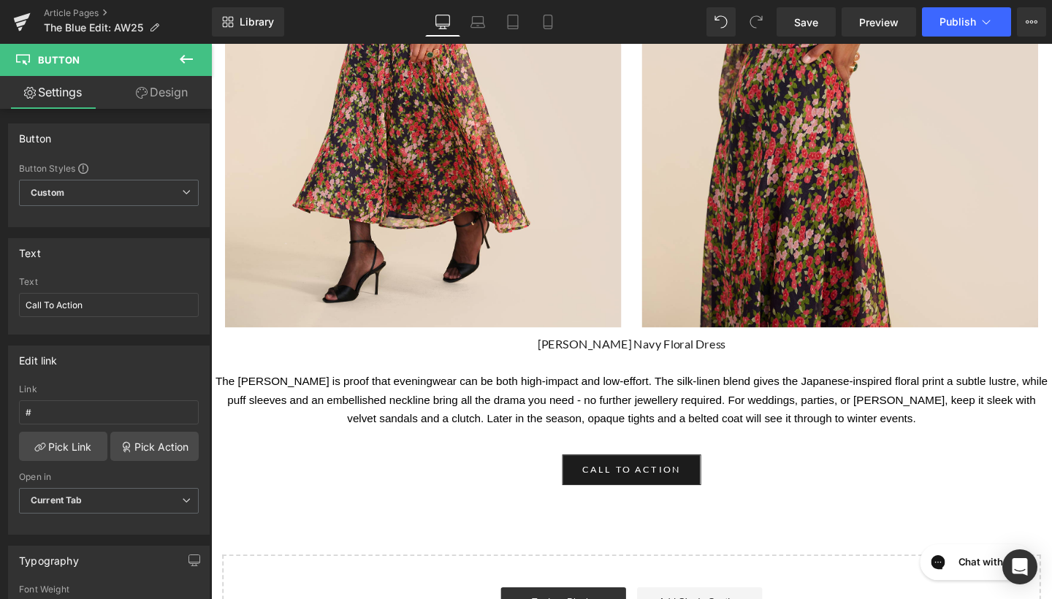
scroll to position [4387, 0]
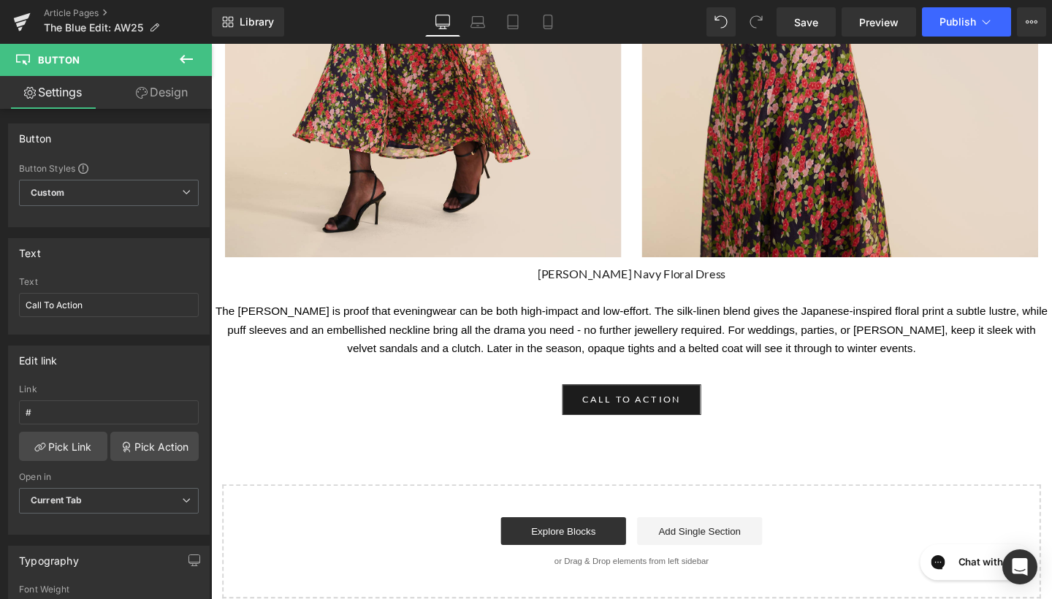
click at [649, 409] on span "Button" at bounding box center [650, 418] width 34 height 18
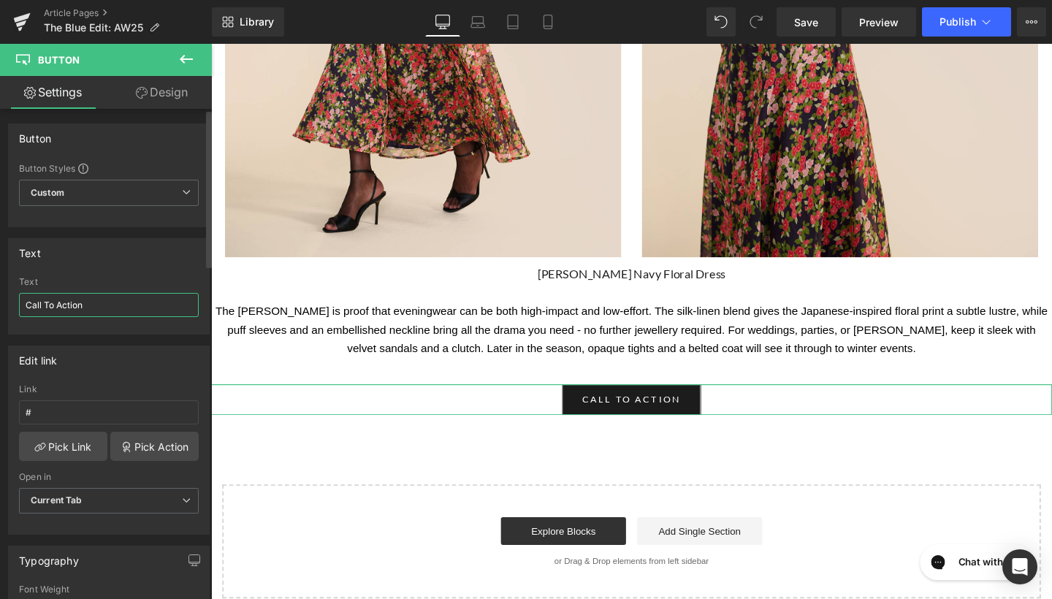
drag, startPoint x: 156, startPoint y: 302, endPoint x: 0, endPoint y: 304, distance: 155.6
click at [0, 304] on div "Text Call To Action Text Call To Action" at bounding box center [109, 280] width 218 height 107
type input "shop now"
click at [98, 411] on input "#" at bounding box center [109, 412] width 180 height 24
paste input "[URL][DOMAIN_NAME]"
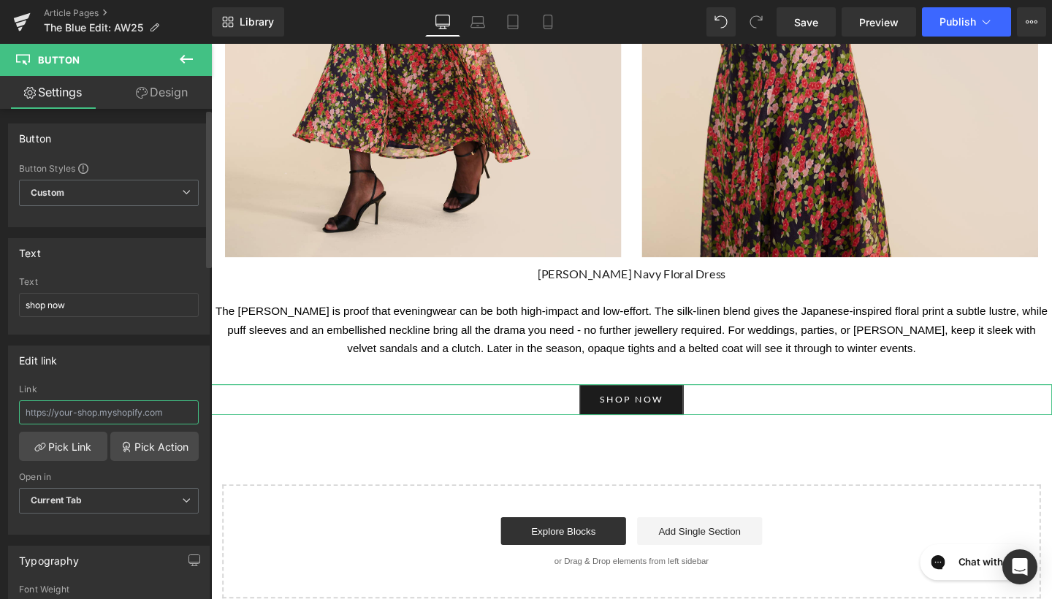
type input "[URL][DOMAIN_NAME]"
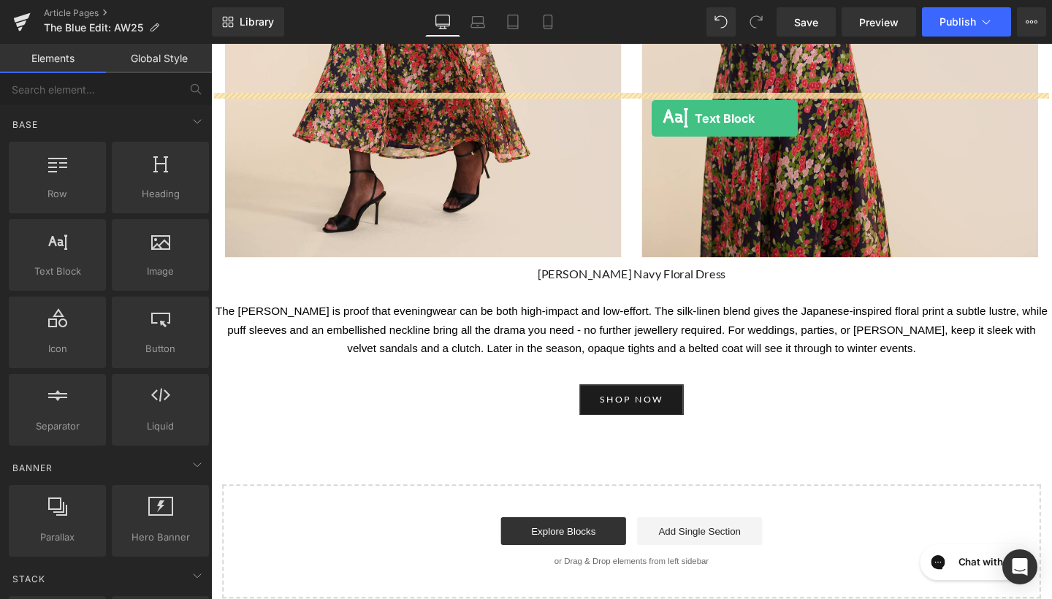
drag, startPoint x: 260, startPoint y: 316, endPoint x: 674, endPoint y: 122, distance: 457.4
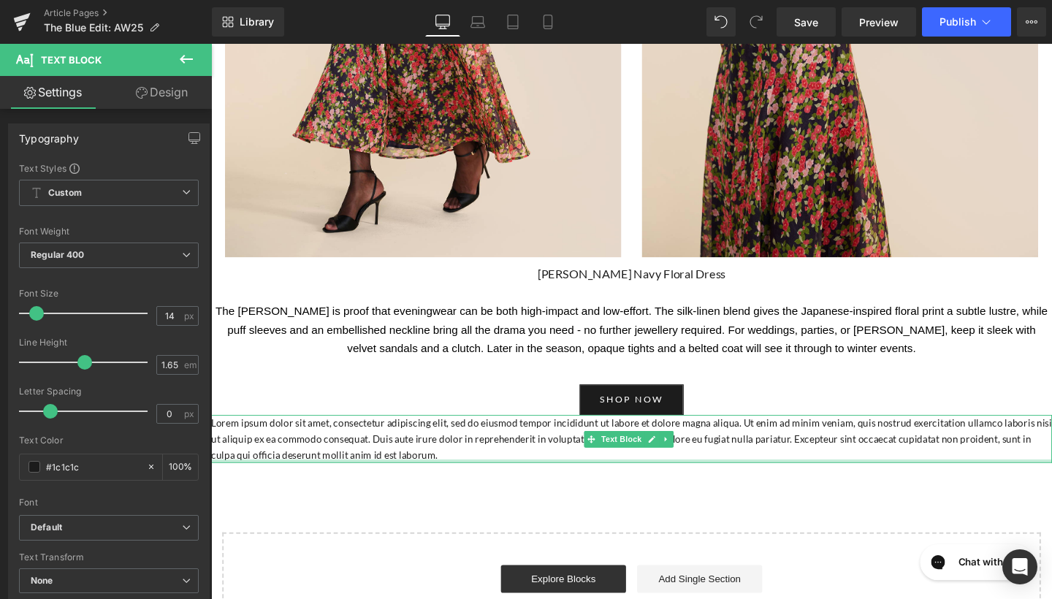
click at [440, 434] on div "Lorem ipsum dolor sit amet, consectetur adipiscing elit, sed do eiusmod tempor …" at bounding box center [653, 459] width 884 height 50
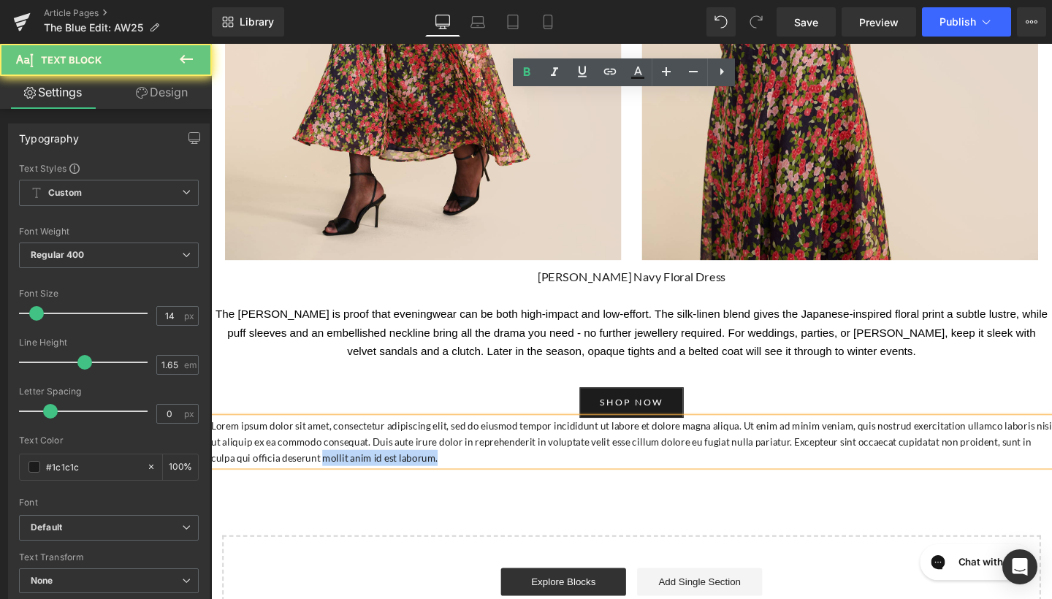
drag, startPoint x: 434, startPoint y: 129, endPoint x: 215, endPoint y: 102, distance: 220.0
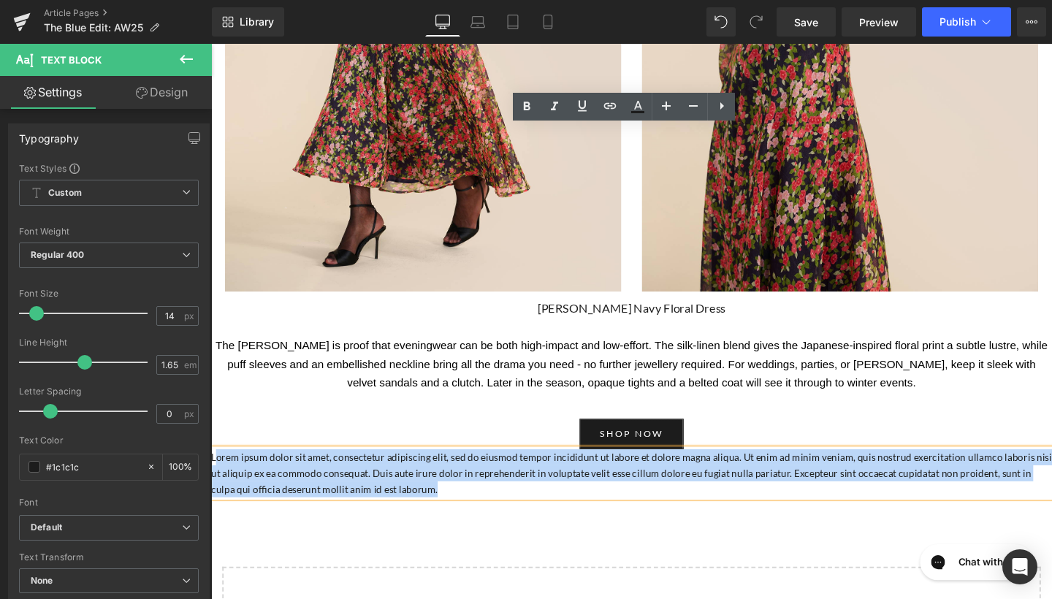
scroll to position [4350, 0]
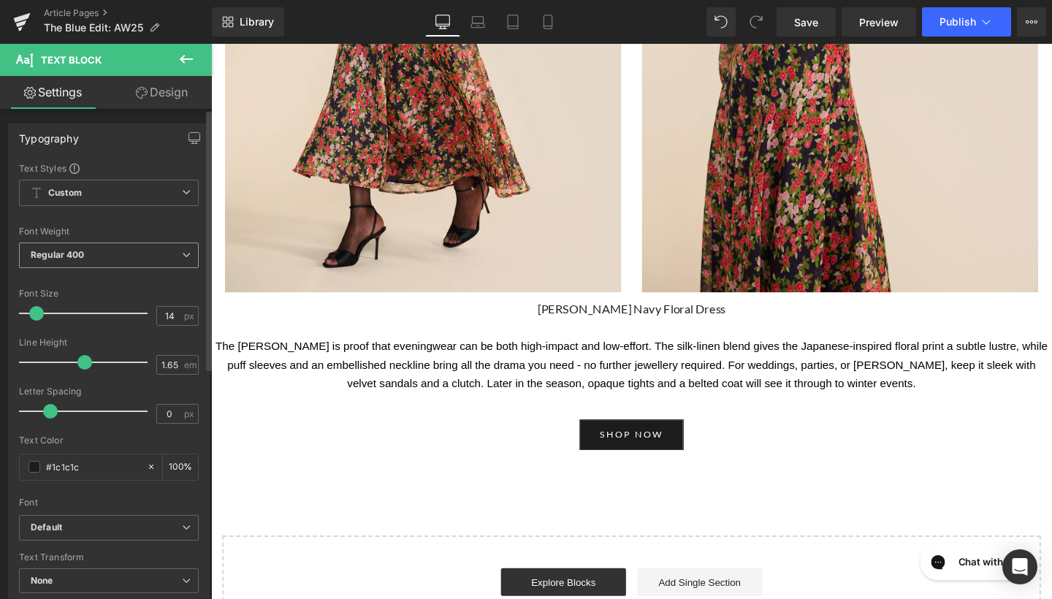
click at [113, 264] on span "Regular 400" at bounding box center [109, 255] width 180 height 26
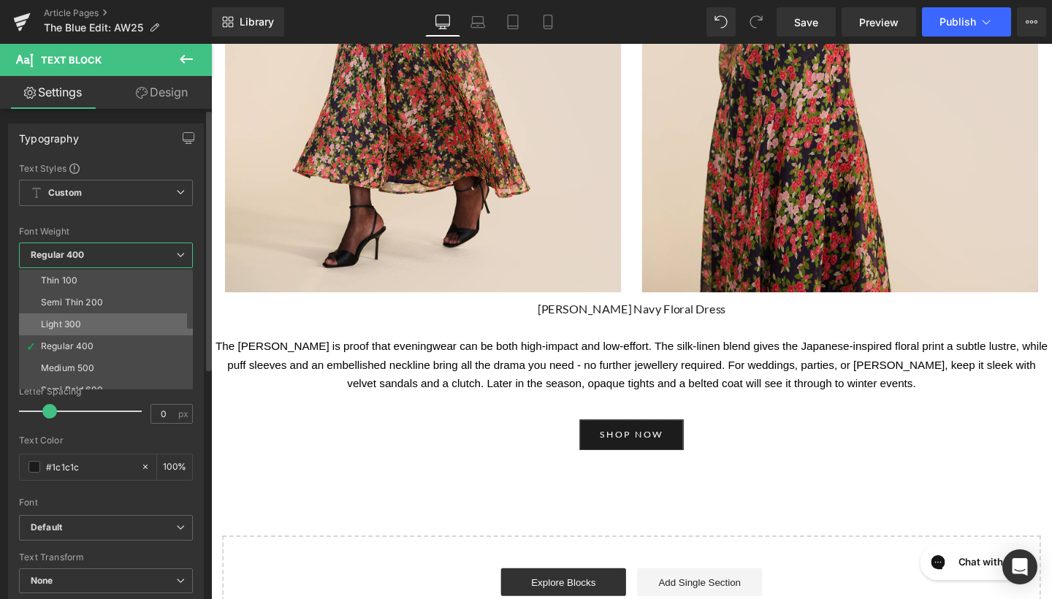
click at [111, 329] on li "Light 300" at bounding box center [109, 324] width 180 height 22
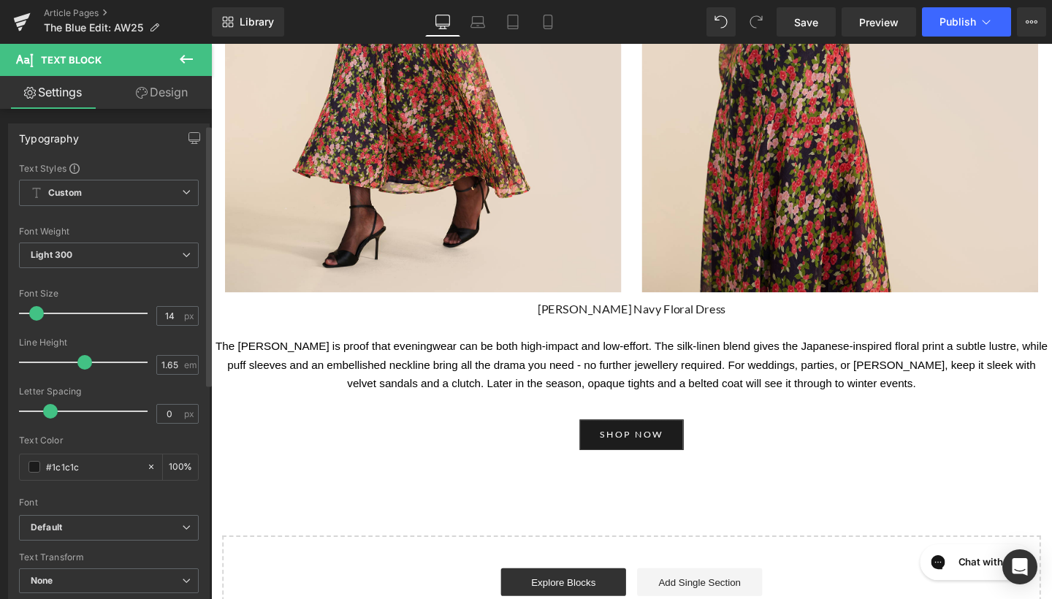
scroll to position [36, 0]
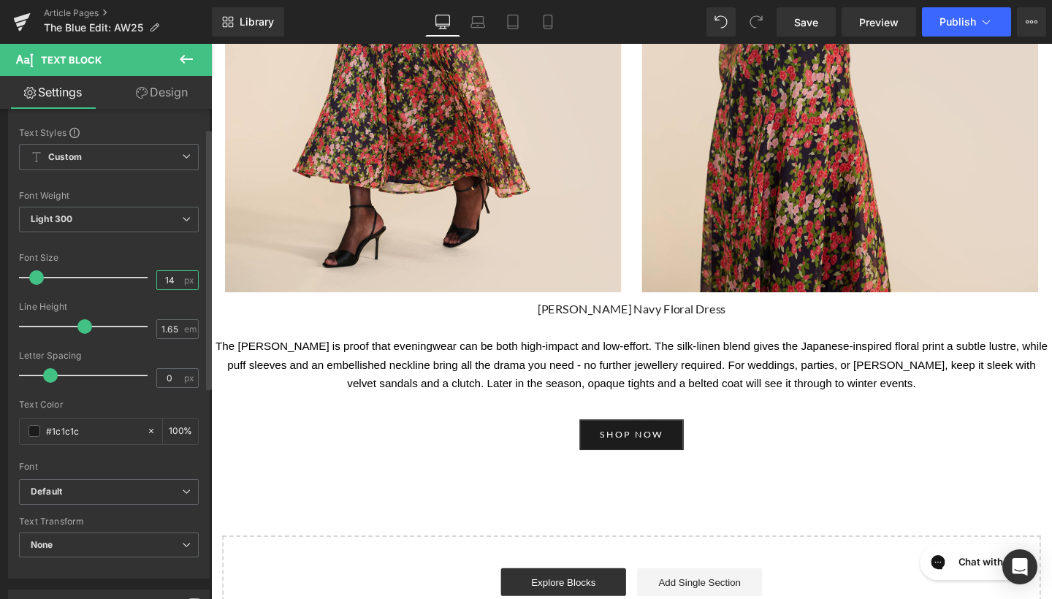
click at [175, 278] on input "14" at bounding box center [170, 280] width 26 height 18
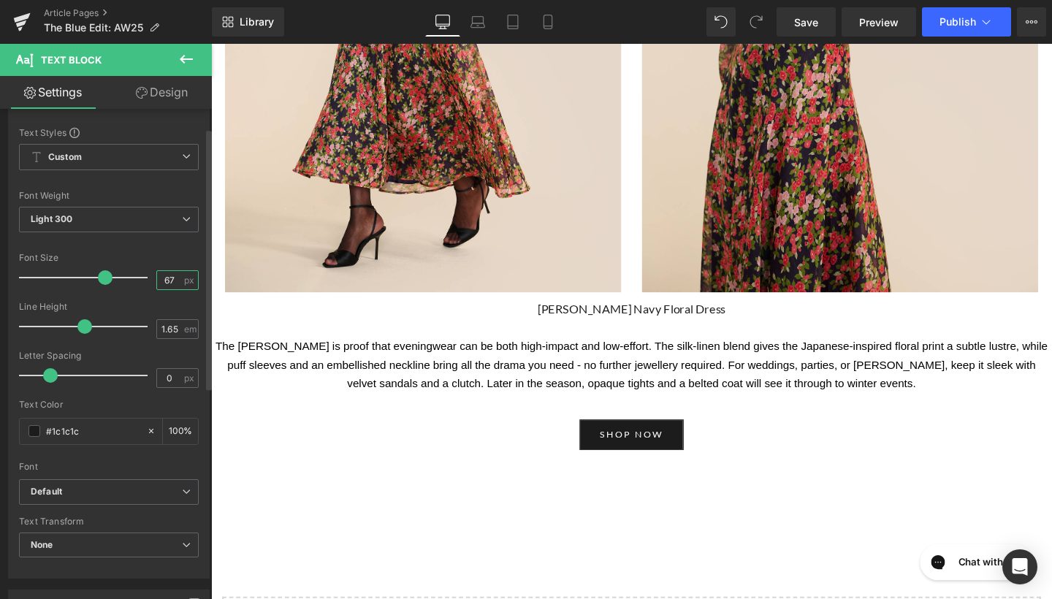
type input "6"
type input "17"
click at [172, 319] on div "1.65 em" at bounding box center [177, 329] width 42 height 20
click at [173, 326] on input "1.65" at bounding box center [170, 329] width 26 height 18
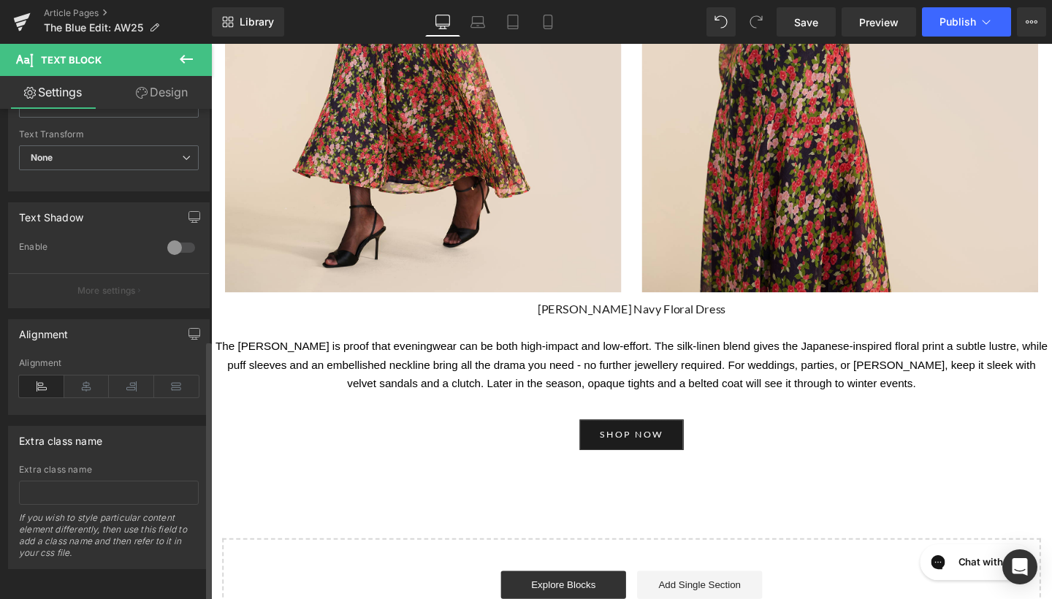
type input "1.6"
click at [92, 362] on div "Alignment" at bounding box center [109, 386] width 180 height 56
click at [91, 375] on icon at bounding box center [86, 386] width 45 height 22
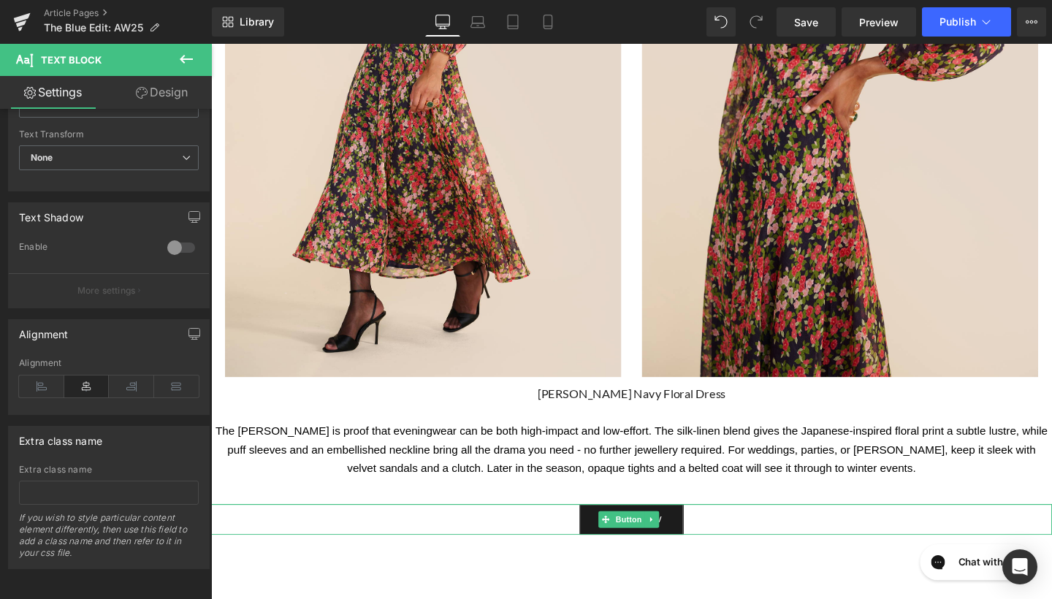
scroll to position [4222, 0]
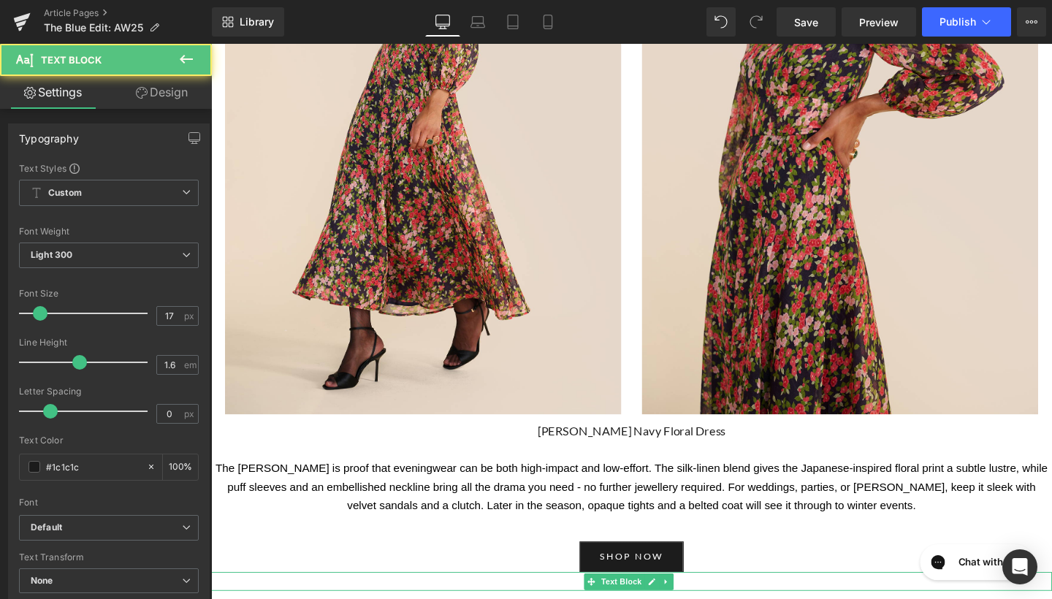
click at [589, 598] on p at bounding box center [653, 609] width 884 height 20
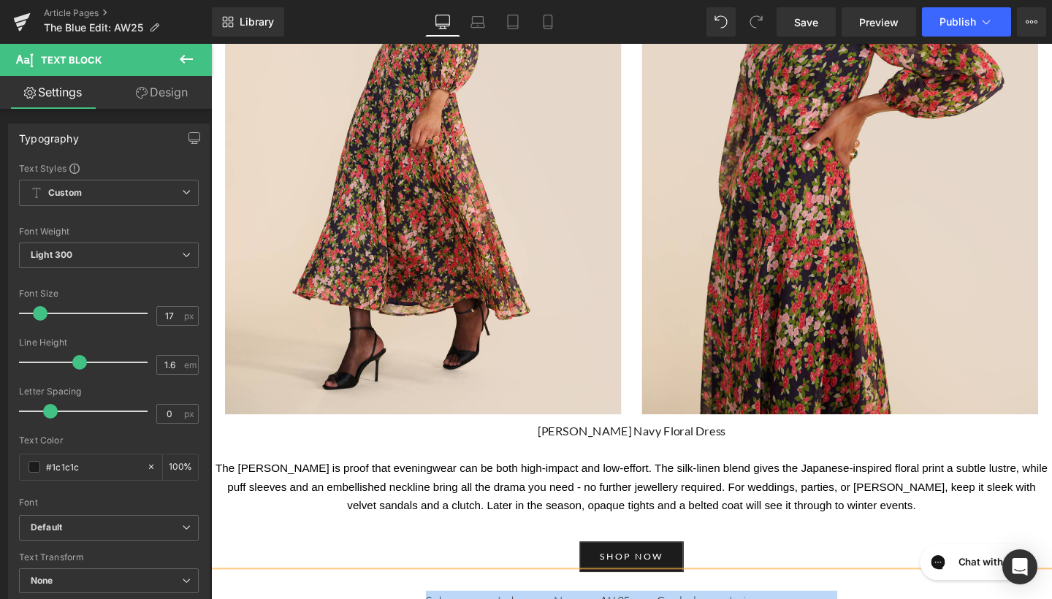
drag, startPoint x: 752, startPoint y: 296, endPoint x: 557, endPoint y: 288, distance: 194.4
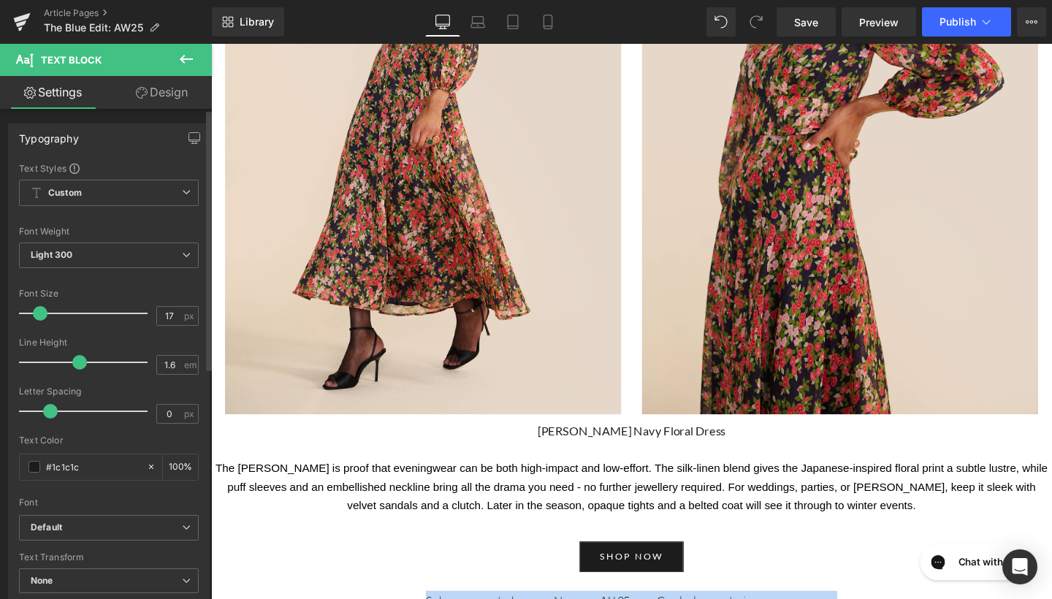
scroll to position [0, 0]
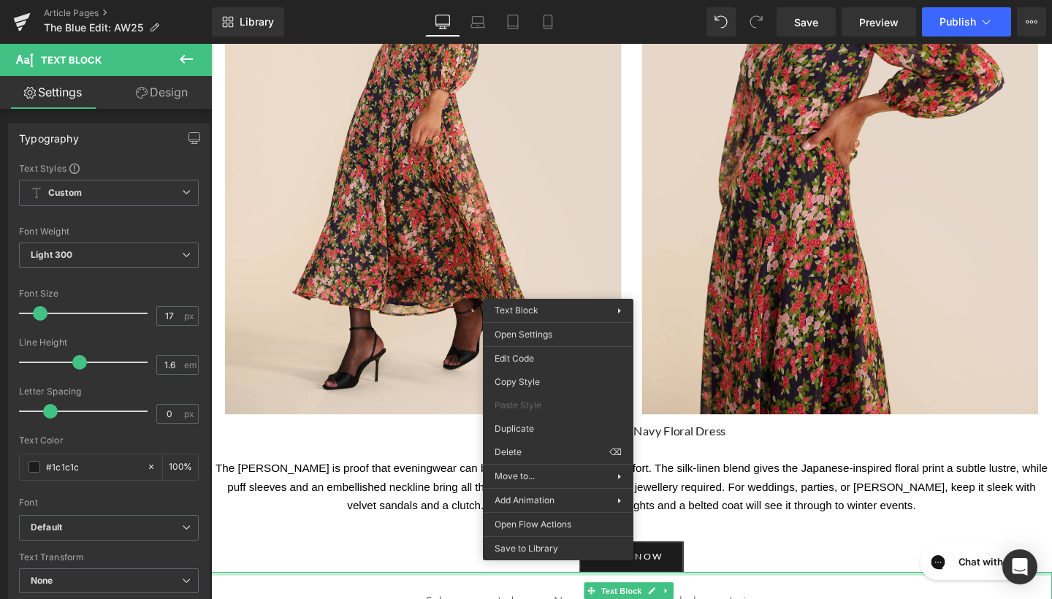
click at [519, 598] on p at bounding box center [653, 609] width 884 height 20
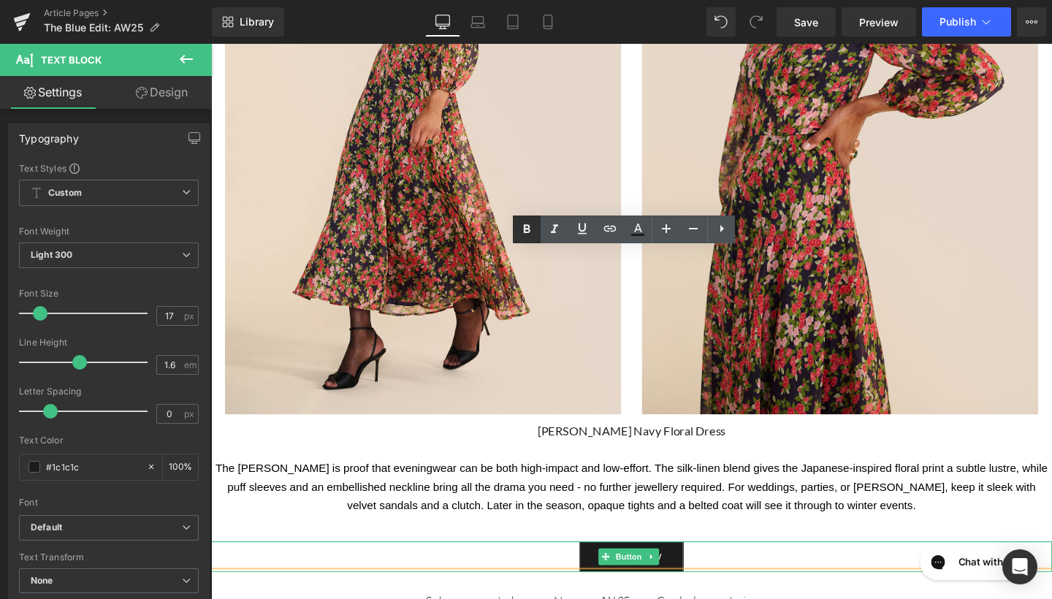
click at [532, 224] on icon at bounding box center [527, 230] width 18 height 18
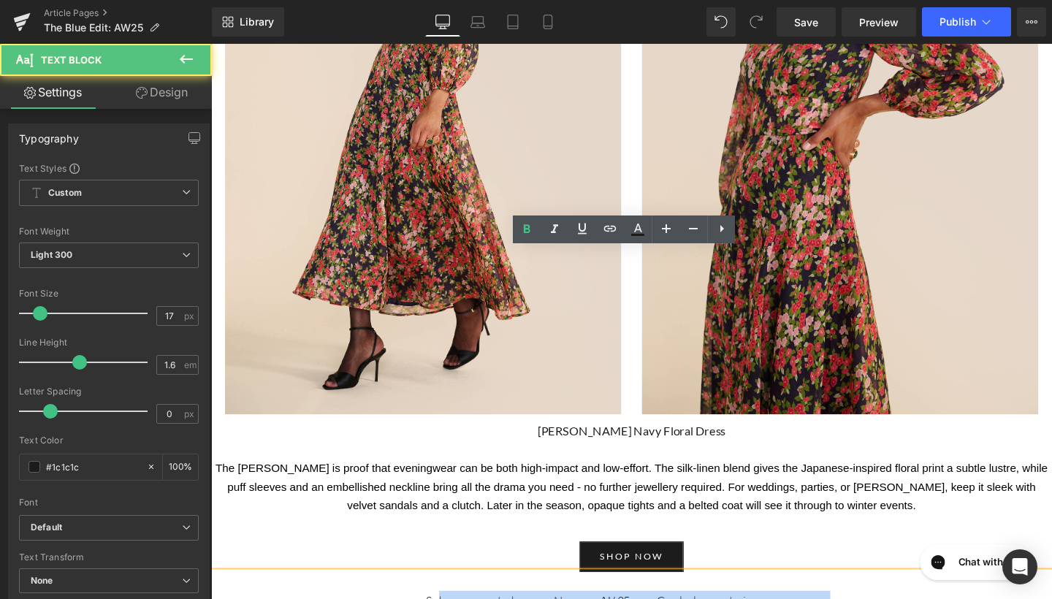
drag, startPoint x: 559, startPoint y: 293, endPoint x: 741, endPoint y: 286, distance: 182.0
drag, startPoint x: 760, startPoint y: 288, endPoint x: 538, endPoint y: 297, distance: 221.5
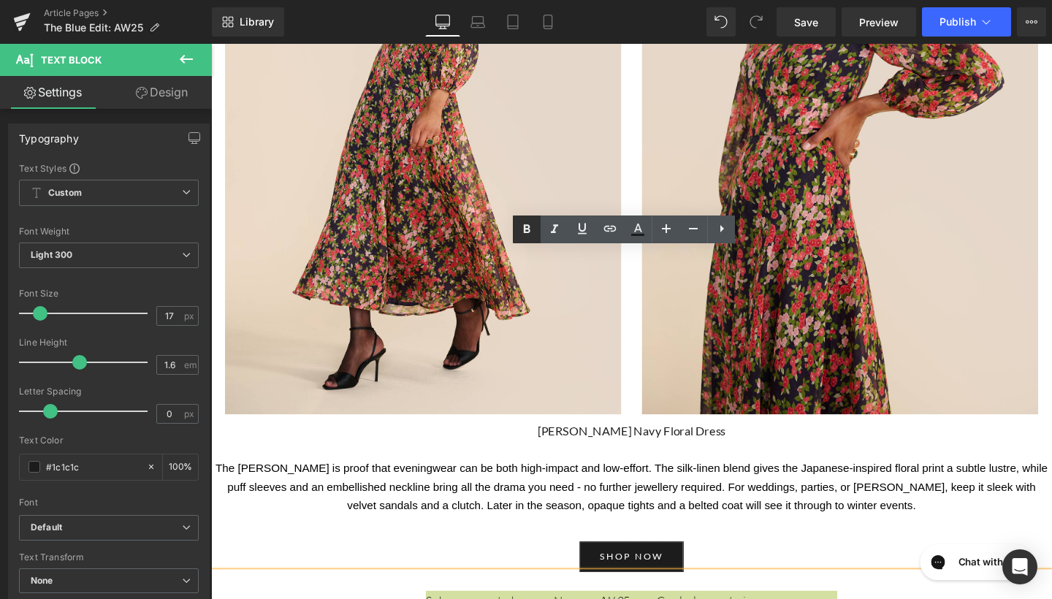
click at [522, 230] on icon at bounding box center [527, 230] width 18 height 18
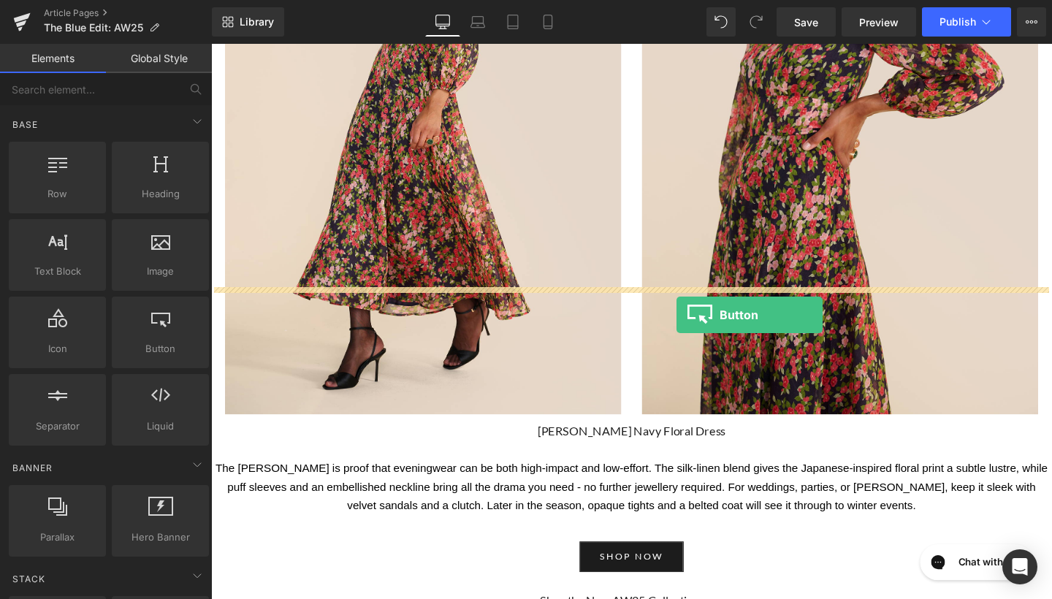
drag, startPoint x: 361, startPoint y: 387, endPoint x: 700, endPoint y: 328, distance: 344.7
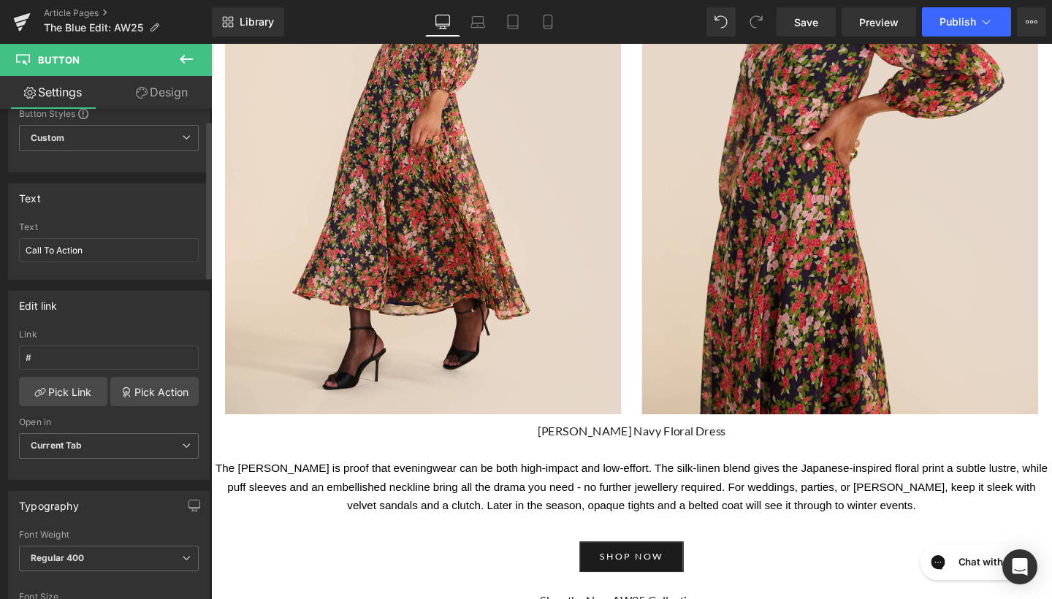
scroll to position [68, 0]
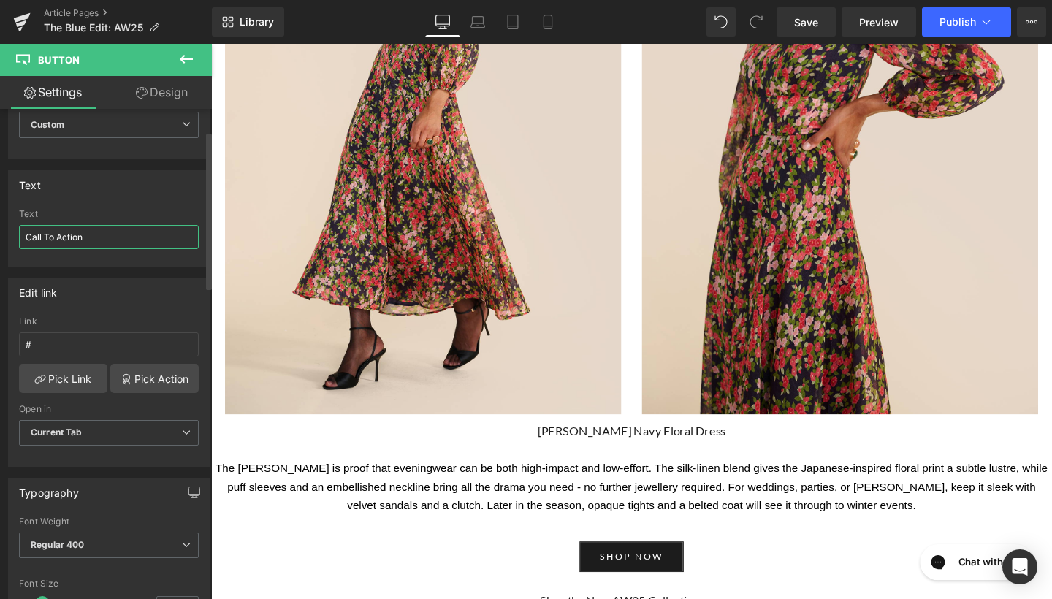
drag, startPoint x: 115, startPoint y: 235, endPoint x: 0, endPoint y: 232, distance: 115.5
click at [0, 232] on div "Text Call To Action Text Call To Action" at bounding box center [109, 212] width 218 height 107
type input "shop new arrivals"
click at [132, 341] on input "#" at bounding box center [109, 344] width 180 height 24
paste input "[URL][DOMAIN_NAME]"
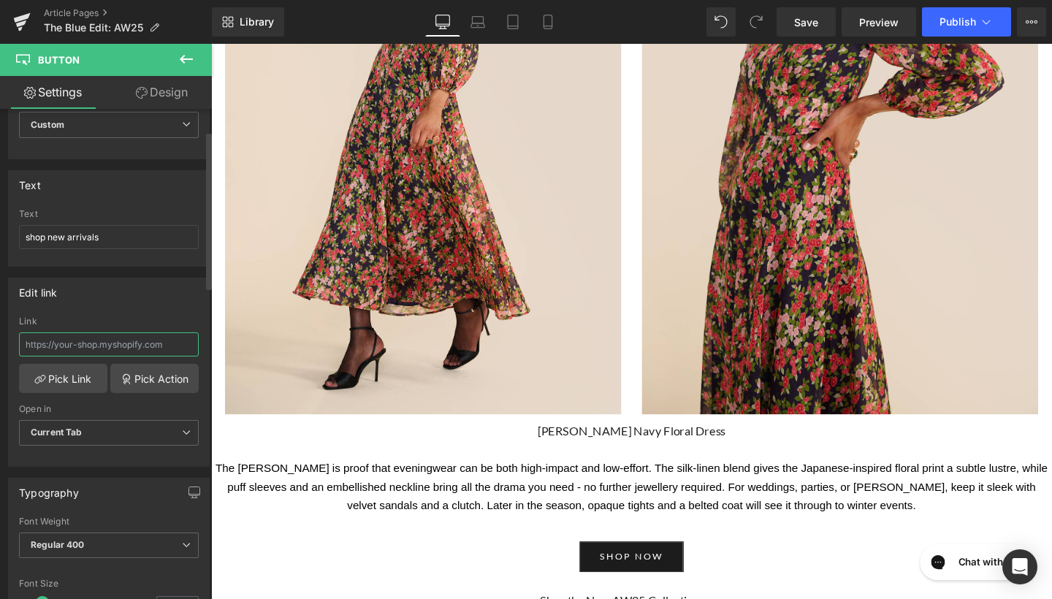
type input "[URL][DOMAIN_NAME]"
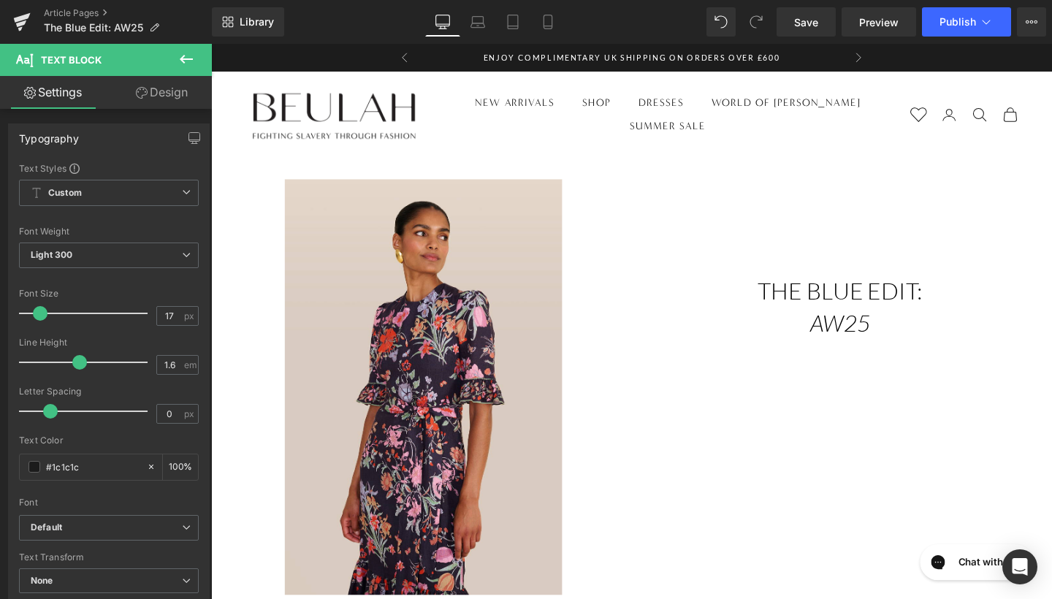
scroll to position [0, 0]
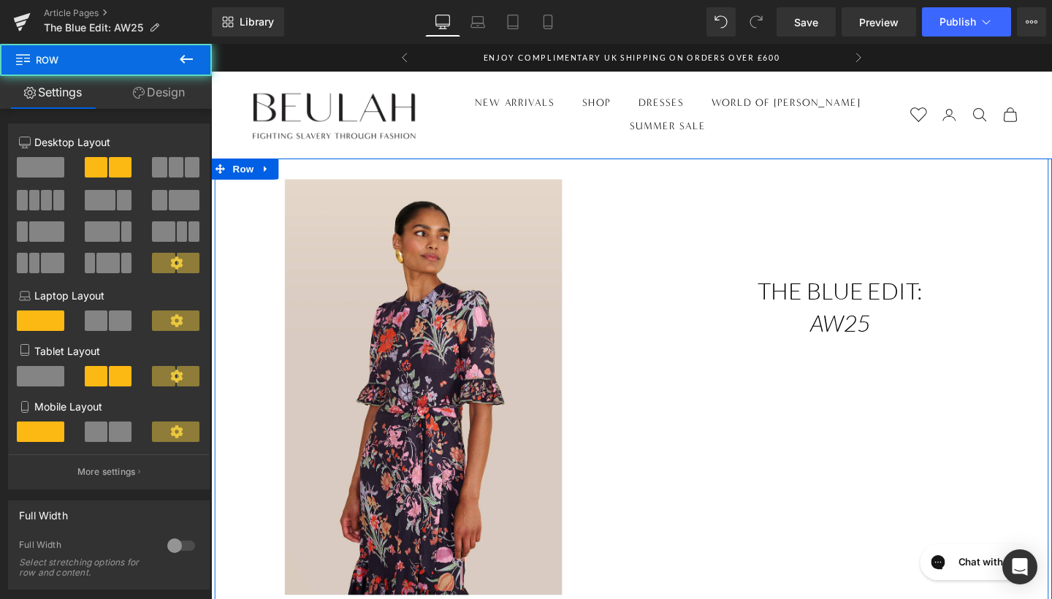
click at [658, 326] on div "Text Block The blue edit: aw25 Heading Heading" at bounding box center [872, 288] width 438 height 205
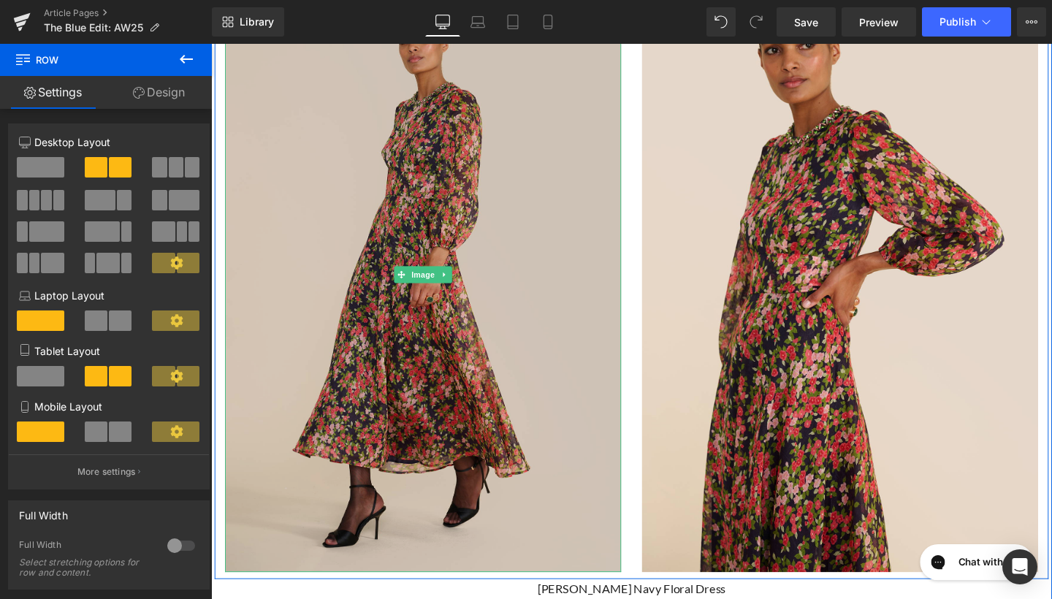
scroll to position [4043, 0]
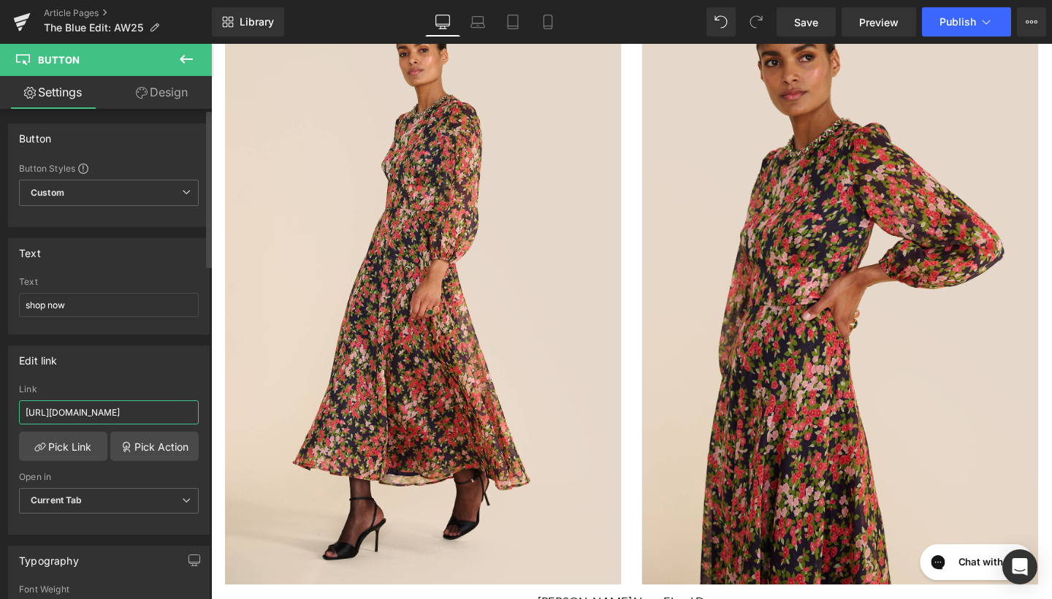
click at [142, 412] on input "[URL][DOMAIN_NAME]" at bounding box center [109, 412] width 180 height 24
drag, startPoint x: 234, startPoint y: 454, endPoint x: 251, endPoint y: 441, distance: 20.3
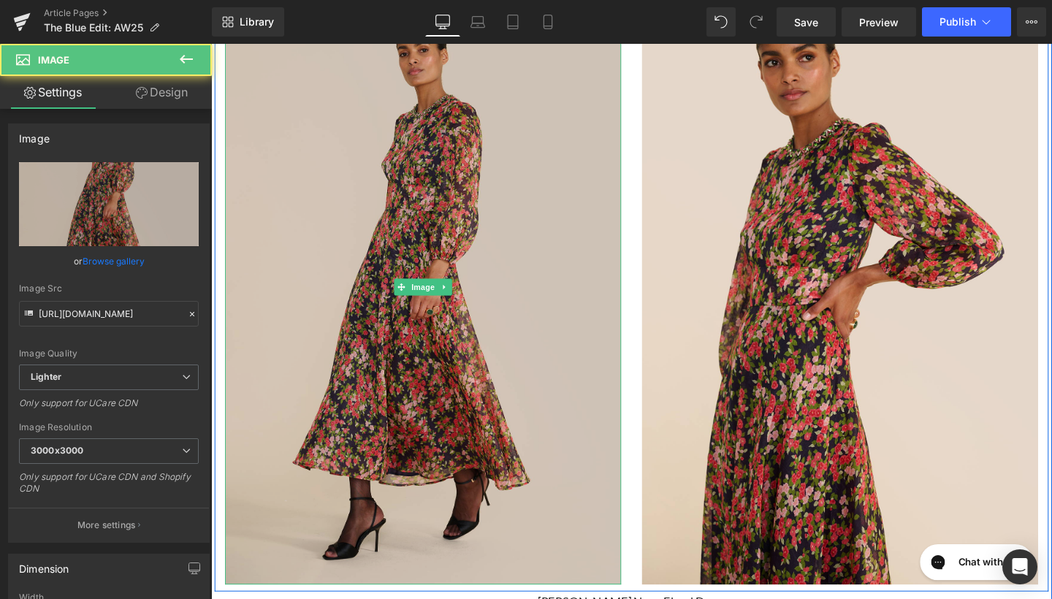
click at [272, 210] on img at bounding box center [434, 299] width 416 height 624
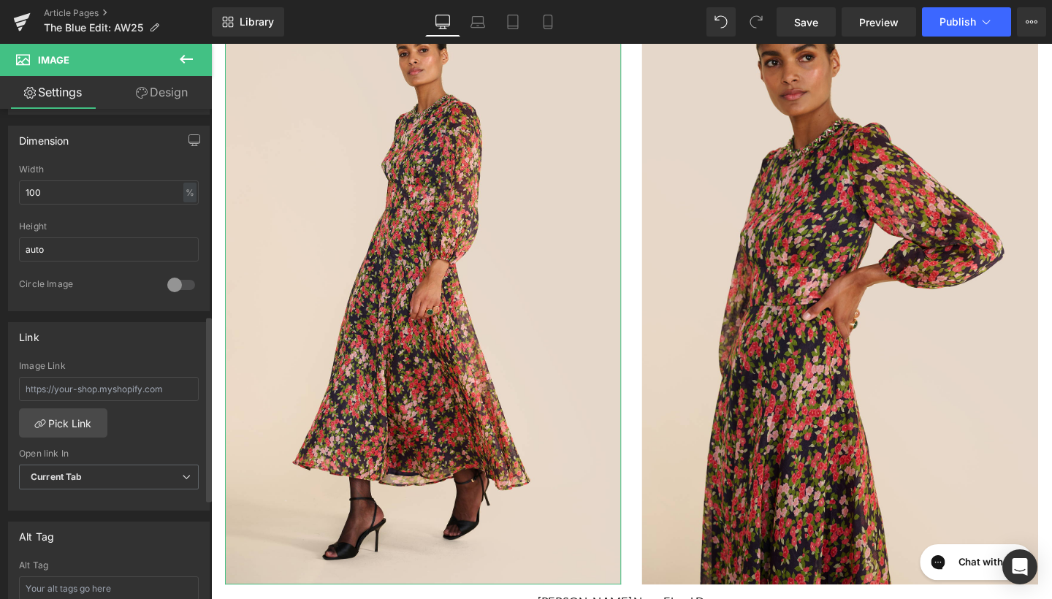
scroll to position [568, 0]
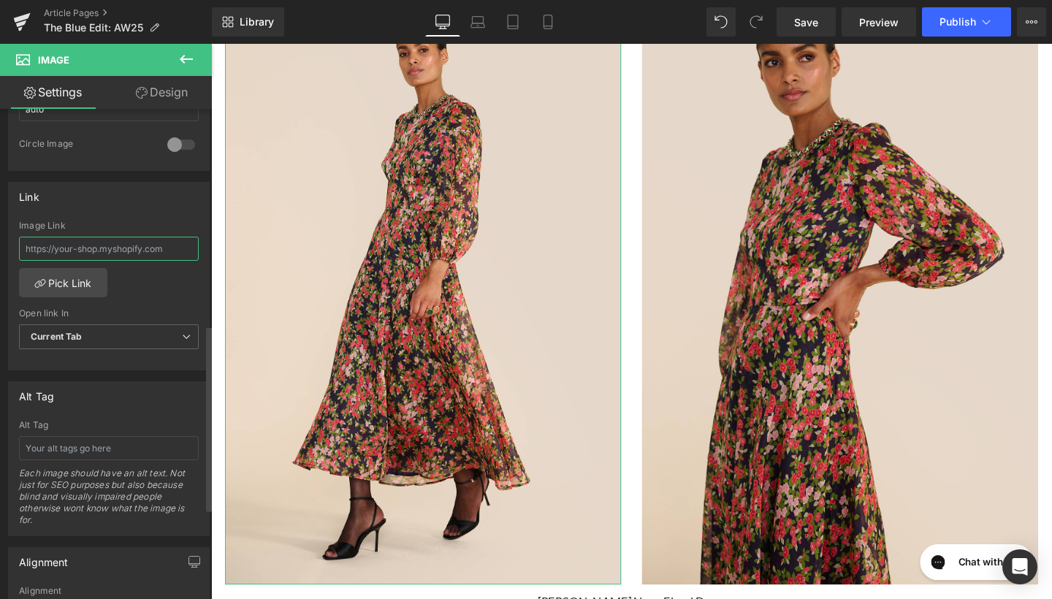
click at [137, 248] on input "text" at bounding box center [109, 249] width 180 height 24
paste input "[URL][DOMAIN_NAME]"
type input "[URL][DOMAIN_NAME]"
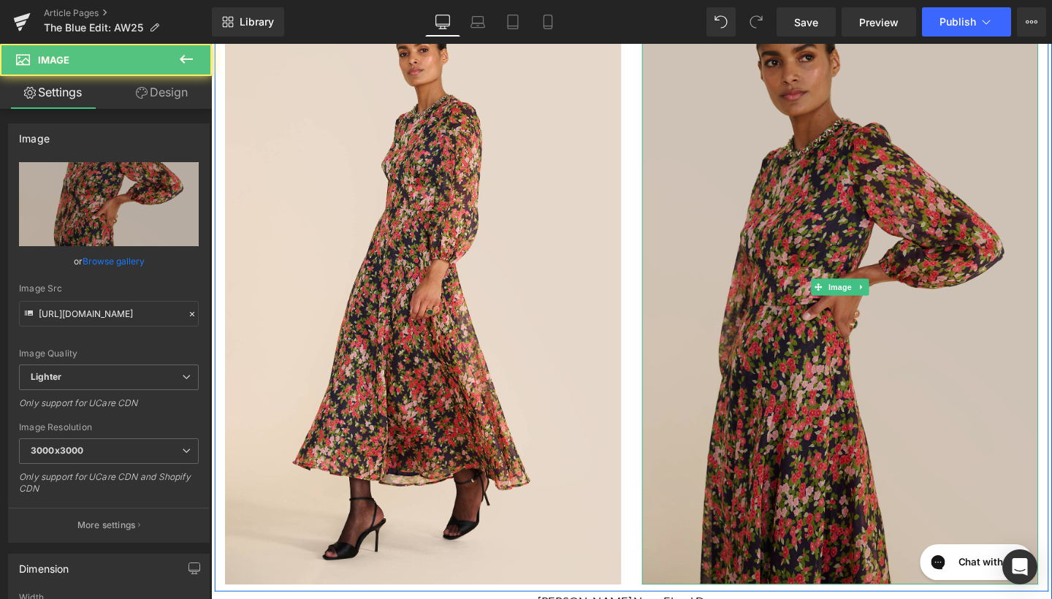
click at [847, 105] on img at bounding box center [872, 299] width 416 height 624
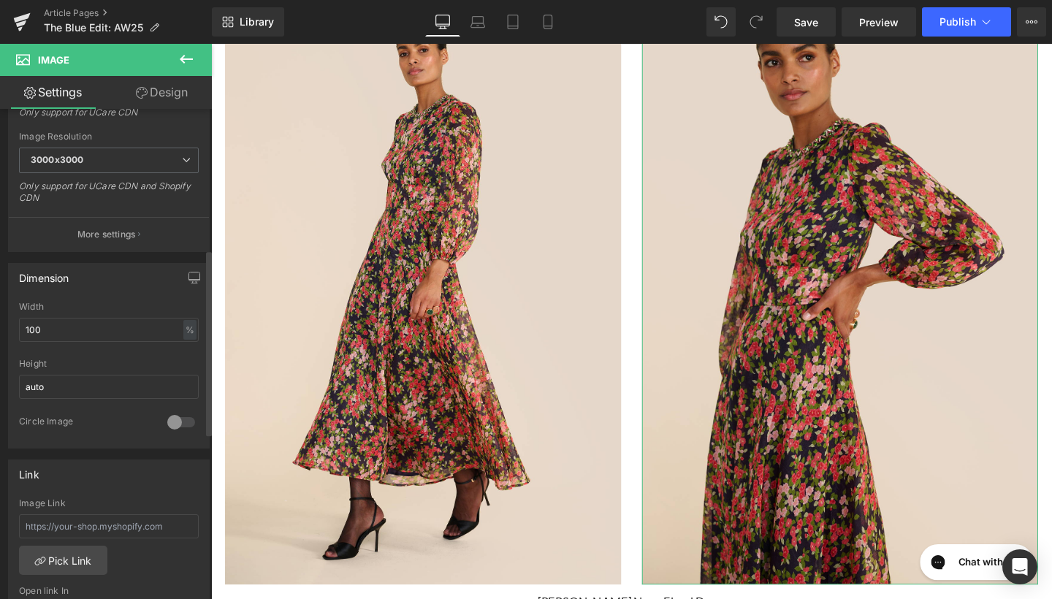
scroll to position [385, 0]
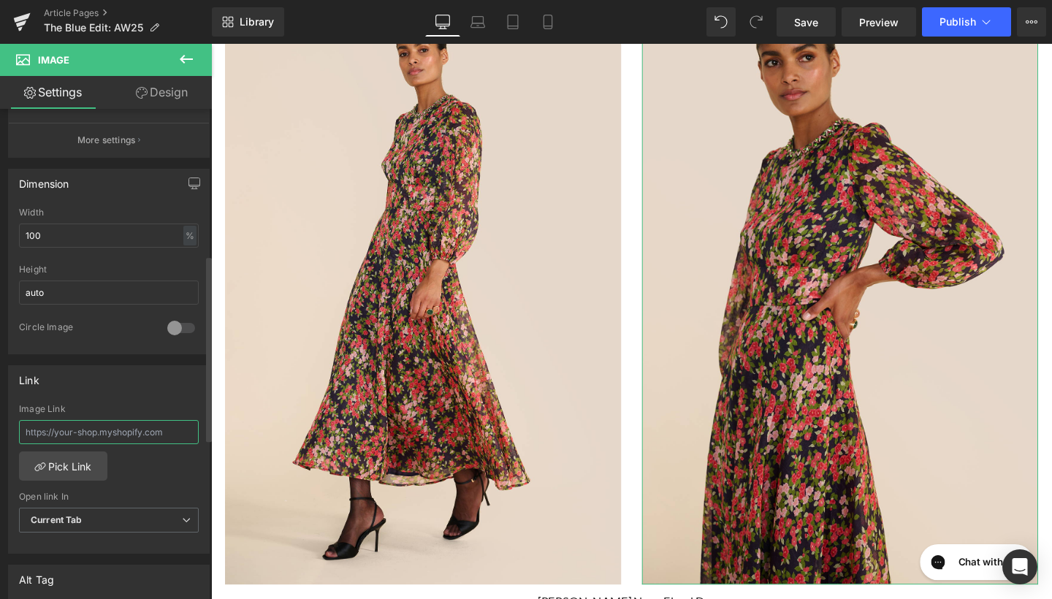
click at [102, 434] on input "text" at bounding box center [109, 432] width 180 height 24
paste input "[URL][DOMAIN_NAME]"
type input "[URL][DOMAIN_NAME]"
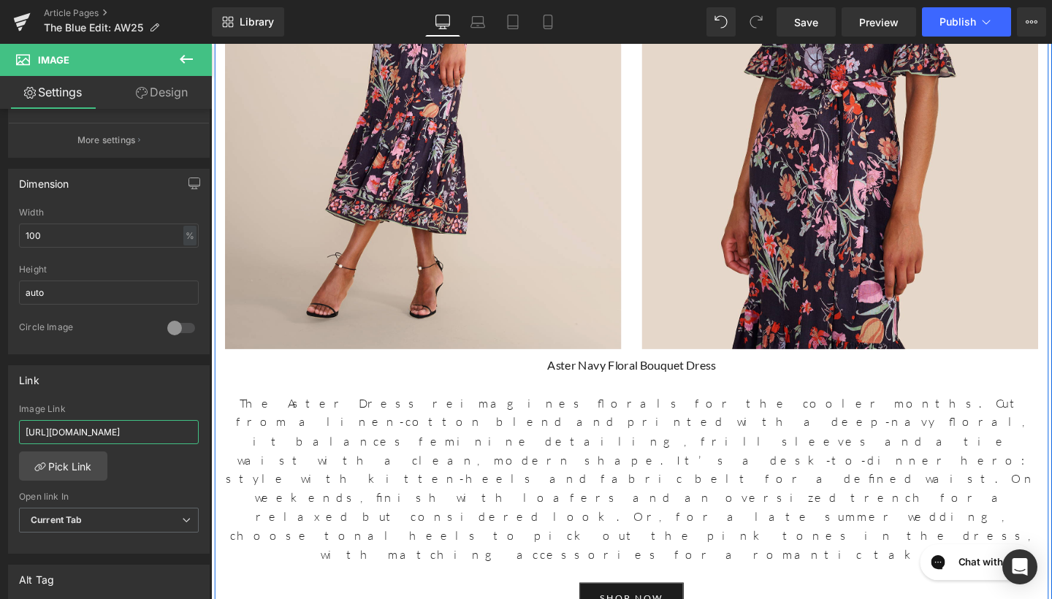
scroll to position [3352, 0]
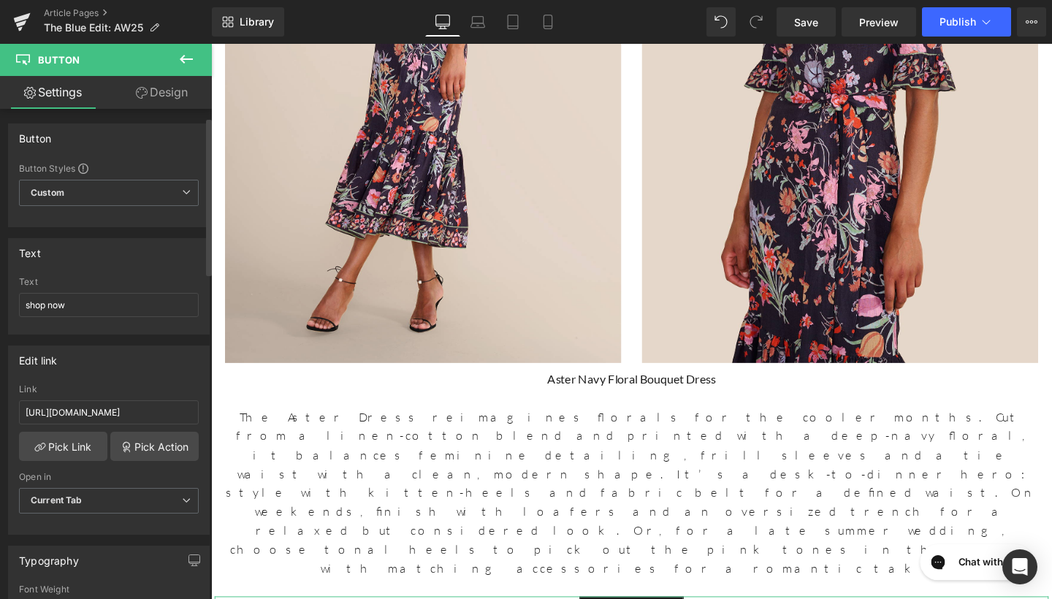
scroll to position [89, 0]
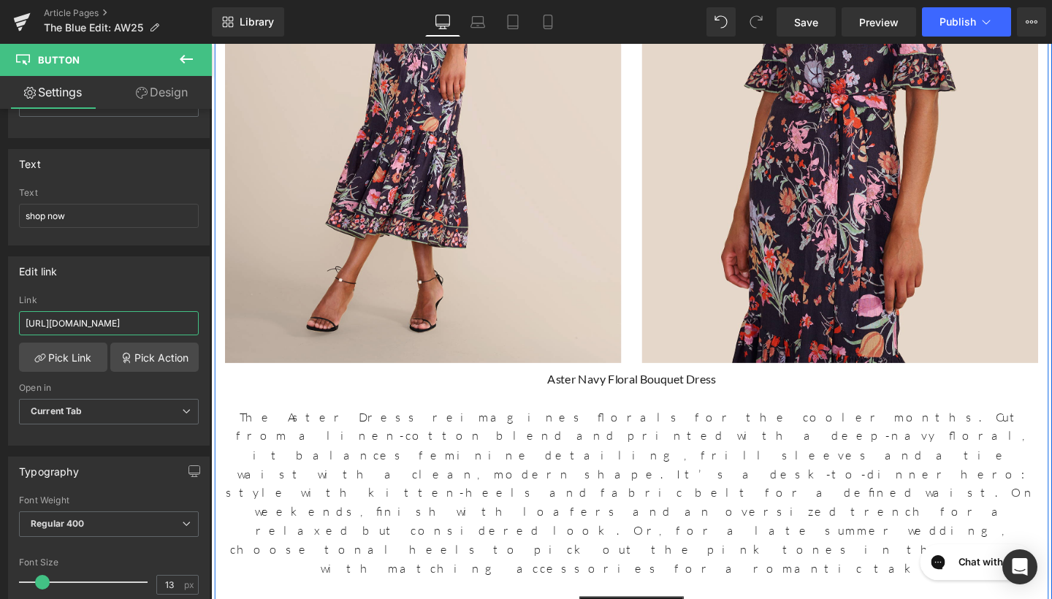
drag, startPoint x: 233, startPoint y: 365, endPoint x: 245, endPoint y: 339, distance: 28.8
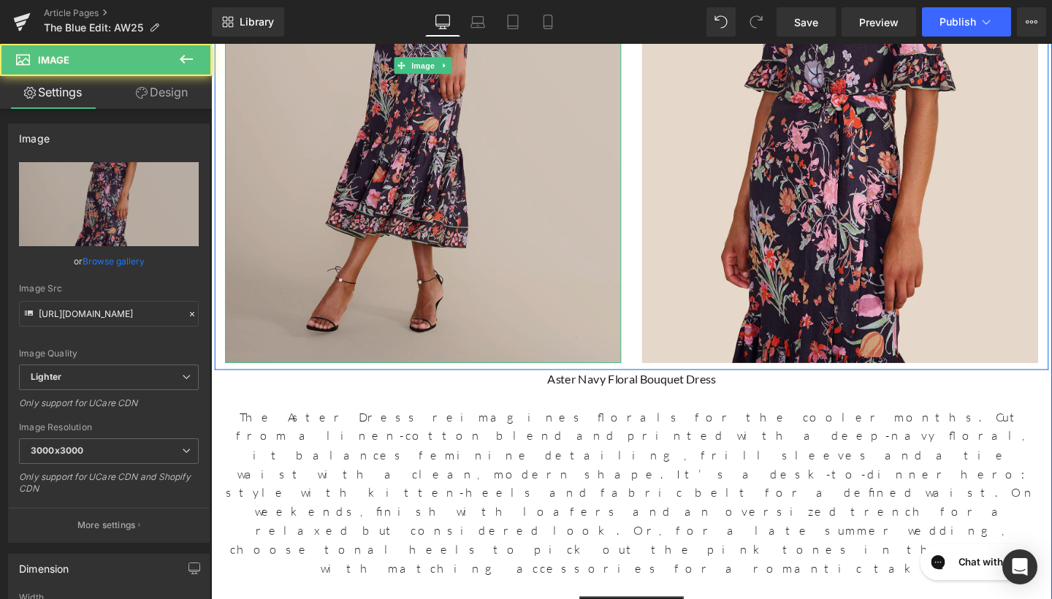
click at [377, 82] on img at bounding box center [434, 67] width 416 height 624
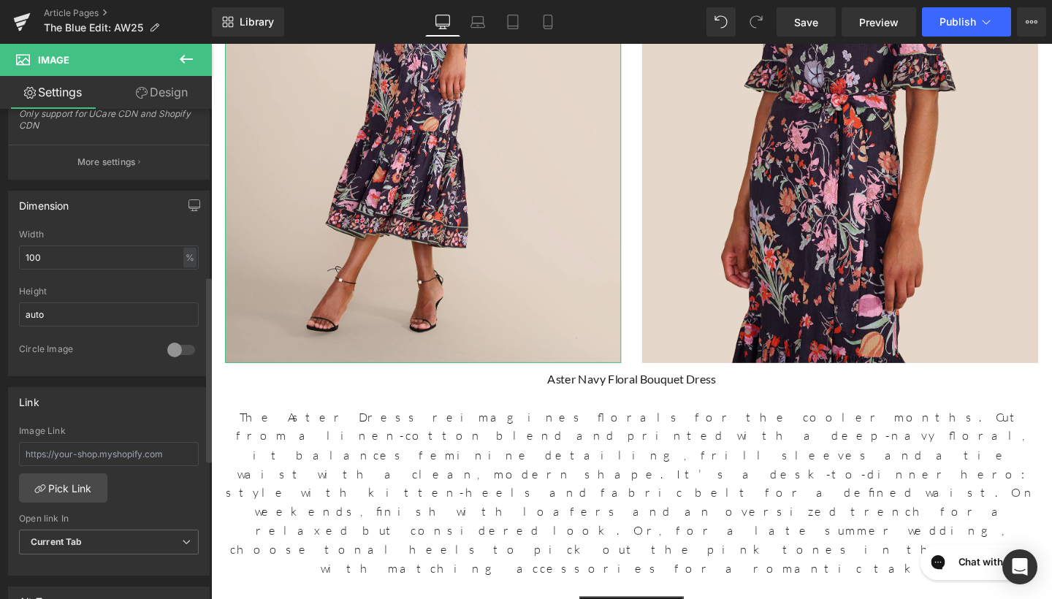
scroll to position [448, 0]
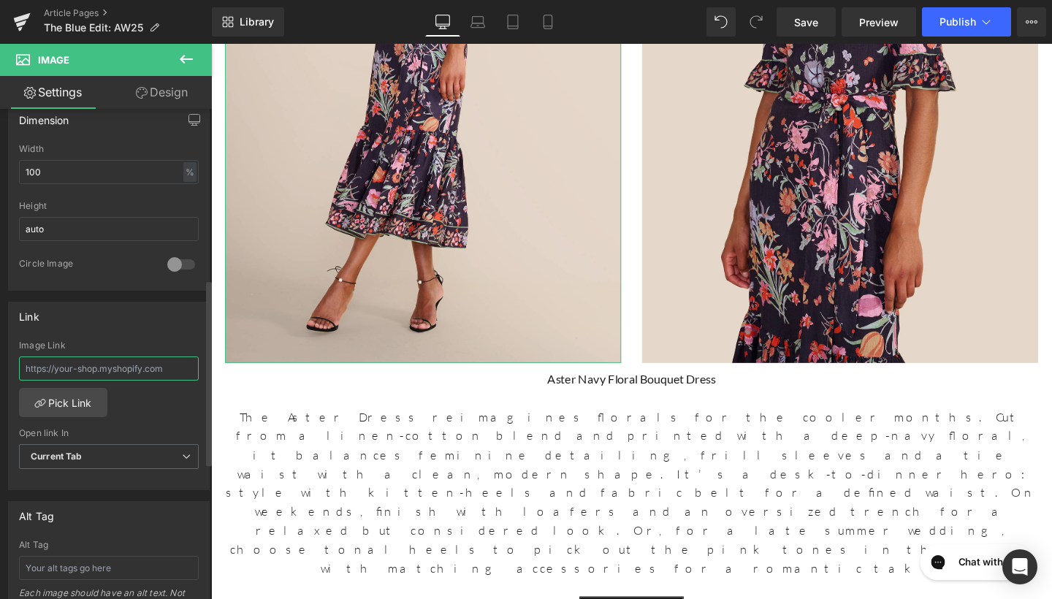
click at [112, 364] on input "text" at bounding box center [109, 368] width 180 height 24
paste input "[URL][DOMAIN_NAME]"
type input "[URL][DOMAIN_NAME]"
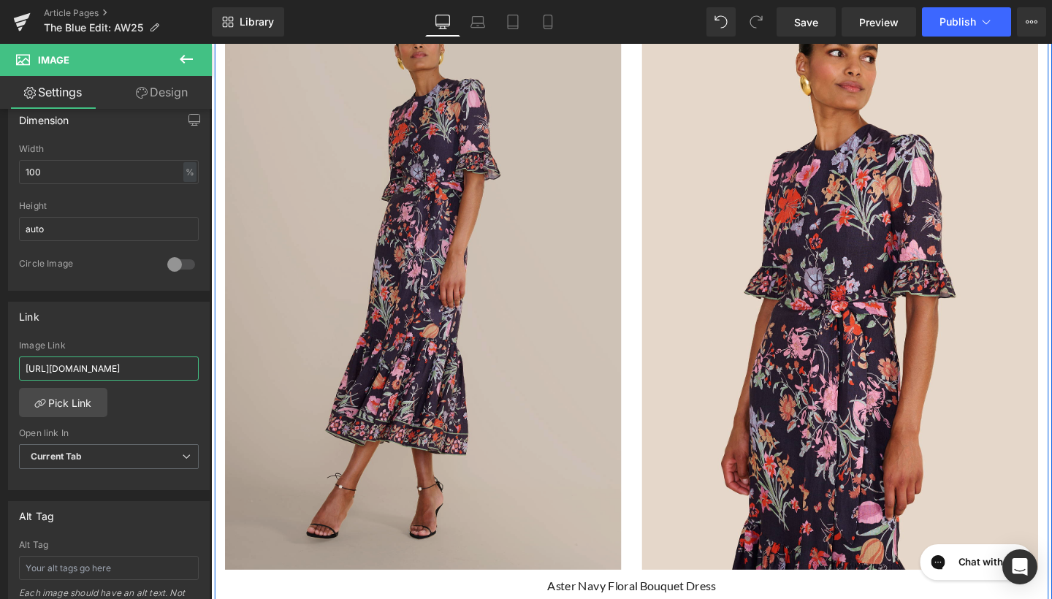
scroll to position [3123, 0]
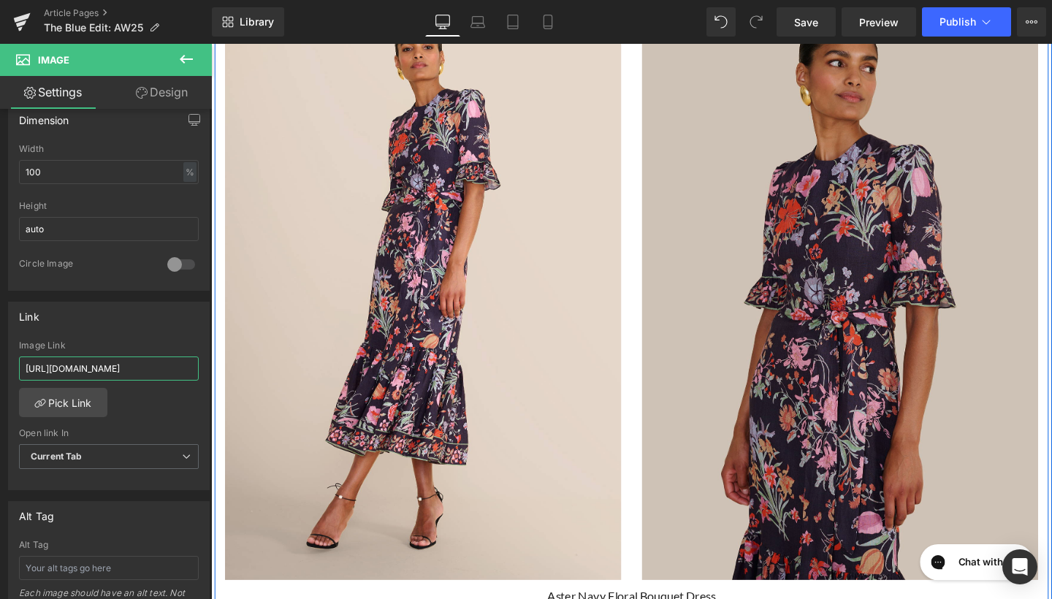
click at [809, 175] on img at bounding box center [872, 295] width 416 height 624
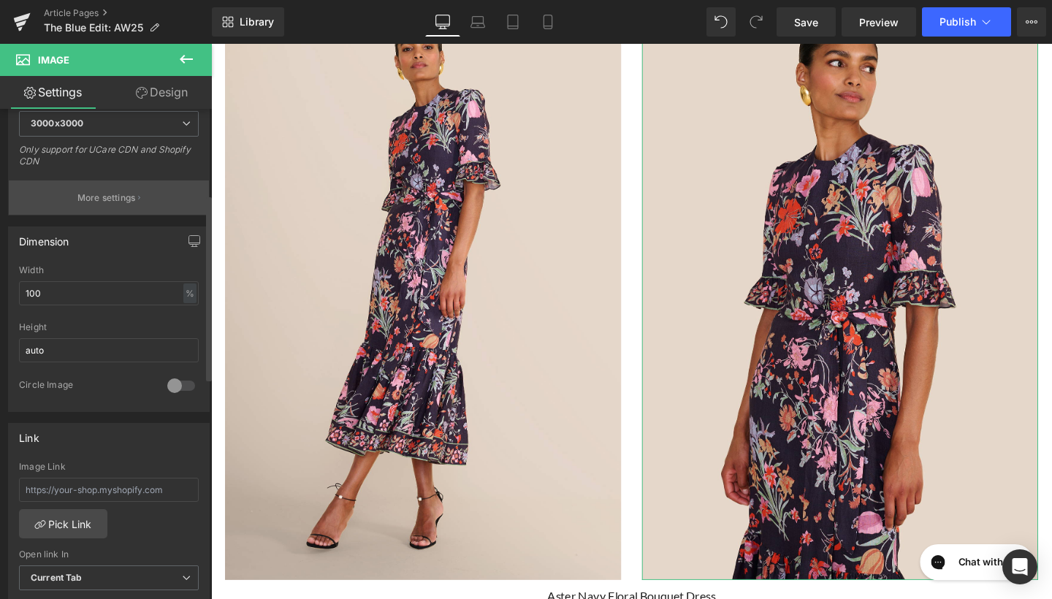
scroll to position [449, 0]
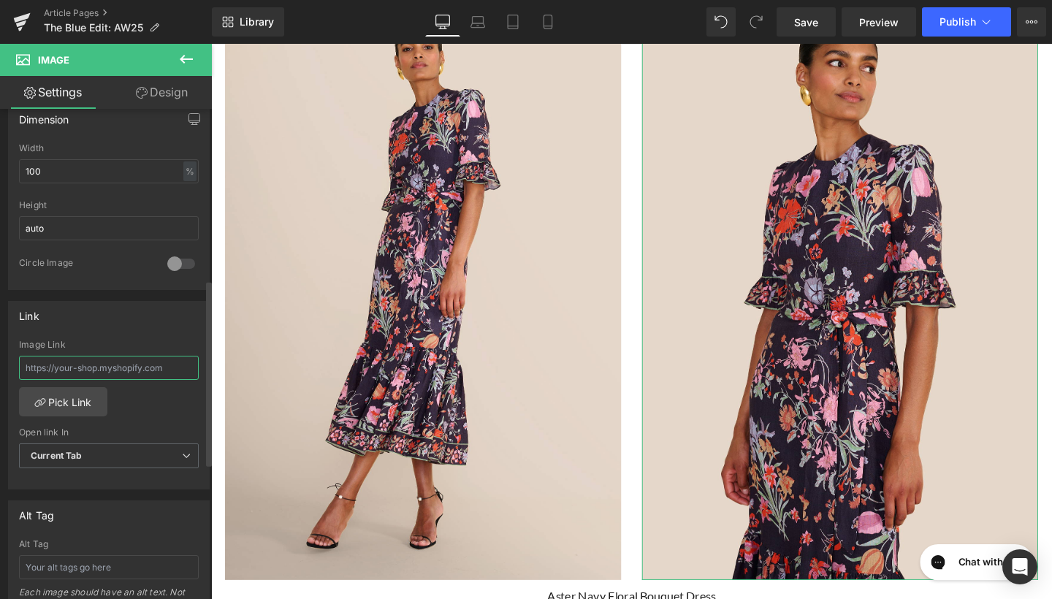
click at [106, 370] on input "text" at bounding box center [109, 368] width 180 height 24
paste input "[URL][DOMAIN_NAME]"
type input "[URL][DOMAIN_NAME]"
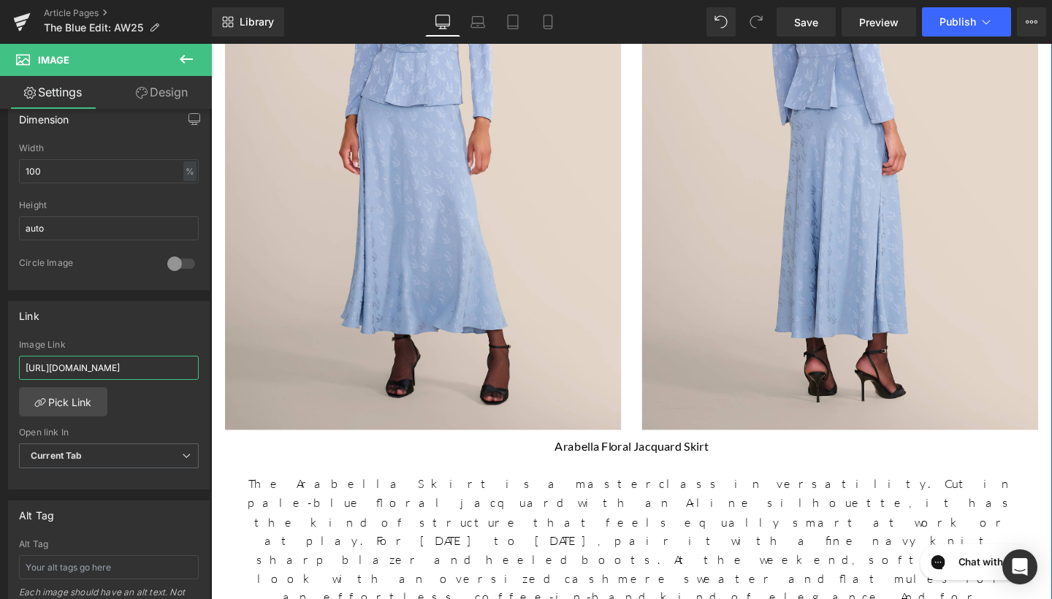
scroll to position [2288, 0]
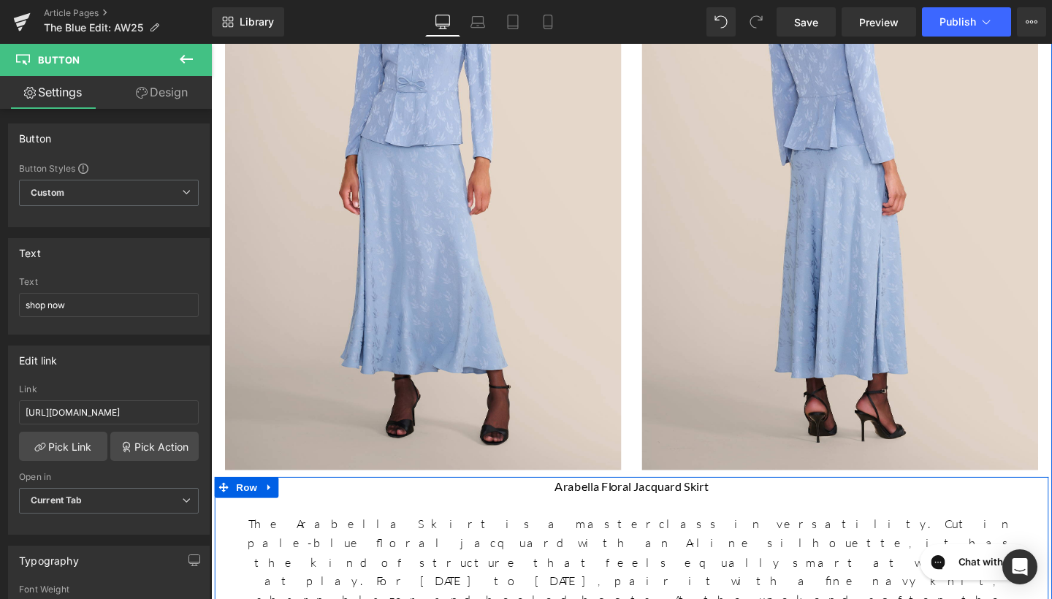
drag, startPoint x: 235, startPoint y: 458, endPoint x: 316, endPoint y: 431, distance: 84.8
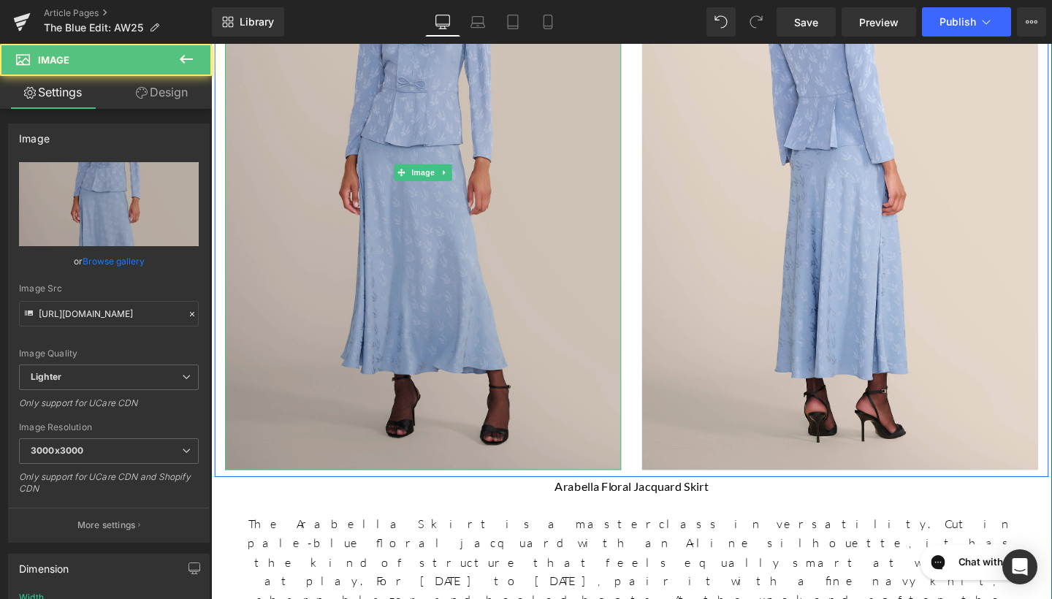
click at [355, 195] on img at bounding box center [434, 179] width 416 height 624
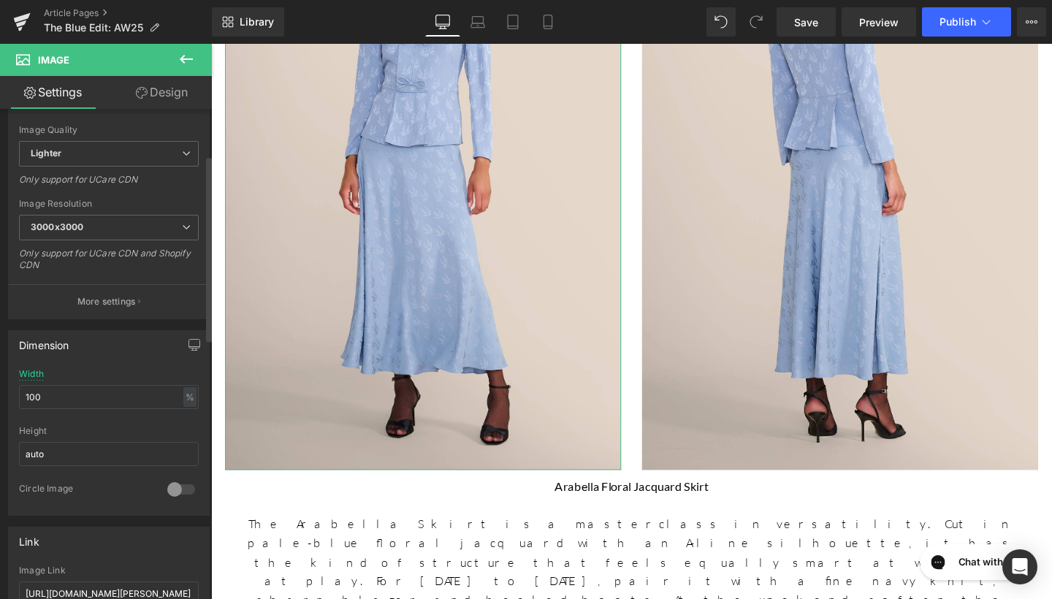
scroll to position [306, 0]
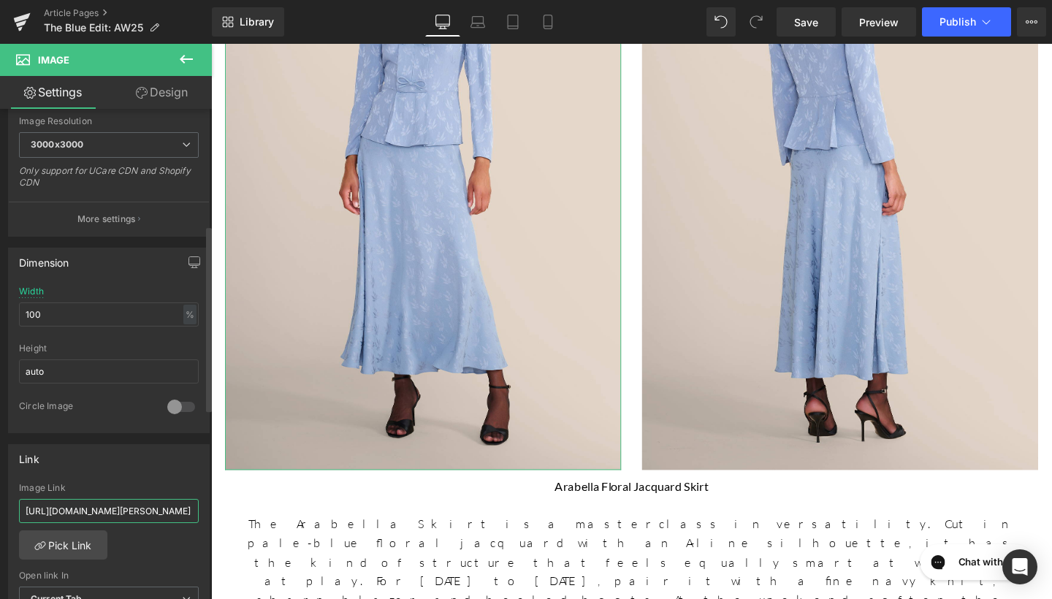
click at [107, 516] on input "[URL][DOMAIN_NAME][PERSON_NAME]" at bounding box center [109, 511] width 180 height 24
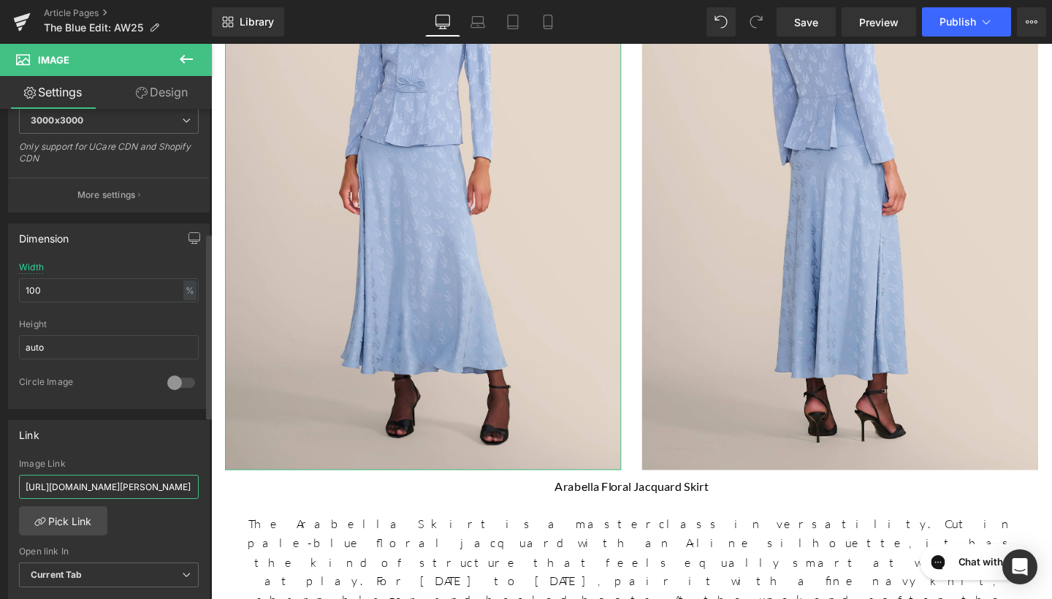
scroll to position [335, 0]
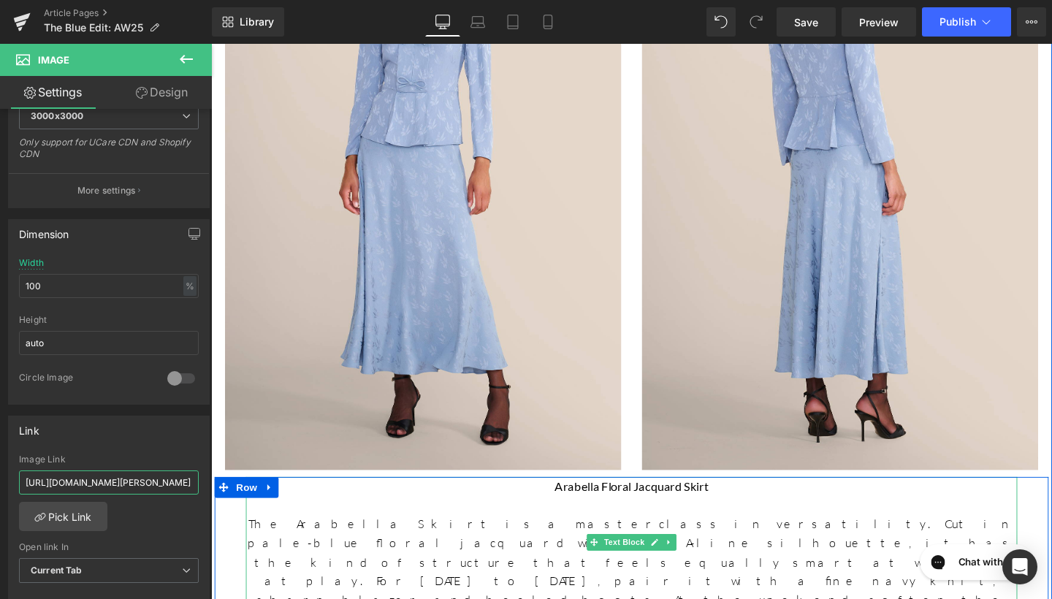
drag, startPoint x: 236, startPoint y: 526, endPoint x: 262, endPoint y: 505, distance: 33.3
paste input "[URL][DOMAIN_NAME]"
type input "[URL][DOMAIN_NAME]"
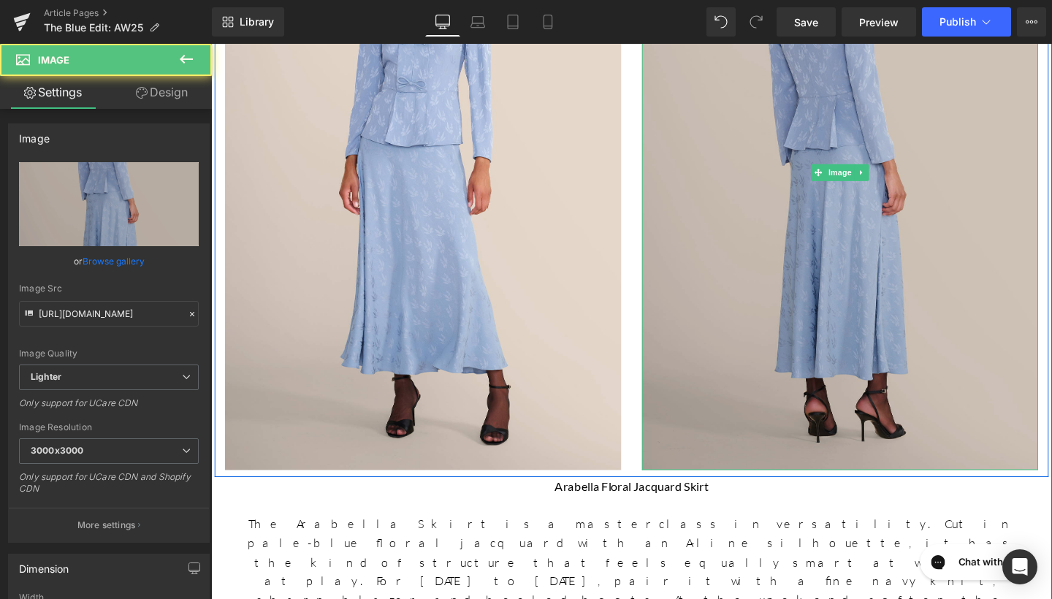
click at [735, 230] on img at bounding box center [872, 179] width 416 height 624
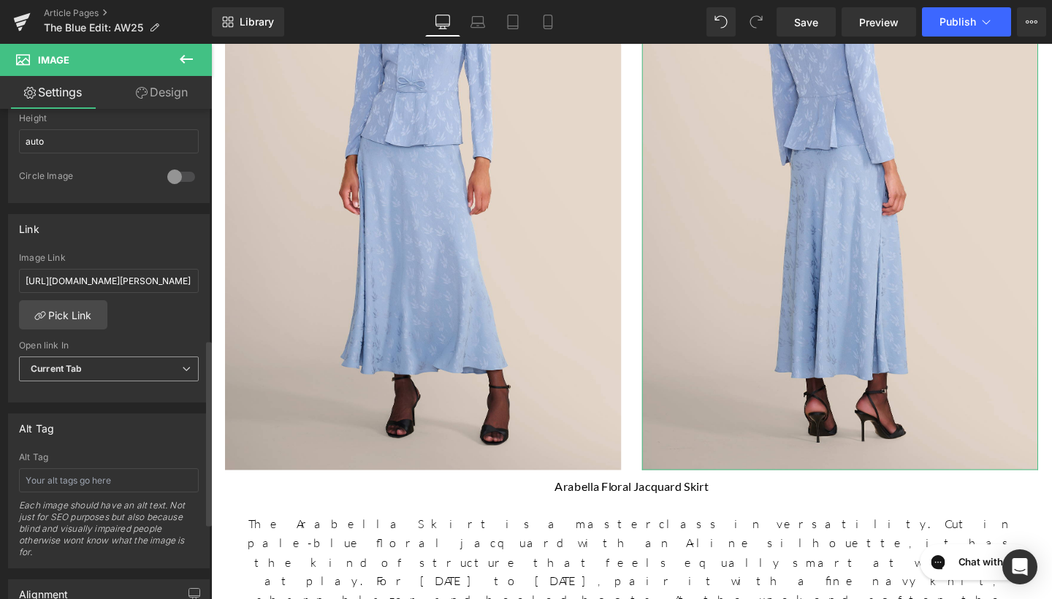
scroll to position [511, 0]
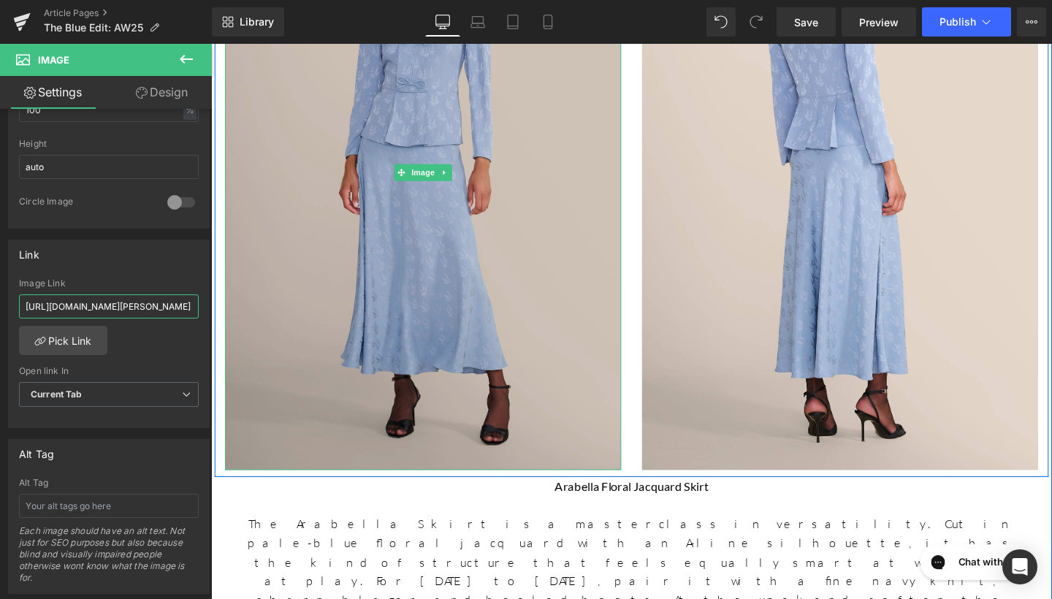
drag, startPoint x: 237, startPoint y: 347, endPoint x: 287, endPoint y: 316, distance: 58.8
paste input "[URL][DOMAIN_NAME]"
type input "[URL][DOMAIN_NAME]"
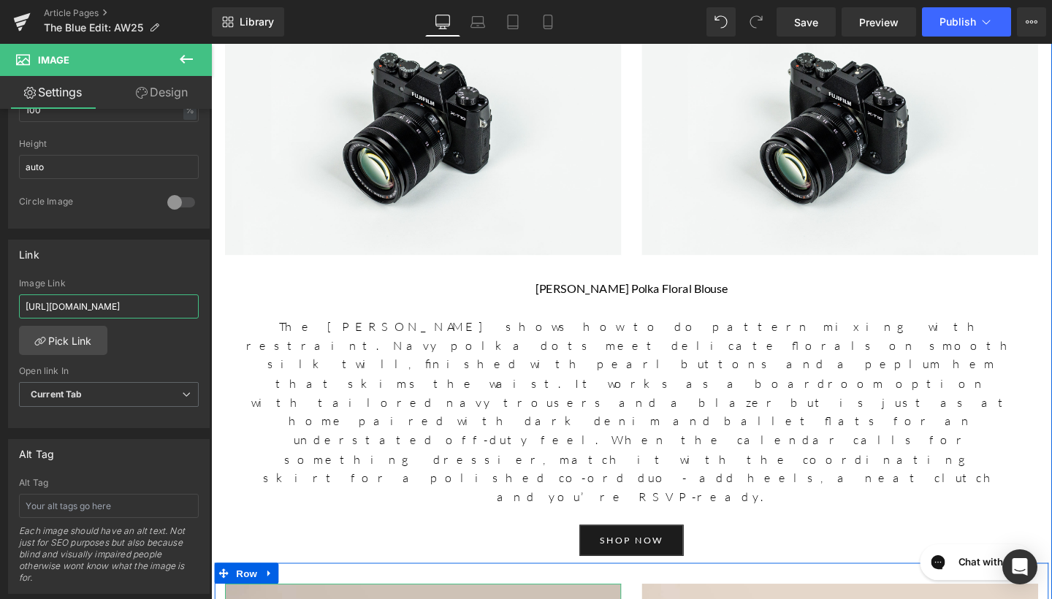
scroll to position [1416, 0]
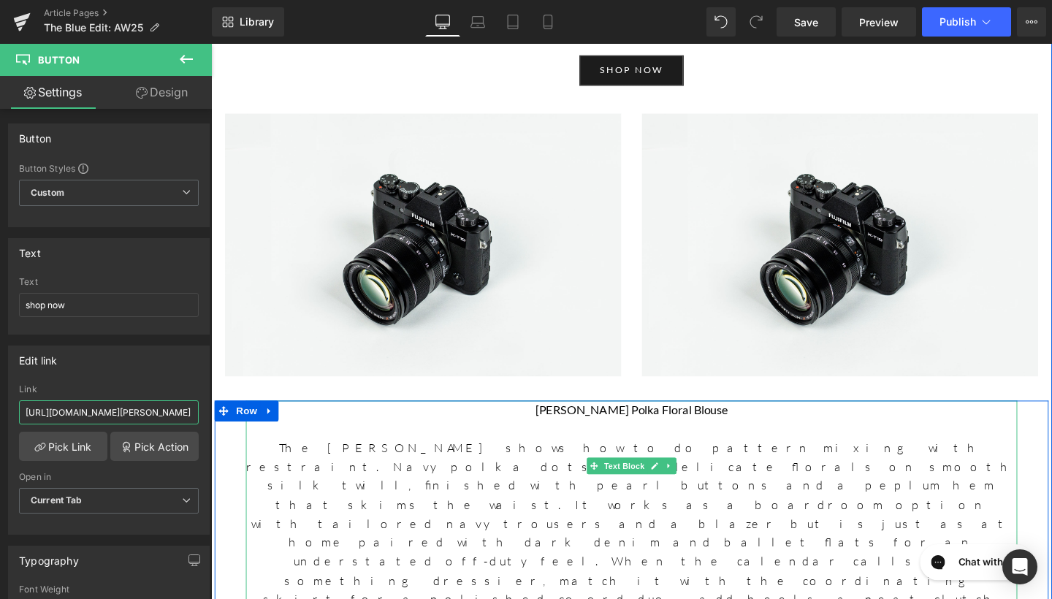
drag, startPoint x: 237, startPoint y: 457, endPoint x: 286, endPoint y: 428, distance: 57.0
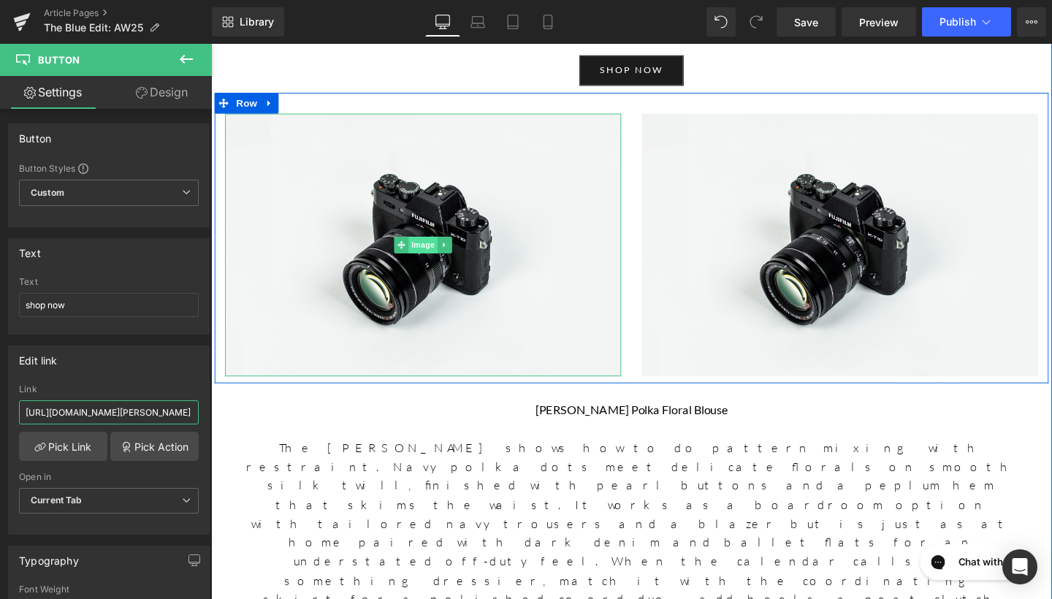
click at [431, 260] on span "Image" at bounding box center [433, 255] width 31 height 18
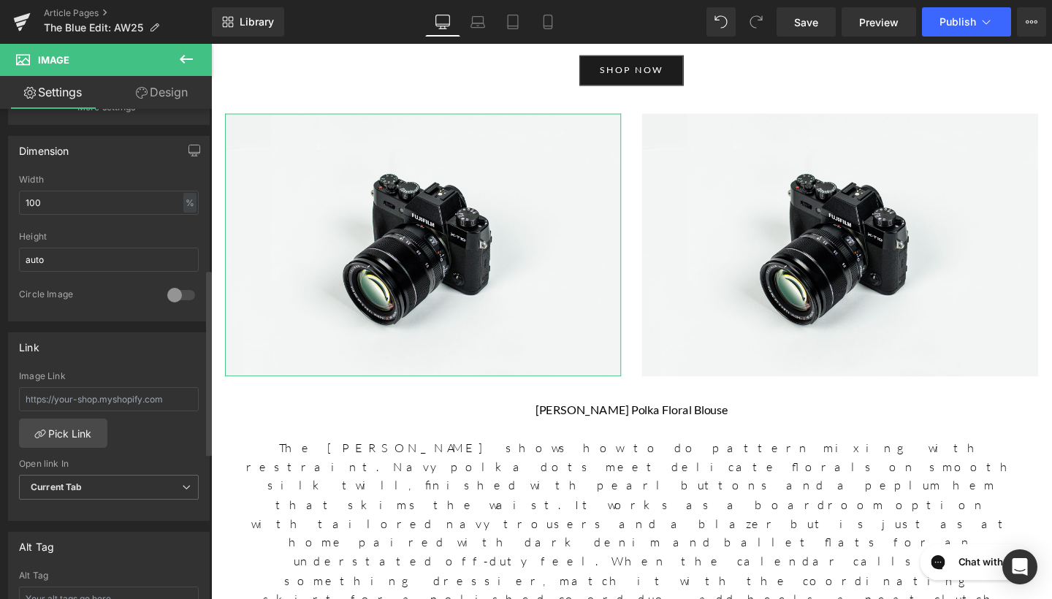
scroll to position [424, 0]
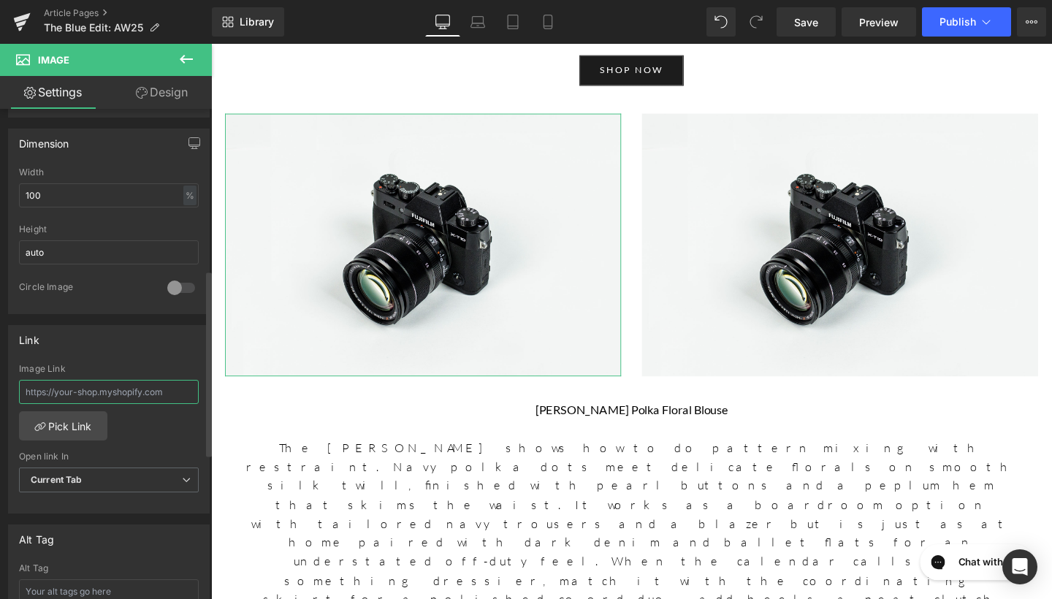
click at [117, 395] on input "text" at bounding box center [109, 392] width 180 height 24
paste input "[URL][DOMAIN_NAME][PERSON_NAME]"
type input "[URL][DOMAIN_NAME][PERSON_NAME]"
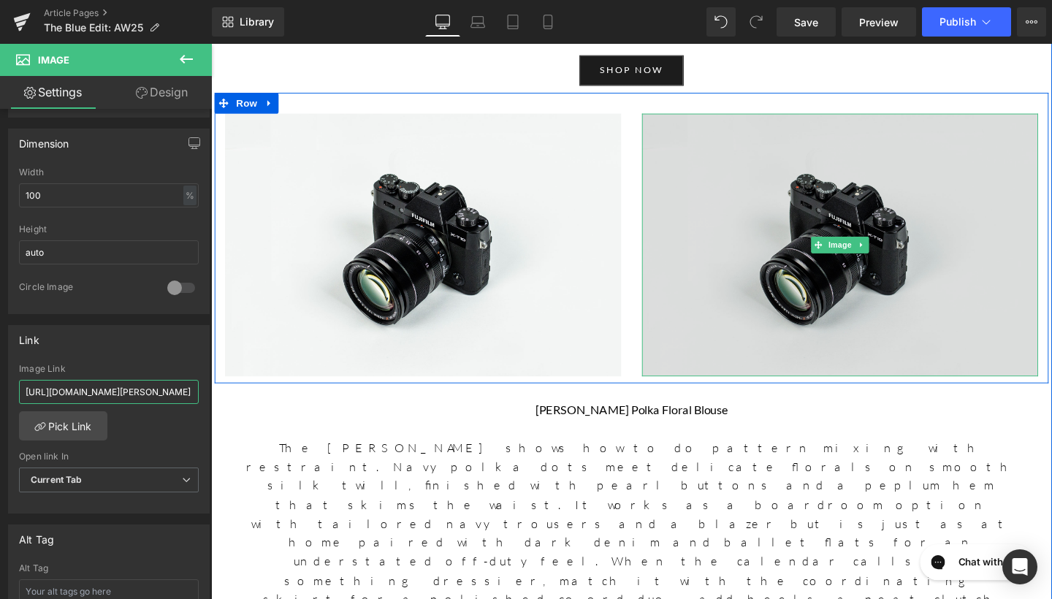
click at [856, 286] on img at bounding box center [872, 255] width 416 height 276
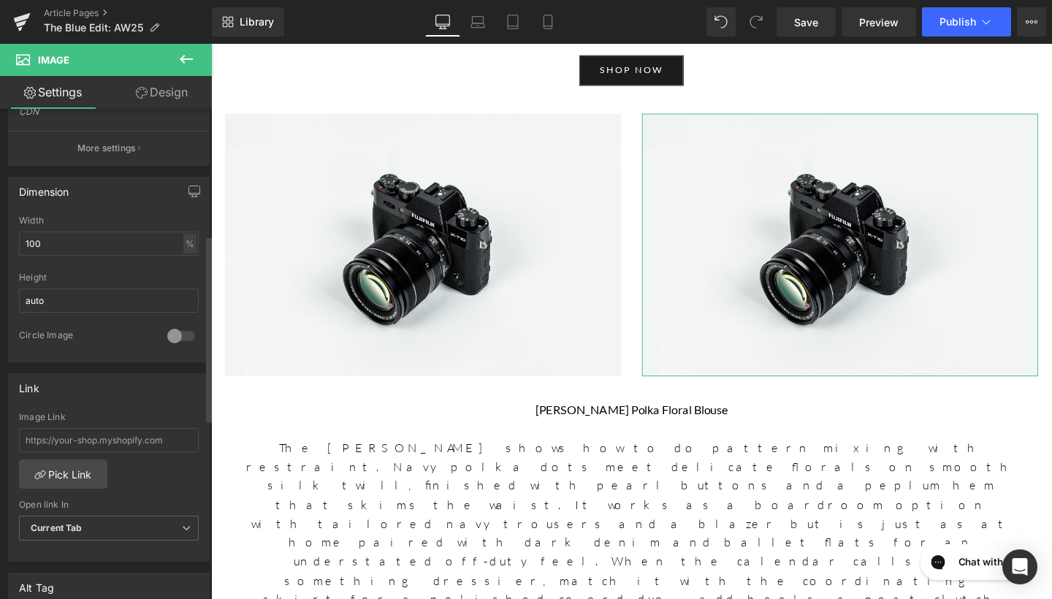
scroll to position [416, 0]
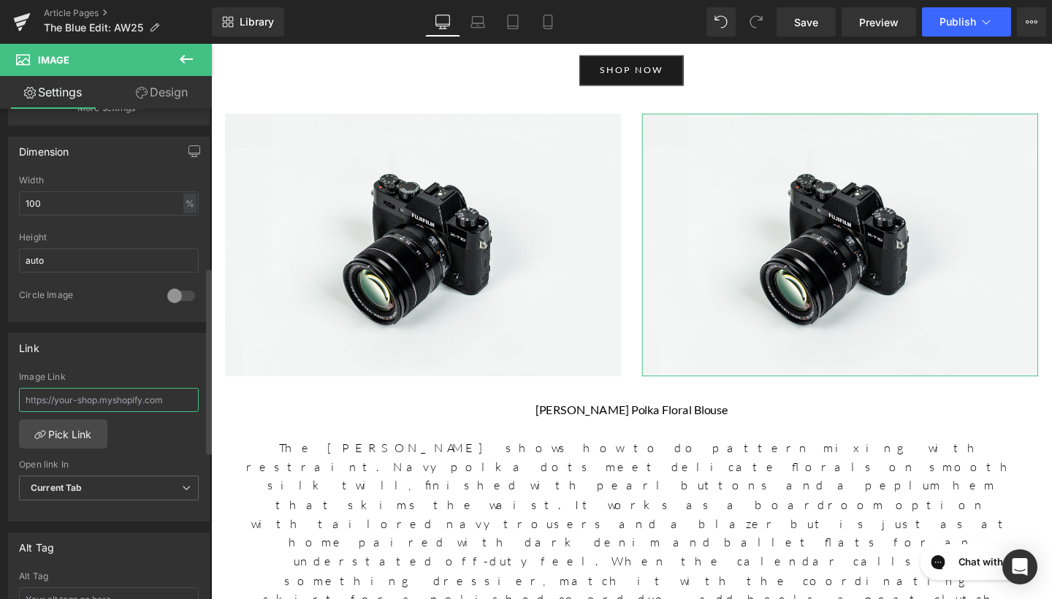
click at [82, 404] on input "text" at bounding box center [109, 400] width 180 height 24
type input "v"
paste input "[URL][DOMAIN_NAME][PERSON_NAME]"
type input "[URL][DOMAIN_NAME][PERSON_NAME]"
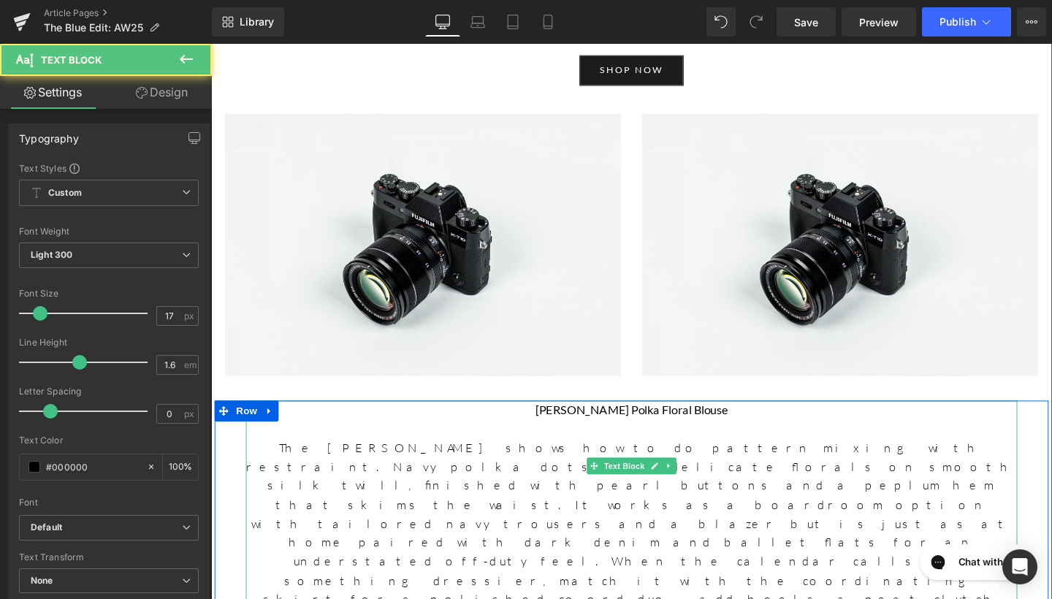
click at [417, 446] on p at bounding box center [653, 448] width 811 height 20
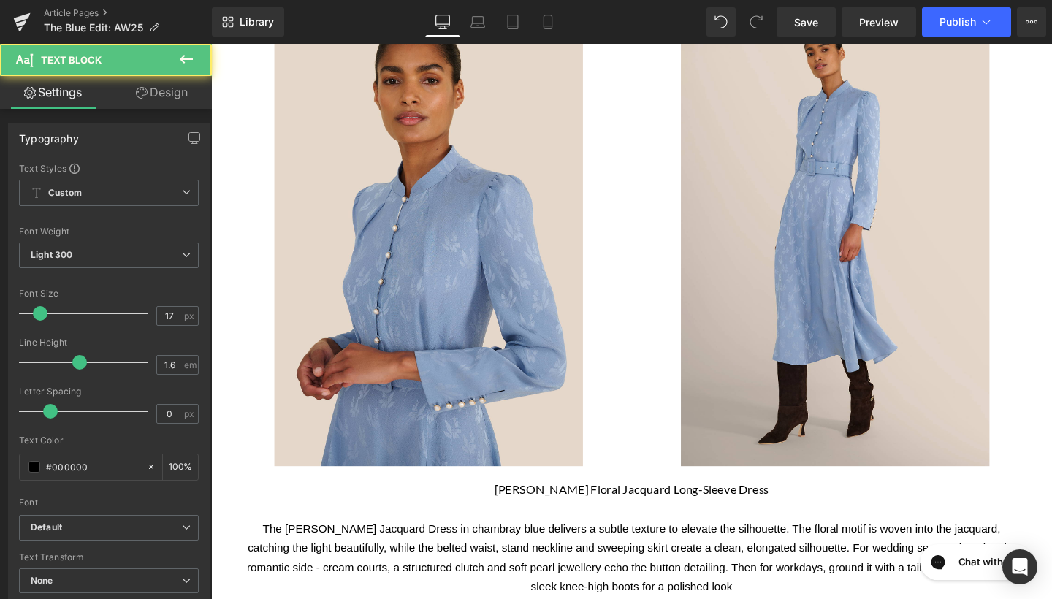
scroll to position [816, 0]
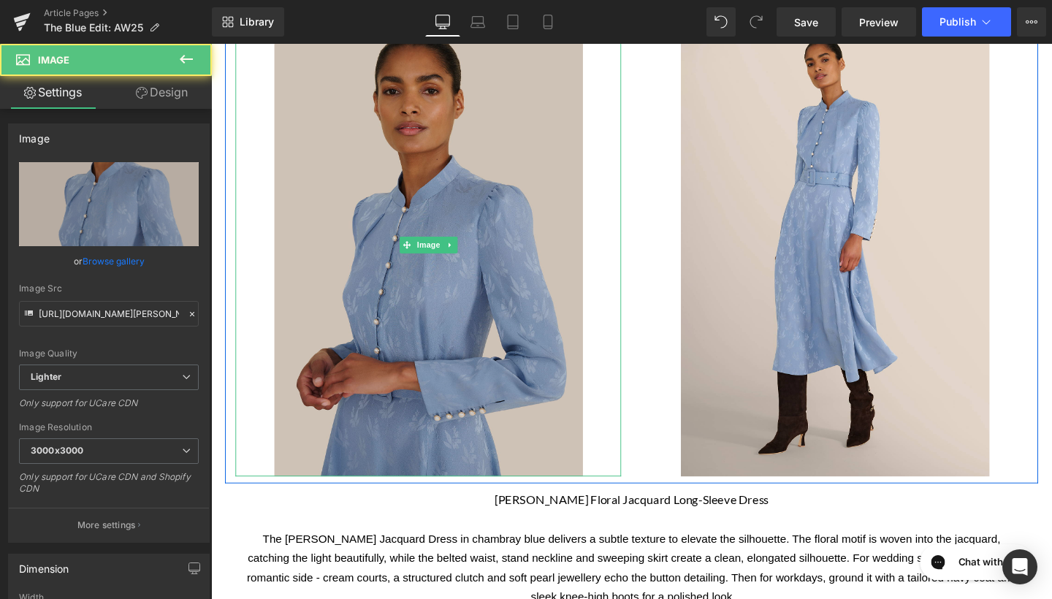
click at [444, 359] on img at bounding box center [440, 255] width 324 height 486
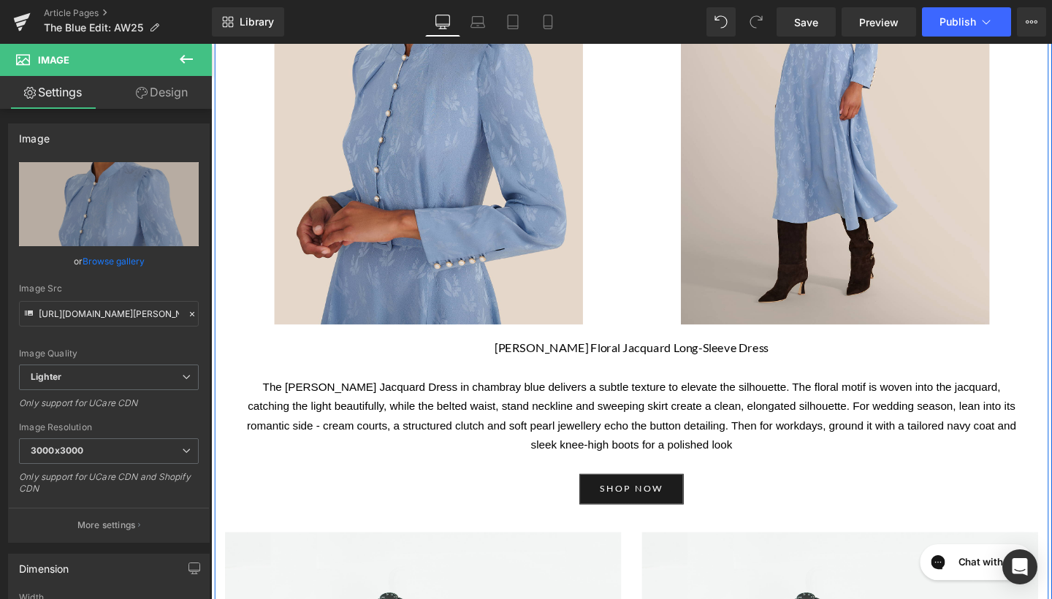
scroll to position [993, 0]
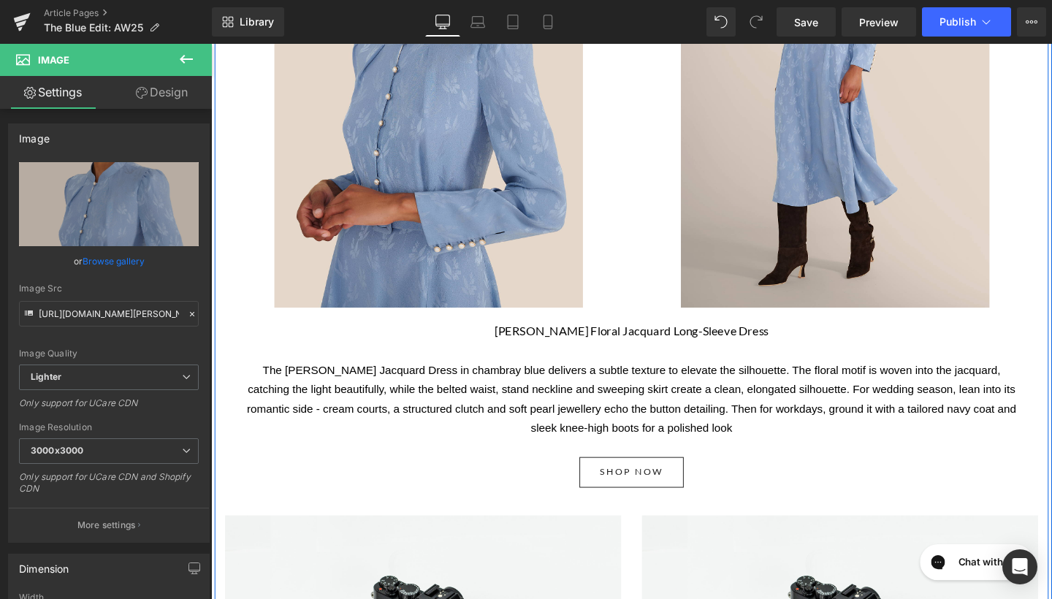
click at [652, 503] on span "Button" at bounding box center [653, 495] width 34 height 18
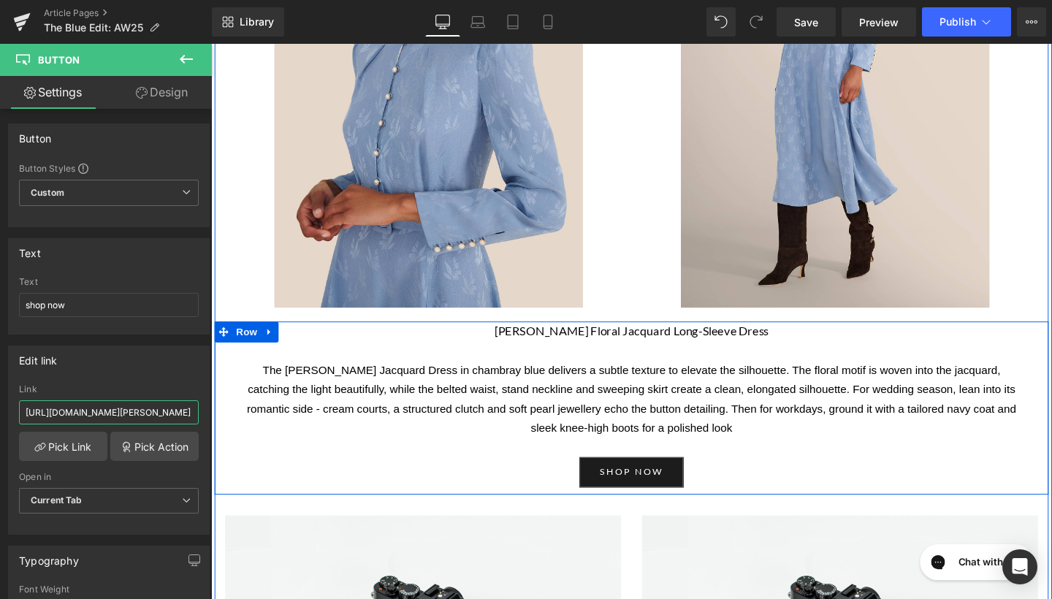
drag, startPoint x: 235, startPoint y: 456, endPoint x: 234, endPoint y: 425, distance: 31.4
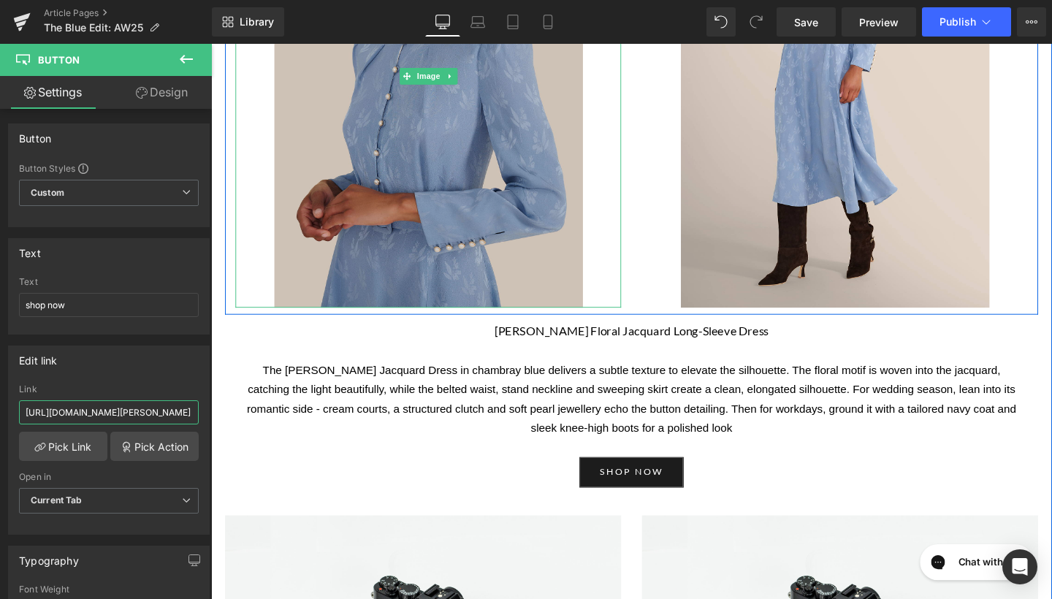
click at [405, 202] on img at bounding box center [440, 78] width 324 height 486
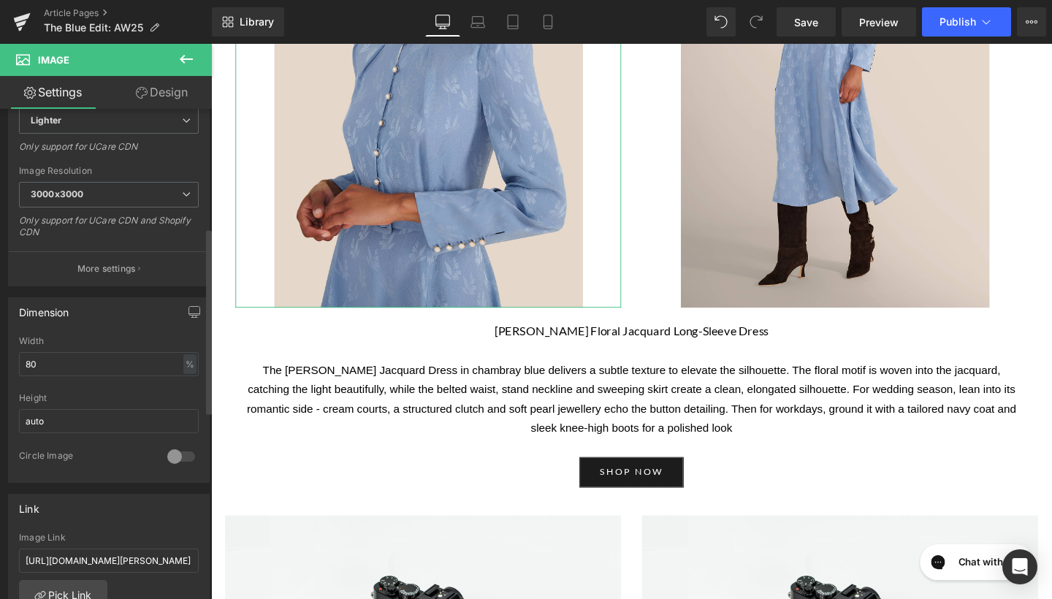
scroll to position [359, 0]
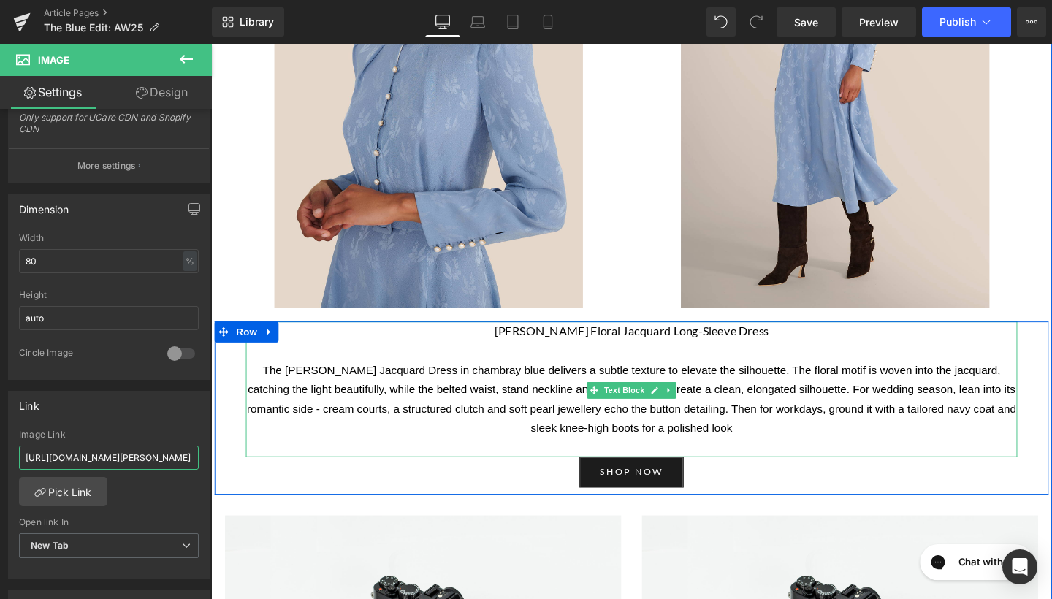
drag, startPoint x: 235, startPoint y: 497, endPoint x: 268, endPoint y: 473, distance: 40.3
paste input "[URL][DOMAIN_NAME][PERSON_NAME]"
type input "[URL][DOMAIN_NAME][PERSON_NAME]"
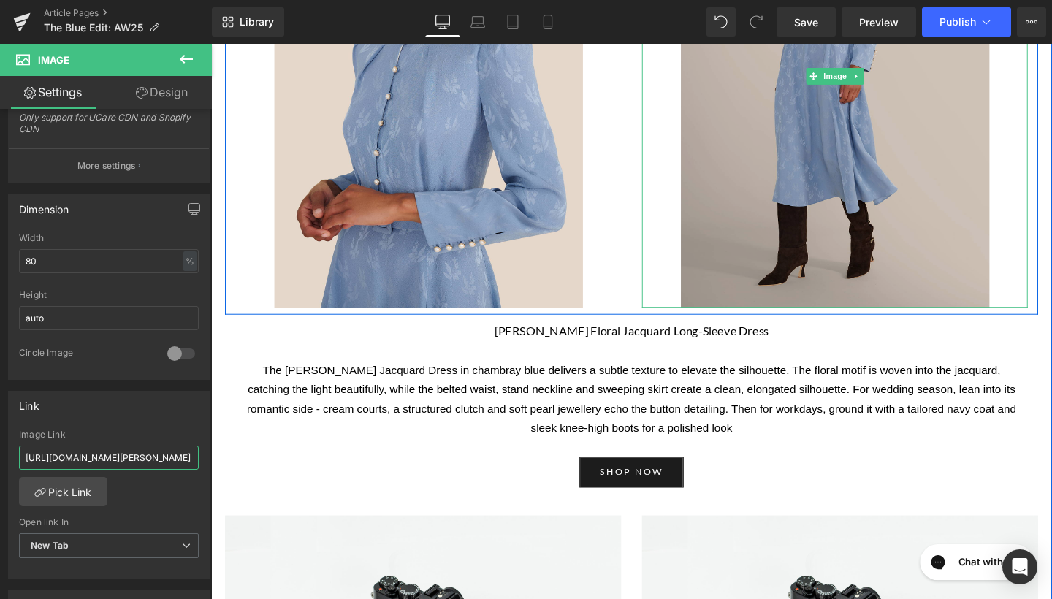
click at [952, 137] on img at bounding box center [867, 78] width 324 height 486
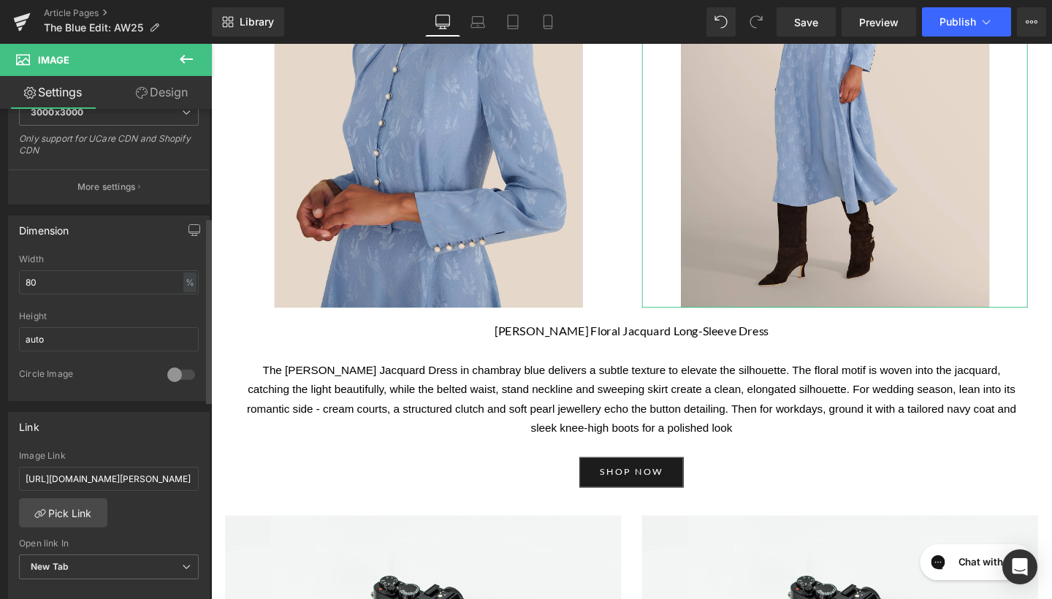
scroll to position [428, 0]
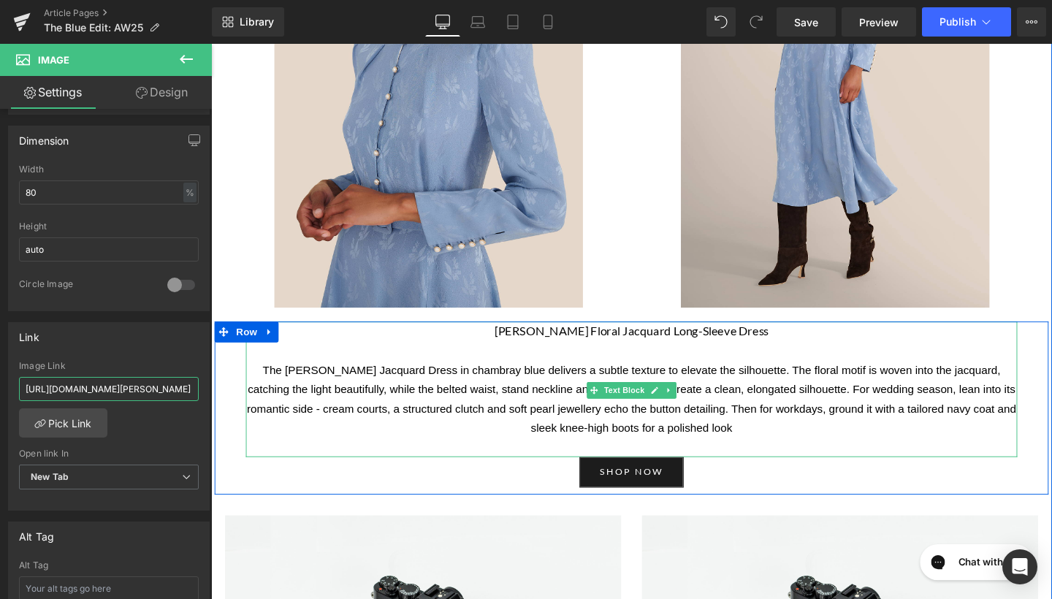
drag, startPoint x: 234, startPoint y: 429, endPoint x: 255, endPoint y: 405, distance: 32.1
type input "v"
paste input "[URL][DOMAIN_NAME][PERSON_NAME]"
type input "[URL][DOMAIN_NAME][PERSON_NAME]"
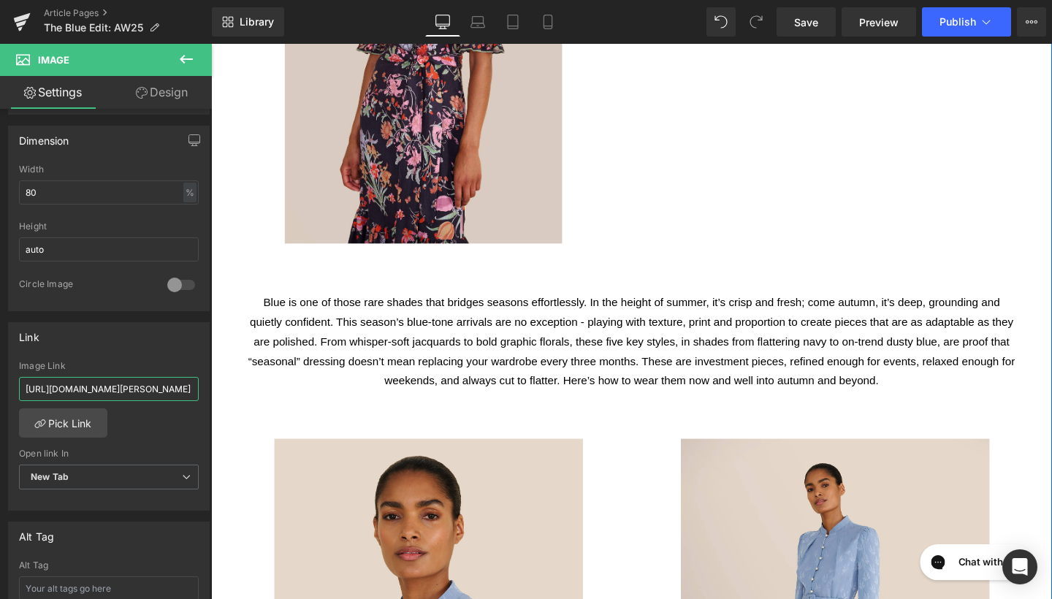
scroll to position [146, 0]
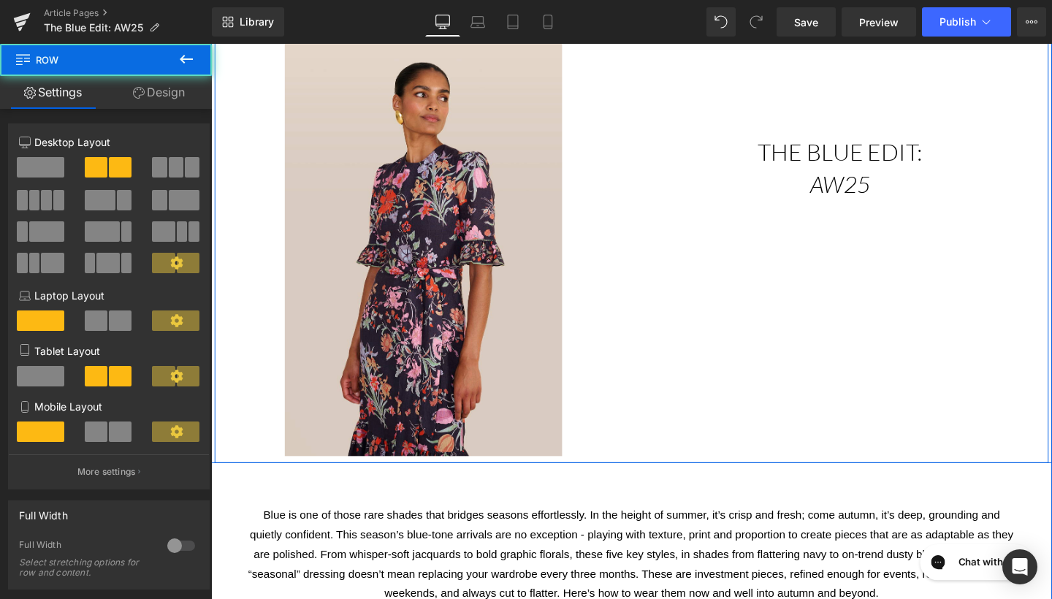
click at [679, 419] on div "Image Text Block The blue edit: aw25 Heading Heading Row" at bounding box center [653, 251] width 876 height 467
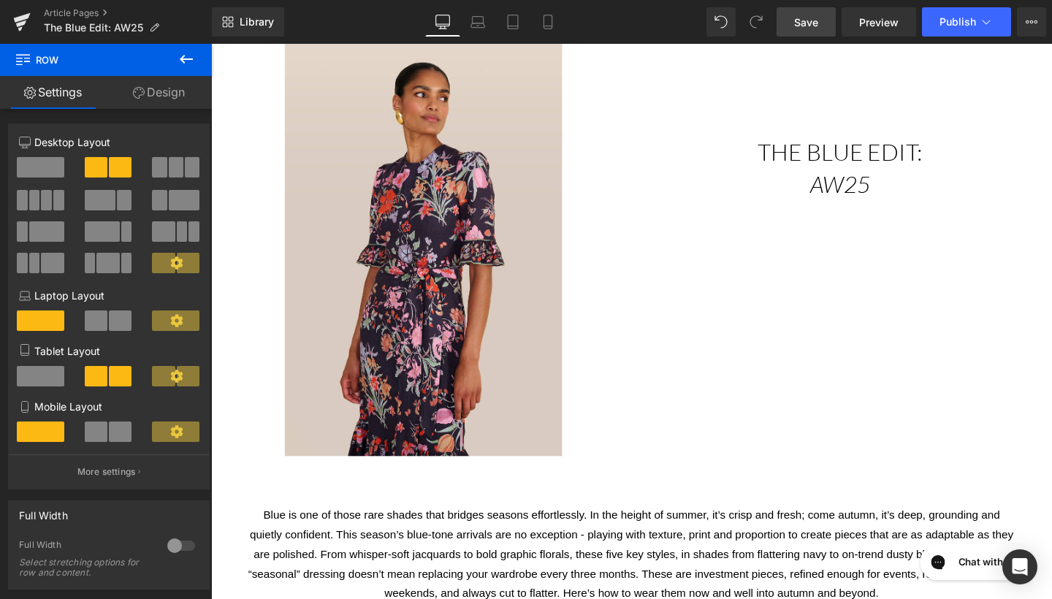
click at [809, 19] on span "Save" at bounding box center [806, 22] width 24 height 15
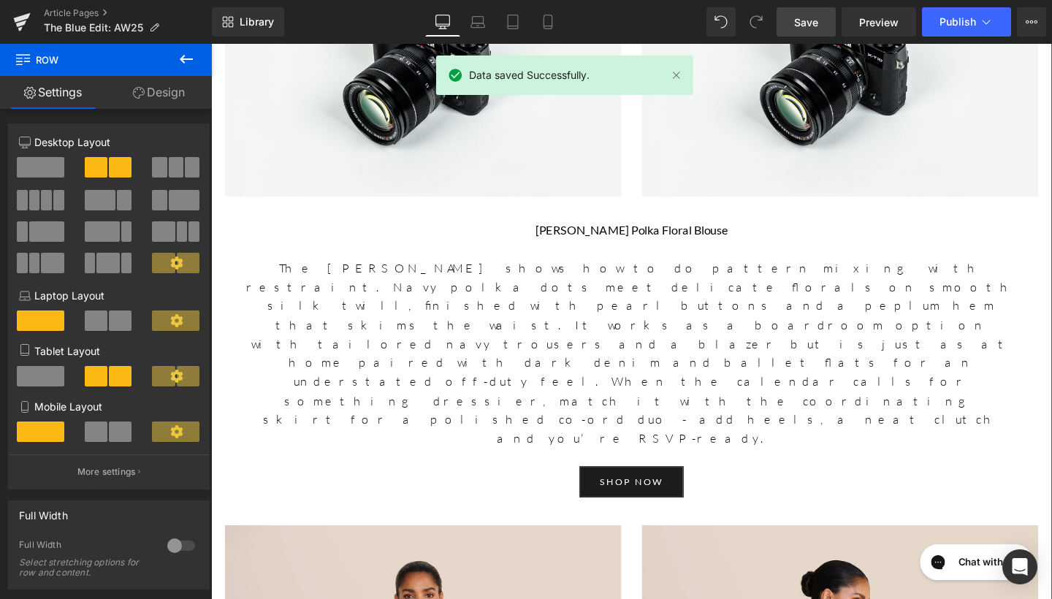
scroll to position [1606, 0]
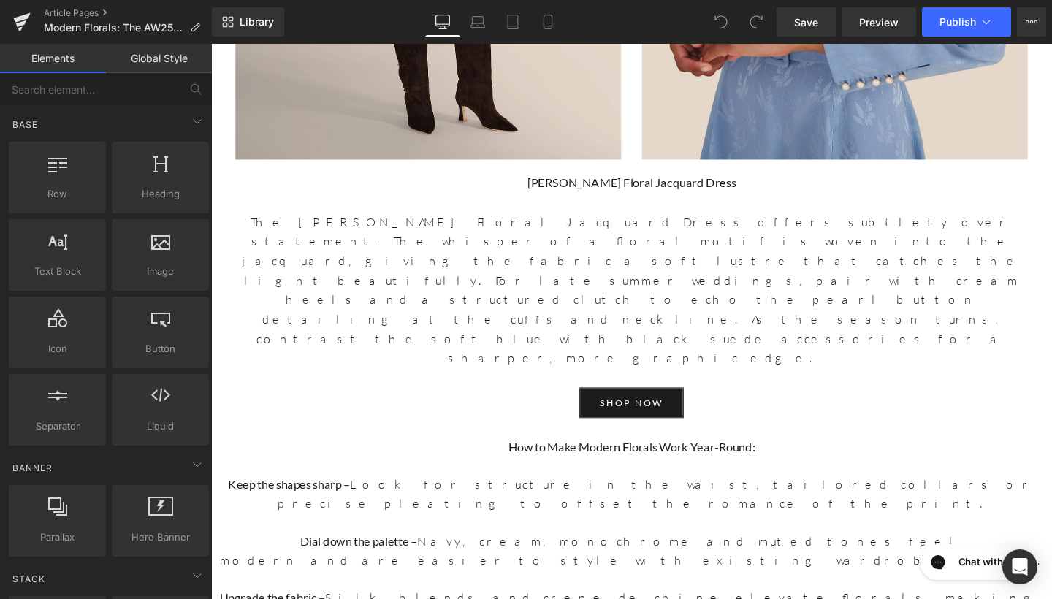
scroll to position [4904, 0]
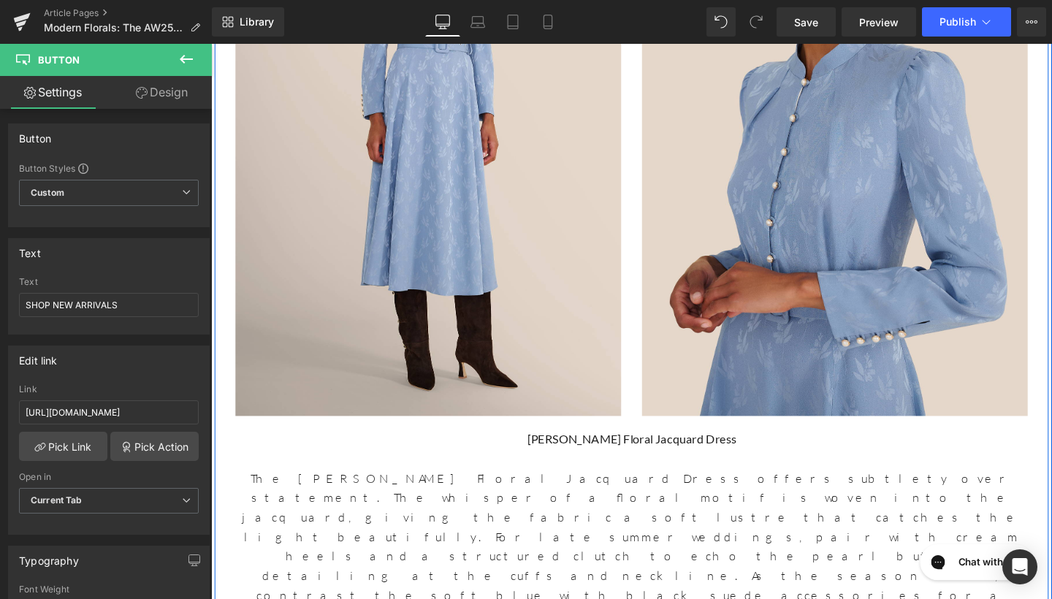
scroll to position [4629, 0]
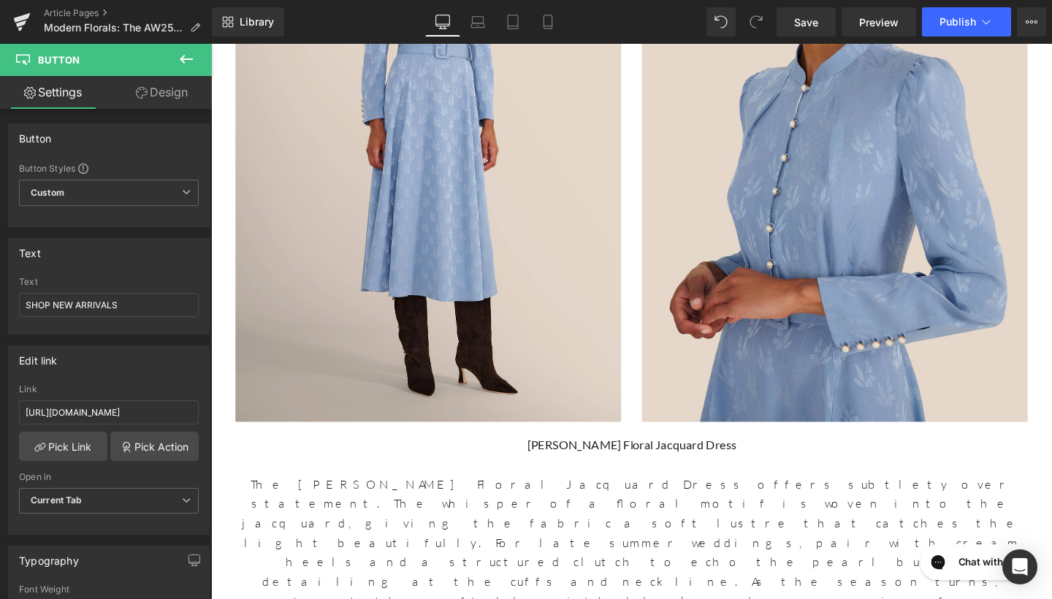
click at [175, 54] on button at bounding box center [186, 60] width 51 height 32
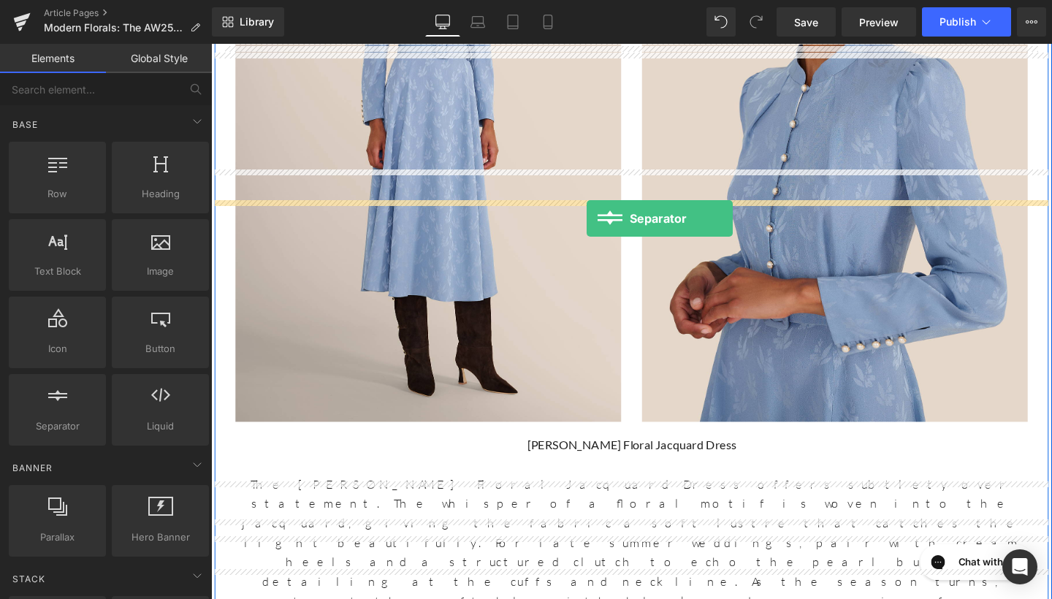
drag, startPoint x: 286, startPoint y: 437, endPoint x: 605, endPoint y: 227, distance: 382.2
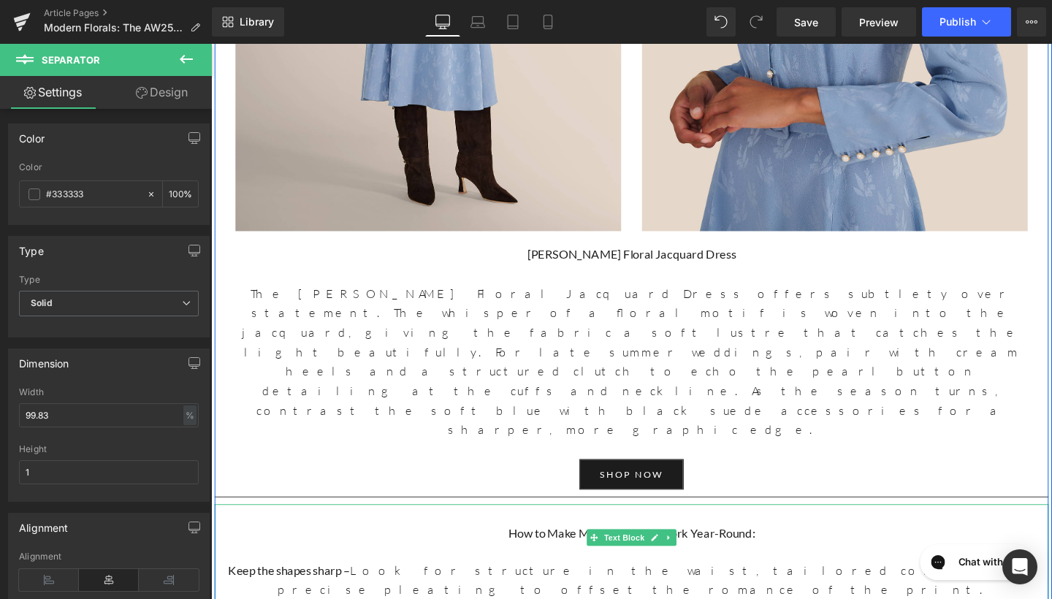
scroll to position [4835, 0]
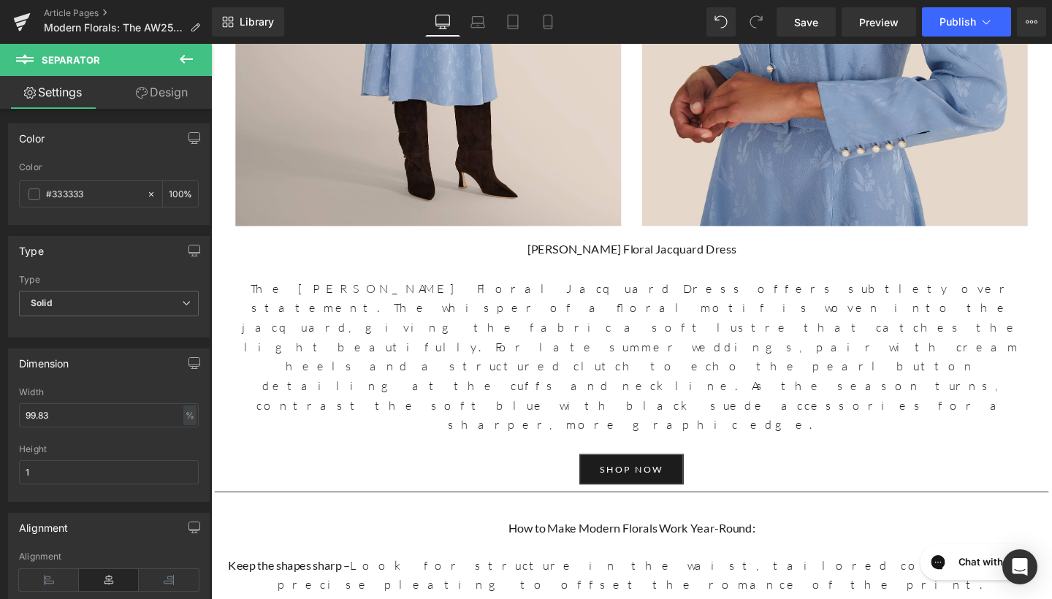
click at [180, 55] on icon at bounding box center [186, 59] width 18 height 18
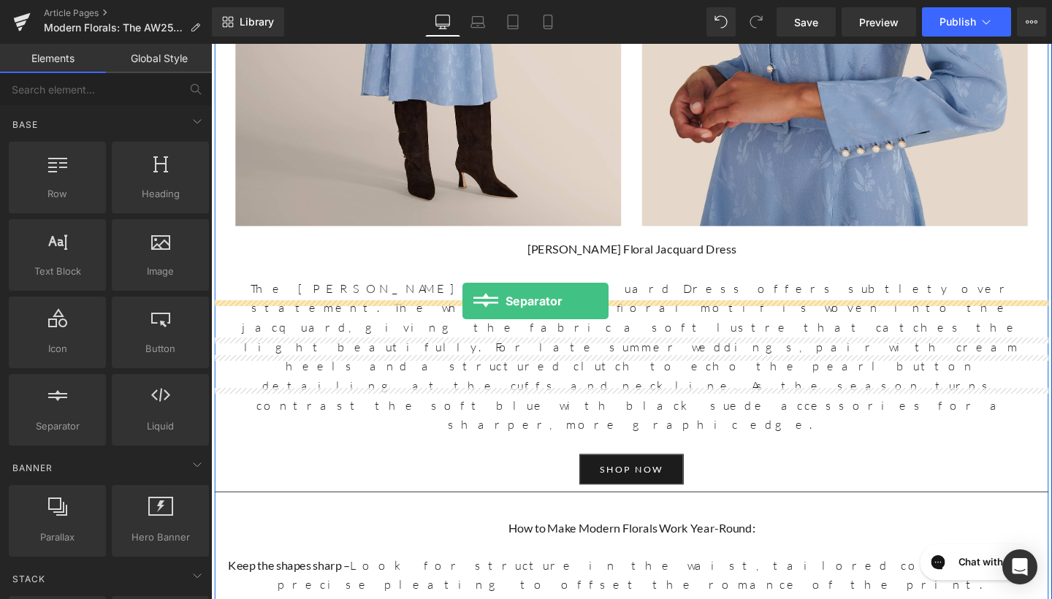
drag, startPoint x: 278, startPoint y: 448, endPoint x: 475, endPoint y: 314, distance: 238.6
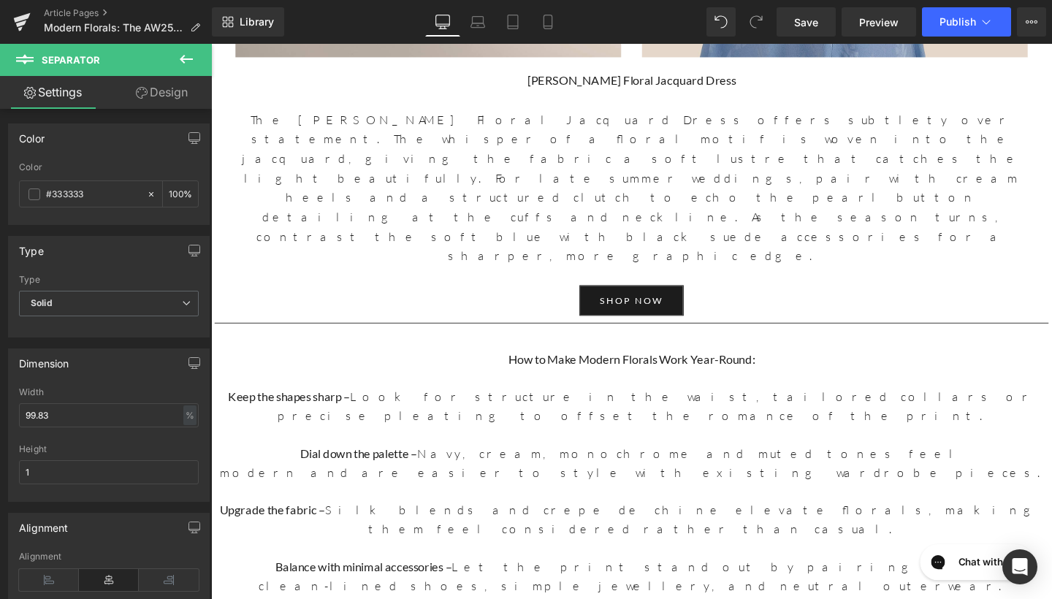
scroll to position [5072, 0]
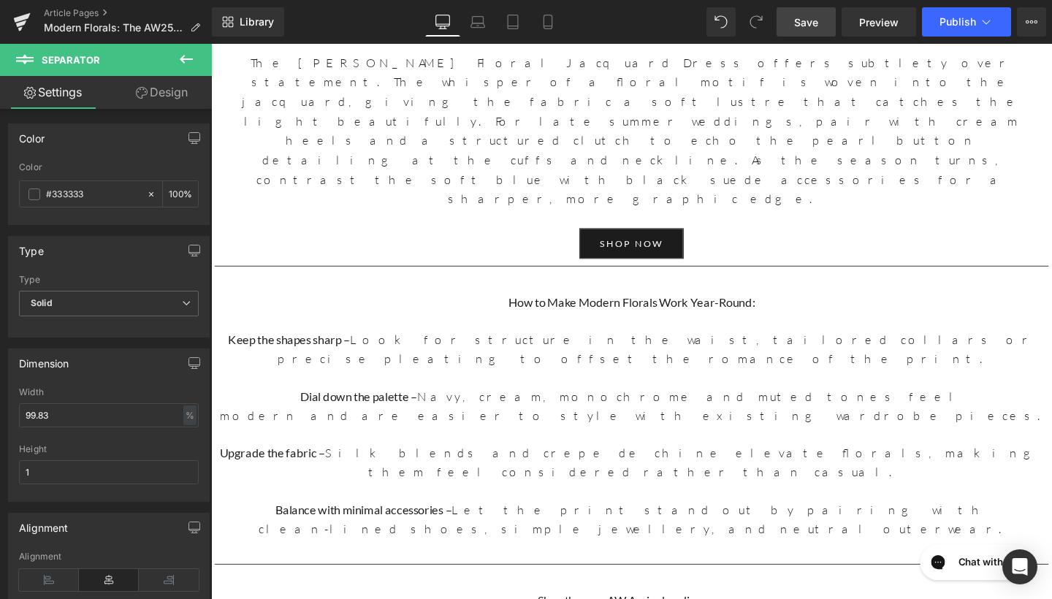
click at [809, 20] on span "Save" at bounding box center [806, 22] width 24 height 15
